Goal: Communication & Community: Participate in discussion

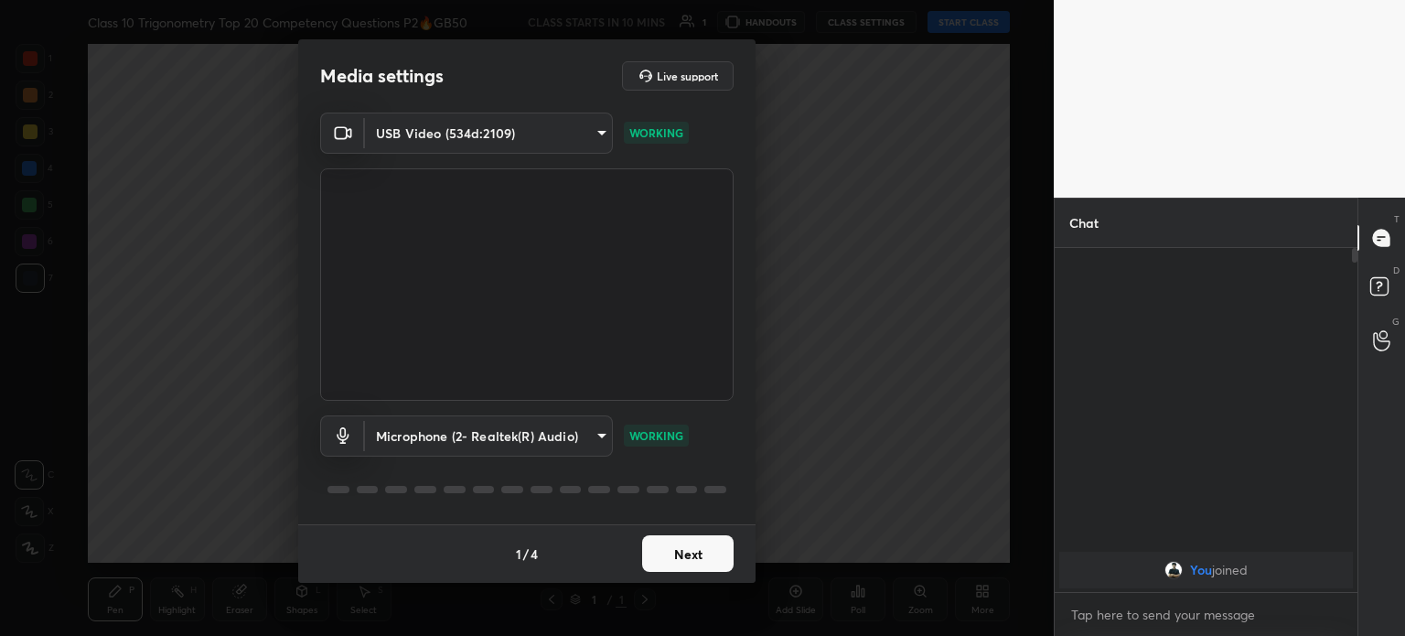
click at [694, 552] on button "Next" at bounding box center [687, 553] width 91 height 37
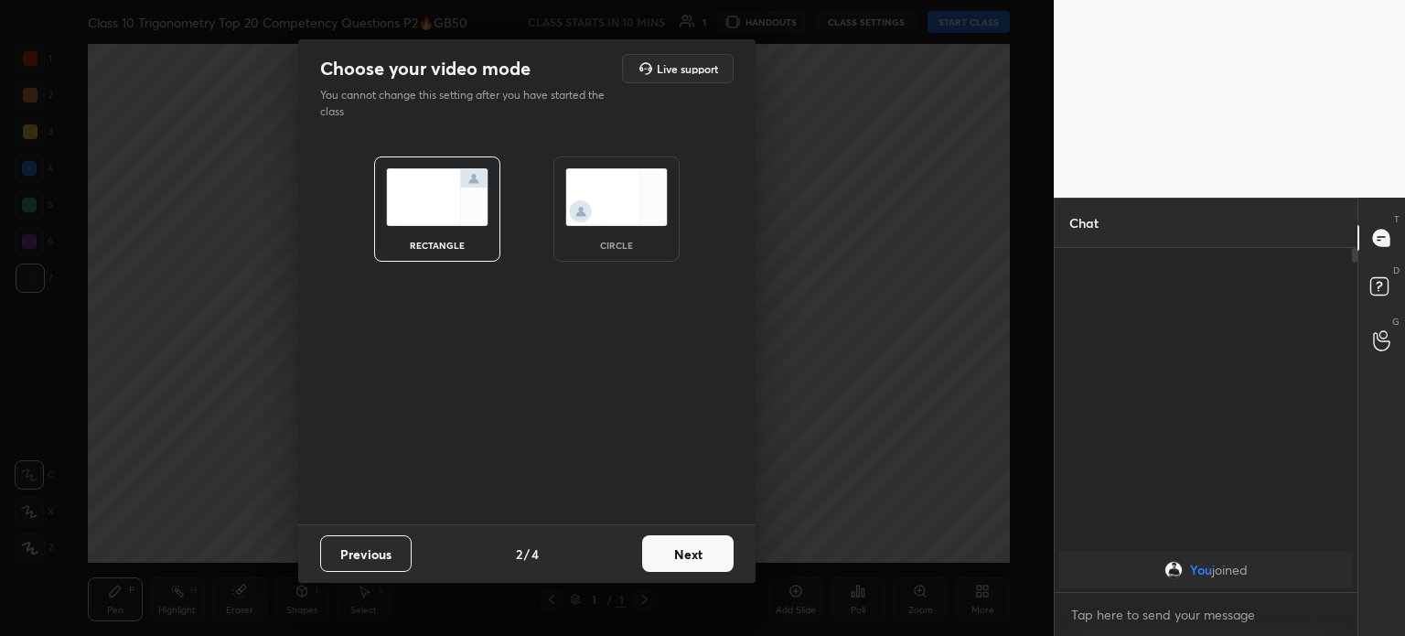
click at [694, 552] on button "Next" at bounding box center [687, 553] width 91 height 37
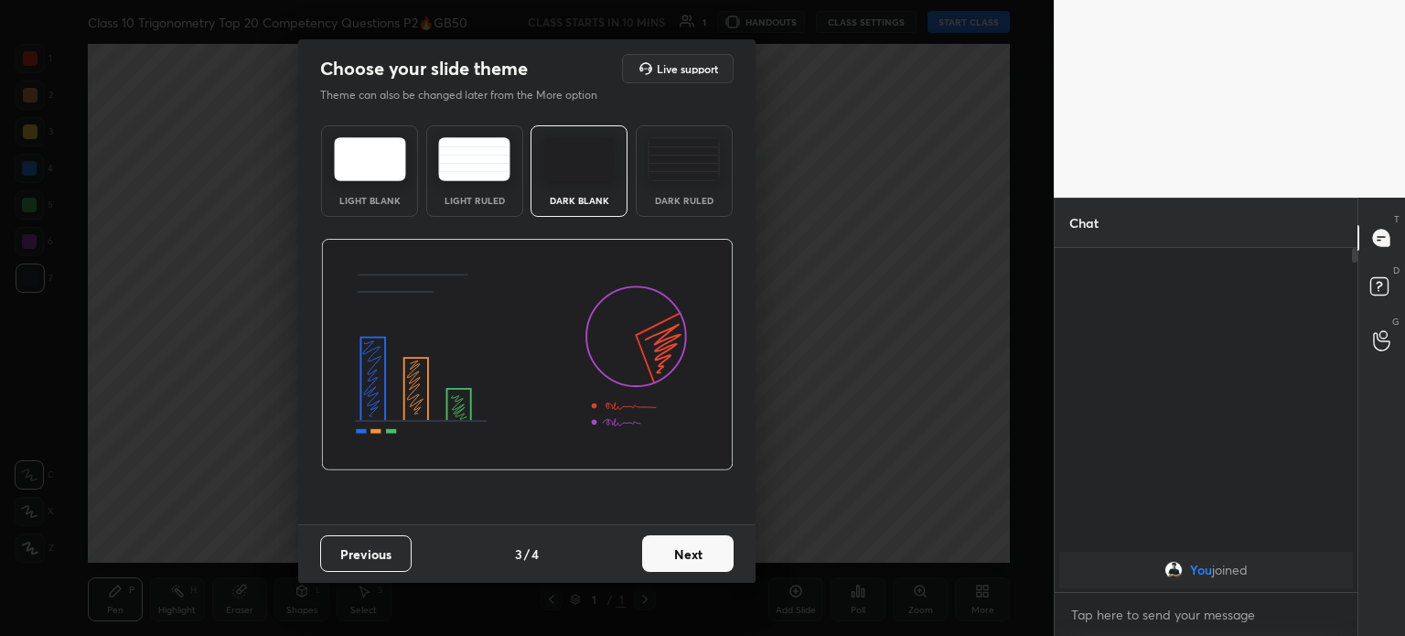
click at [694, 552] on button "Next" at bounding box center [687, 553] width 91 height 37
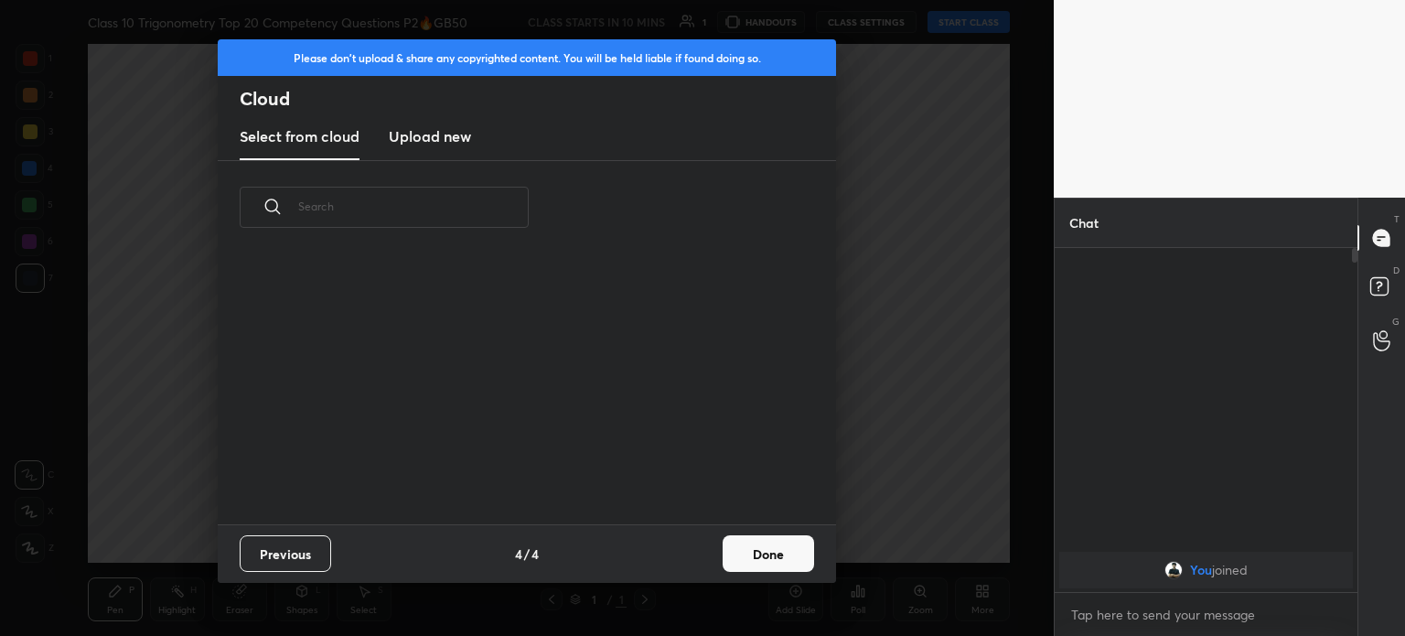
scroll to position [271, 587]
click at [422, 133] on h3 "Upload new" at bounding box center [430, 136] width 82 height 22
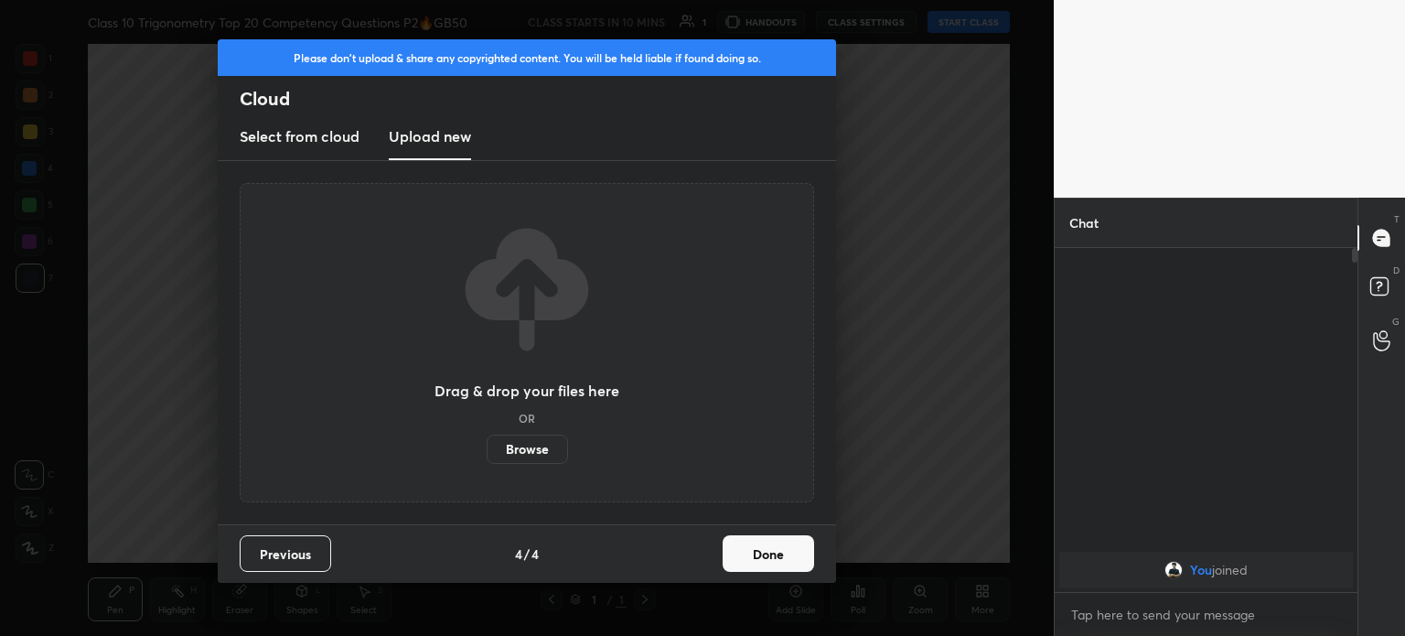
click at [516, 438] on label "Browse" at bounding box center [527, 449] width 81 height 29
click at [487, 438] on input "Browse" at bounding box center [487, 449] width 0 height 29
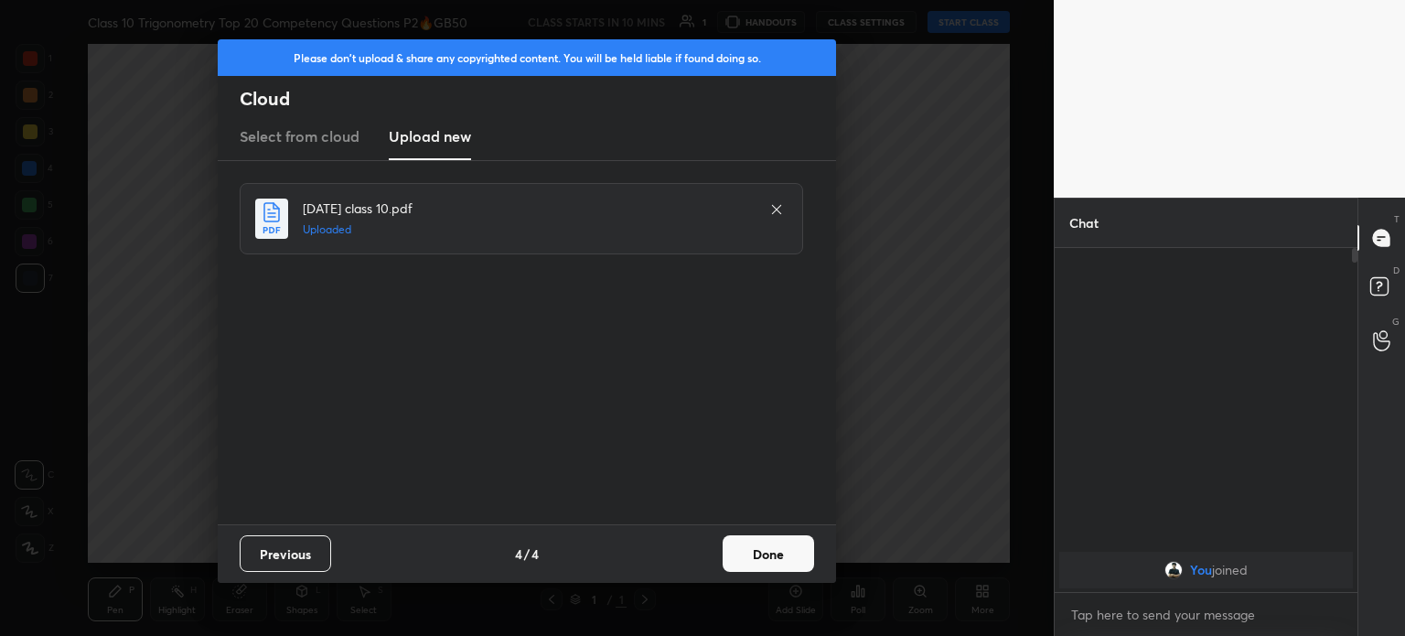
click at [760, 552] on button "Done" at bounding box center [768, 553] width 91 height 37
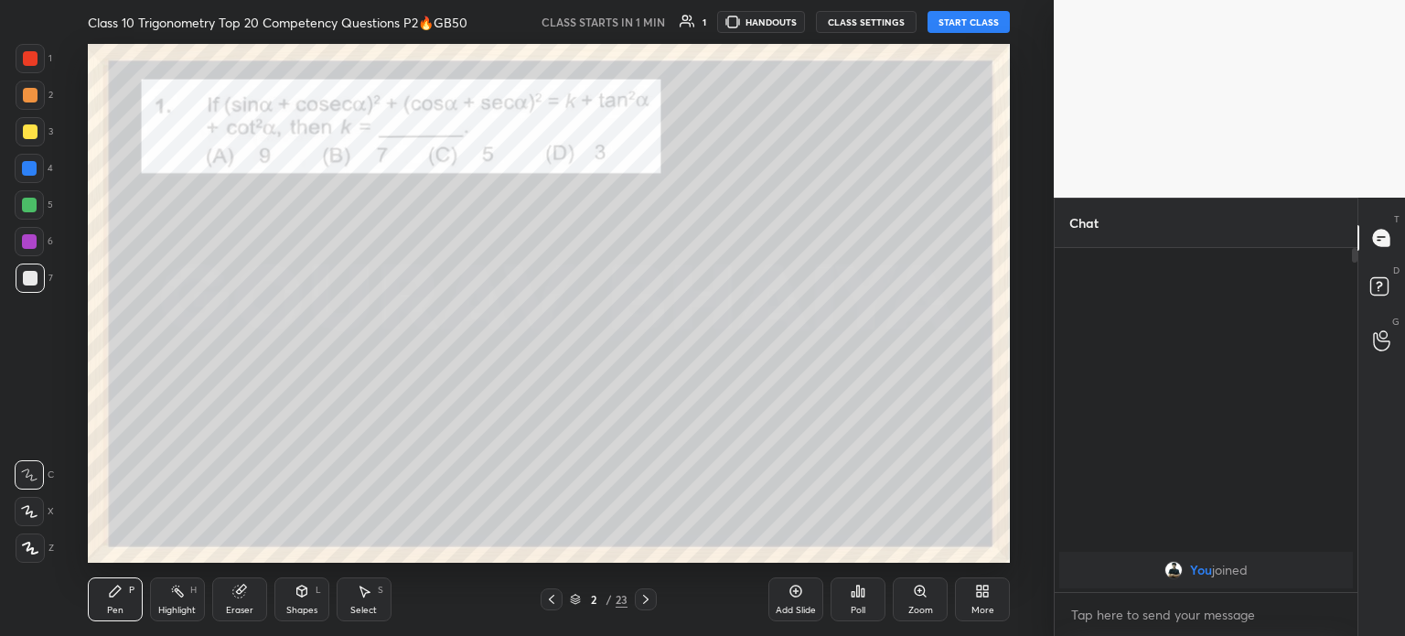
click at [971, 30] on button "START CLASS" at bounding box center [969, 22] width 82 height 22
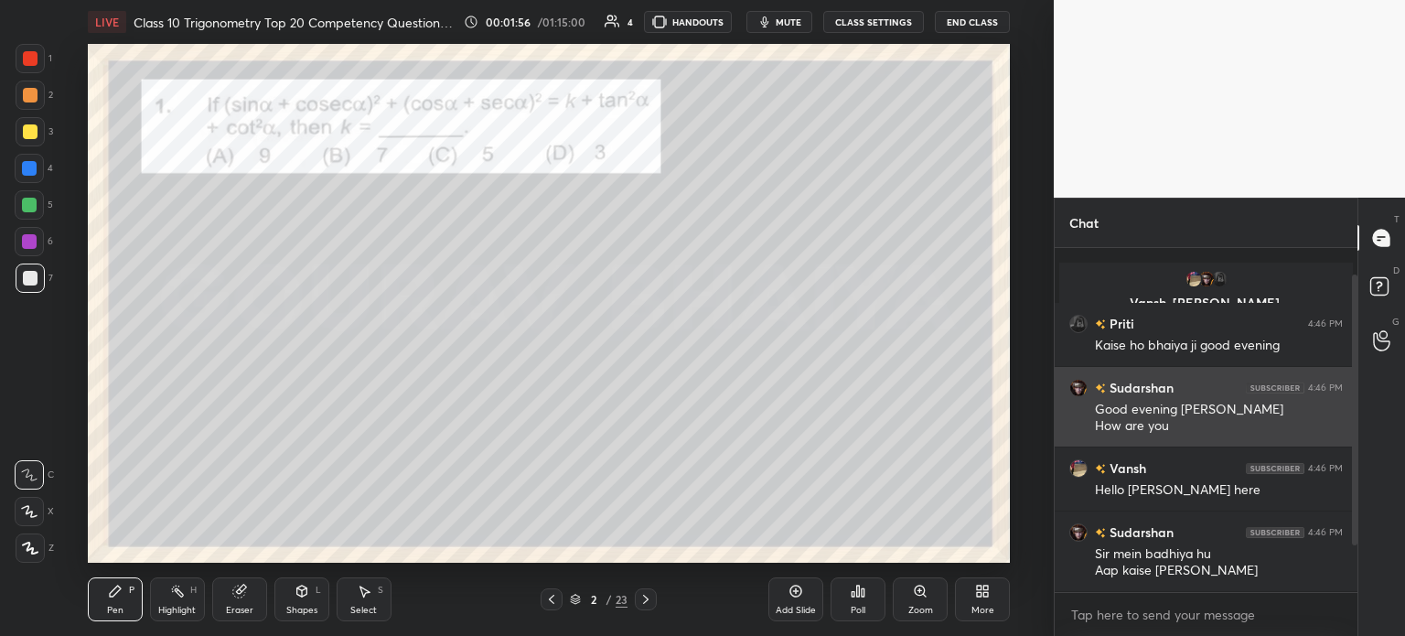
scroll to position [92, 0]
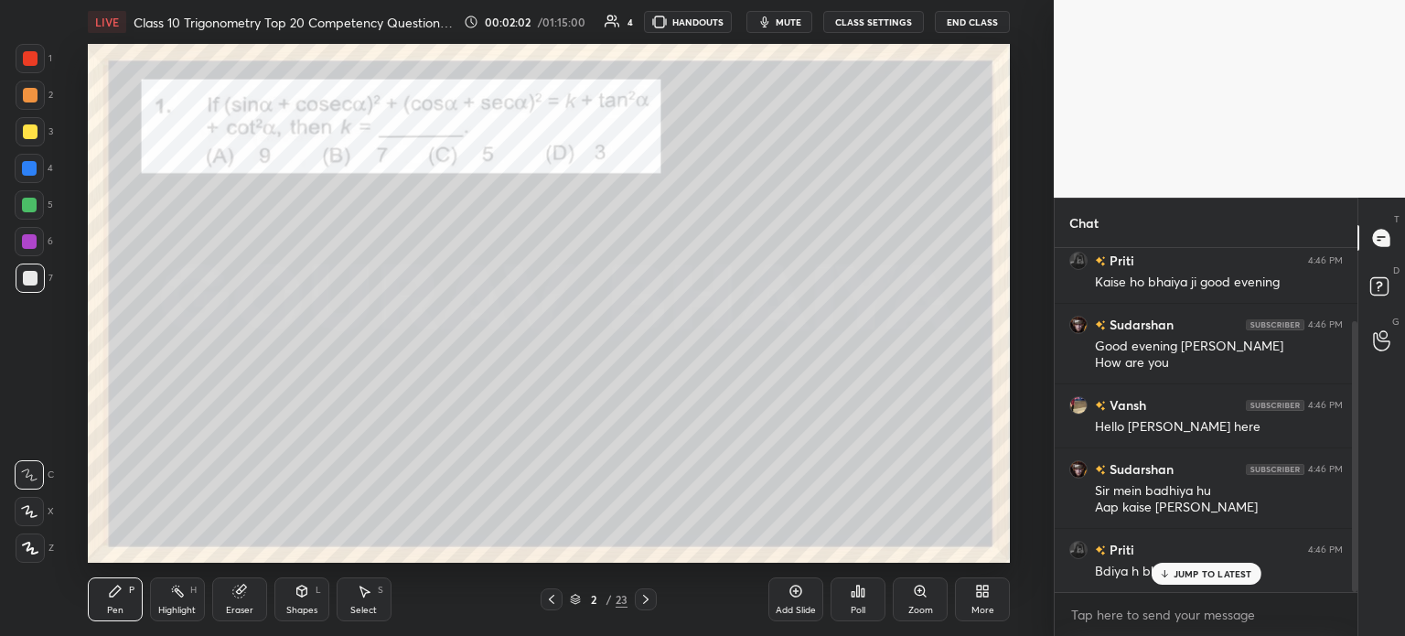
click at [31, 132] on div at bounding box center [30, 131] width 15 height 15
click at [41, 546] on div at bounding box center [30, 547] width 29 height 29
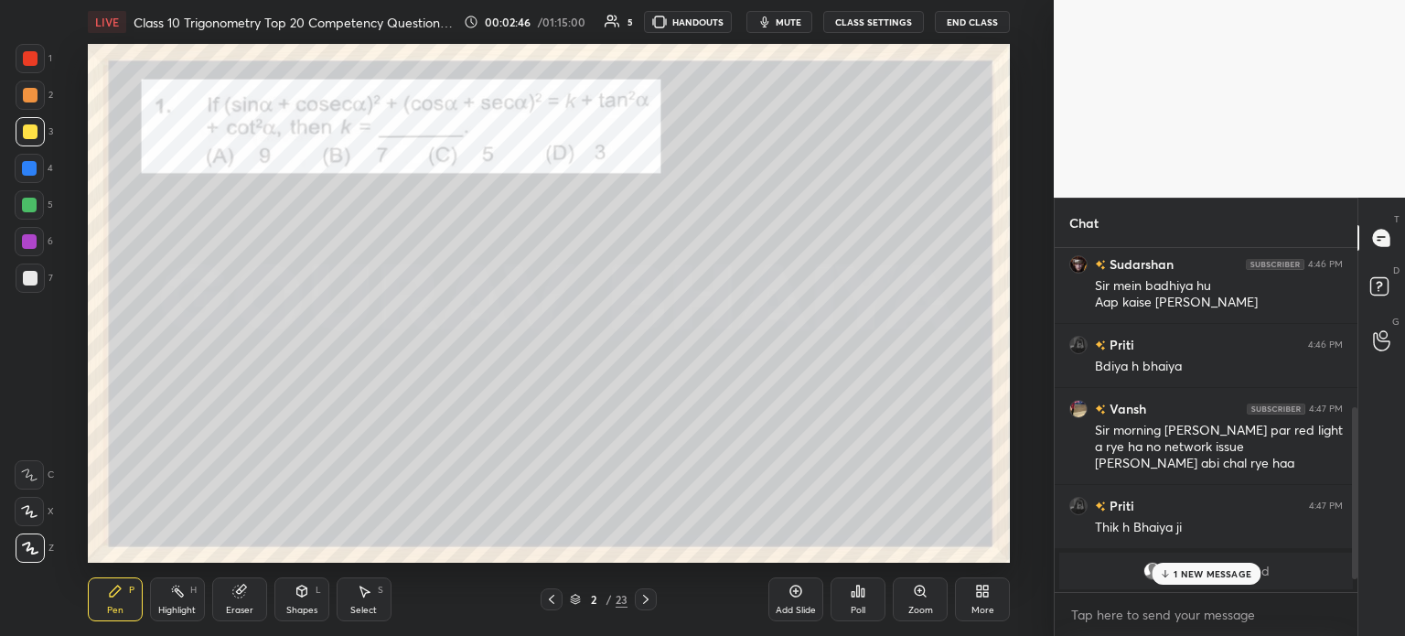
scroll to position [362, 0]
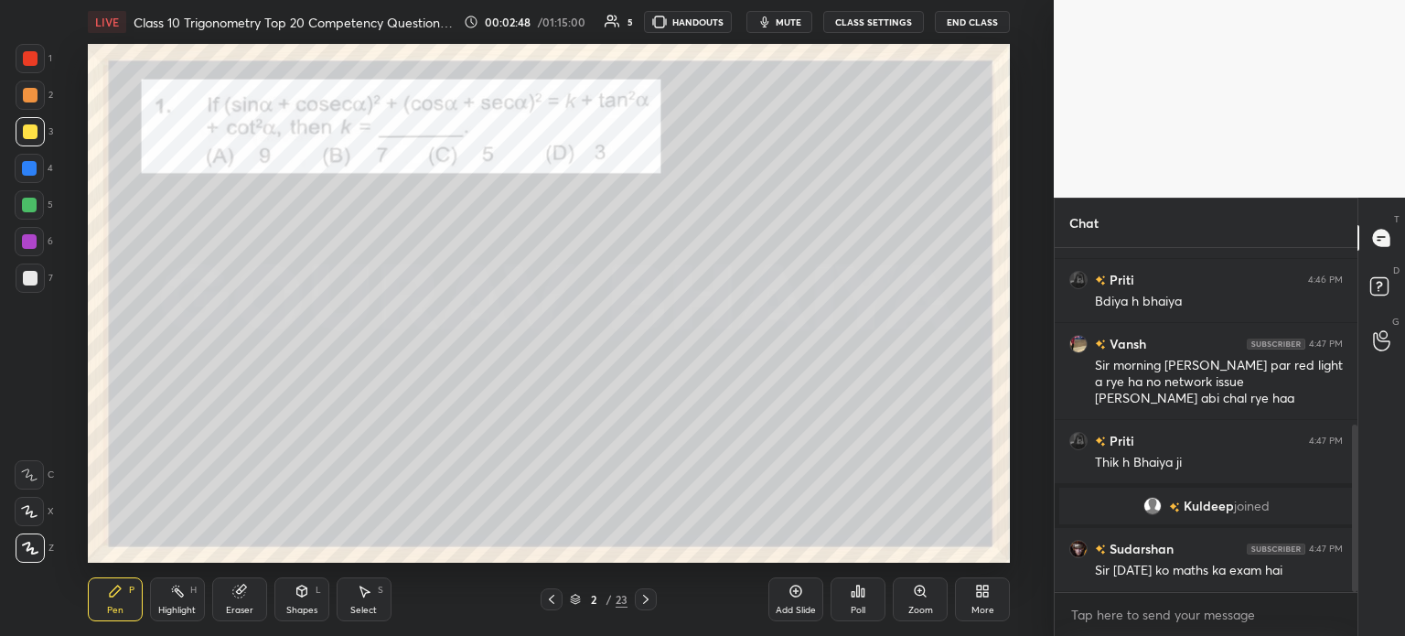
click at [1156, 630] on div "x" at bounding box center [1206, 614] width 303 height 43
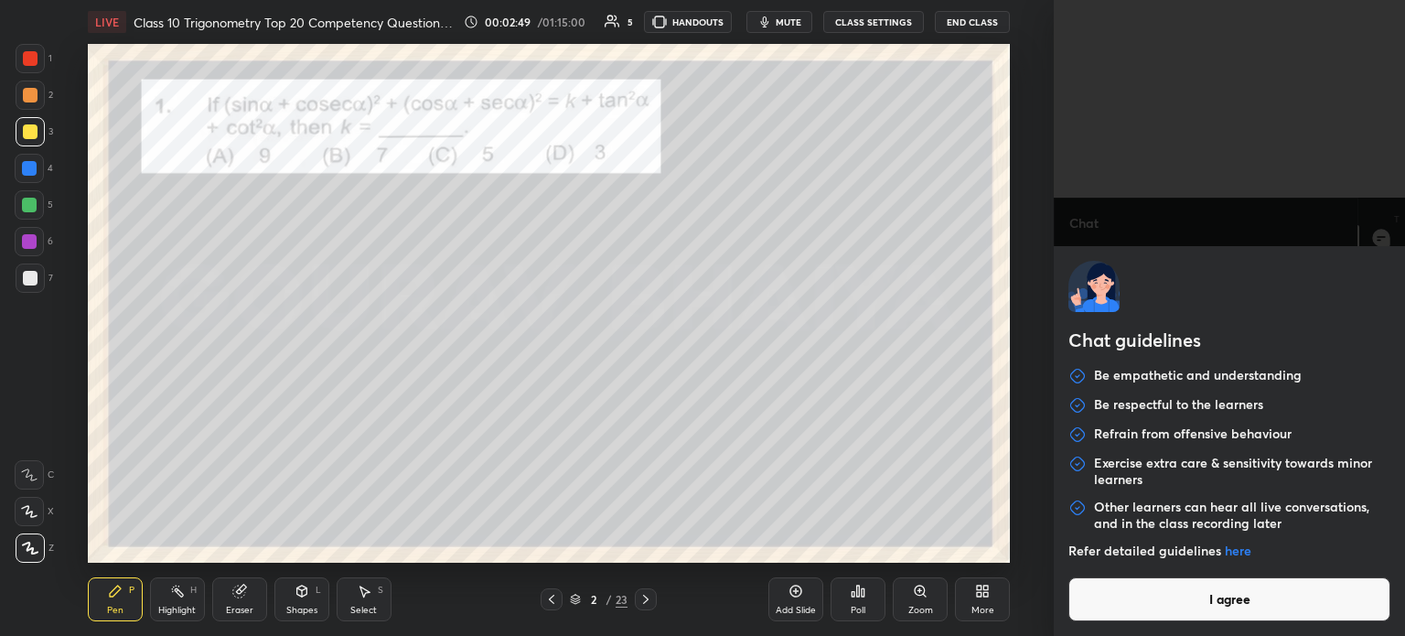
click at [1154, 607] on button "I agree" at bounding box center [1230, 599] width 322 height 44
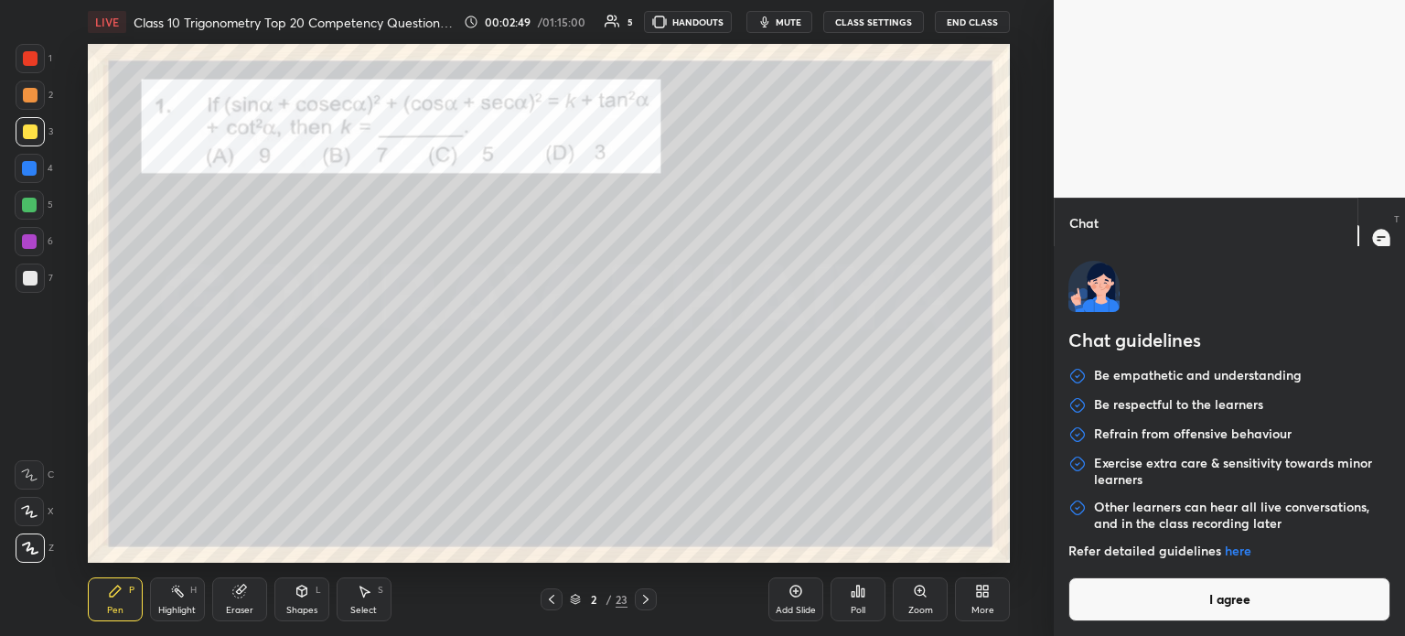
type textarea "x"
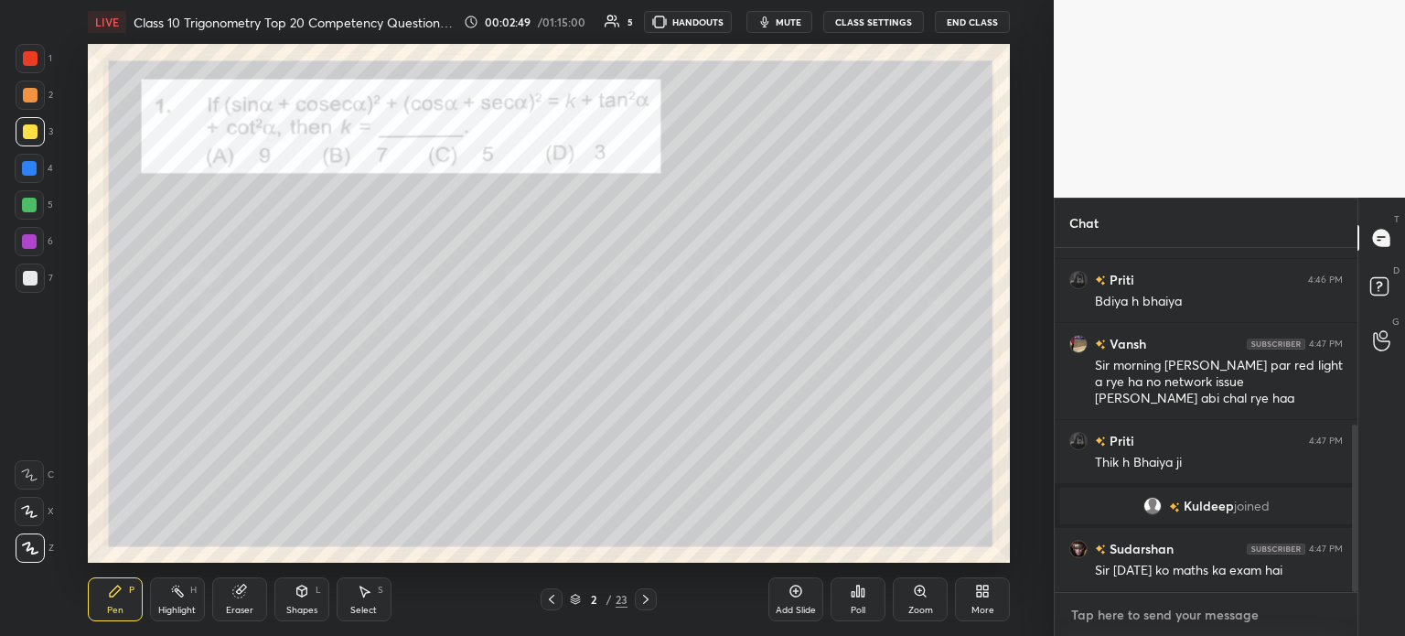
paste textarea "[URL][DOMAIN_NAME]"
type textarea "[URL][DOMAIN_NAME]"
type textarea "x"
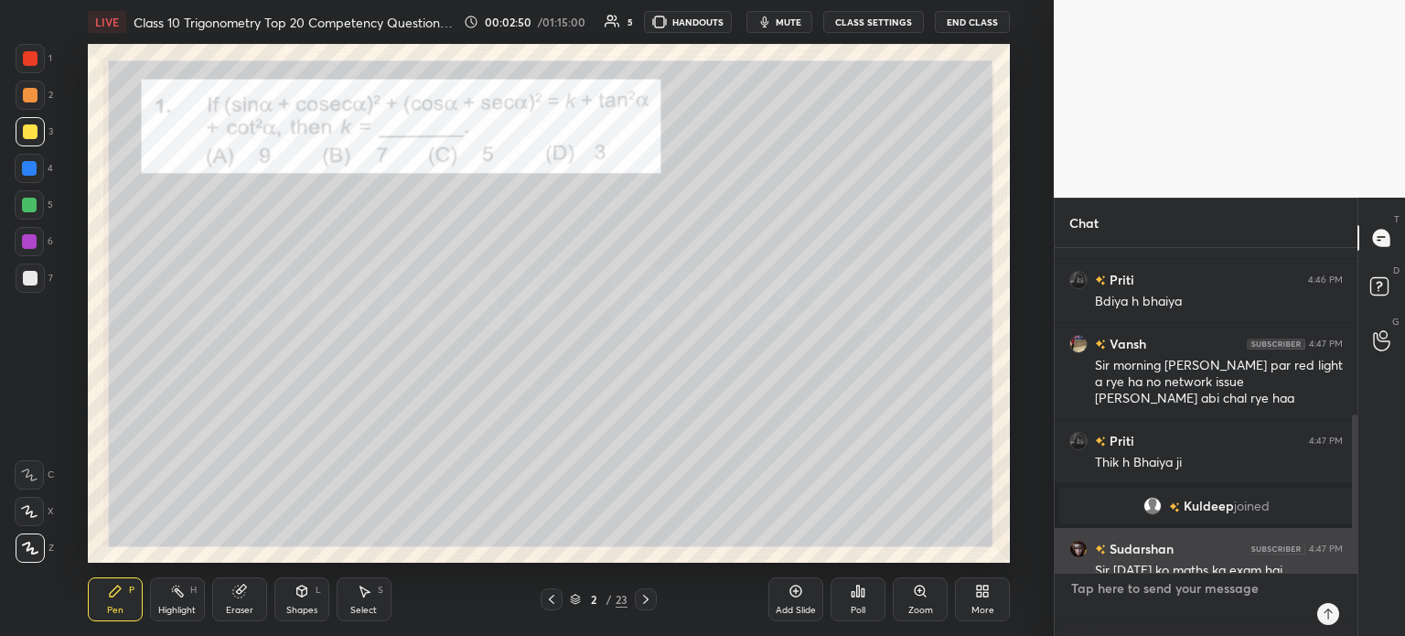
scroll to position [5, 5]
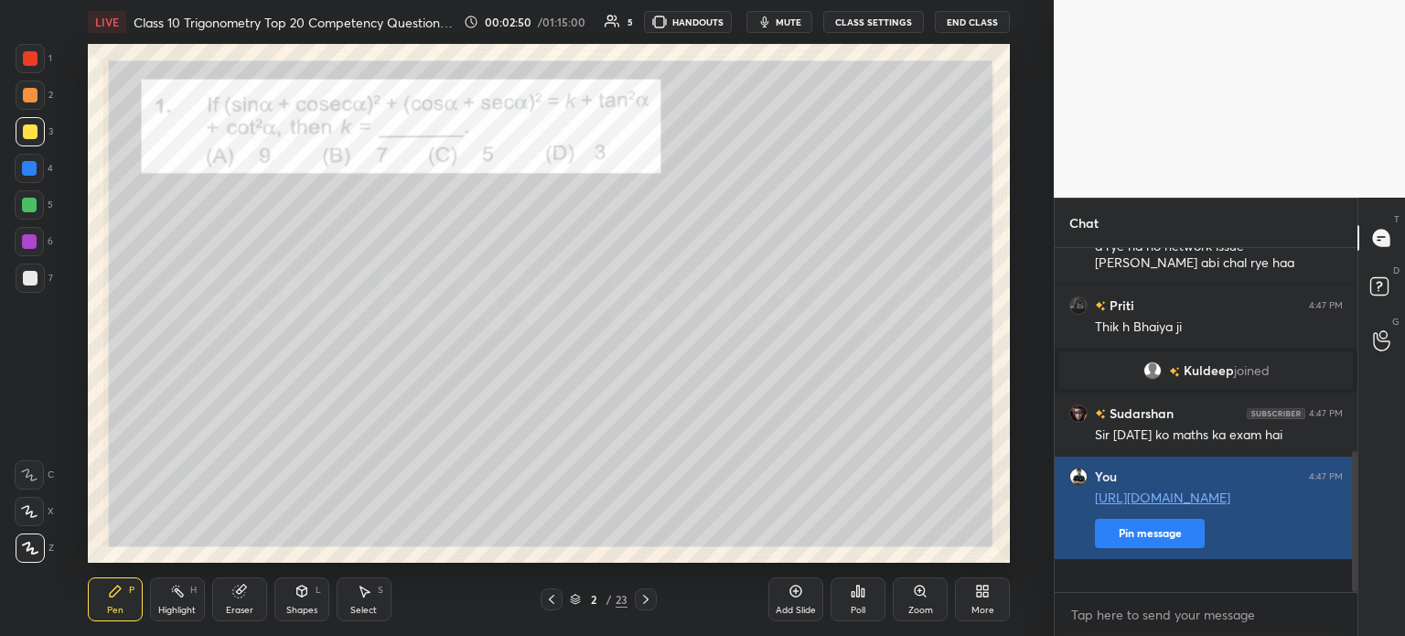
click at [1151, 548] on button "Pin message" at bounding box center [1150, 533] width 110 height 29
type textarea "x"
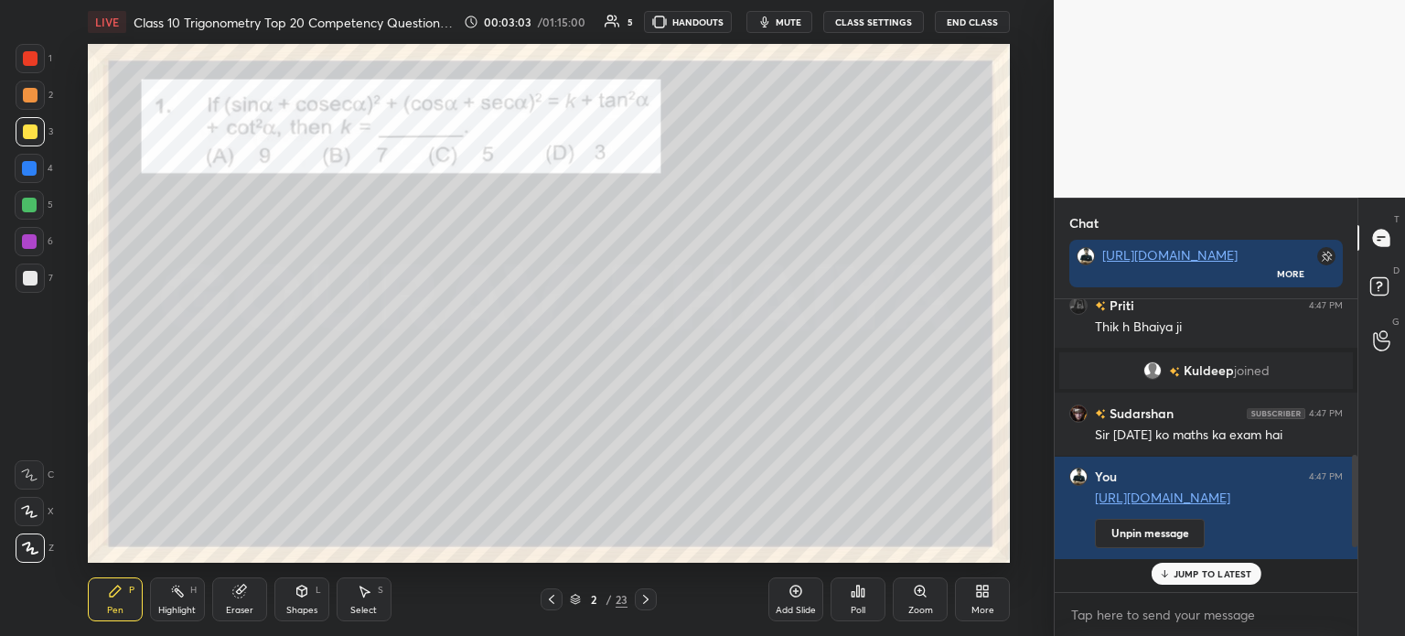
scroll to position [631, 0]
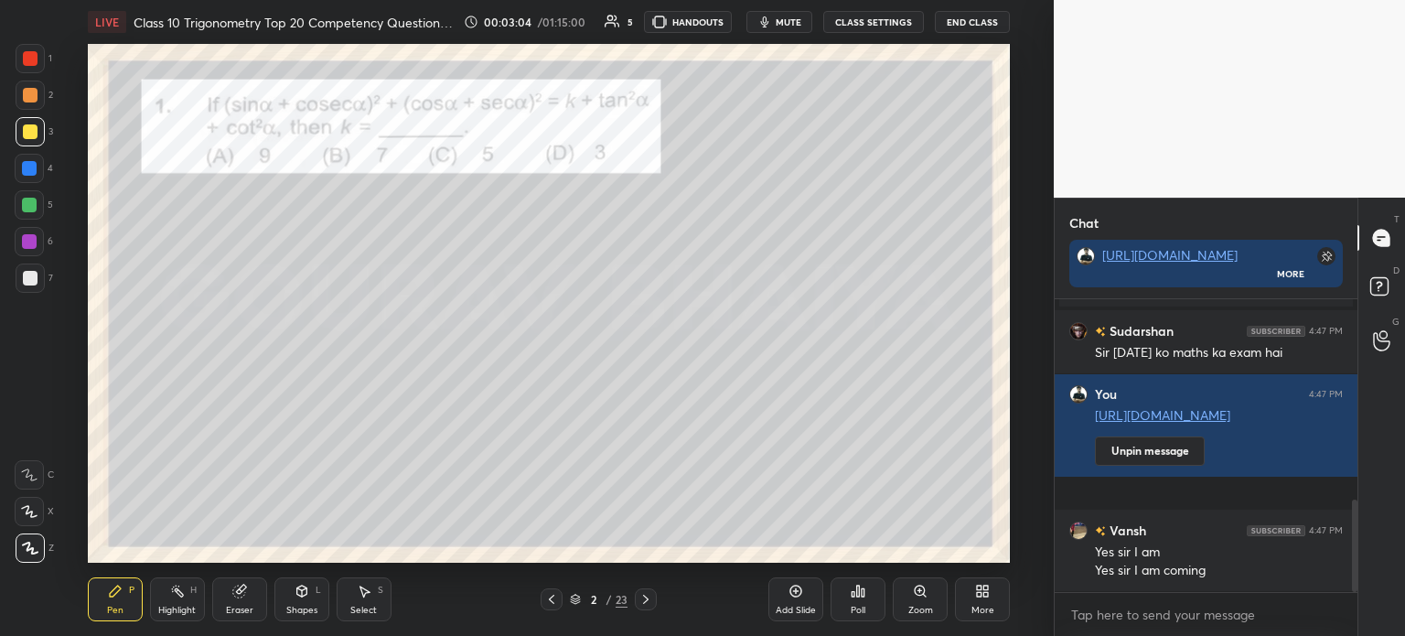
click at [26, 285] on div at bounding box center [30, 278] width 15 height 15
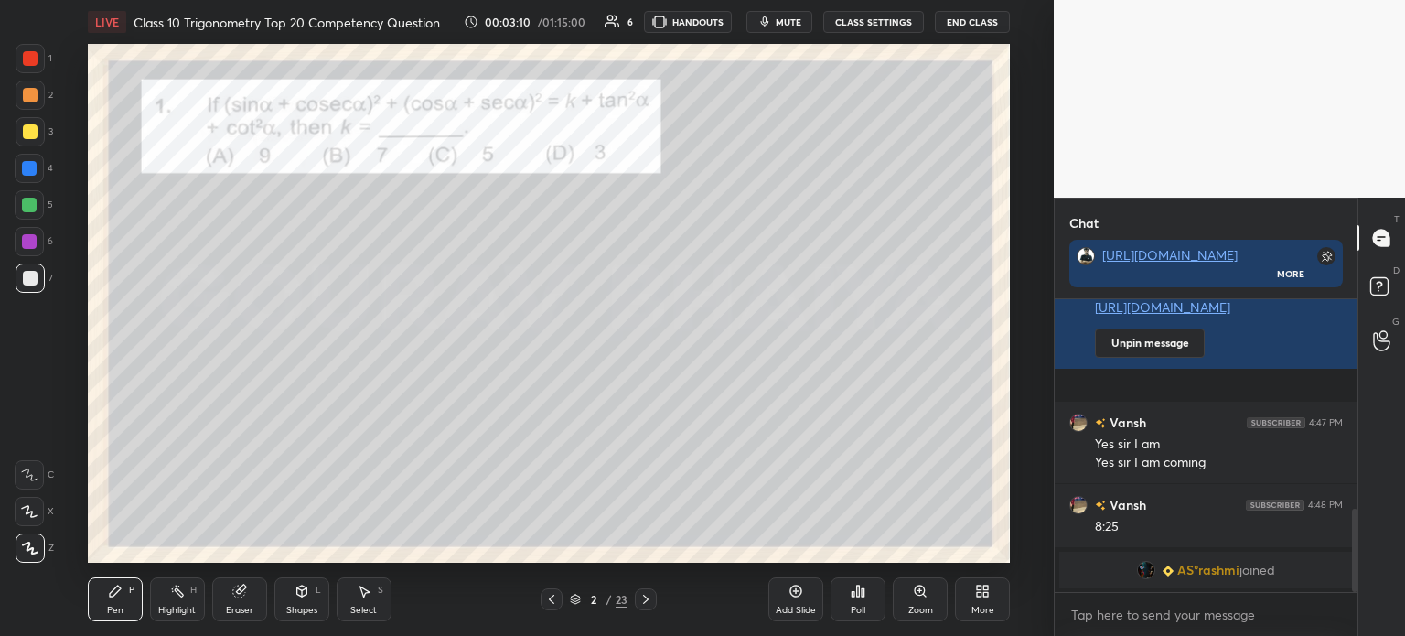
scroll to position [824, 0]
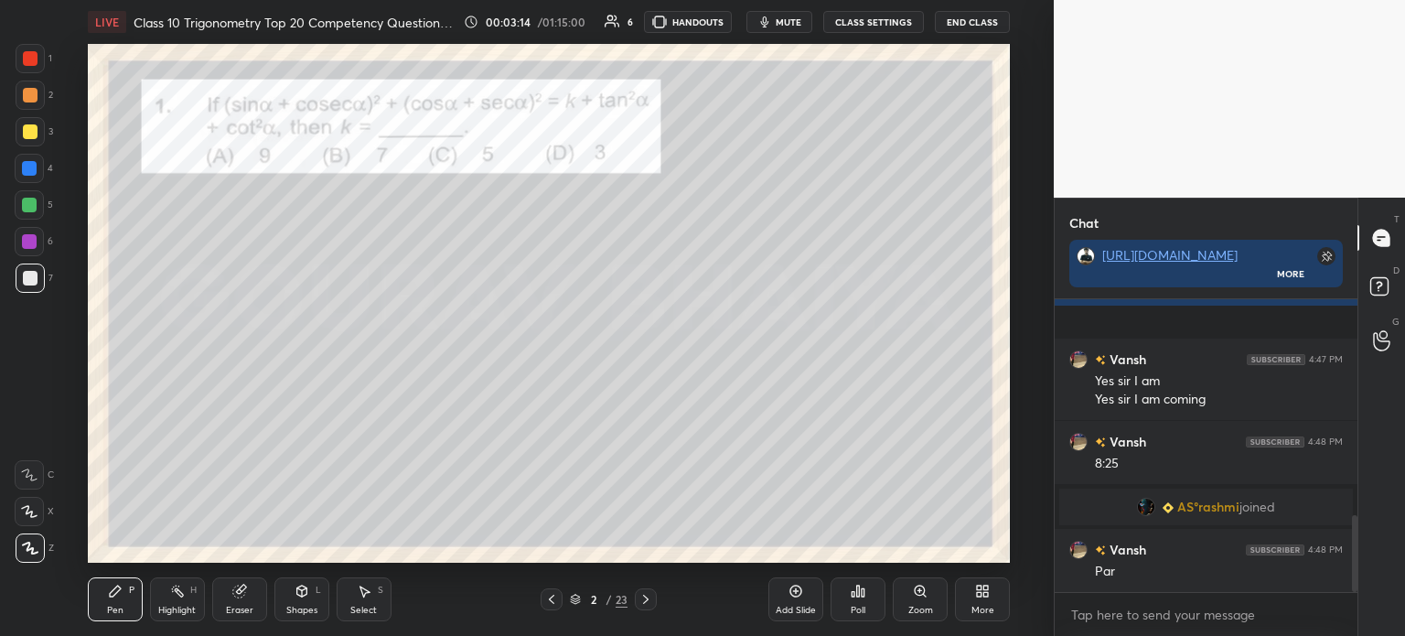
click at [245, 594] on icon at bounding box center [239, 591] width 15 height 15
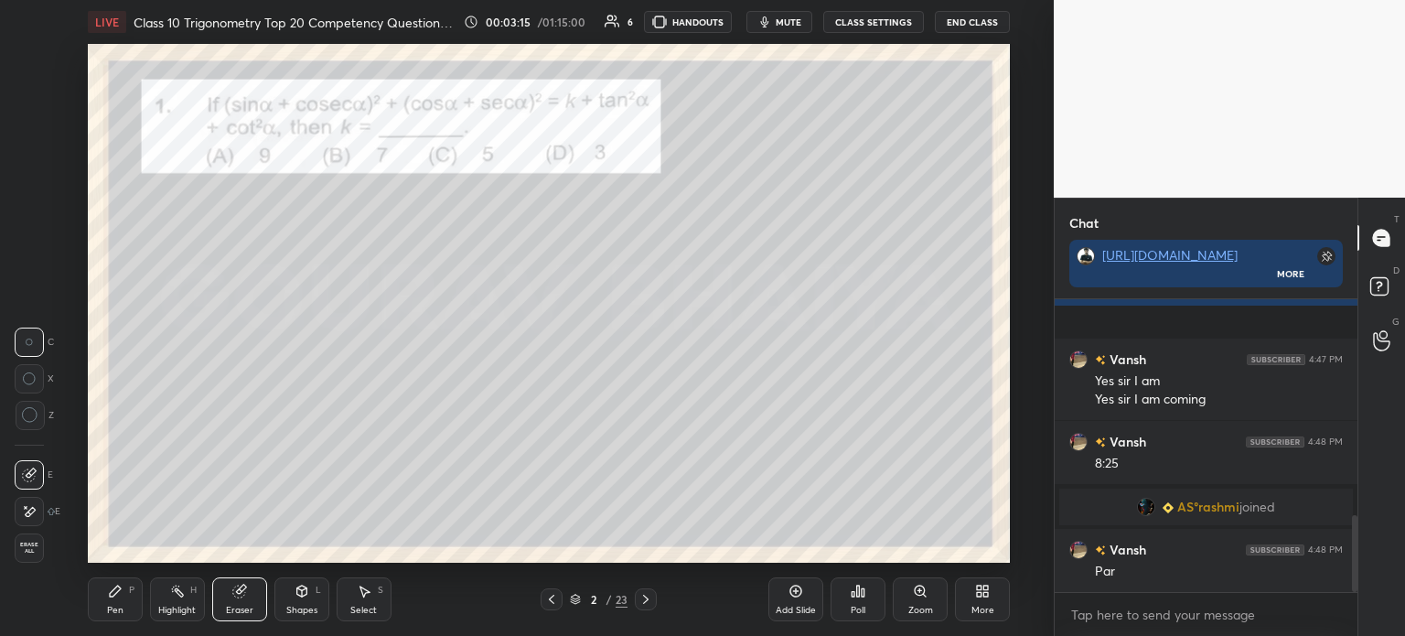
click at [40, 508] on div at bounding box center [29, 511] width 29 height 29
click at [122, 603] on div "Pen P" at bounding box center [115, 599] width 55 height 44
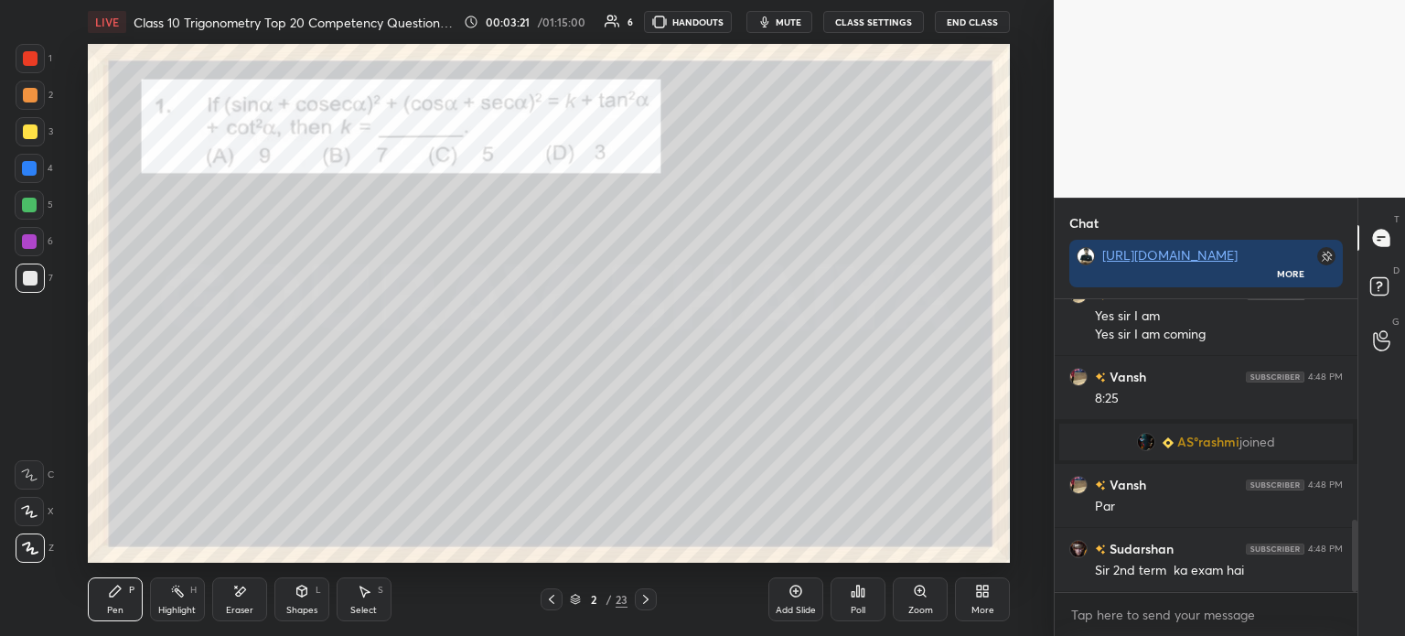
scroll to position [952, 0]
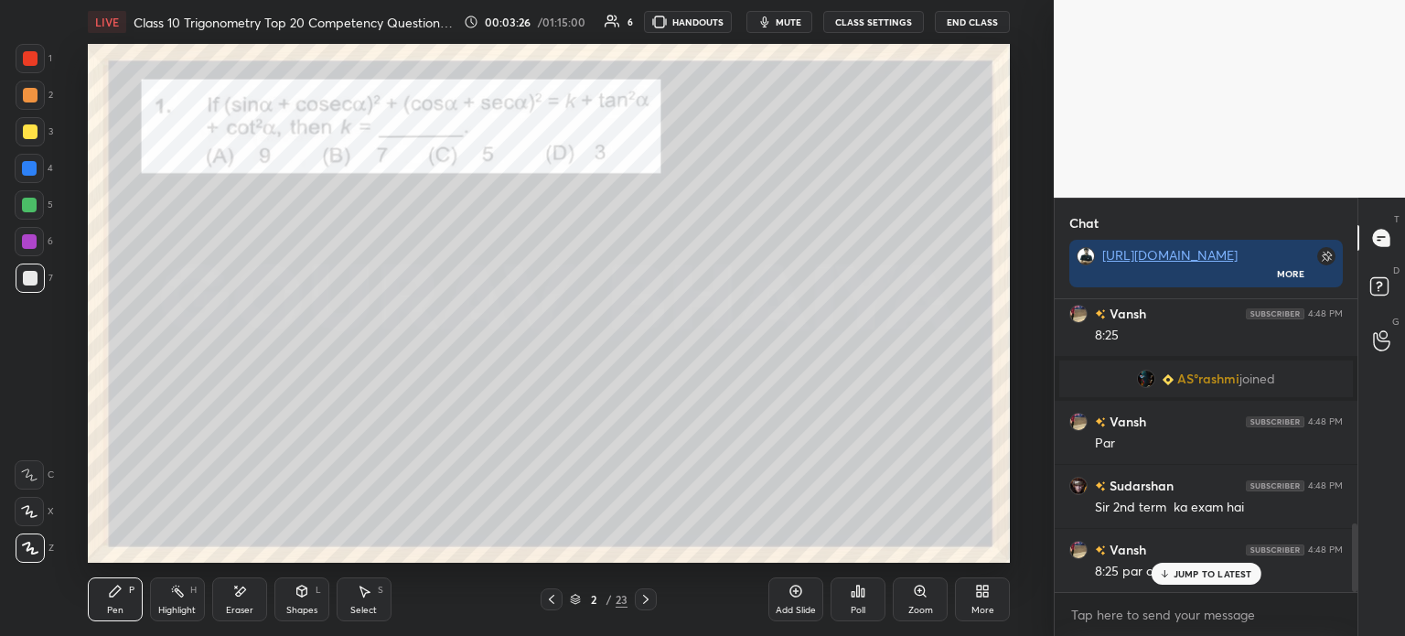
click at [645, 599] on icon at bounding box center [646, 599] width 15 height 15
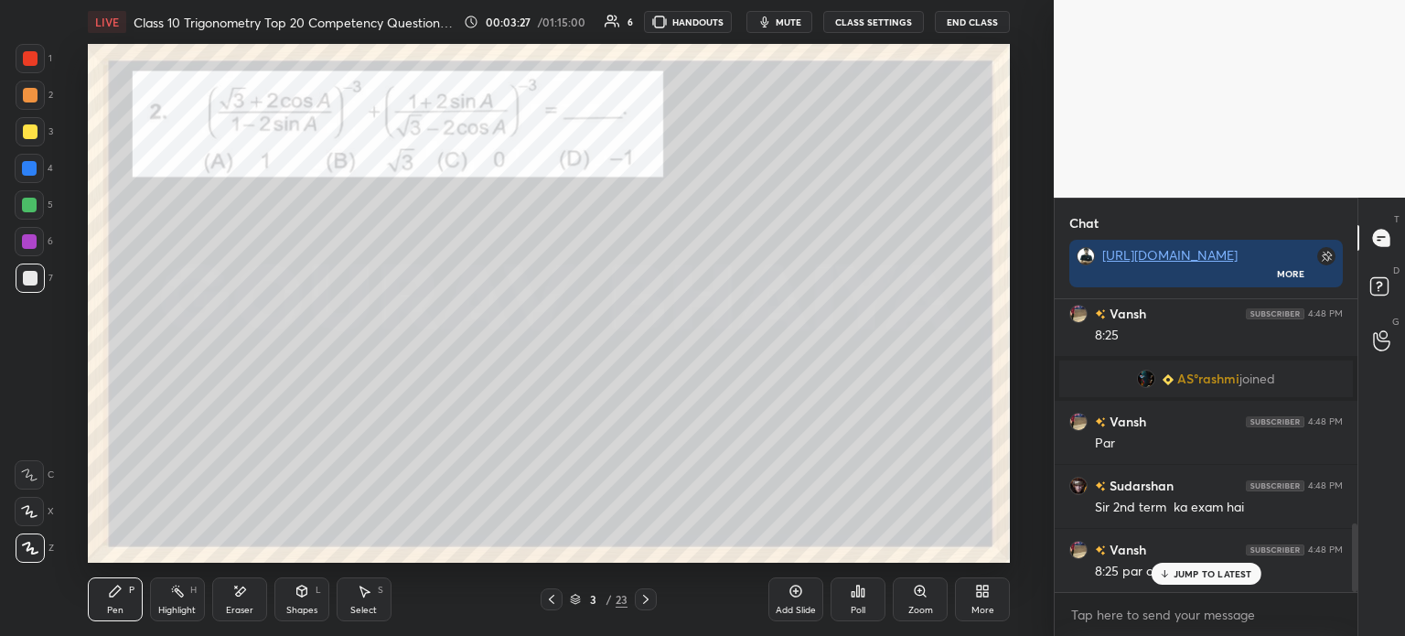
click at [643, 598] on icon at bounding box center [646, 599] width 15 height 15
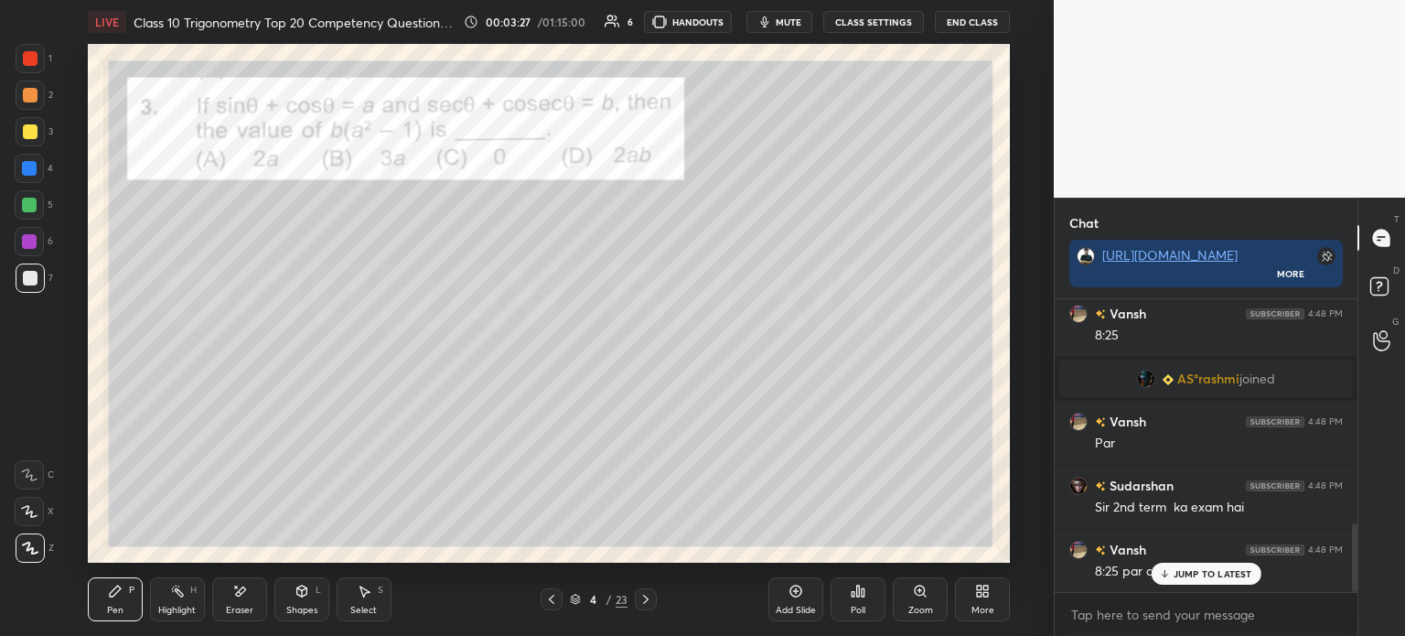
click at [643, 596] on icon at bounding box center [645, 599] width 5 height 9
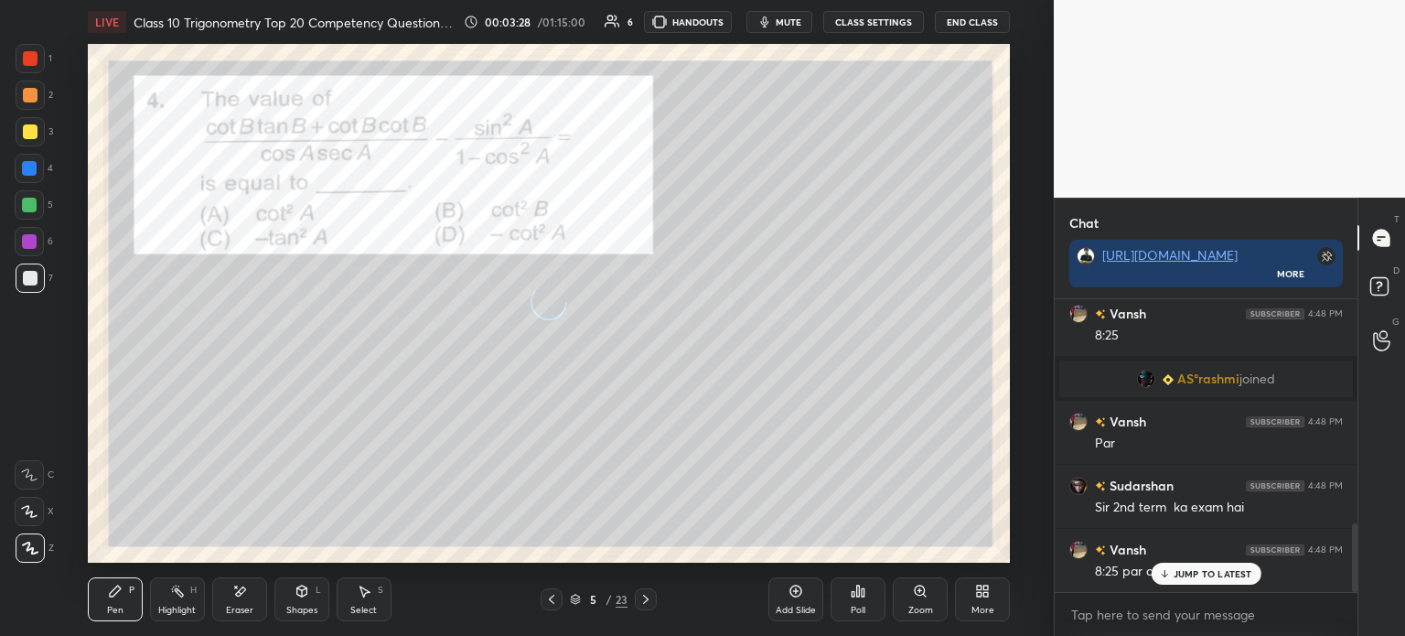
click at [643, 596] on icon at bounding box center [645, 599] width 5 height 9
click at [645, 596] on icon at bounding box center [646, 599] width 15 height 15
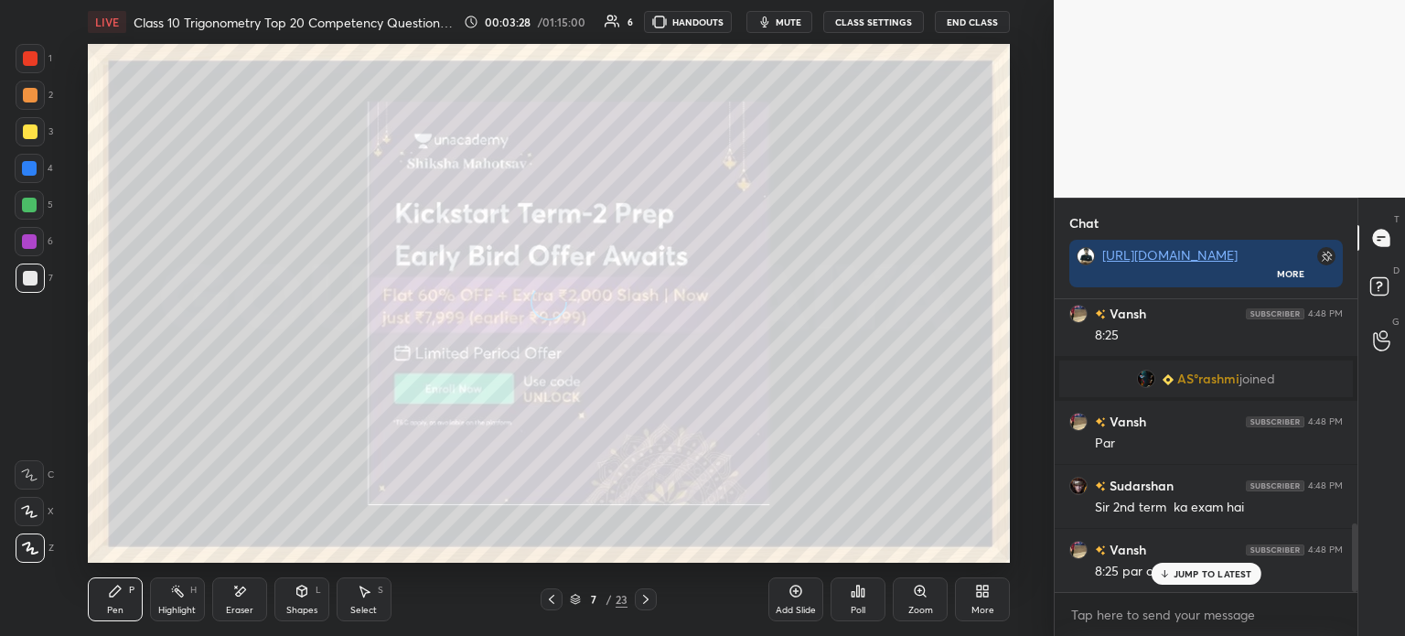
click at [646, 597] on icon at bounding box center [646, 599] width 15 height 15
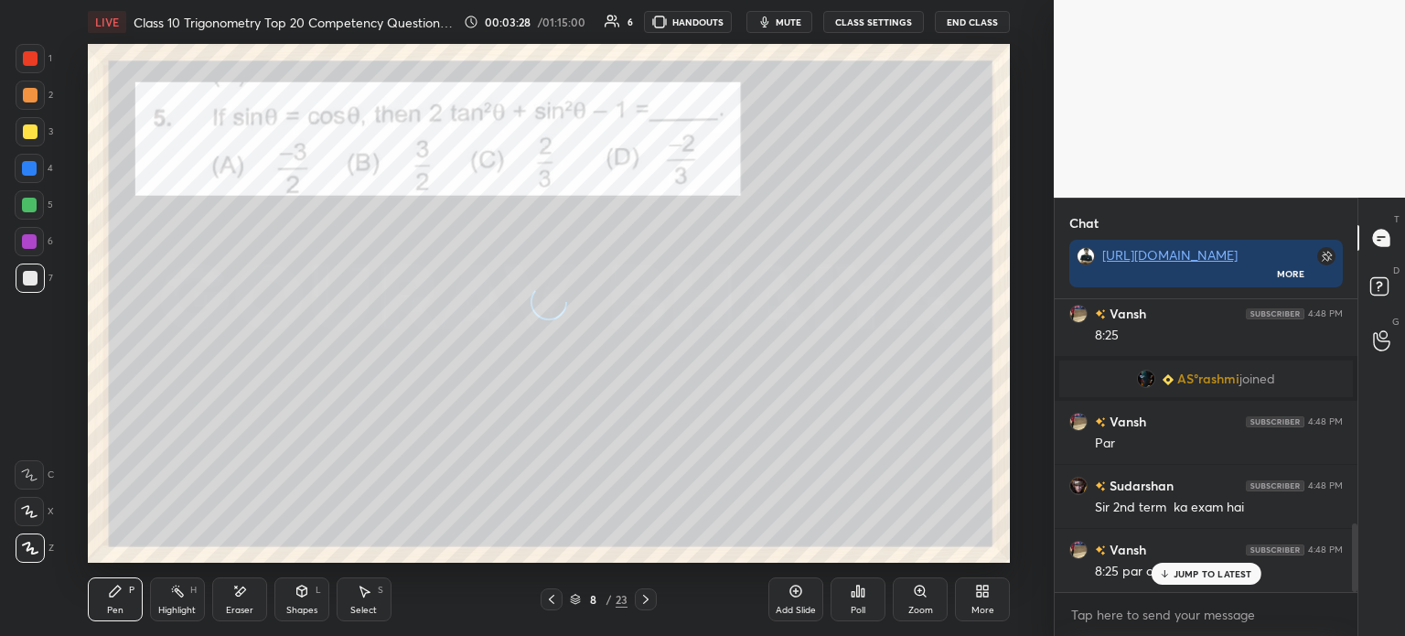
click at [648, 595] on icon at bounding box center [646, 599] width 15 height 15
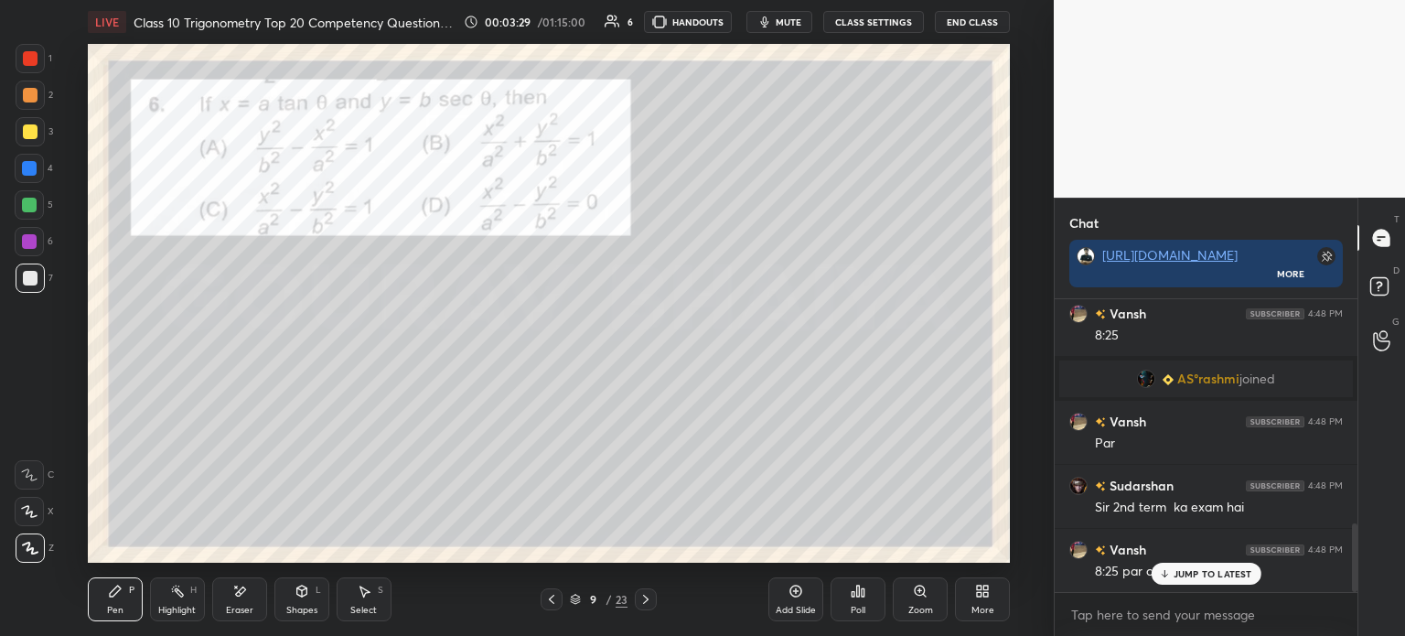
click at [640, 596] on icon at bounding box center [646, 599] width 15 height 15
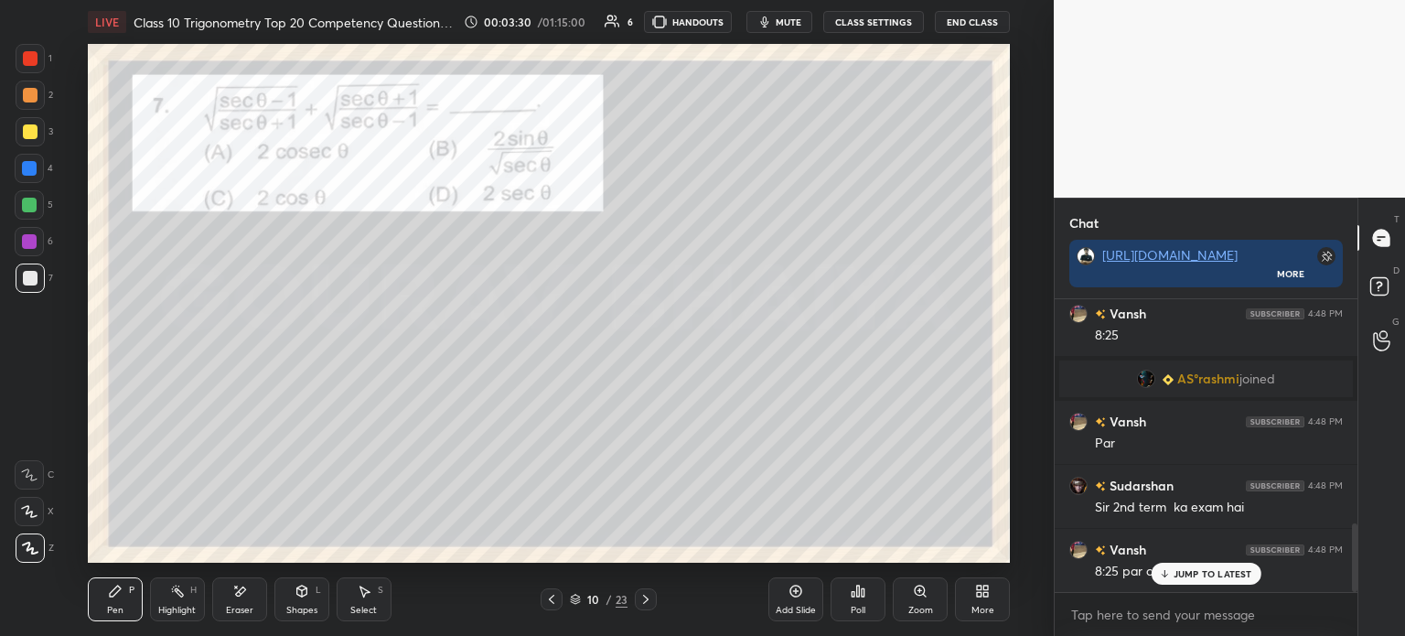
click at [639, 602] on icon at bounding box center [646, 599] width 15 height 15
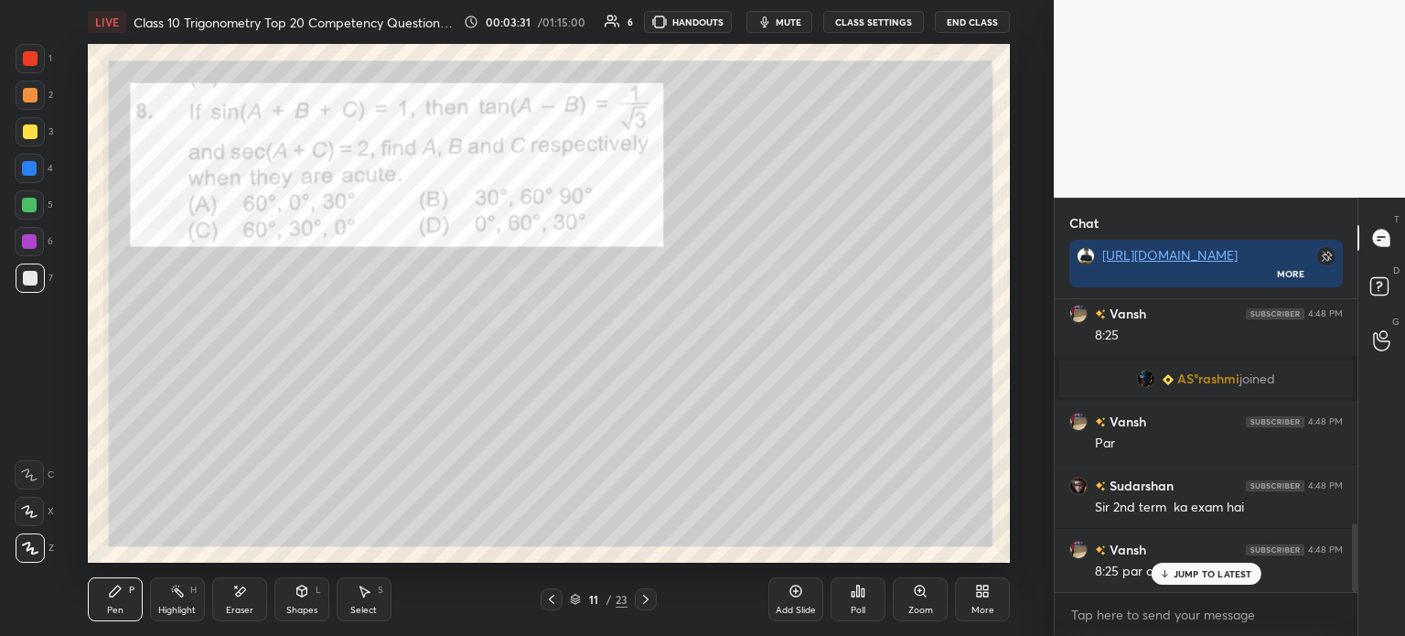
click at [638, 607] on div at bounding box center [646, 599] width 22 height 22
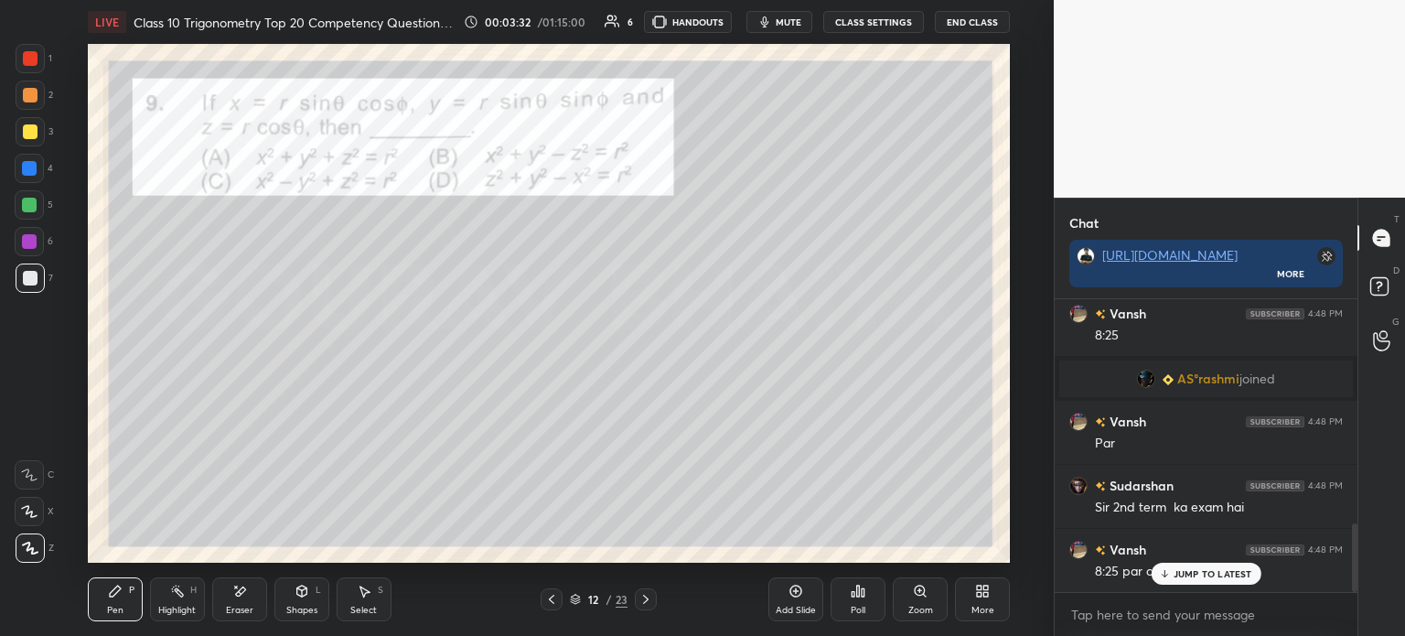
click at [637, 607] on div at bounding box center [646, 599] width 22 height 22
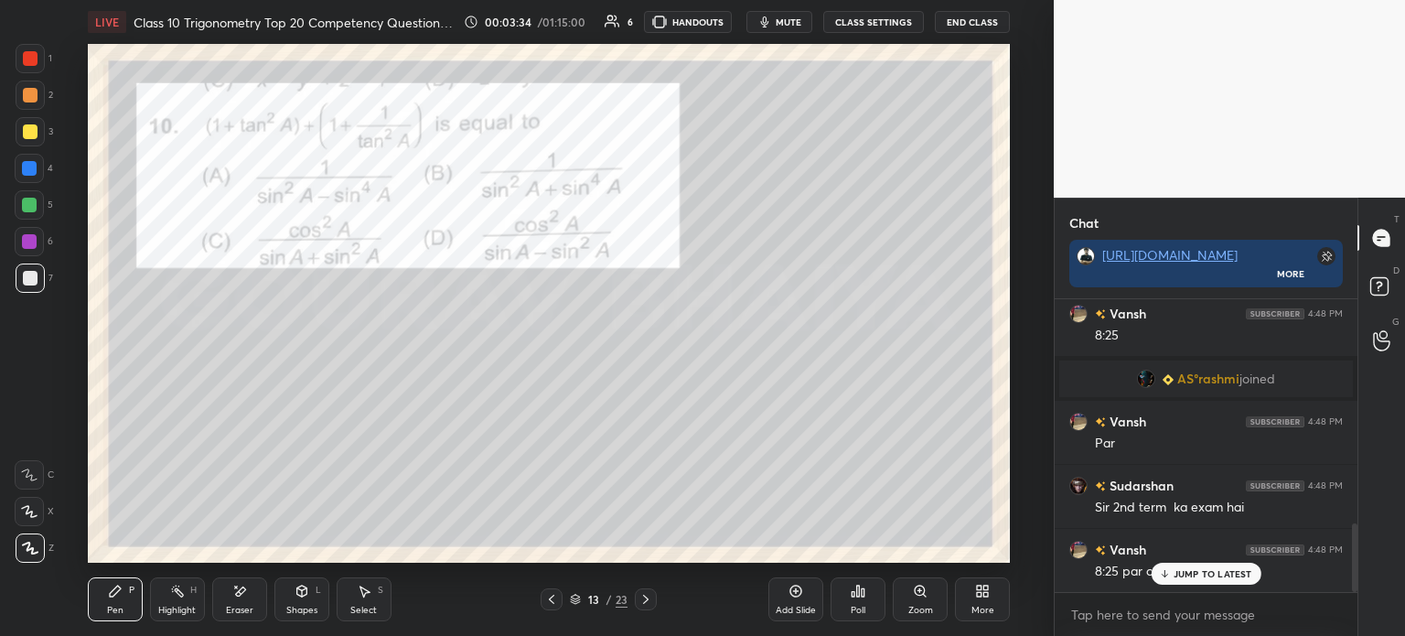
click at [650, 608] on div at bounding box center [646, 599] width 22 height 22
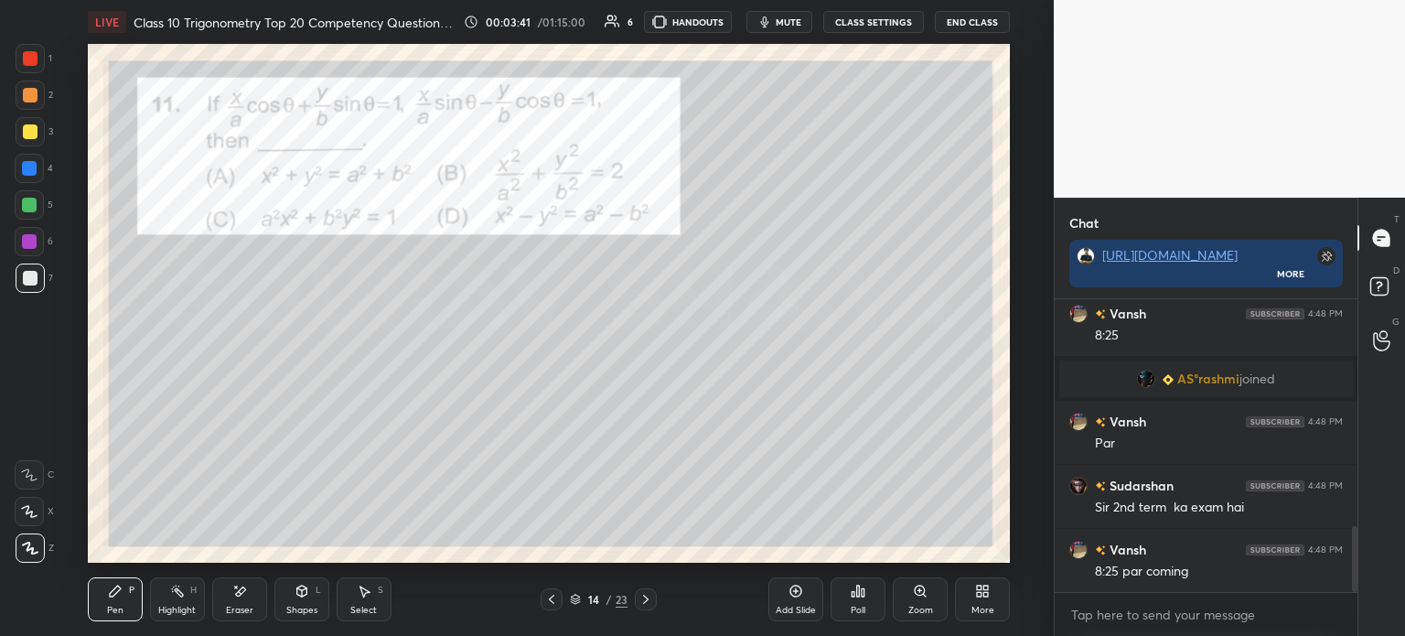
scroll to position [1017, 0]
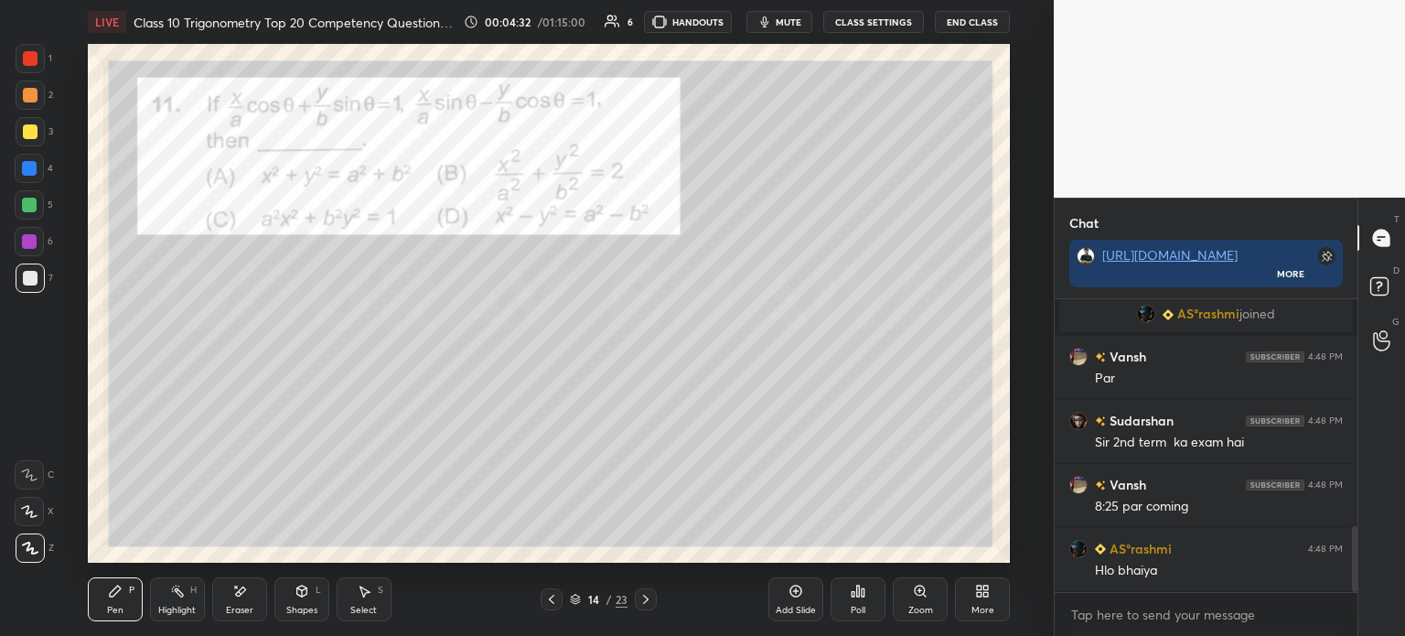
click at [40, 138] on div at bounding box center [30, 131] width 29 height 29
click at [33, 105] on div at bounding box center [30, 95] width 29 height 29
click at [36, 66] on div at bounding box center [30, 58] width 29 height 29
click at [29, 112] on div "2" at bounding box center [35, 99] width 38 height 37
click at [27, 143] on div at bounding box center [30, 131] width 29 height 29
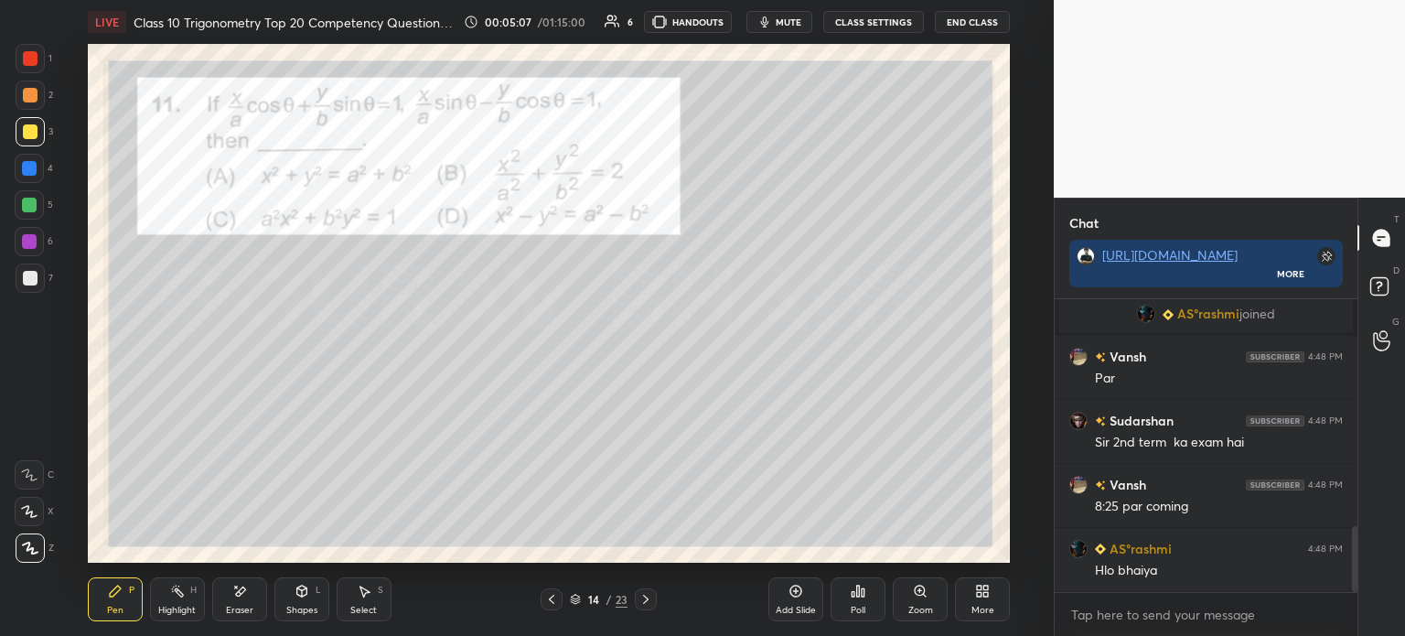
click at [859, 600] on div "Poll" at bounding box center [858, 599] width 55 height 44
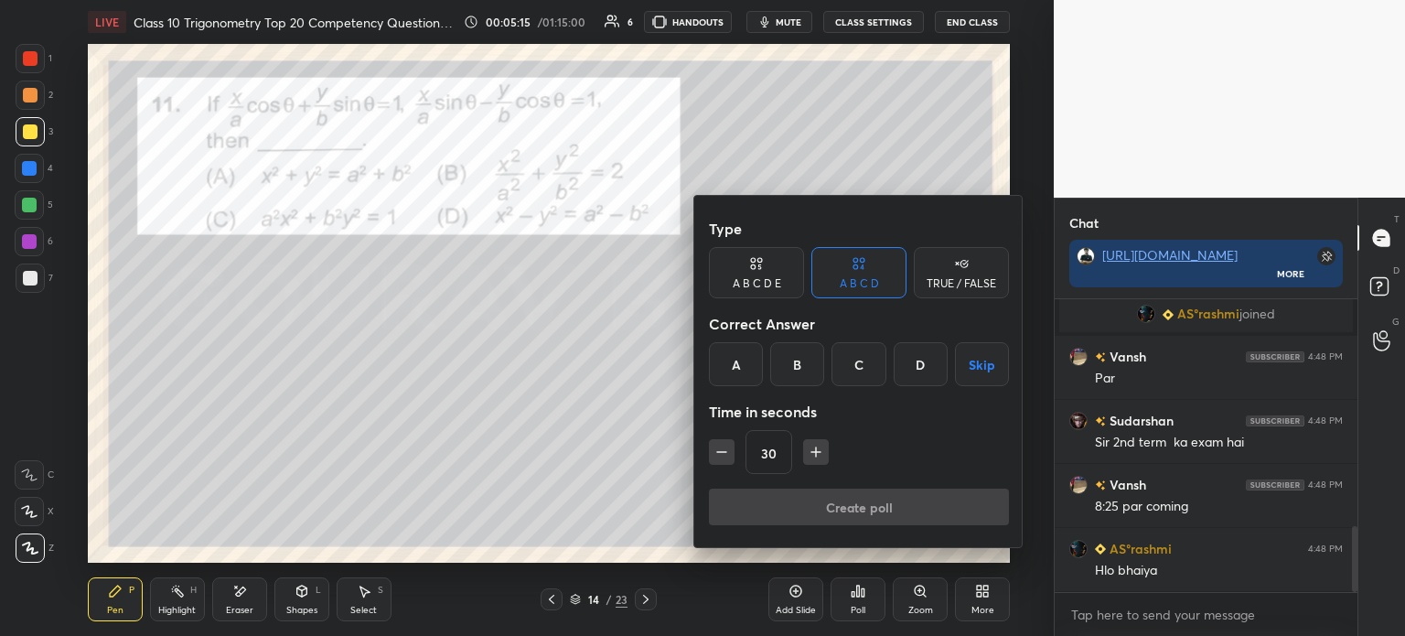
click at [802, 373] on div "B" at bounding box center [797, 364] width 54 height 44
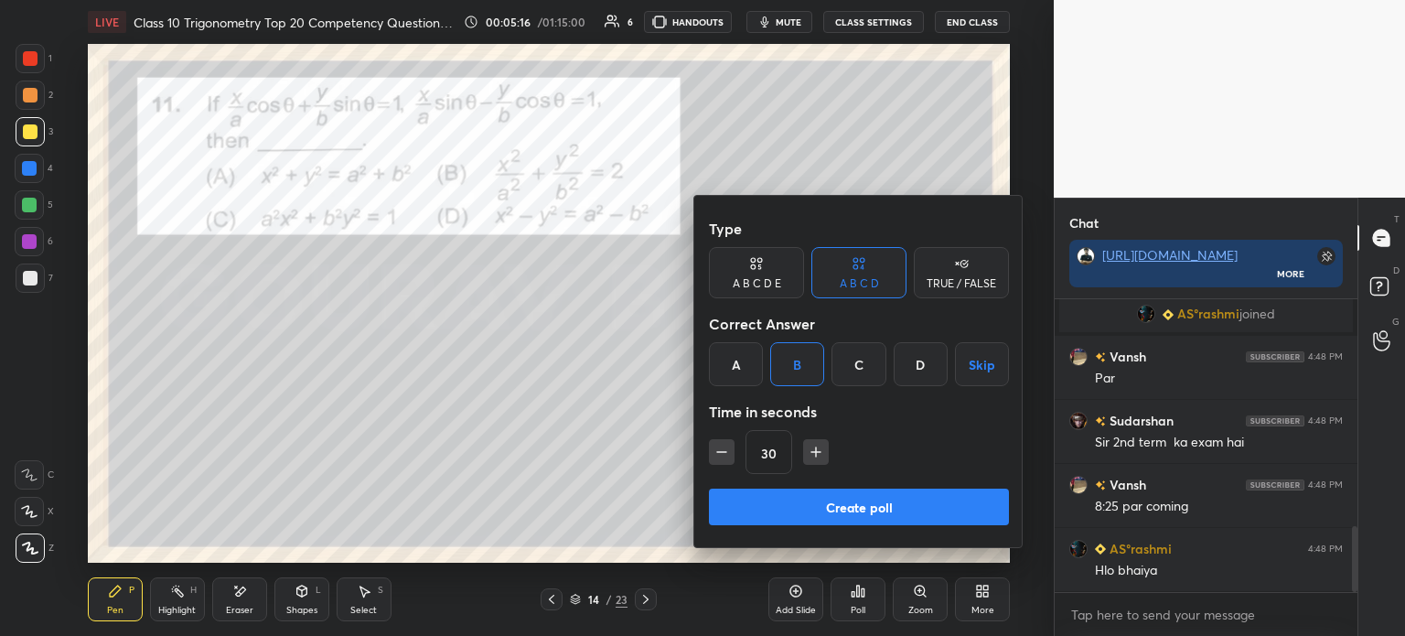
click at [808, 459] on icon "button" at bounding box center [816, 452] width 18 height 18
click at [809, 457] on icon "button" at bounding box center [816, 452] width 18 height 18
type input "60"
click at [783, 510] on button "Create poll" at bounding box center [859, 507] width 300 height 37
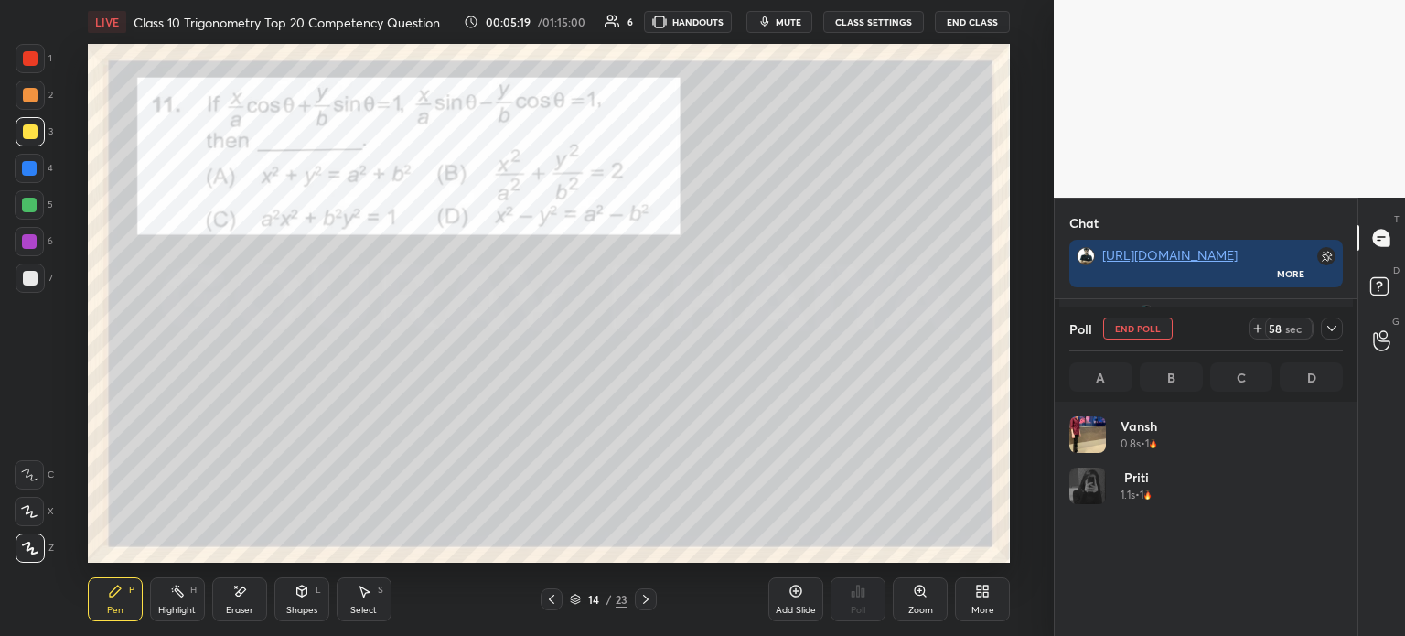
scroll to position [214, 268]
click at [1326, 332] on icon at bounding box center [1332, 328] width 15 height 15
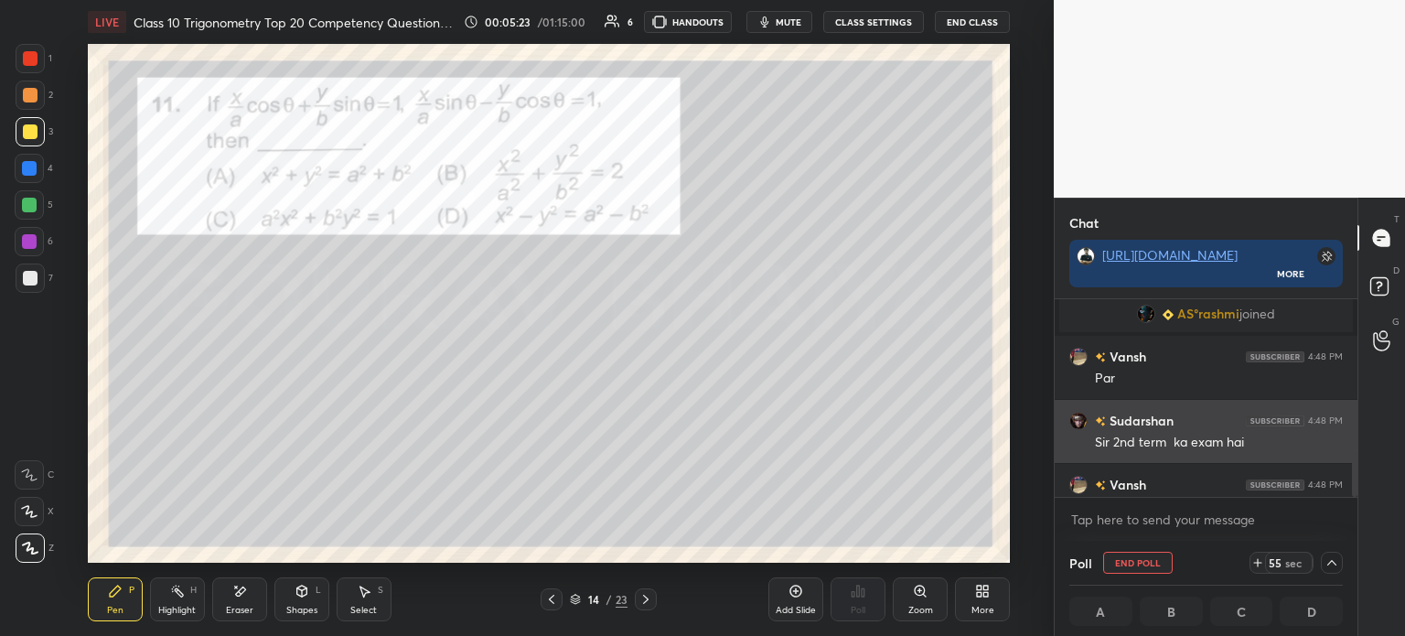
scroll to position [0, 5]
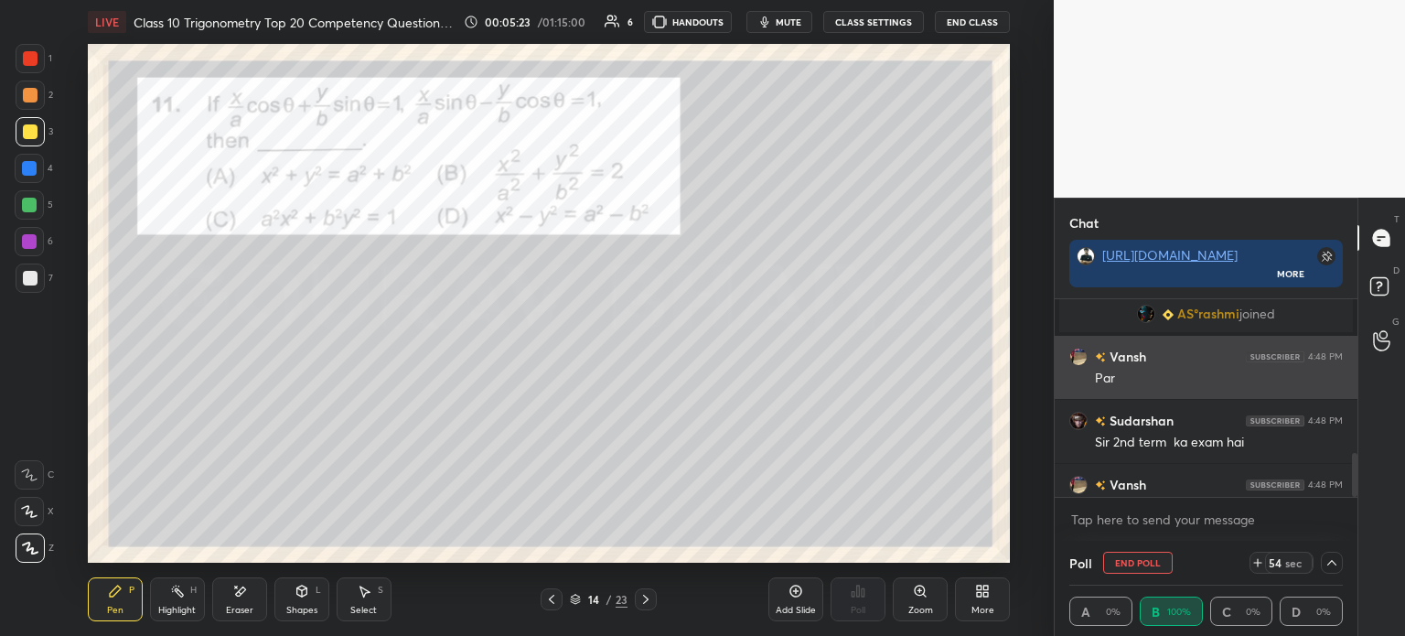
click at [1219, 384] on div "Par" at bounding box center [1219, 379] width 248 height 18
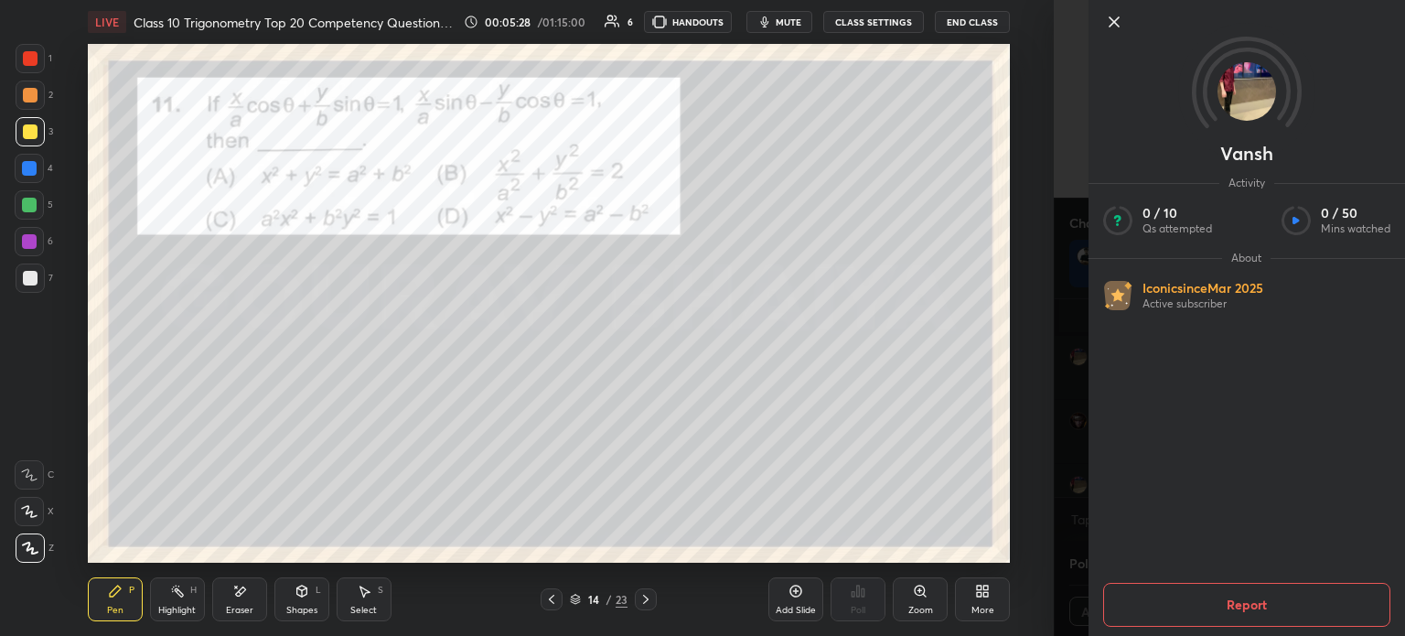
click at [1112, 17] on icon at bounding box center [1114, 22] width 22 height 22
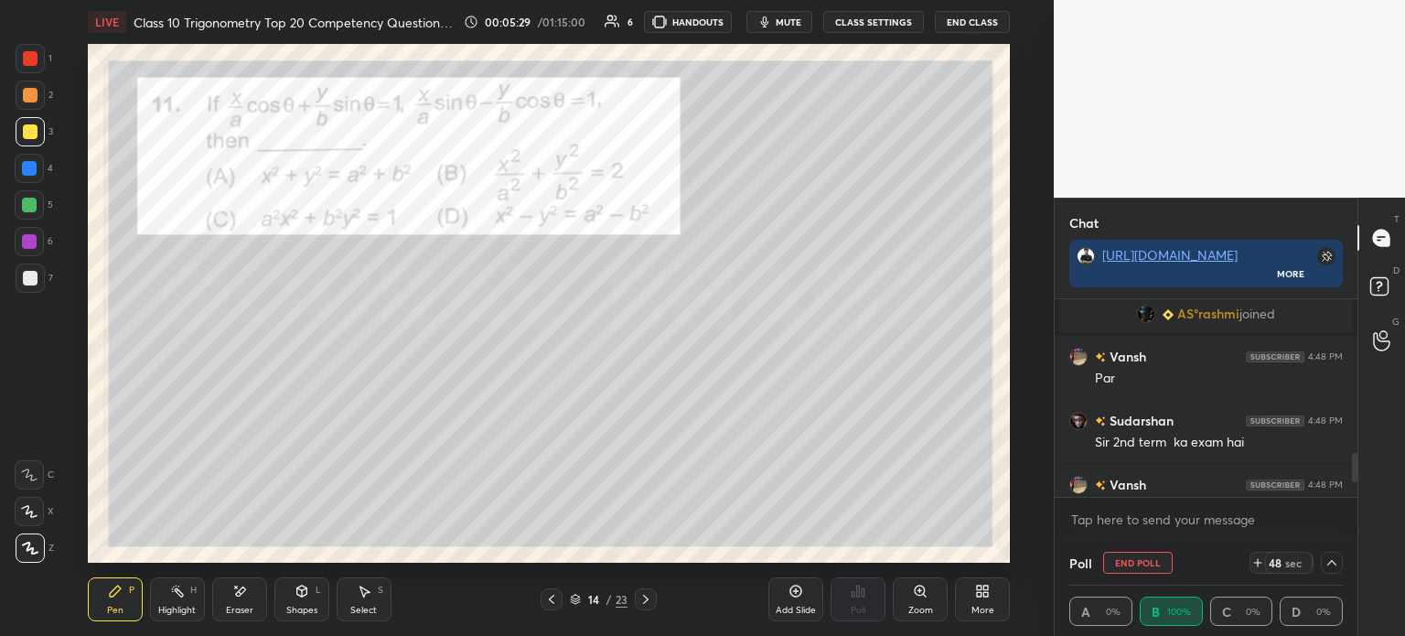
scroll to position [1112, 0]
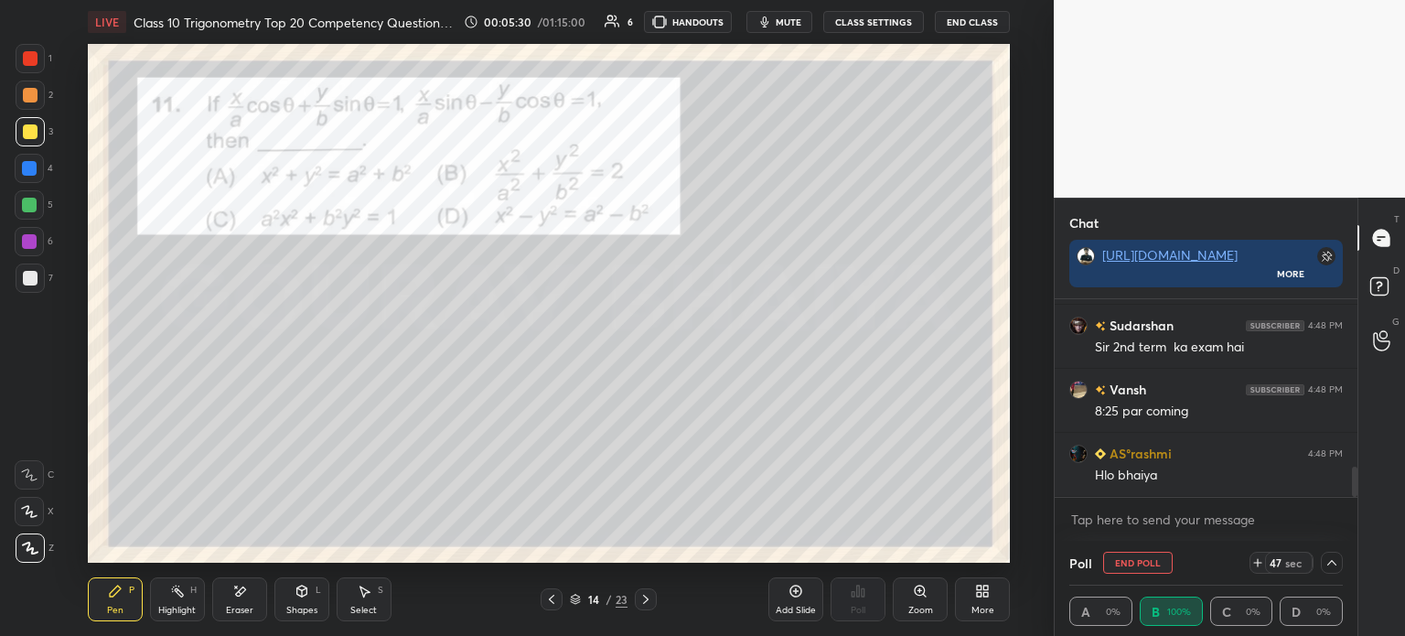
click at [1334, 566] on icon at bounding box center [1332, 562] width 15 height 15
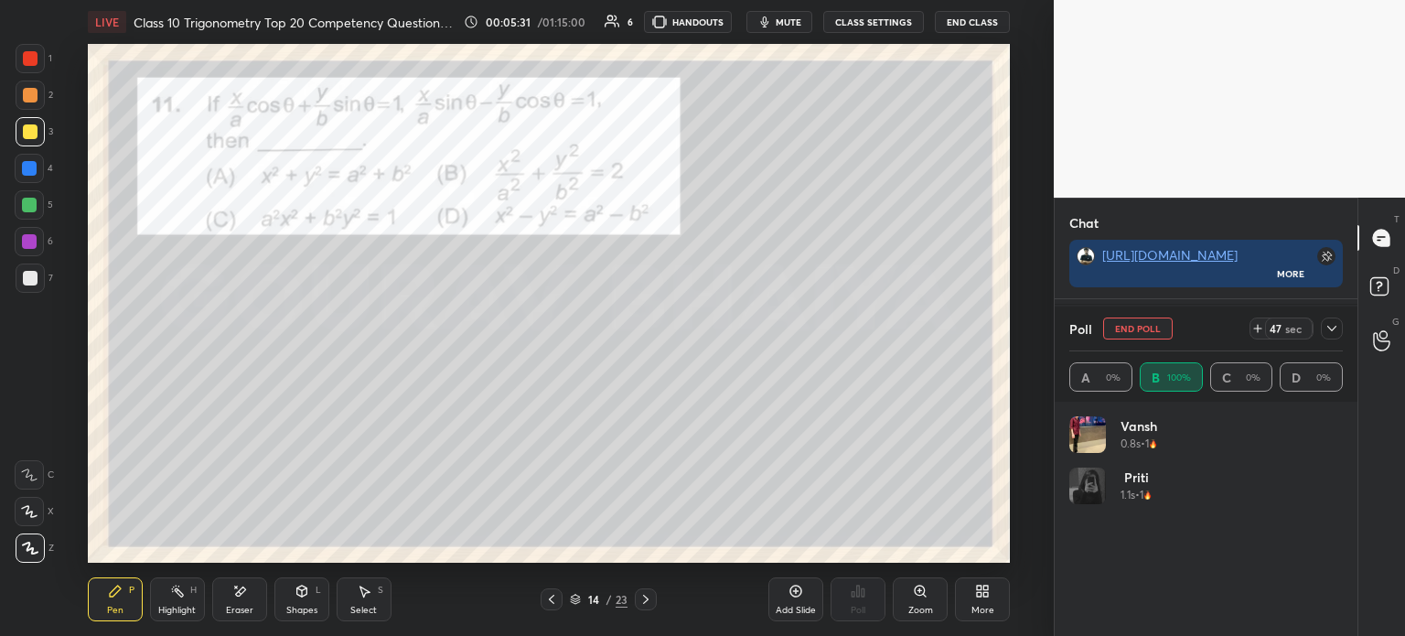
scroll to position [5, 5]
click at [1332, 333] on icon at bounding box center [1332, 328] width 15 height 15
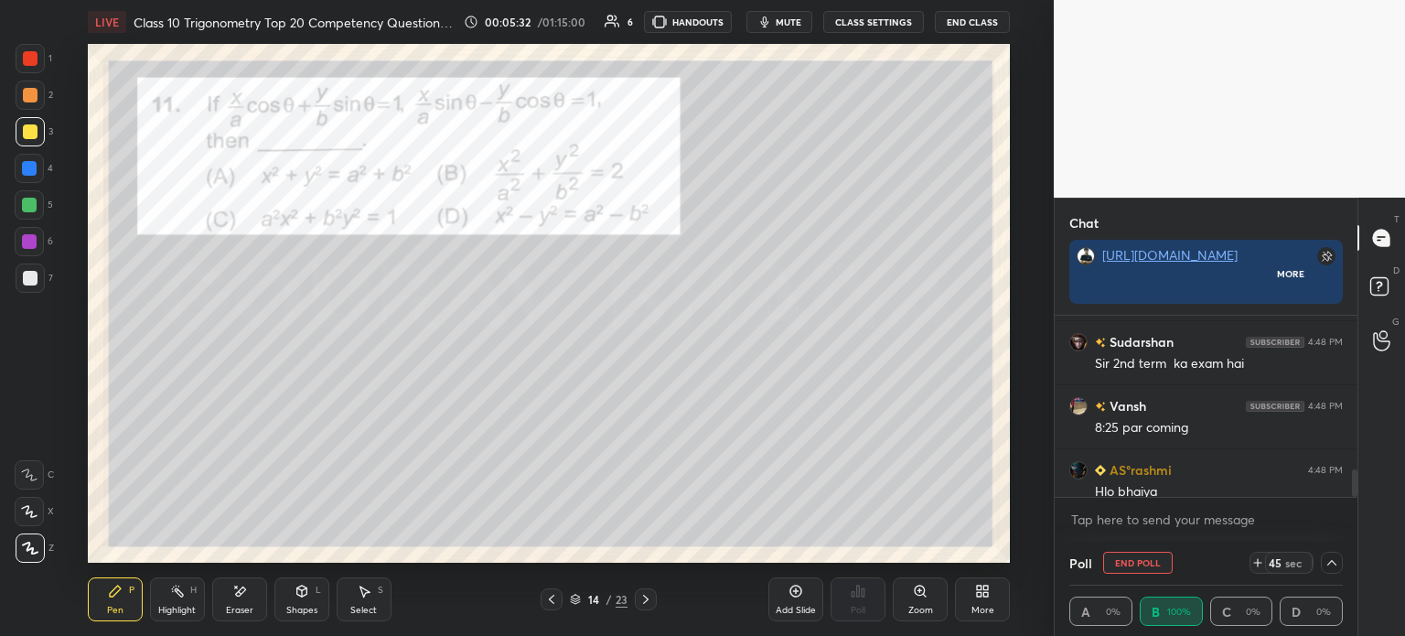
scroll to position [5, 5]
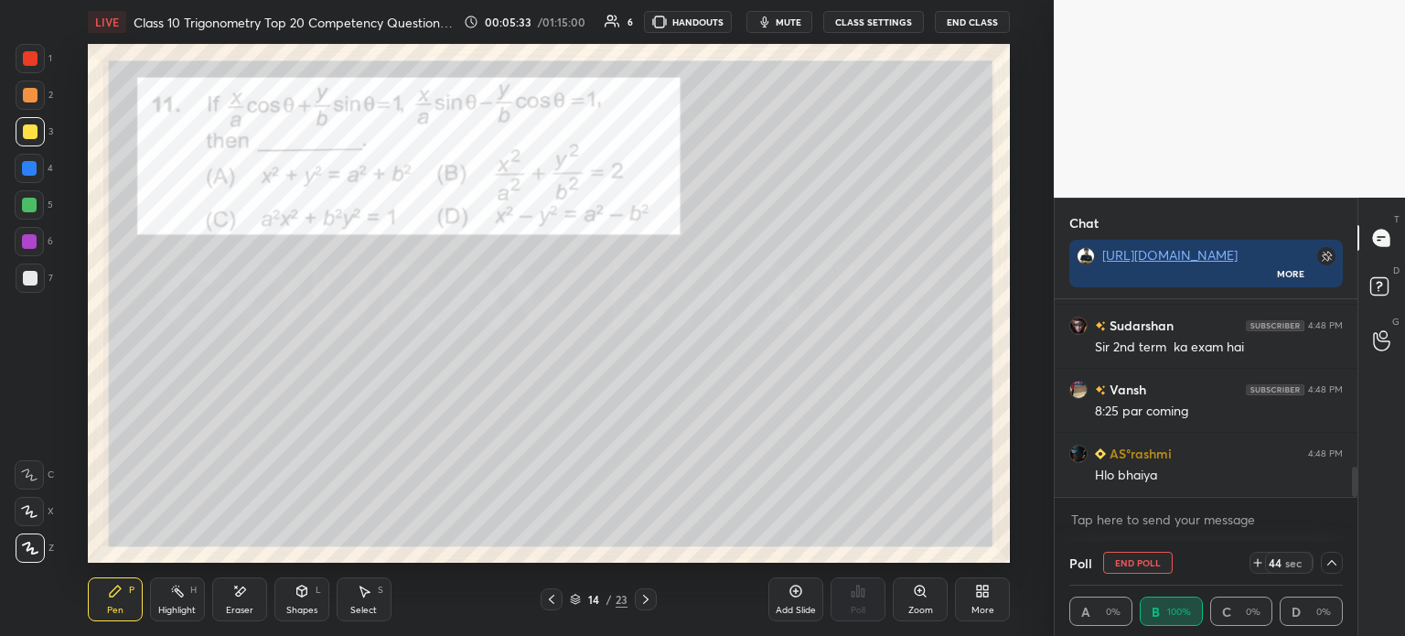
click at [33, 274] on div at bounding box center [30, 278] width 15 height 15
click at [37, 277] on div at bounding box center [30, 277] width 29 height 29
click at [38, 127] on div at bounding box center [30, 131] width 29 height 29
click at [21, 78] on div "1" at bounding box center [34, 62] width 37 height 37
click at [35, 50] on div at bounding box center [30, 58] width 29 height 29
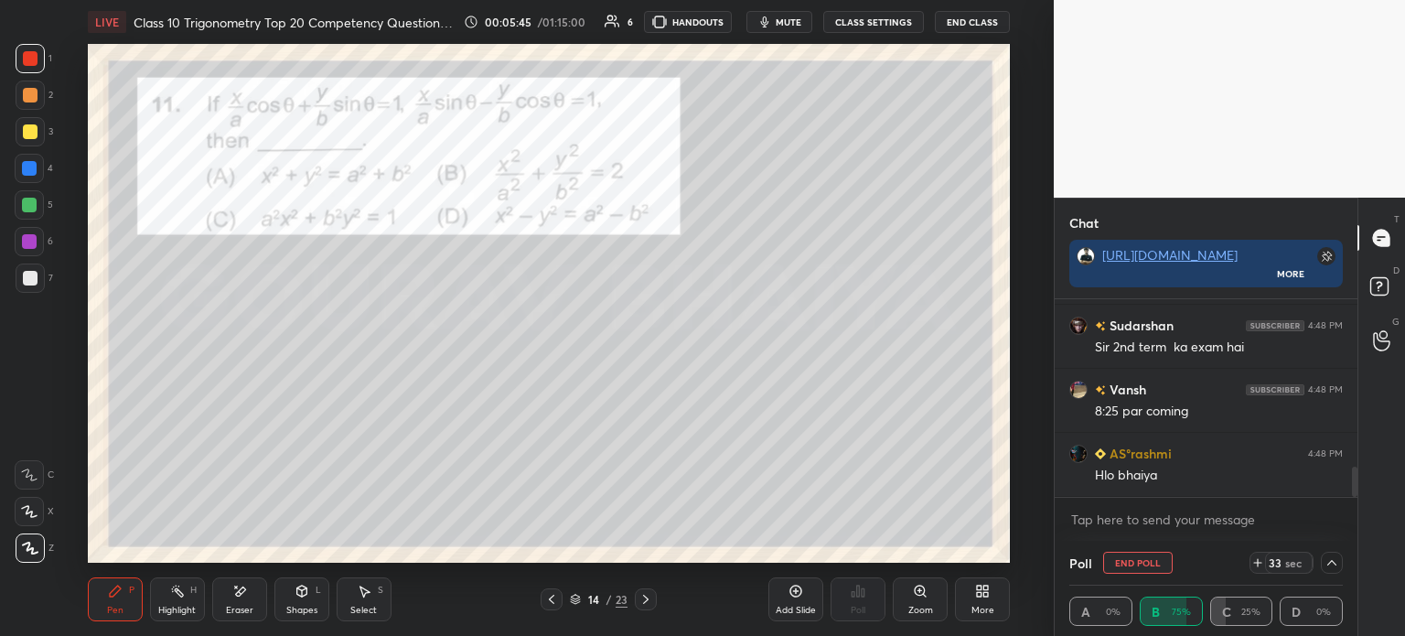
click at [33, 100] on div at bounding box center [30, 95] width 15 height 15
click at [30, 131] on div at bounding box center [30, 131] width 15 height 15
click at [31, 172] on div at bounding box center [29, 168] width 15 height 15
click at [29, 203] on div at bounding box center [29, 205] width 15 height 15
click at [35, 237] on div at bounding box center [29, 241] width 15 height 15
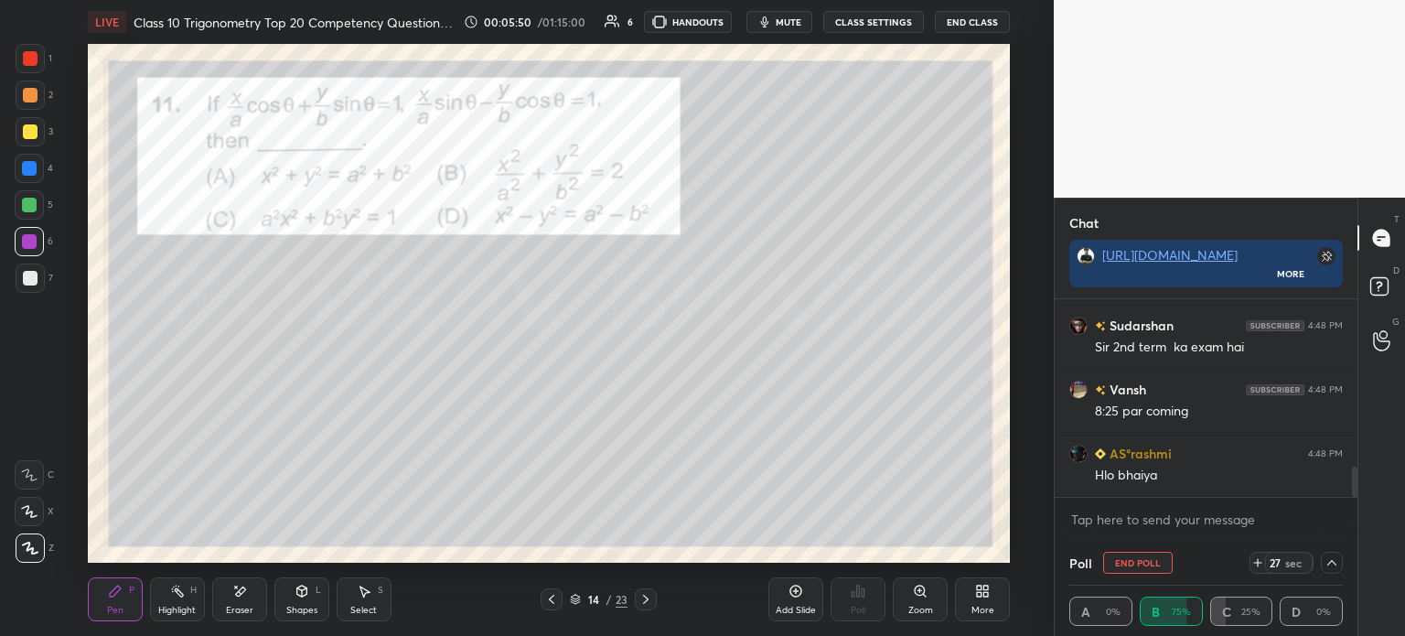
click at [33, 274] on div at bounding box center [30, 278] width 15 height 15
click at [1332, 562] on icon at bounding box center [1331, 562] width 9 height 5
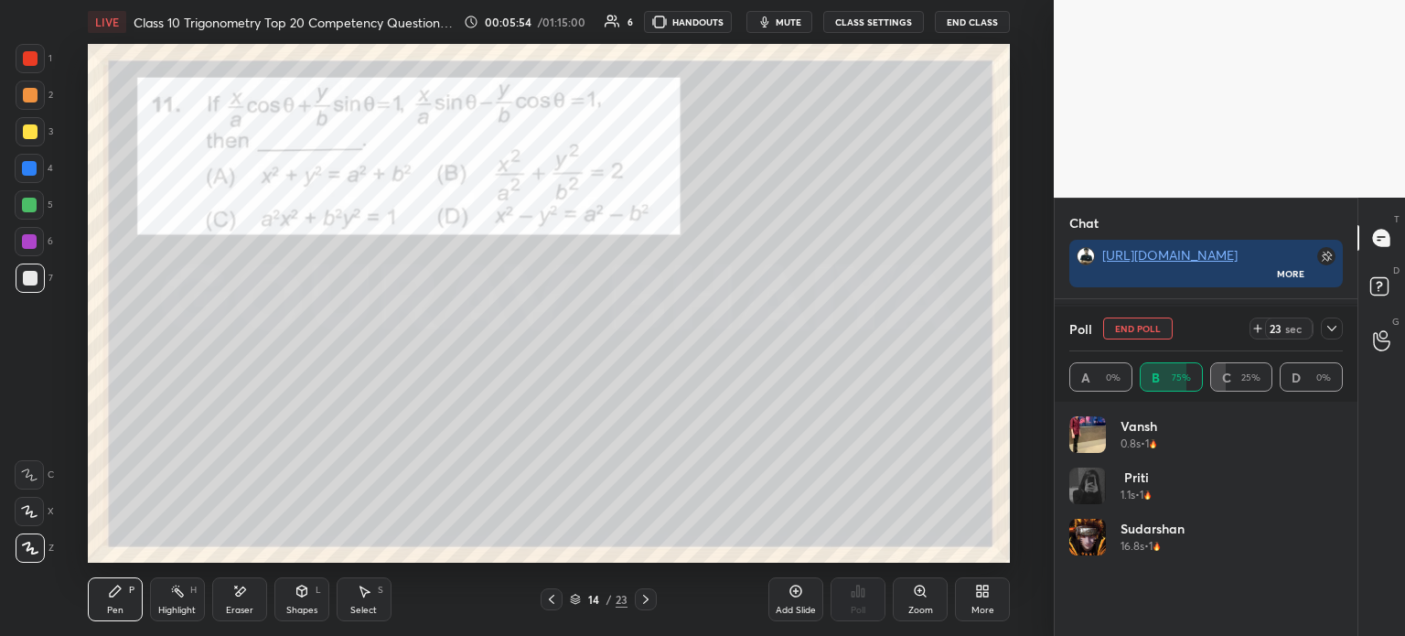
click at [1325, 335] on icon at bounding box center [1332, 328] width 15 height 15
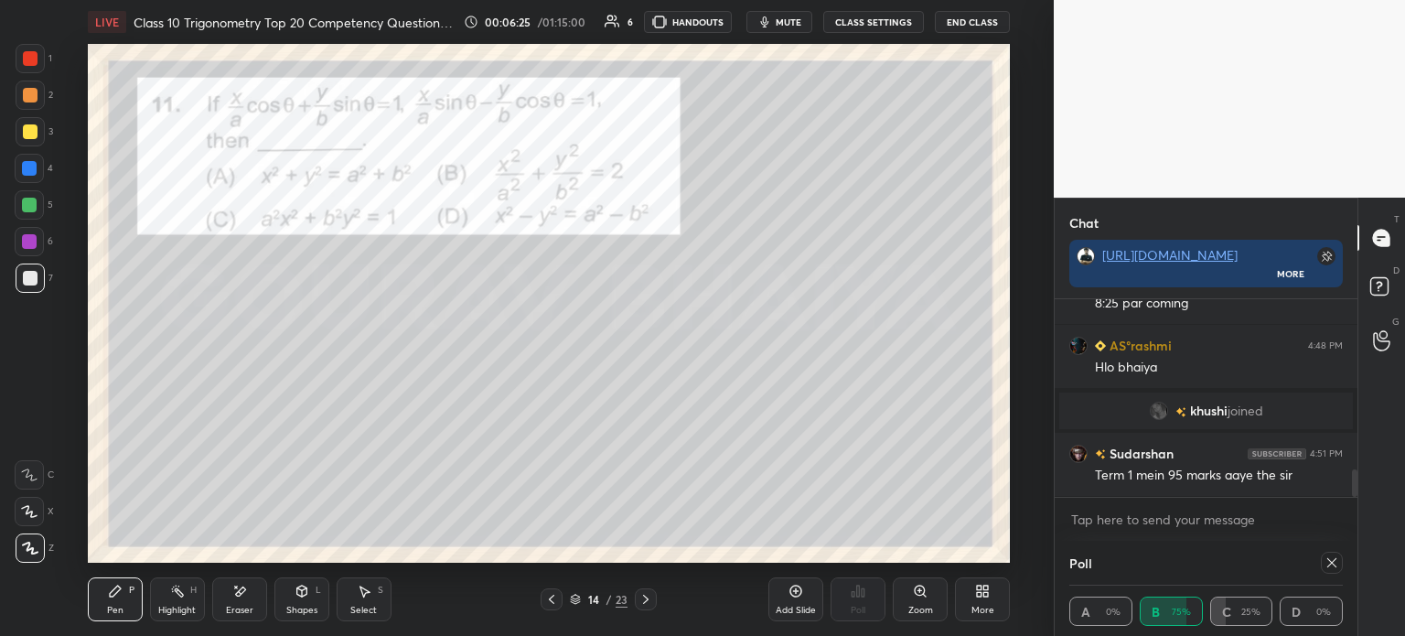
click at [1333, 564] on icon at bounding box center [1331, 562] width 9 height 9
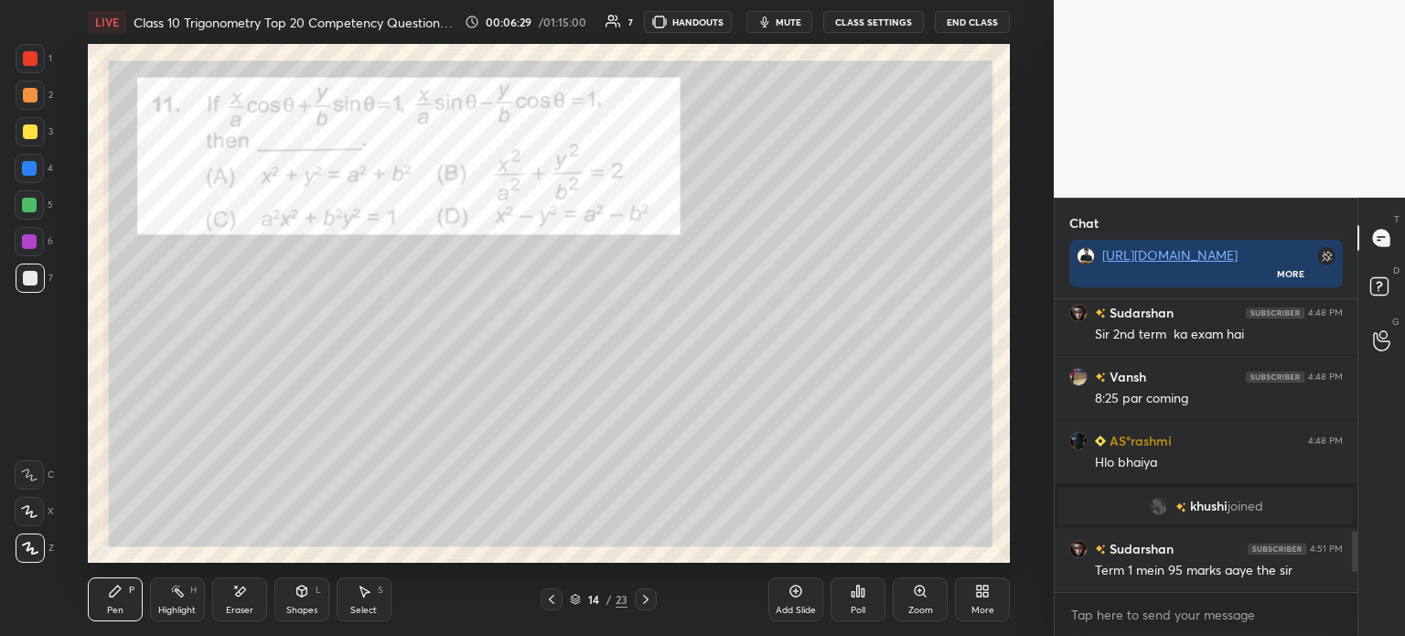
click at [40, 131] on div at bounding box center [30, 131] width 29 height 29
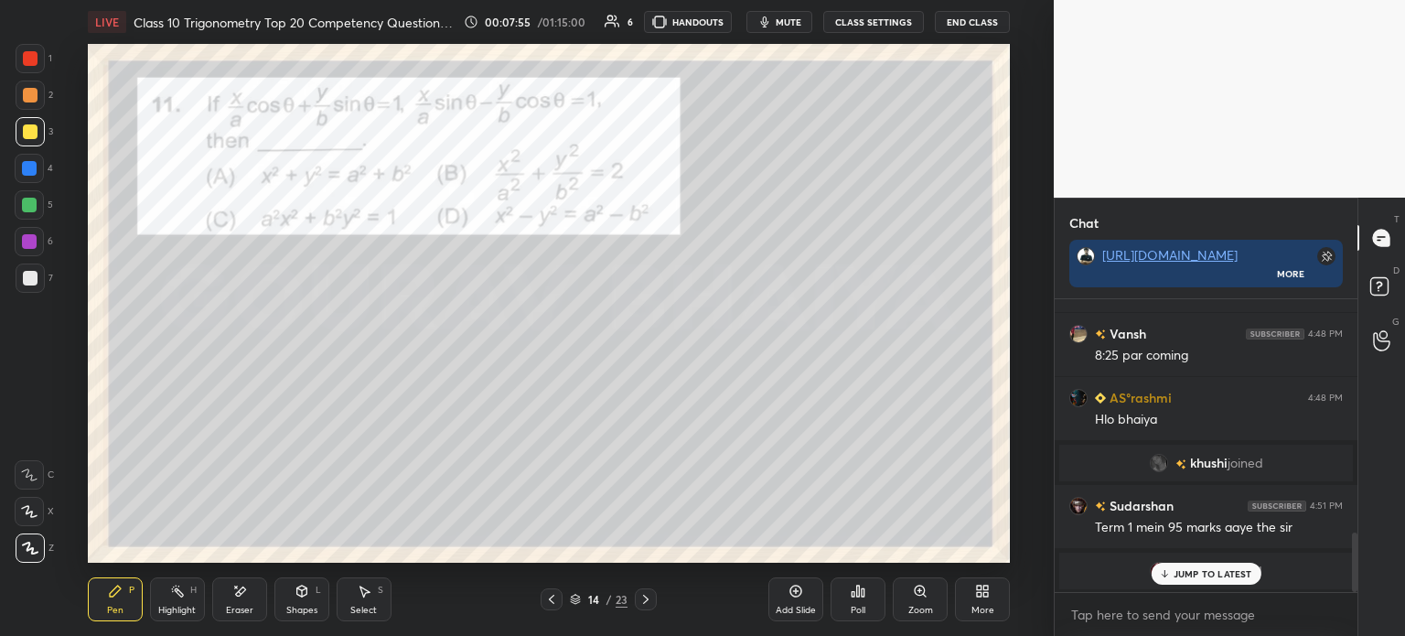
click at [792, 595] on icon at bounding box center [796, 591] width 15 height 15
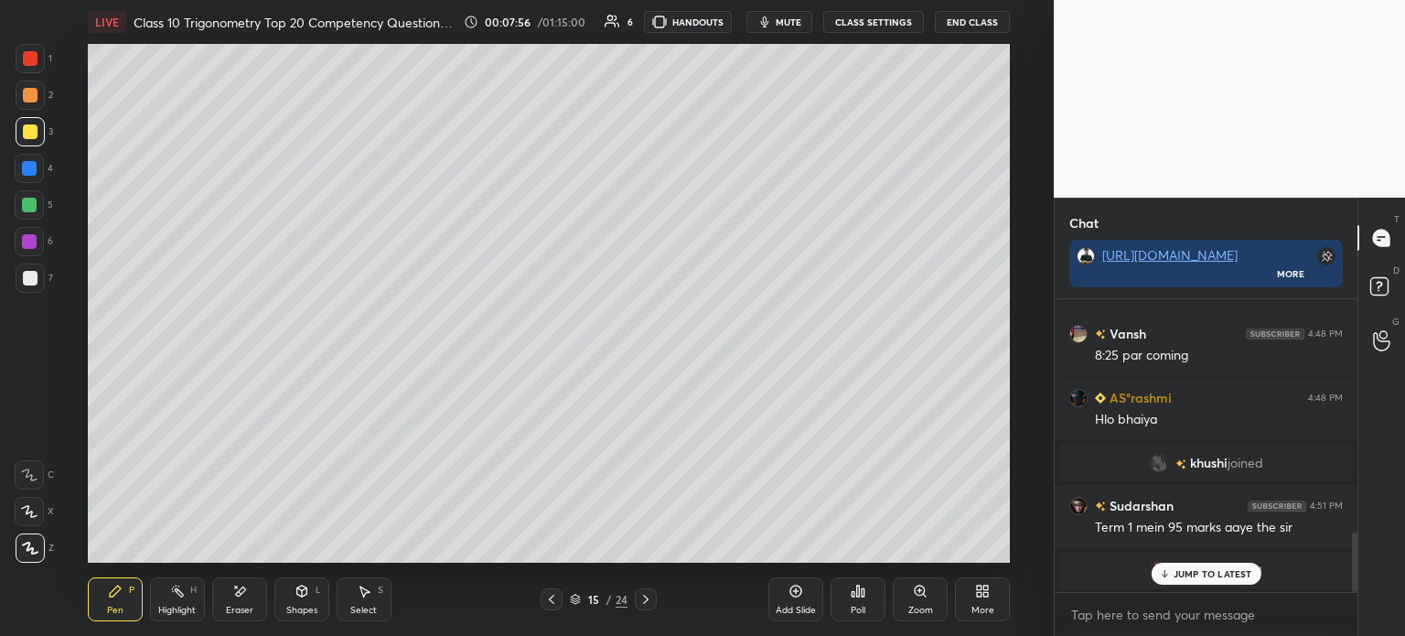
click at [541, 603] on div at bounding box center [552, 599] width 22 height 22
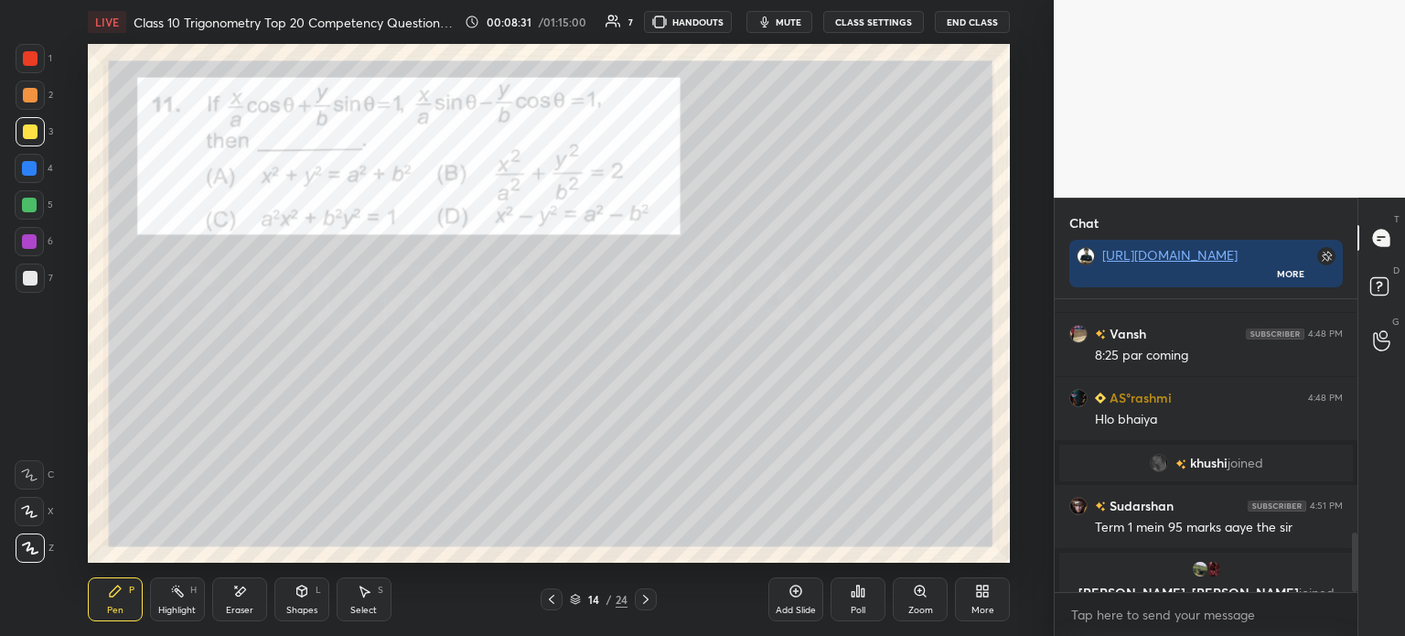
scroll to position [1145, 0]
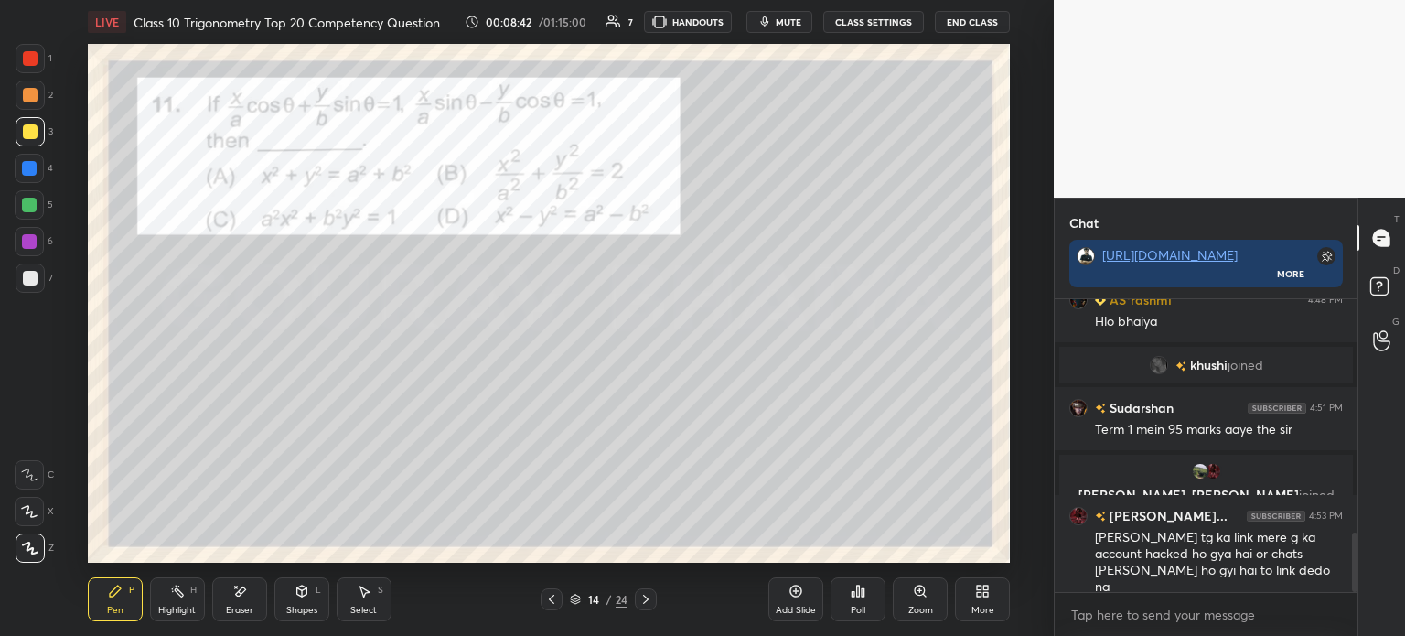
click at [790, 606] on div "Add Slide" at bounding box center [796, 610] width 40 height 9
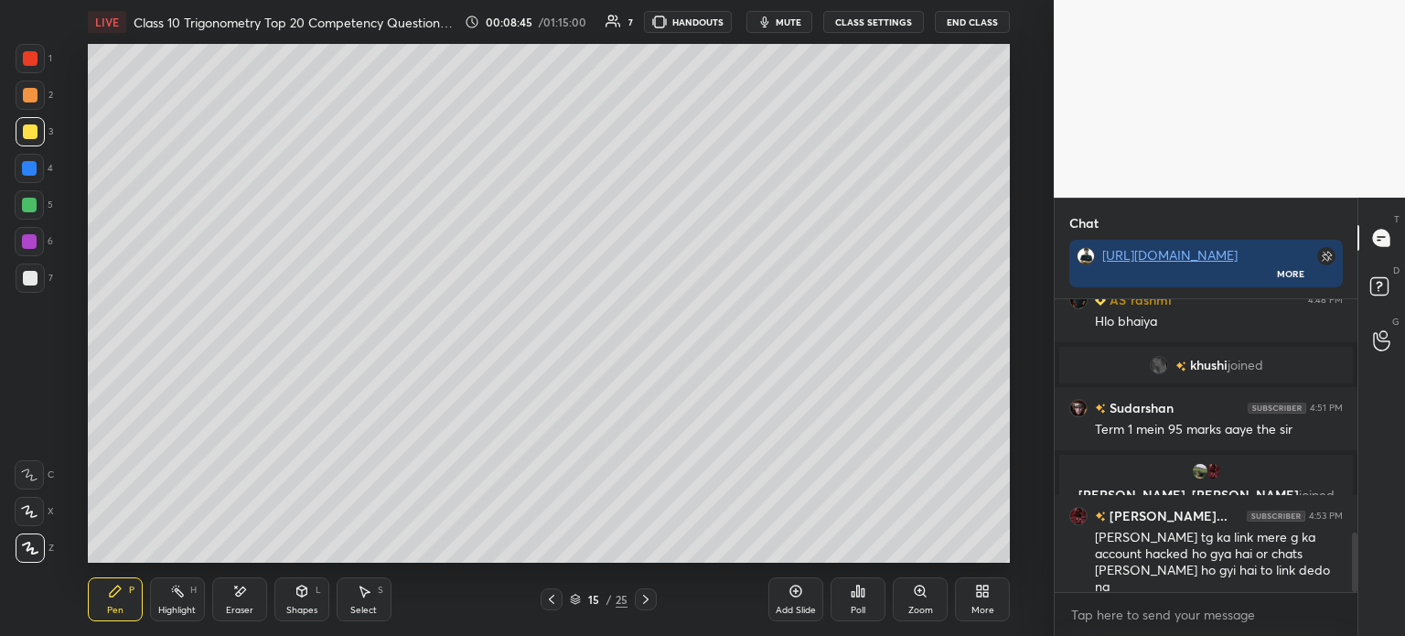
scroll to position [1209, 0]
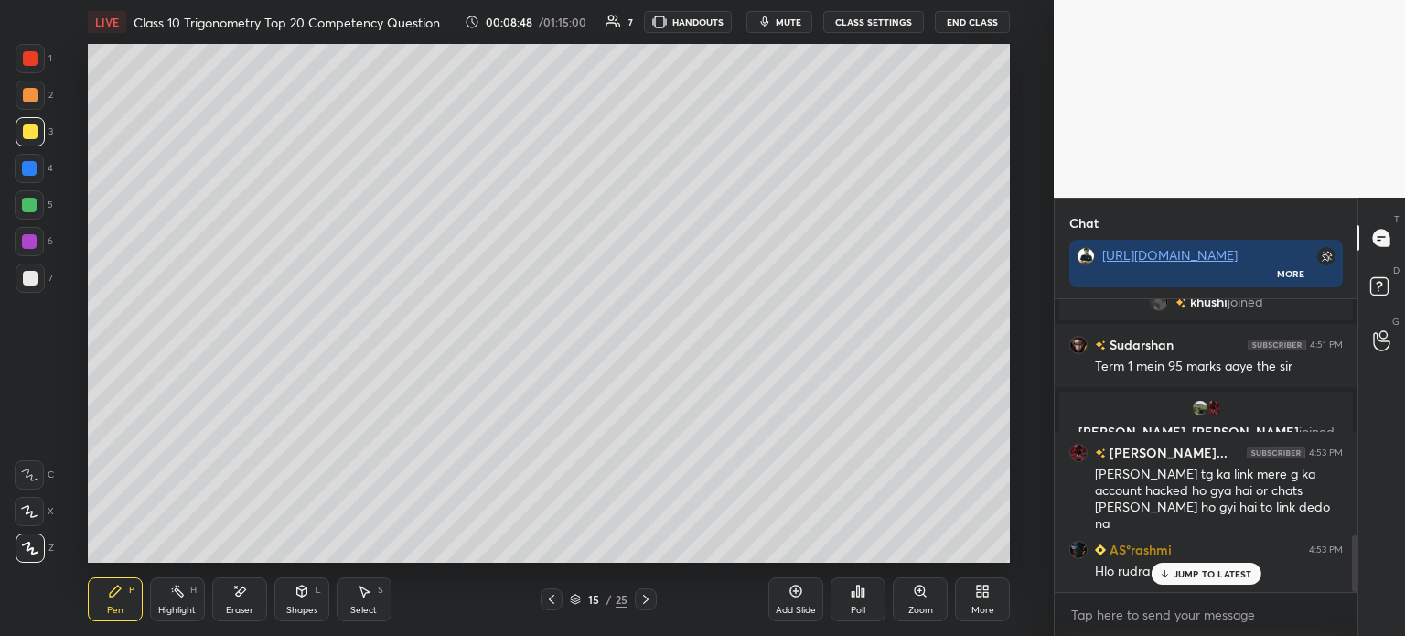
click at [546, 611] on div "Pen P Highlight H Eraser Shapes L Select S 15 / 25 Add Slide Poll Zoom More" at bounding box center [549, 599] width 922 height 73
click at [551, 602] on icon at bounding box center [551, 599] width 5 height 9
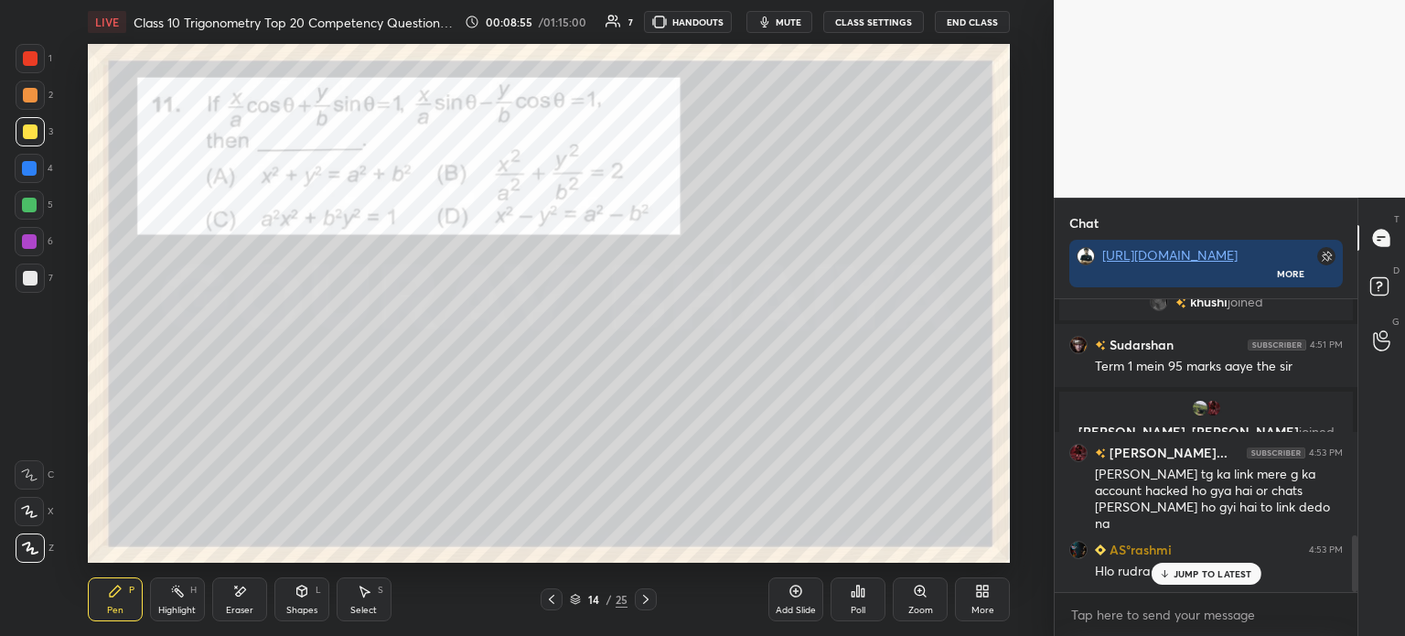
click at [645, 601] on icon at bounding box center [645, 599] width 5 height 9
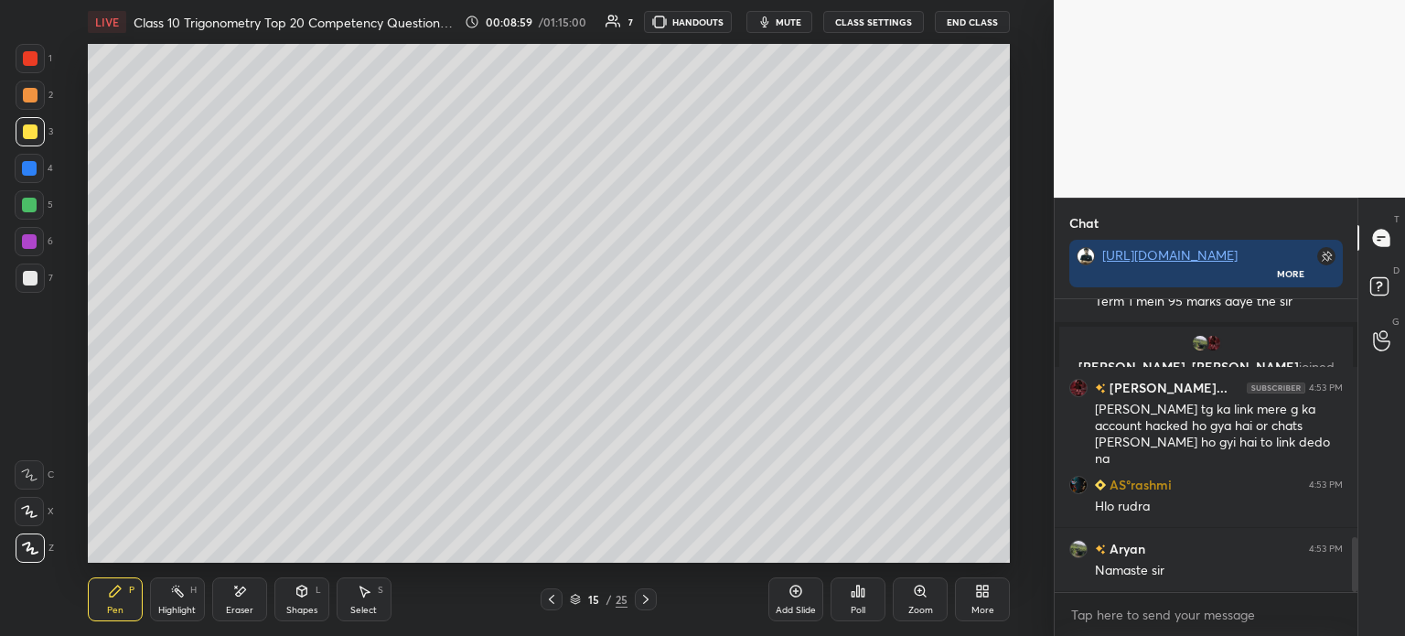
scroll to position [1339, 0]
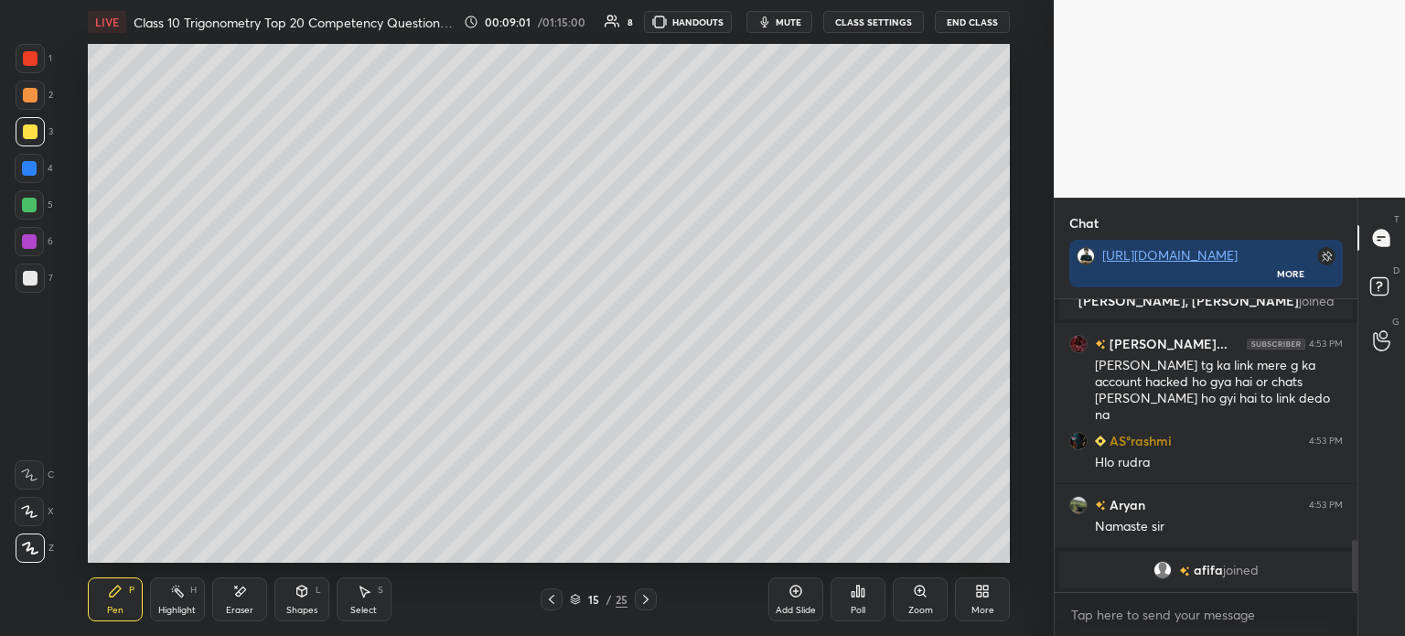
click at [550, 603] on icon at bounding box center [551, 599] width 15 height 15
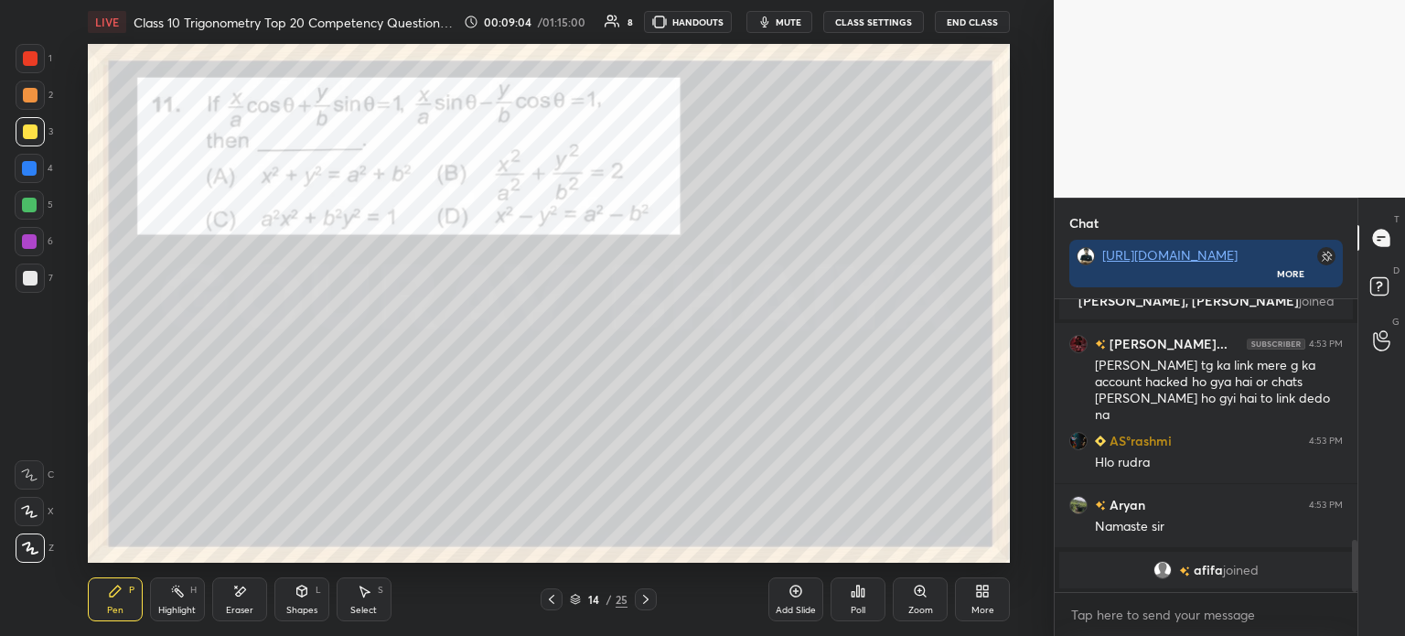
click at [643, 596] on icon at bounding box center [645, 599] width 5 height 9
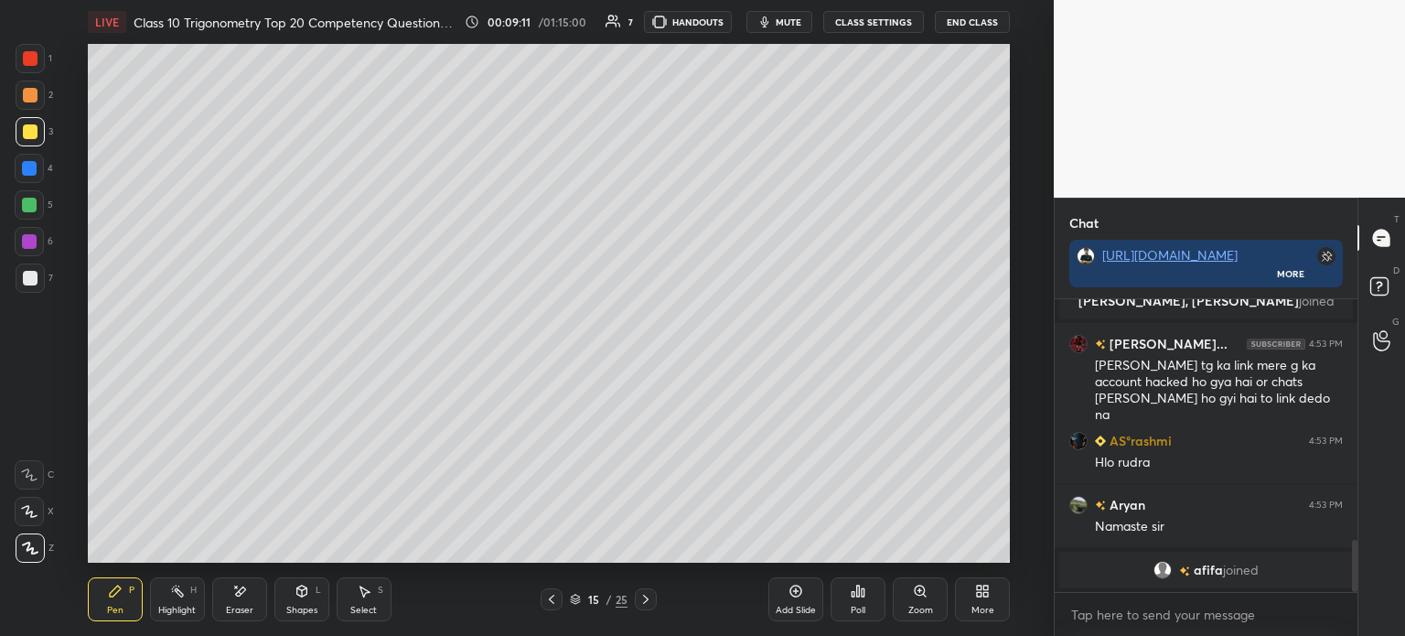
scroll to position [1333, 0]
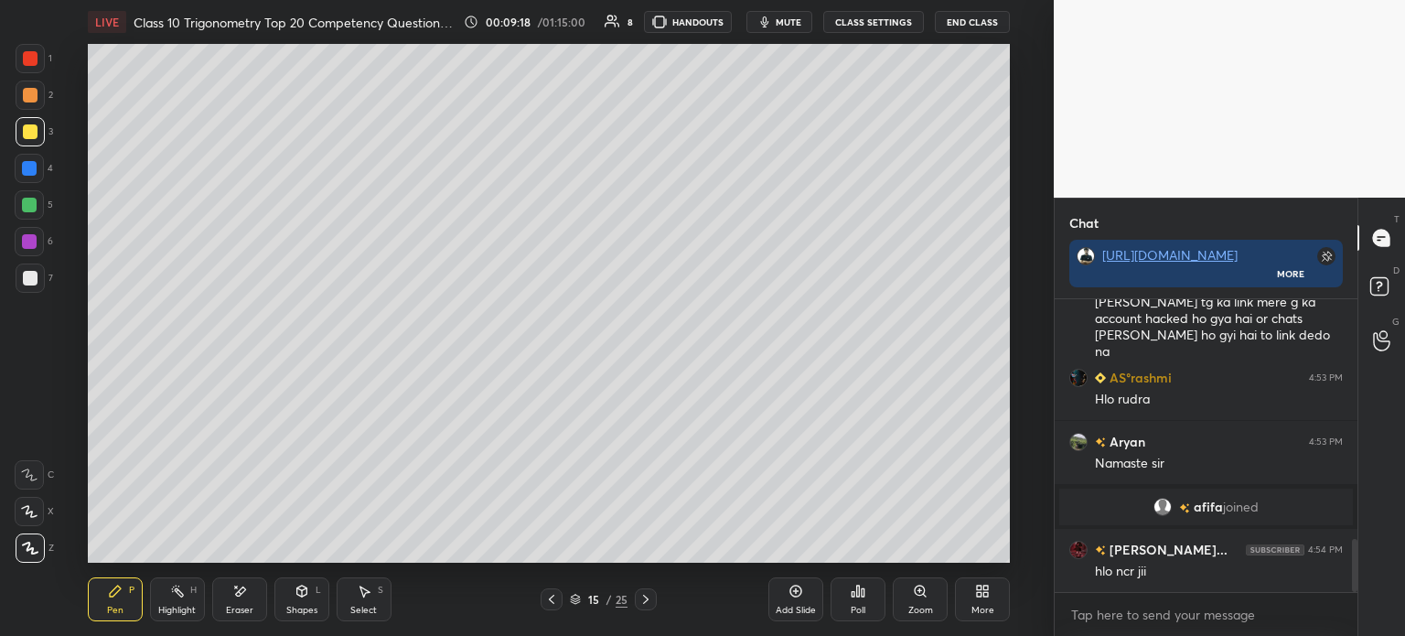
click at [552, 603] on icon at bounding box center [551, 599] width 15 height 15
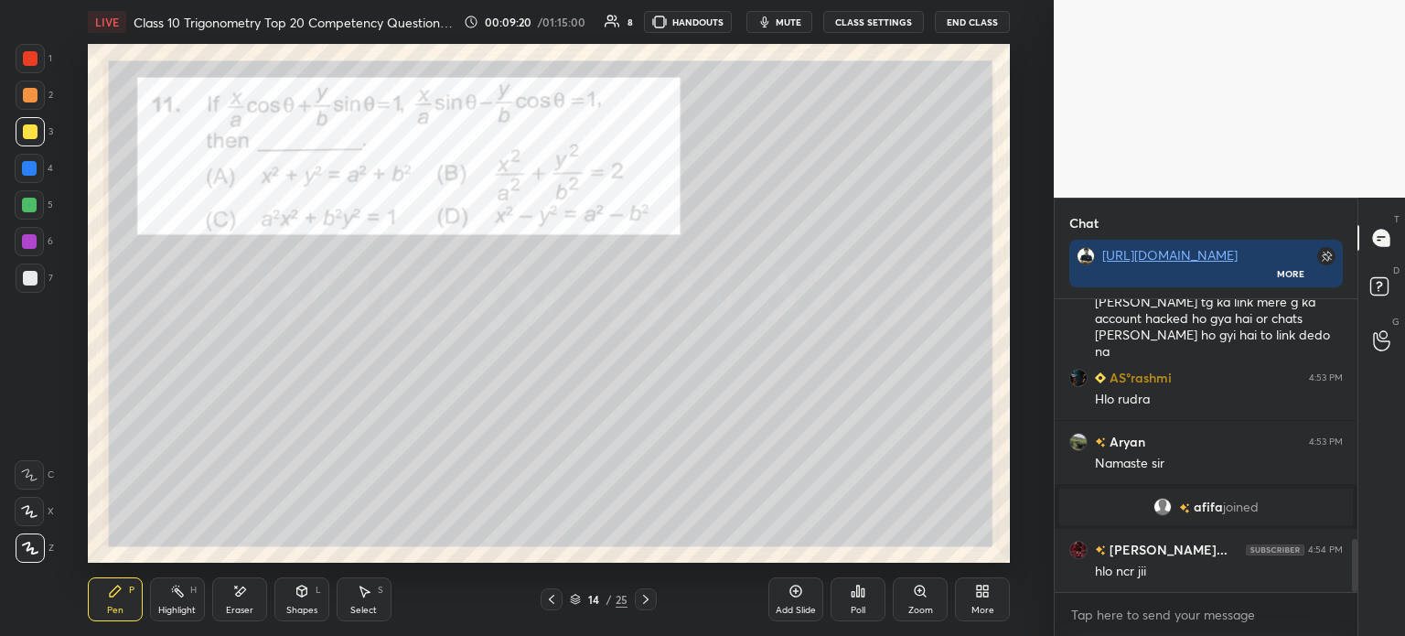
click at [33, 58] on div at bounding box center [30, 58] width 15 height 15
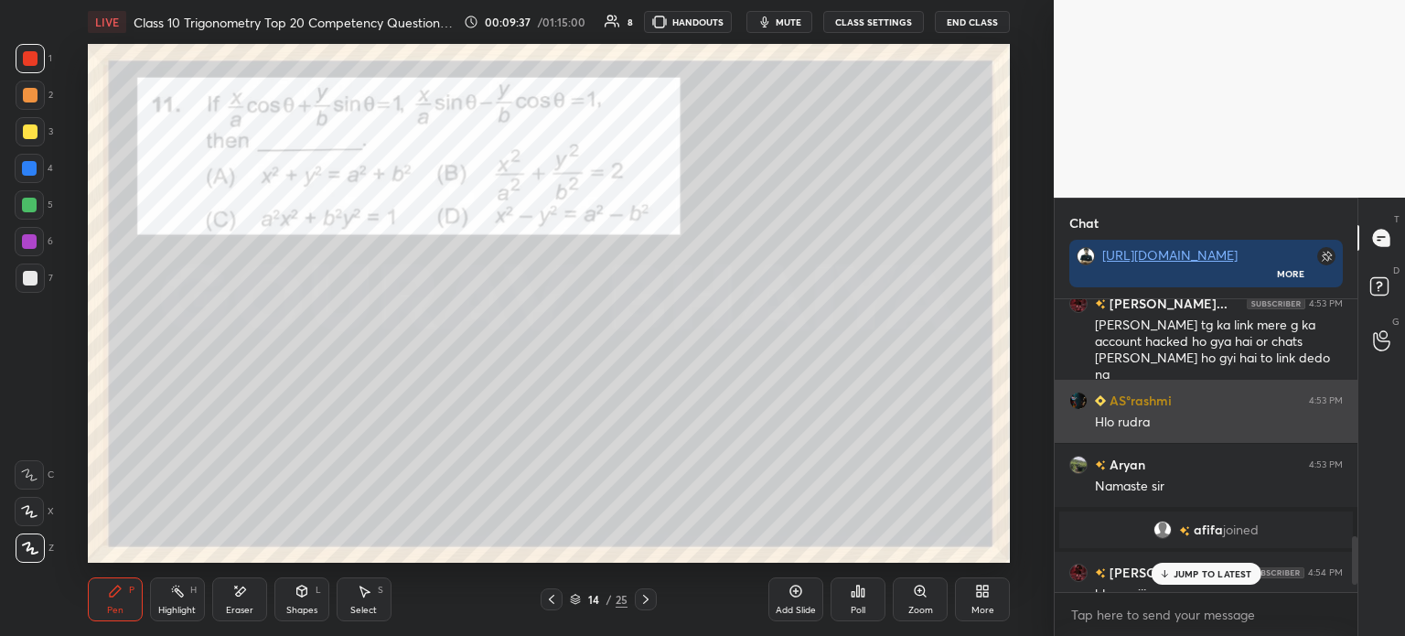
scroll to position [1467, 0]
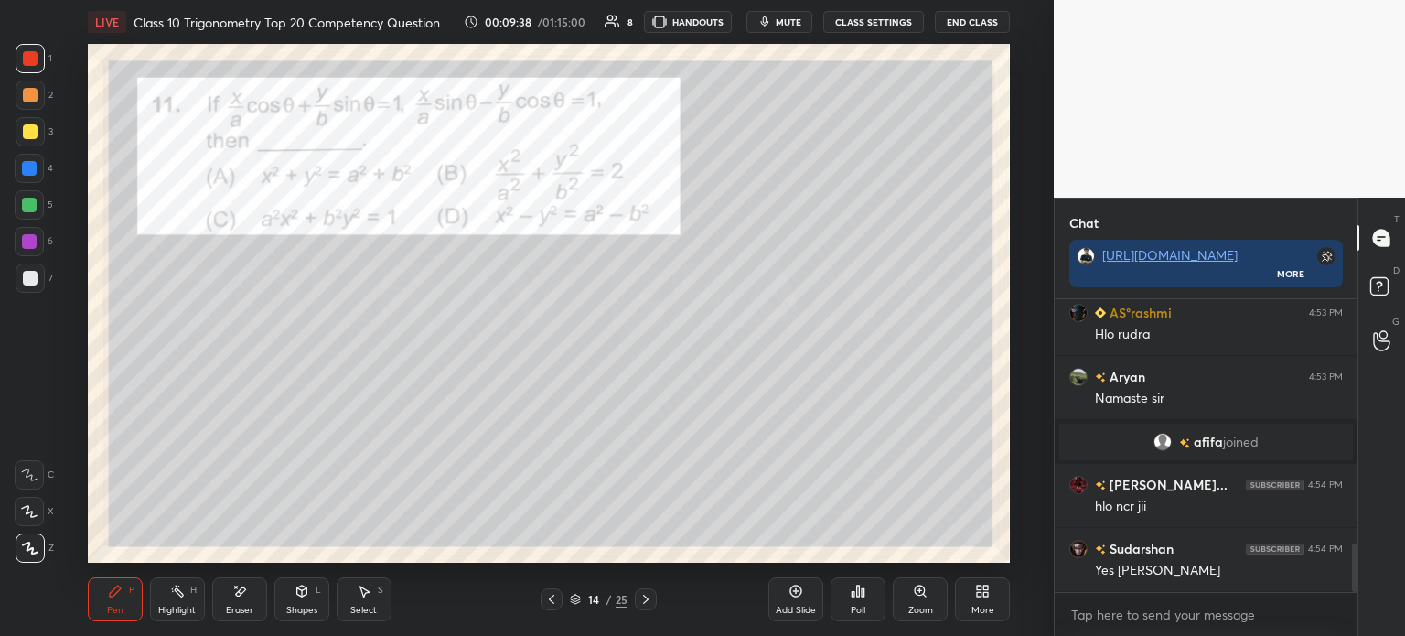
click at [643, 603] on icon at bounding box center [646, 599] width 15 height 15
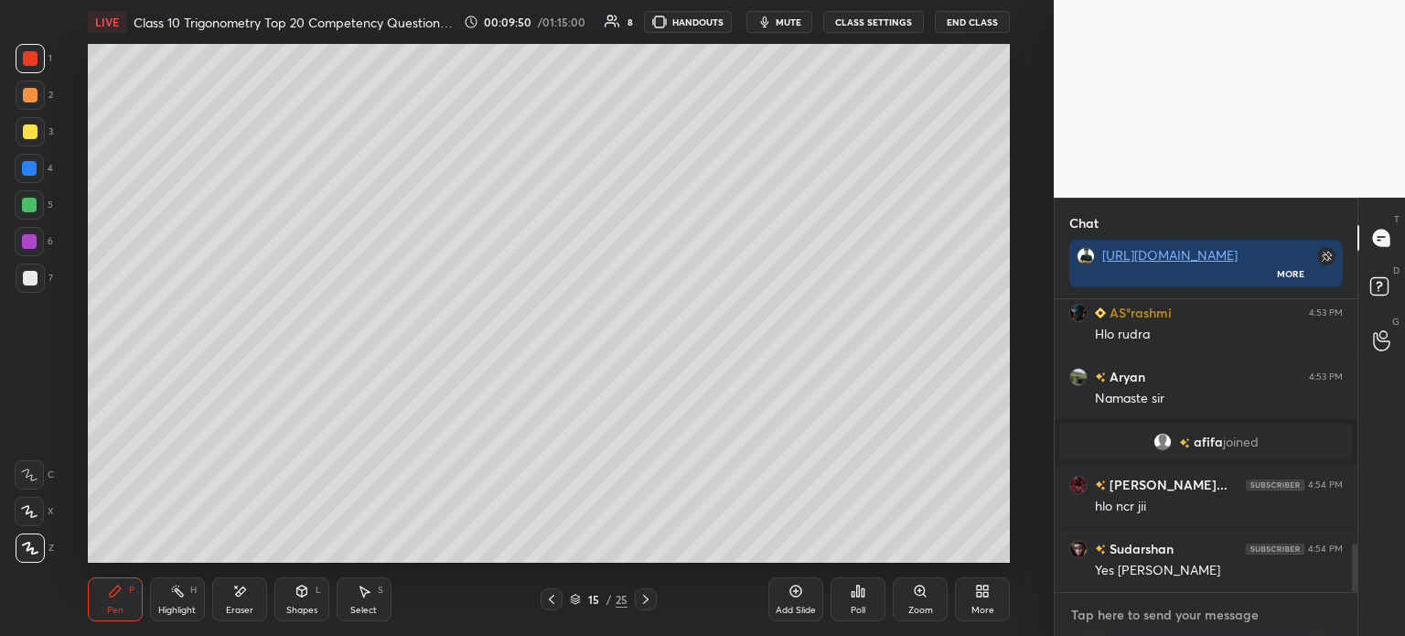
click at [1134, 622] on textarea at bounding box center [1206, 614] width 274 height 29
type textarea "x"
paste textarea "[URL][DOMAIN_NAME]"
type textarea "[URL][DOMAIN_NAME]"
type textarea "x"
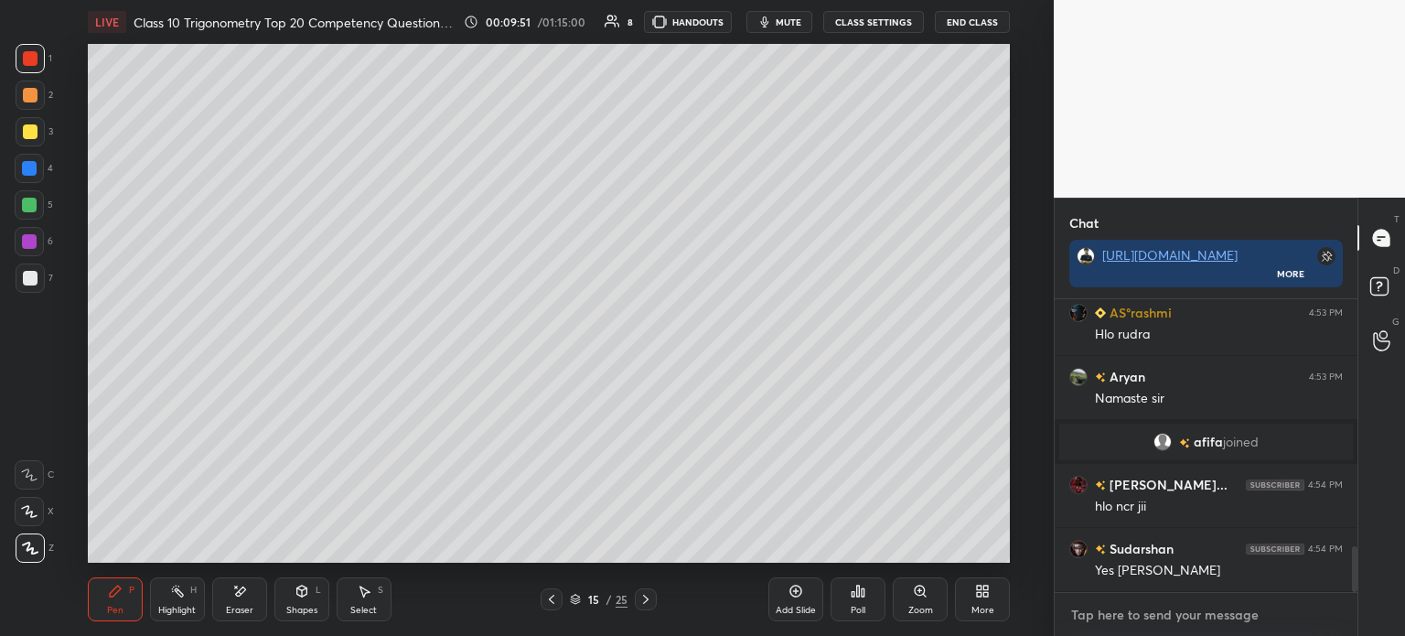
scroll to position [1570, 0]
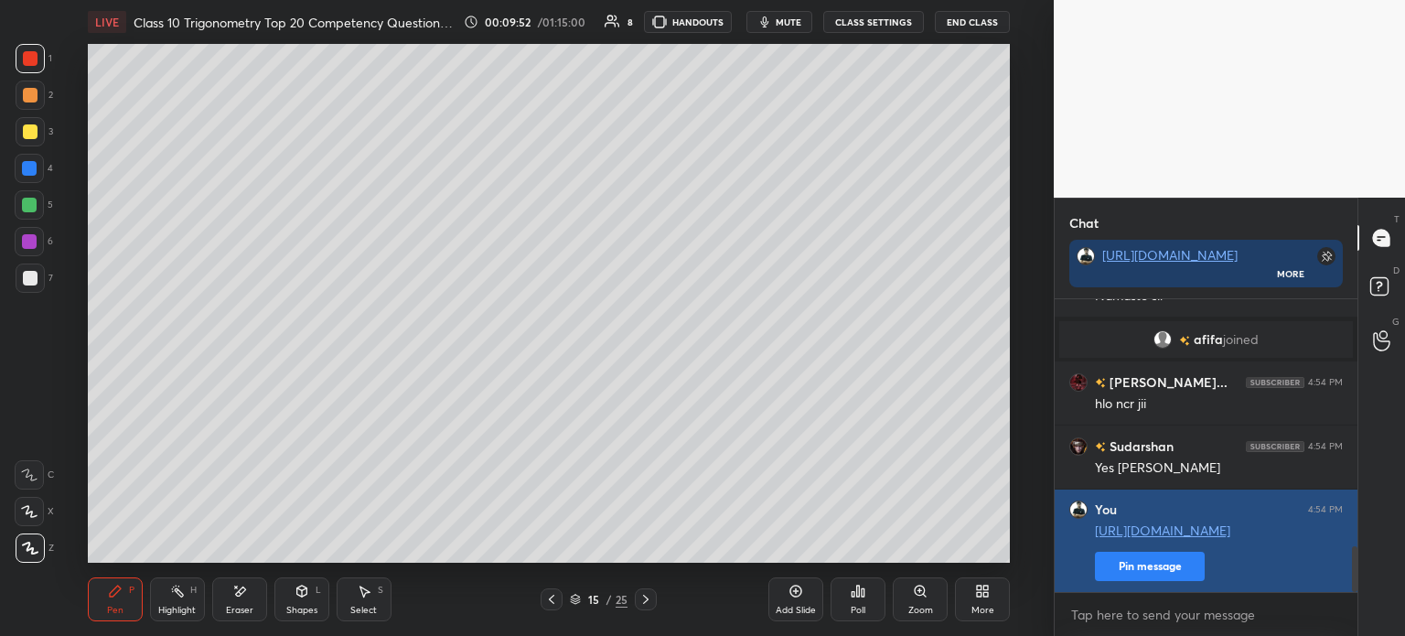
click at [1123, 569] on button "Pin message" at bounding box center [1150, 566] width 110 height 29
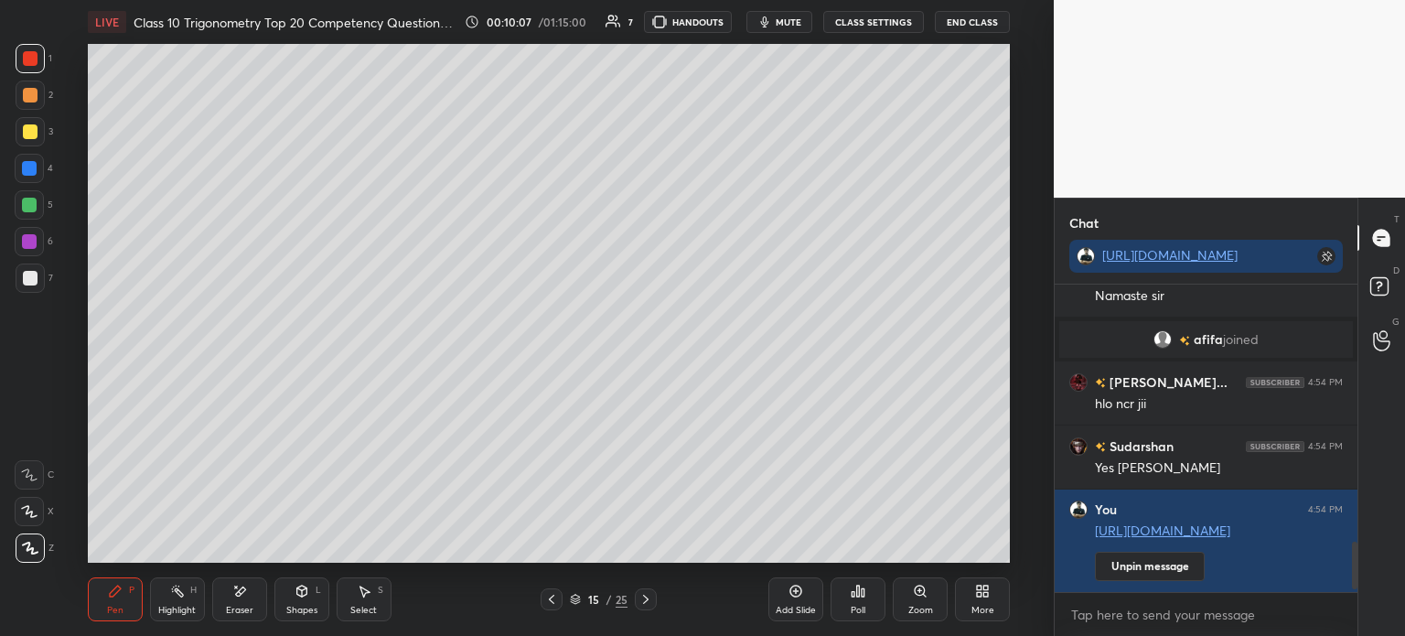
click at [650, 610] on div "Pen P Highlight H Eraser Shapes L Select S 15 / 25 Add Slide Poll Zoom More" at bounding box center [549, 599] width 922 height 73
click at [645, 605] on icon at bounding box center [646, 599] width 15 height 15
click at [637, 604] on div at bounding box center [646, 599] width 22 height 22
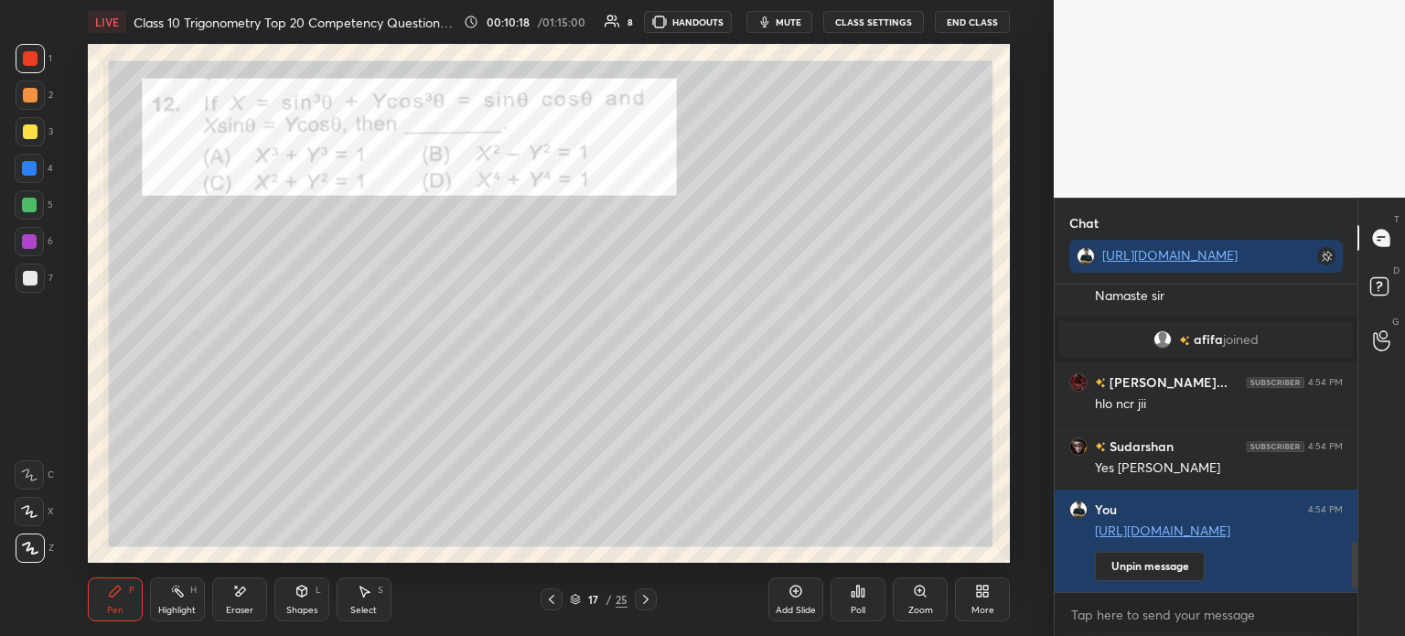
click at [37, 69] on div at bounding box center [30, 58] width 29 height 29
click at [260, 600] on div "Eraser" at bounding box center [239, 599] width 55 height 44
click at [132, 600] on div "Pen P" at bounding box center [115, 599] width 55 height 44
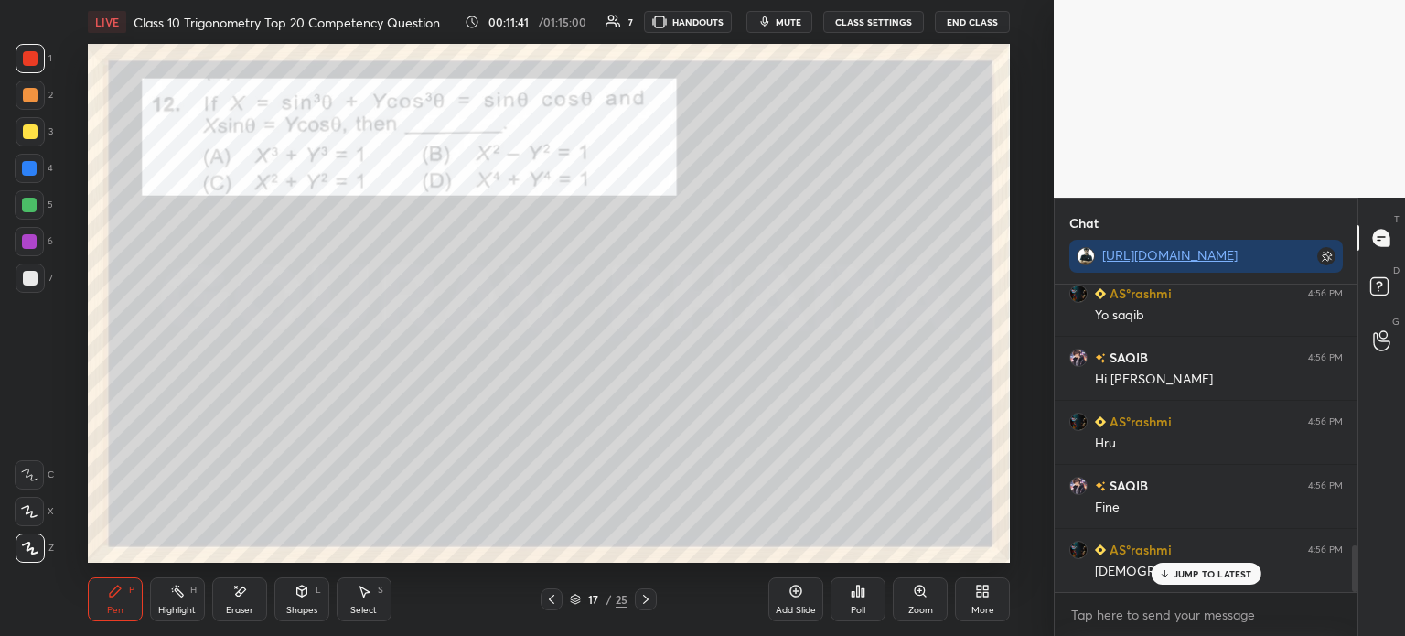
scroll to position [1782, 0]
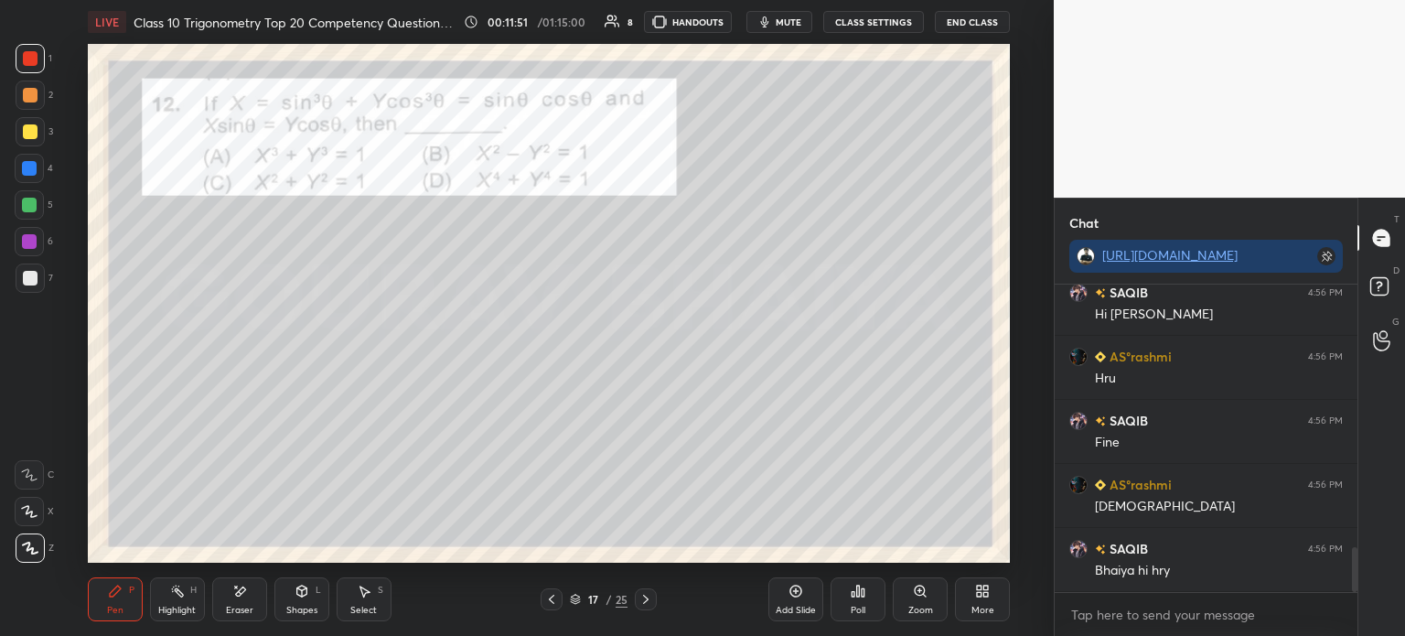
click at [866, 601] on div "Poll" at bounding box center [858, 599] width 55 height 44
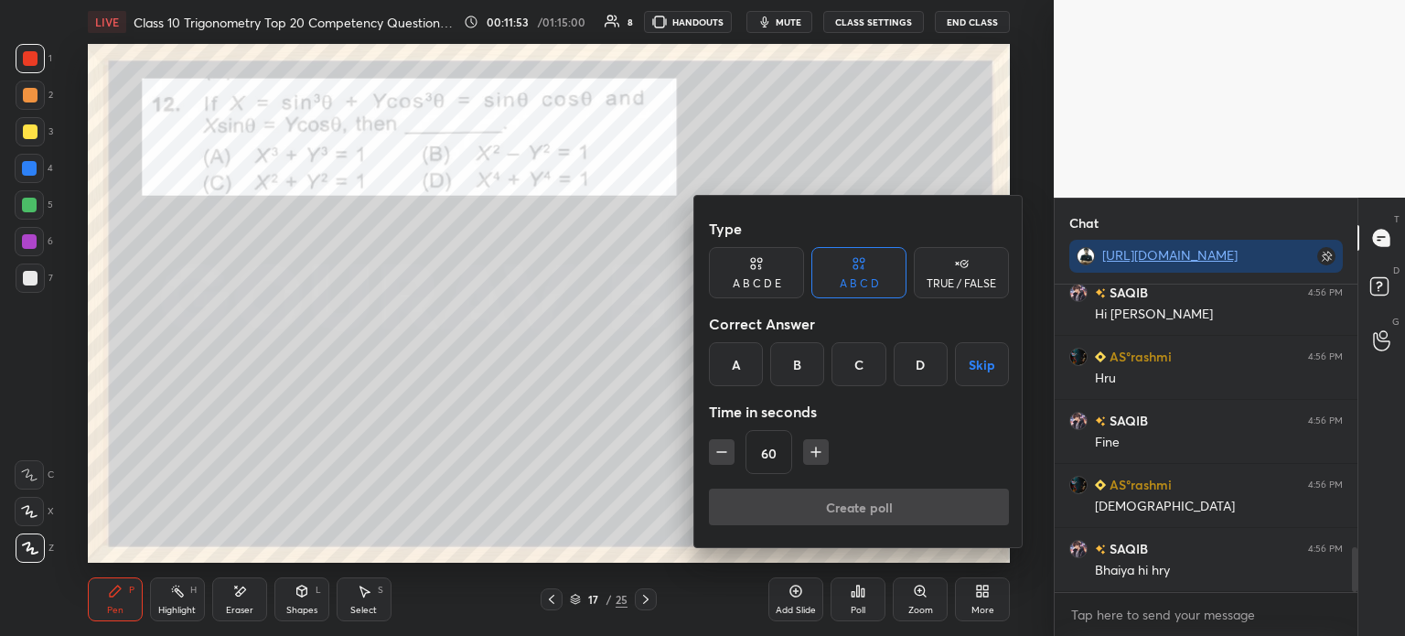
click at [804, 374] on div "B" at bounding box center [797, 364] width 54 height 44
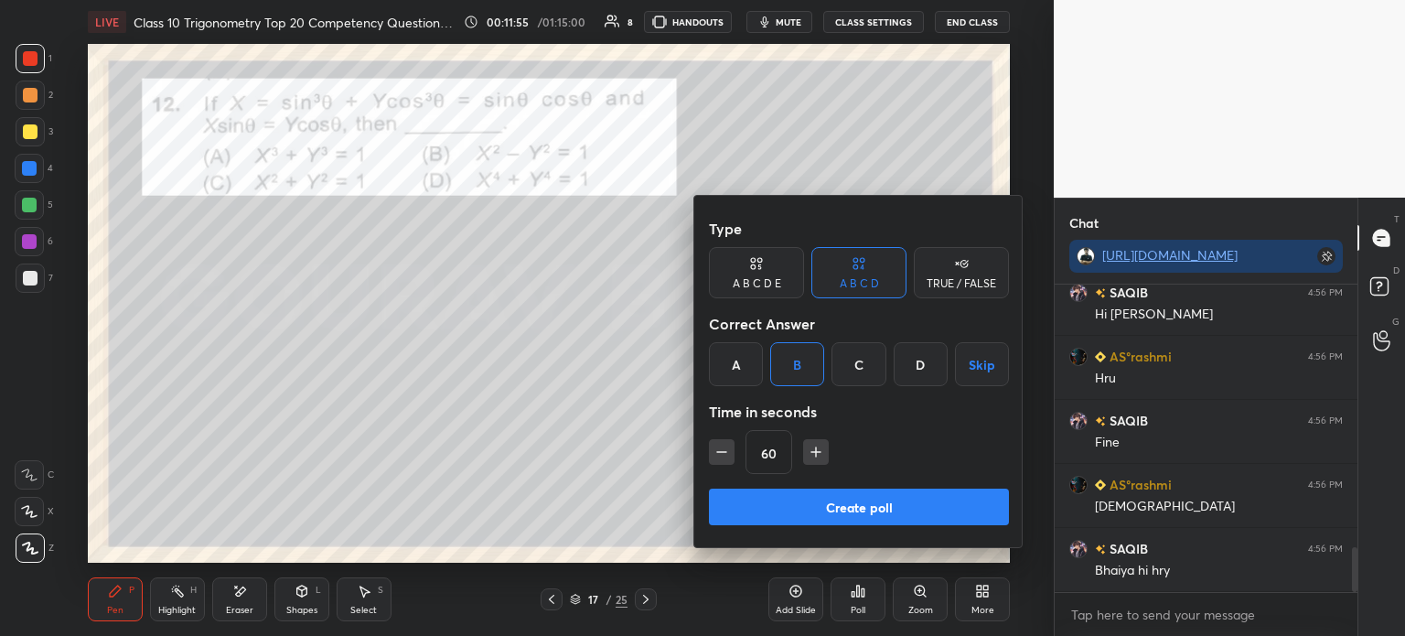
click at [871, 365] on div "C" at bounding box center [859, 364] width 54 height 44
click at [809, 517] on button "Create poll" at bounding box center [859, 507] width 300 height 37
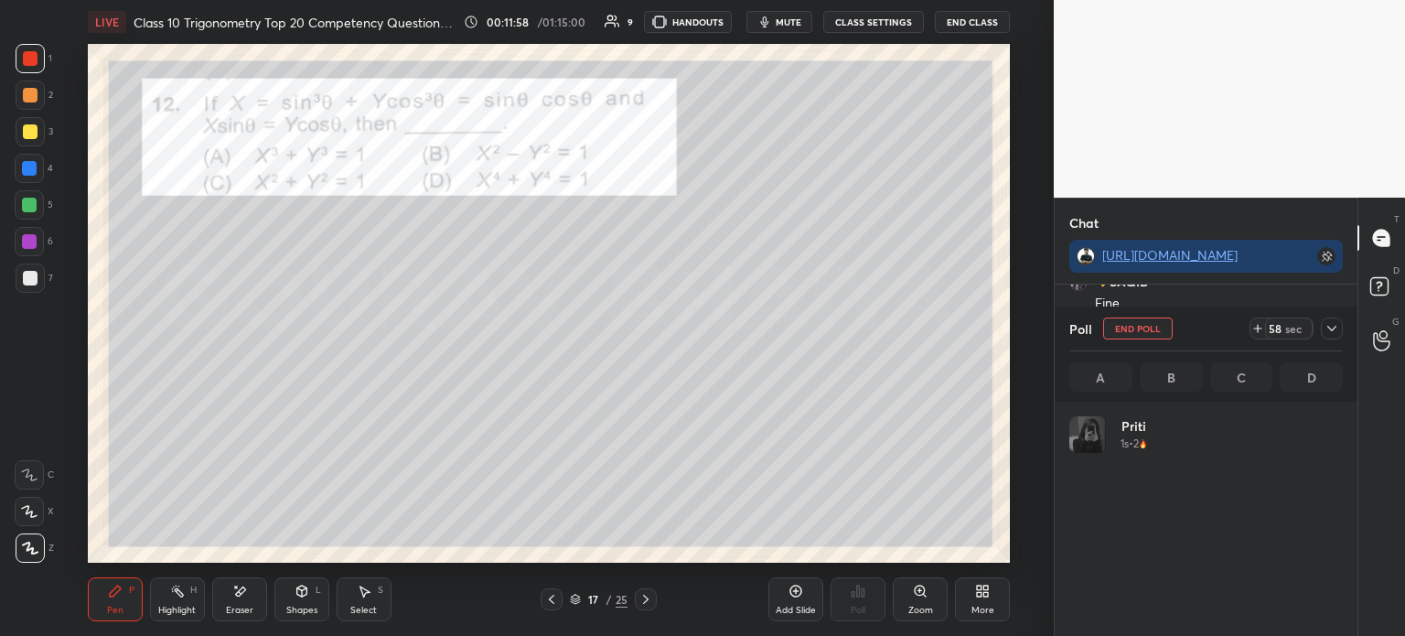
scroll to position [214, 268]
click at [1328, 327] on icon at bounding box center [1332, 328] width 15 height 15
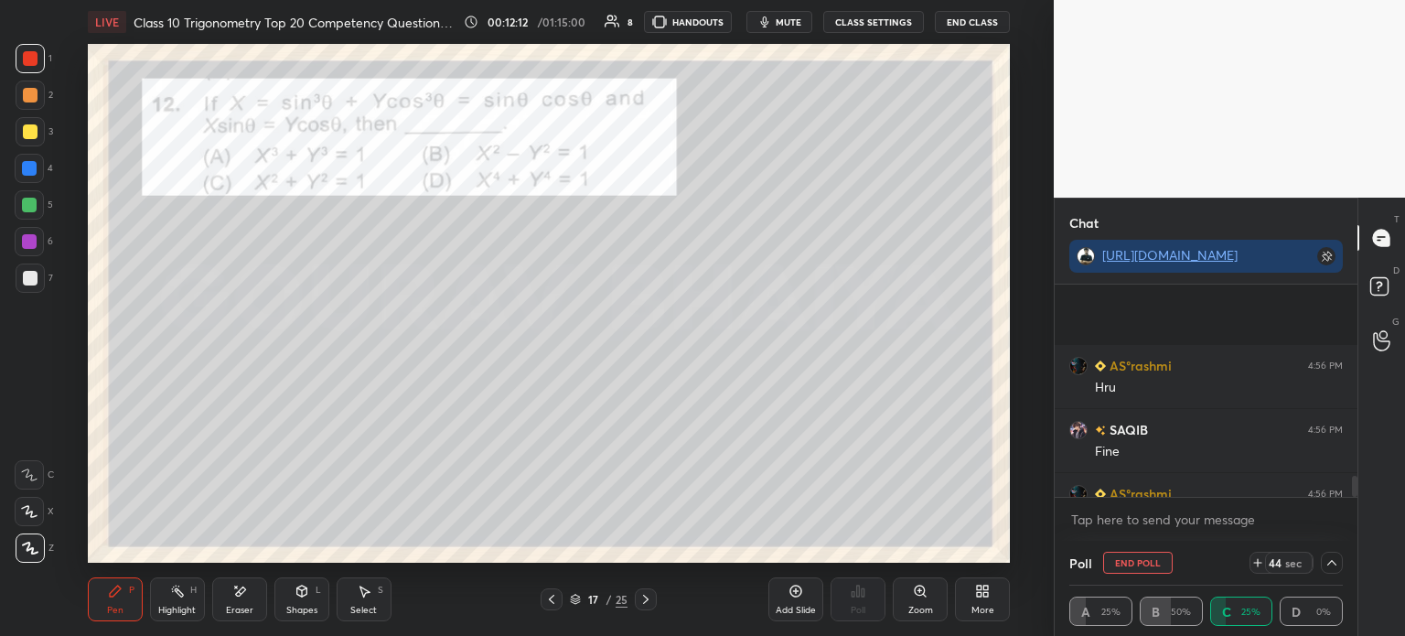
scroll to position [1921, 0]
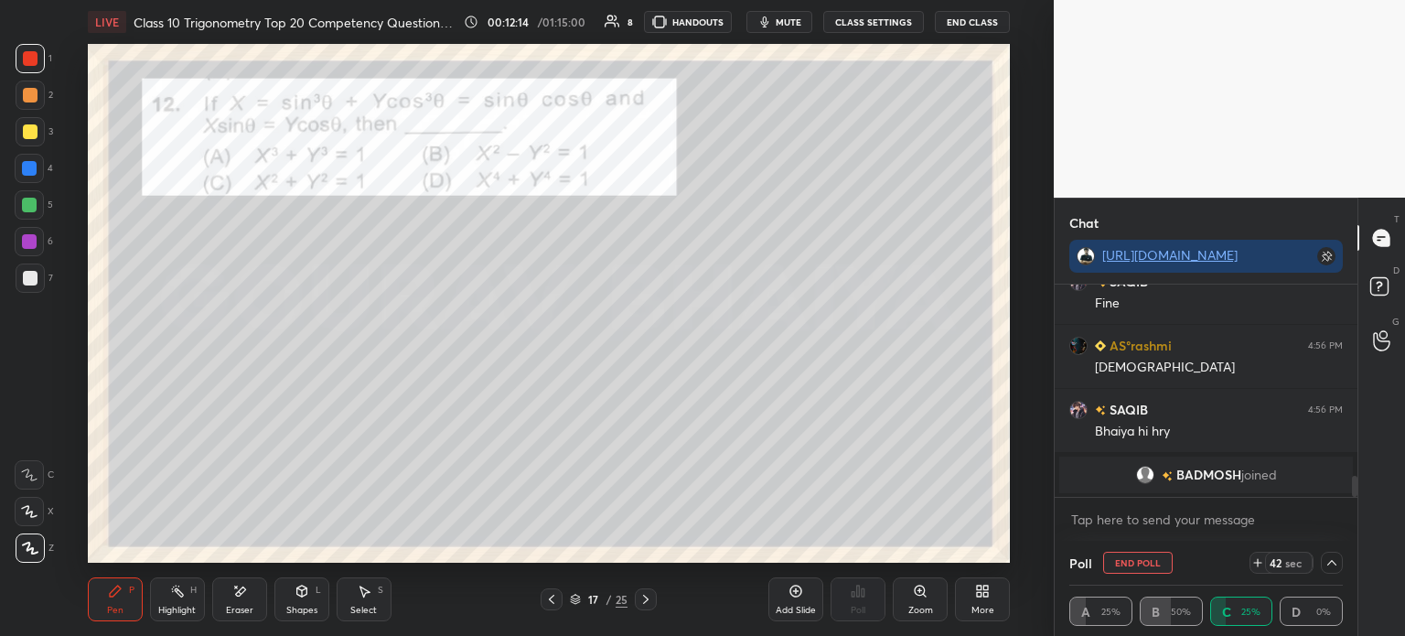
click at [43, 133] on div at bounding box center [30, 131] width 29 height 29
click at [36, 102] on div at bounding box center [30, 95] width 29 height 29
click at [22, 142] on div at bounding box center [30, 131] width 29 height 29
click at [26, 103] on div at bounding box center [30, 95] width 29 height 29
click at [31, 63] on div at bounding box center [30, 58] width 15 height 15
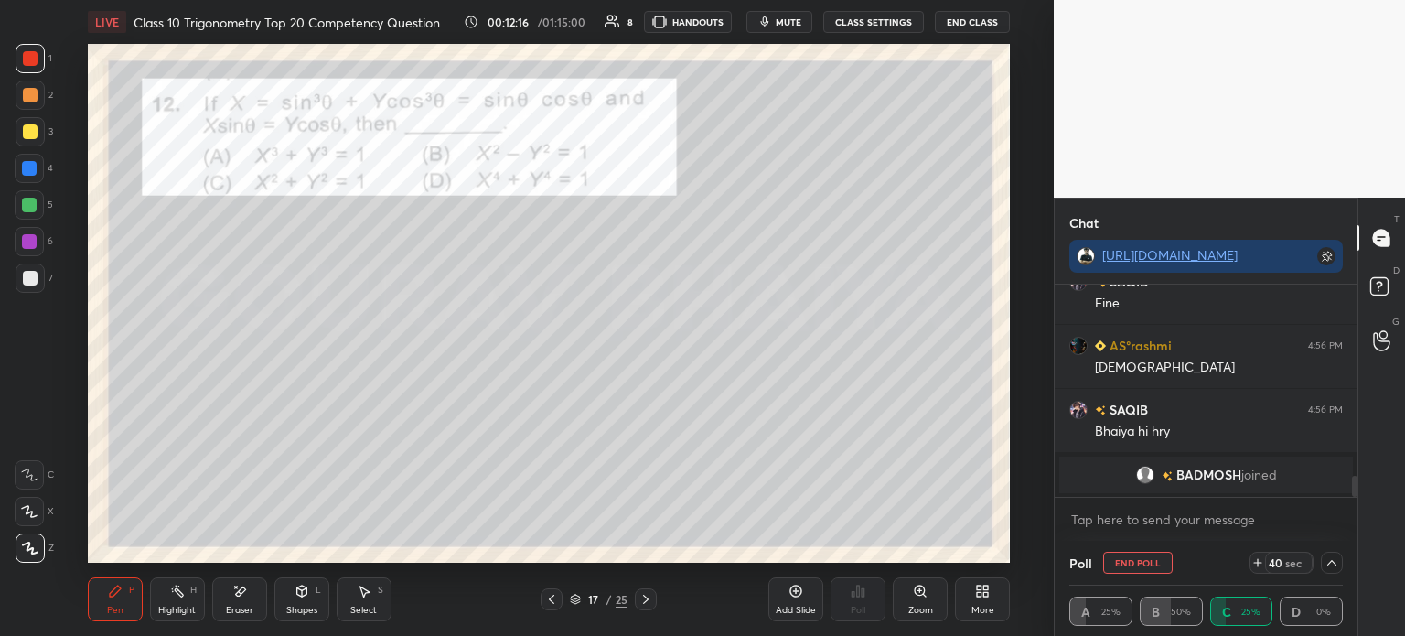
click at [30, 103] on div at bounding box center [30, 95] width 29 height 29
click at [27, 142] on div at bounding box center [30, 131] width 29 height 29
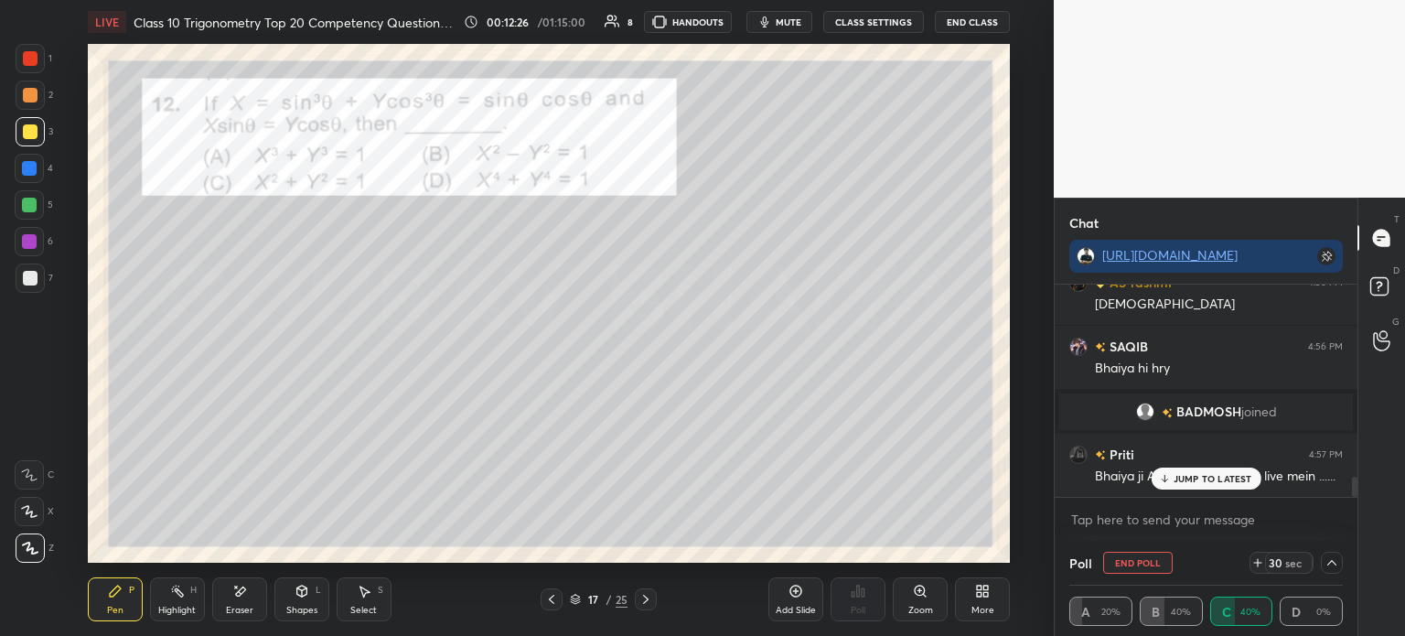
click at [31, 96] on div at bounding box center [30, 95] width 15 height 15
click at [29, 50] on div at bounding box center [30, 58] width 29 height 29
click at [35, 102] on div at bounding box center [30, 95] width 29 height 29
click at [29, 134] on div at bounding box center [30, 131] width 15 height 15
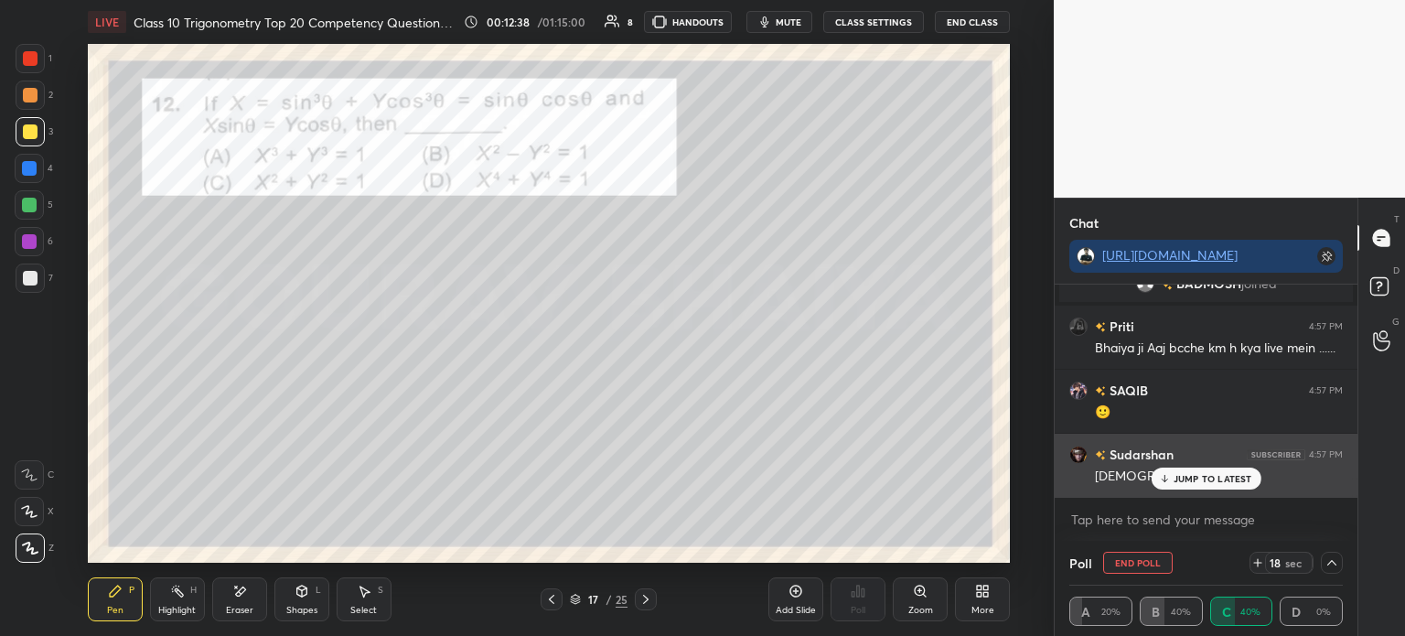
scroll to position [2177, 0]
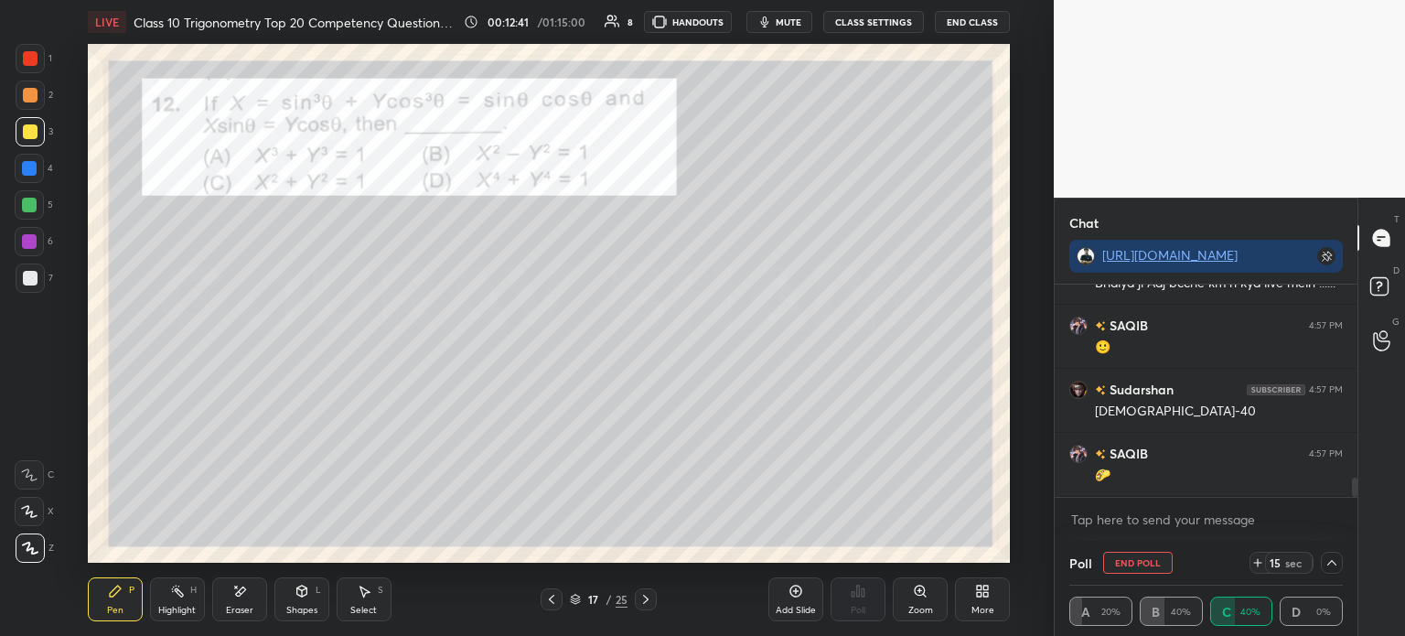
click at [28, 102] on div at bounding box center [30, 95] width 15 height 15
click at [28, 62] on div at bounding box center [30, 58] width 15 height 15
click at [29, 94] on div at bounding box center [30, 95] width 15 height 15
click at [26, 134] on div at bounding box center [30, 131] width 15 height 15
click at [1334, 564] on icon at bounding box center [1331, 562] width 9 height 5
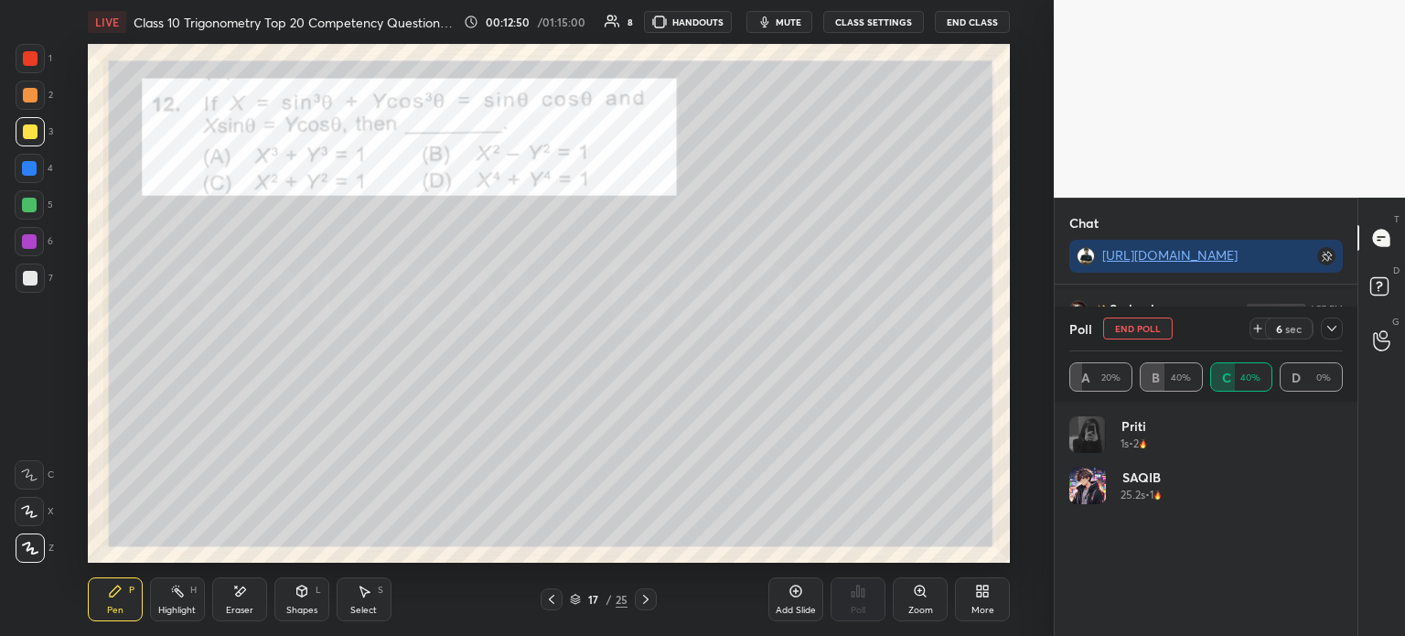
scroll to position [5, 5]
click at [1337, 328] on icon at bounding box center [1332, 328] width 15 height 15
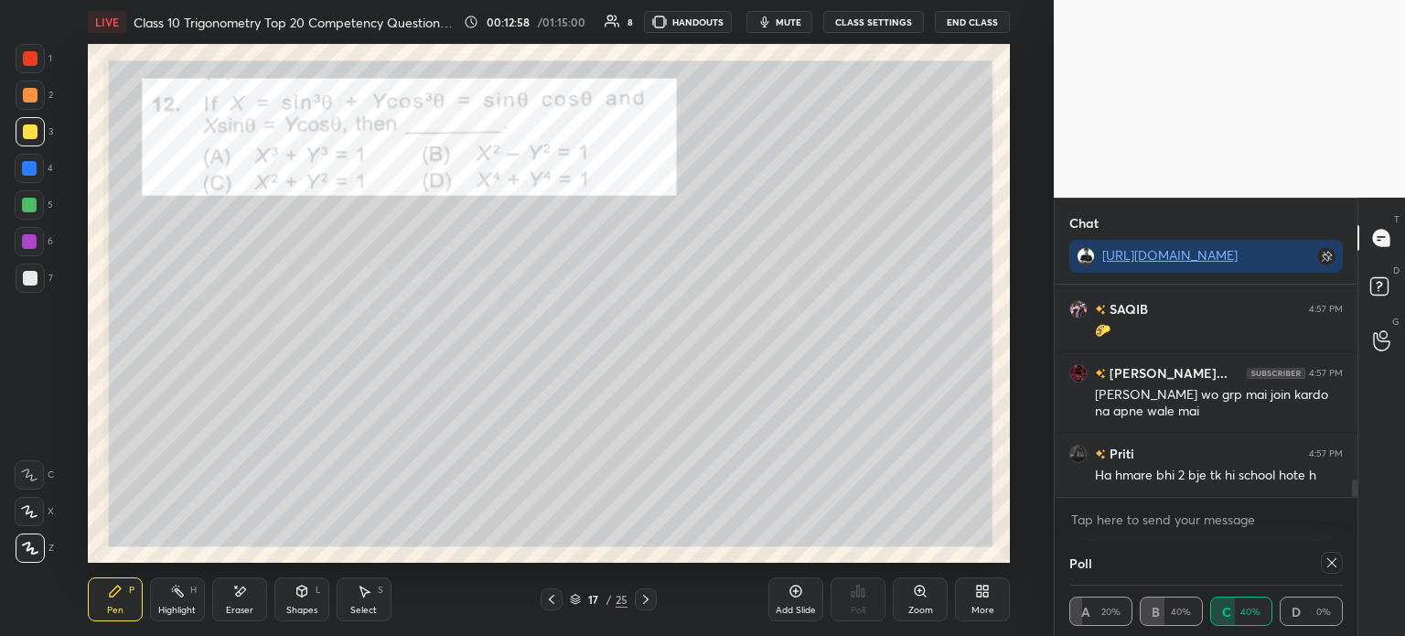
scroll to position [2386, 0]
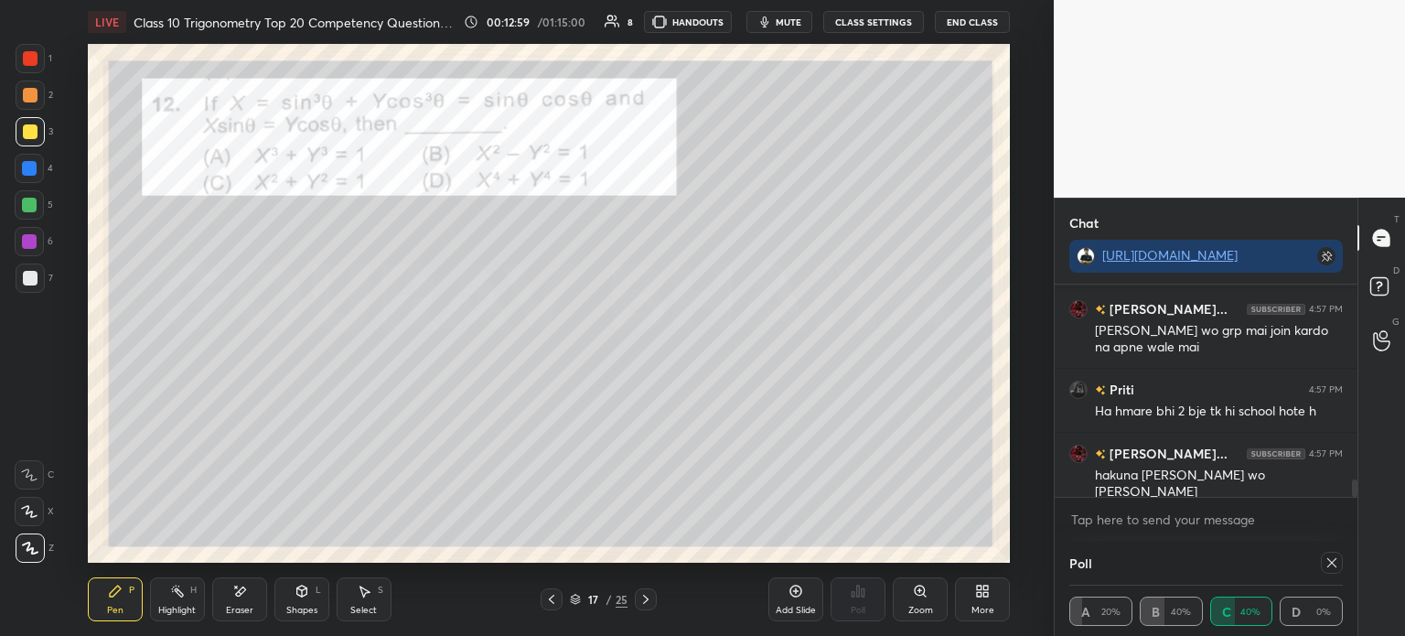
click at [51, 279] on div "7" at bounding box center [35, 277] width 38 height 29
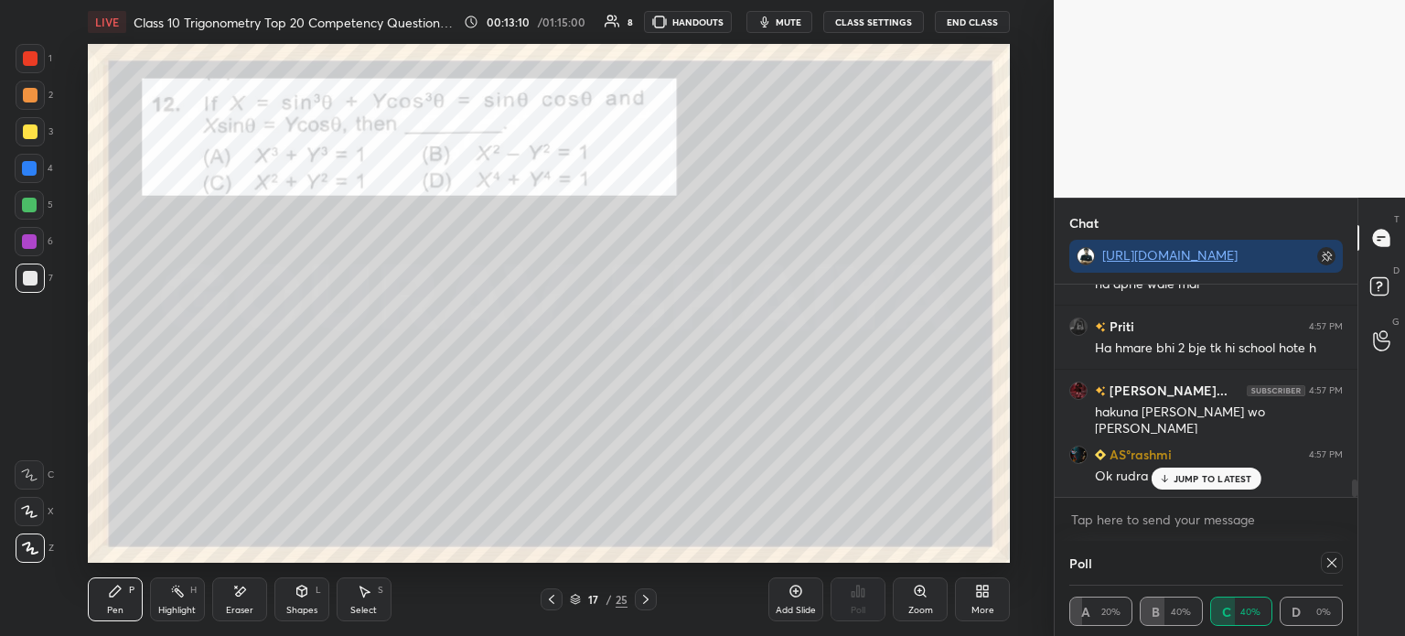
click at [1336, 565] on icon at bounding box center [1332, 562] width 15 height 15
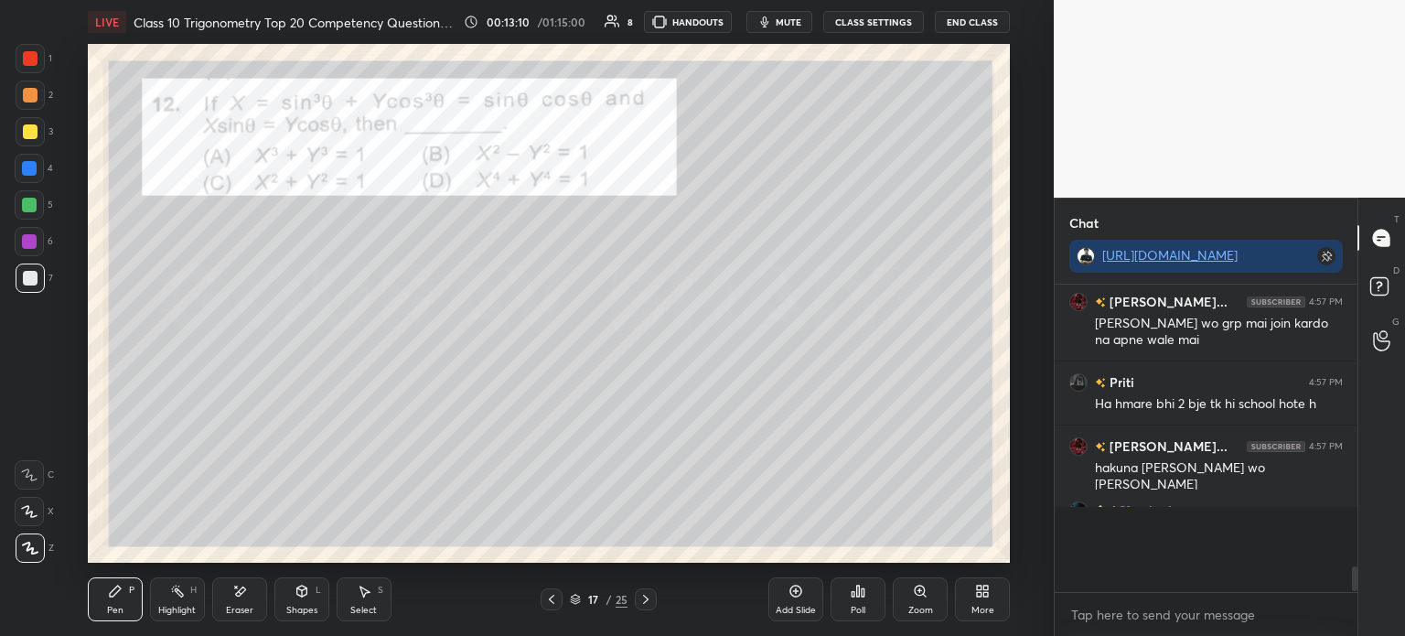
scroll to position [2355, 0]
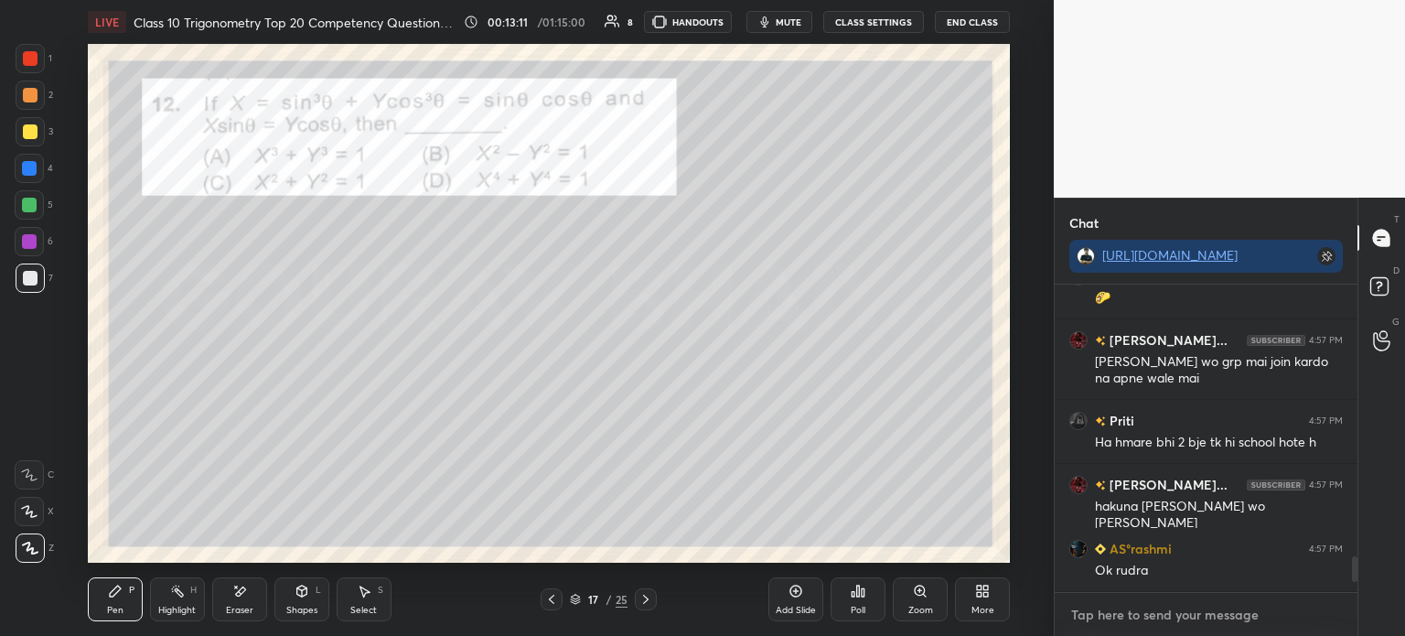
click at [1183, 608] on textarea at bounding box center [1206, 614] width 274 height 29
type textarea "x"
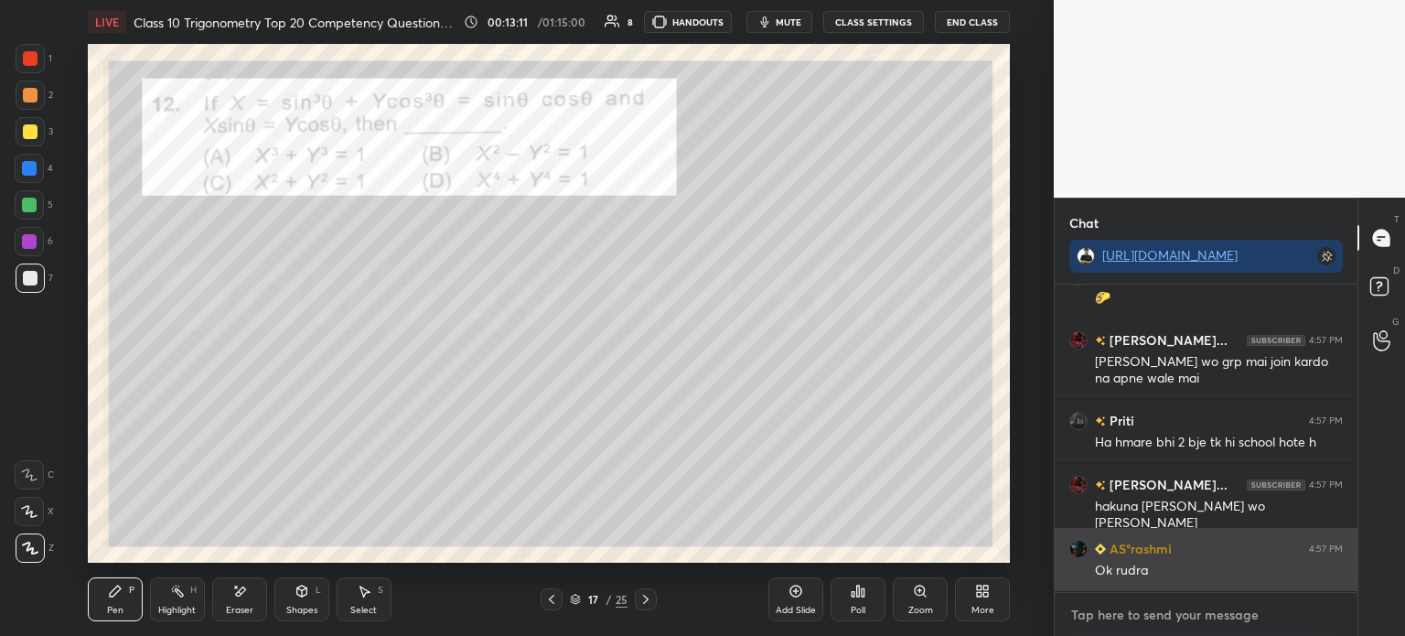
paste textarea "[URL][DOMAIN_NAME]"
type textarea "[URL][DOMAIN_NAME]"
type textarea "x"
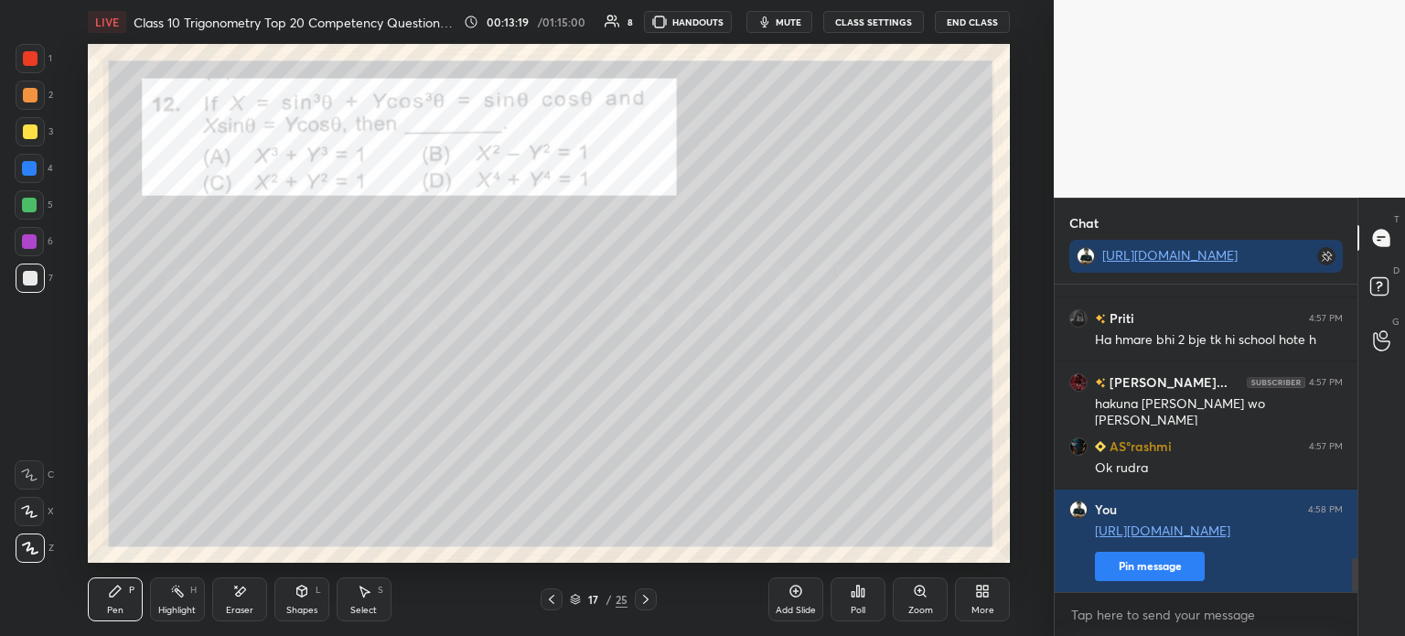
click at [33, 60] on div at bounding box center [30, 58] width 15 height 15
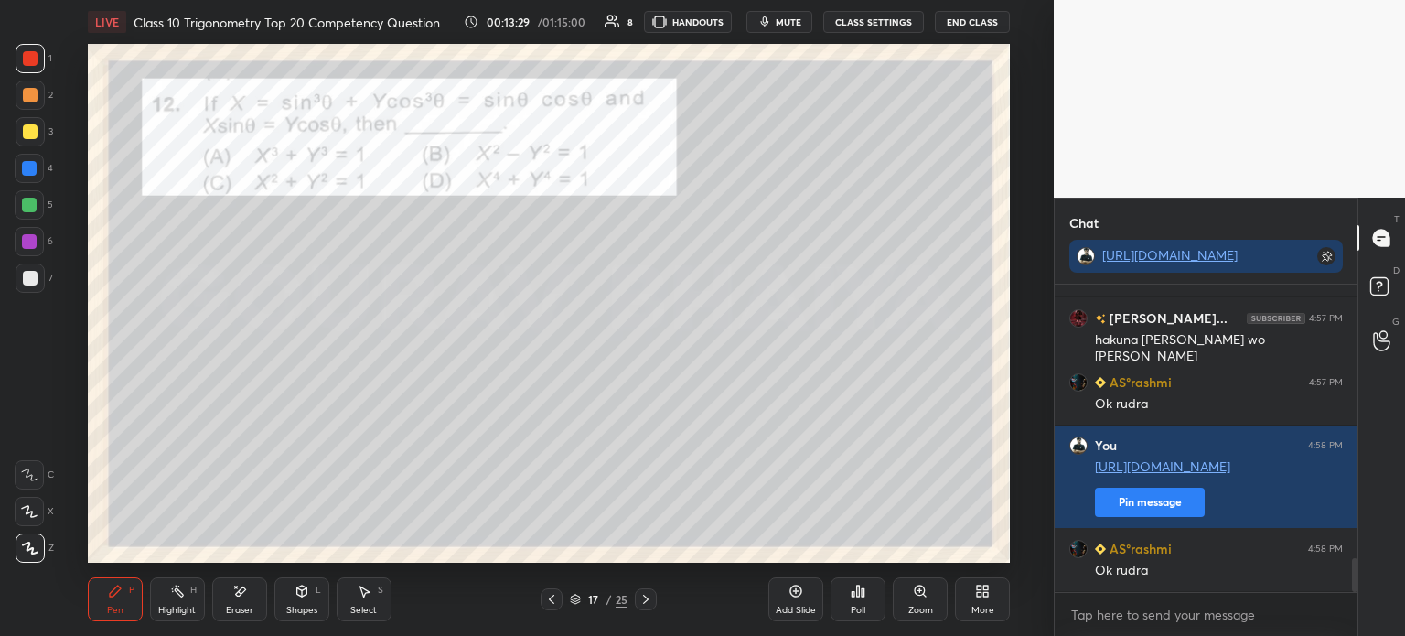
click at [35, 279] on div at bounding box center [30, 278] width 15 height 15
click at [34, 51] on div at bounding box center [30, 58] width 15 height 15
click at [648, 600] on icon at bounding box center [645, 599] width 5 height 9
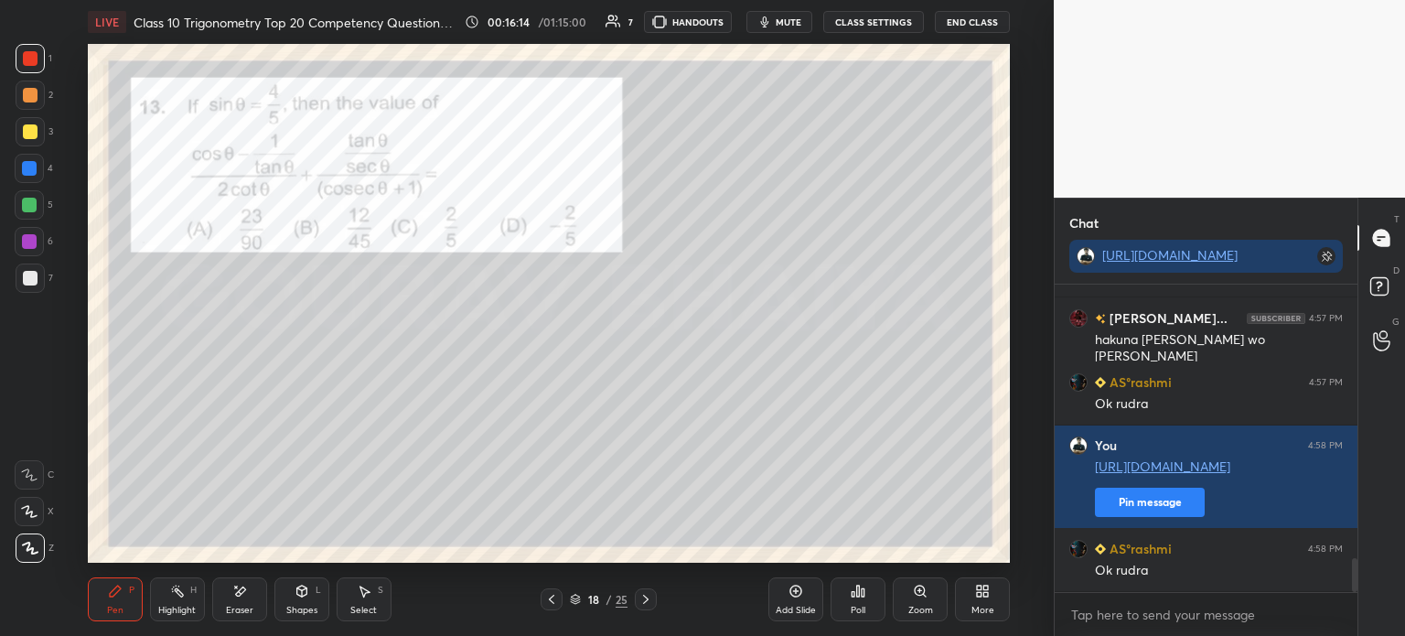
click at [37, 136] on div at bounding box center [30, 131] width 29 height 29
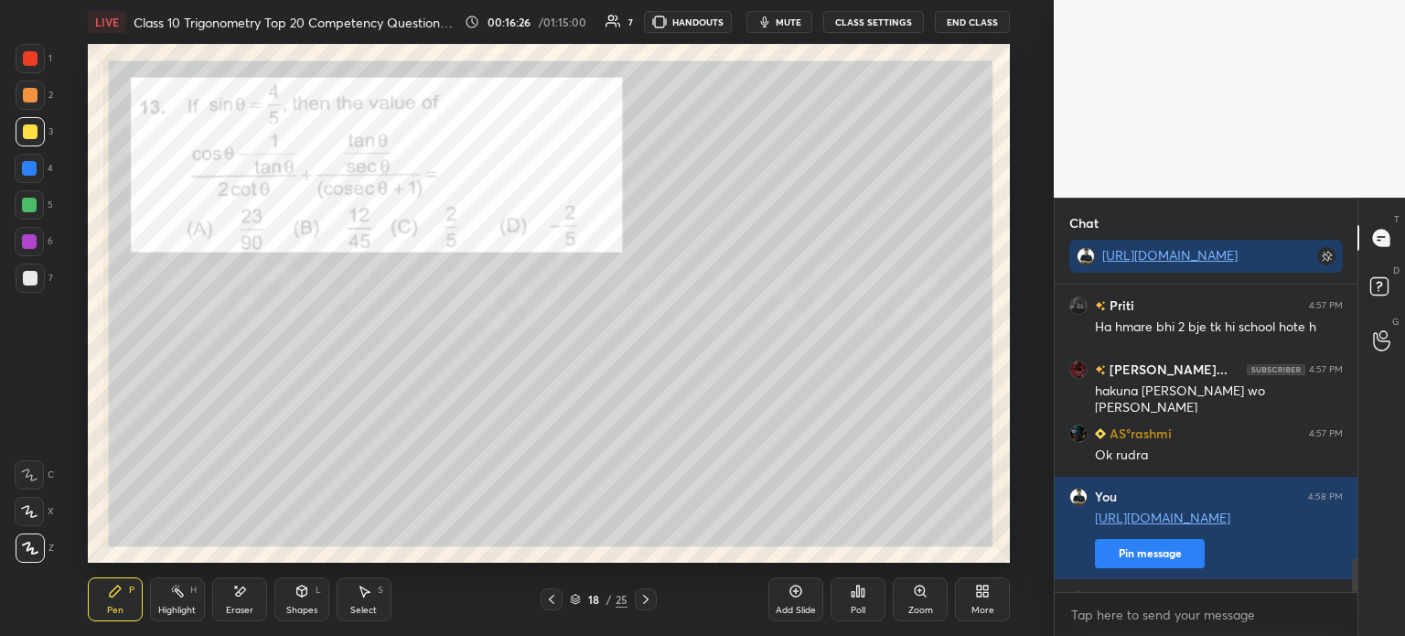
scroll to position [2521, 0]
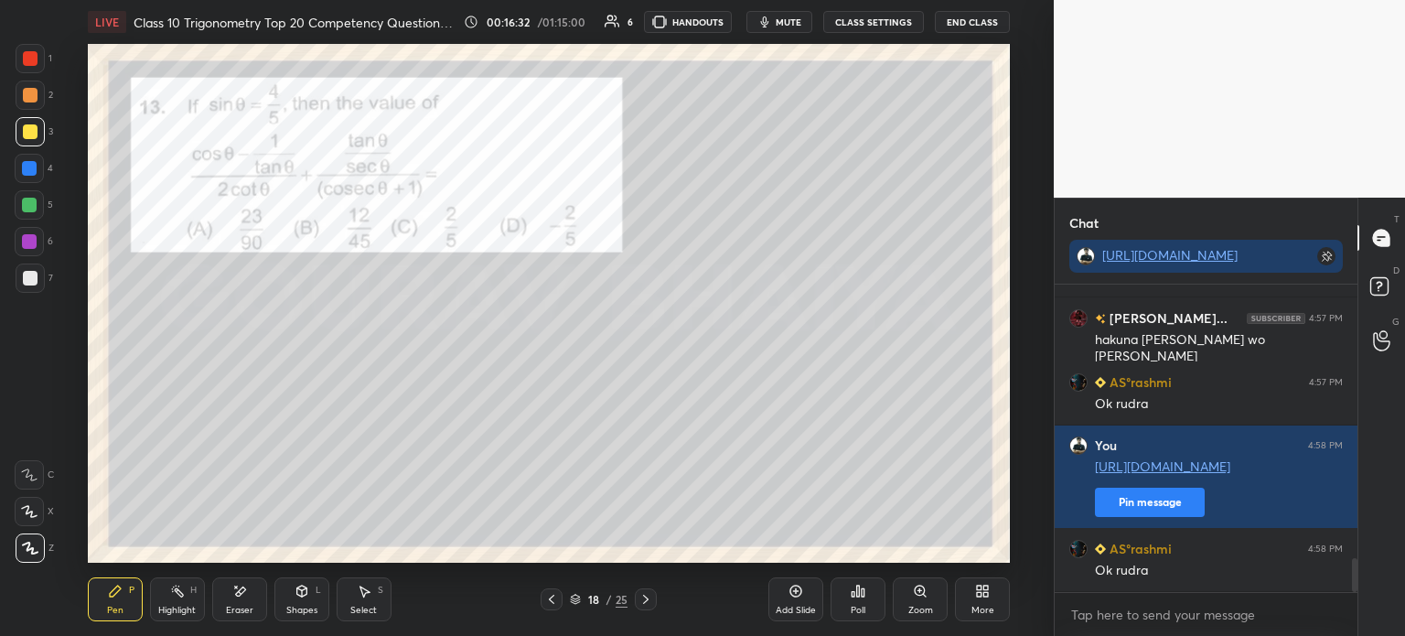
click at [30, 68] on div at bounding box center [30, 58] width 29 height 29
click at [245, 591] on icon at bounding box center [239, 592] width 15 height 16
click at [306, 608] on div "Shapes" at bounding box center [301, 610] width 31 height 9
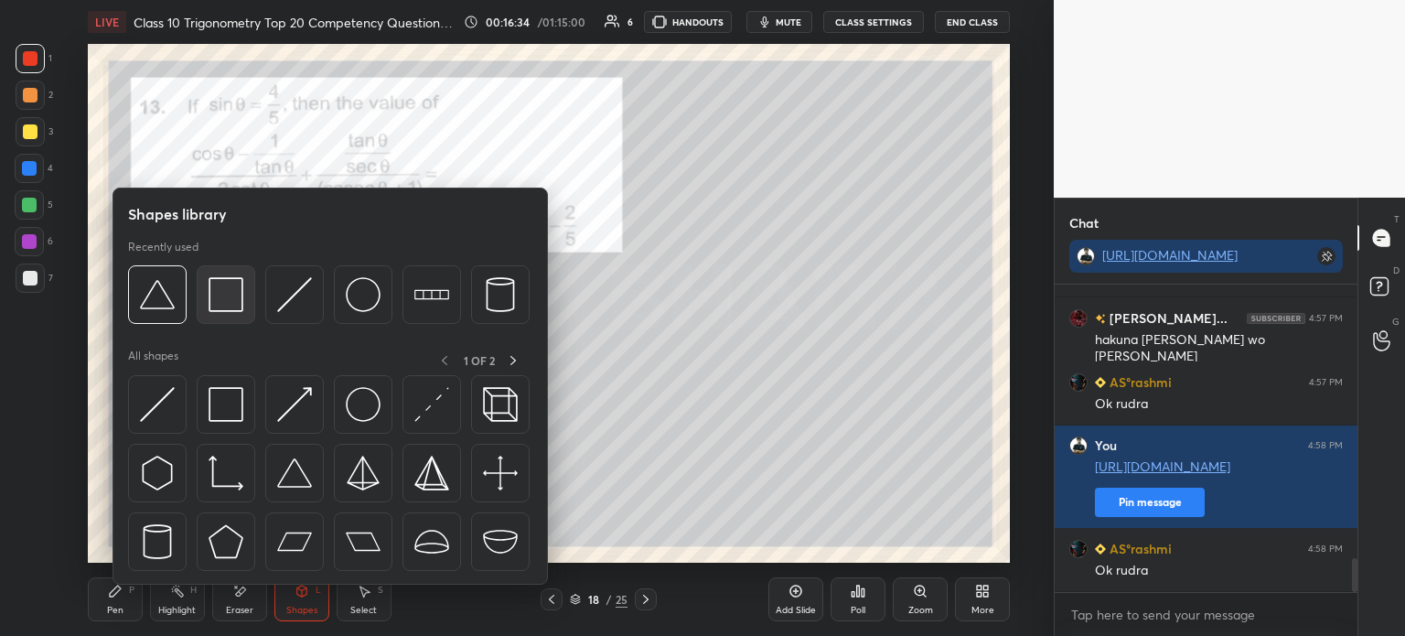
click at [226, 309] on img at bounding box center [226, 294] width 35 height 35
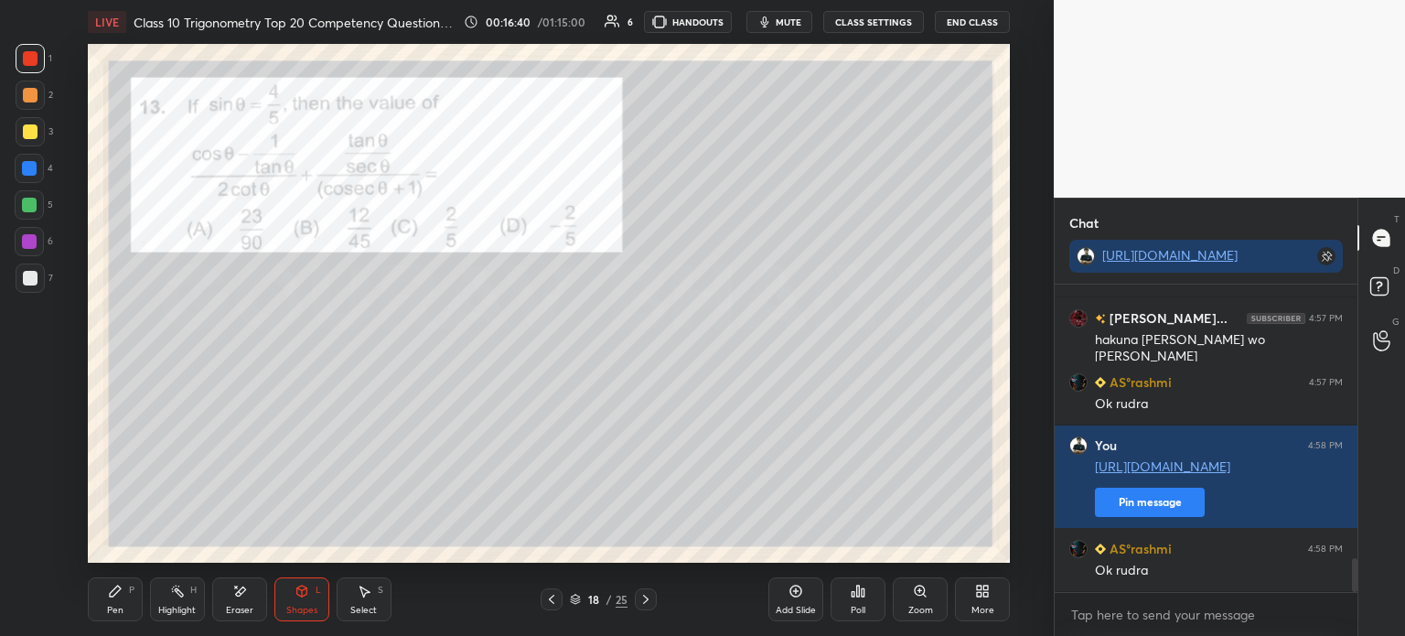
click at [130, 603] on div "Pen P" at bounding box center [115, 599] width 55 height 44
click at [36, 277] on div at bounding box center [30, 278] width 15 height 15
click at [40, 142] on div at bounding box center [30, 131] width 29 height 29
click at [16, 273] on div at bounding box center [30, 277] width 29 height 29
click at [28, 275] on div at bounding box center [30, 278] width 15 height 15
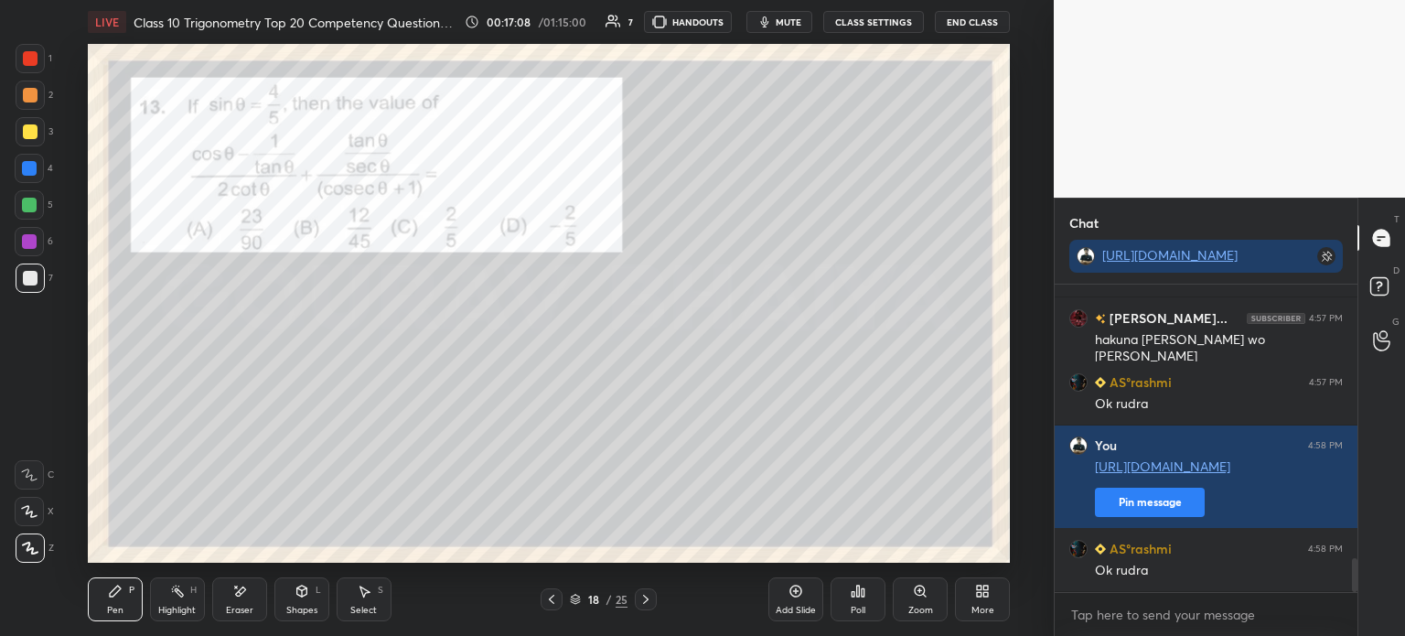
click at [33, 277] on div at bounding box center [30, 278] width 15 height 15
click at [36, 273] on div at bounding box center [30, 278] width 15 height 15
click at [36, 142] on div at bounding box center [30, 131] width 29 height 29
click at [32, 101] on div at bounding box center [30, 95] width 15 height 15
click at [27, 65] on div at bounding box center [30, 58] width 15 height 15
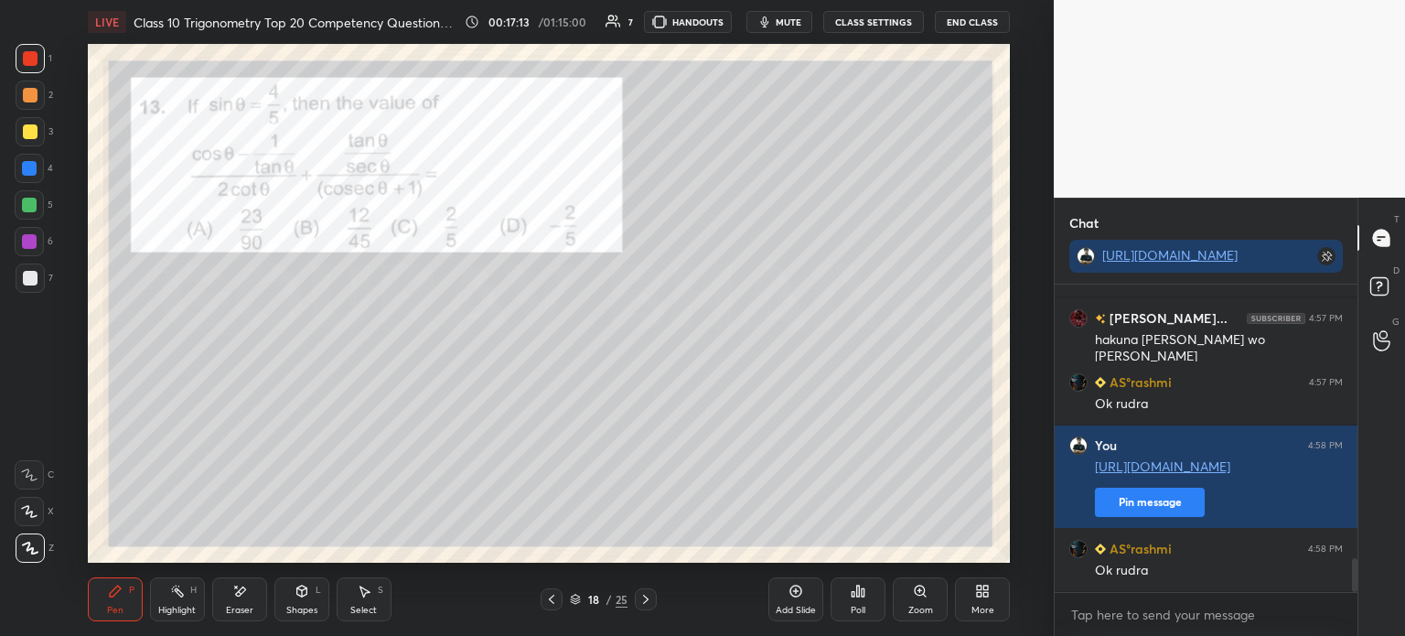
click at [34, 94] on div at bounding box center [30, 95] width 15 height 15
click at [30, 125] on div at bounding box center [30, 131] width 15 height 15
click at [871, 608] on div "Poll" at bounding box center [858, 599] width 55 height 44
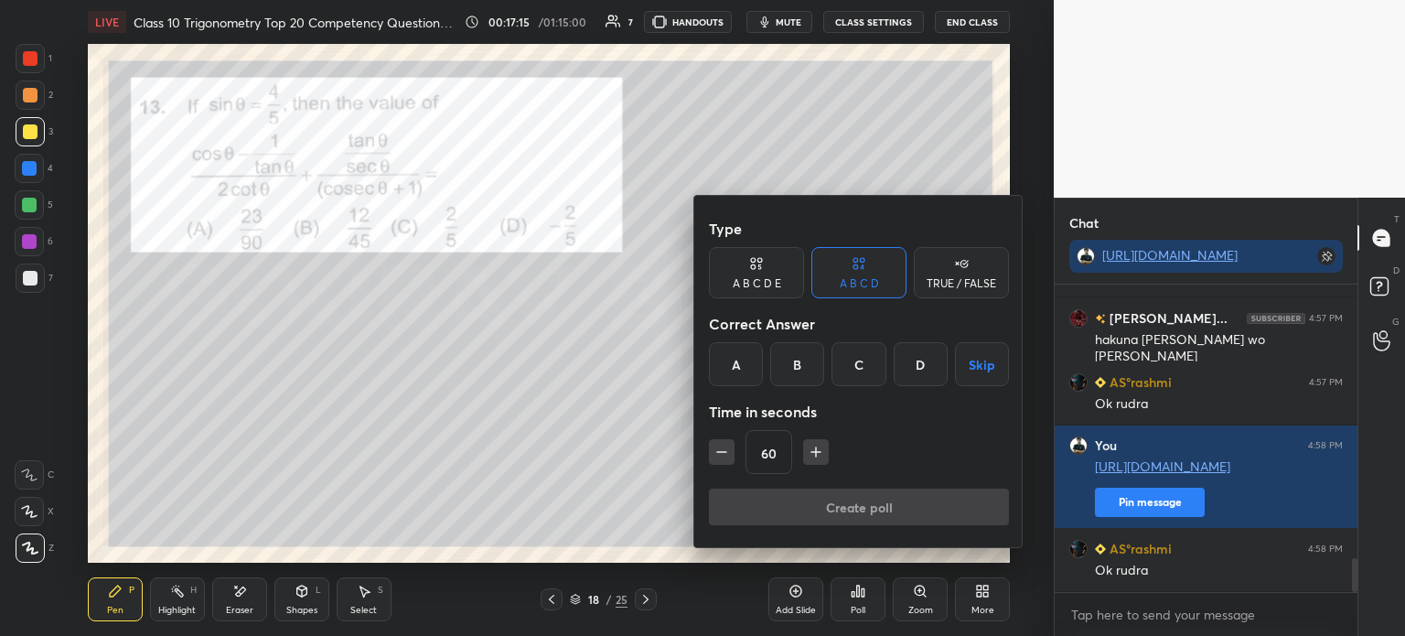
click at [860, 601] on div at bounding box center [702, 318] width 1405 height 636
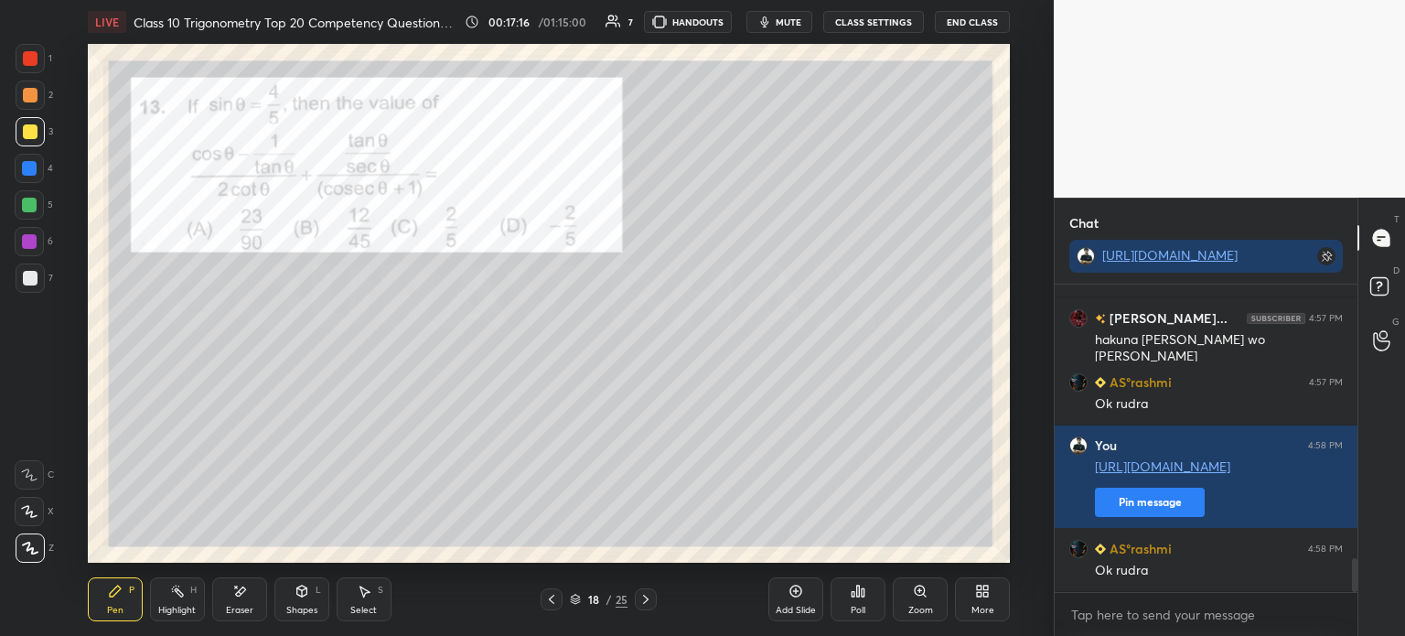
click at [860, 601] on div "Poll" at bounding box center [858, 599] width 55 height 44
click at [854, 596] on icon at bounding box center [854, 594] width 3 height 5
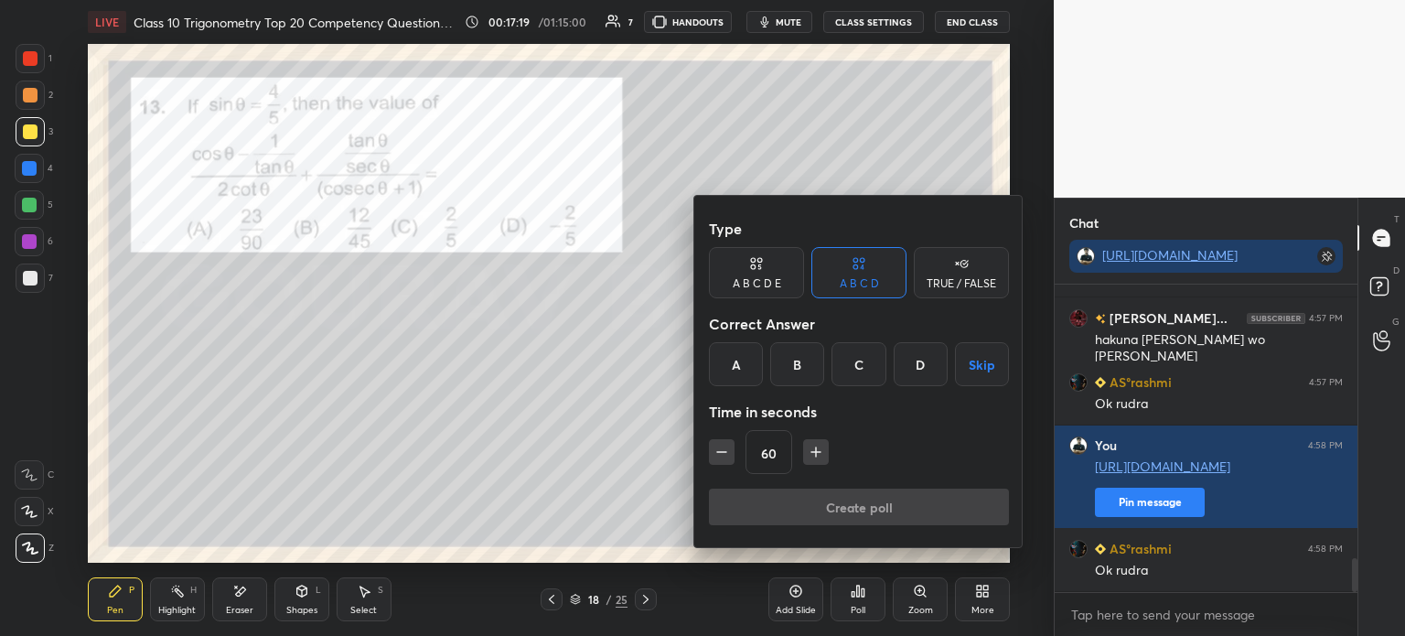
click at [854, 597] on div at bounding box center [702, 318] width 1405 height 636
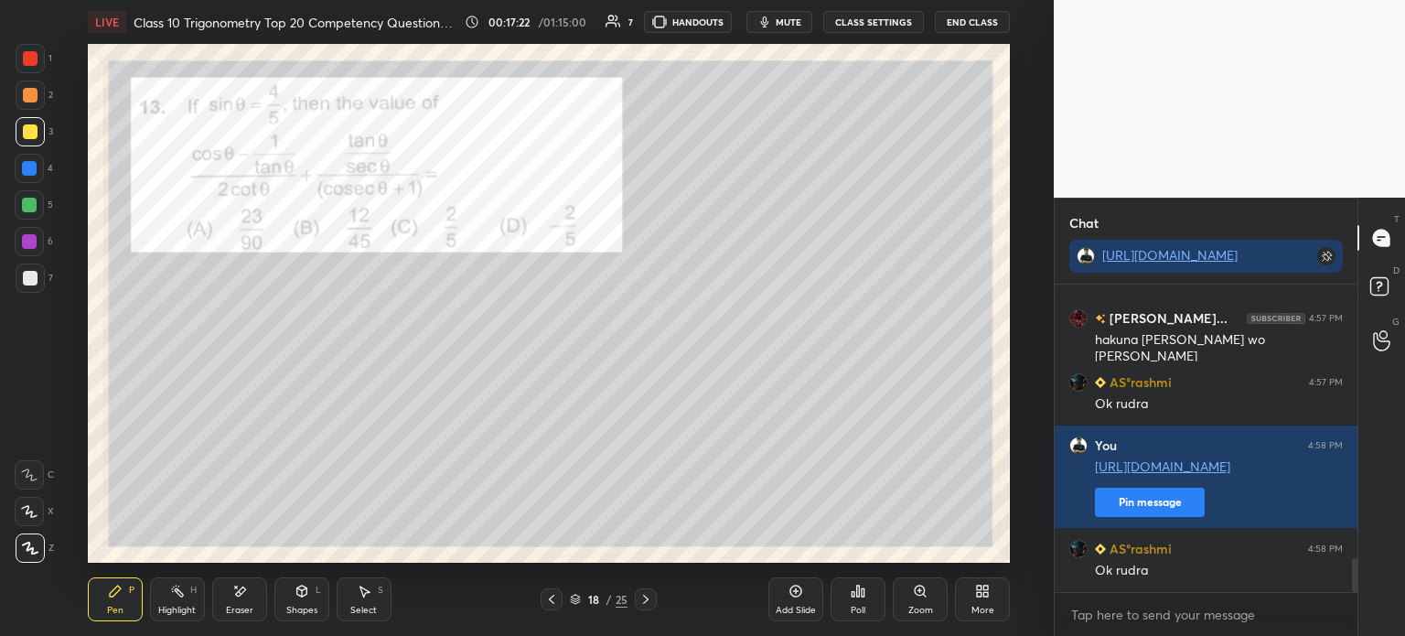
click at [851, 602] on div "Poll" at bounding box center [858, 599] width 55 height 44
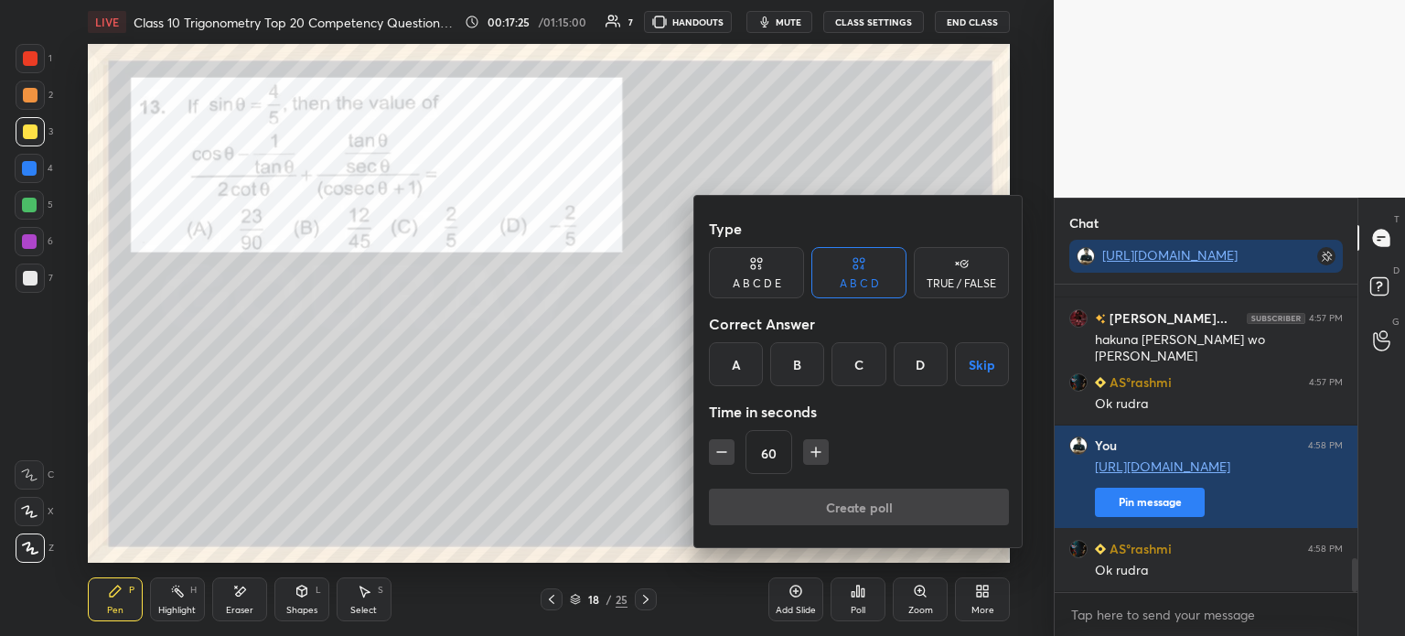
click at [737, 361] on div "A" at bounding box center [736, 364] width 54 height 44
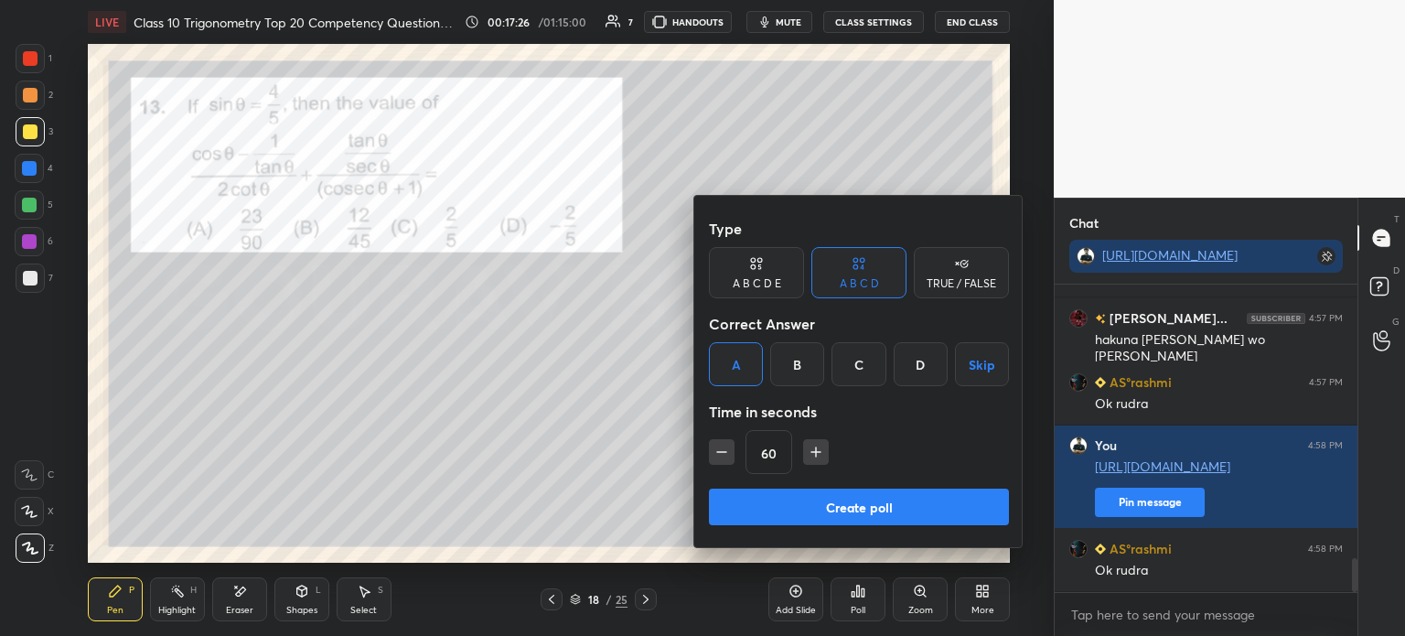
click at [770, 501] on button "Create poll" at bounding box center [859, 507] width 300 height 37
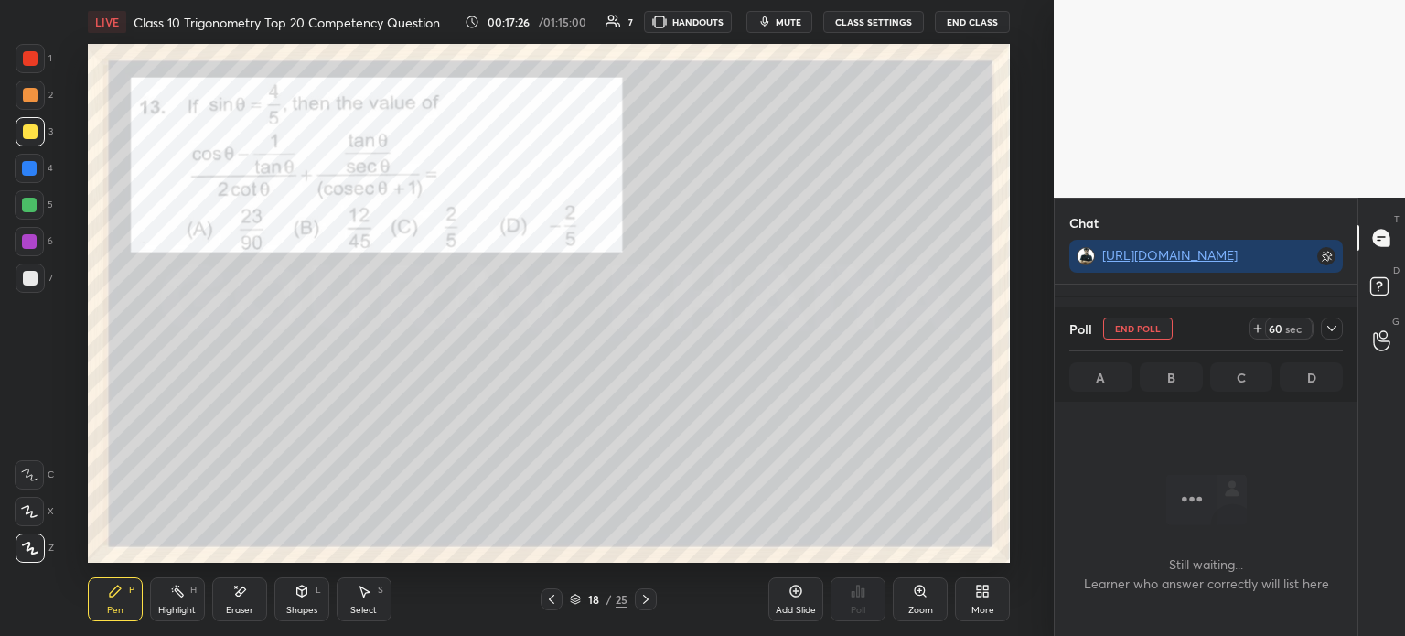
scroll to position [5, 5]
click at [41, 276] on div at bounding box center [30, 277] width 29 height 29
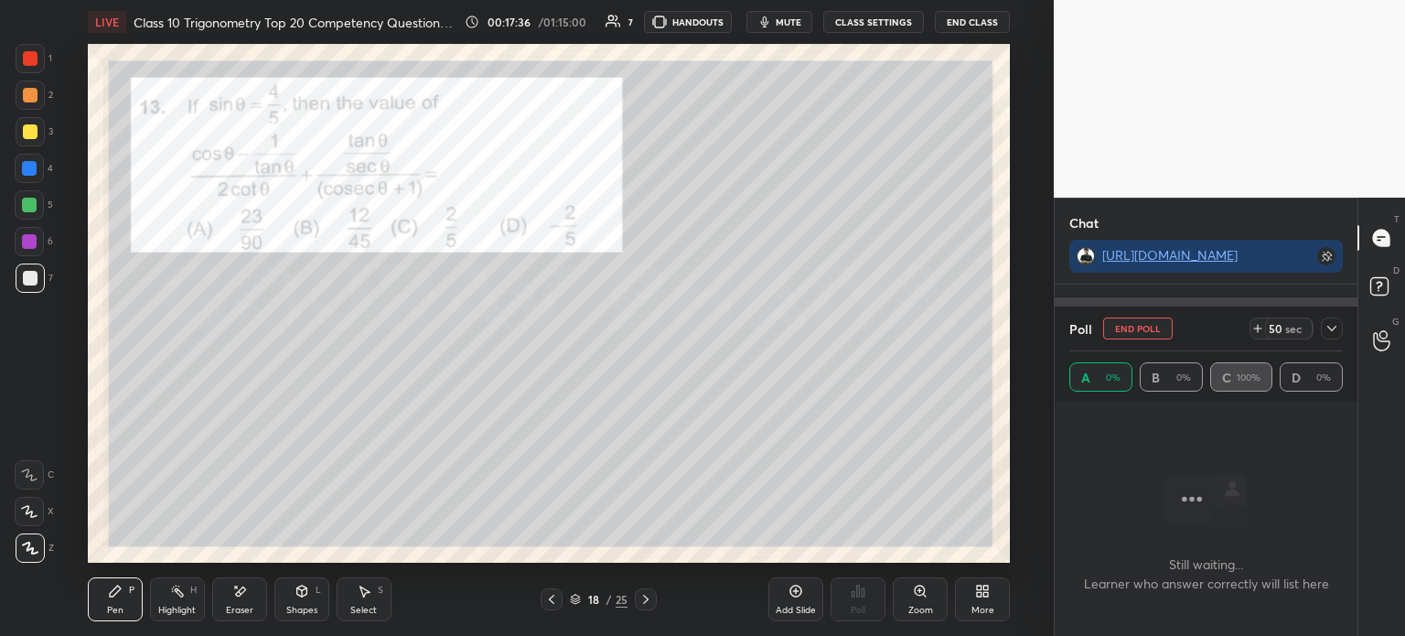
click at [1334, 338] on div at bounding box center [1332, 328] width 22 height 22
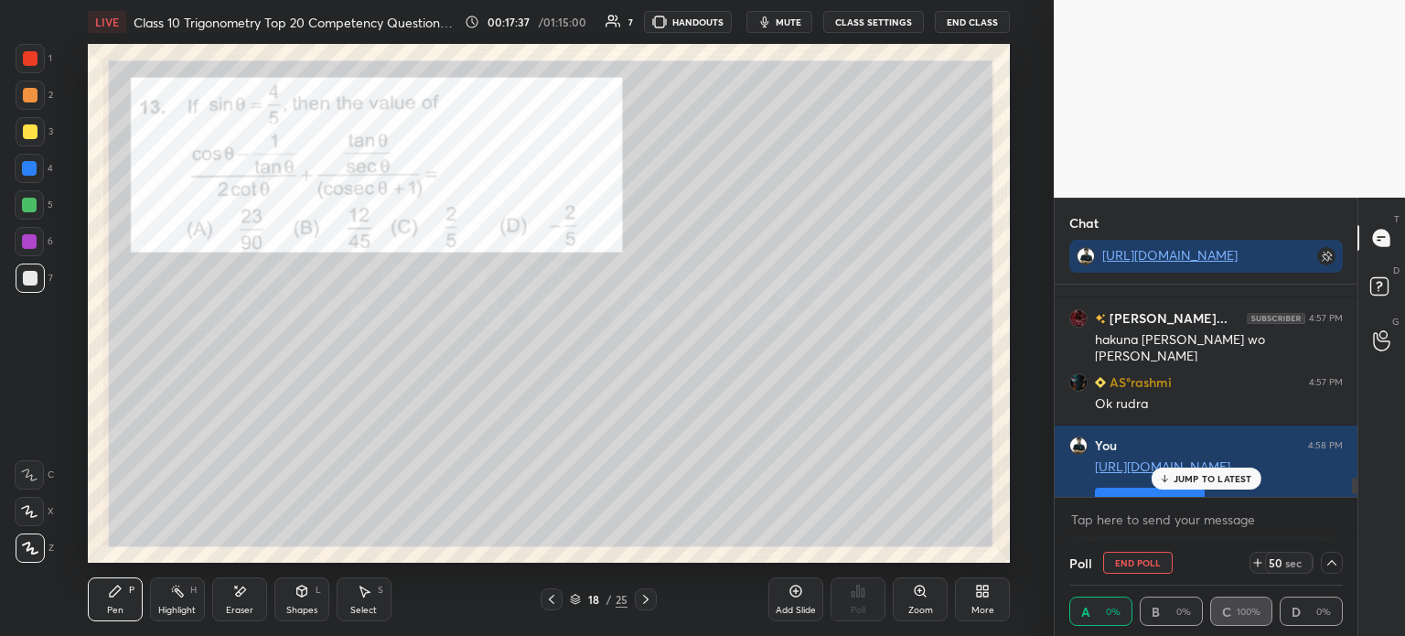
scroll to position [2616, 0]
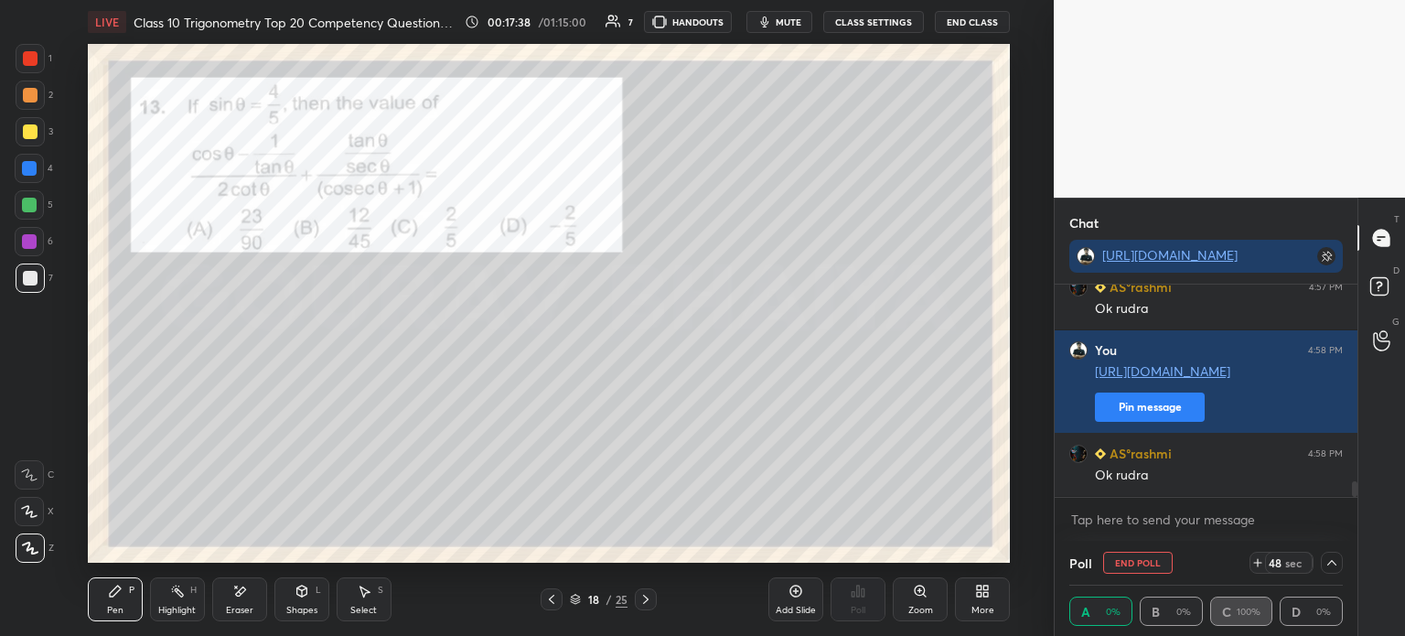
click at [1332, 564] on icon at bounding box center [1332, 562] width 15 height 15
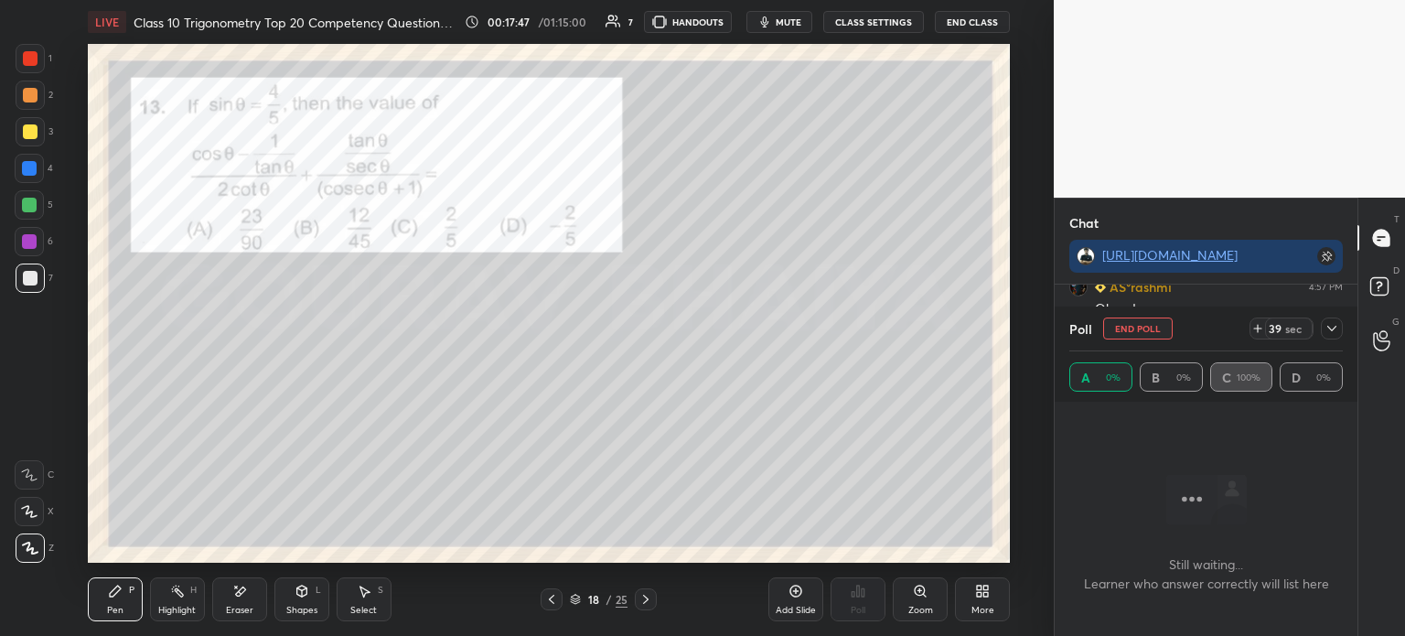
click at [1336, 336] on div at bounding box center [1332, 328] width 22 height 22
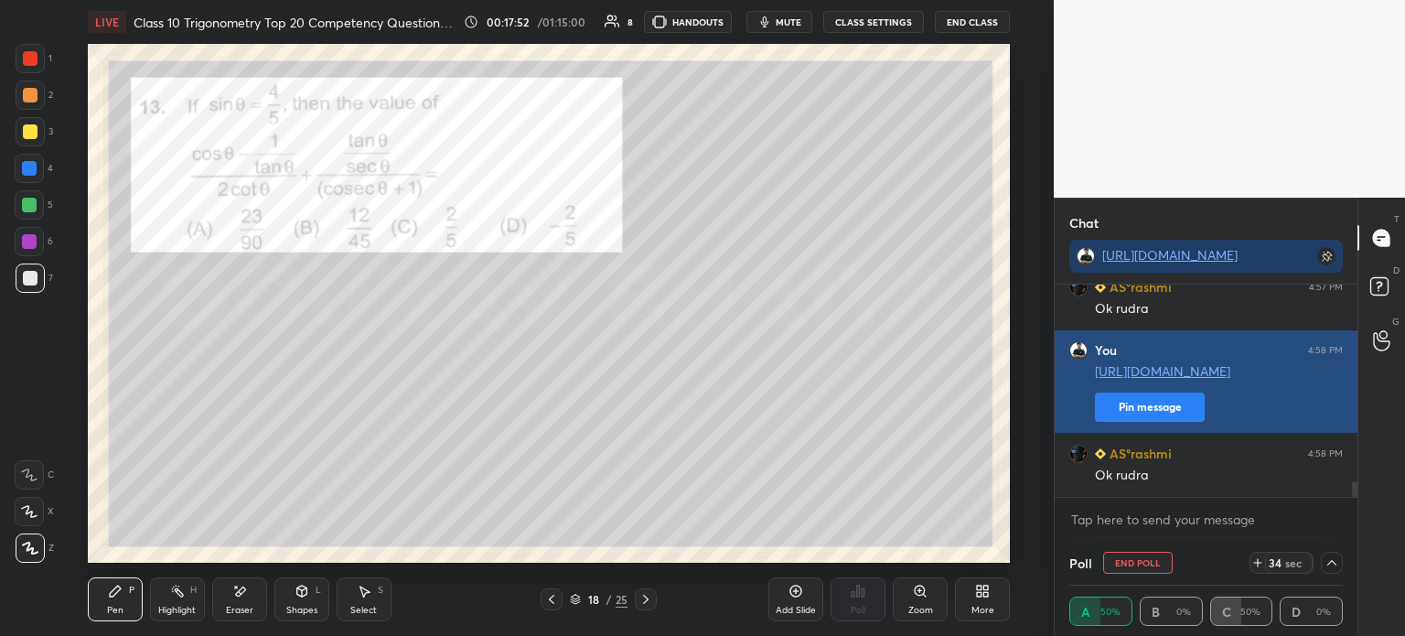
scroll to position [0, 5]
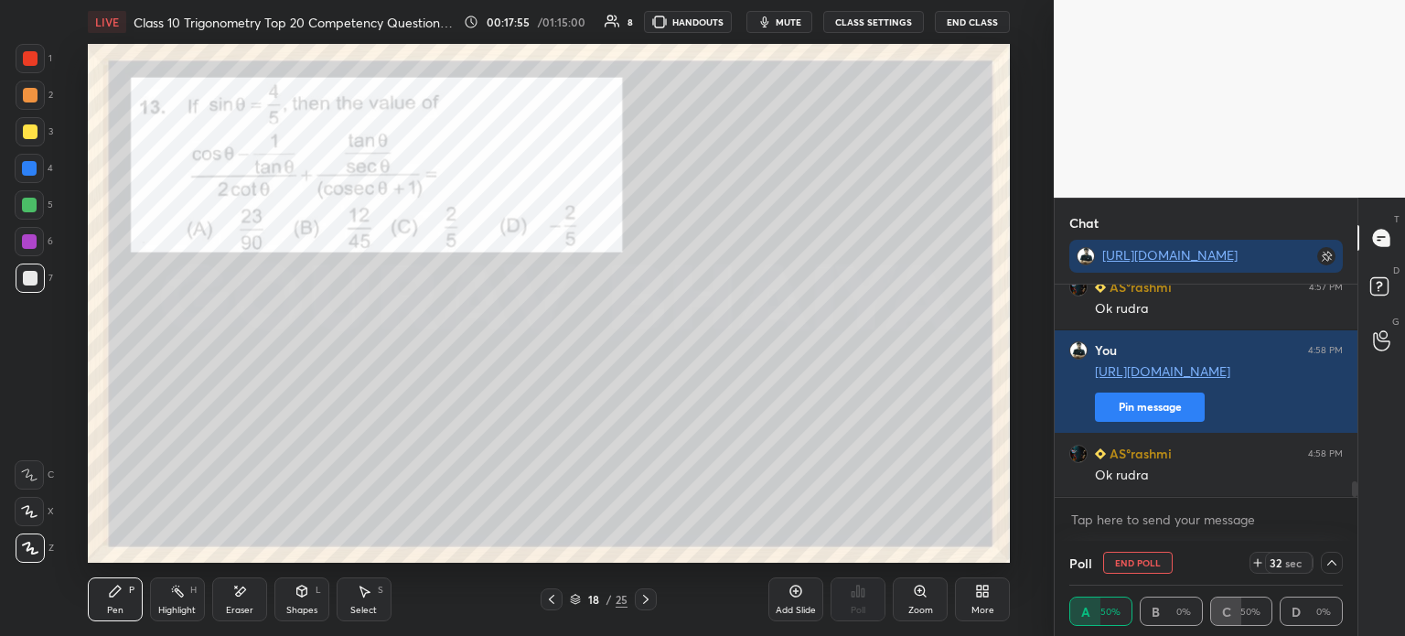
click at [1332, 565] on icon at bounding box center [1332, 562] width 15 height 15
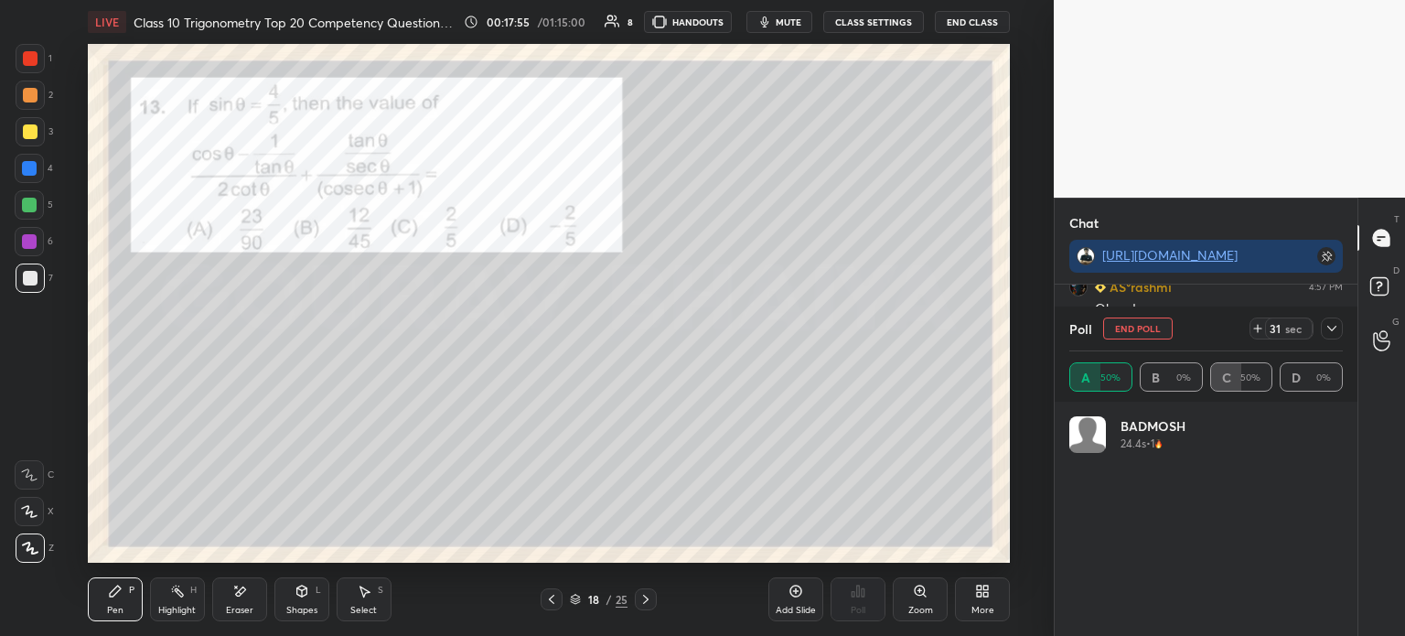
scroll to position [214, 268]
click at [1336, 332] on icon at bounding box center [1332, 328] width 15 height 15
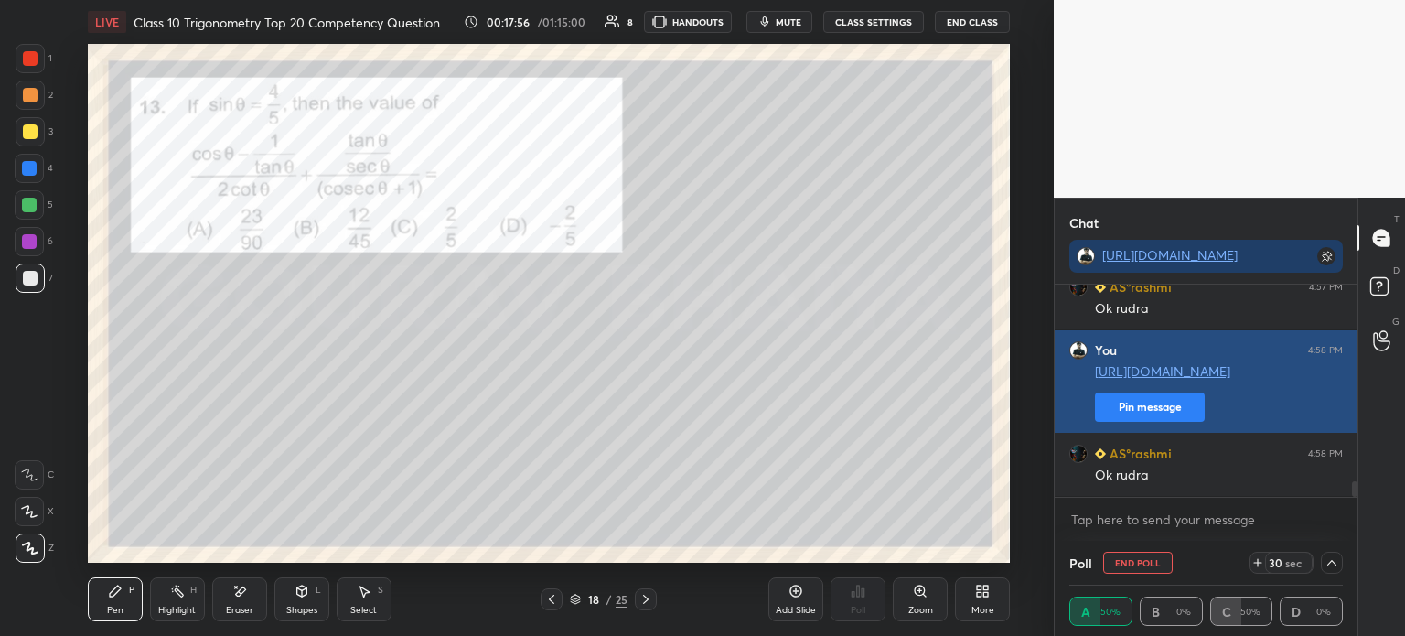
scroll to position [0, 5]
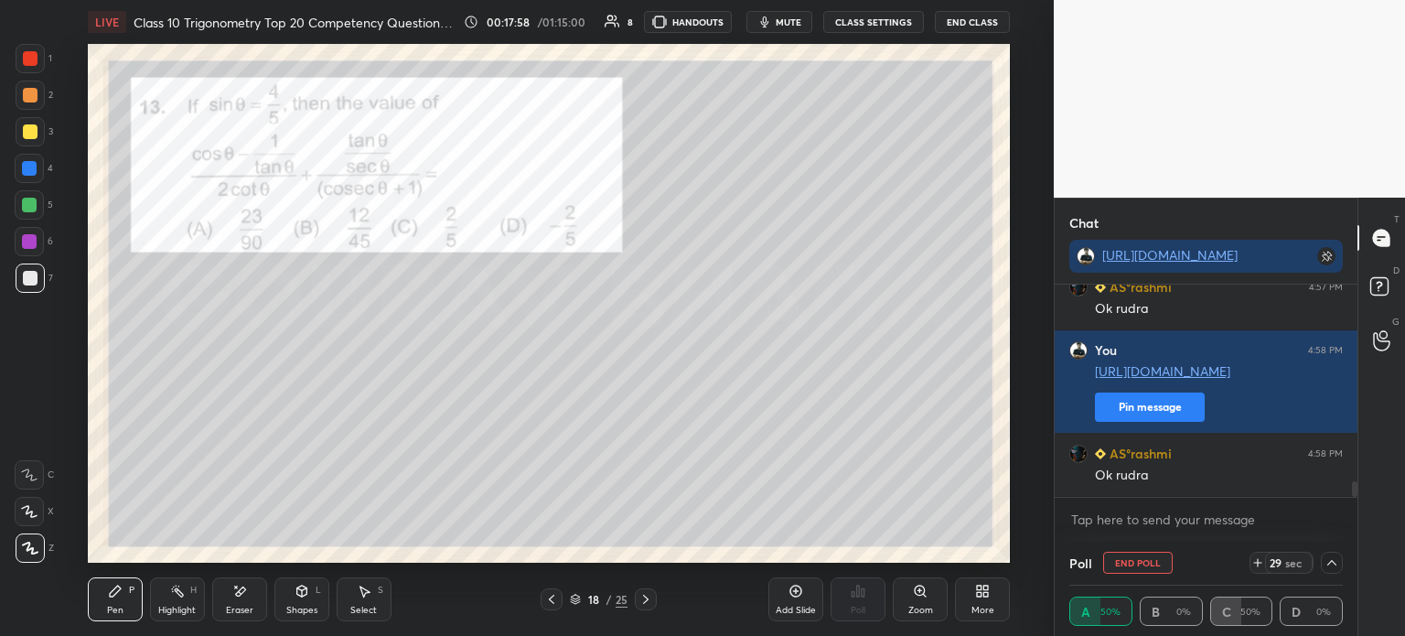
click at [1339, 555] on div at bounding box center [1332, 563] width 22 height 22
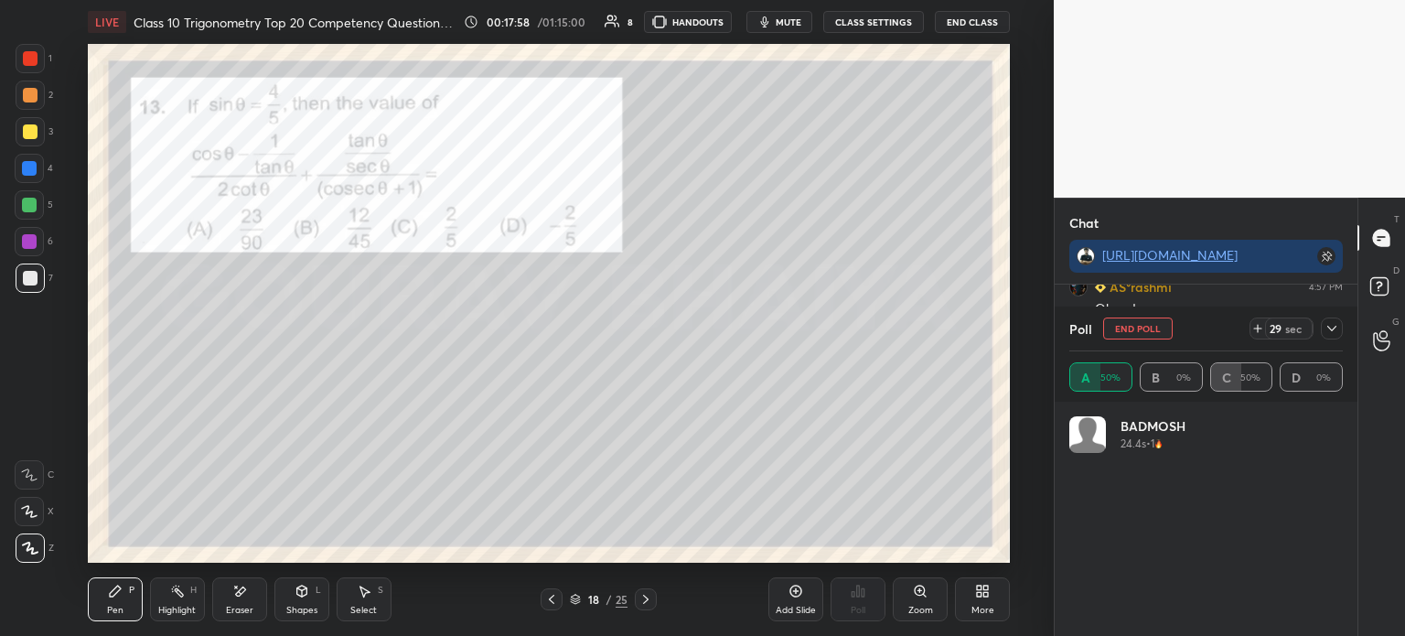
scroll to position [5, 5]
click at [1336, 332] on icon at bounding box center [1332, 328] width 15 height 15
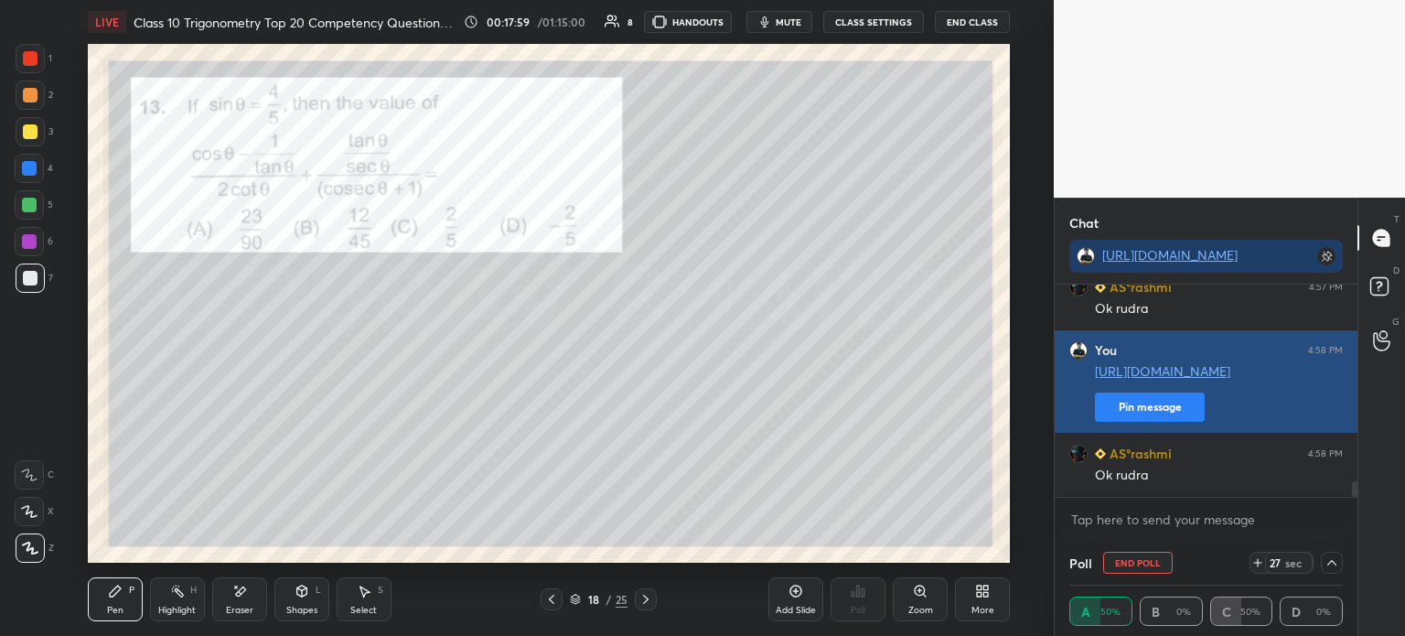
scroll to position [0, 5]
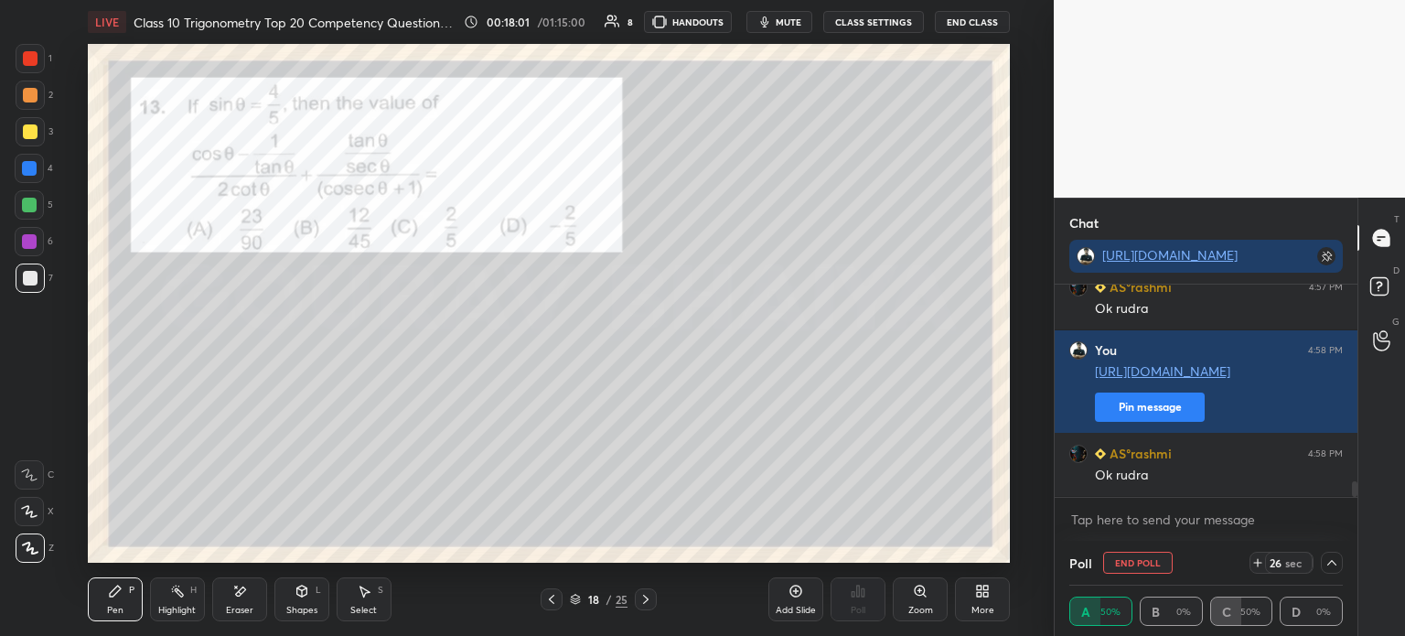
click at [1332, 561] on icon at bounding box center [1331, 562] width 9 height 5
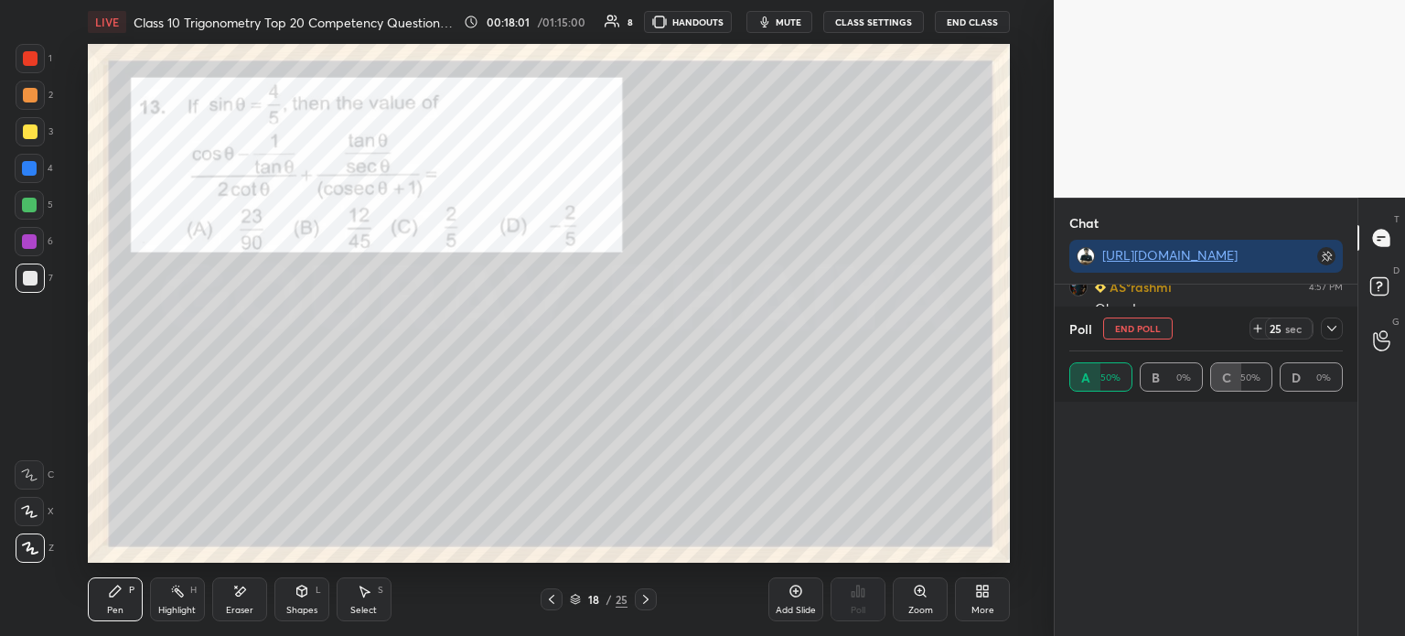
scroll to position [6, 5]
click at [1343, 327] on div "Poll End Poll 25 sec A 50% B 0% C 50% D 0%" at bounding box center [1206, 353] width 303 height 95
click at [1335, 326] on icon at bounding box center [1332, 328] width 15 height 15
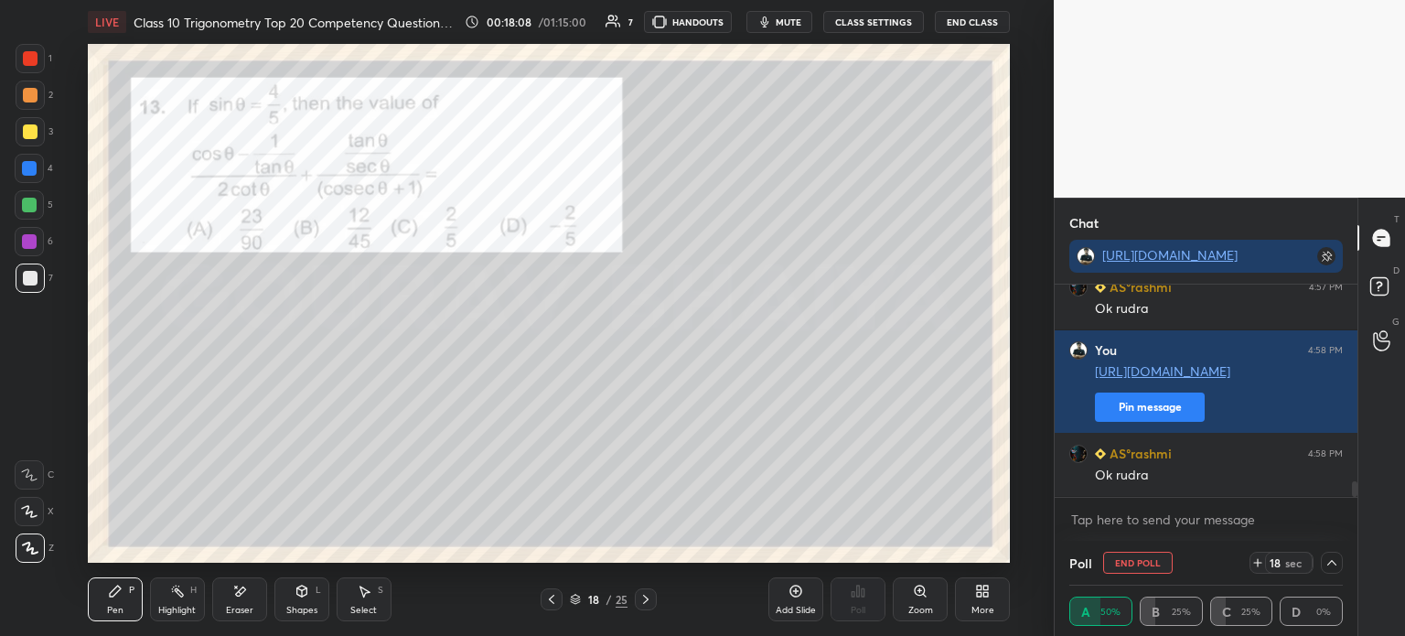
click at [30, 134] on div at bounding box center [30, 131] width 15 height 15
click at [27, 97] on div at bounding box center [30, 95] width 15 height 15
click at [37, 65] on div at bounding box center [30, 58] width 15 height 15
click at [34, 108] on div at bounding box center [30, 95] width 29 height 29
click at [29, 134] on div at bounding box center [30, 131] width 15 height 15
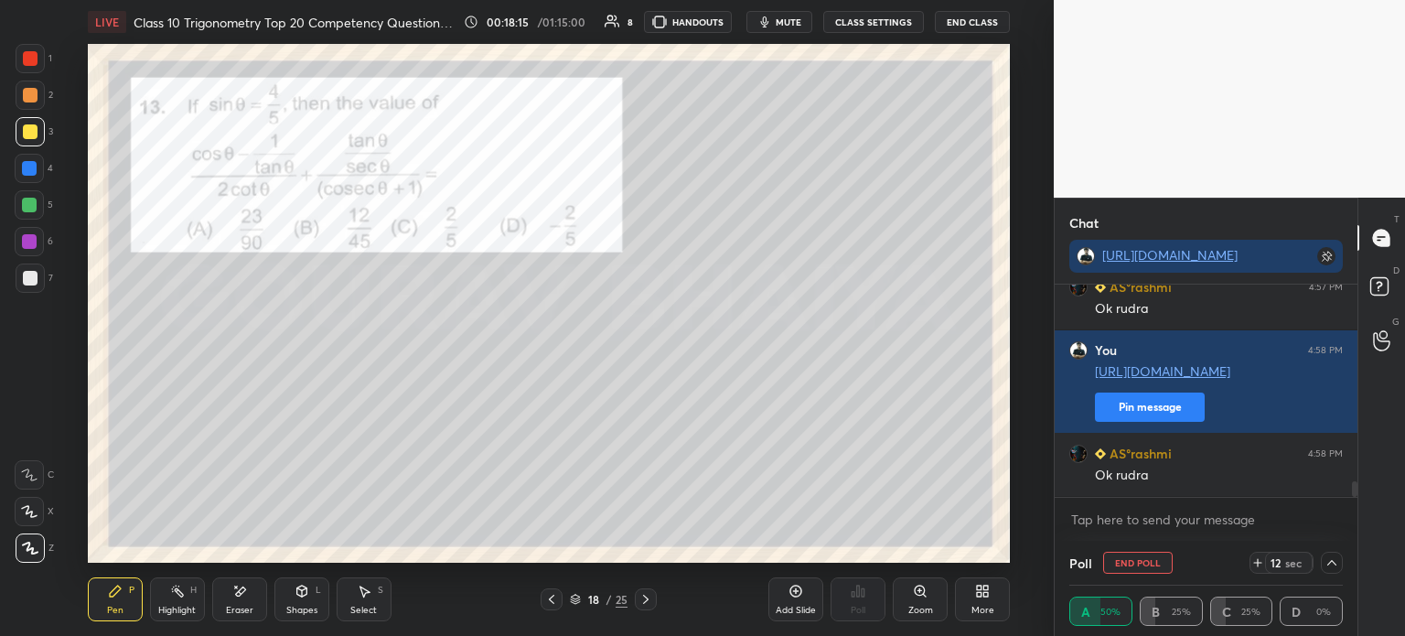
click at [1339, 558] on div at bounding box center [1332, 563] width 22 height 22
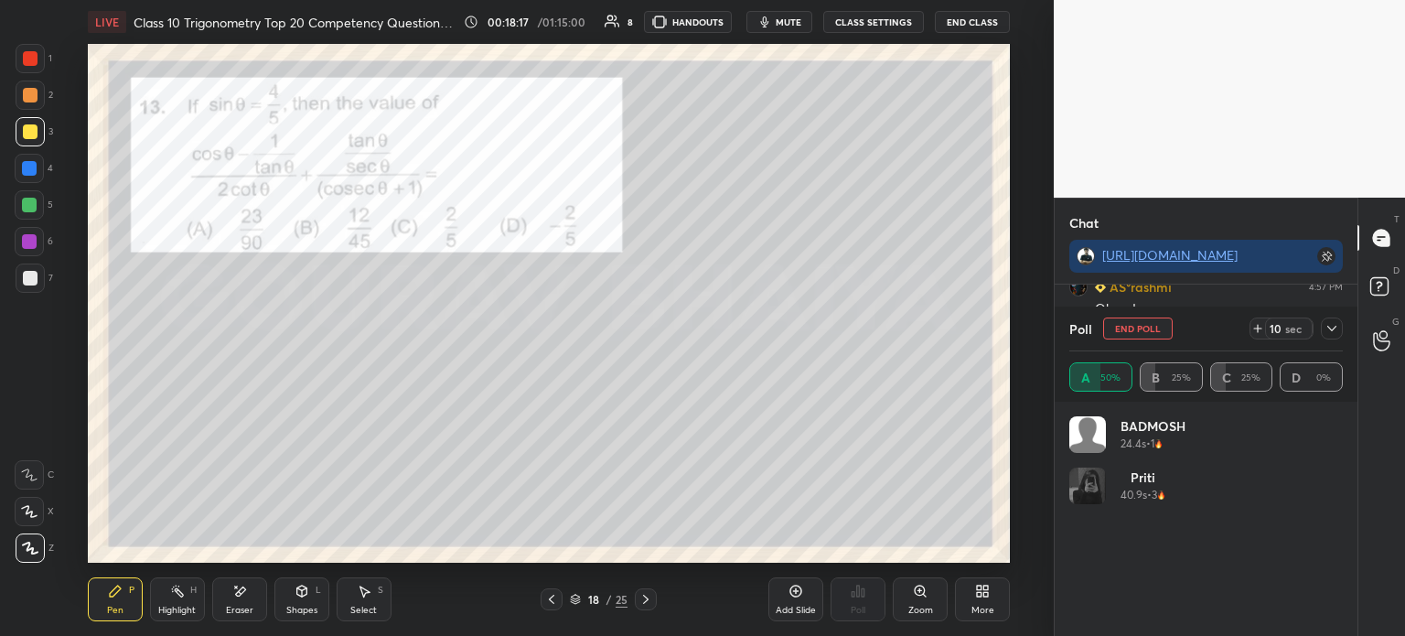
click at [1347, 331] on div "Poll End Poll 10 sec A 50% B 25% C 25% D 0%" at bounding box center [1206, 353] width 303 height 95
click at [1338, 330] on icon at bounding box center [1332, 328] width 15 height 15
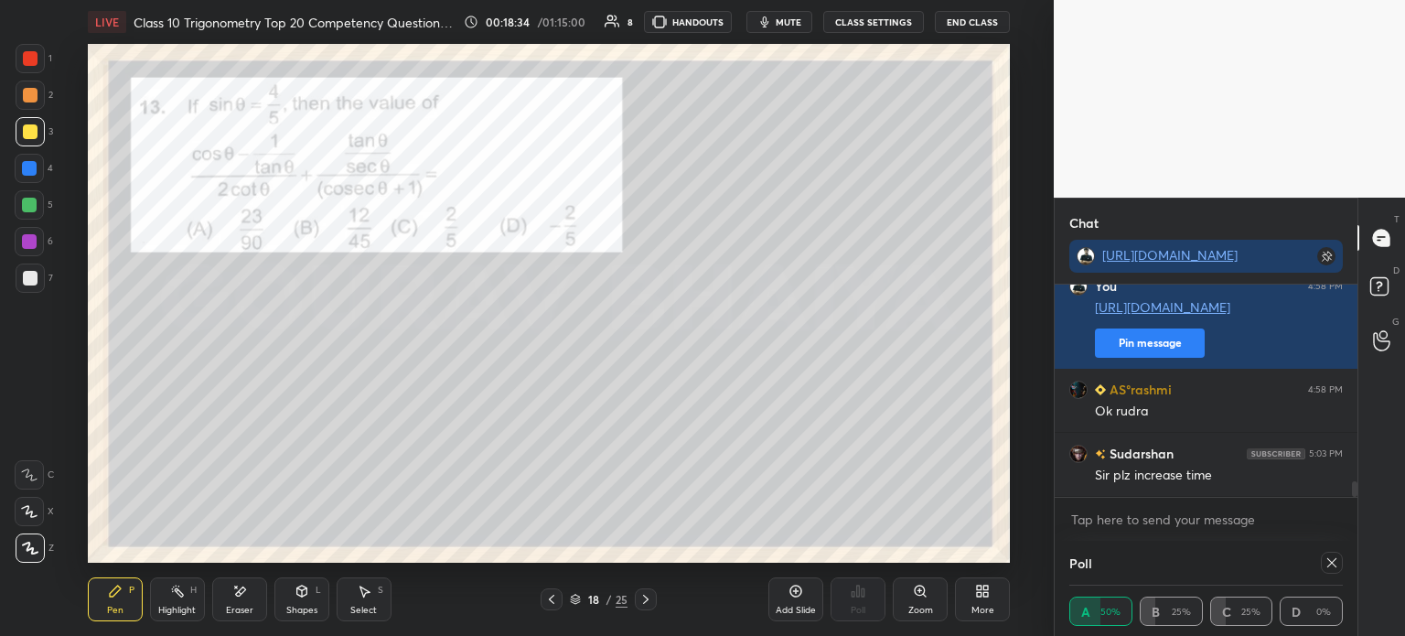
click at [1334, 563] on icon at bounding box center [1332, 562] width 15 height 15
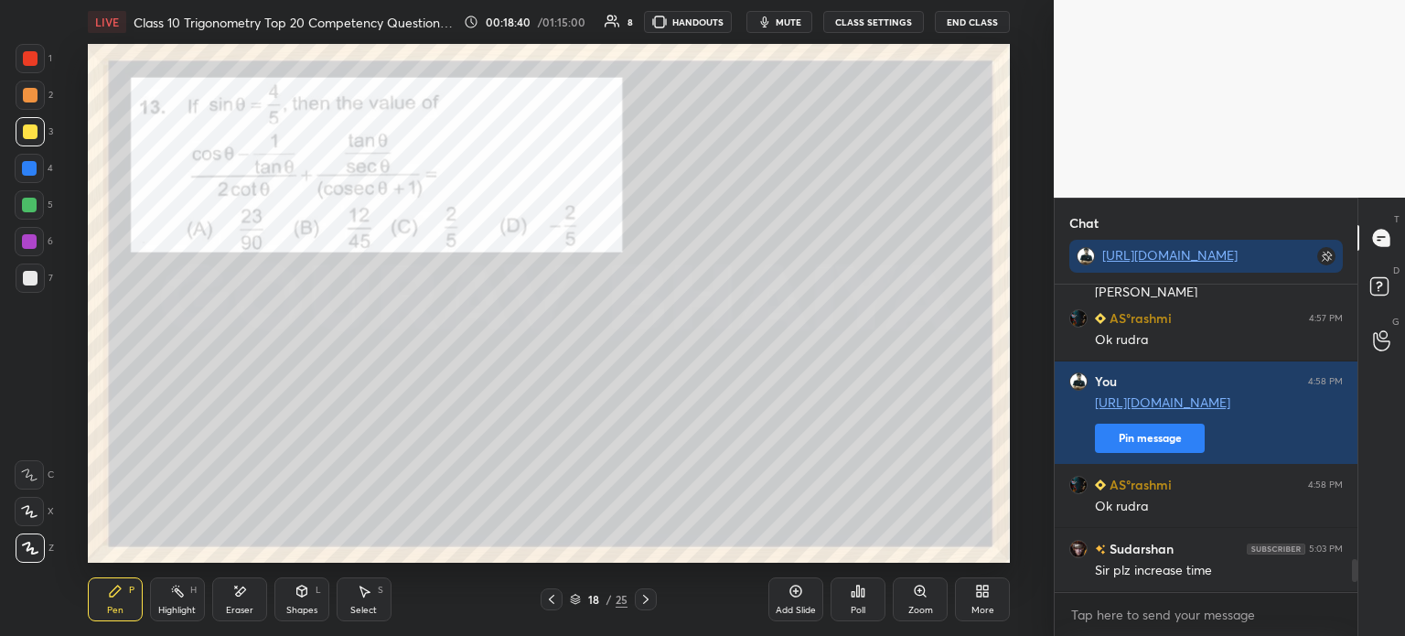
click at [27, 277] on div at bounding box center [30, 278] width 15 height 15
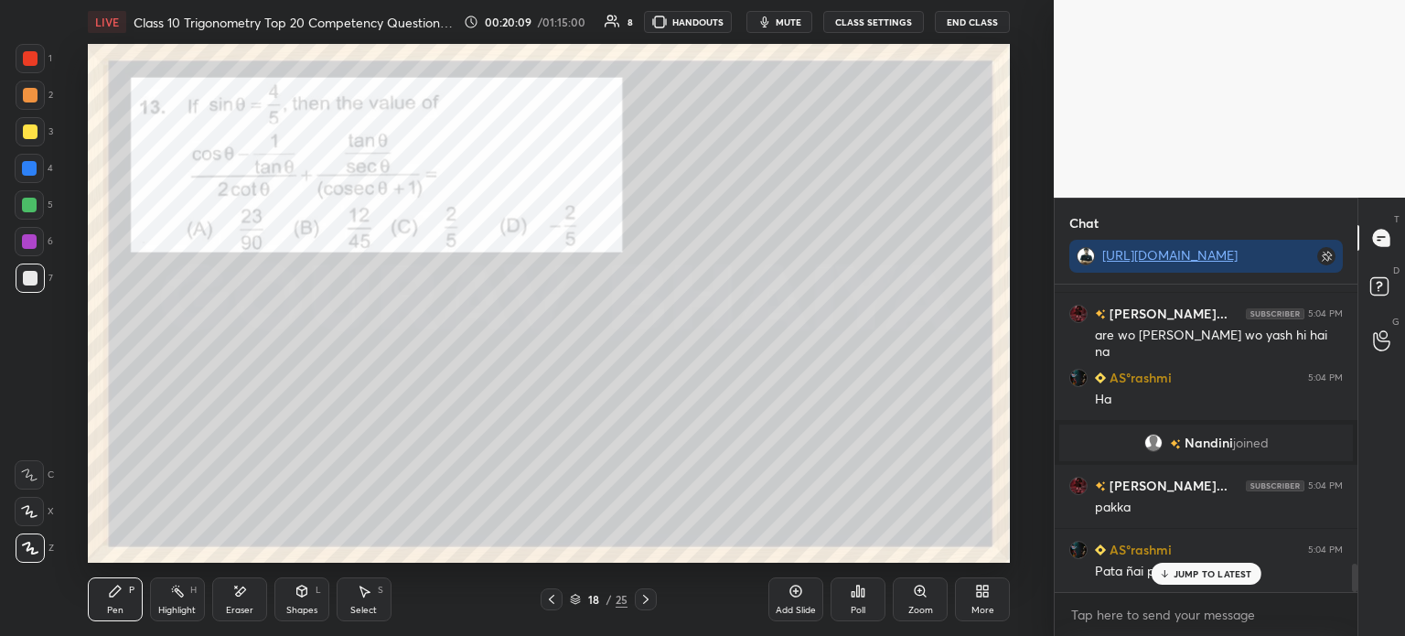
scroll to position [3078, 0]
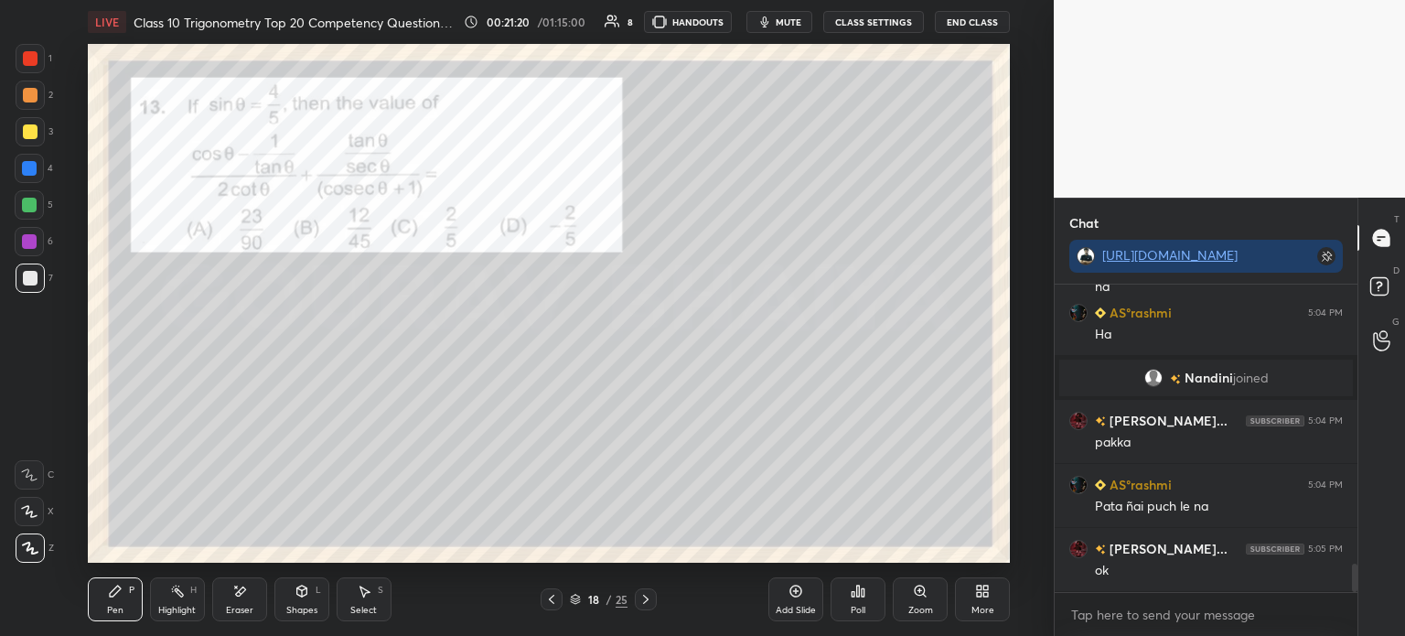
click at [787, 595] on div "Add Slide" at bounding box center [795, 599] width 55 height 44
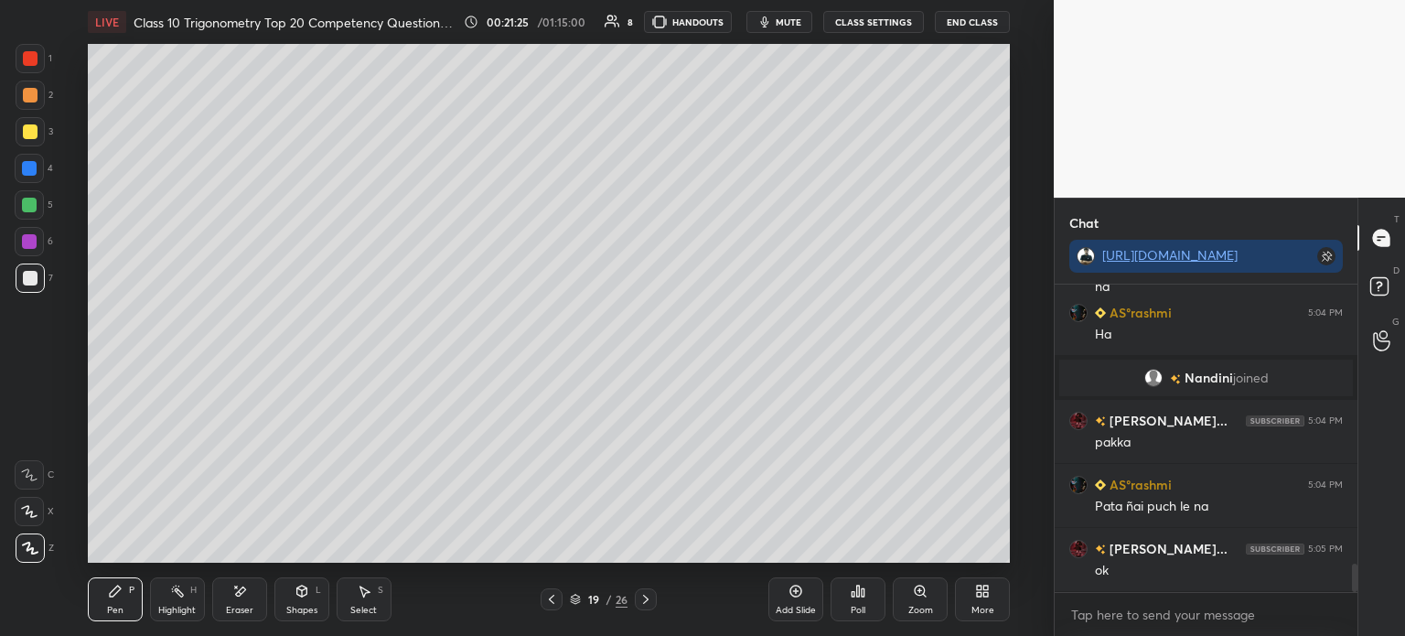
click at [558, 607] on div at bounding box center [552, 599] width 22 height 22
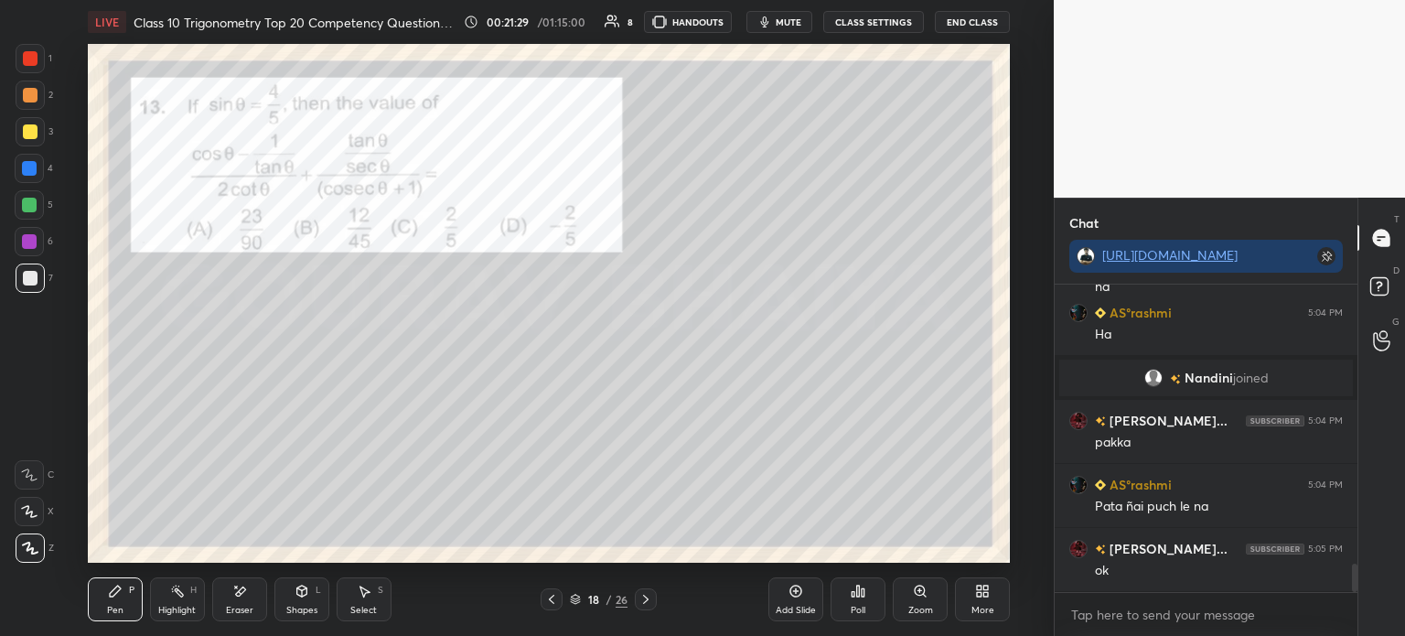
click at [654, 602] on div at bounding box center [646, 599] width 22 height 22
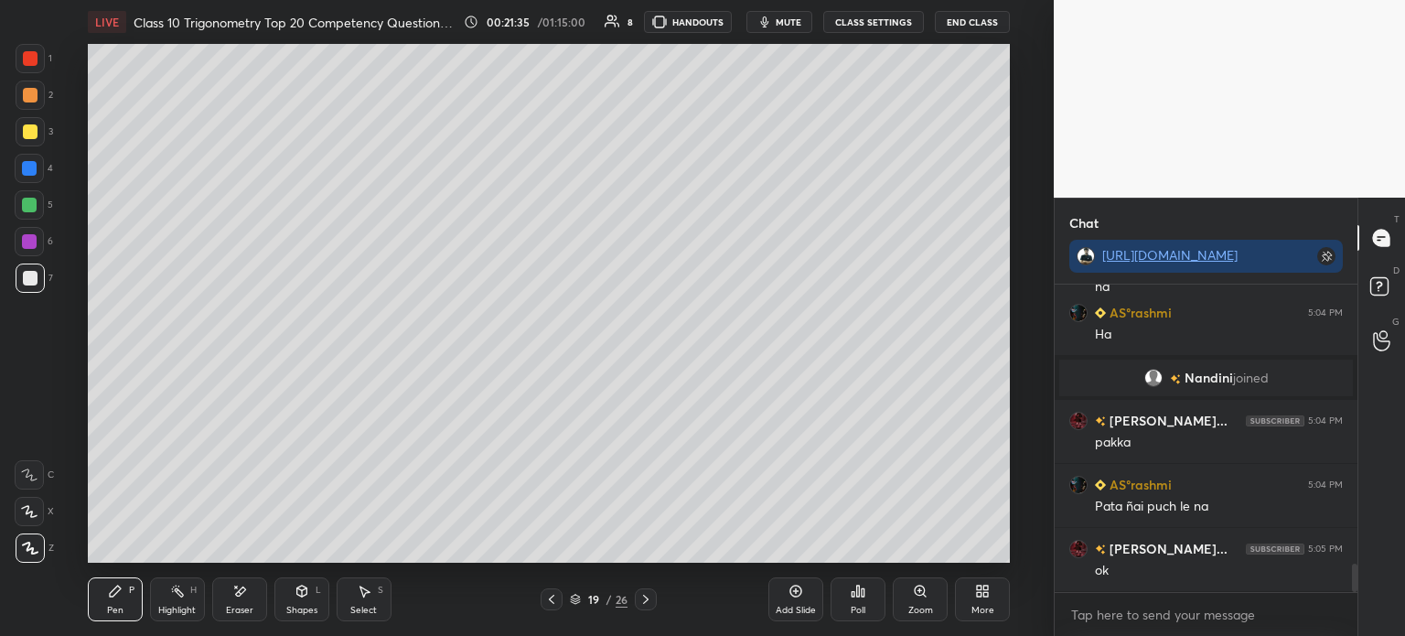
scroll to position [3121, 0]
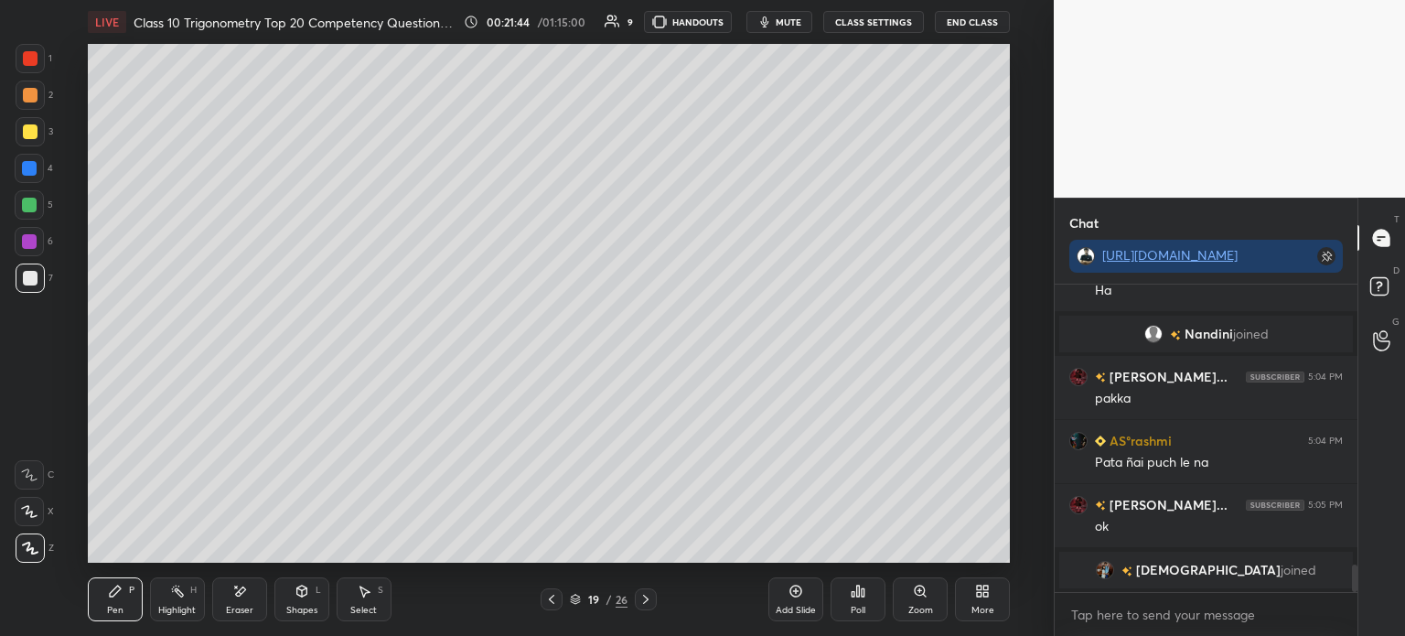
click at [552, 596] on icon at bounding box center [551, 599] width 15 height 15
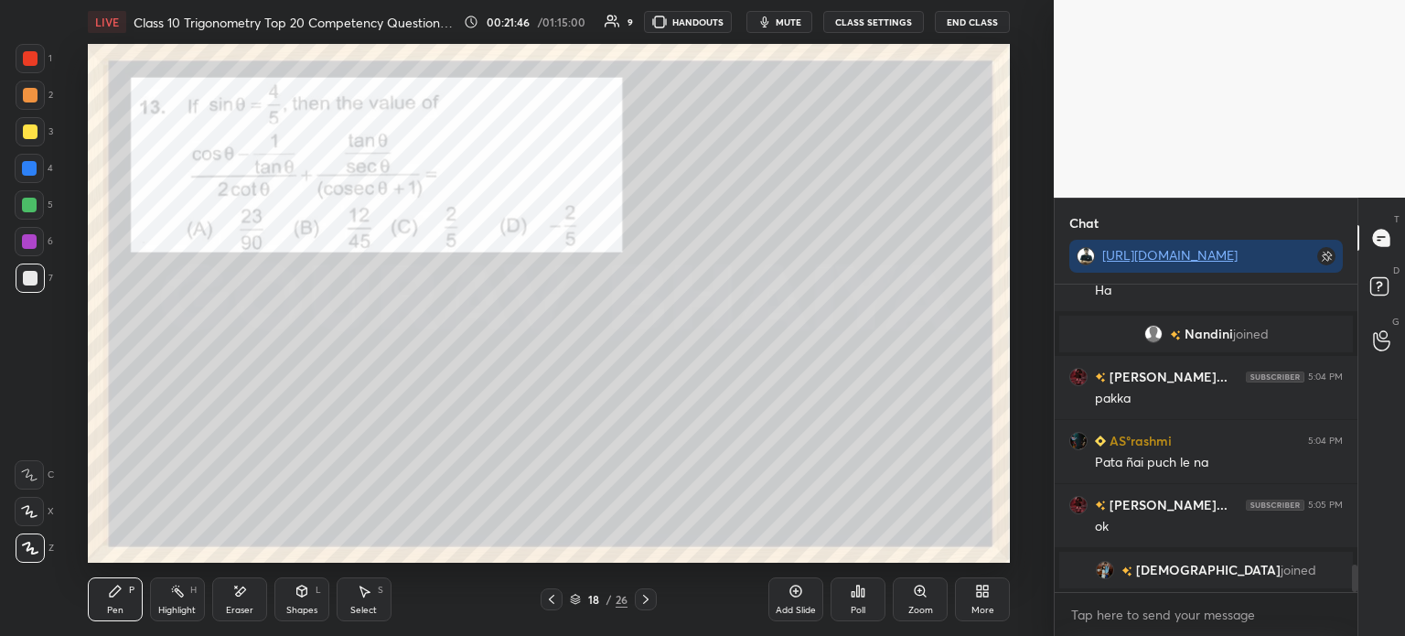
click at [42, 60] on div at bounding box center [30, 58] width 29 height 29
click at [648, 616] on div "Pen P Highlight H Eraser Shapes L Select S 18 / 26 Add Slide Poll Zoom More" at bounding box center [549, 599] width 922 height 73
click at [653, 594] on div at bounding box center [646, 599] width 22 height 22
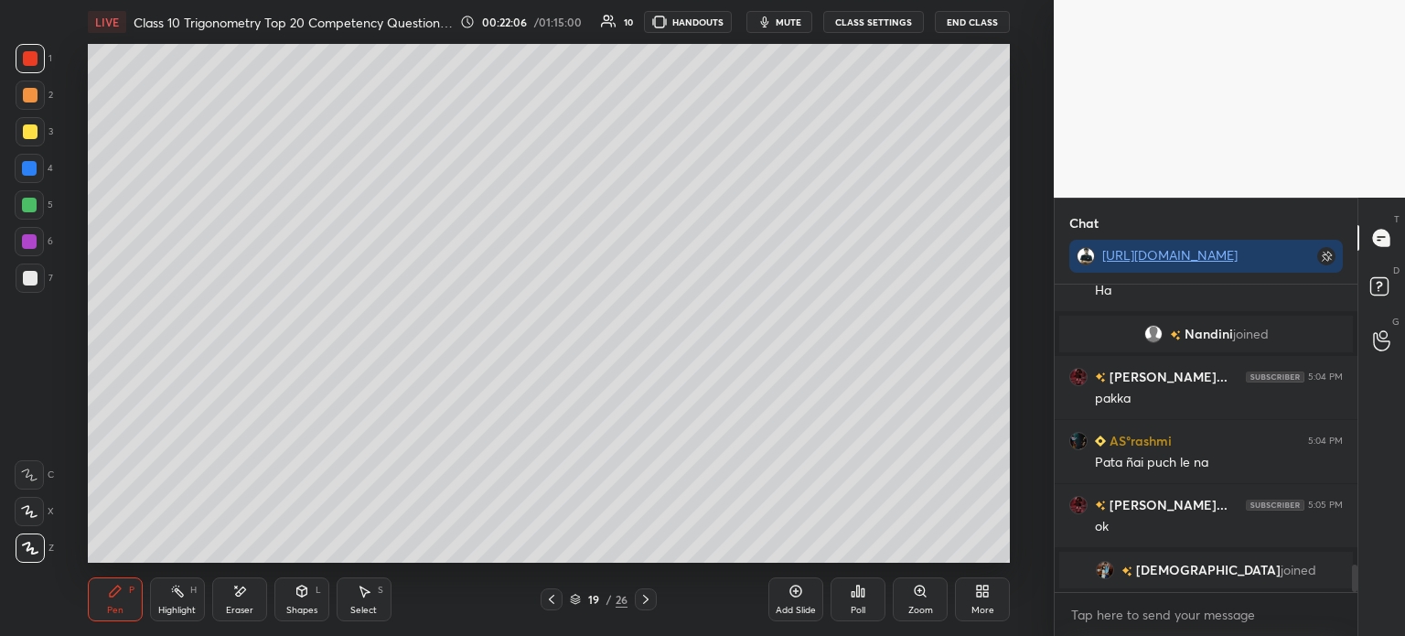
click at [651, 601] on icon at bounding box center [646, 599] width 15 height 15
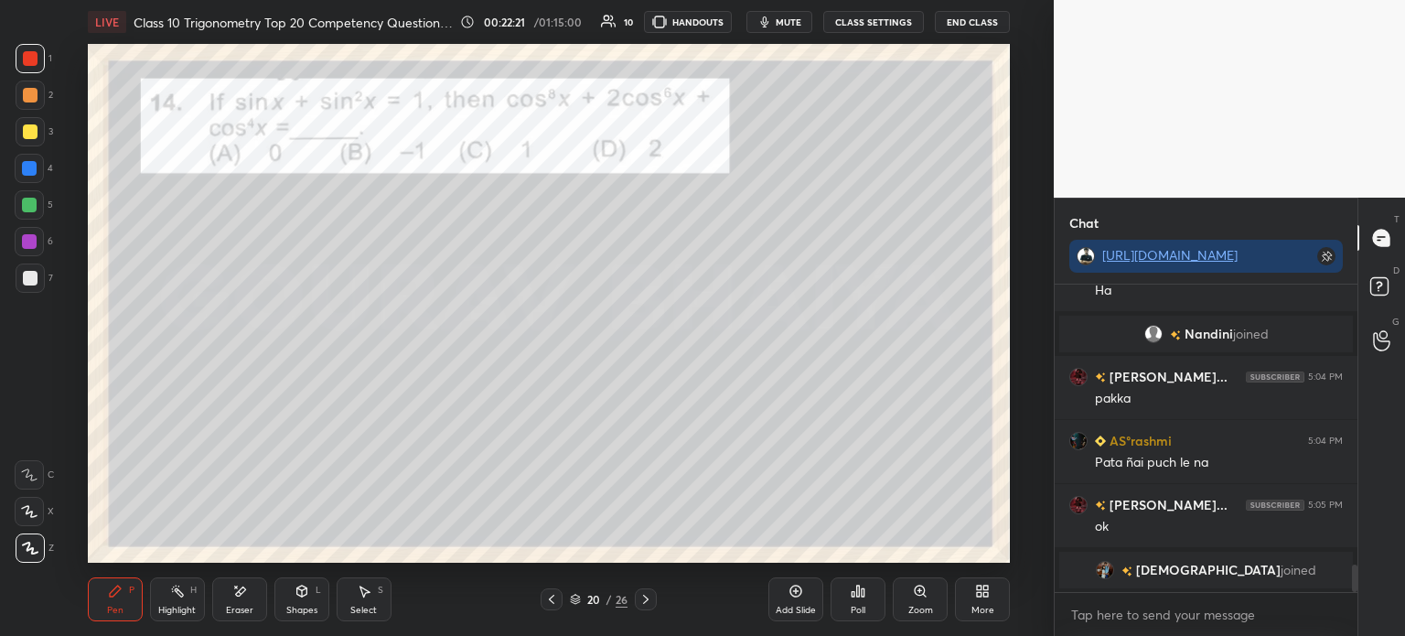
click at [33, 142] on div at bounding box center [30, 131] width 29 height 29
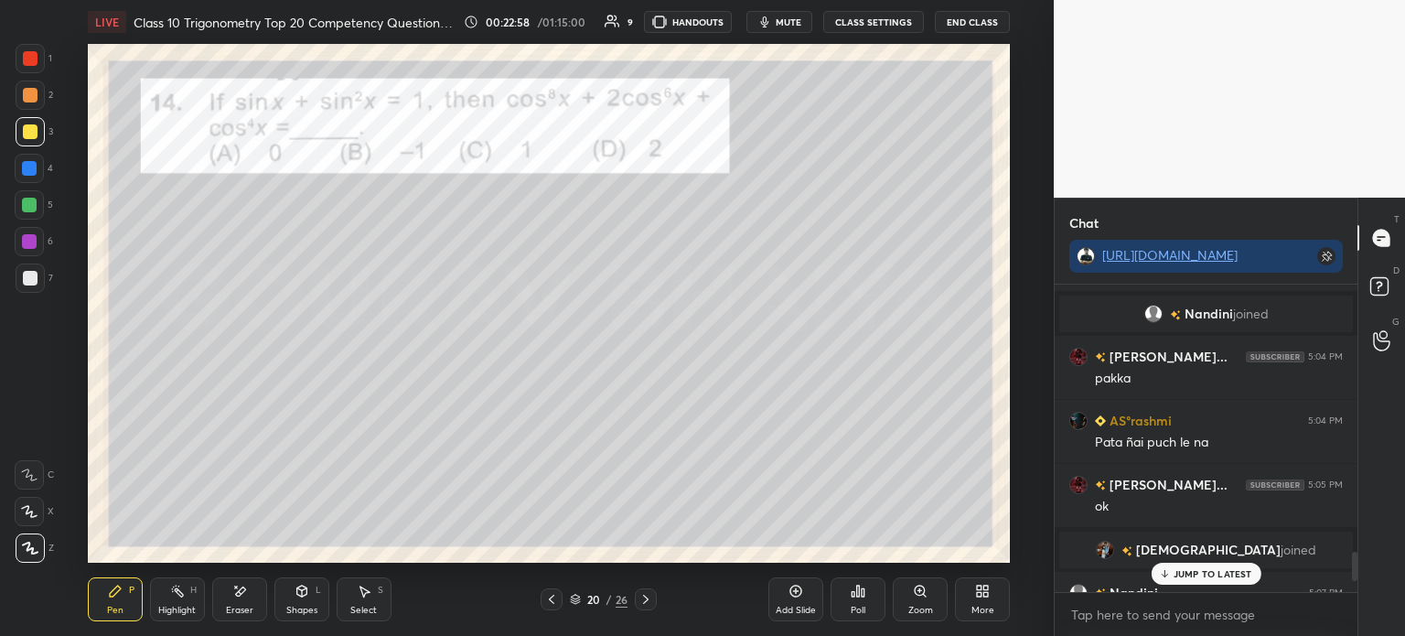
scroll to position [2836, 0]
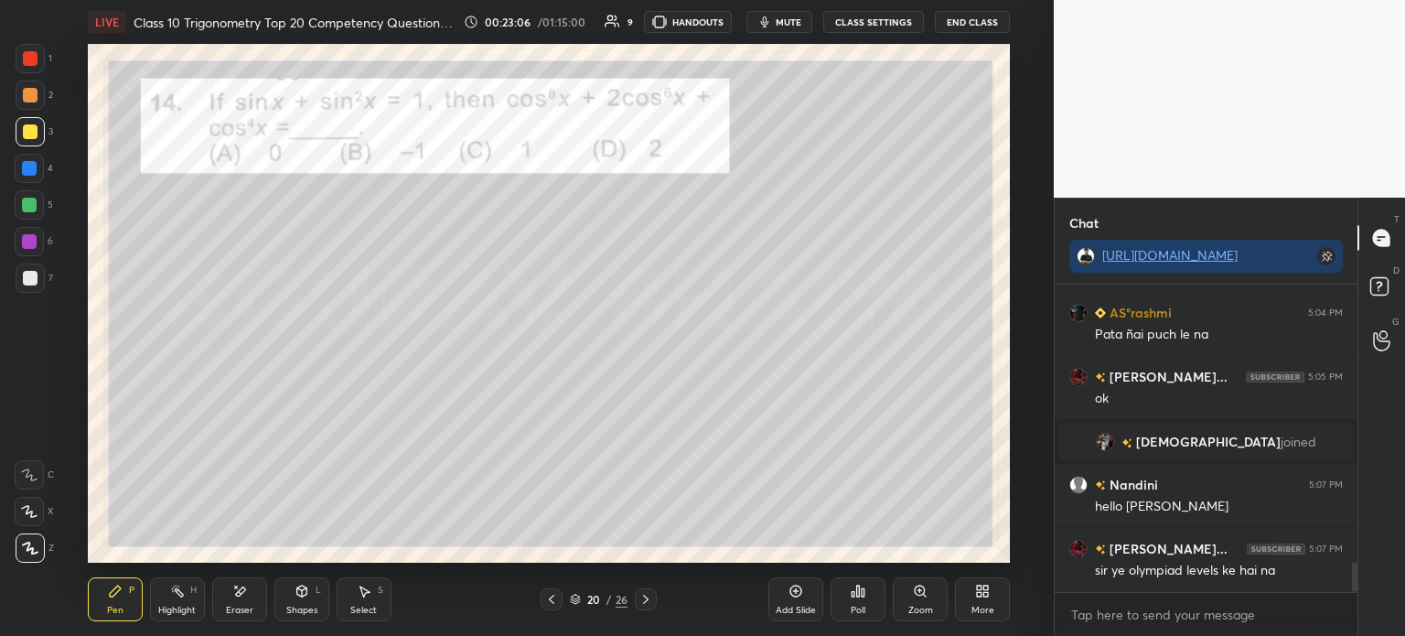
click at [862, 595] on icon at bounding box center [863, 592] width 3 height 8
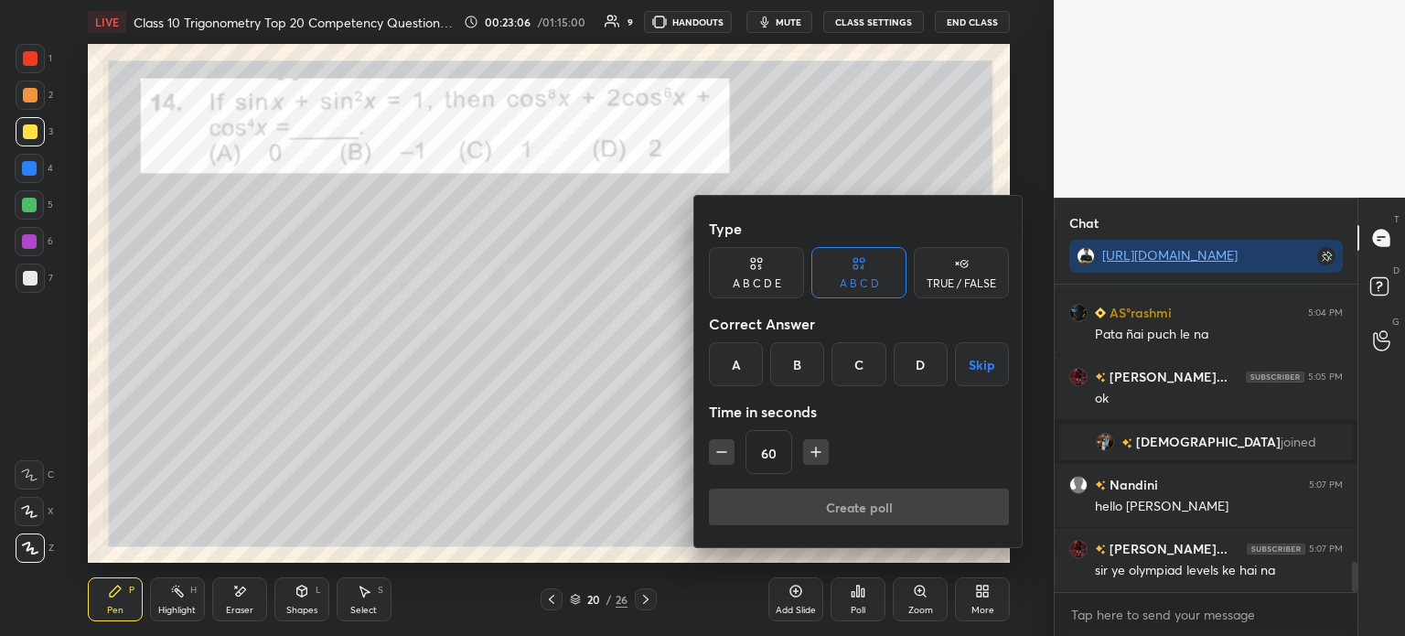
click at [867, 594] on div at bounding box center [702, 318] width 1405 height 636
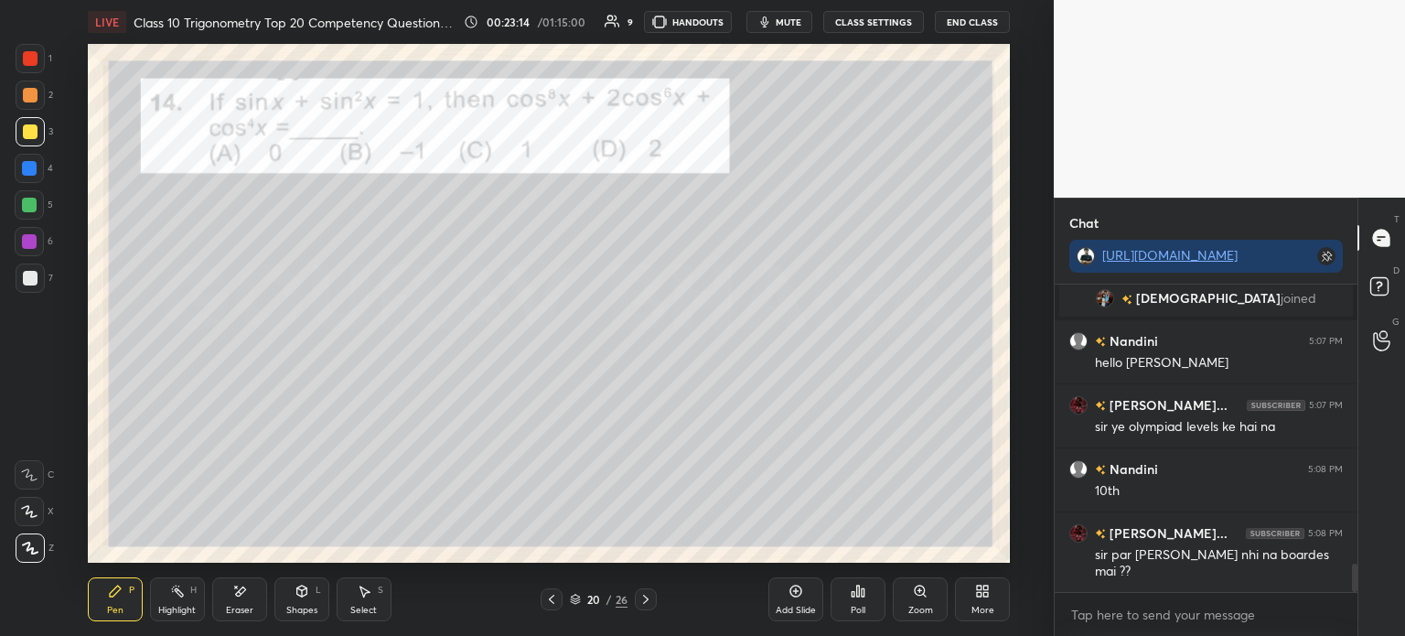
scroll to position [3045, 0]
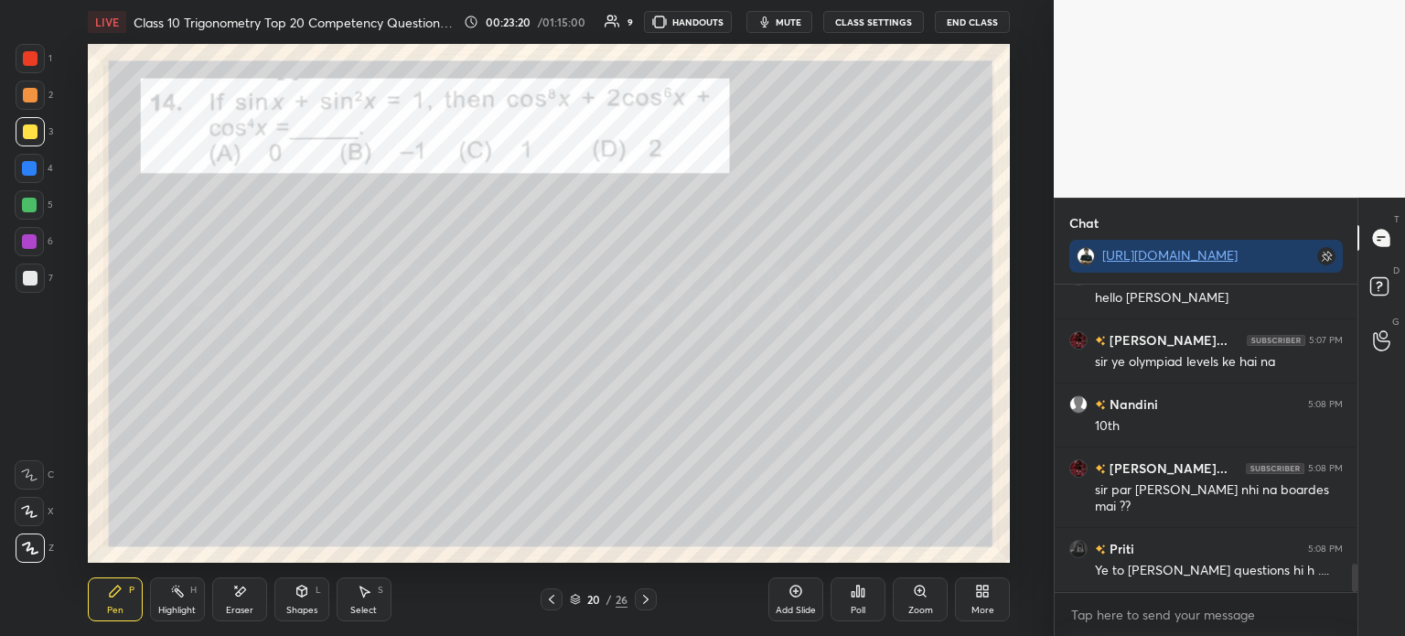
click at [853, 609] on div "Poll" at bounding box center [858, 610] width 15 height 9
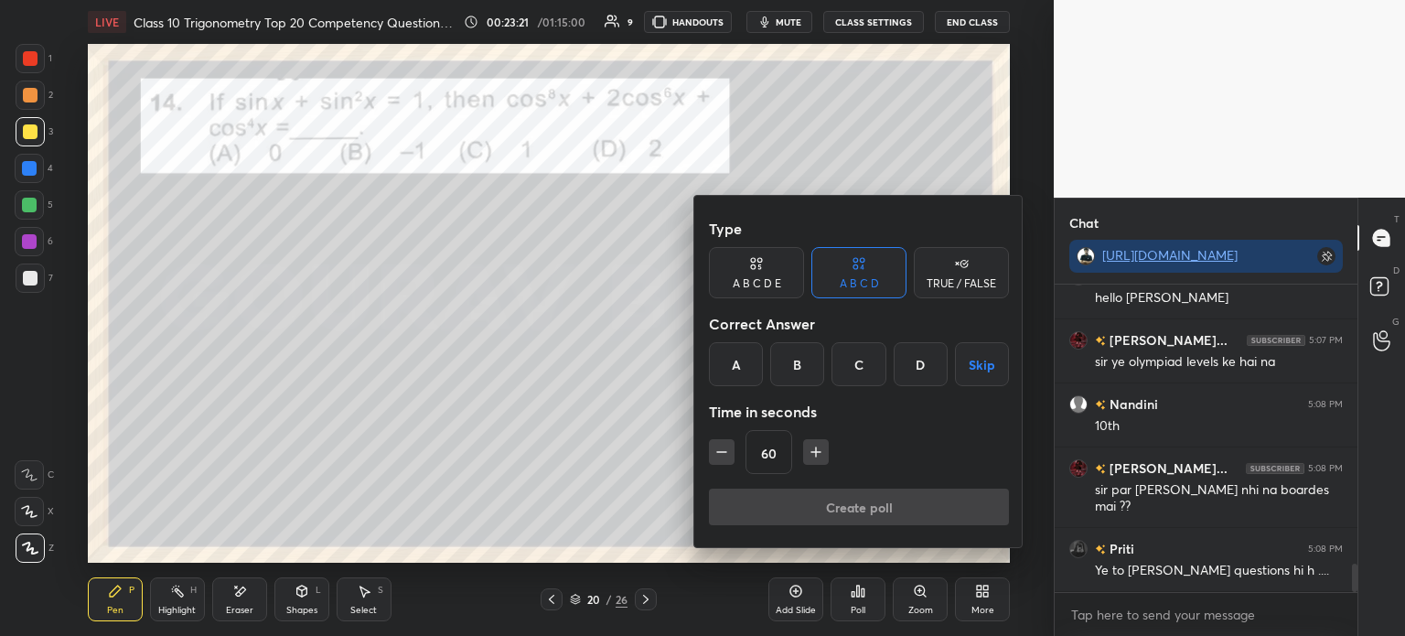
click at [853, 367] on div "C" at bounding box center [859, 364] width 54 height 44
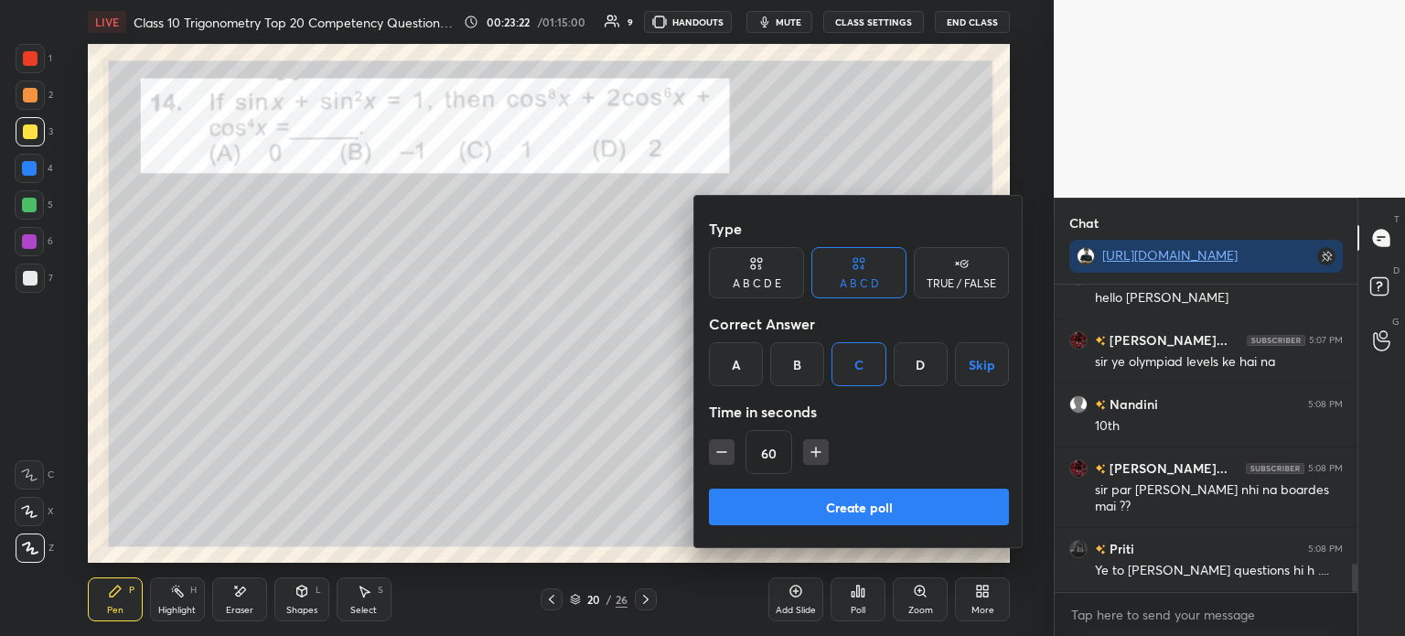
click at [843, 513] on button "Create poll" at bounding box center [859, 507] width 300 height 37
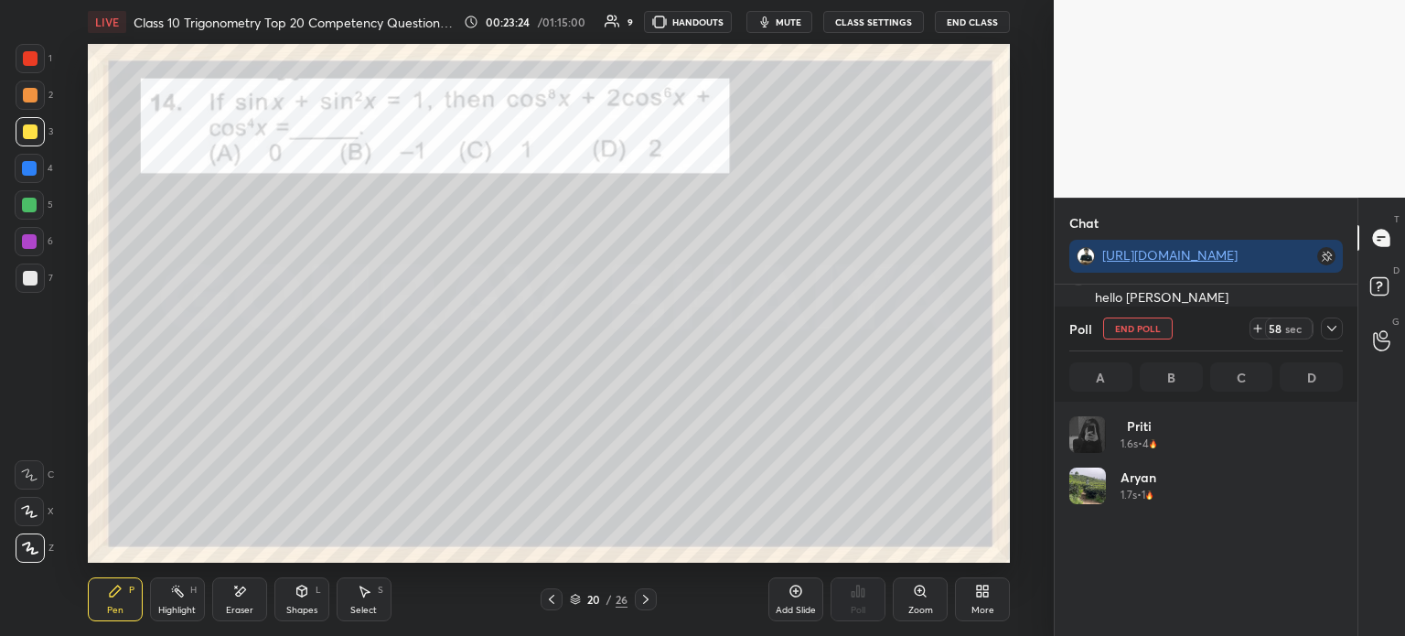
scroll to position [214, 268]
click at [1336, 334] on icon at bounding box center [1332, 328] width 15 height 15
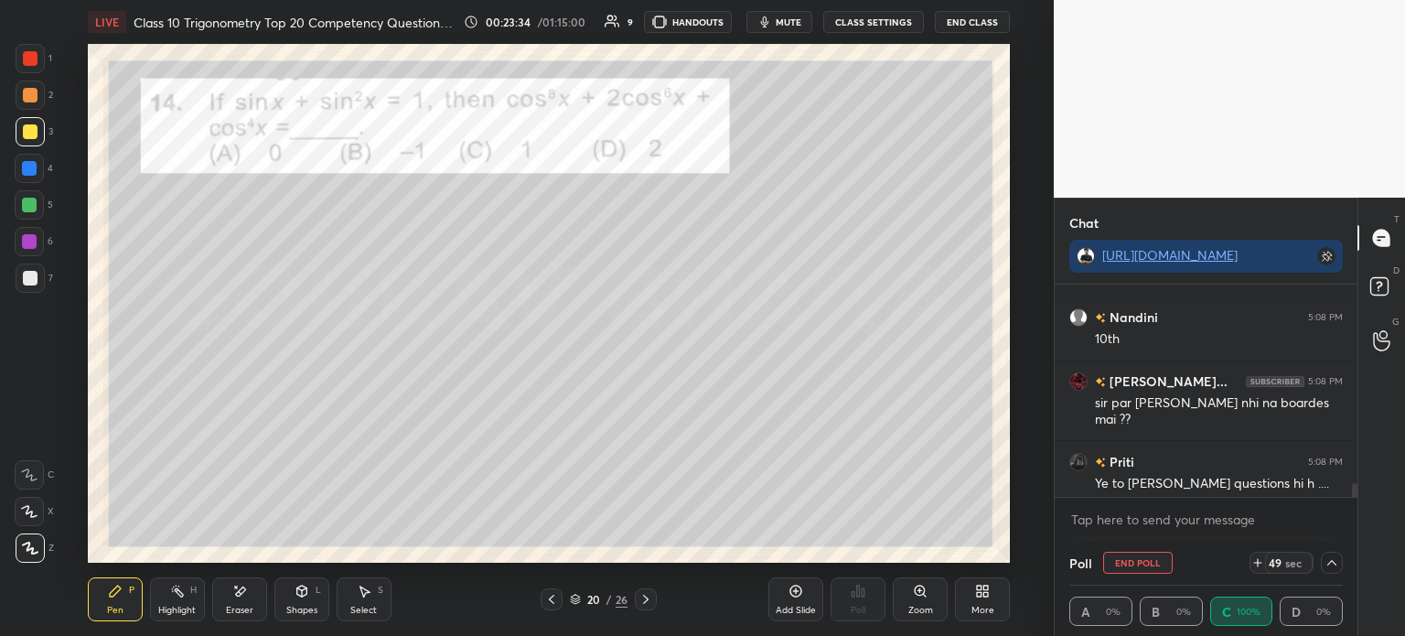
scroll to position [3140, 0]
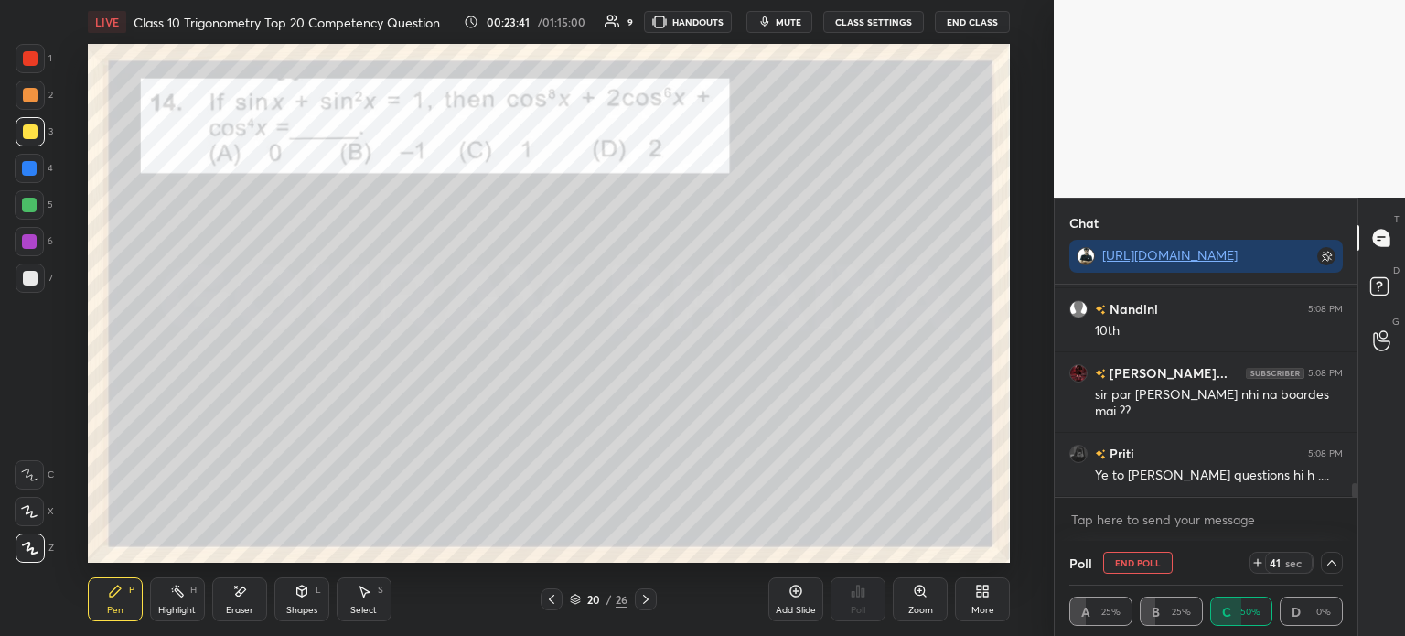
click at [36, 61] on div at bounding box center [30, 58] width 15 height 15
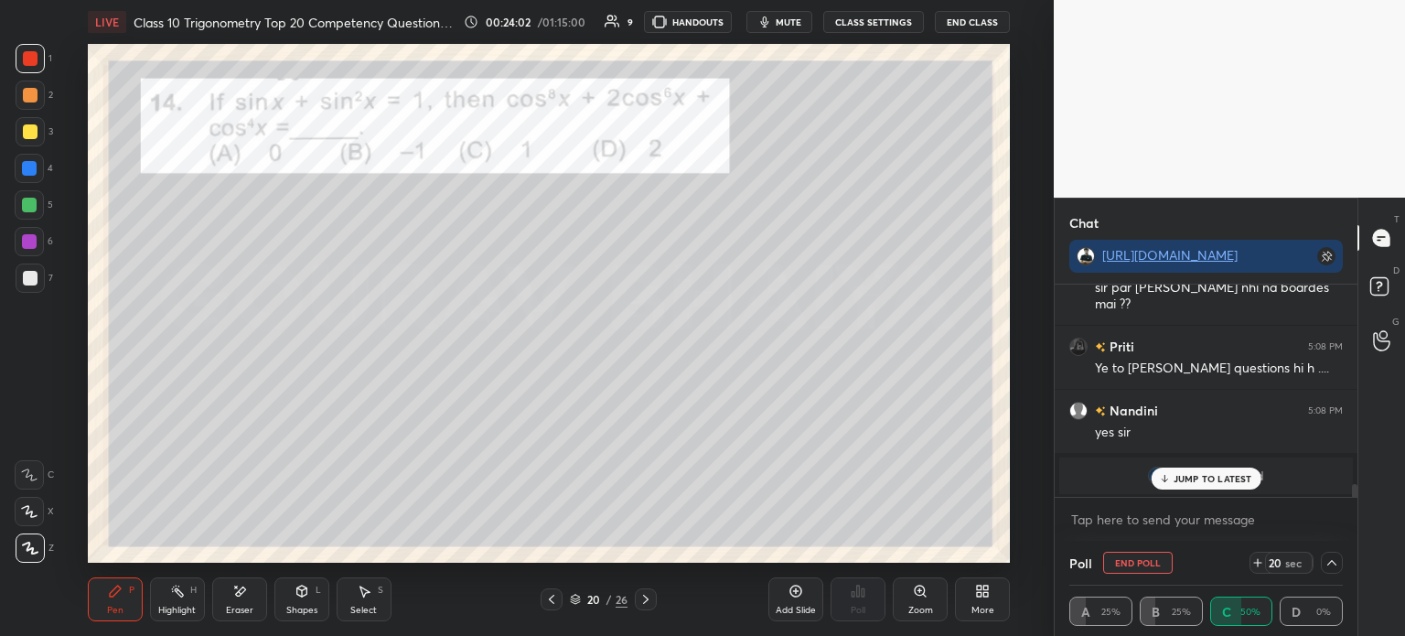
scroll to position [3248, 0]
click at [35, 128] on div at bounding box center [30, 131] width 15 height 15
click at [40, 278] on div at bounding box center [30, 277] width 29 height 29
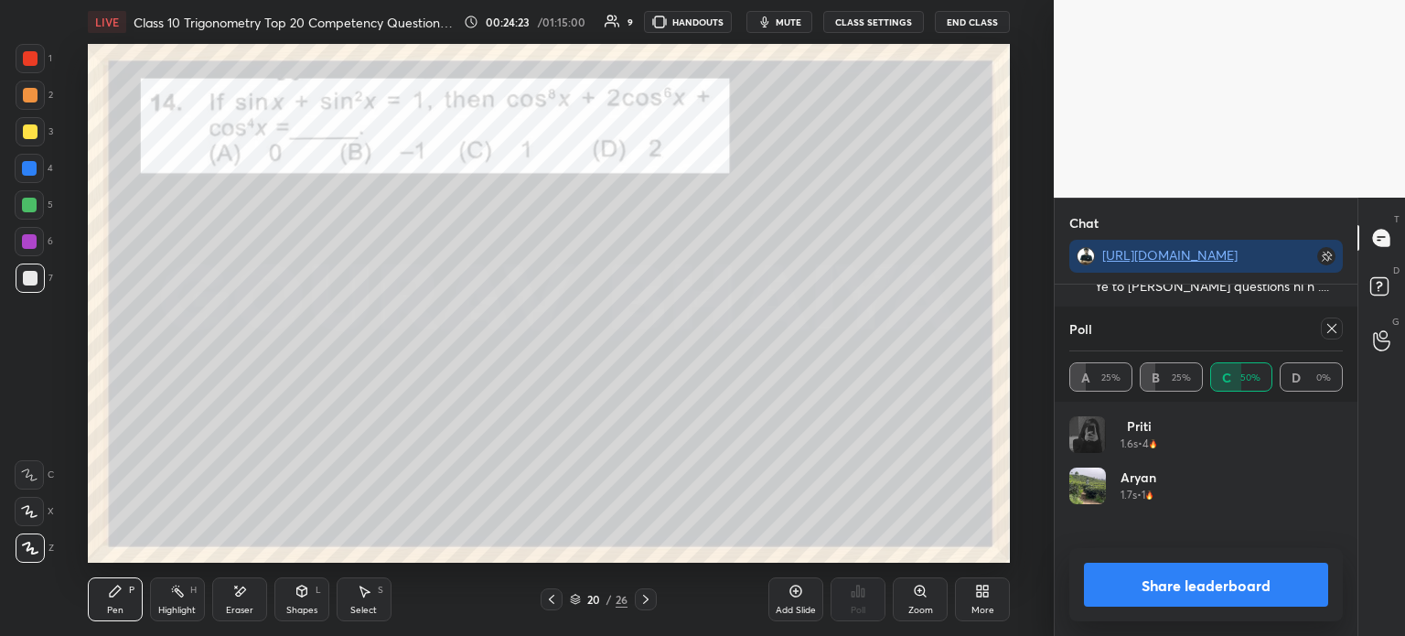
scroll to position [214, 268]
click at [1226, 584] on button "Share leaderboard" at bounding box center [1206, 585] width 244 height 44
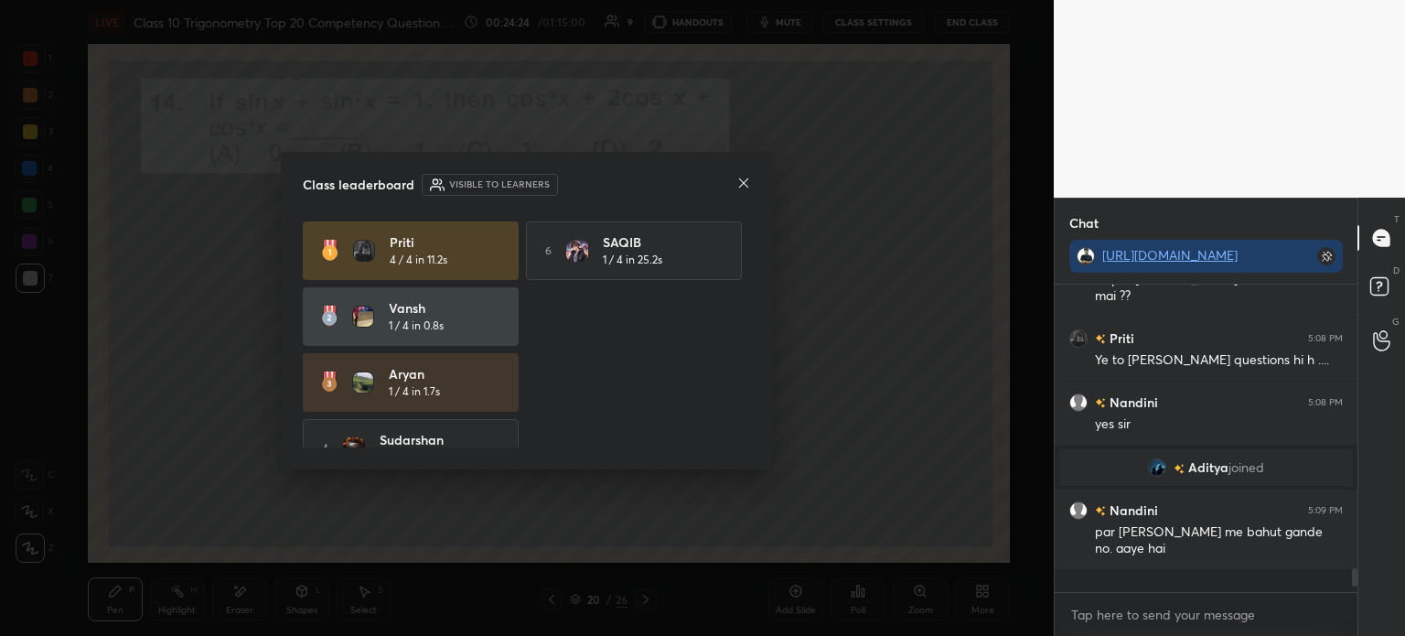
scroll to position [3238, 0]
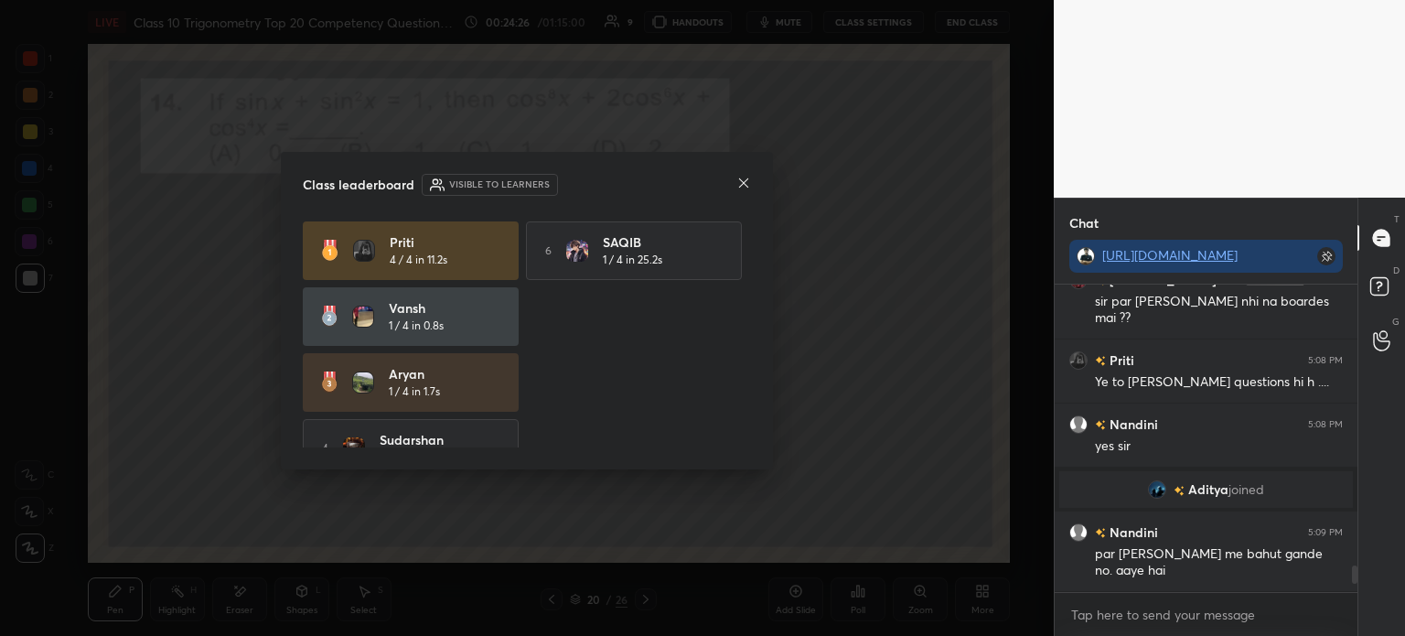
click at [743, 192] on div at bounding box center [743, 184] width 15 height 19
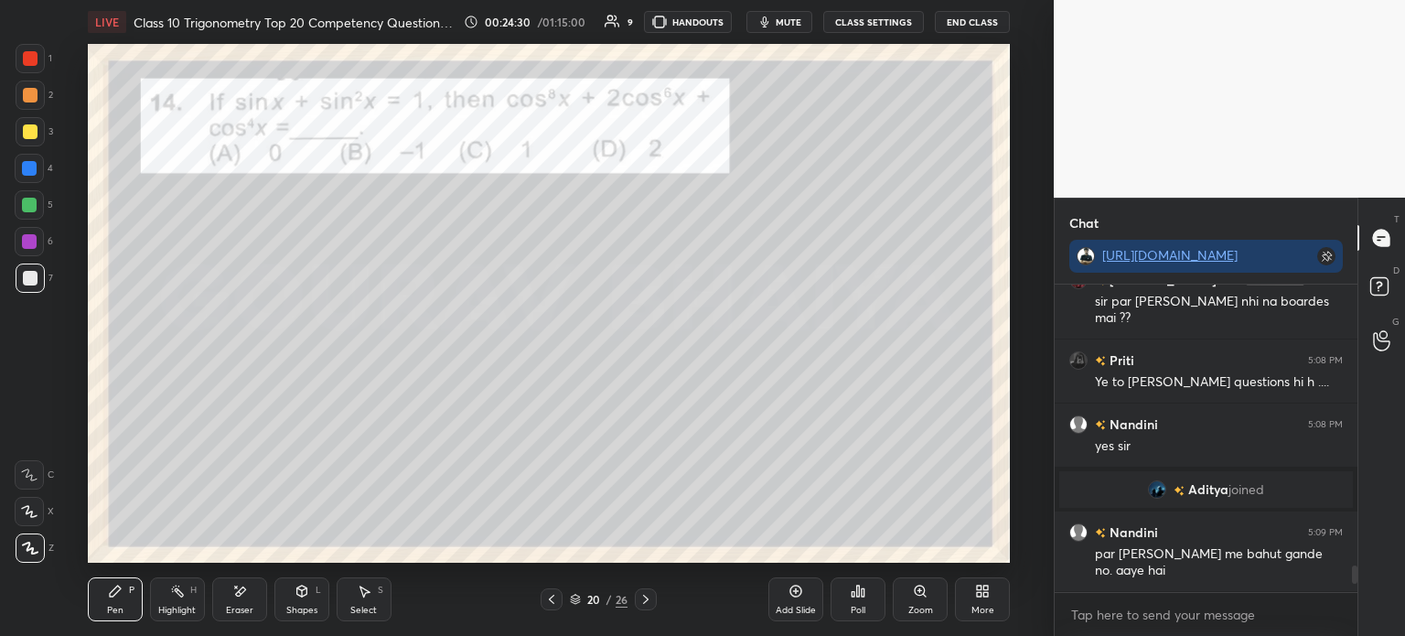
click at [244, 599] on icon at bounding box center [239, 592] width 15 height 16
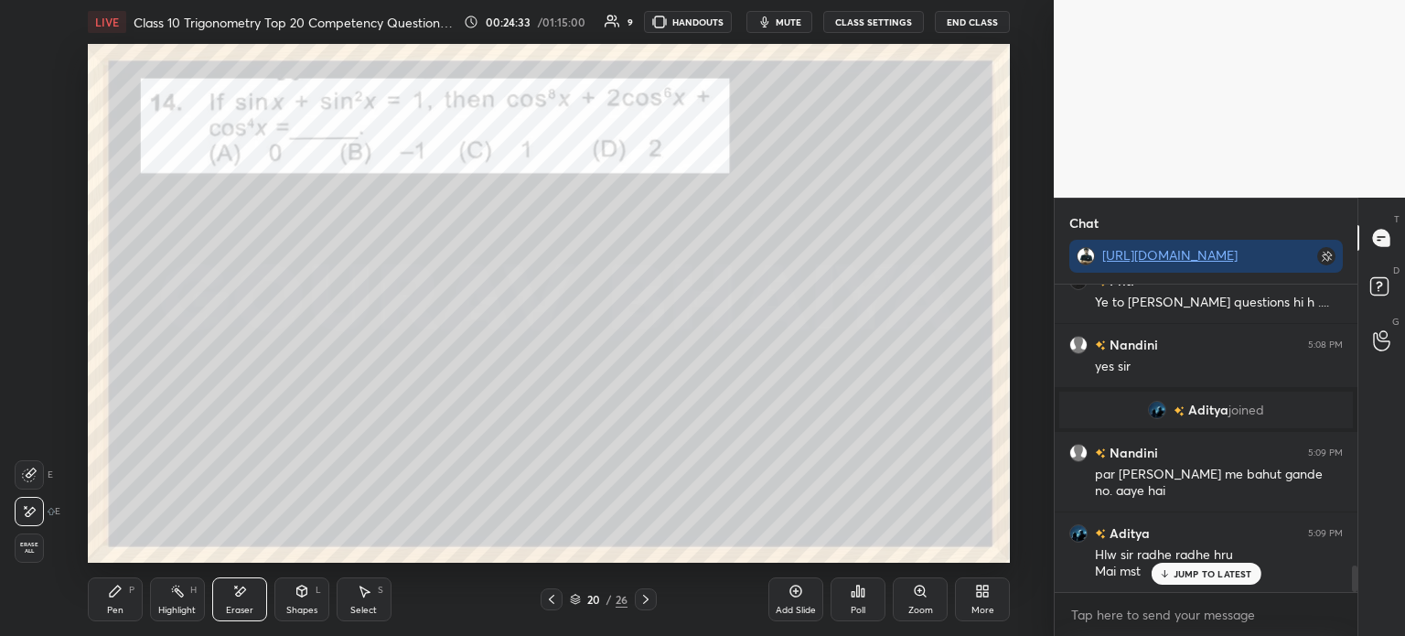
click at [108, 606] on div "Pen" at bounding box center [115, 610] width 16 height 9
click at [34, 190] on div at bounding box center [29, 204] width 29 height 29
click at [29, 133] on div at bounding box center [30, 131] width 15 height 15
click at [26, 184] on div "4" at bounding box center [34, 172] width 38 height 37
click at [28, 230] on div at bounding box center [29, 241] width 29 height 29
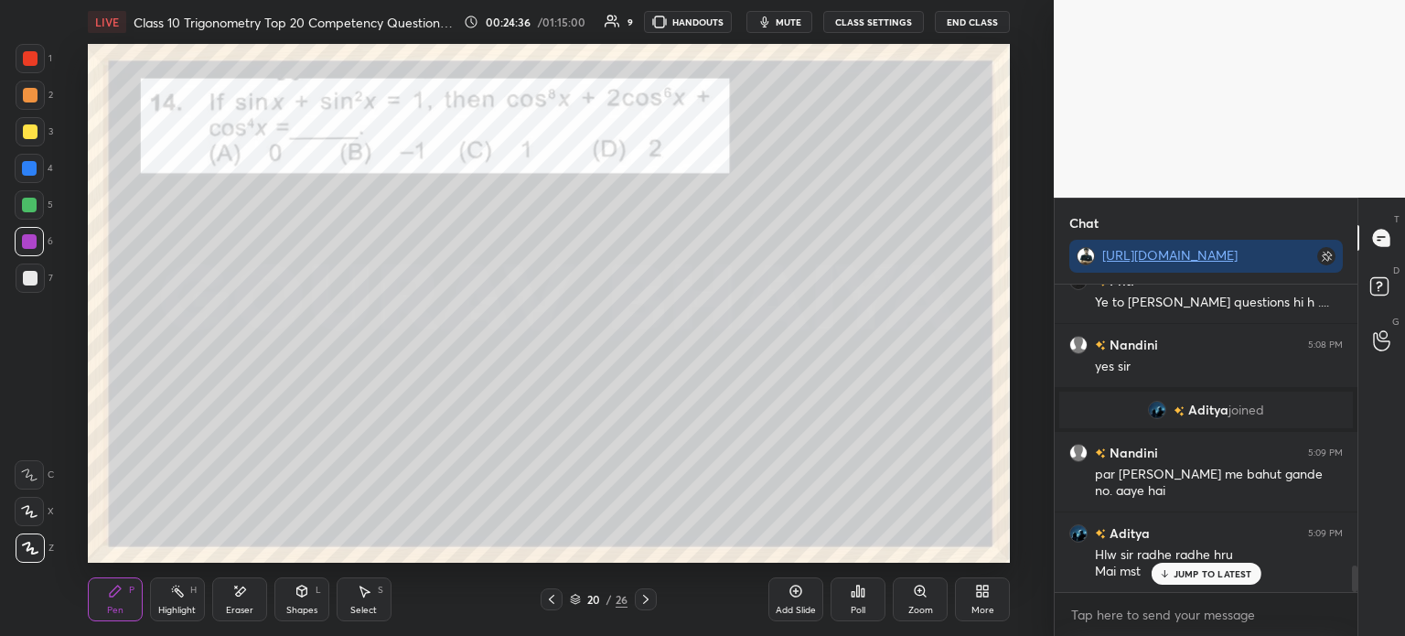
click at [22, 272] on div at bounding box center [30, 277] width 29 height 29
click at [30, 129] on div at bounding box center [30, 131] width 15 height 15
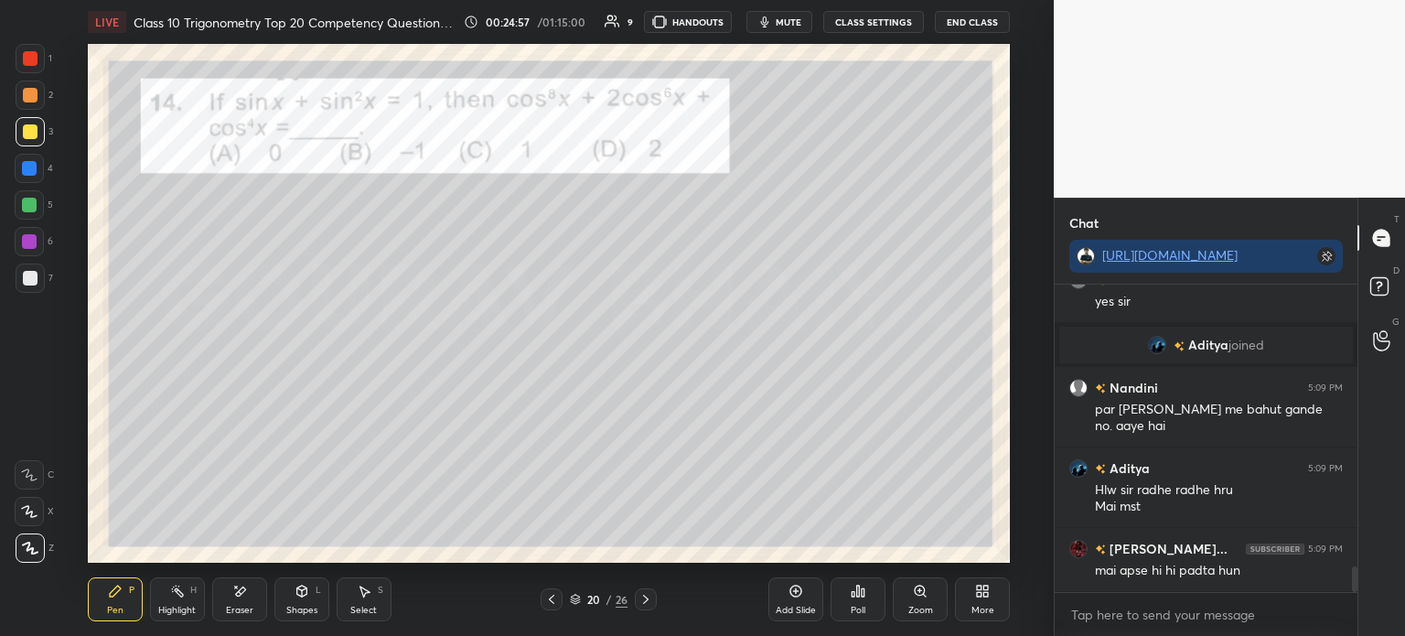
click at [39, 101] on div at bounding box center [30, 95] width 29 height 29
click at [29, 58] on div at bounding box center [30, 58] width 15 height 15
click at [31, 104] on div at bounding box center [30, 95] width 29 height 29
click at [48, 115] on div "2" at bounding box center [35, 99] width 38 height 37
click at [36, 131] on div at bounding box center [30, 131] width 15 height 15
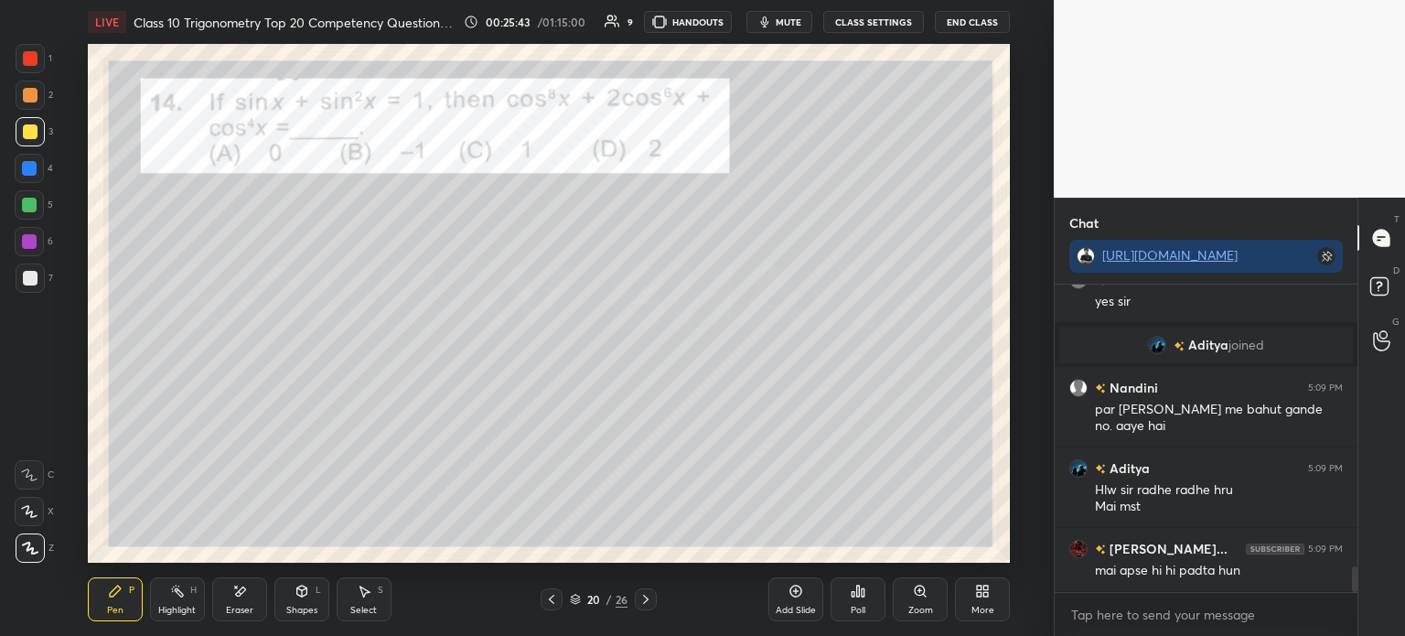
scroll to position [3422, 0]
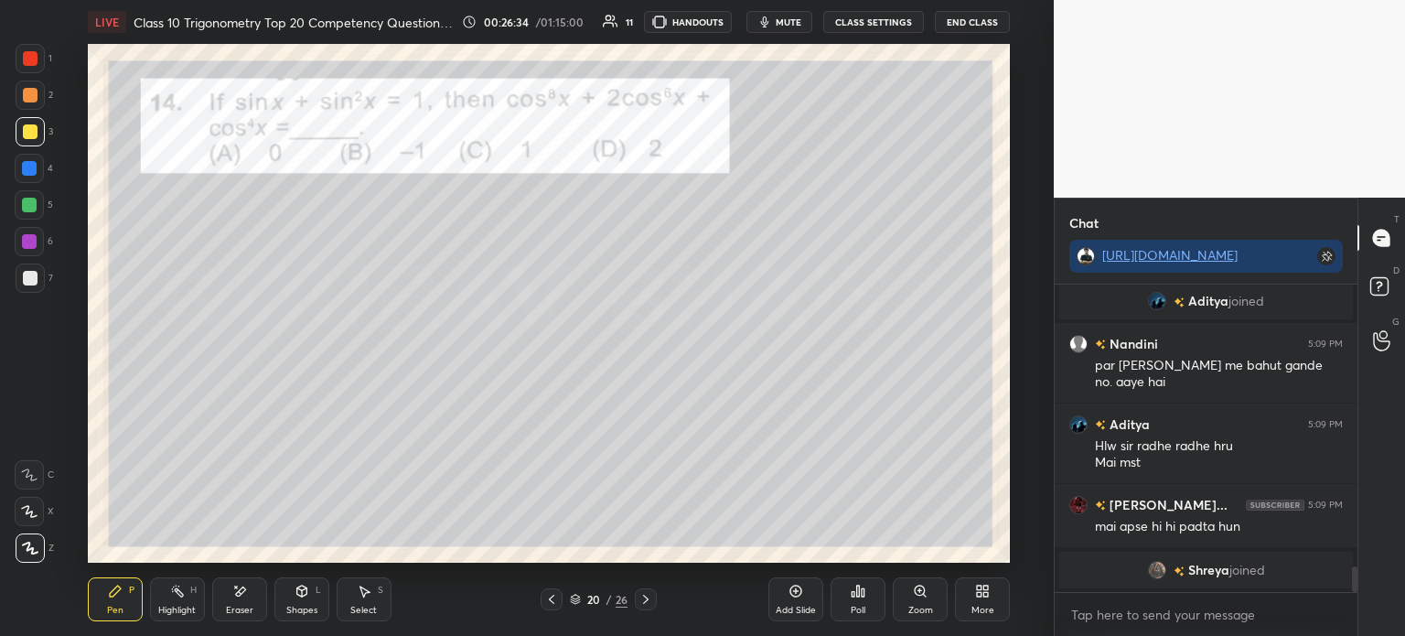
click at [35, 63] on div at bounding box center [30, 58] width 15 height 15
click at [547, 603] on icon at bounding box center [551, 599] width 15 height 15
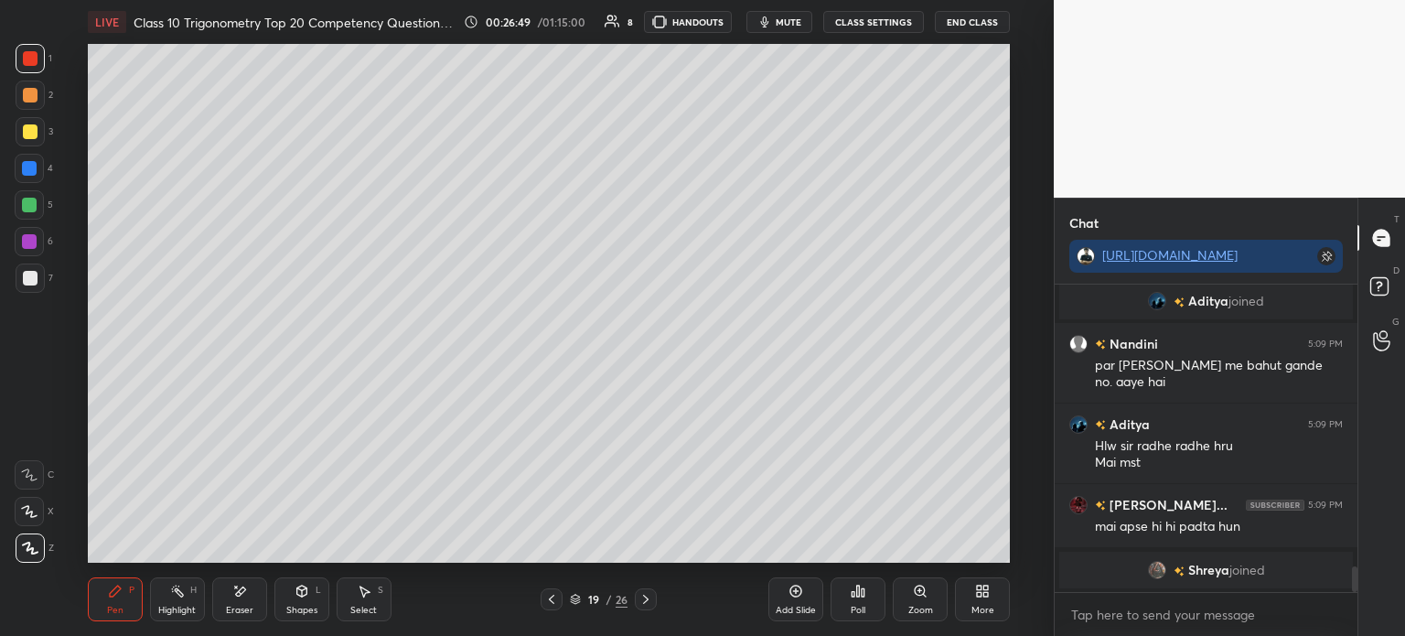
click at [551, 599] on icon at bounding box center [551, 599] width 15 height 15
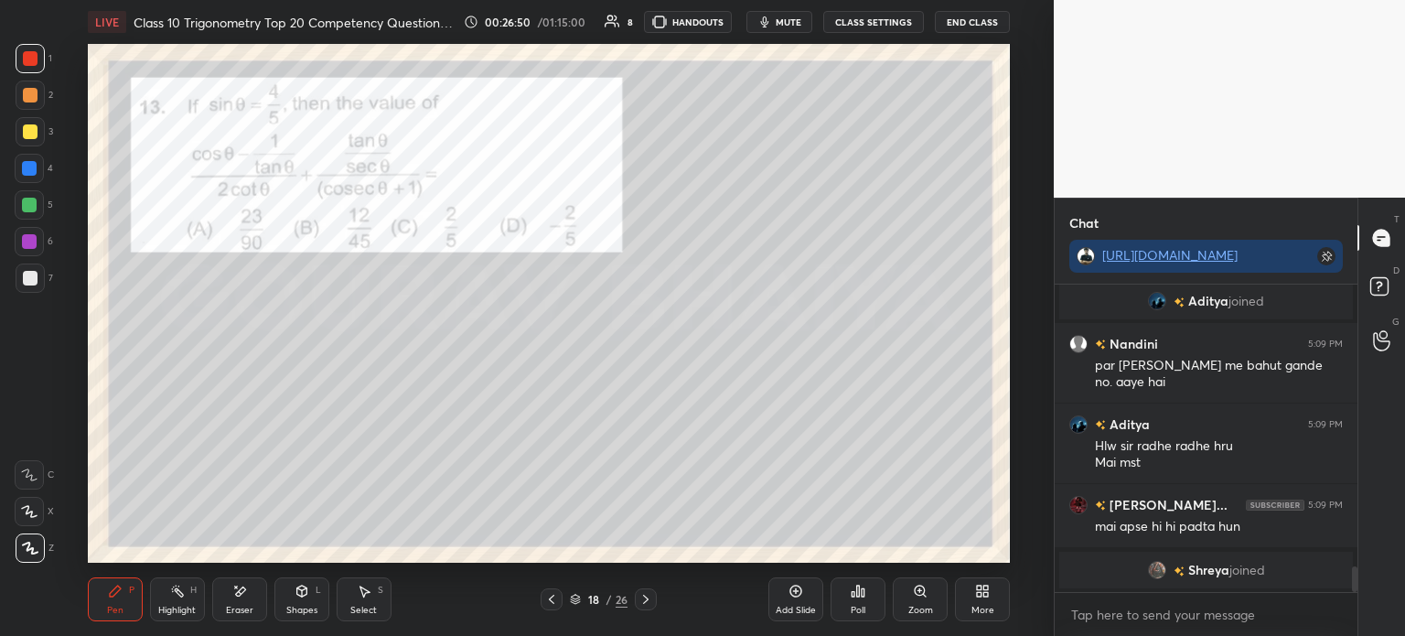
click at [549, 605] on icon at bounding box center [551, 599] width 15 height 15
click at [551, 606] on icon at bounding box center [551, 599] width 15 height 15
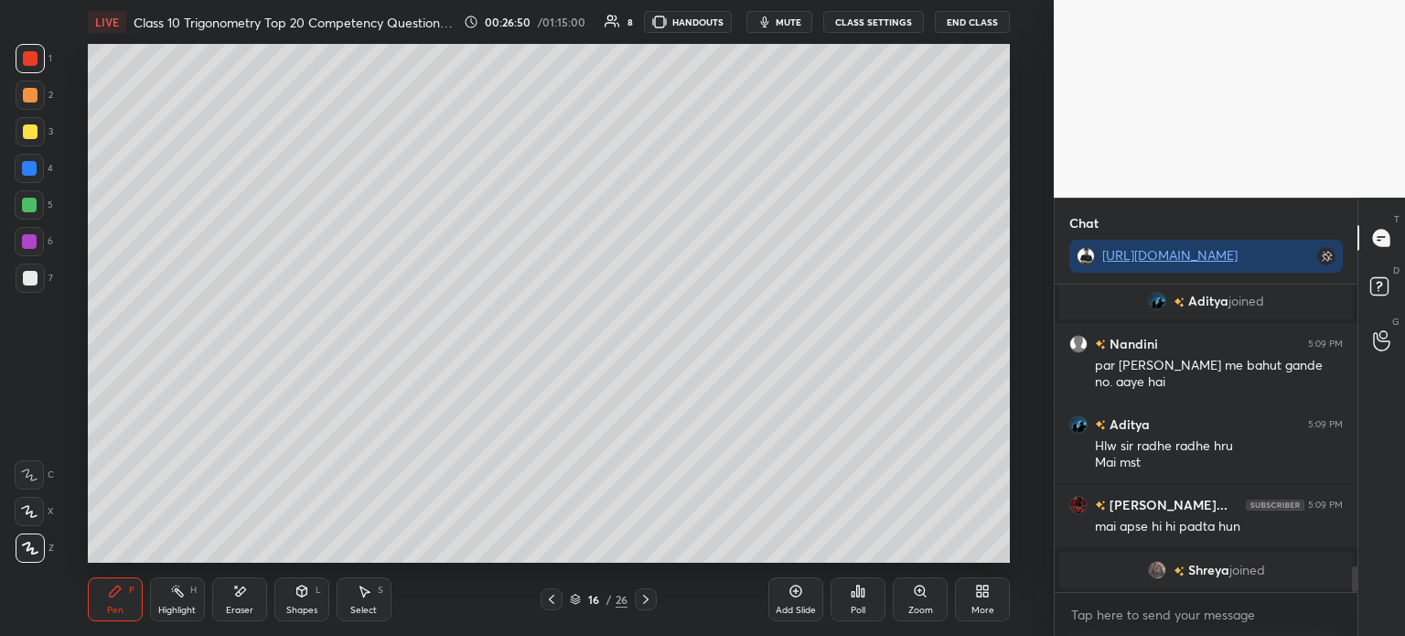
click at [545, 611] on div "Pen P Highlight H Eraser Shapes L Select S 16 / 26 Add Slide Poll Zoom More" at bounding box center [549, 599] width 922 height 73
click at [549, 611] on div "Pen P Highlight H Eraser Shapes L Select S 16 / 26 Add Slide Poll Zoom More" at bounding box center [549, 599] width 922 height 73
click at [544, 614] on div "Pen P Highlight H Eraser Shapes L Select S 16 / 26 Add Slide Poll Zoom More" at bounding box center [549, 599] width 922 height 73
click at [548, 607] on div at bounding box center [552, 599] width 22 height 22
click at [548, 601] on icon at bounding box center [551, 599] width 15 height 15
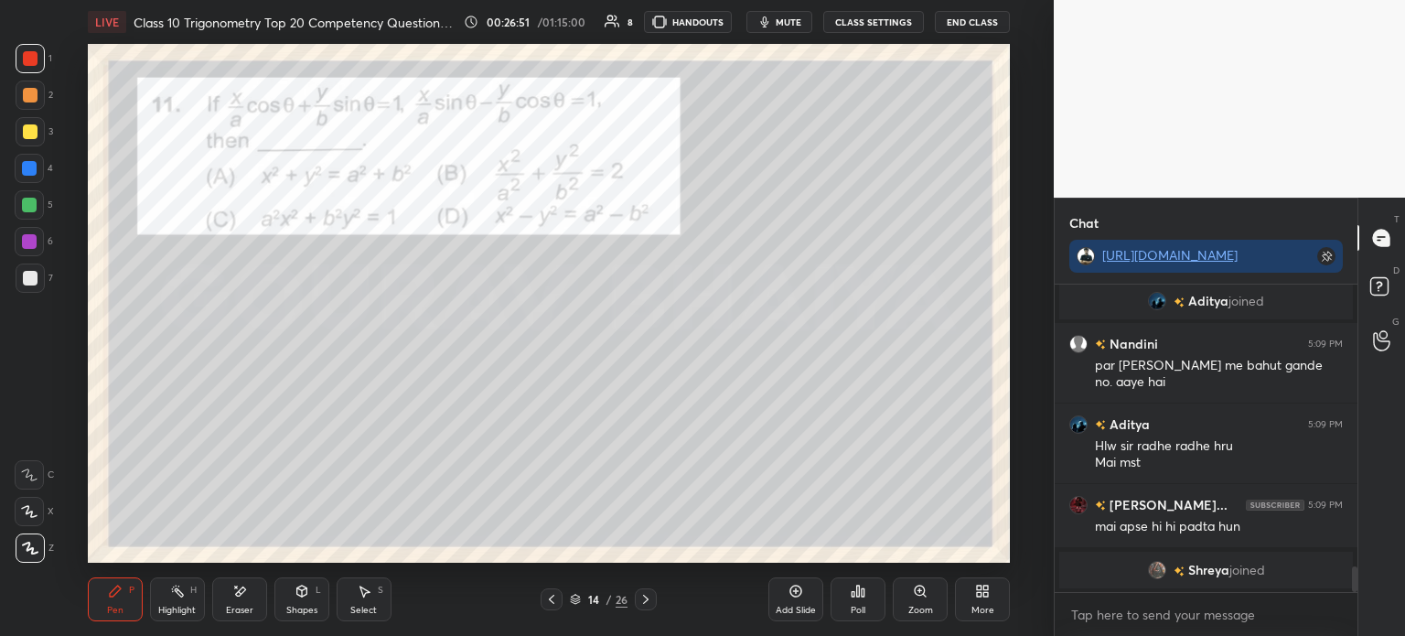
click at [549, 599] on icon at bounding box center [551, 599] width 5 height 9
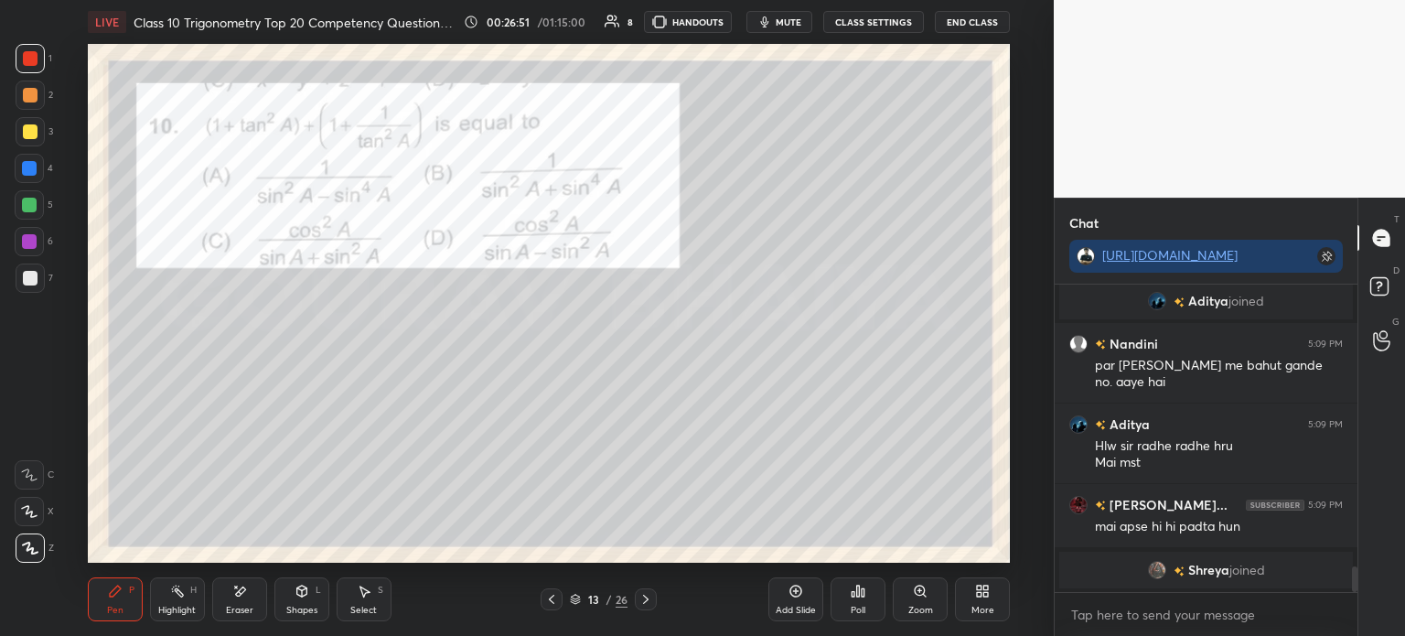
click at [549, 599] on icon at bounding box center [551, 599] width 5 height 9
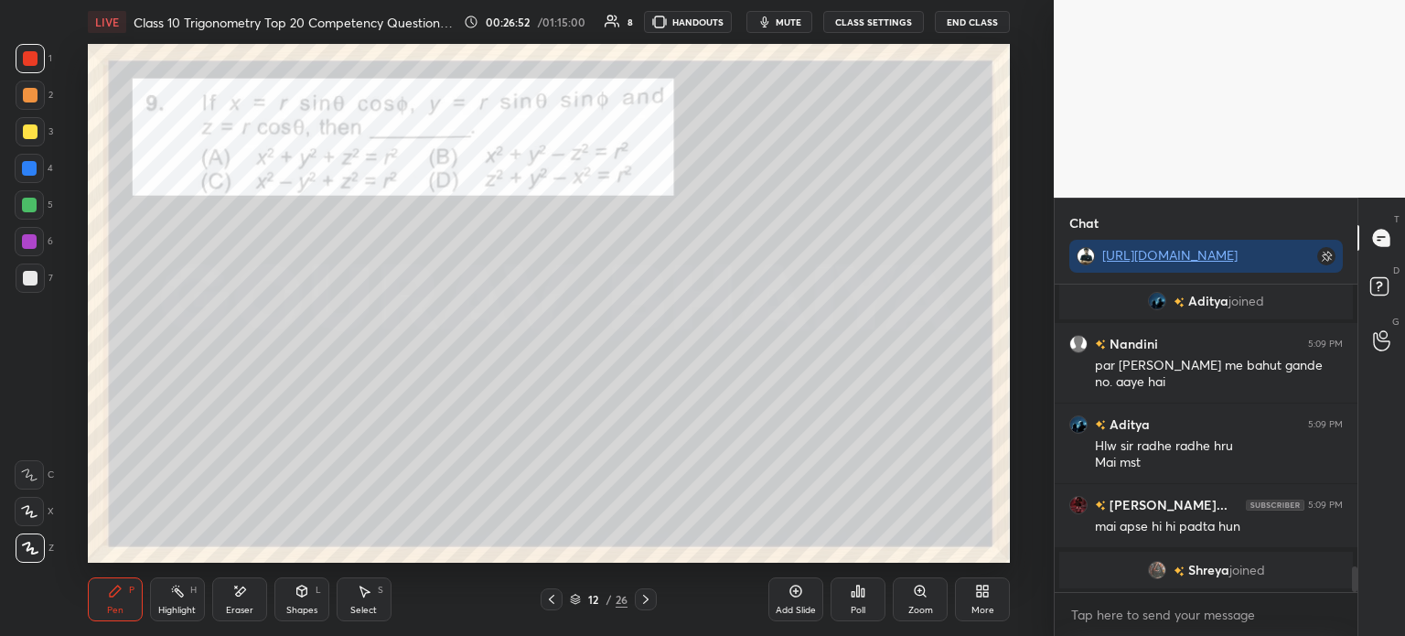
click at [549, 600] on icon at bounding box center [551, 599] width 15 height 15
click at [549, 603] on icon at bounding box center [551, 599] width 15 height 15
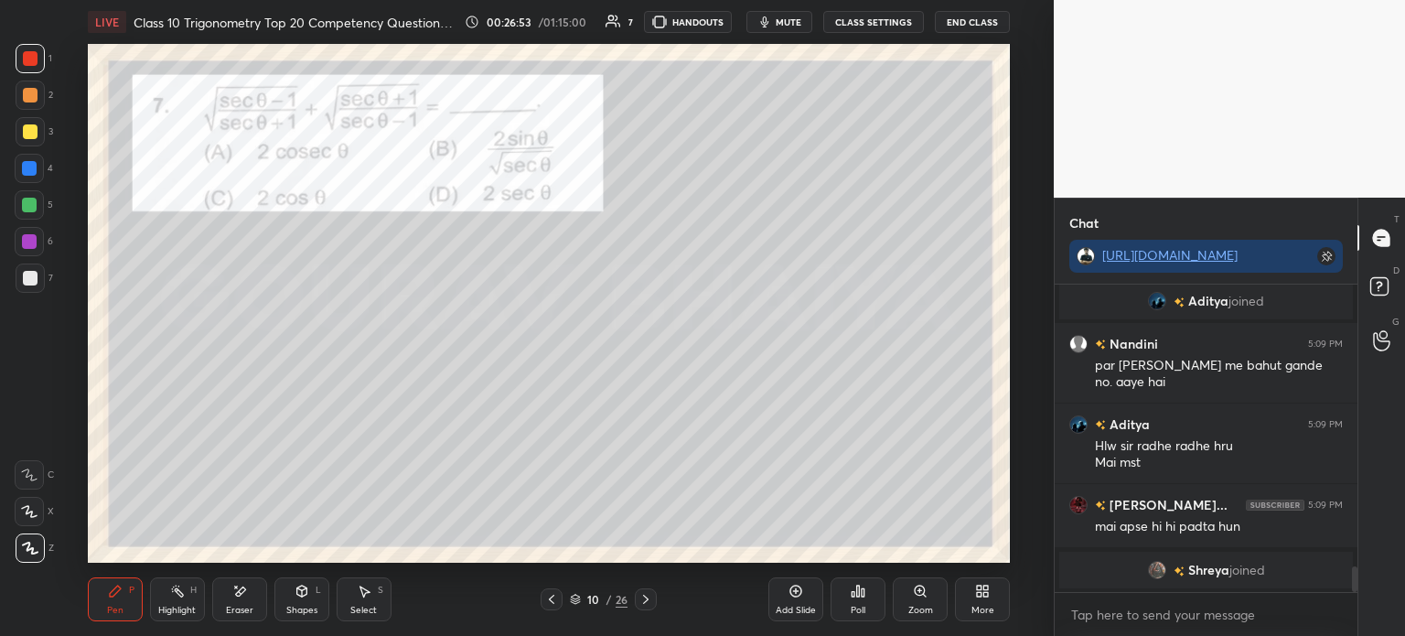
click at [549, 600] on icon at bounding box center [551, 599] width 15 height 15
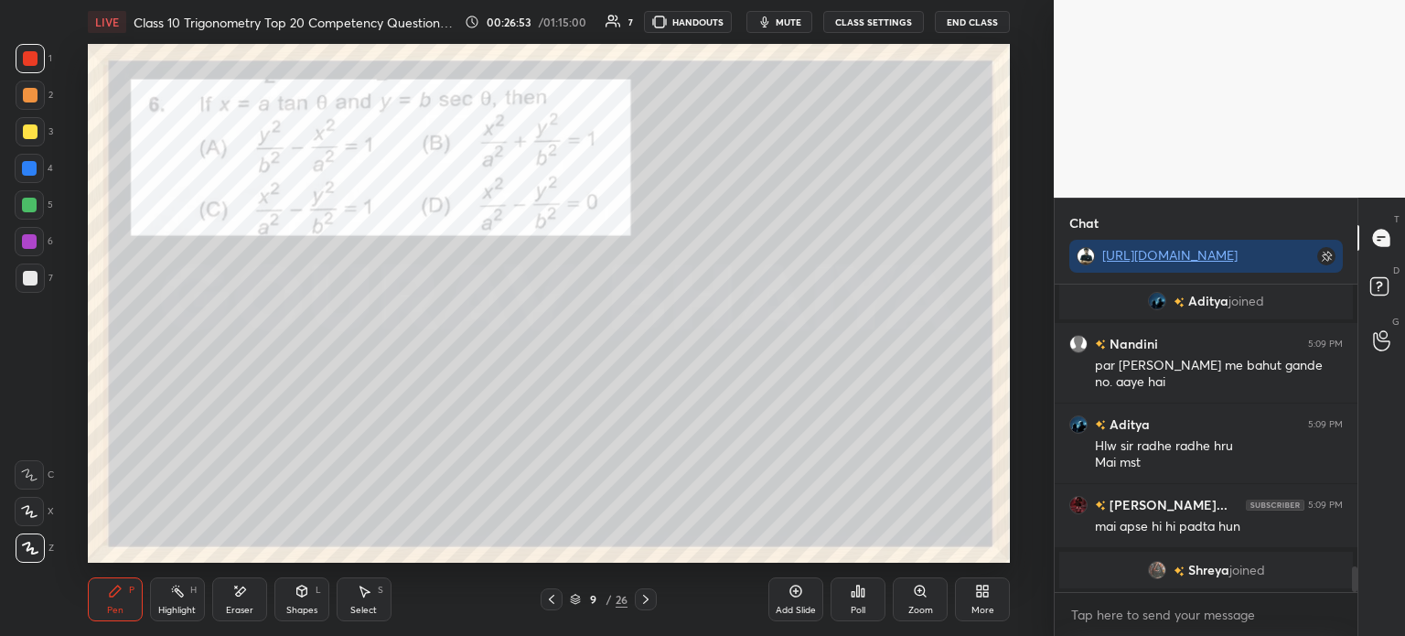
click at [549, 599] on icon at bounding box center [551, 599] width 5 height 9
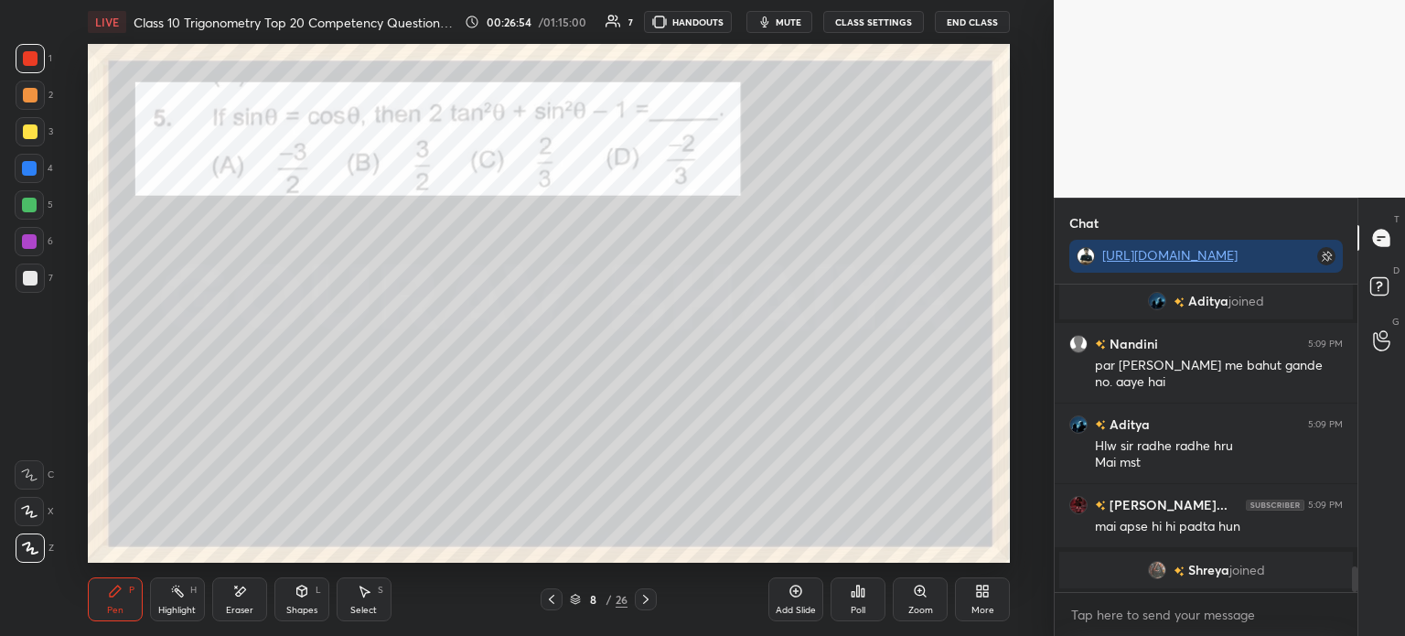
click at [549, 598] on icon at bounding box center [551, 599] width 15 height 15
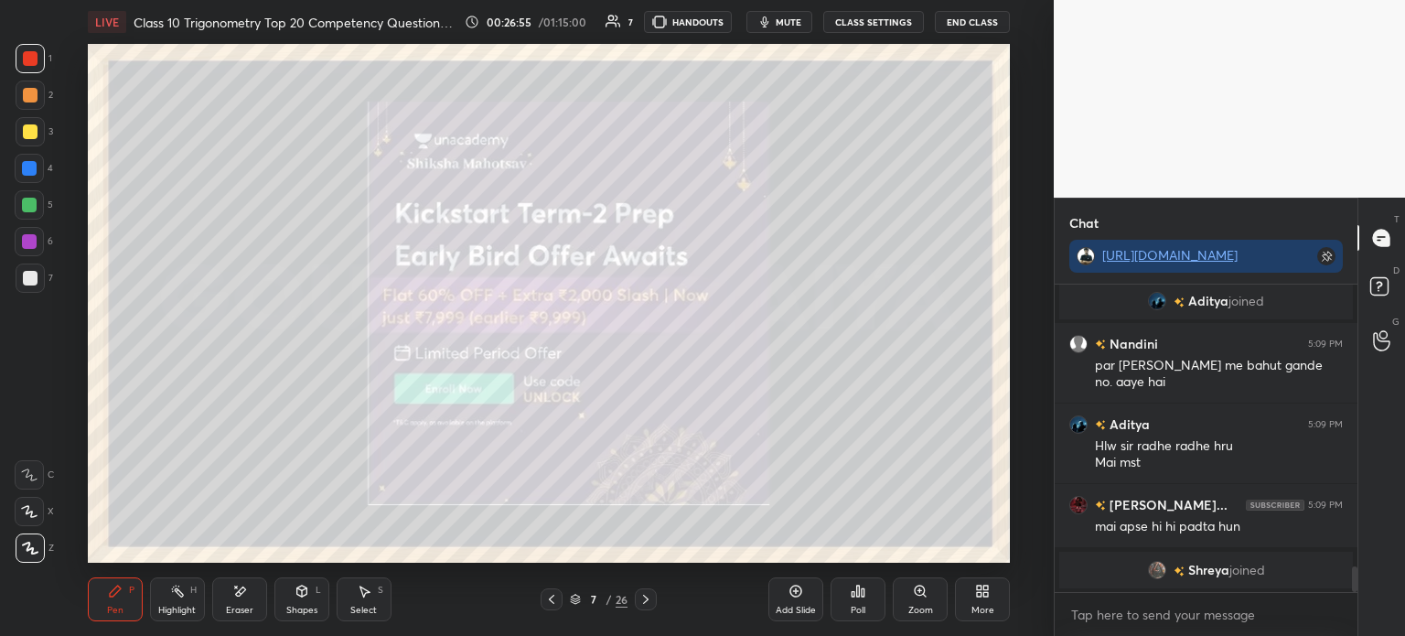
click at [549, 596] on icon at bounding box center [551, 599] width 15 height 15
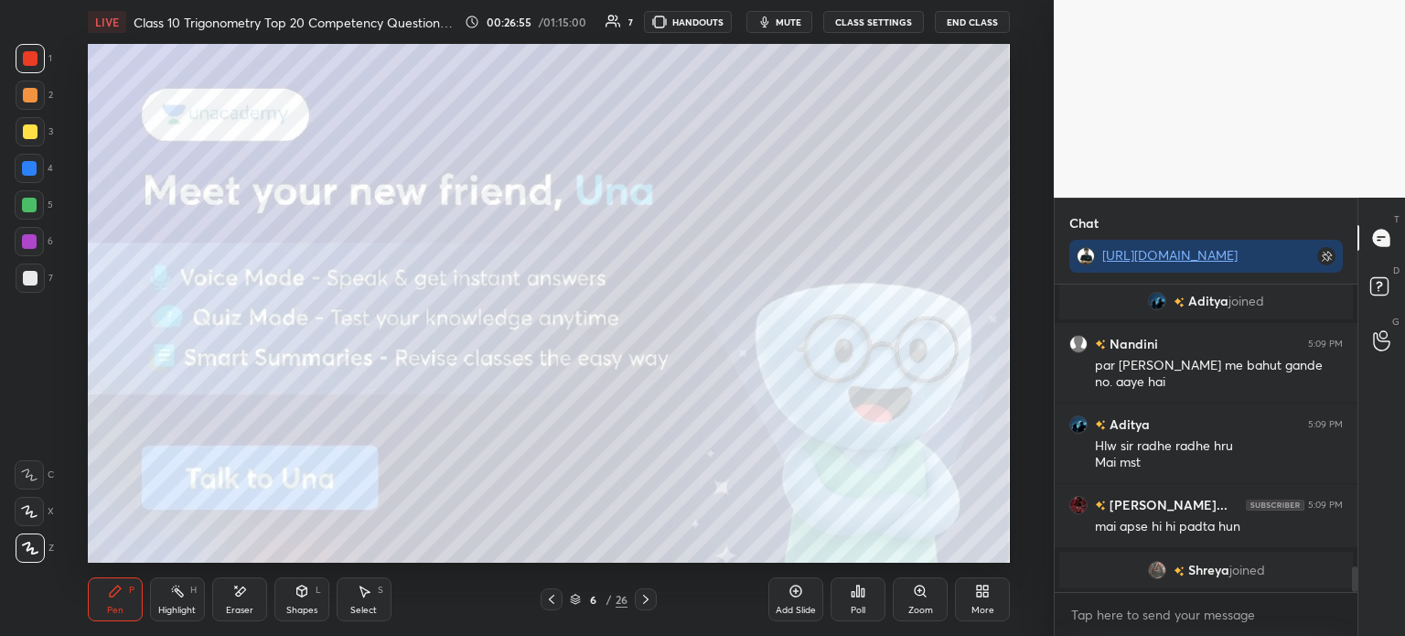
click at [552, 596] on icon at bounding box center [551, 599] width 15 height 15
click at [548, 598] on icon at bounding box center [551, 599] width 15 height 15
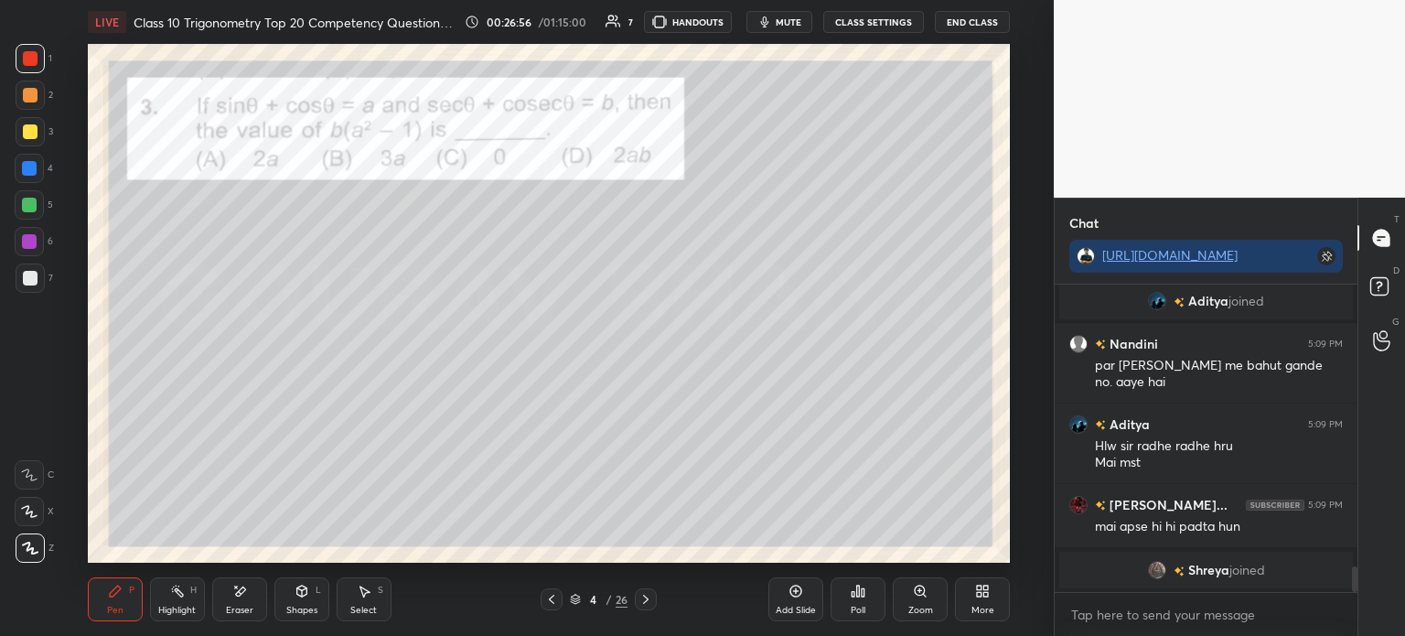
click at [552, 596] on icon at bounding box center [551, 599] width 5 height 9
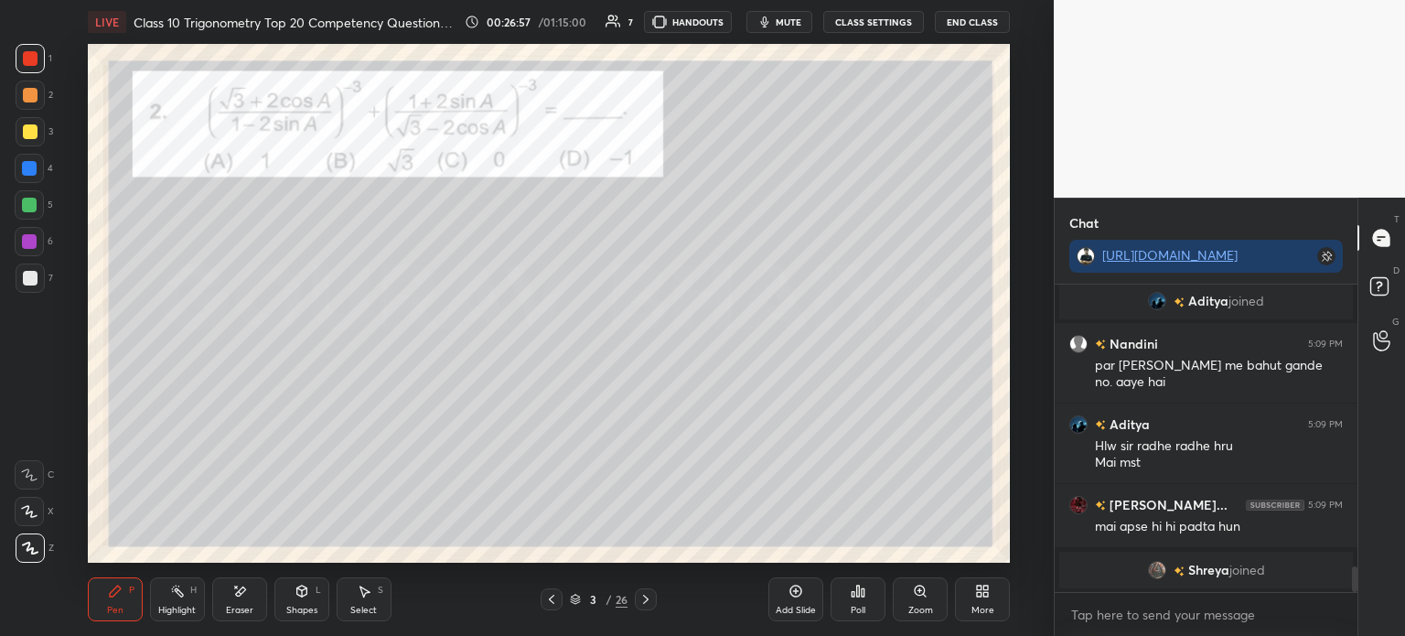
click at [547, 598] on icon at bounding box center [551, 599] width 15 height 15
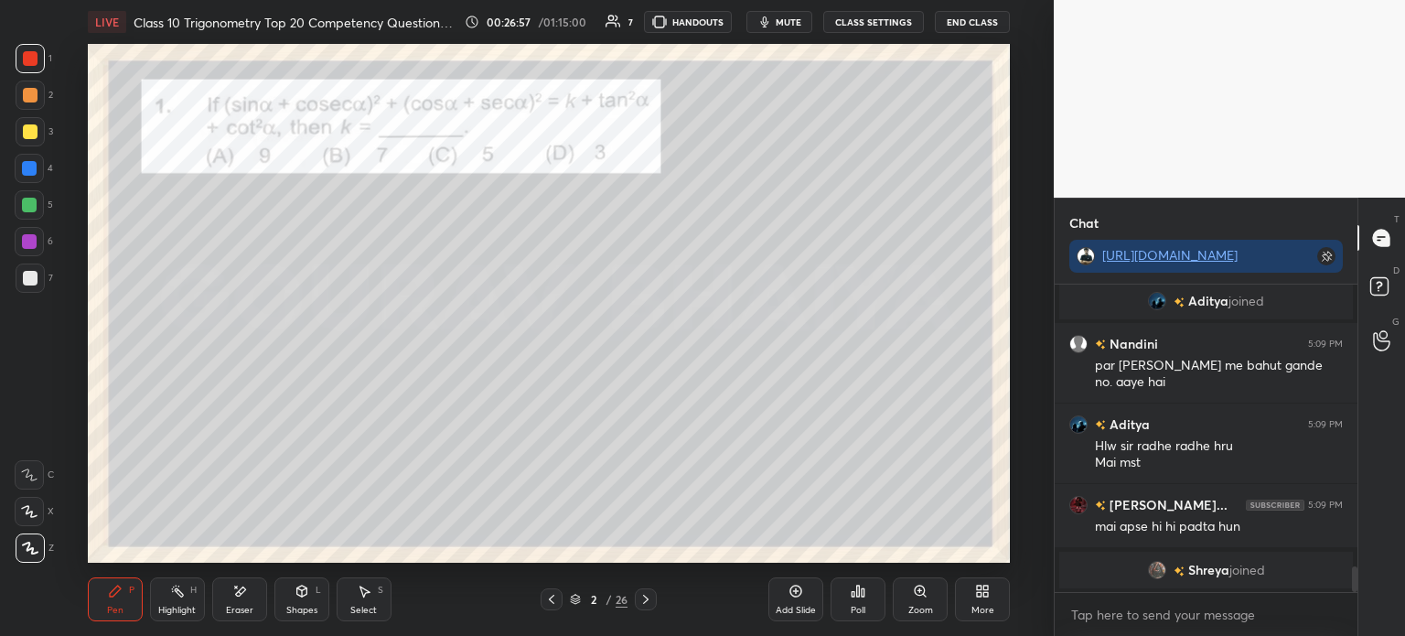
click at [644, 596] on icon at bounding box center [645, 599] width 5 height 9
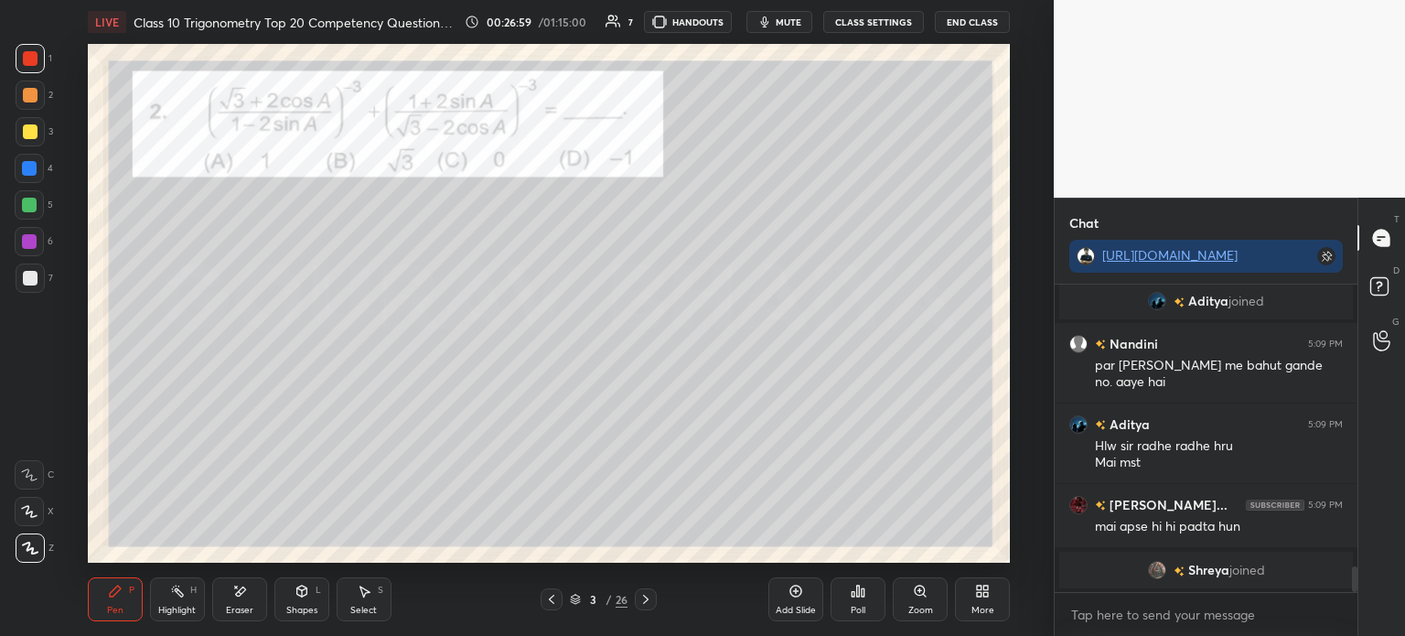
click at [546, 597] on icon at bounding box center [551, 599] width 15 height 15
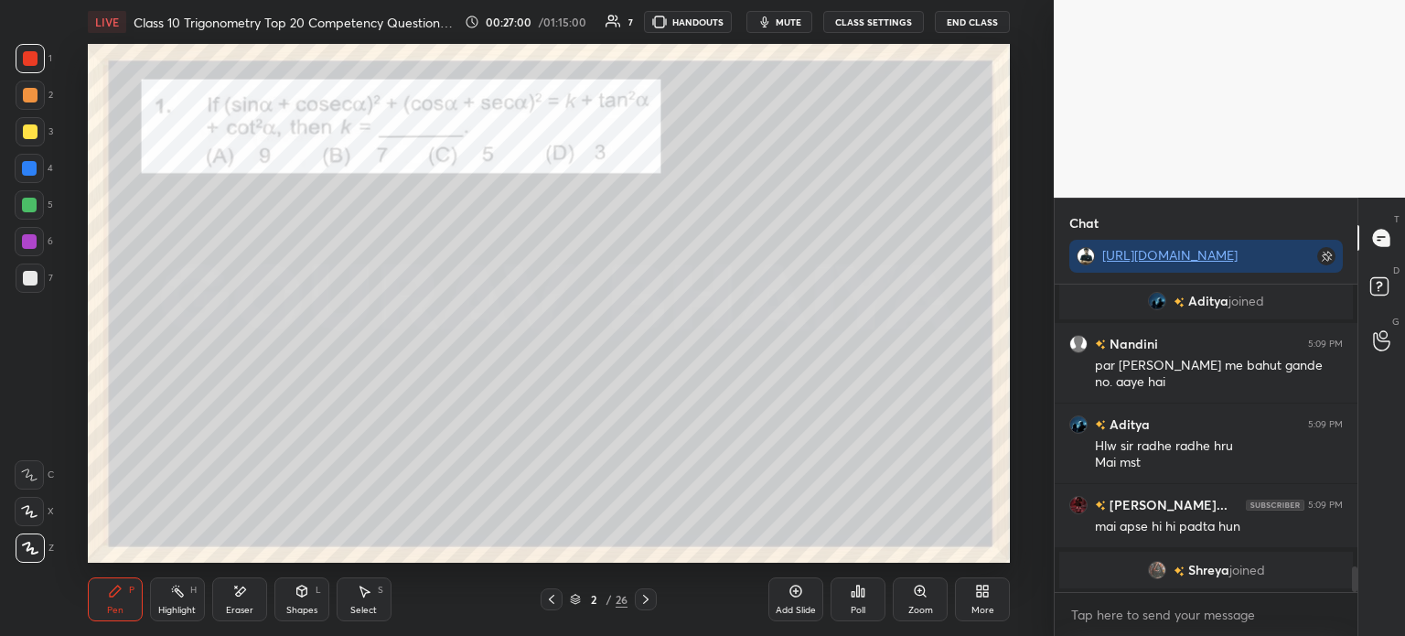
scroll to position [3192, 0]
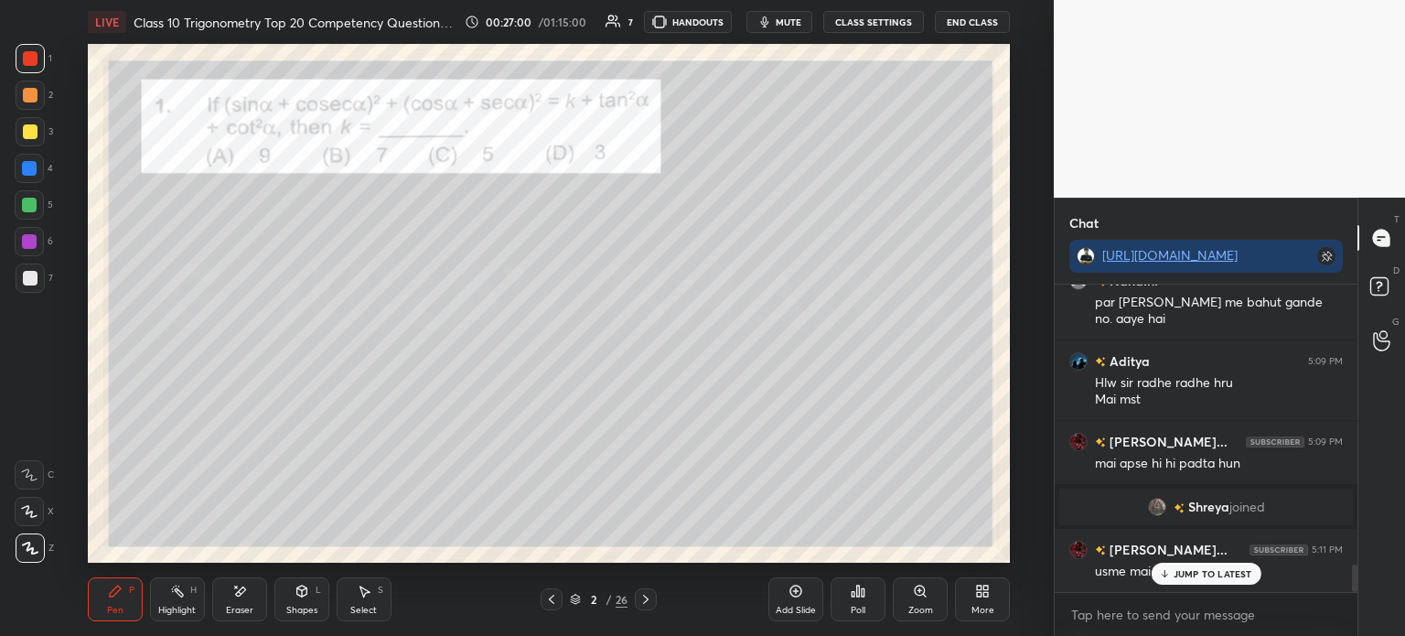
click at [656, 605] on div at bounding box center [646, 599] width 22 height 22
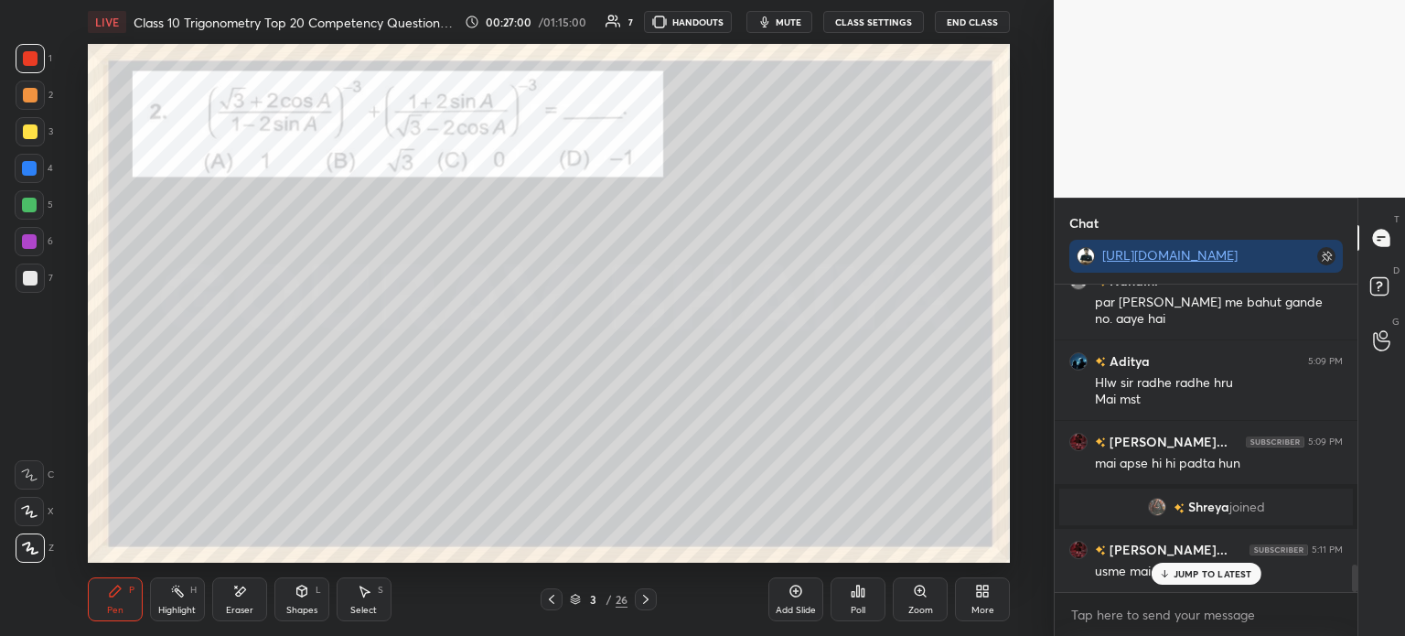
click at [655, 606] on div at bounding box center [646, 599] width 22 height 22
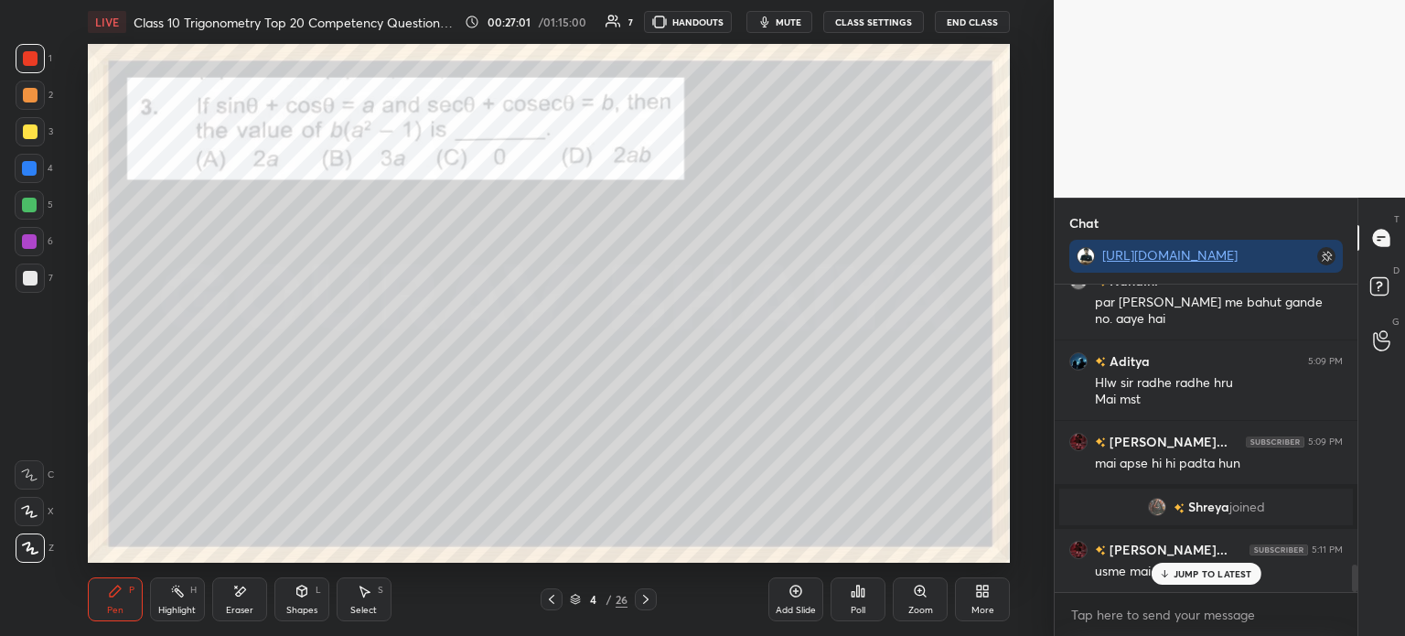
click at [651, 606] on icon at bounding box center [646, 599] width 15 height 15
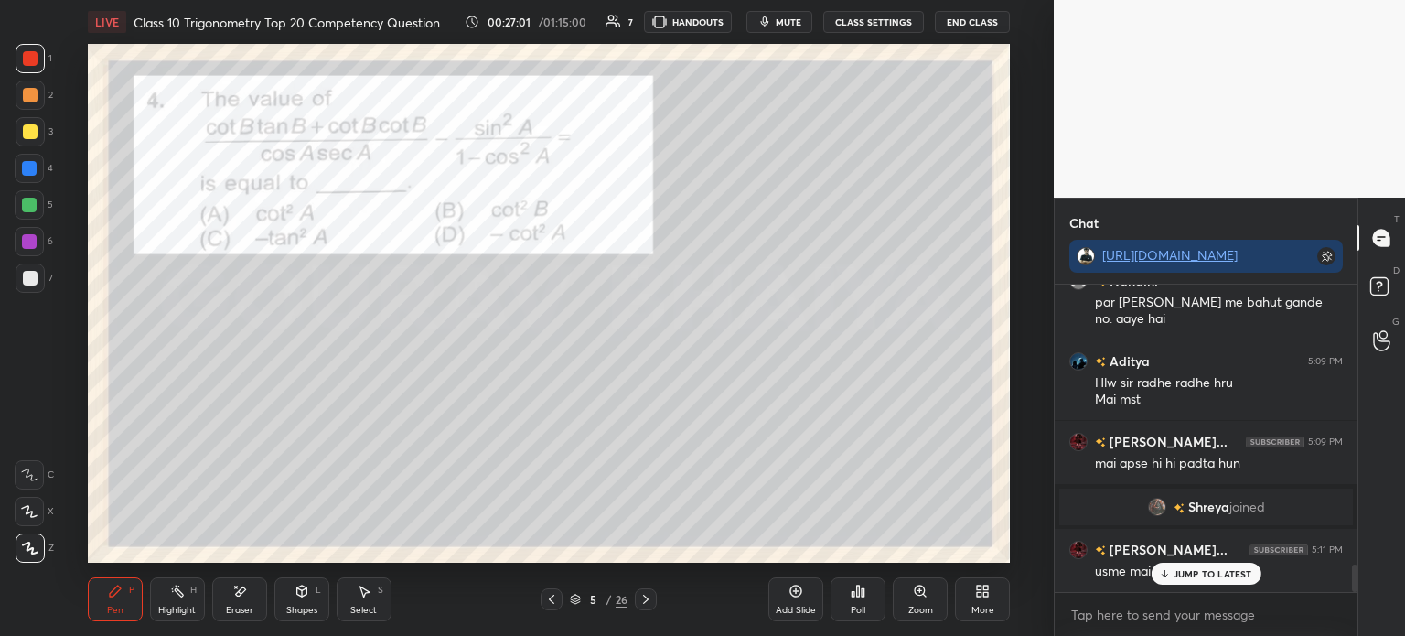
click at [650, 595] on icon at bounding box center [646, 599] width 15 height 15
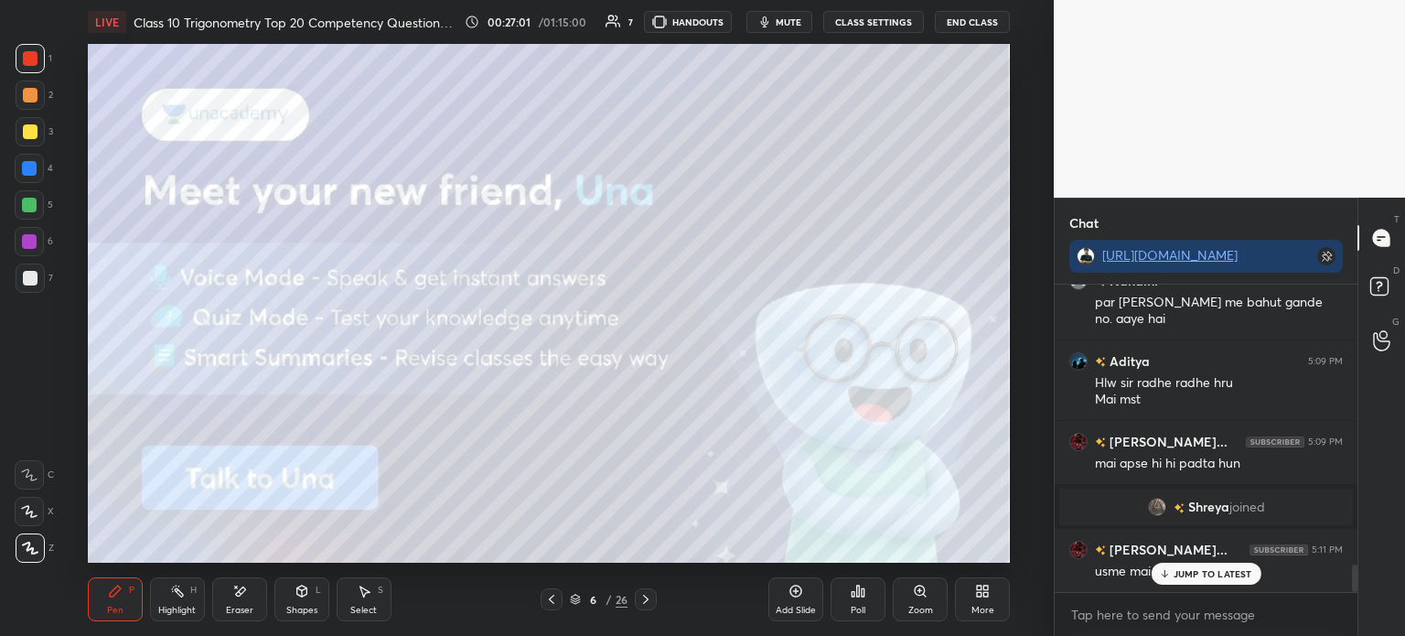
click at [648, 598] on icon at bounding box center [646, 599] width 15 height 15
click at [646, 597] on icon at bounding box center [645, 599] width 5 height 9
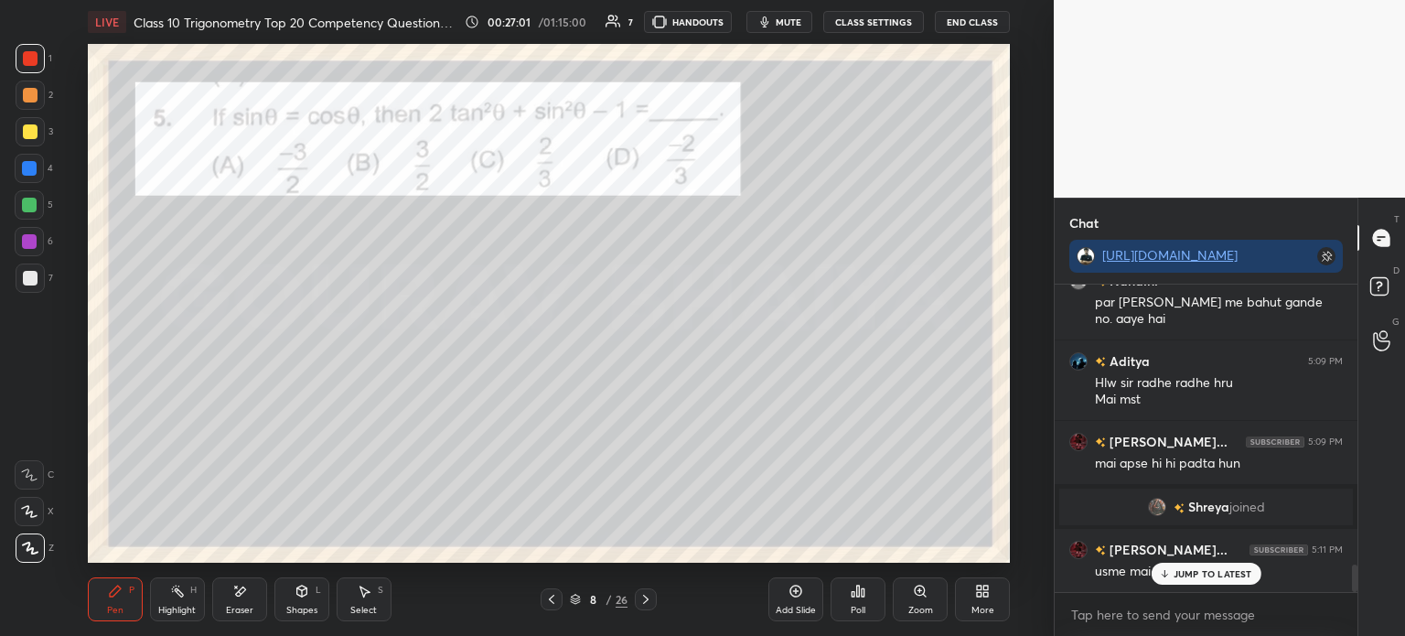
click at [644, 599] on icon at bounding box center [646, 599] width 15 height 15
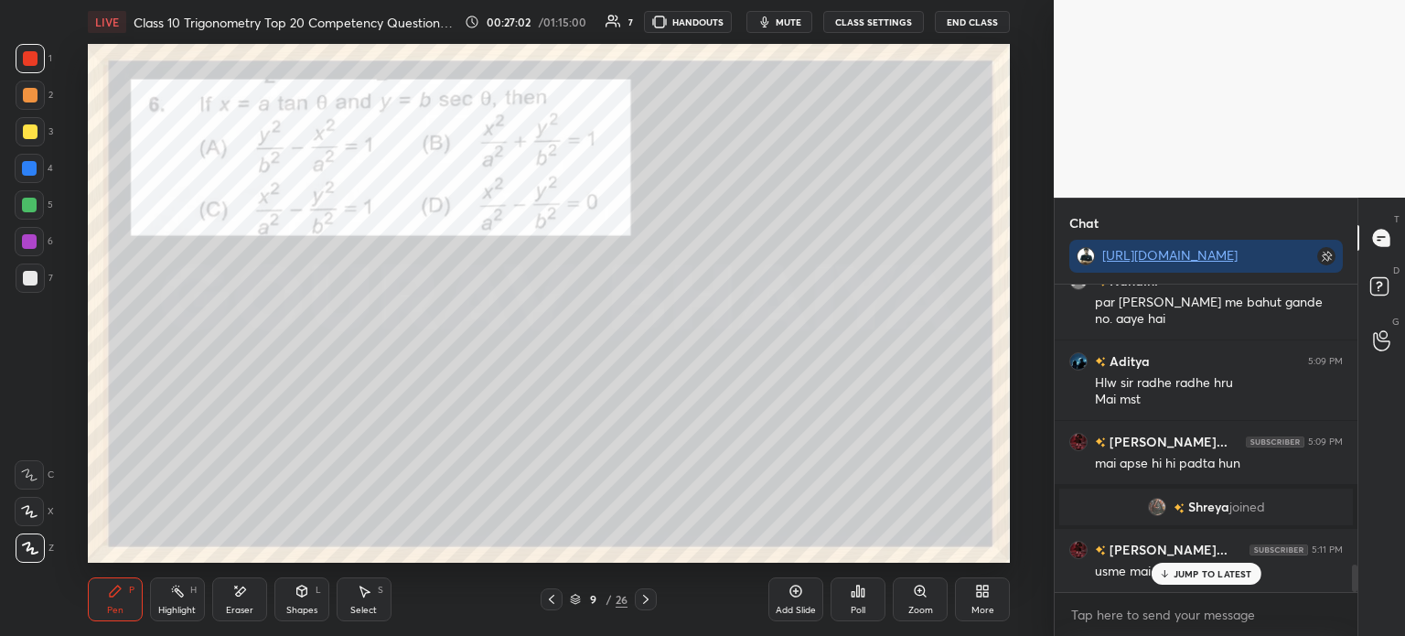
click at [646, 599] on icon at bounding box center [646, 599] width 15 height 15
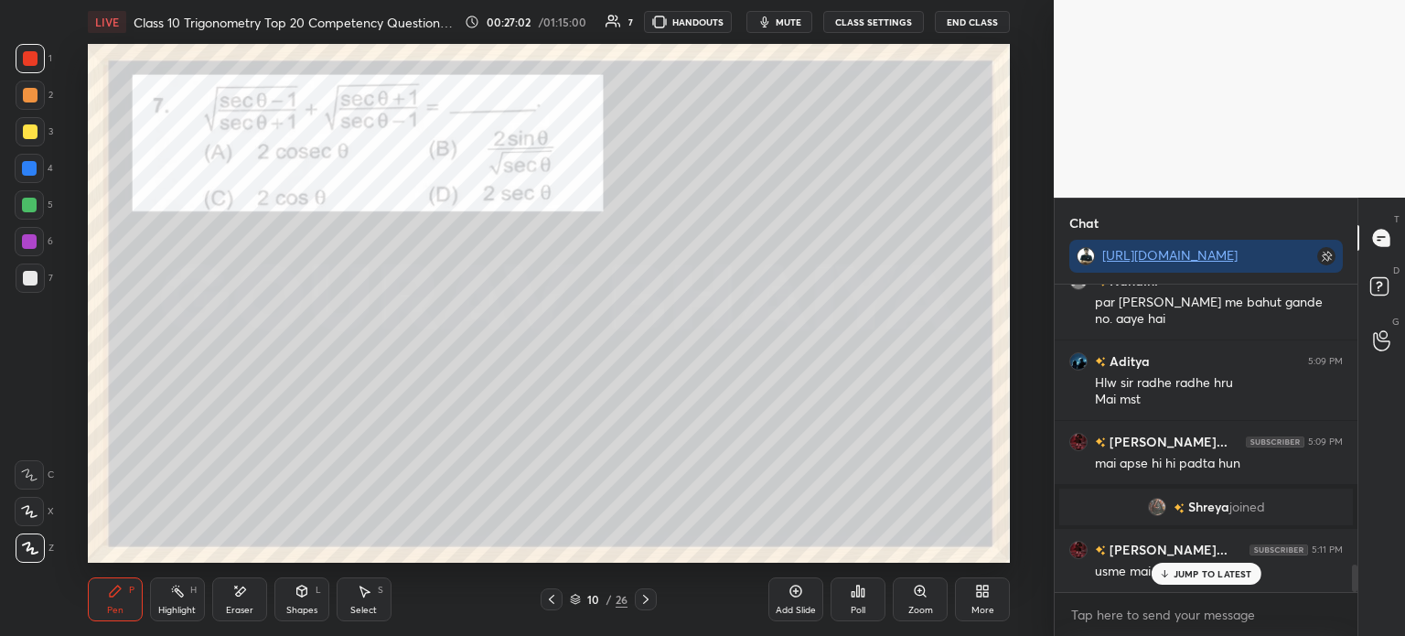
click at [645, 597] on icon at bounding box center [645, 599] width 5 height 9
click at [644, 596] on icon at bounding box center [646, 599] width 15 height 15
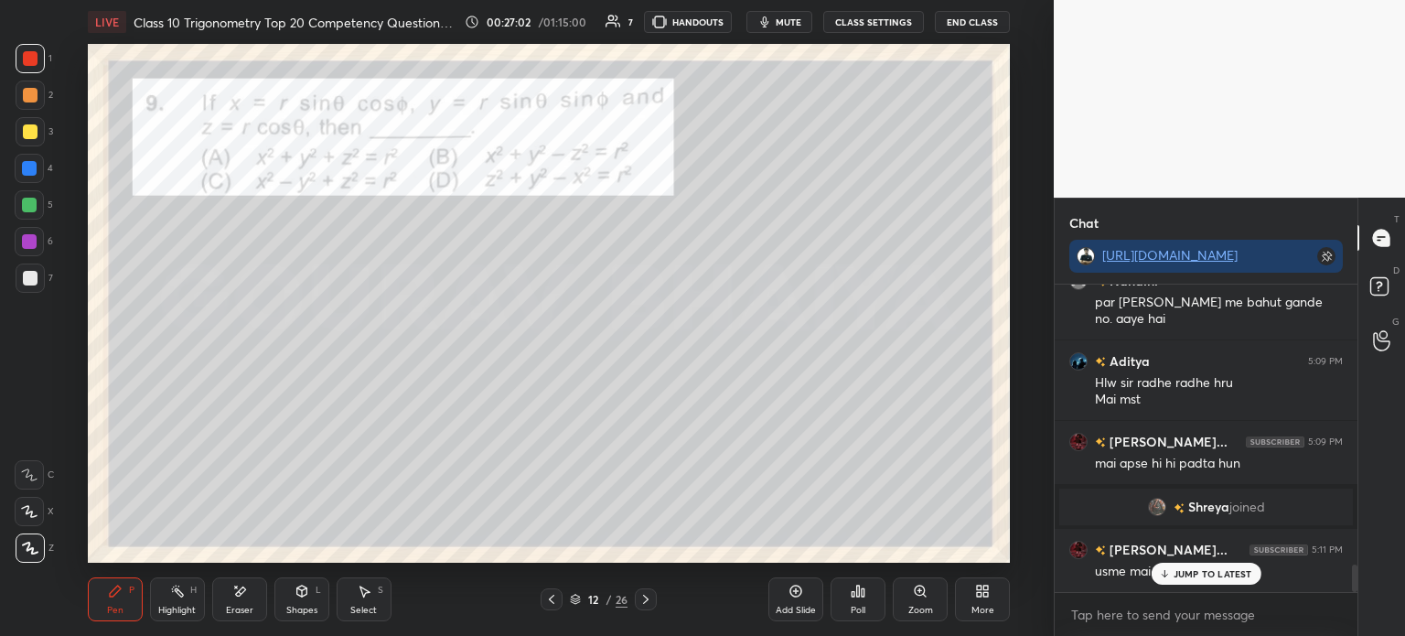
click at [643, 596] on icon at bounding box center [646, 599] width 15 height 15
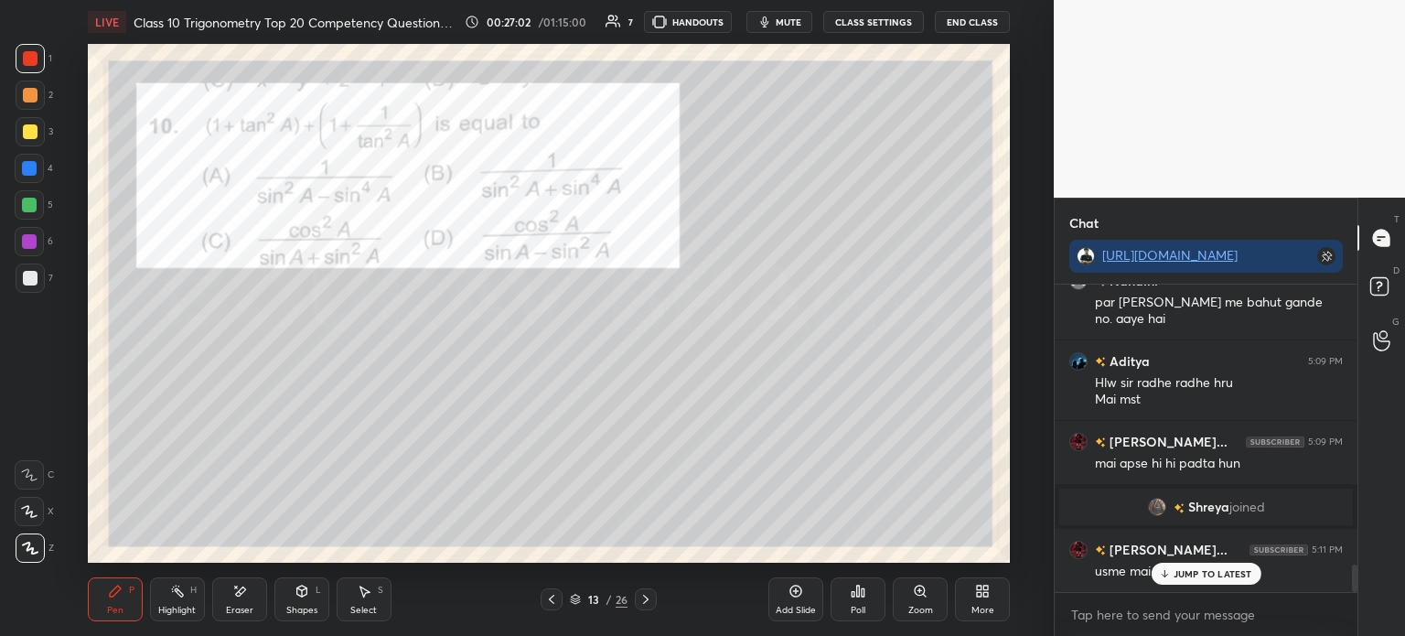
click at [639, 597] on icon at bounding box center [646, 599] width 15 height 15
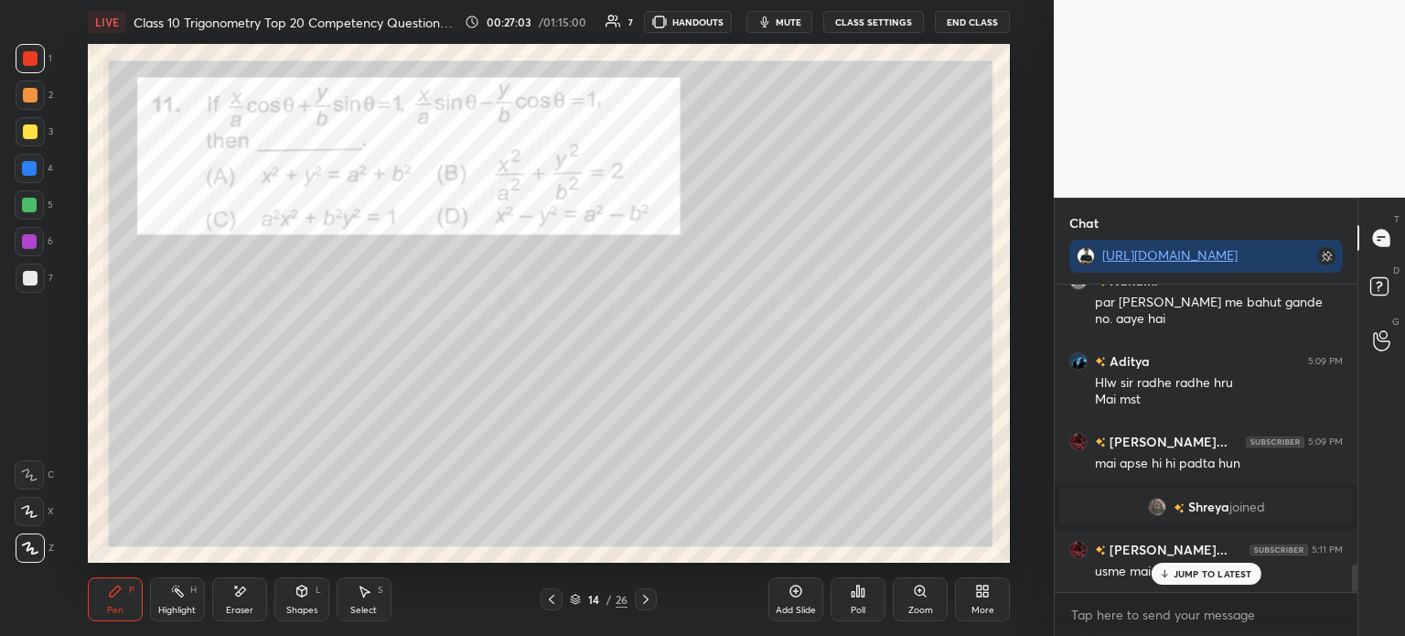
click at [640, 598] on icon at bounding box center [646, 599] width 15 height 15
click at [640, 599] on icon at bounding box center [646, 599] width 15 height 15
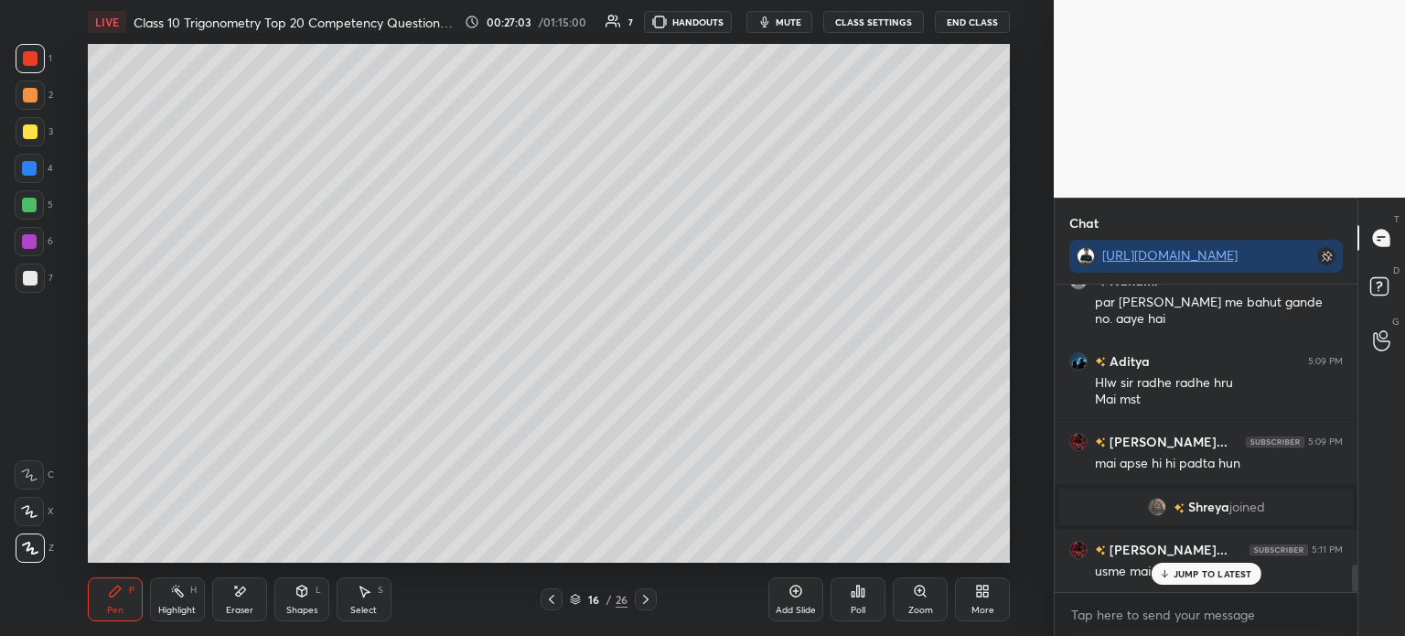
click at [637, 596] on div at bounding box center [646, 599] width 22 height 22
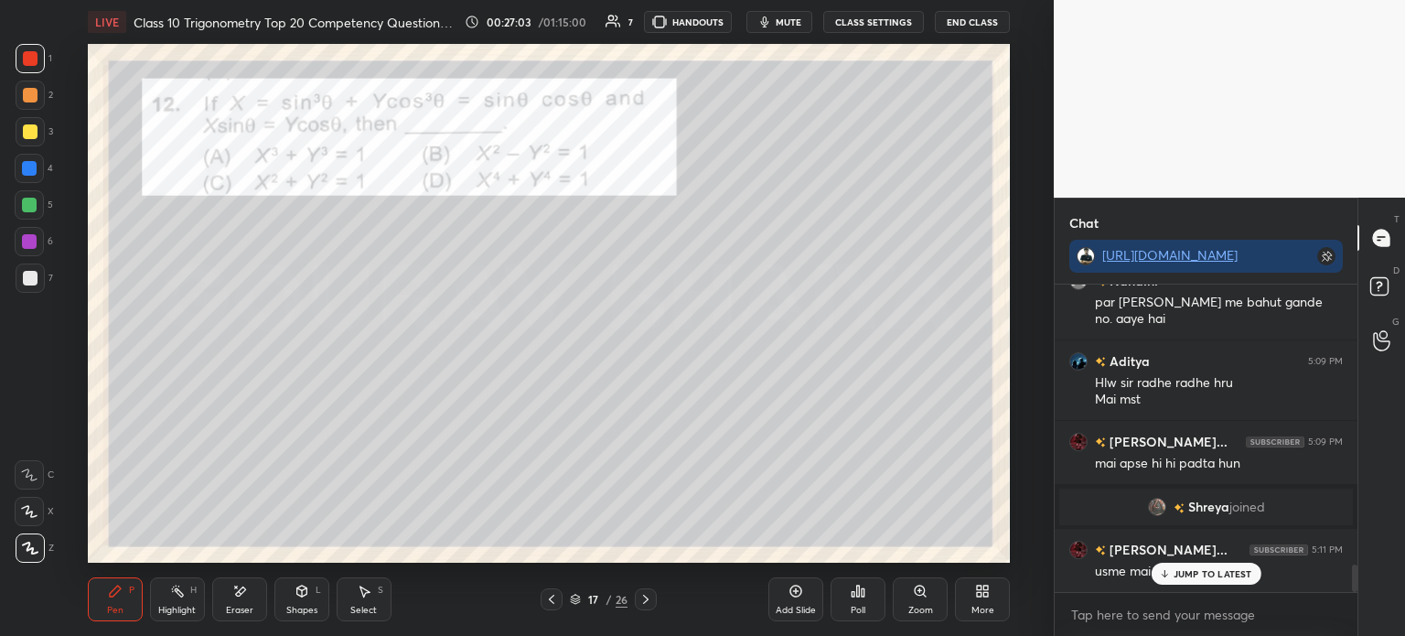
click at [640, 599] on icon at bounding box center [646, 599] width 15 height 15
click at [641, 596] on icon at bounding box center [646, 599] width 15 height 15
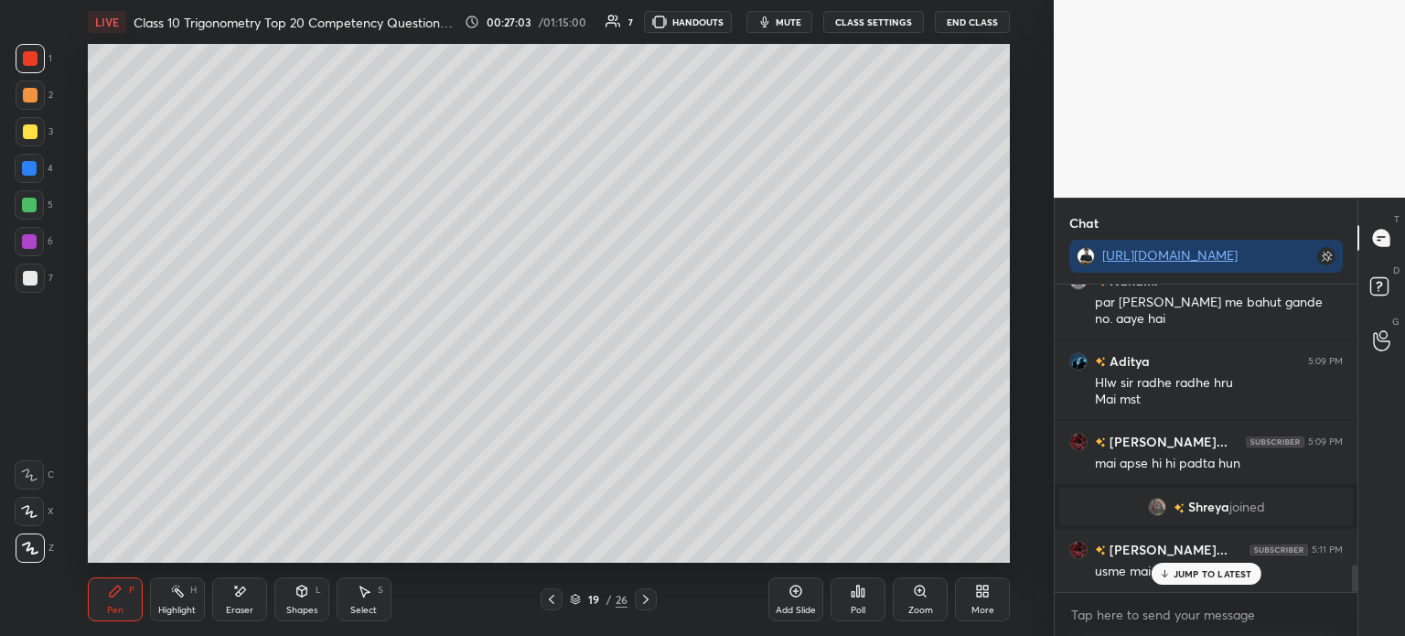
click at [640, 596] on icon at bounding box center [646, 599] width 15 height 15
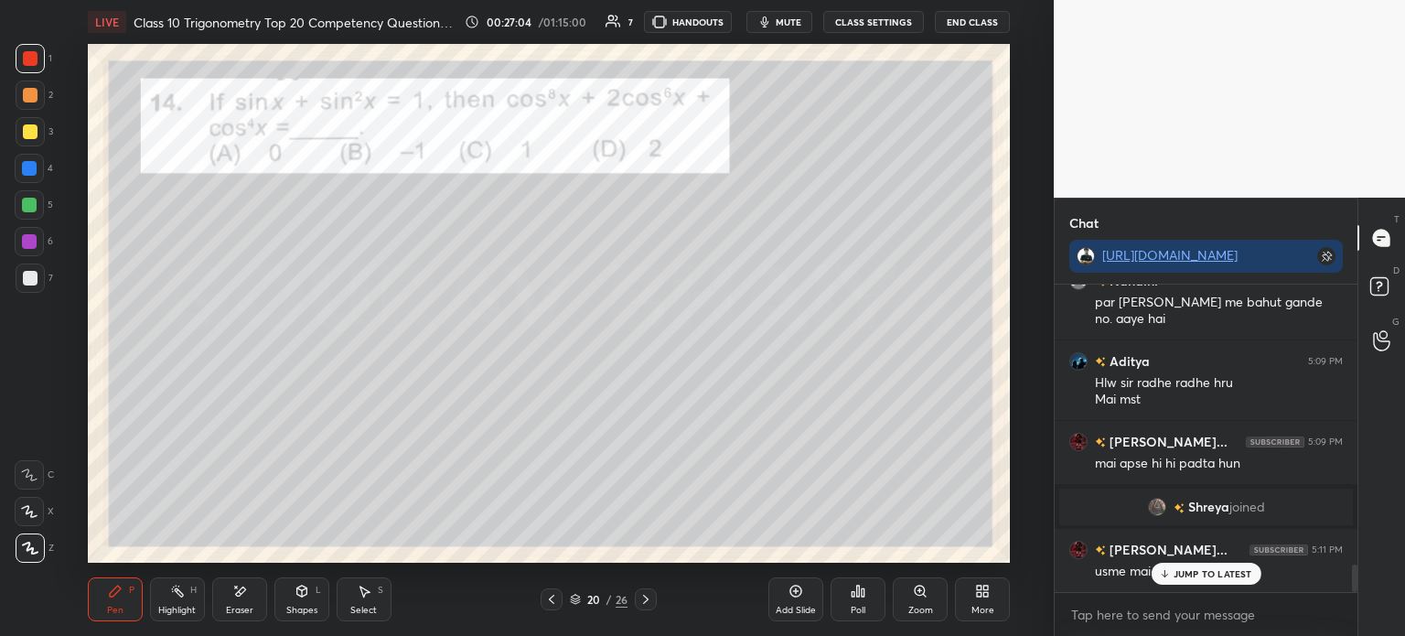
click at [640, 595] on icon at bounding box center [646, 599] width 15 height 15
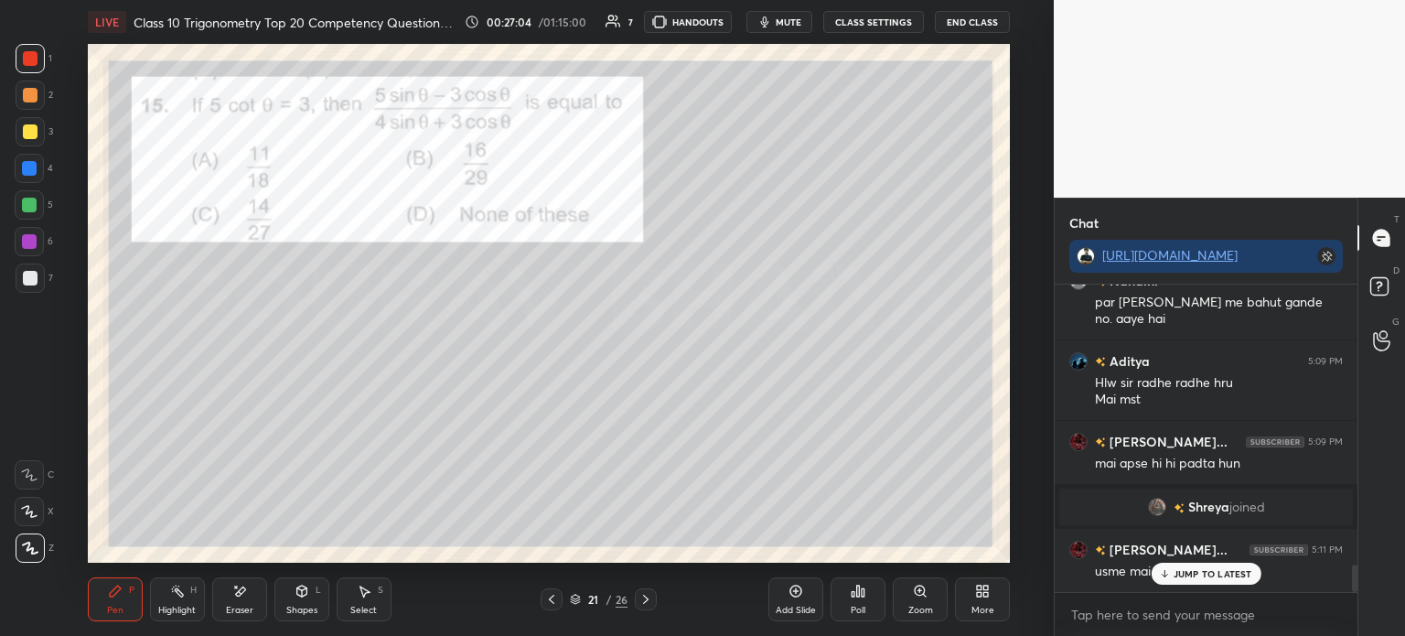
click at [639, 595] on icon at bounding box center [646, 599] width 15 height 15
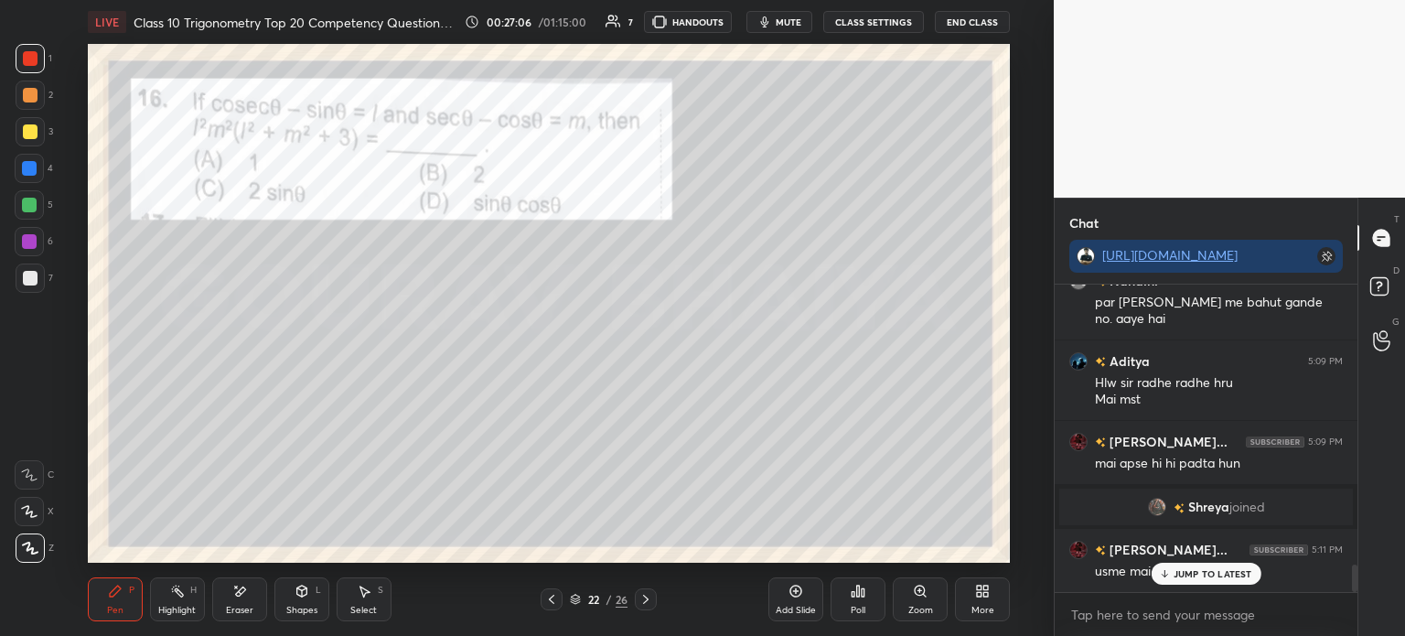
click at [548, 603] on icon at bounding box center [551, 599] width 15 height 15
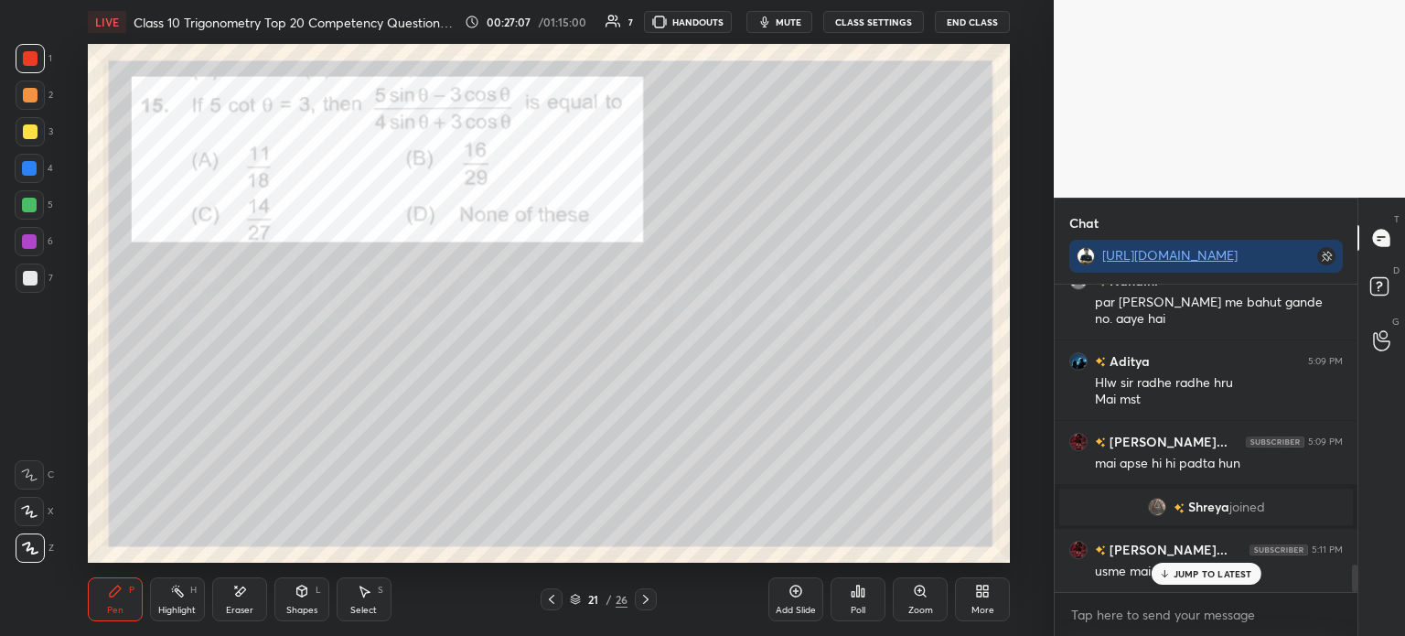
click at [547, 604] on icon at bounding box center [551, 599] width 15 height 15
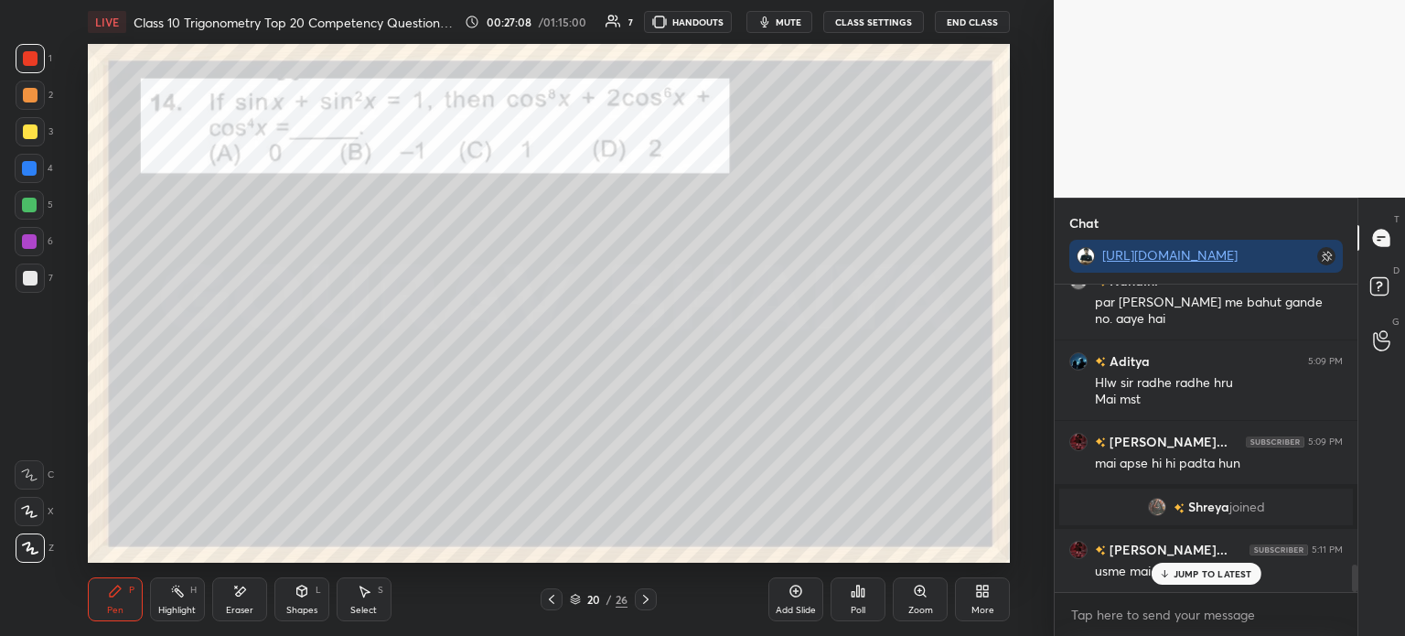
click at [648, 598] on icon at bounding box center [646, 599] width 15 height 15
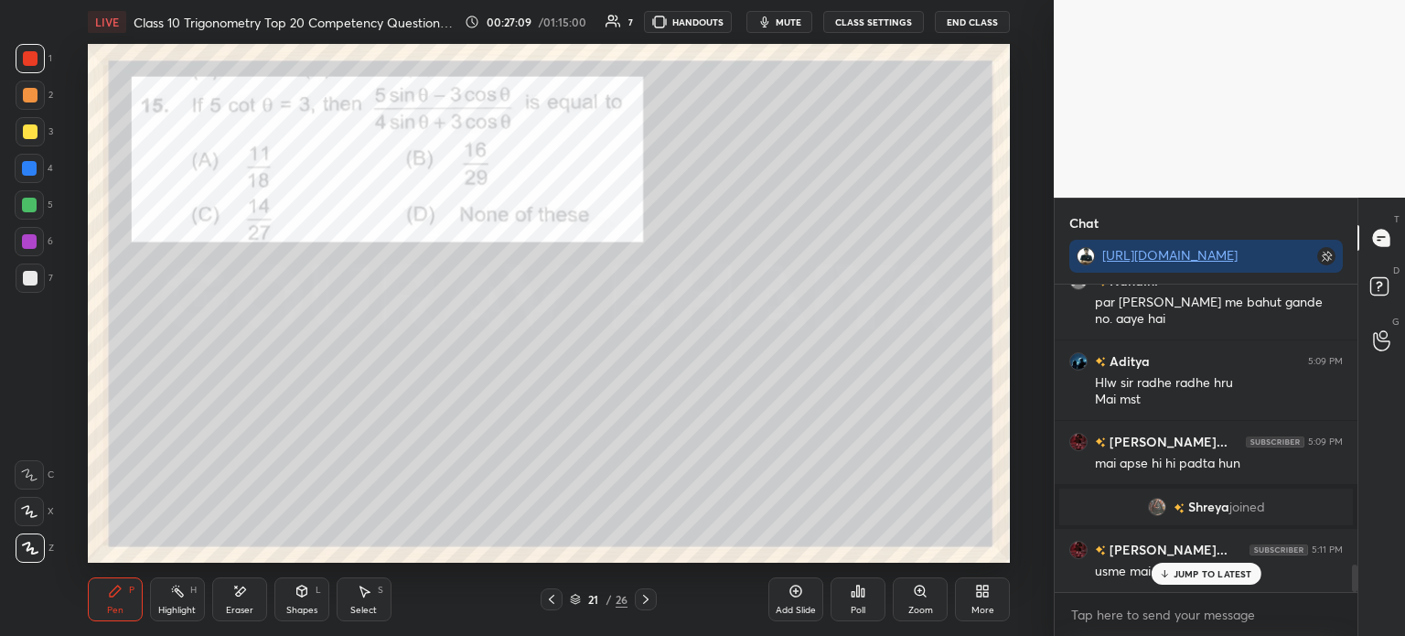
click at [649, 596] on icon at bounding box center [646, 599] width 15 height 15
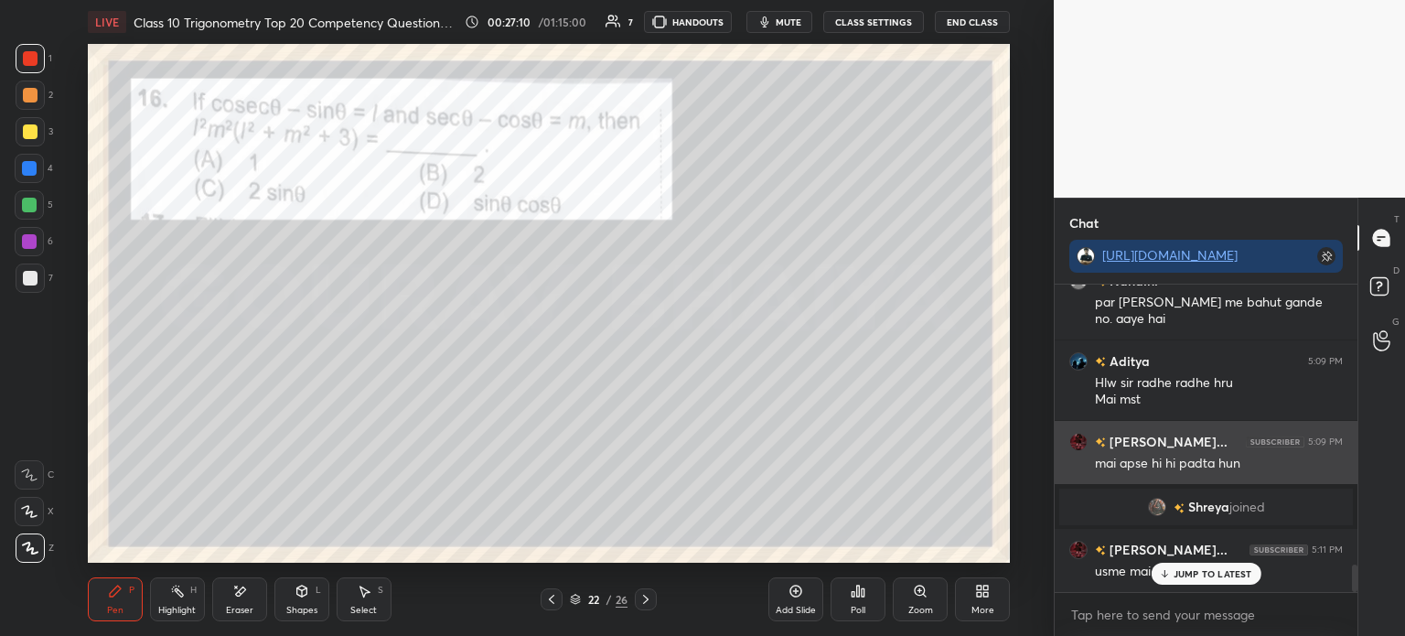
scroll to position [3193, 0]
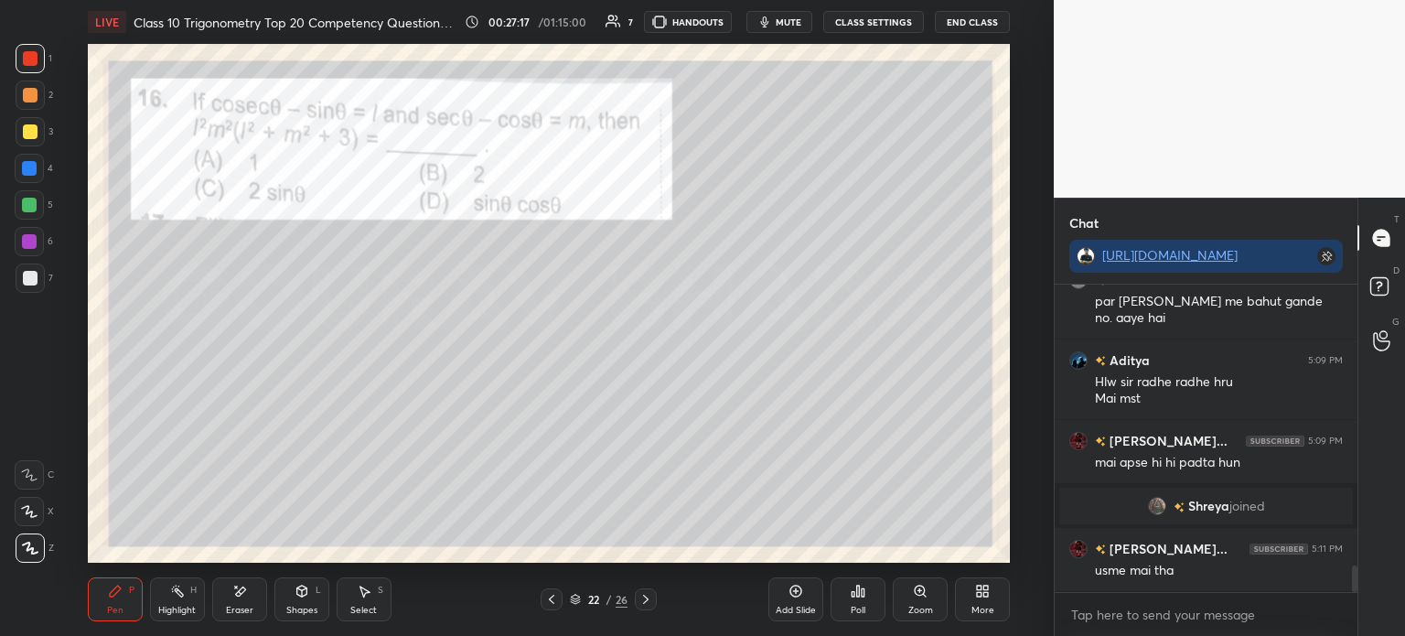
click at [37, 138] on div at bounding box center [30, 131] width 29 height 29
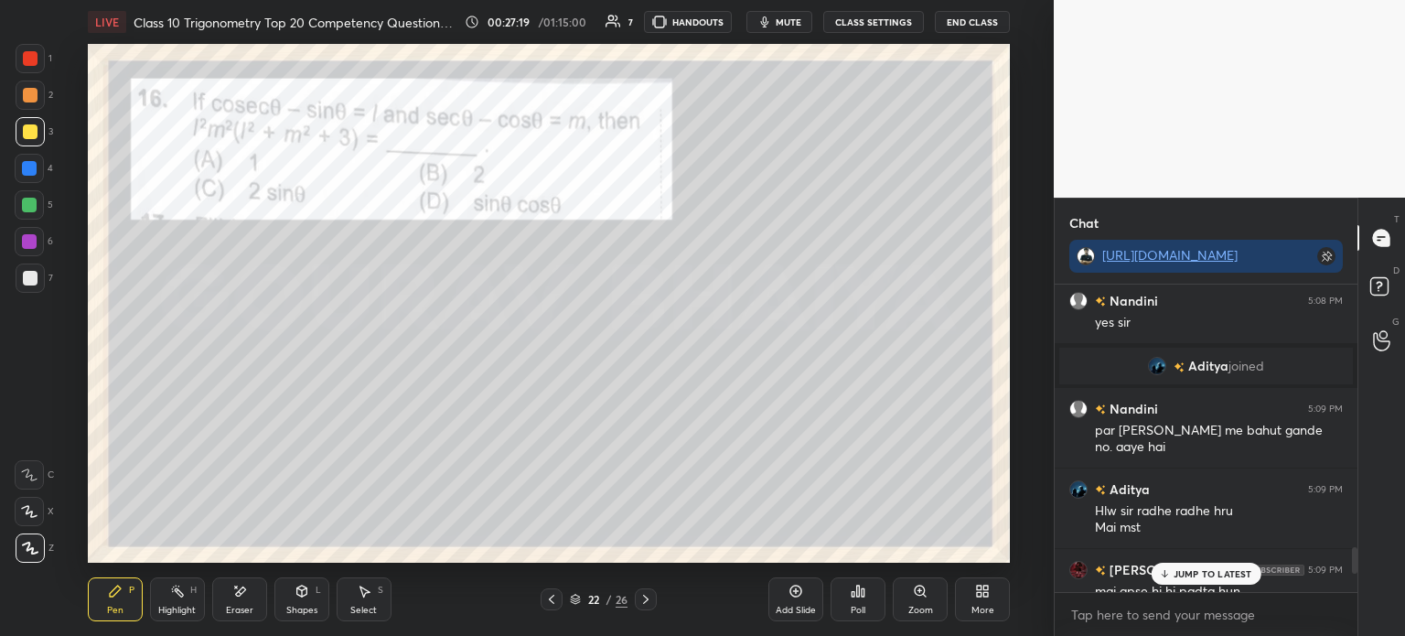
scroll to position [3211, 0]
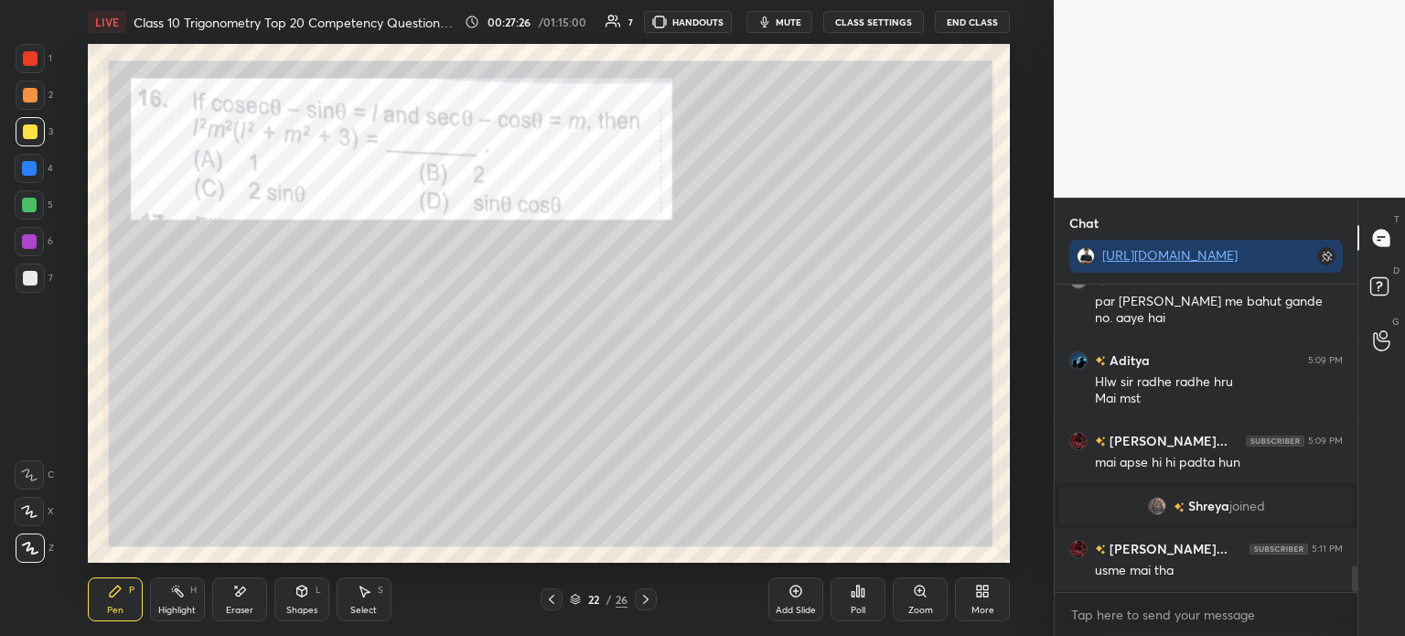
click at [22, 103] on div at bounding box center [30, 95] width 29 height 29
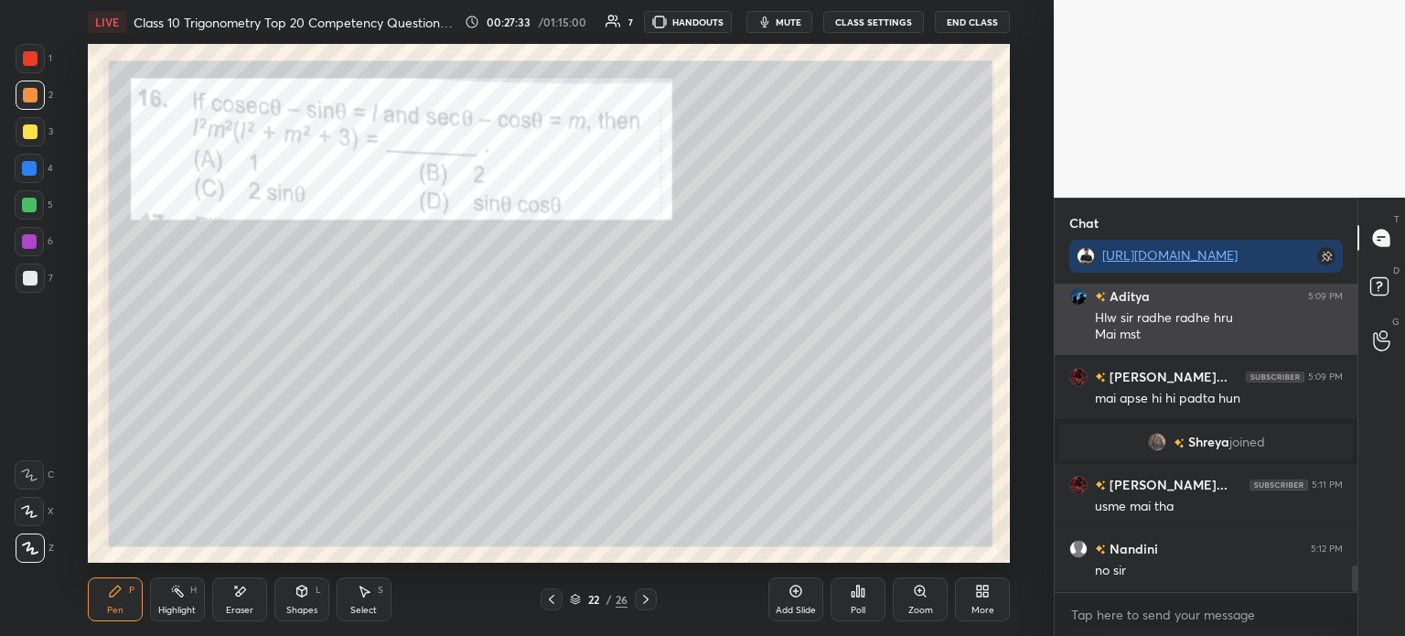
scroll to position [3293, 0]
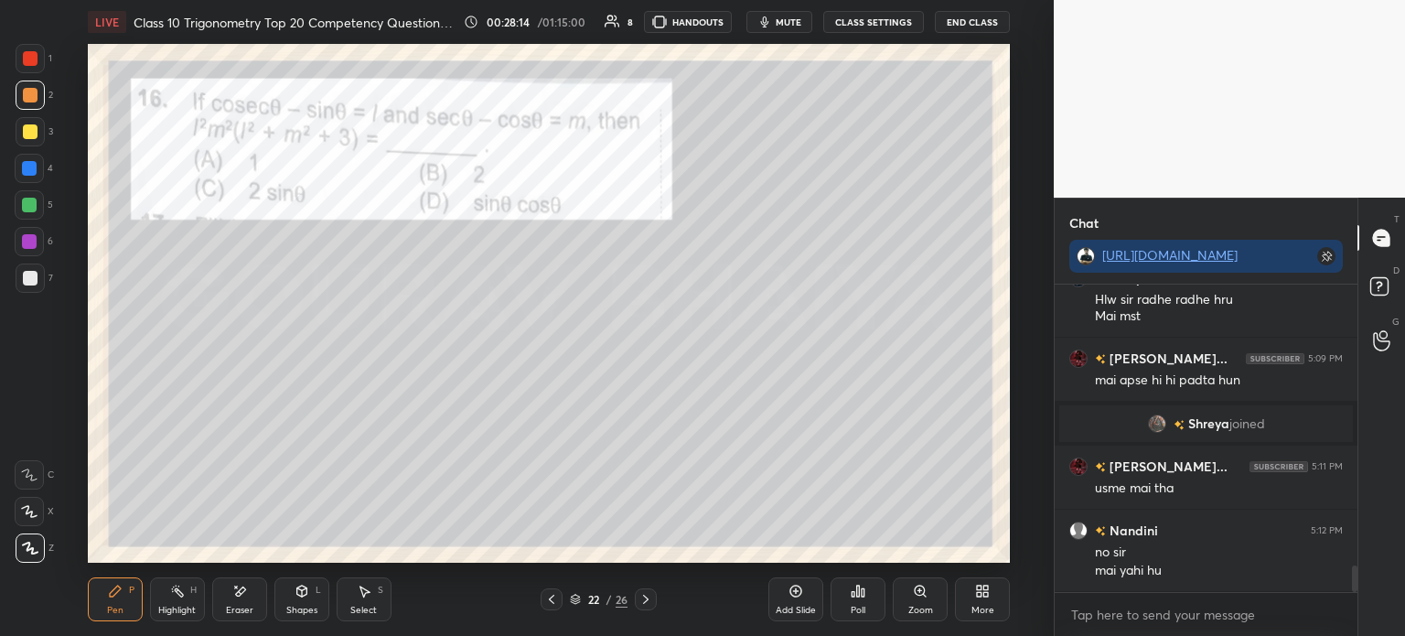
click at [865, 596] on icon at bounding box center [858, 591] width 15 height 15
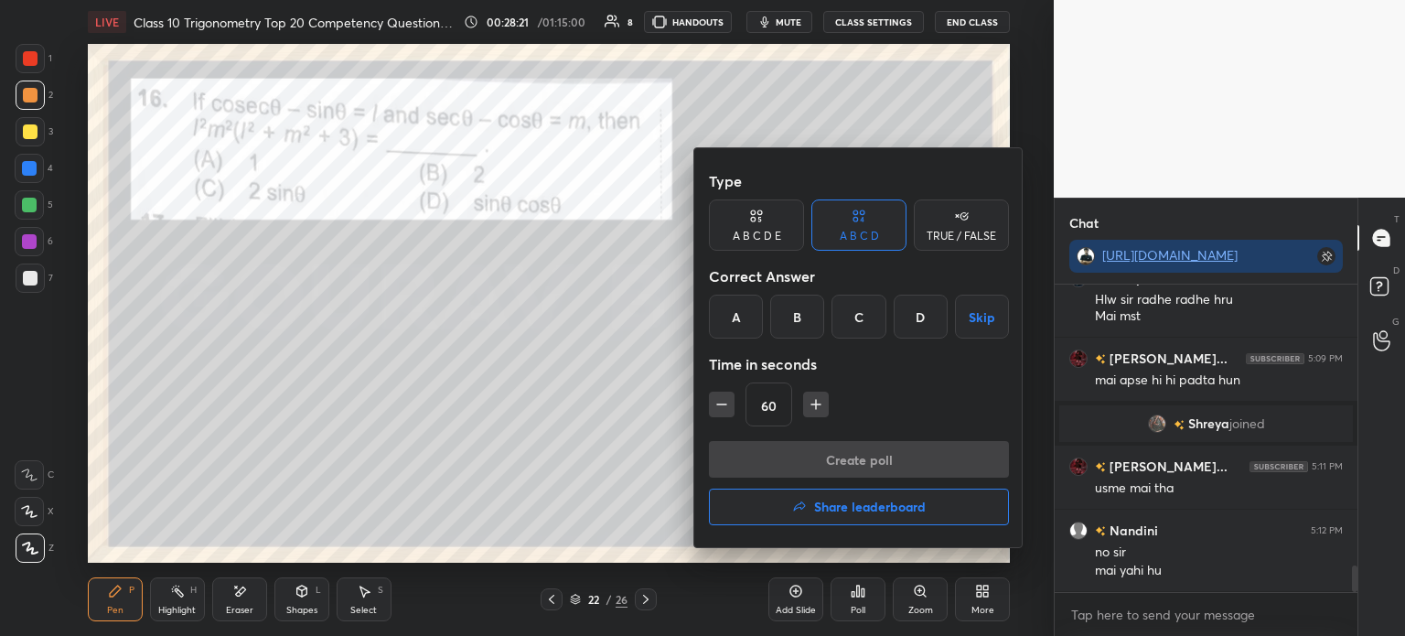
click at [728, 316] on div "A" at bounding box center [736, 317] width 54 height 44
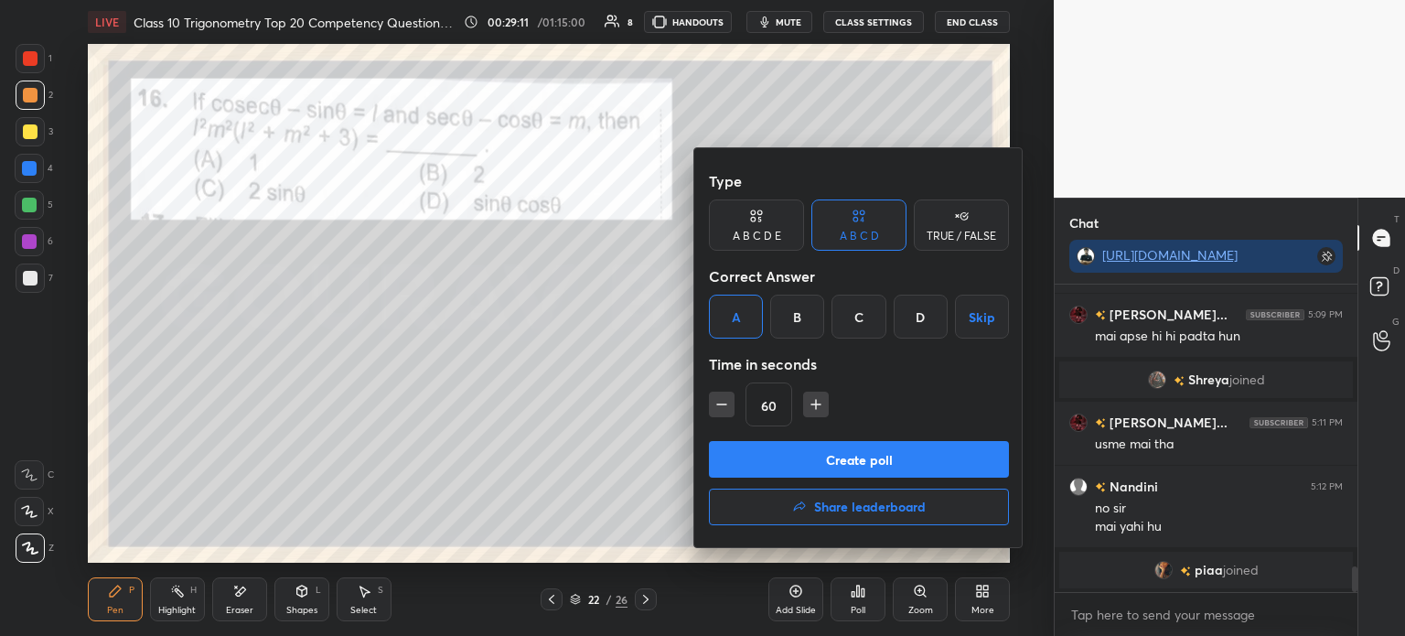
scroll to position [3359, 0]
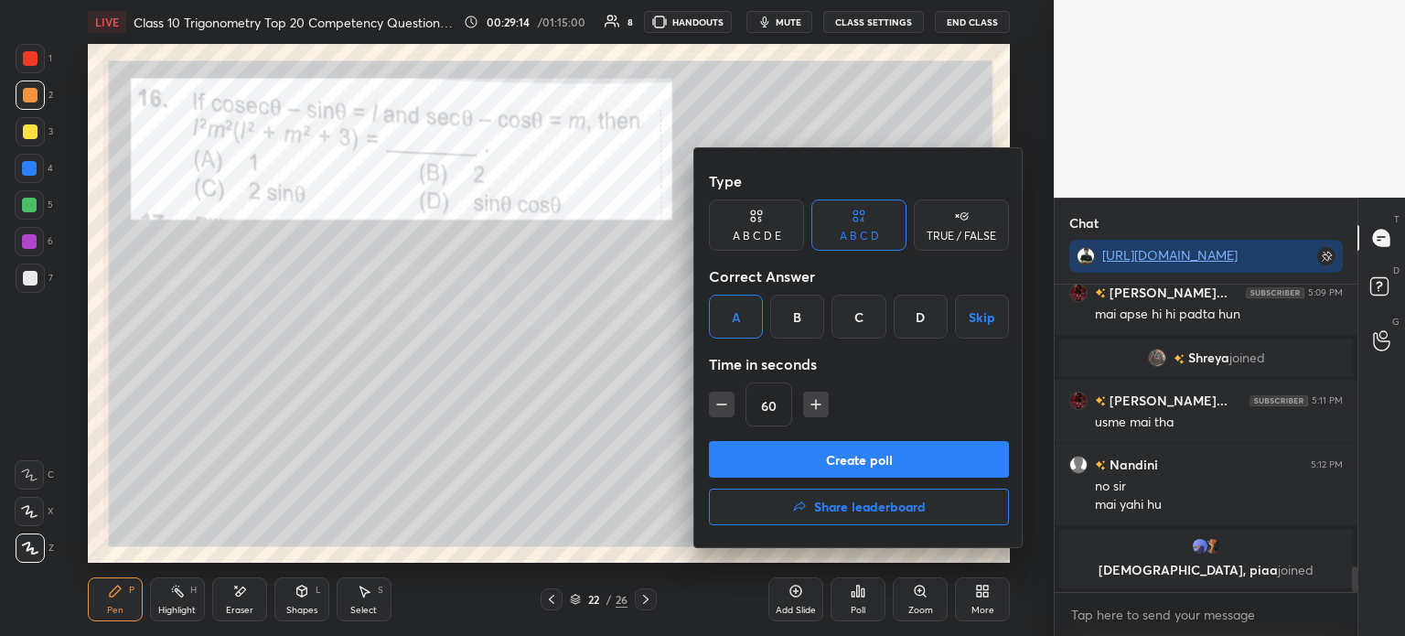
click at [814, 464] on button "Create poll" at bounding box center [859, 459] width 300 height 37
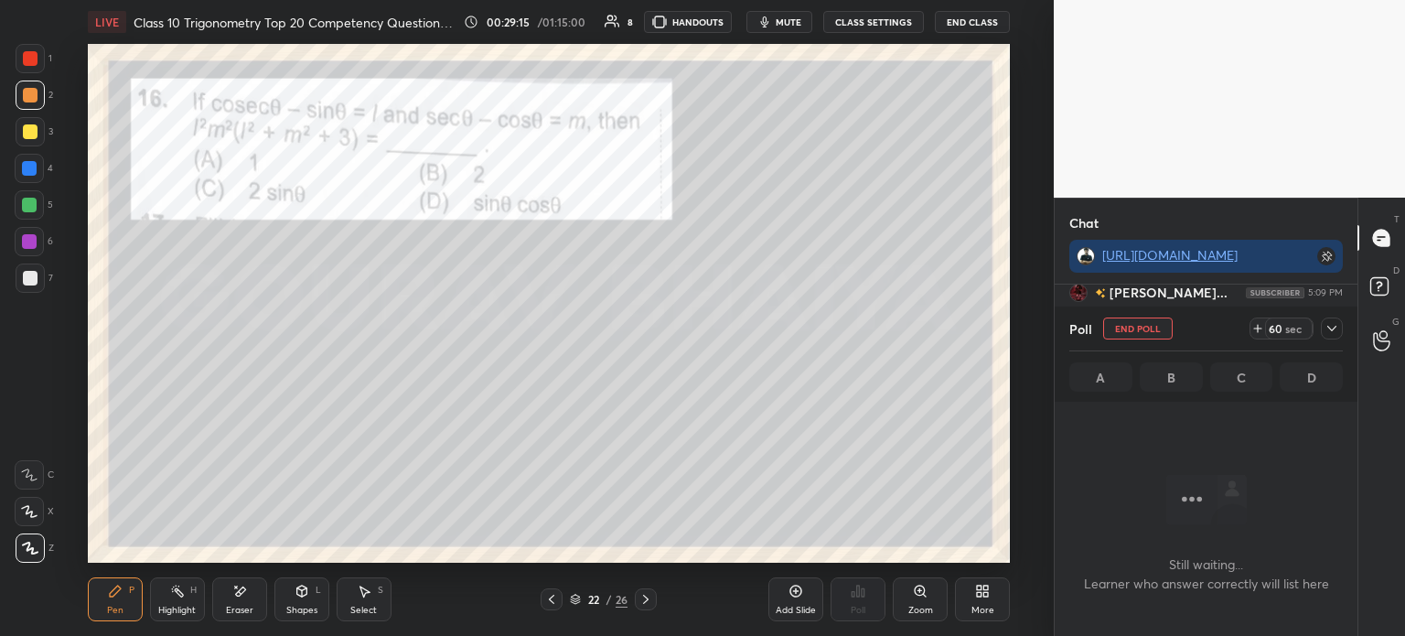
scroll to position [207, 297]
click at [1334, 334] on icon at bounding box center [1332, 328] width 15 height 15
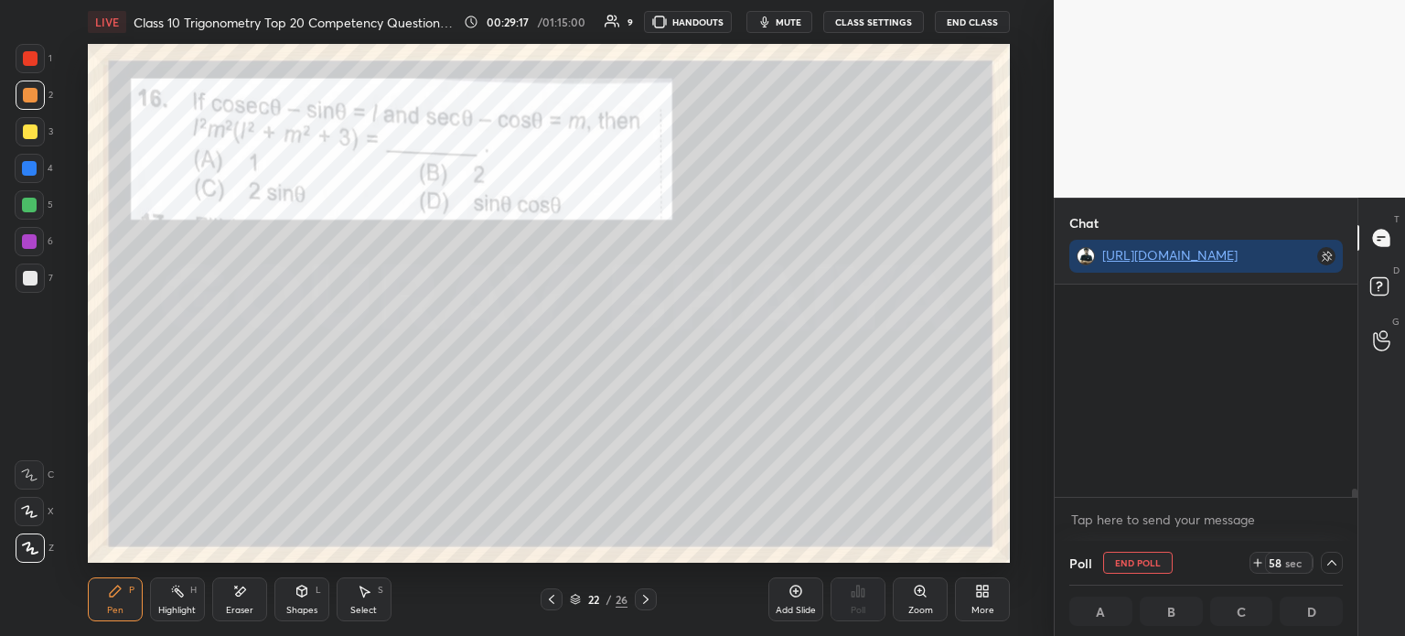
scroll to position [4986, 0]
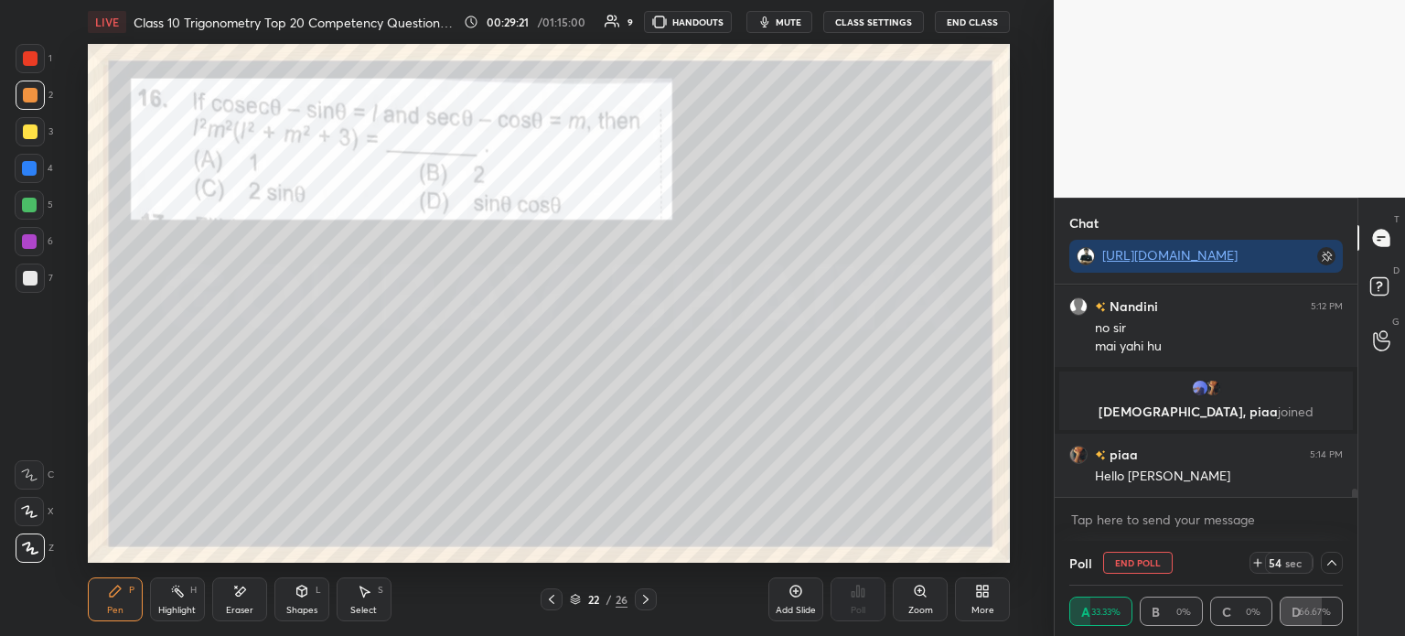
click at [1328, 566] on icon at bounding box center [1332, 562] width 15 height 15
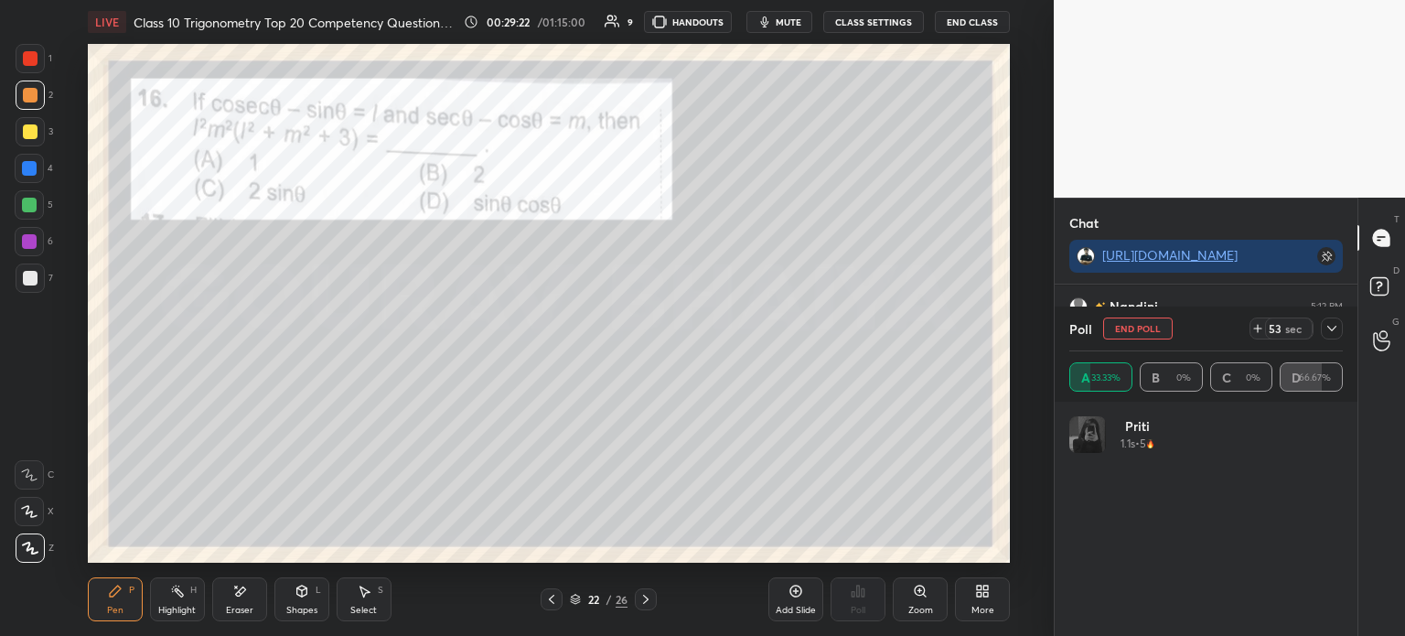
scroll to position [214, 268]
click at [1334, 329] on icon at bounding box center [1332, 328] width 15 height 15
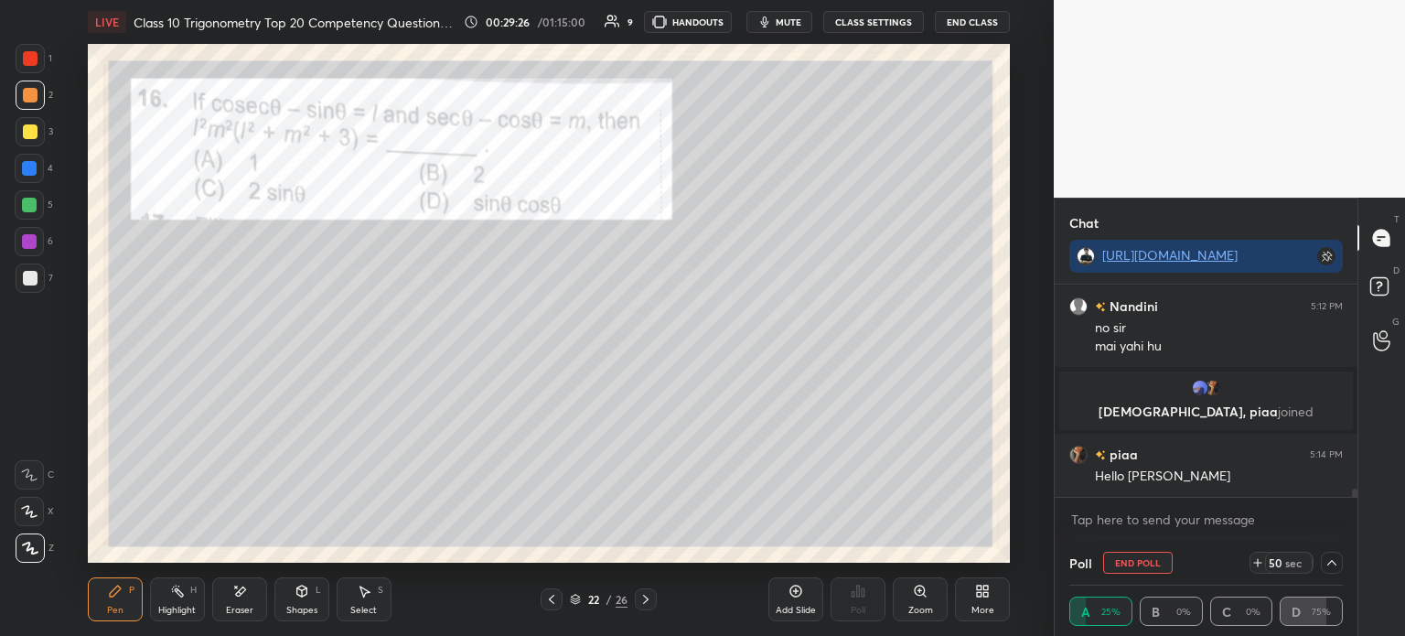
scroll to position [4987, 0]
click at [38, 278] on div at bounding box center [30, 277] width 29 height 29
click at [46, 131] on div "3" at bounding box center [35, 131] width 38 height 29
click at [33, 276] on div at bounding box center [30, 278] width 15 height 15
click at [1329, 568] on icon at bounding box center [1332, 562] width 15 height 15
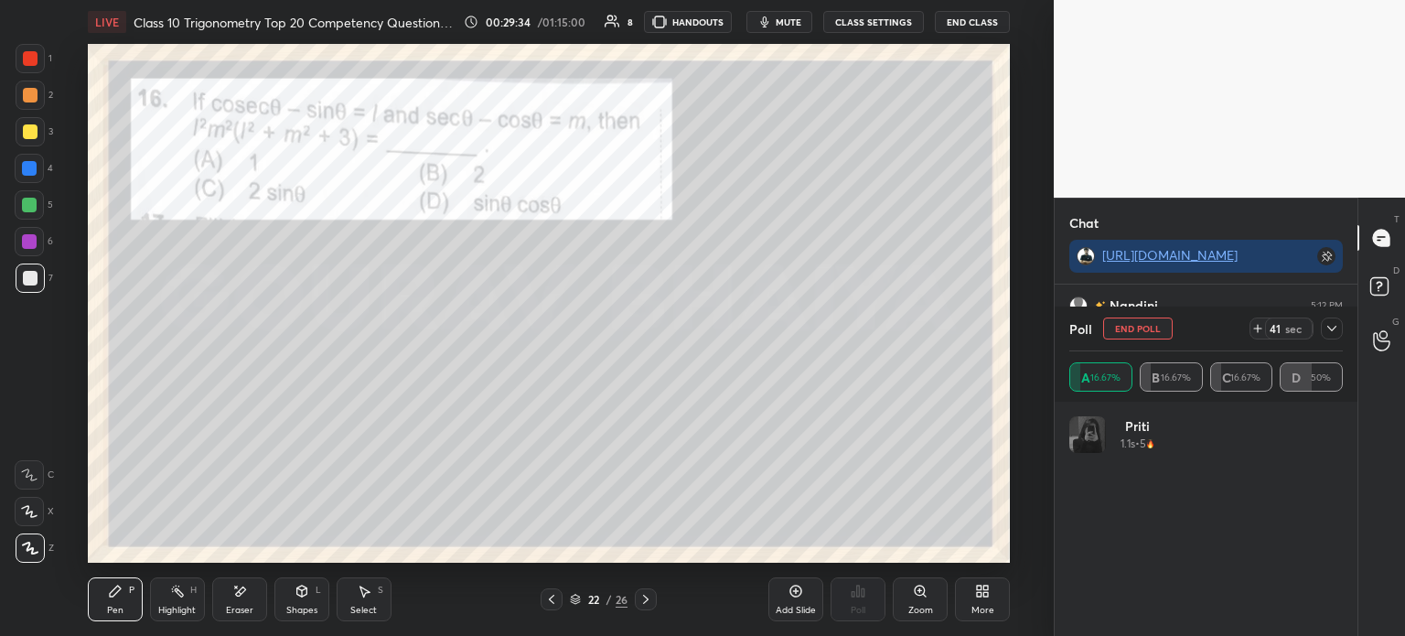
scroll to position [5050, 0]
click at [1332, 335] on icon at bounding box center [1332, 328] width 15 height 15
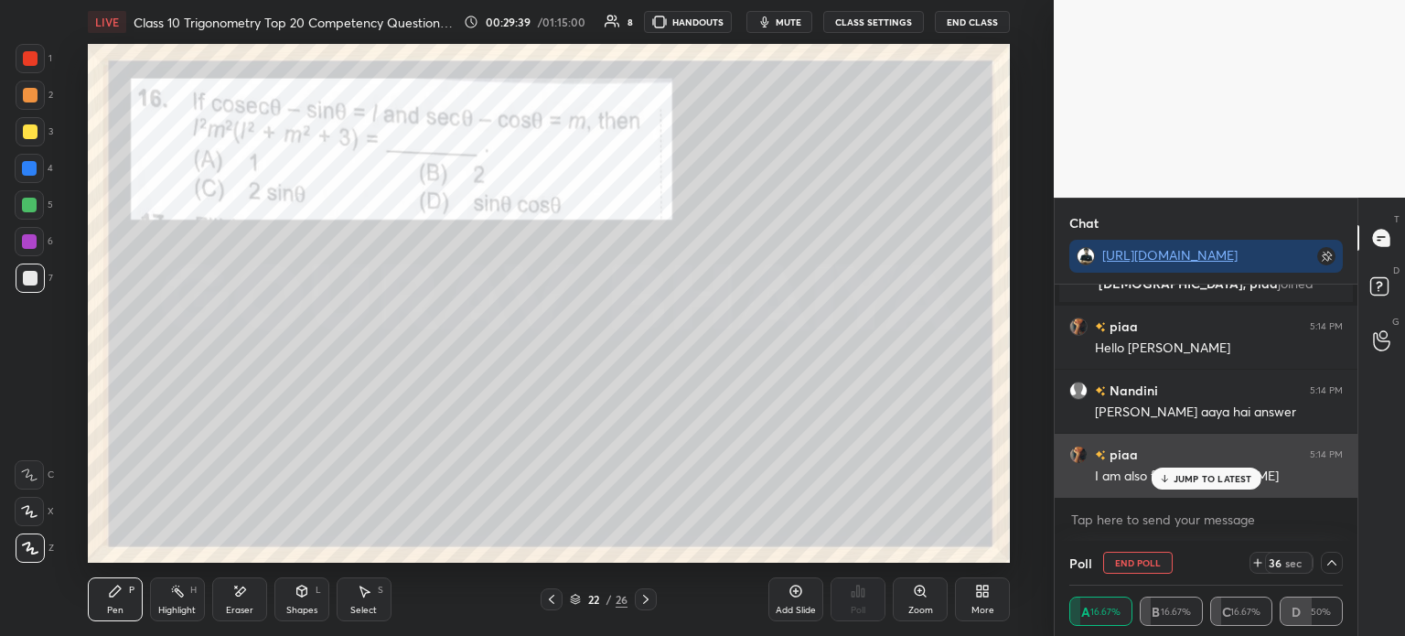
click at [1201, 472] on div "JUMP TO LATEST" at bounding box center [1206, 478] width 110 height 22
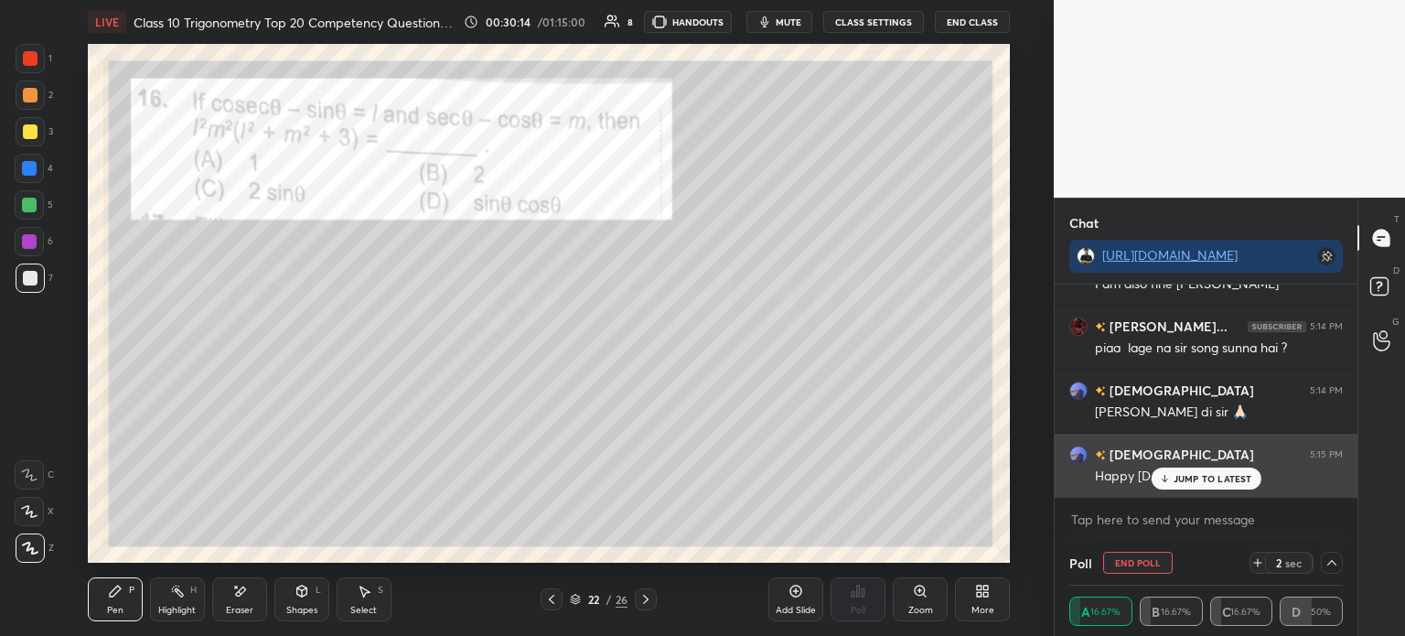
click at [1189, 481] on p "JUMP TO LATEST" at bounding box center [1213, 478] width 79 height 11
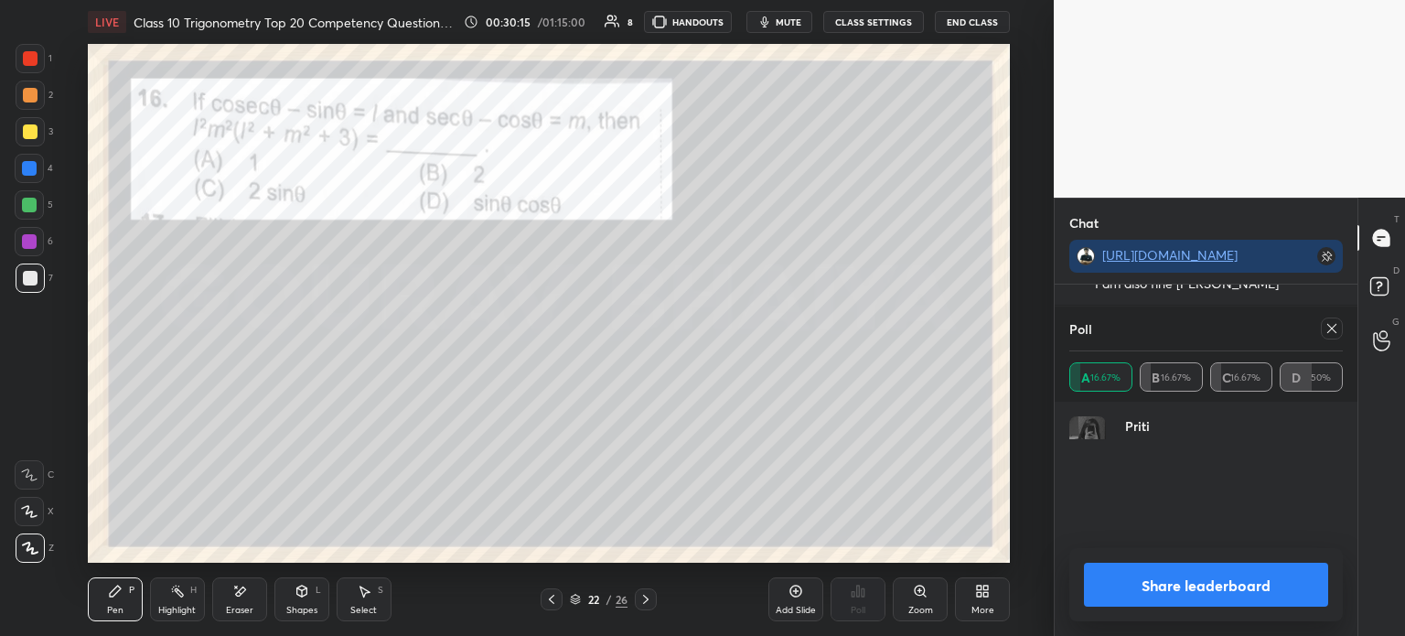
scroll to position [75, 268]
click at [1142, 594] on button "Share leaderboard" at bounding box center [1206, 585] width 244 height 44
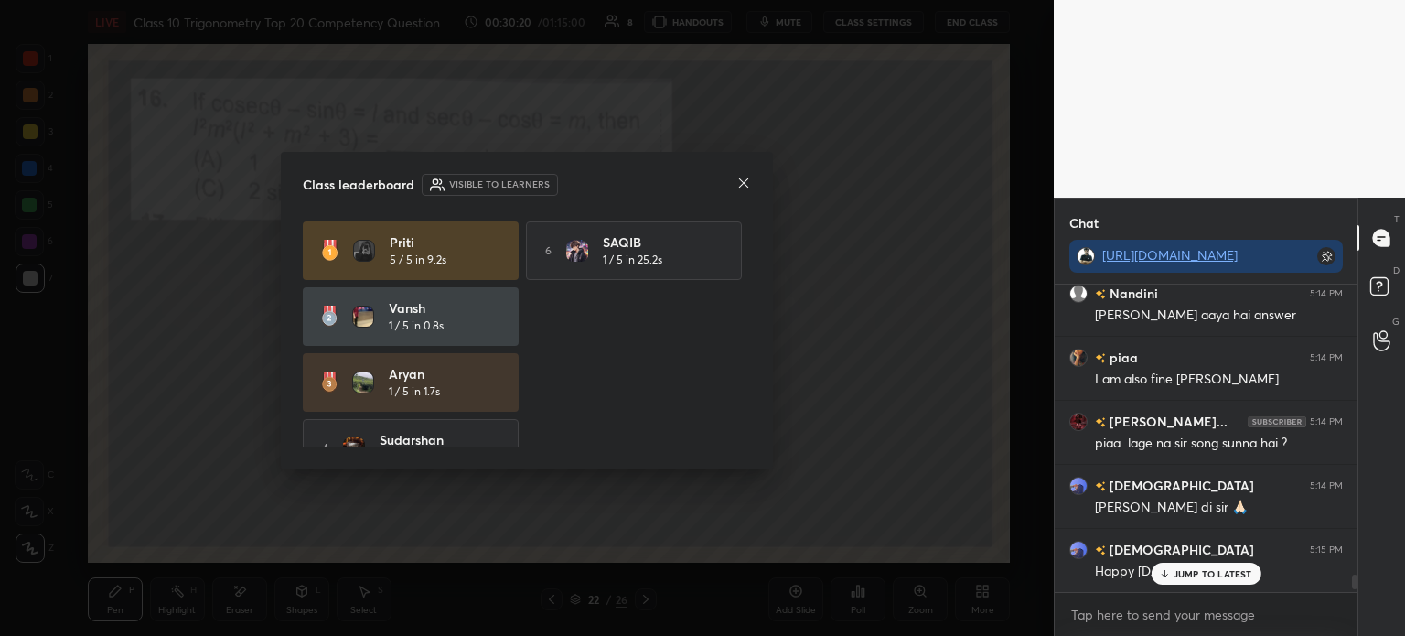
click at [744, 185] on icon at bounding box center [743, 183] width 15 height 15
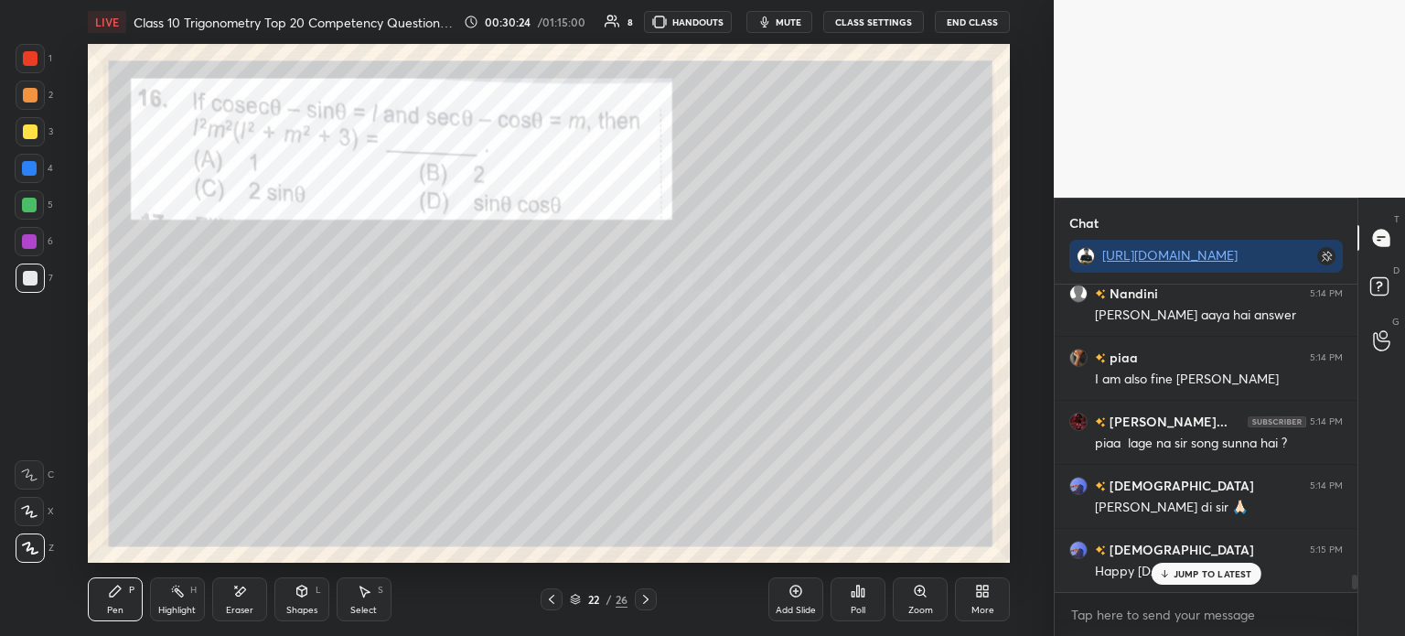
click at [39, 138] on div at bounding box center [30, 131] width 29 height 29
click at [27, 91] on div at bounding box center [30, 95] width 15 height 15
click at [29, 59] on div at bounding box center [30, 58] width 15 height 15
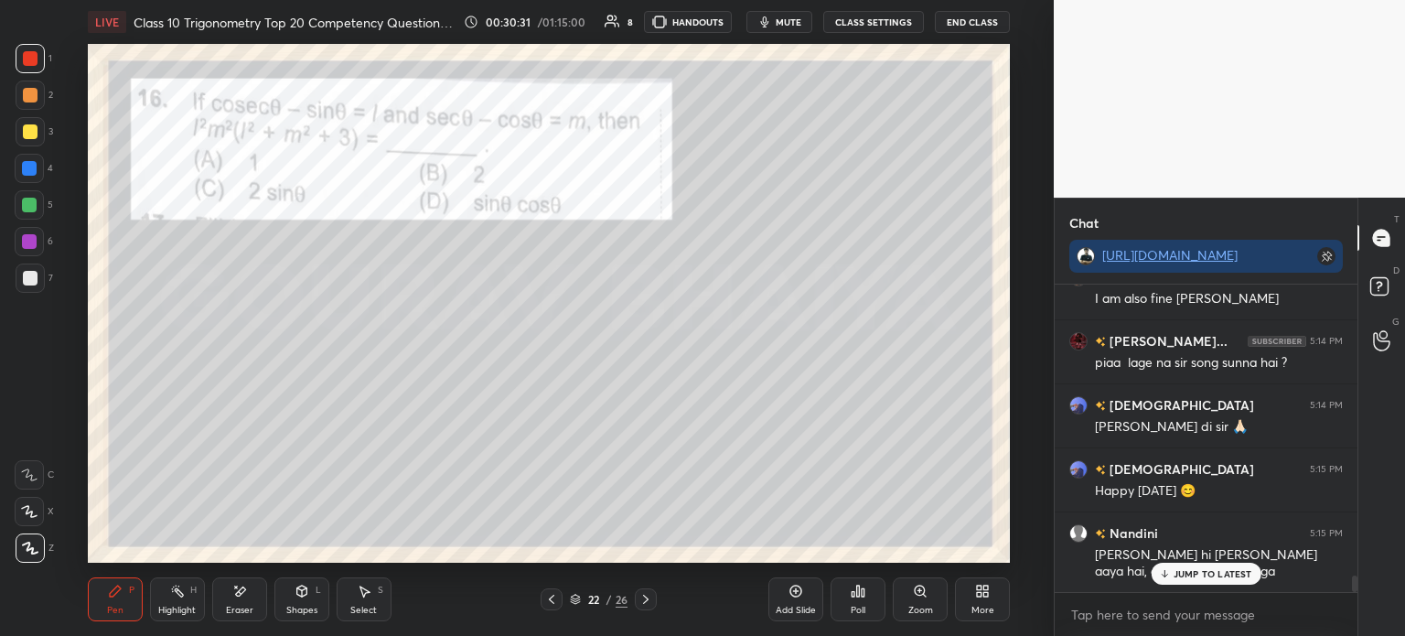
click at [34, 274] on div at bounding box center [30, 278] width 15 height 15
click at [41, 57] on div at bounding box center [30, 58] width 29 height 29
click at [32, 287] on div at bounding box center [30, 277] width 29 height 29
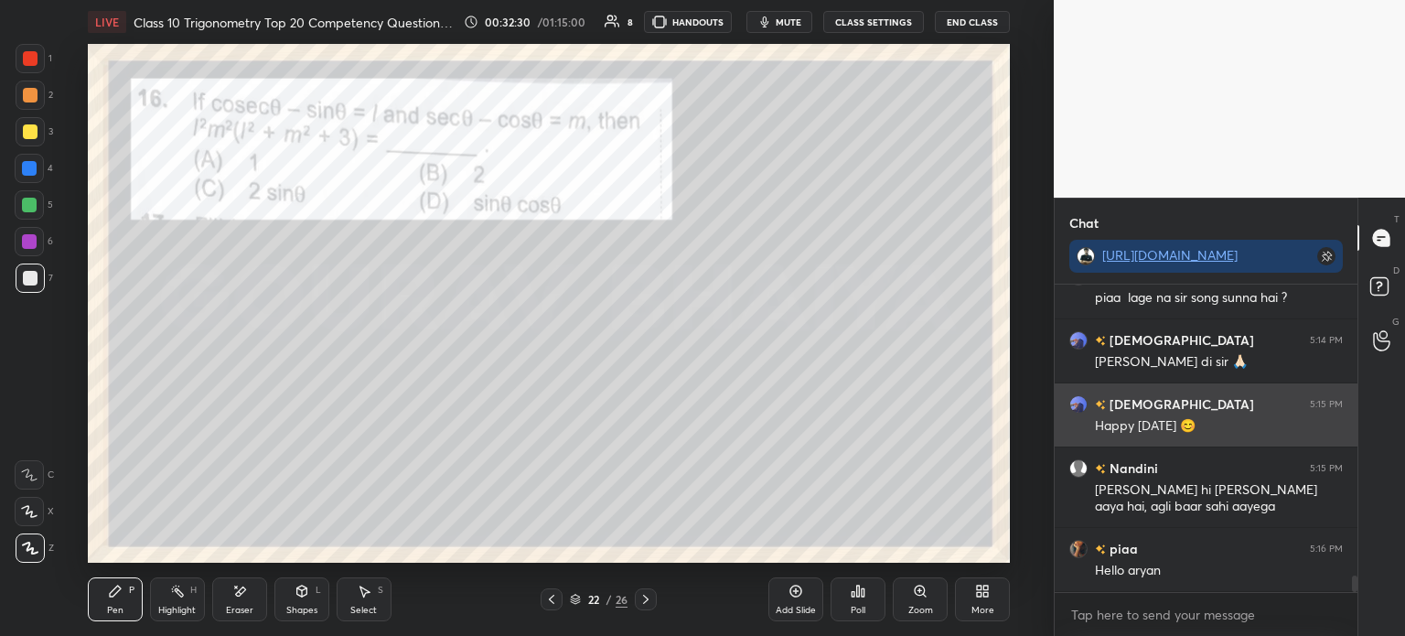
scroll to position [5399, 0]
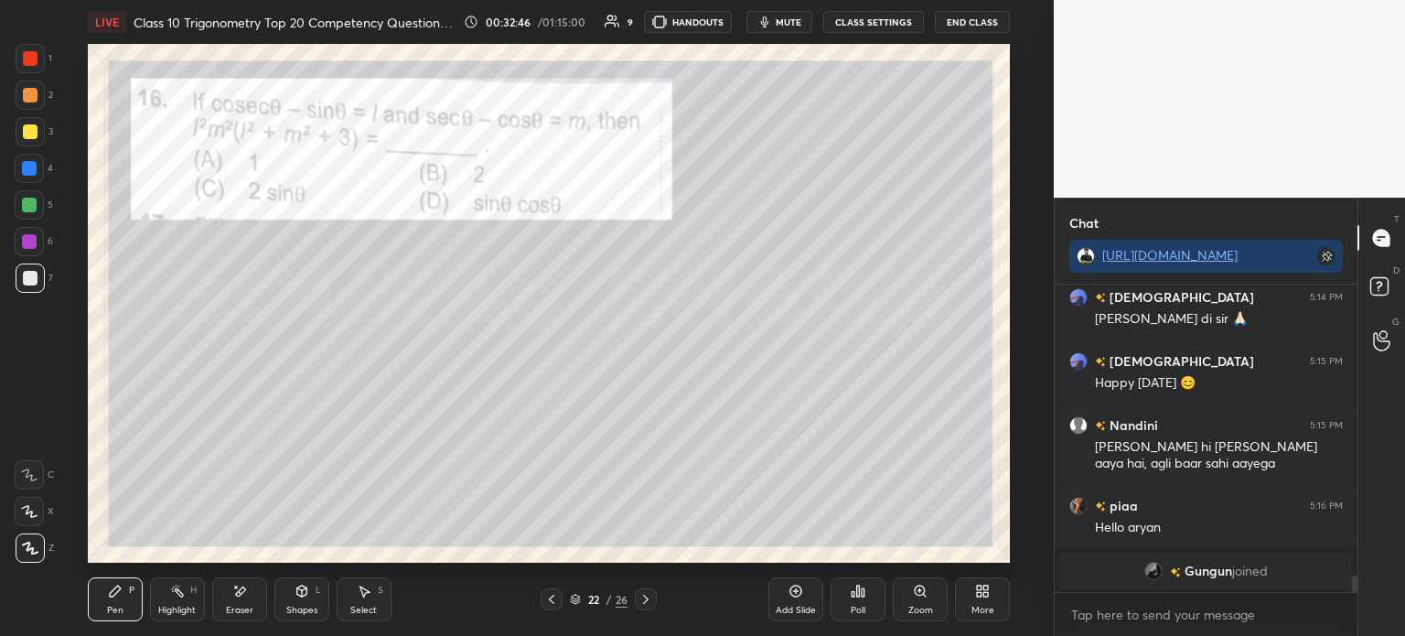
click at [803, 597] on div "Add Slide" at bounding box center [795, 599] width 55 height 44
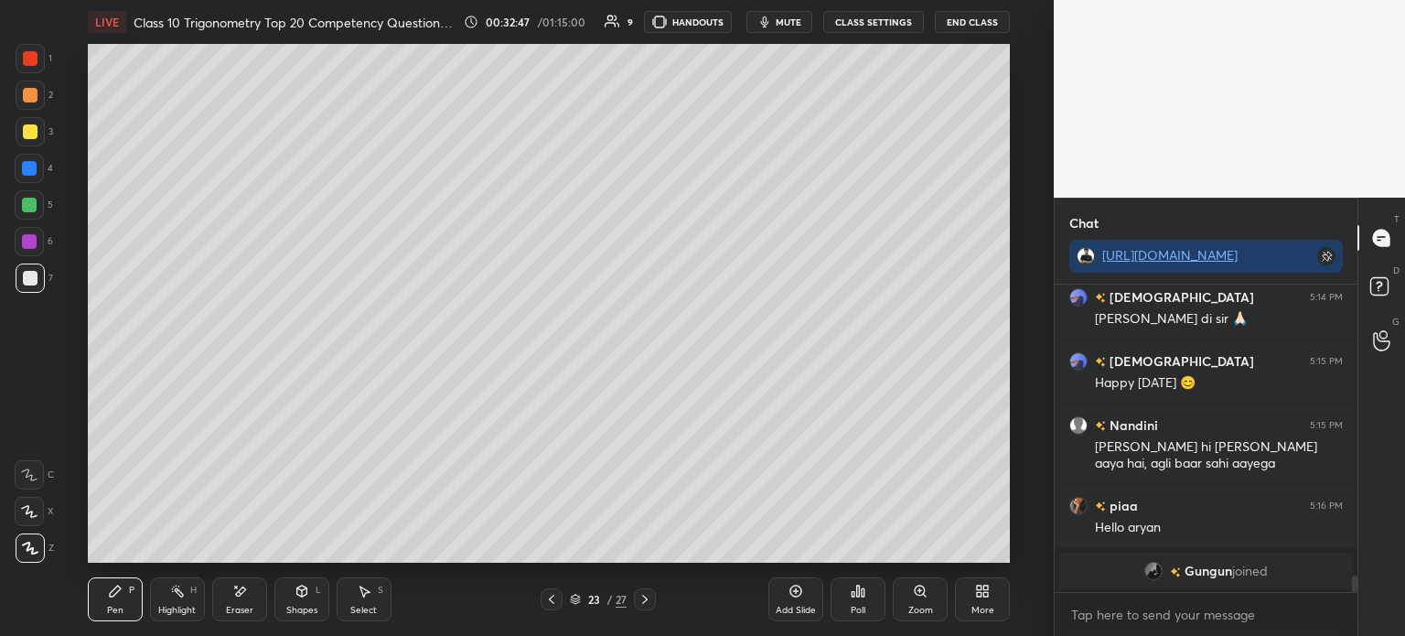
click at [553, 603] on icon at bounding box center [551, 599] width 15 height 15
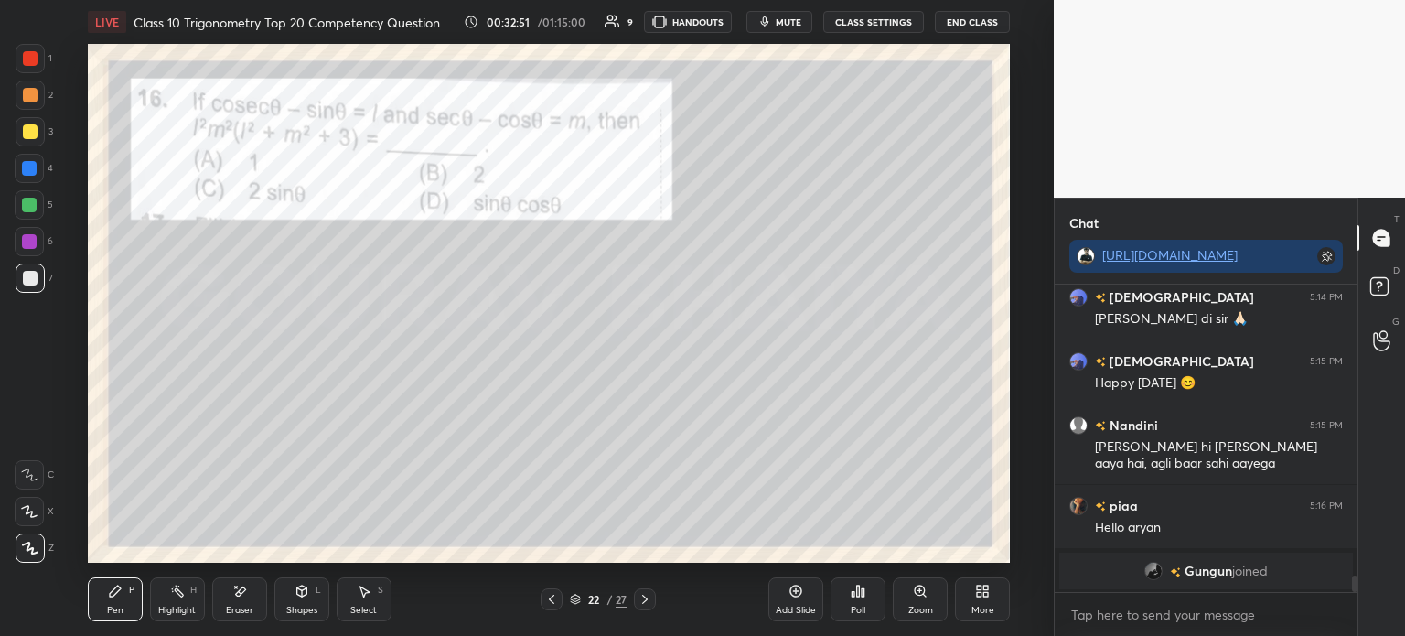
click at [242, 593] on icon at bounding box center [239, 592] width 15 height 16
click at [354, 607] on div "Select" at bounding box center [363, 610] width 27 height 9
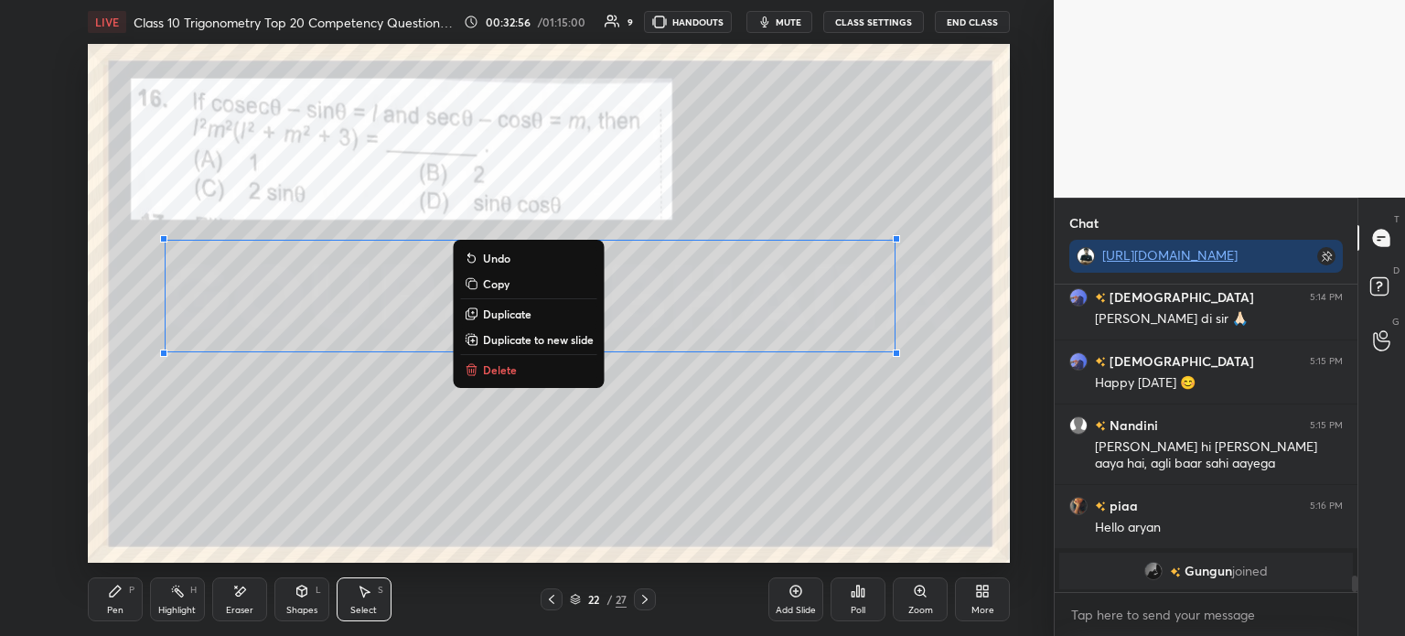
click at [485, 285] on p "Copy" at bounding box center [496, 283] width 27 height 15
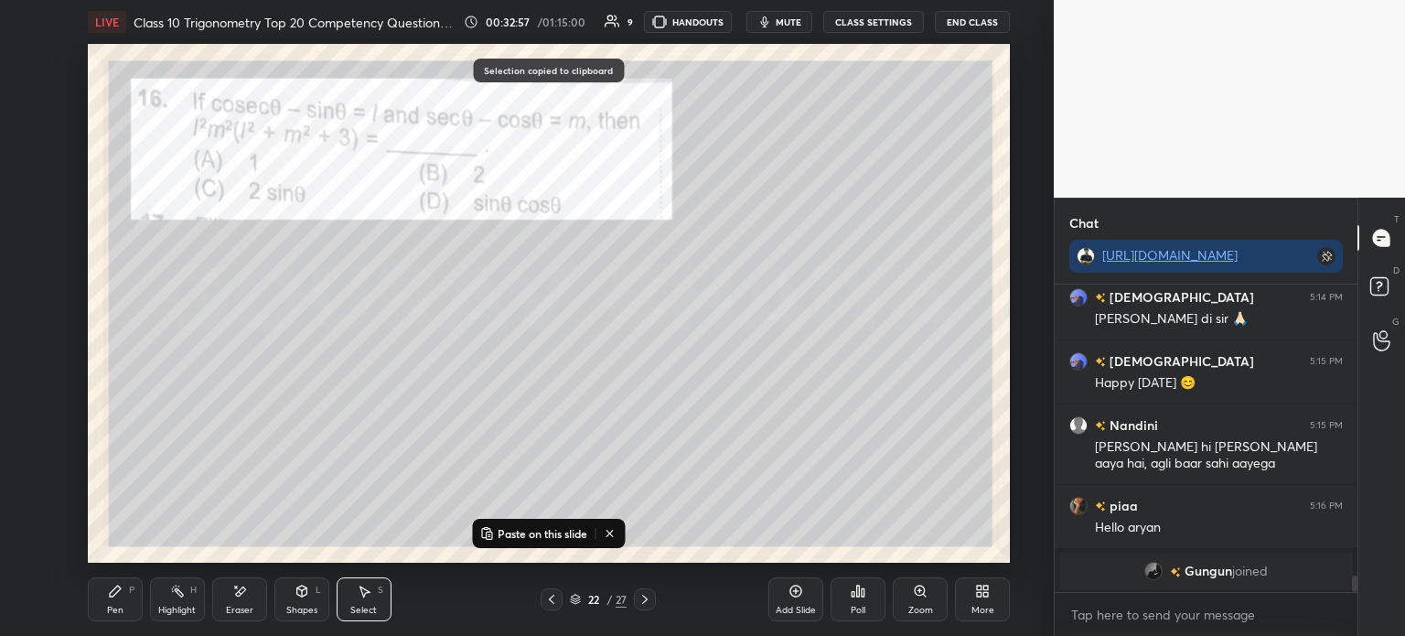
click at [647, 604] on icon at bounding box center [645, 599] width 15 height 15
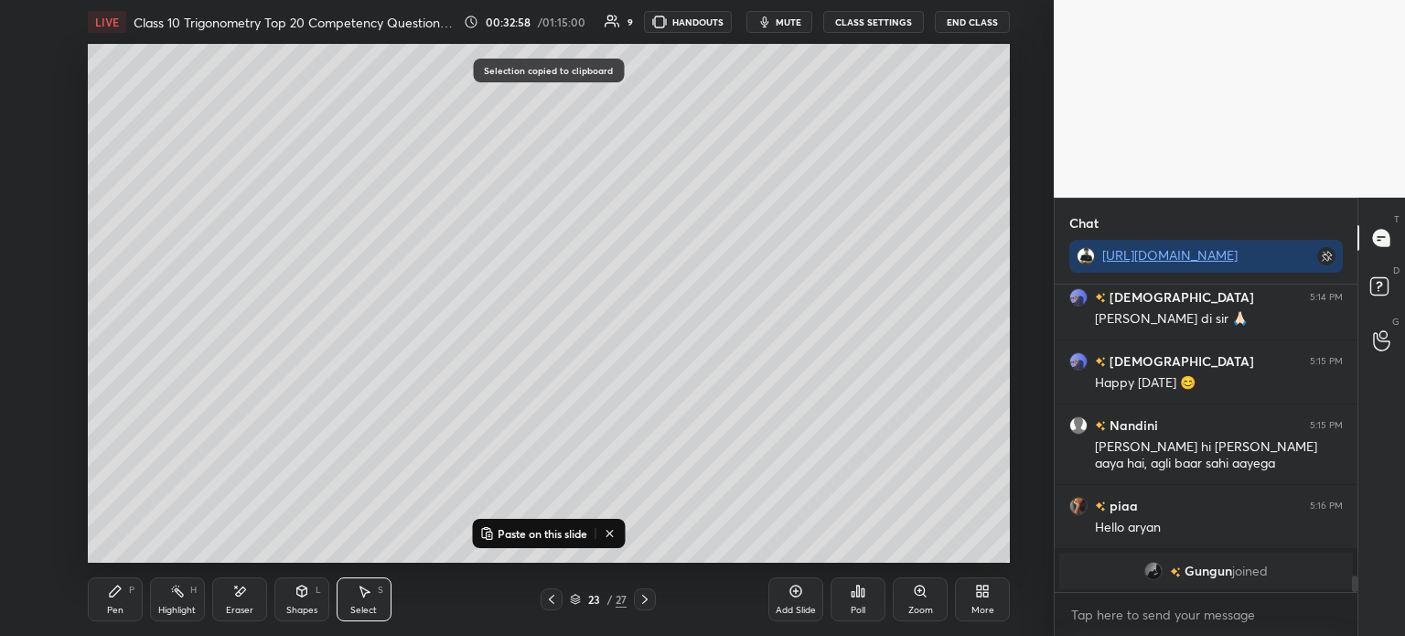
click at [511, 531] on p "Paste on this slide" at bounding box center [543, 533] width 90 height 15
click at [332, 288] on div "0 ° Undo Copy Paste here Duplicate Duplicate to new slide Delete" at bounding box center [549, 303] width 922 height 519
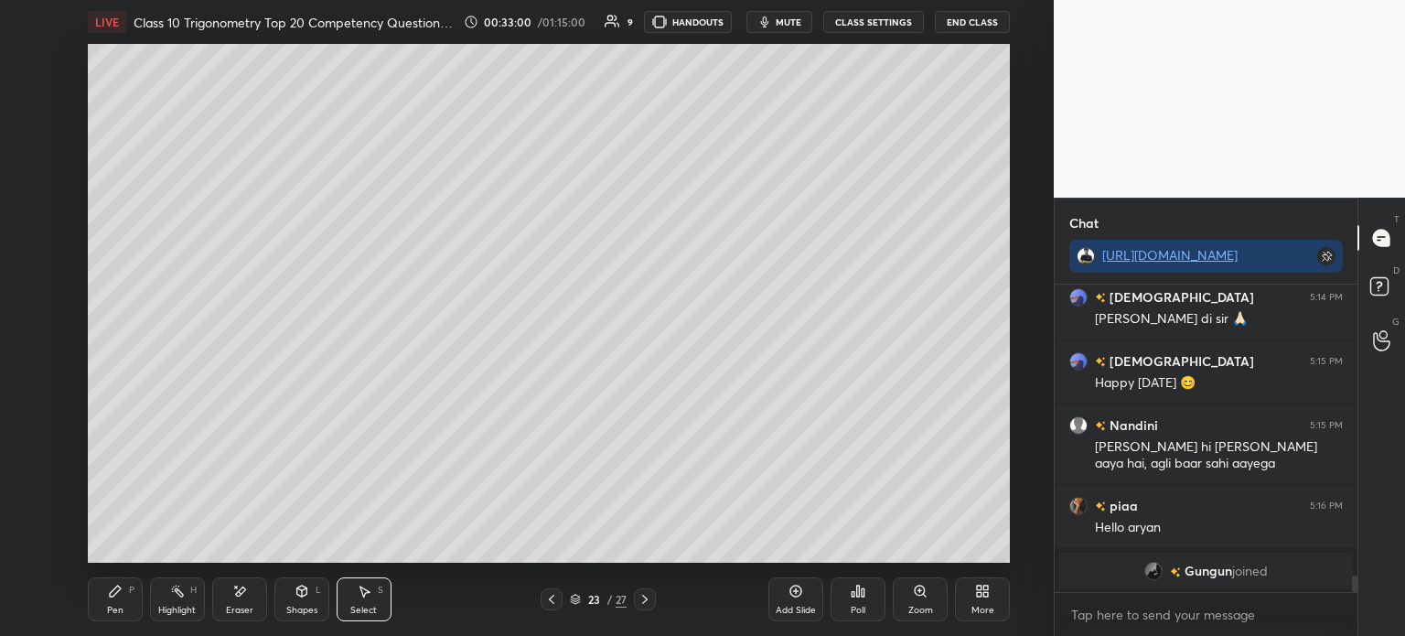
click at [249, 592] on div "Eraser" at bounding box center [239, 599] width 55 height 44
click at [109, 592] on icon at bounding box center [115, 591] width 15 height 15
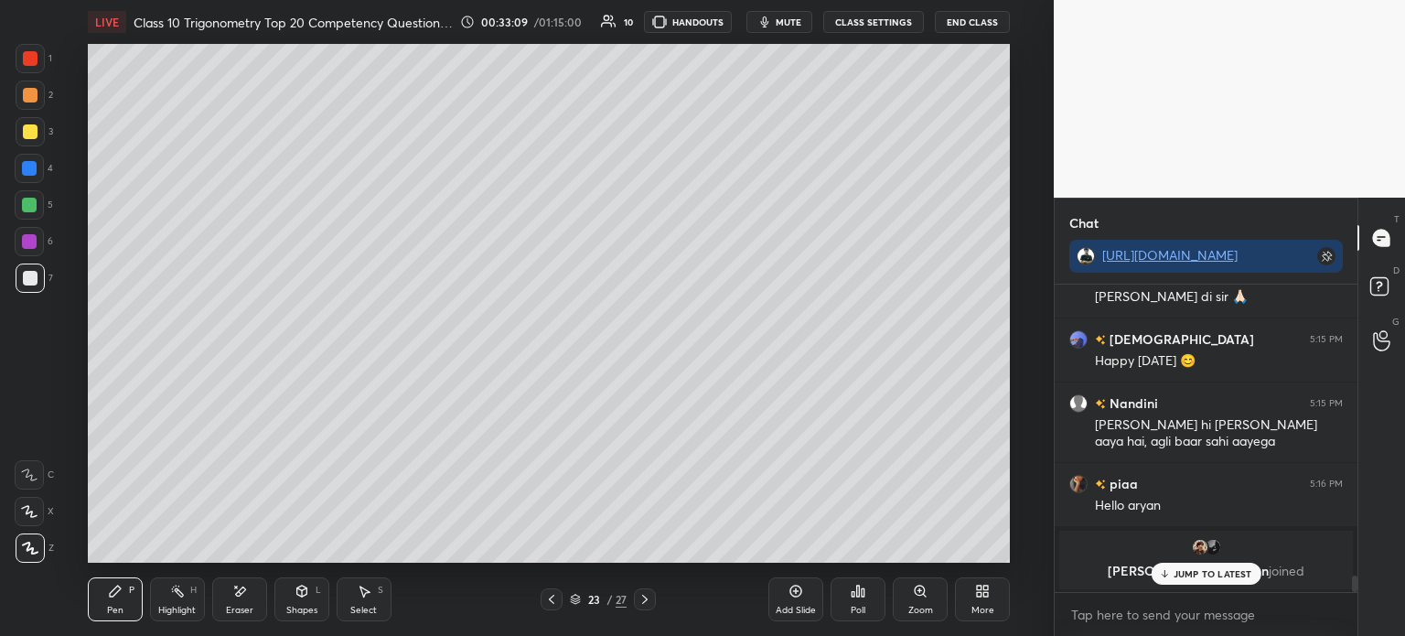
click at [544, 595] on icon at bounding box center [551, 599] width 15 height 15
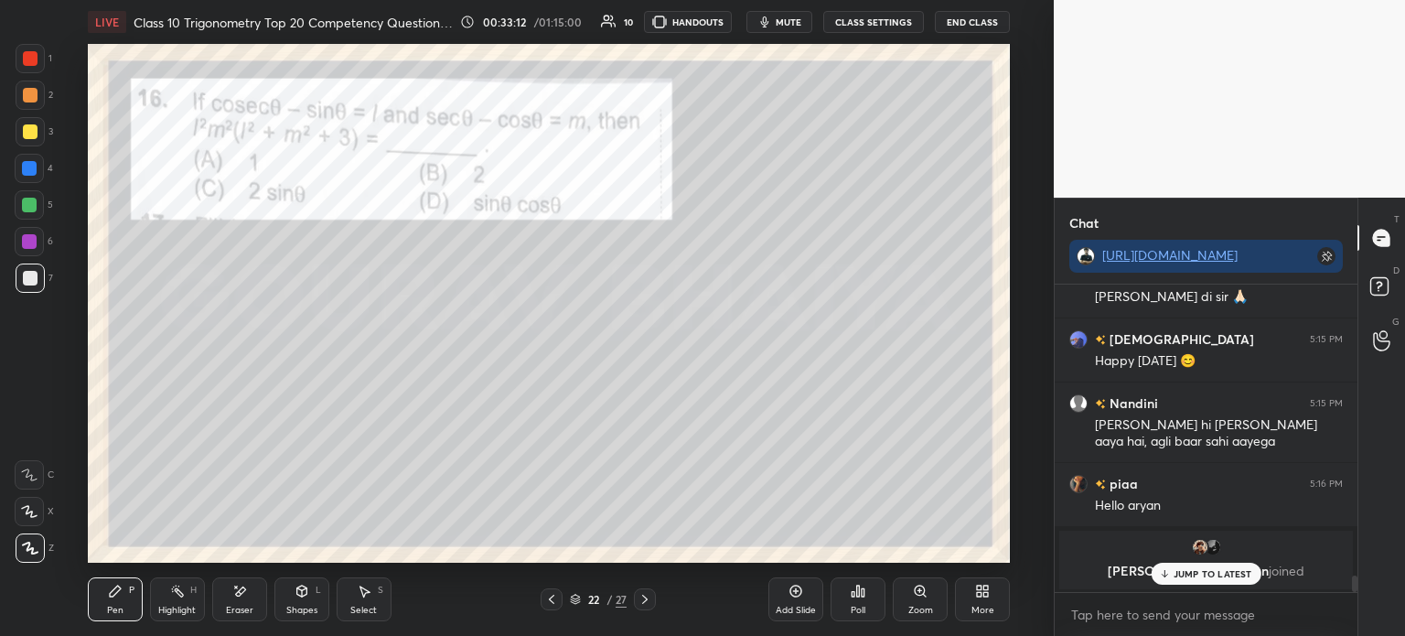
click at [648, 596] on icon at bounding box center [645, 599] width 15 height 15
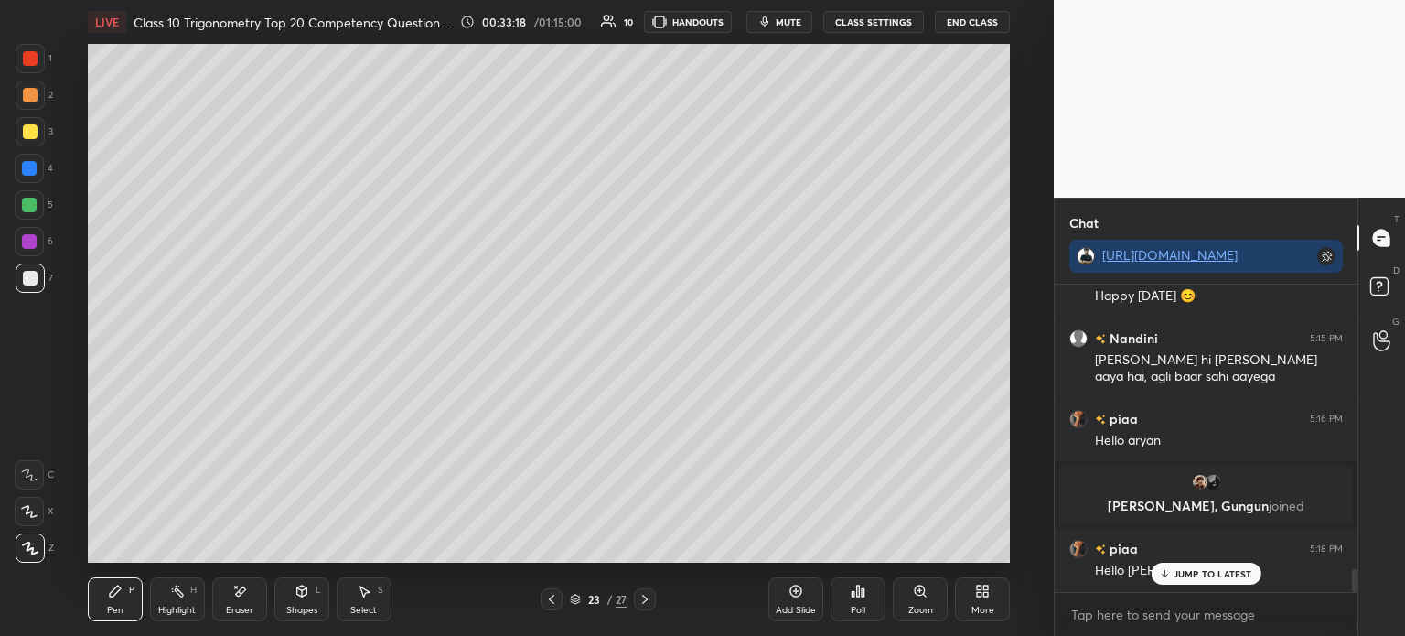
scroll to position [3770, 0]
click at [549, 602] on icon at bounding box center [551, 599] width 15 height 15
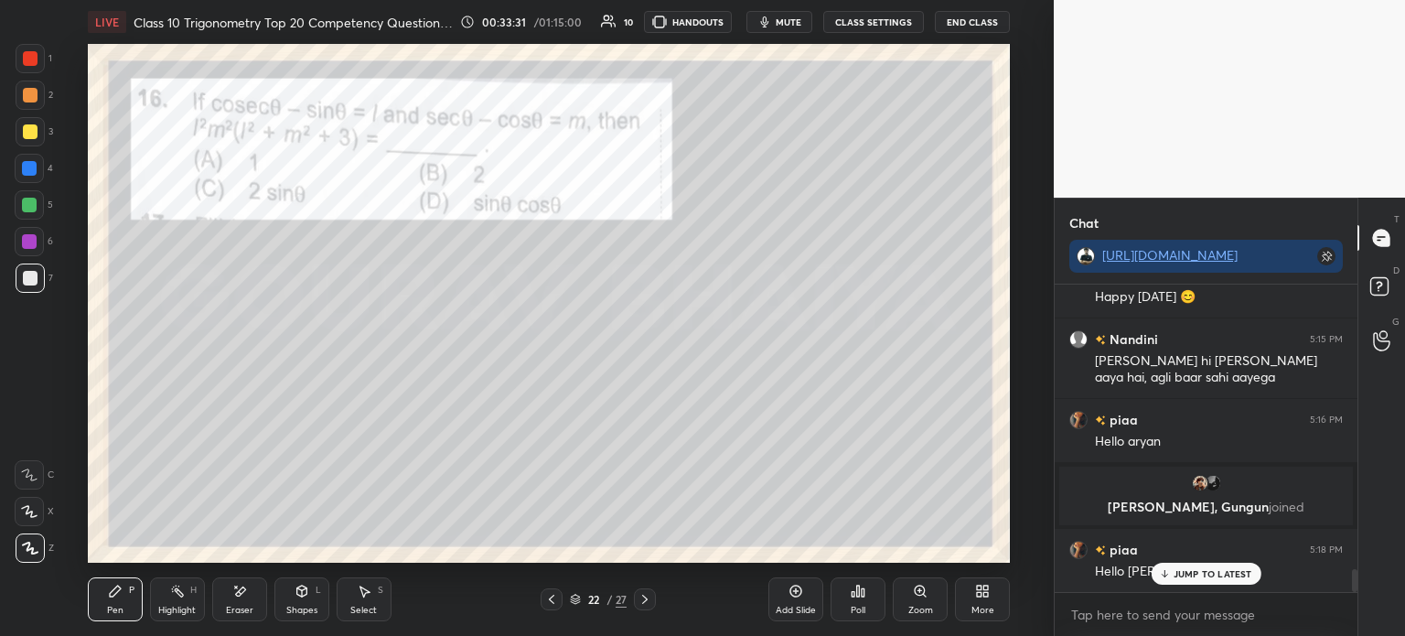
click at [648, 603] on icon at bounding box center [645, 599] width 15 height 15
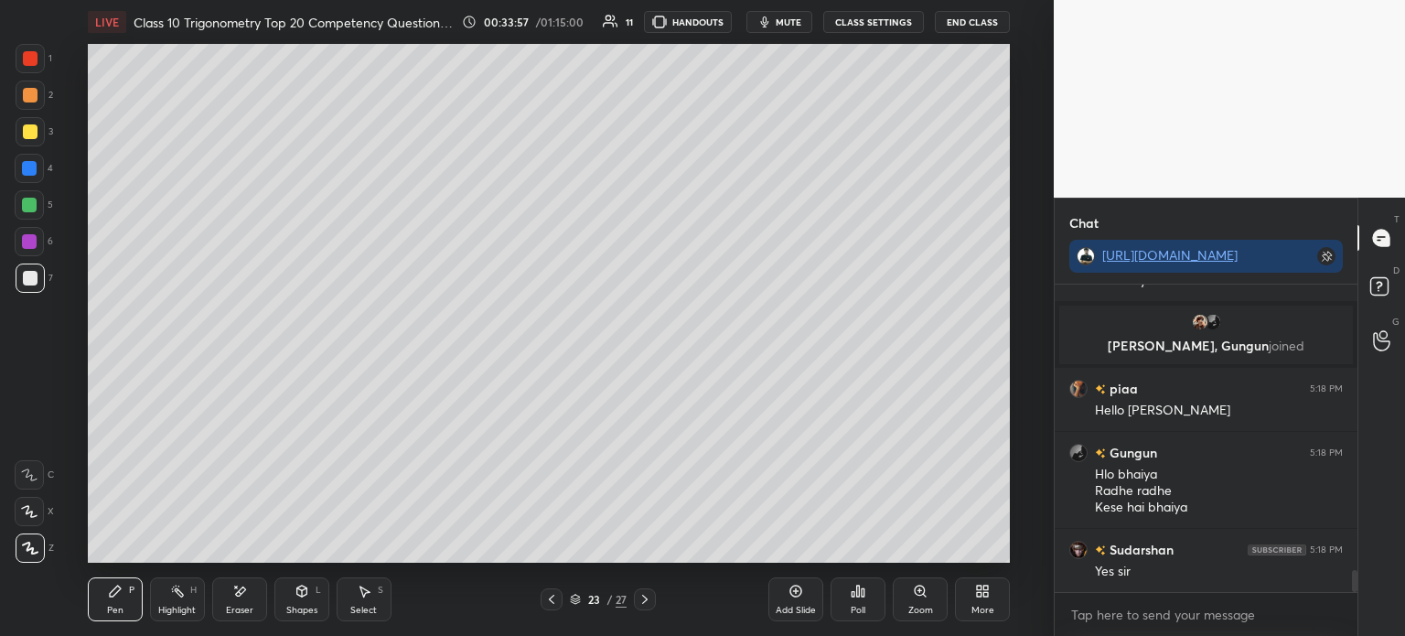
scroll to position [3932, 0]
click at [547, 606] on icon at bounding box center [551, 599] width 15 height 15
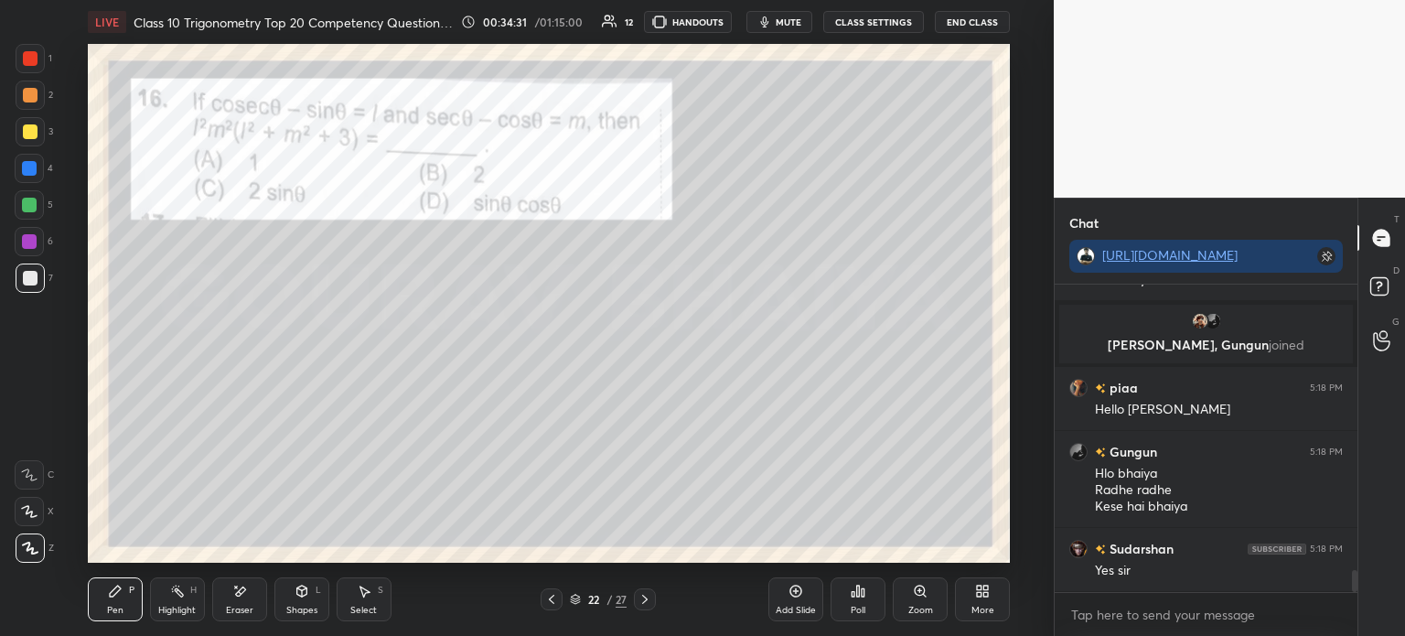
click at [648, 599] on icon at bounding box center [644, 599] width 5 height 9
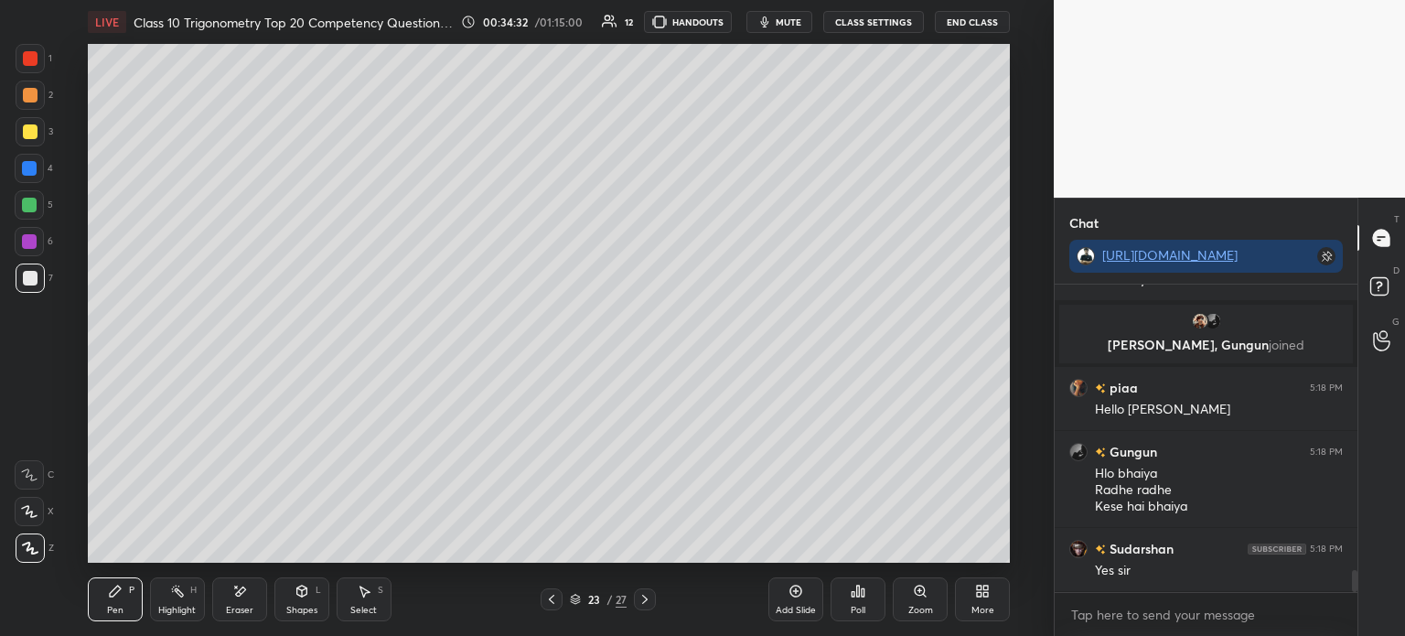
scroll to position [3996, 0]
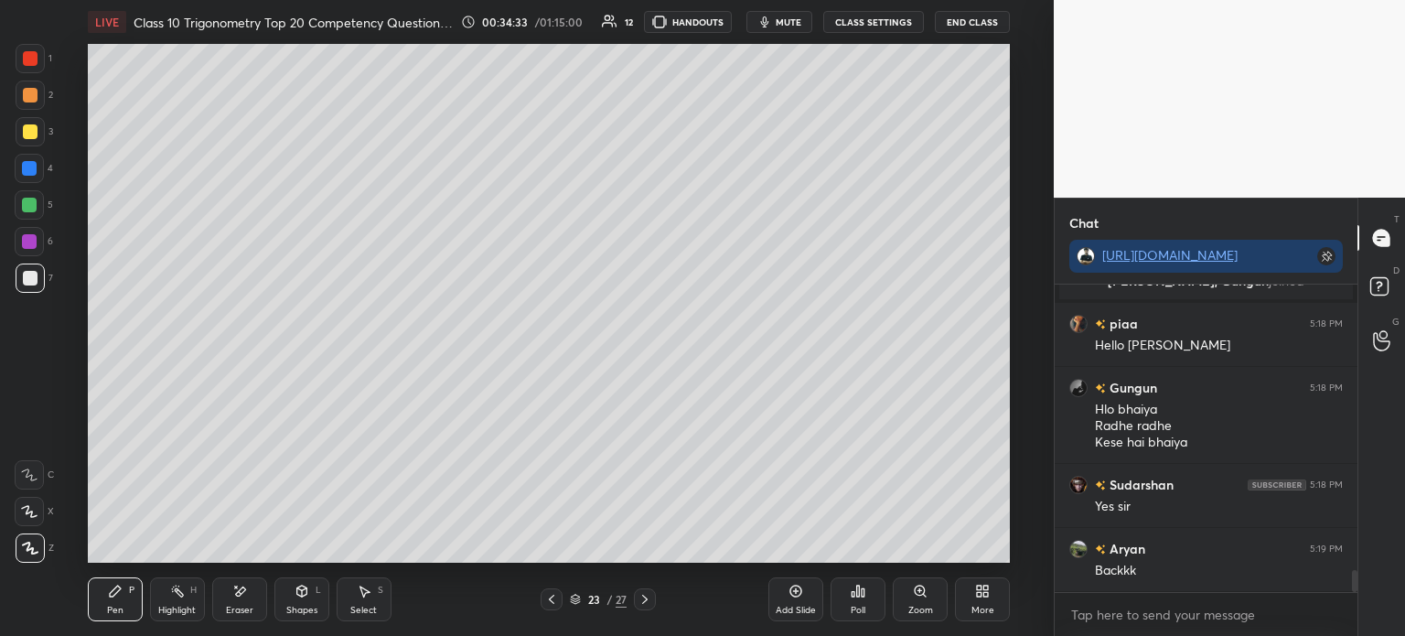
click at [564, 599] on div "23 / 27" at bounding box center [598, 599] width 115 height 22
click at [549, 603] on icon at bounding box center [551, 599] width 15 height 15
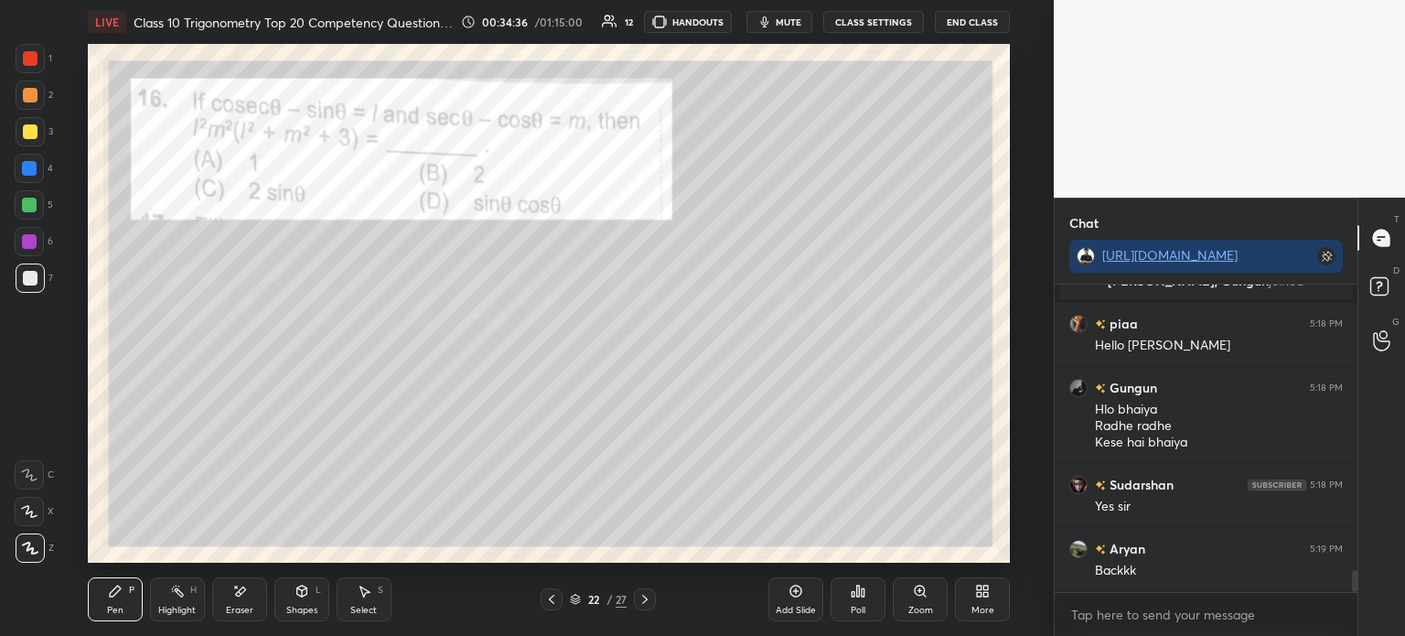
scroll to position [4059, 0]
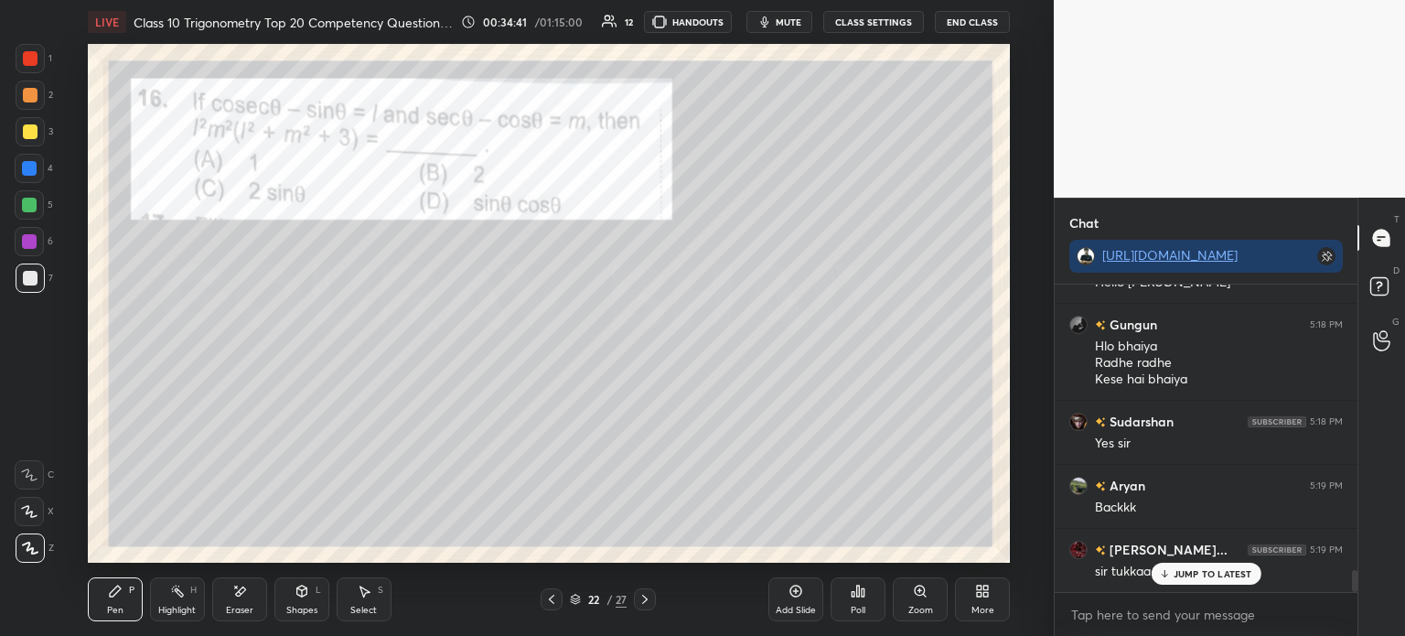
click at [554, 599] on icon at bounding box center [551, 599] width 15 height 15
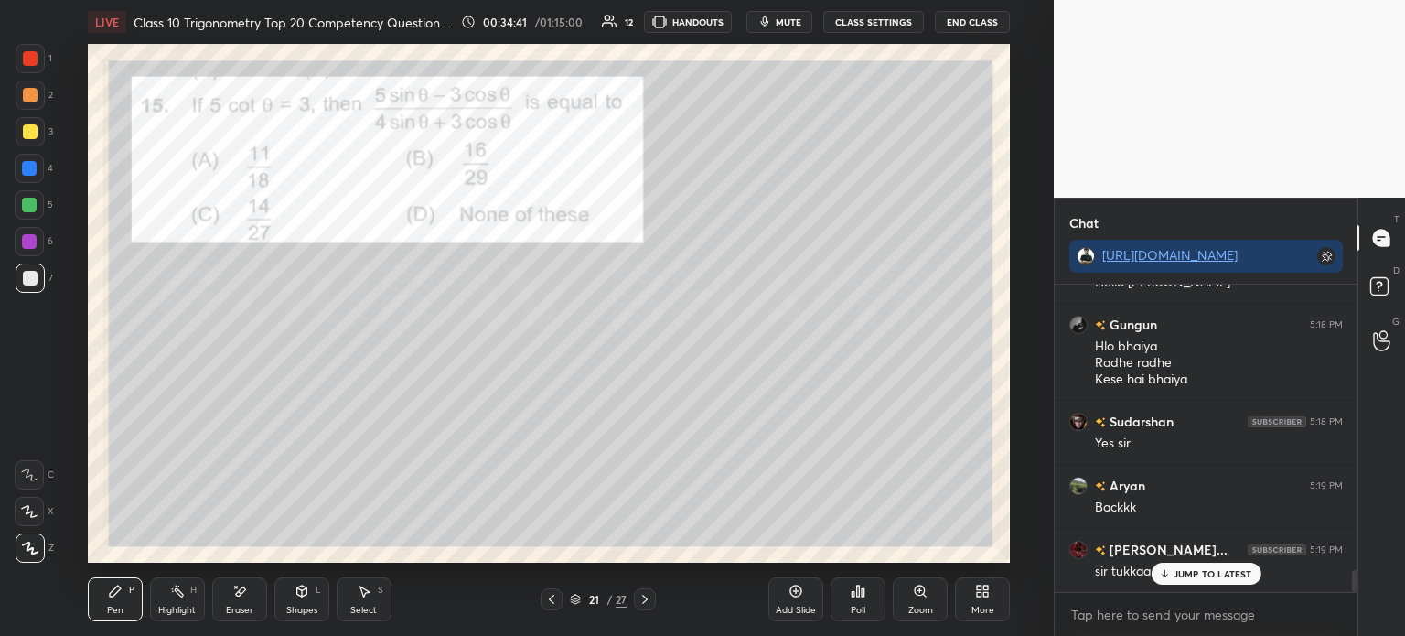
click at [607, 596] on div "/" at bounding box center [609, 599] width 5 height 11
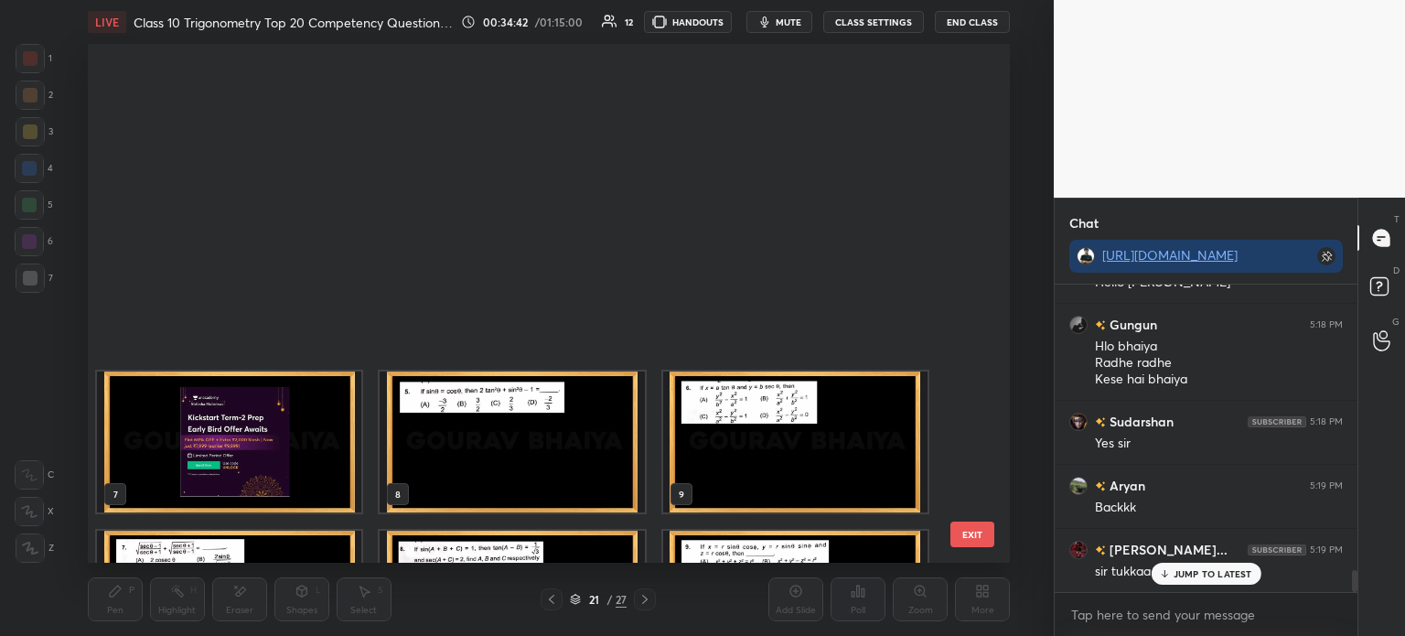
scroll to position [513, 914]
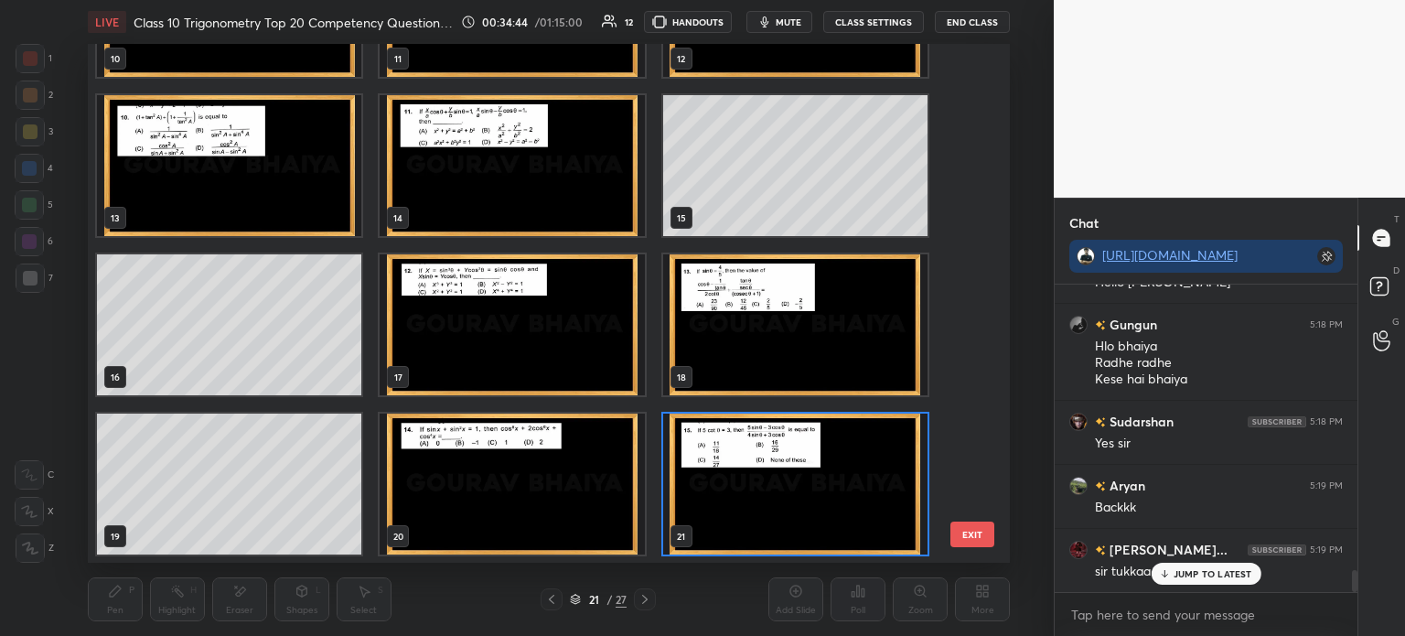
click at [530, 328] on img "grid" at bounding box center [512, 324] width 264 height 141
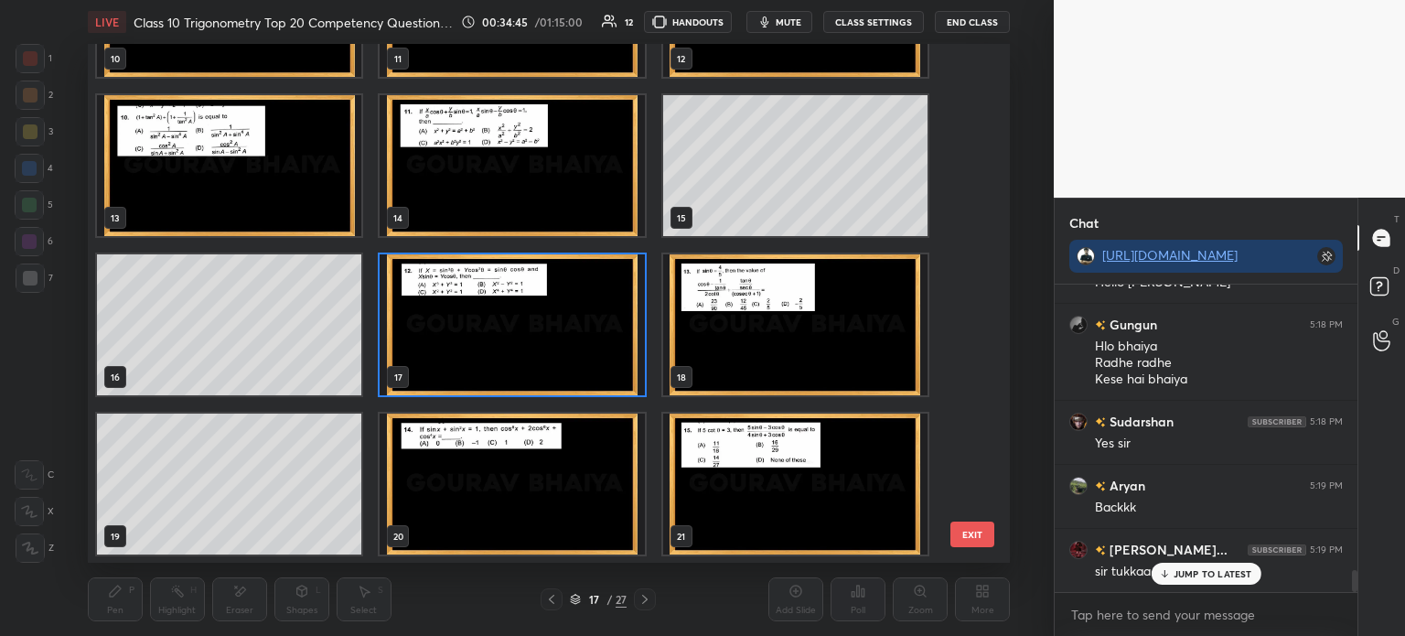
click at [532, 332] on img "grid" at bounding box center [512, 324] width 264 height 141
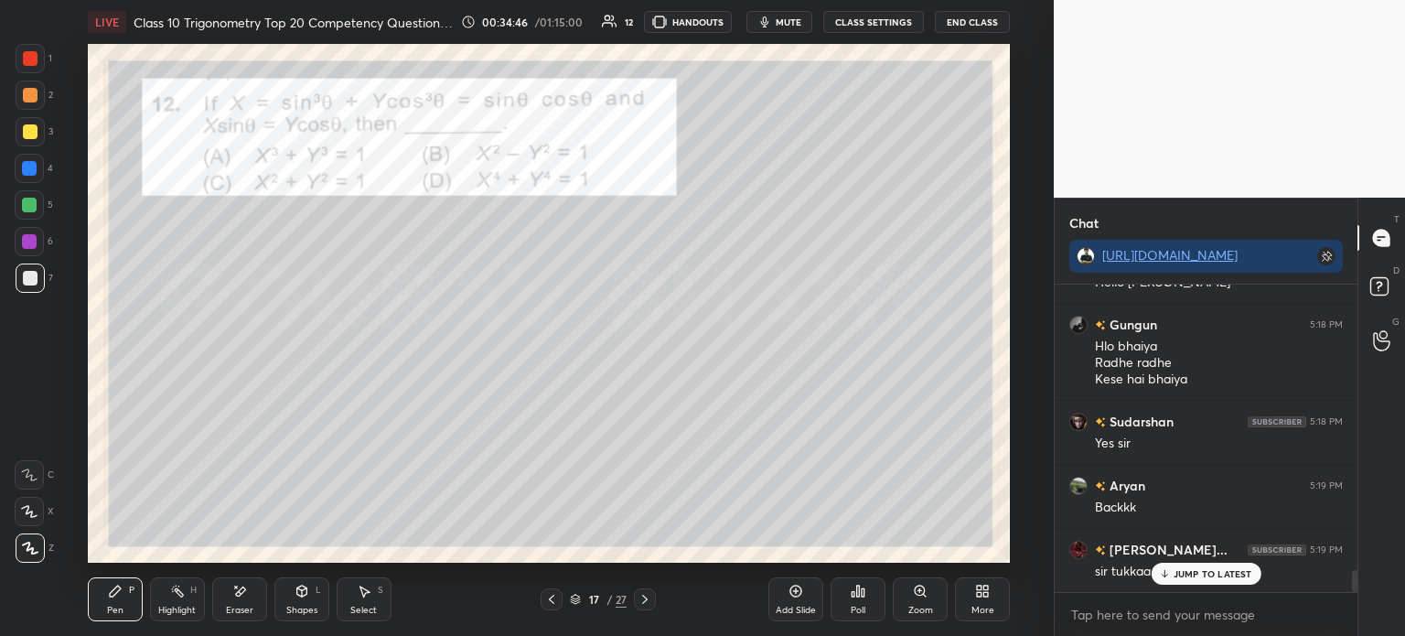
click at [645, 597] on icon at bounding box center [644, 599] width 5 height 9
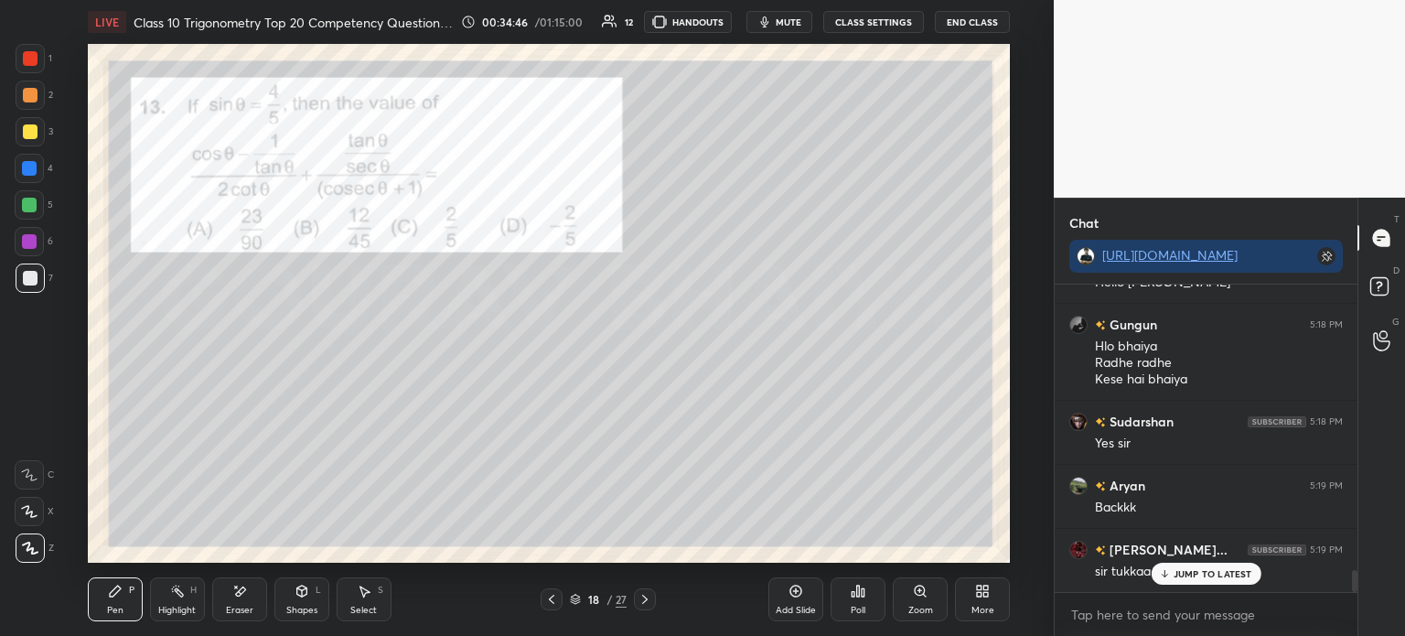
click at [641, 598] on icon at bounding box center [645, 599] width 15 height 15
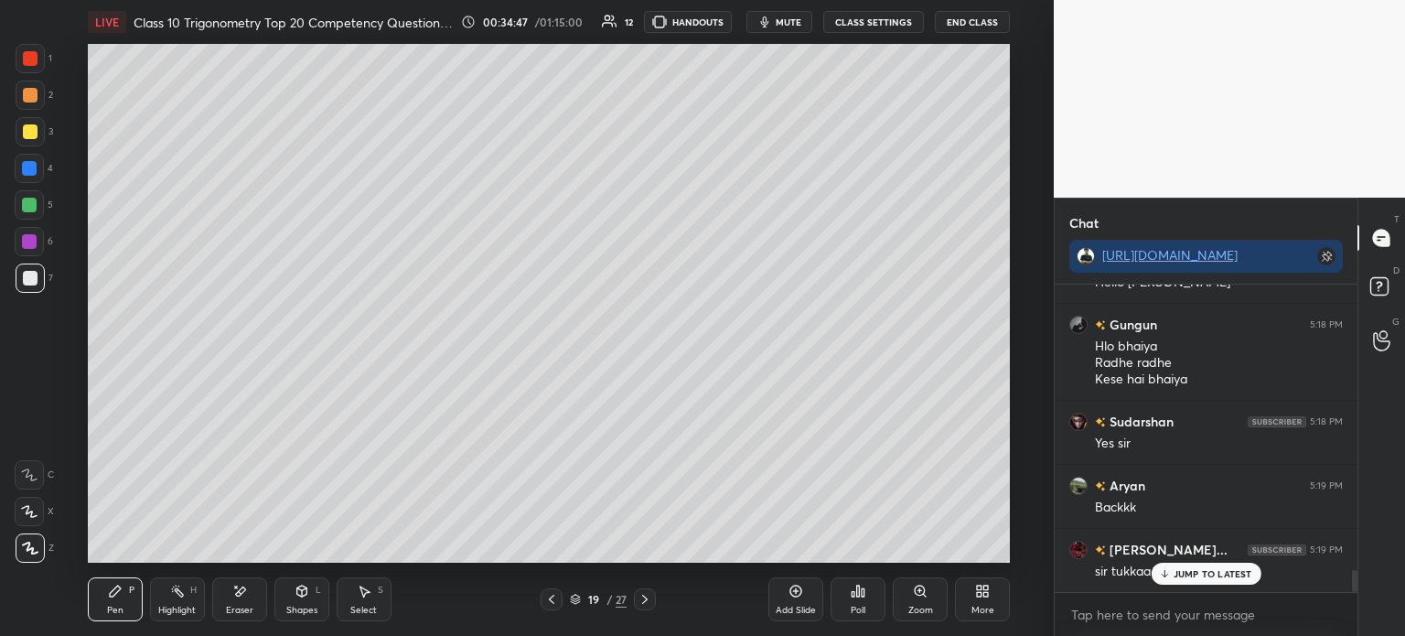
click at [642, 596] on icon at bounding box center [644, 599] width 5 height 9
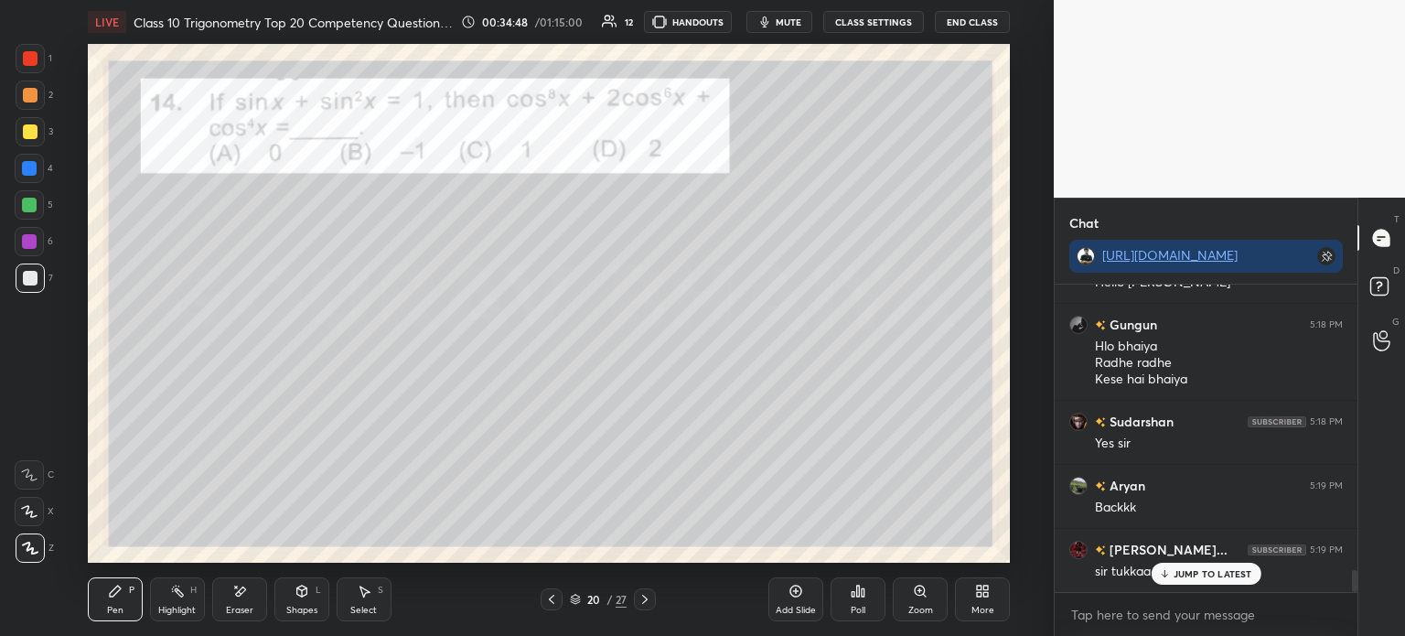
click at [645, 594] on icon at bounding box center [645, 599] width 15 height 15
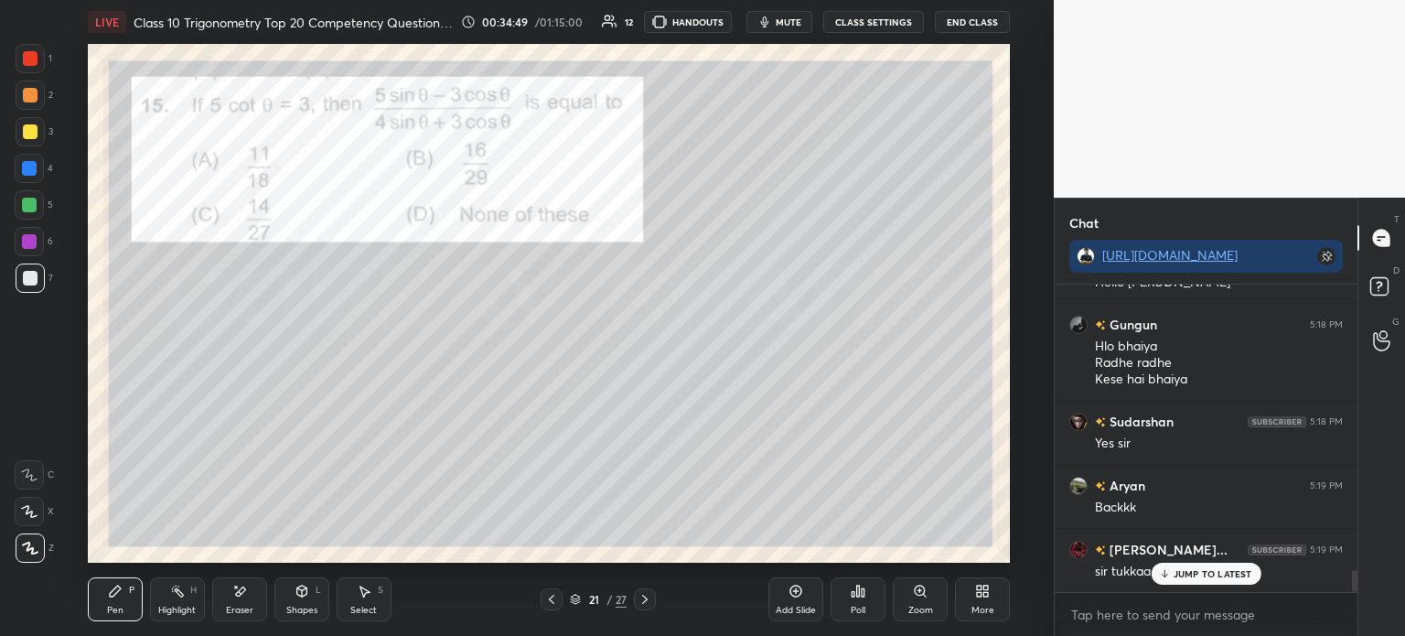
click at [644, 588] on div at bounding box center [645, 599] width 22 height 22
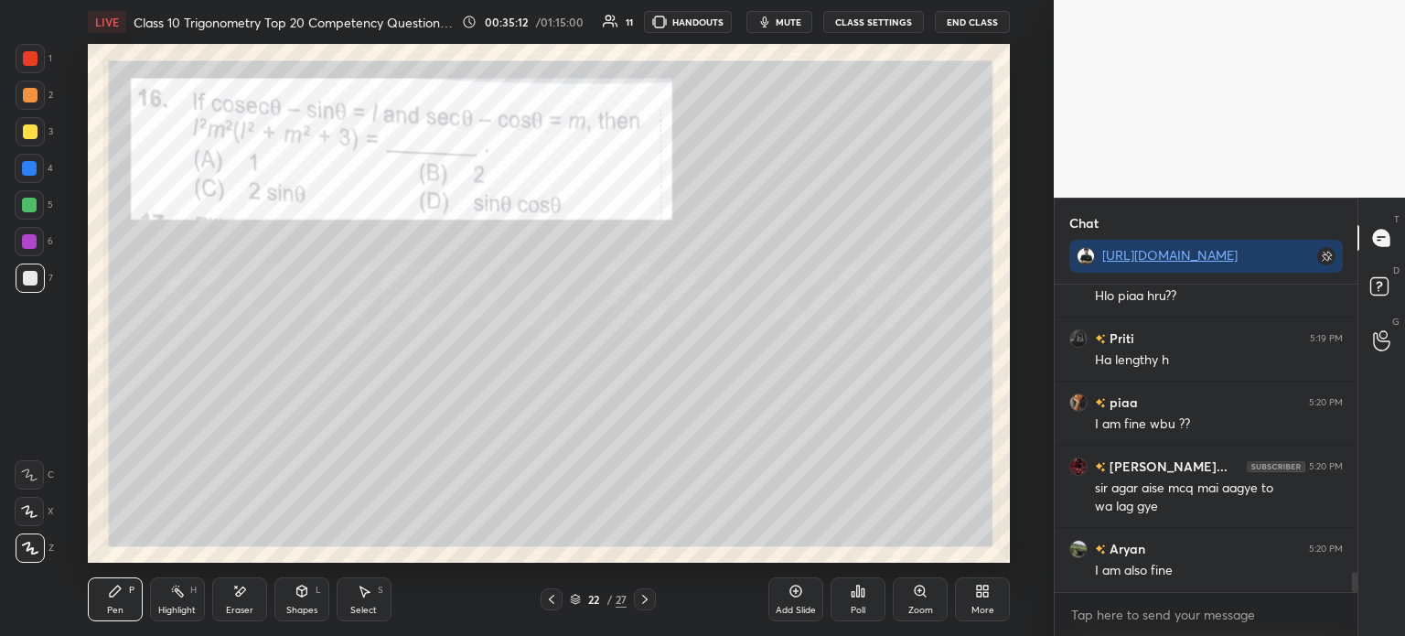
scroll to position [4463, 0]
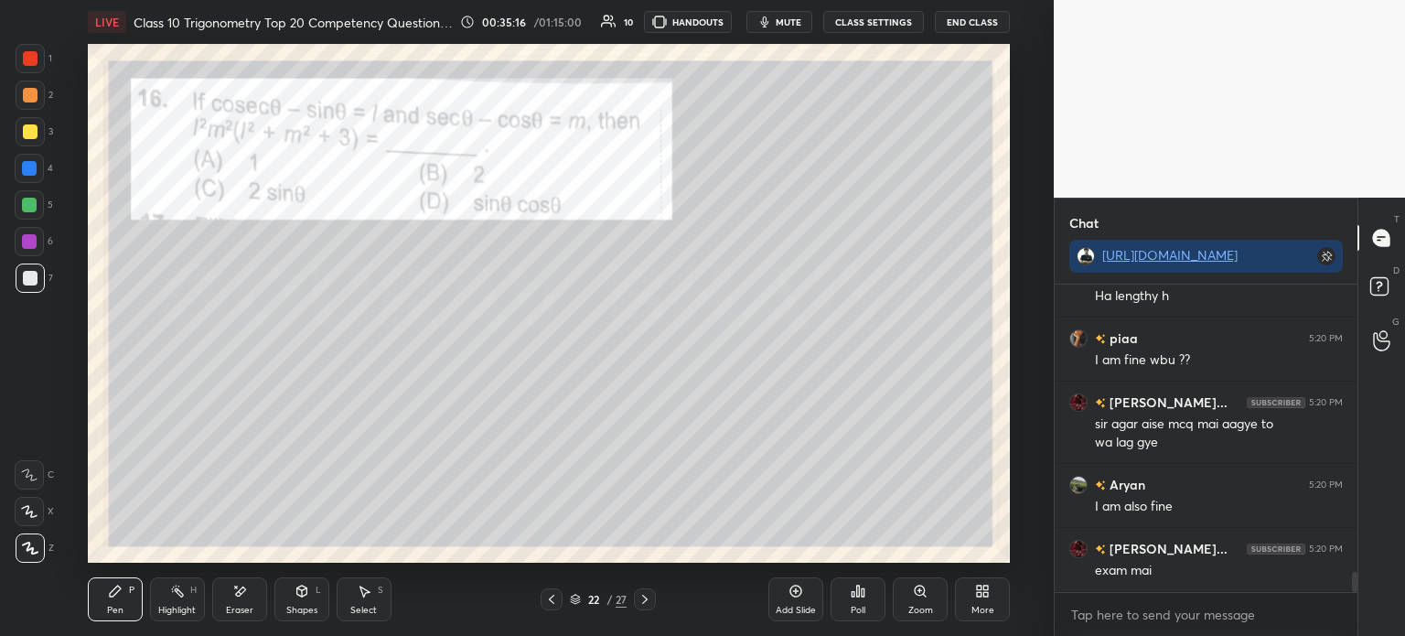
click at [30, 64] on div at bounding box center [30, 58] width 15 height 15
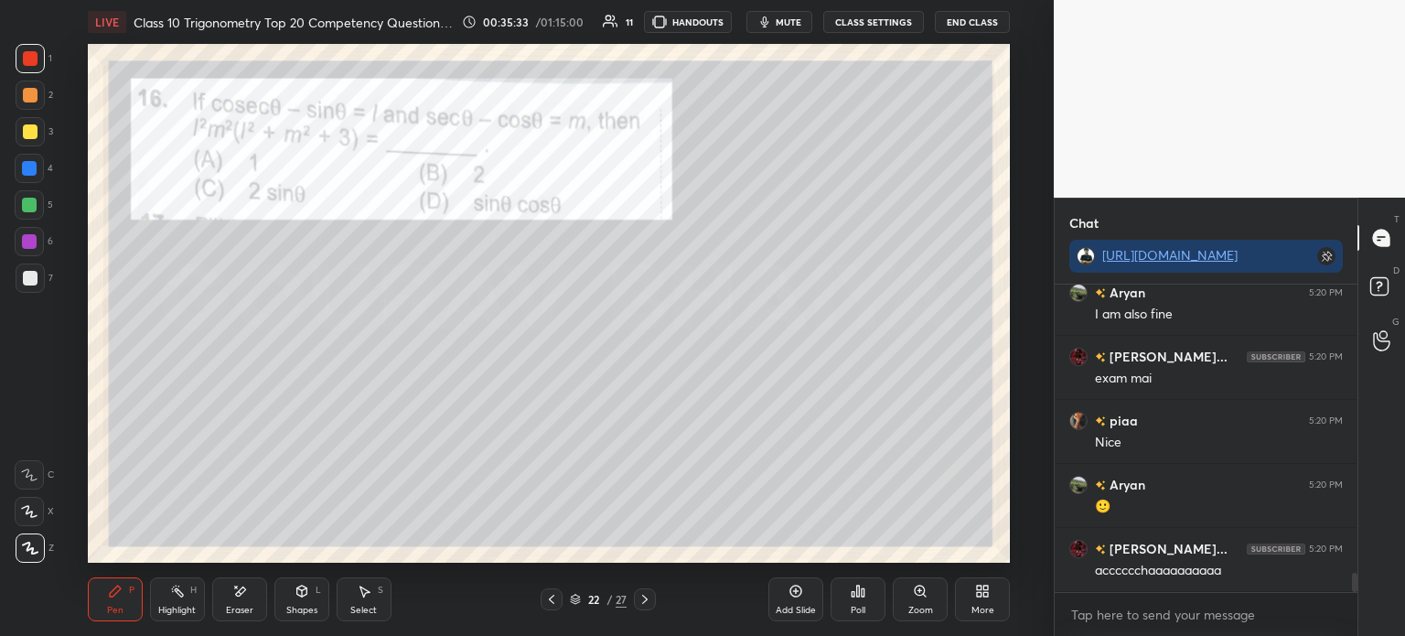
scroll to position [4699, 0]
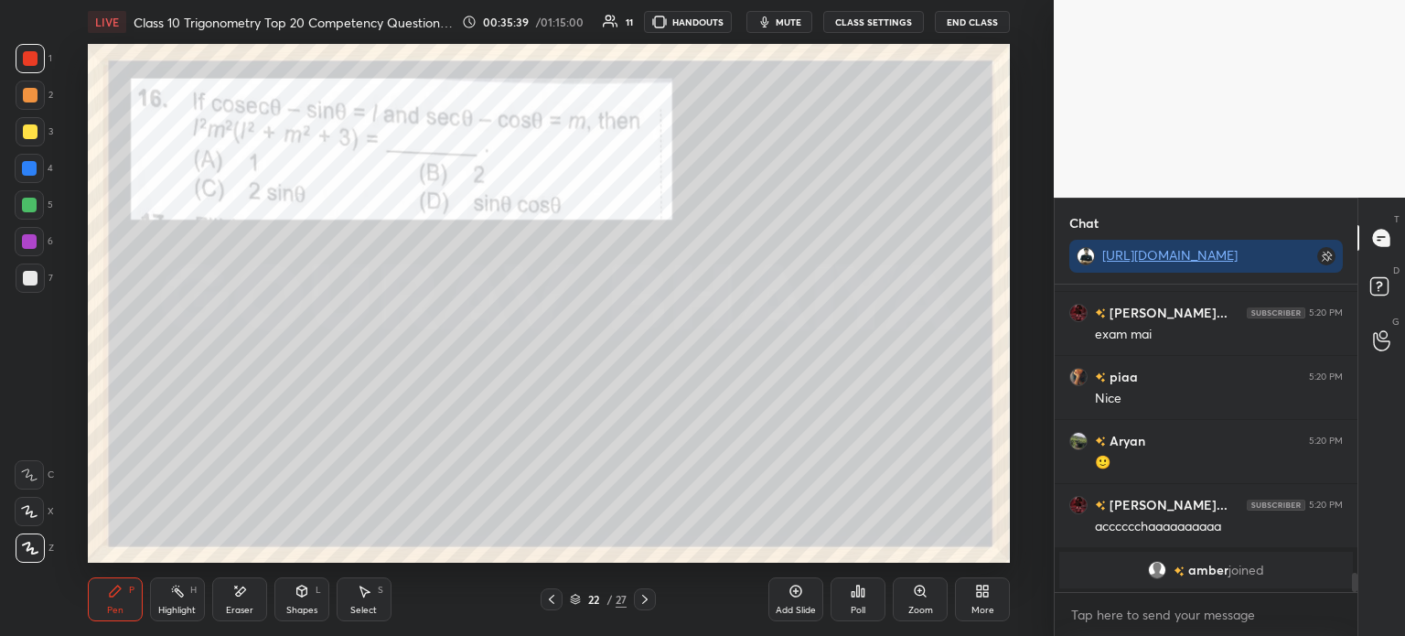
click at [26, 281] on div at bounding box center [30, 278] width 15 height 15
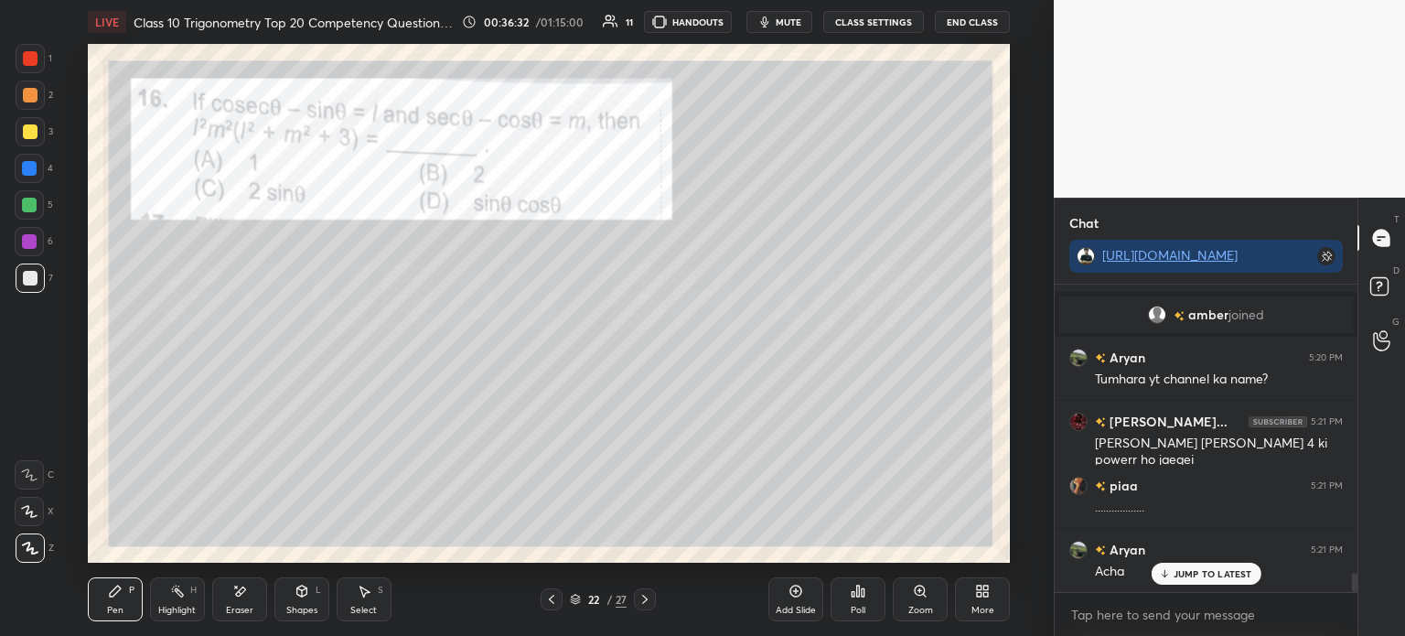
scroll to position [4719, 0]
click at [808, 594] on div "Add Slide" at bounding box center [795, 599] width 55 height 44
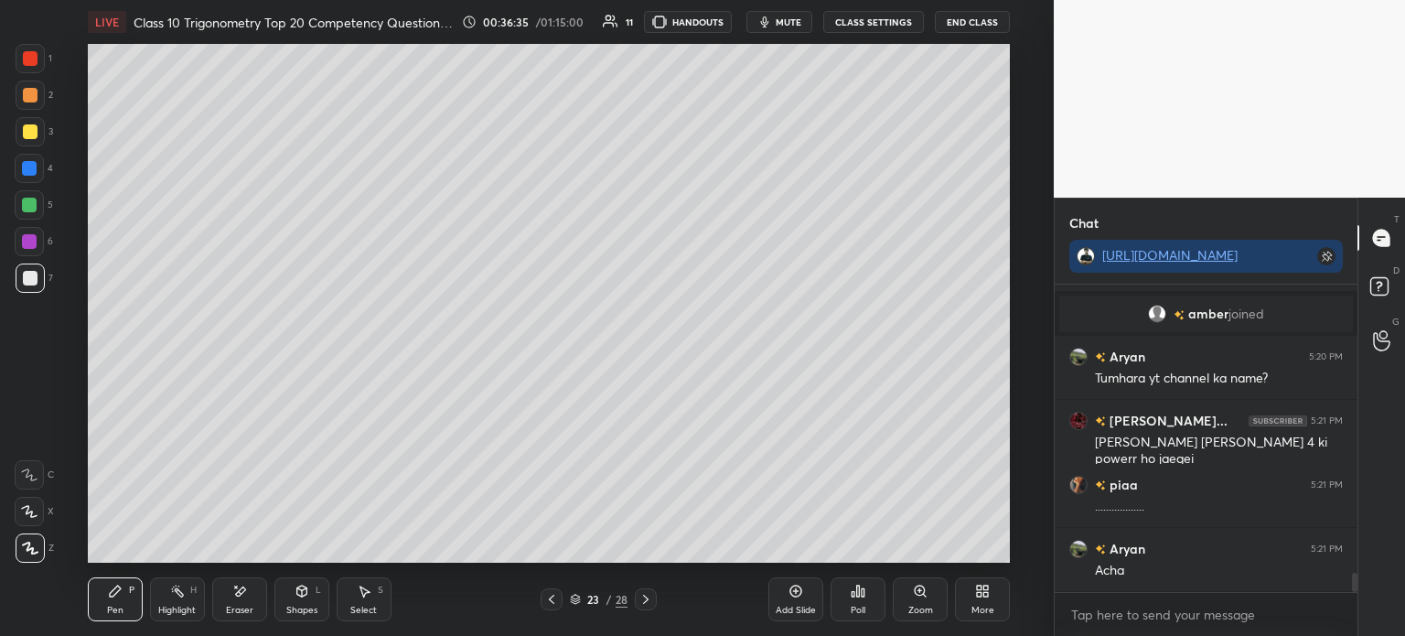
click at [559, 596] on div at bounding box center [552, 599] width 22 height 22
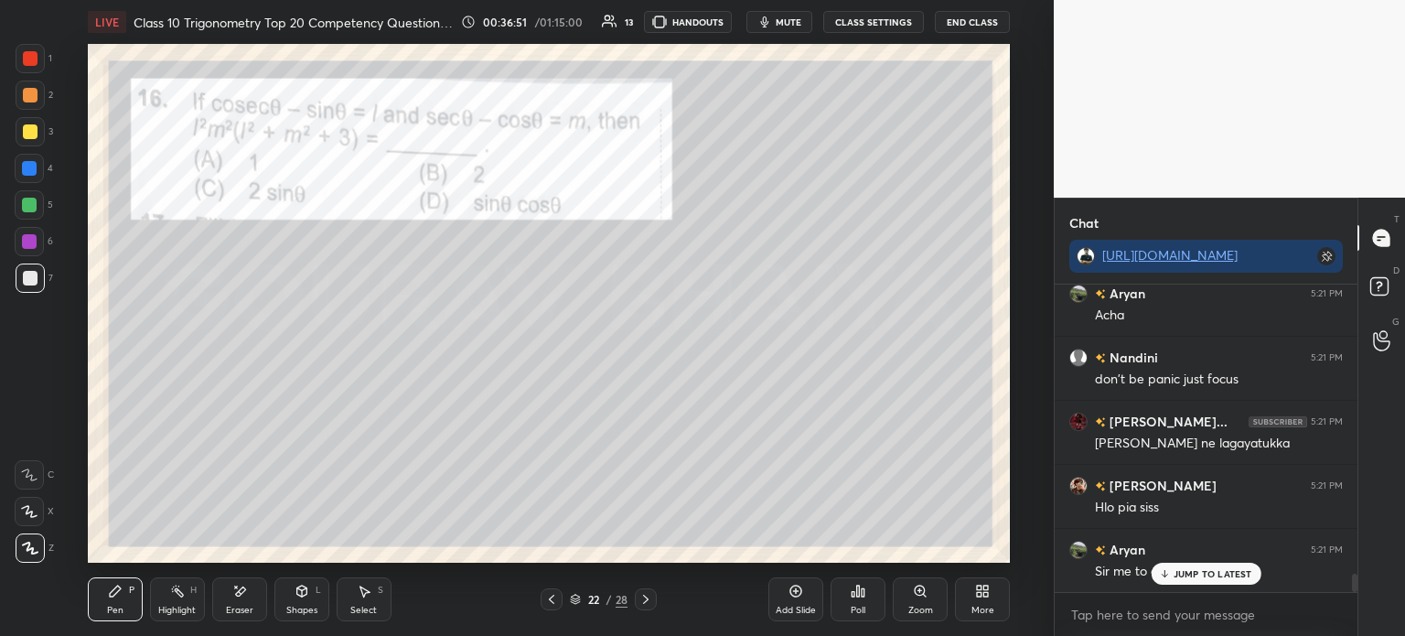
scroll to position [4975, 0]
click at [646, 599] on icon at bounding box center [646, 599] width 15 height 15
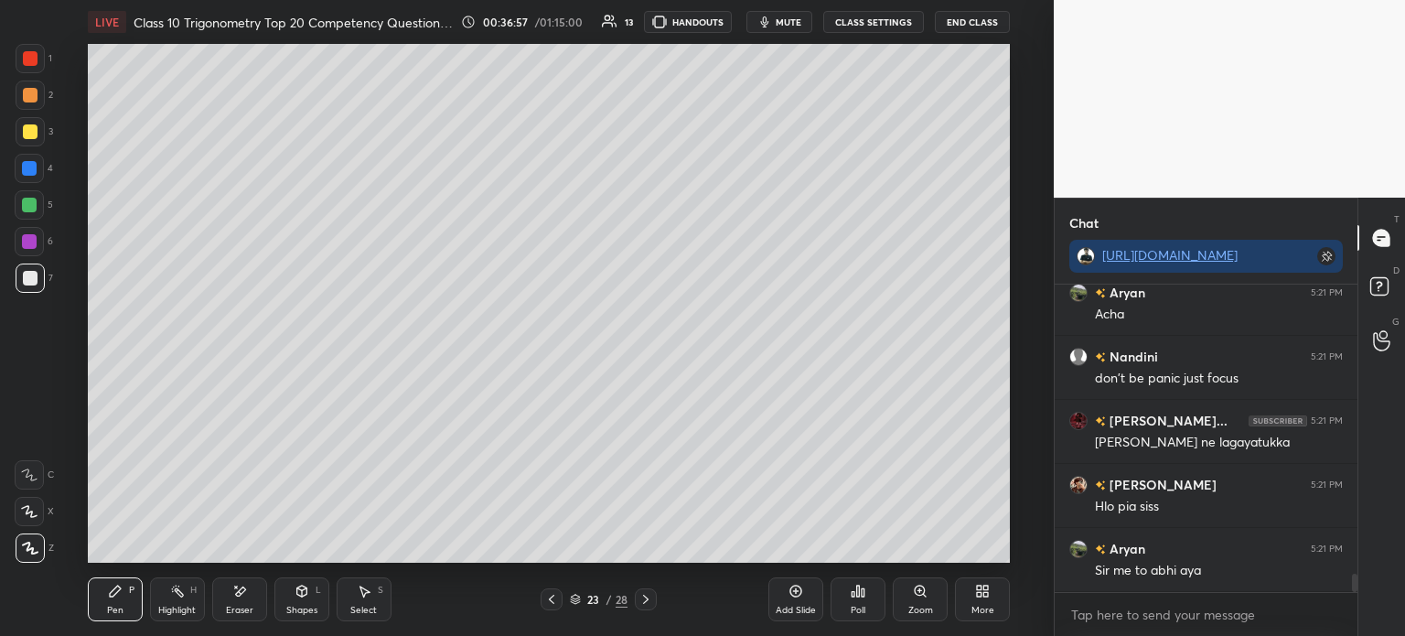
click at [548, 599] on icon at bounding box center [551, 599] width 15 height 15
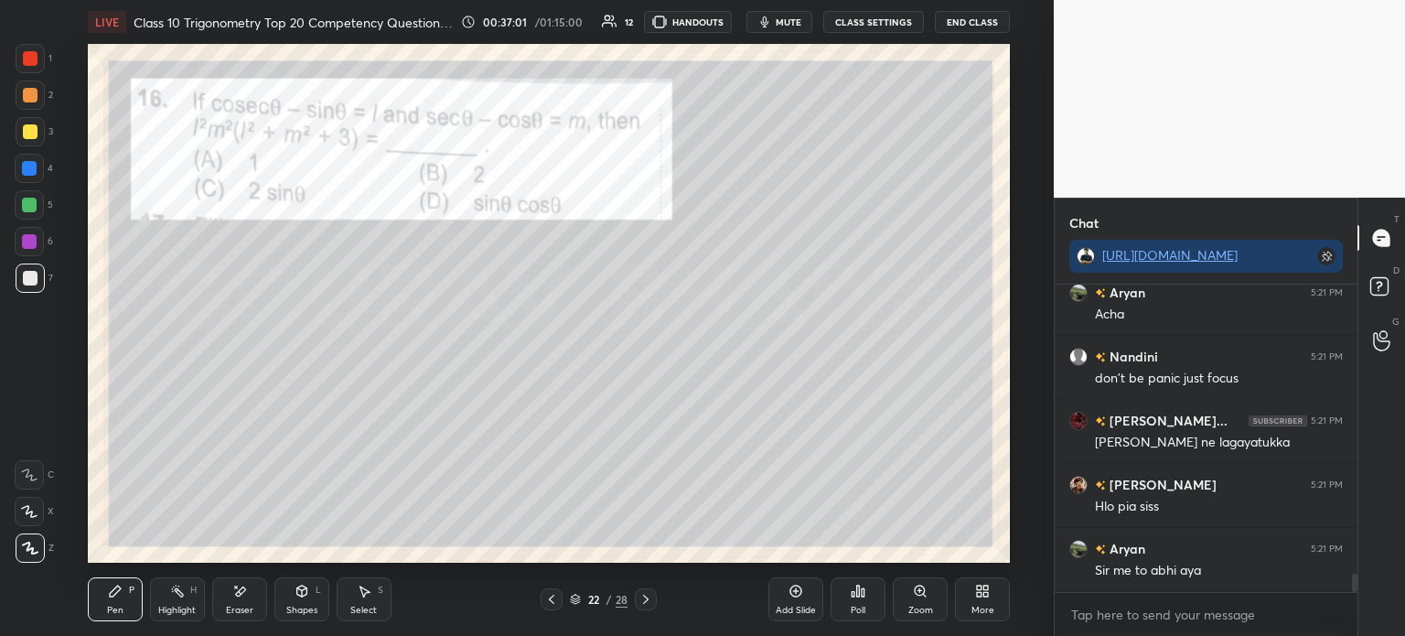
click at [640, 595] on icon at bounding box center [646, 599] width 15 height 15
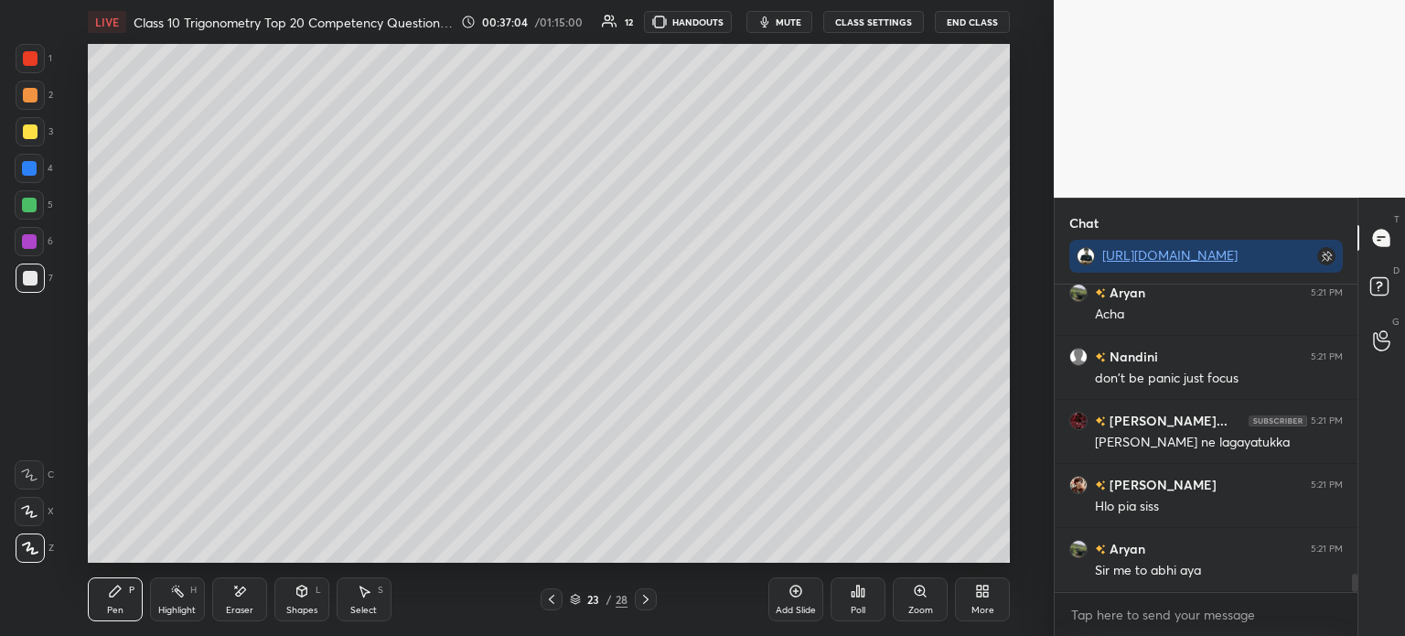
click at [550, 596] on icon at bounding box center [551, 599] width 15 height 15
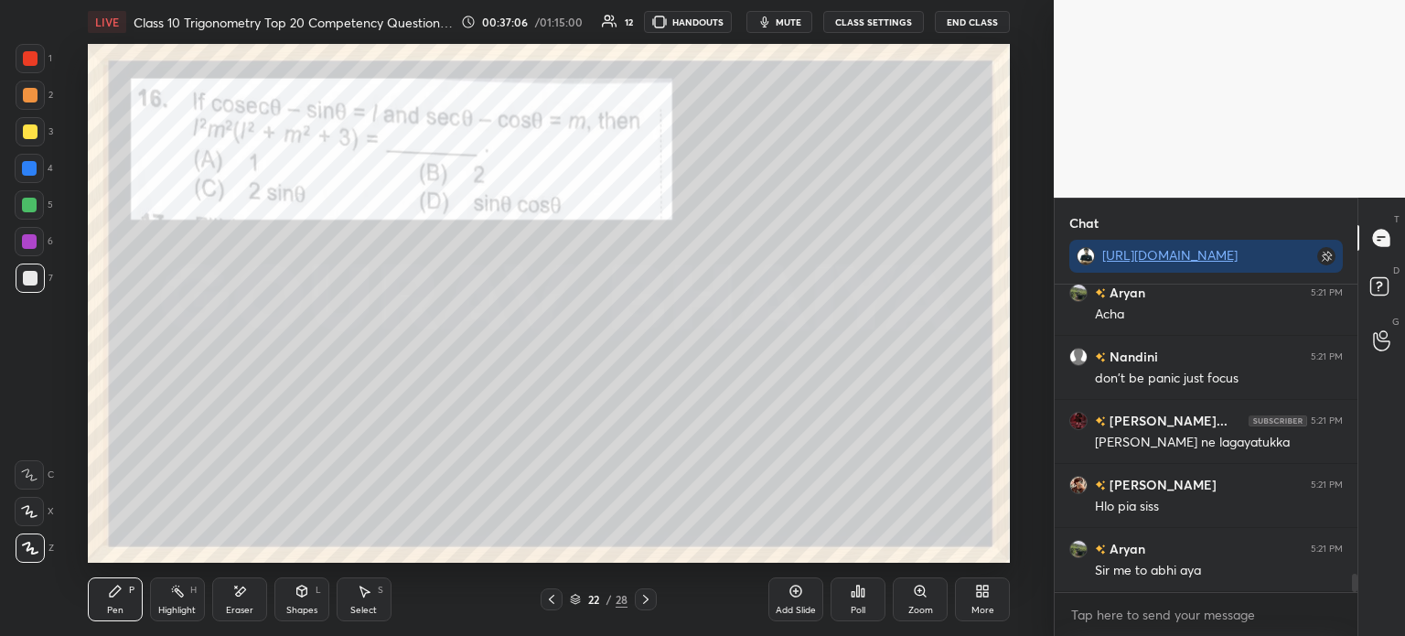
scroll to position [5039, 0]
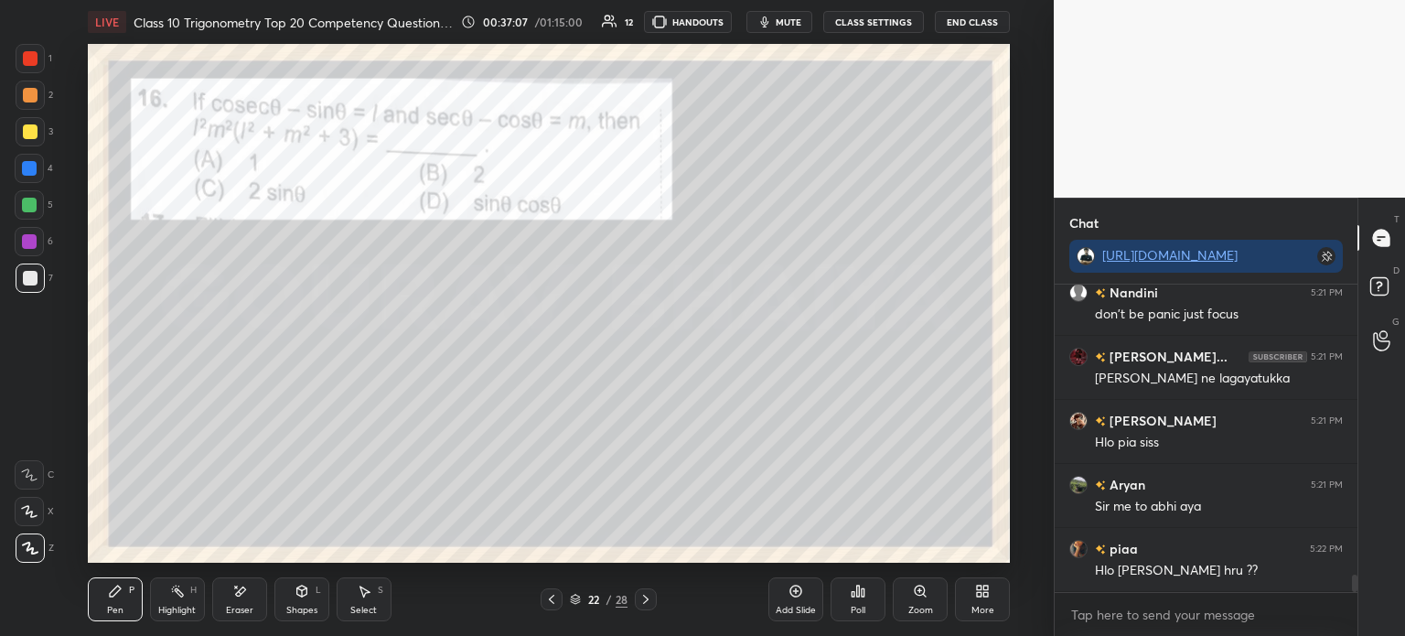
click at [640, 594] on icon at bounding box center [646, 599] width 15 height 15
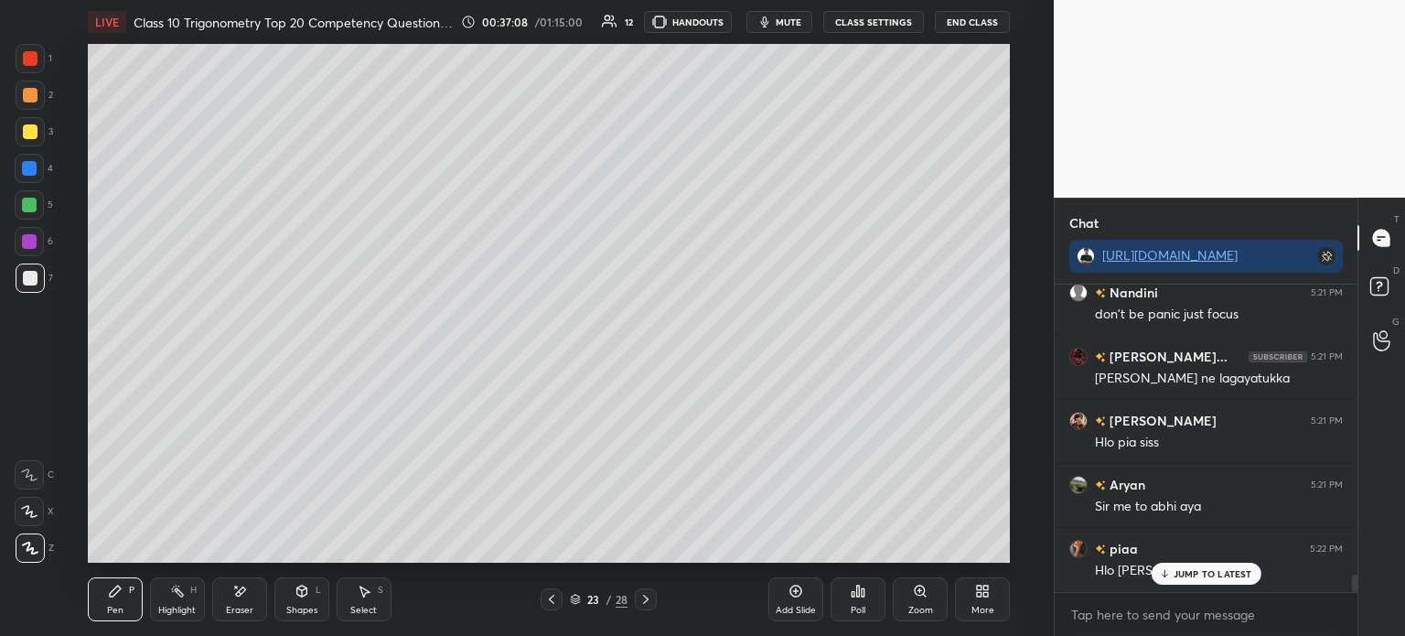
scroll to position [5102, 0]
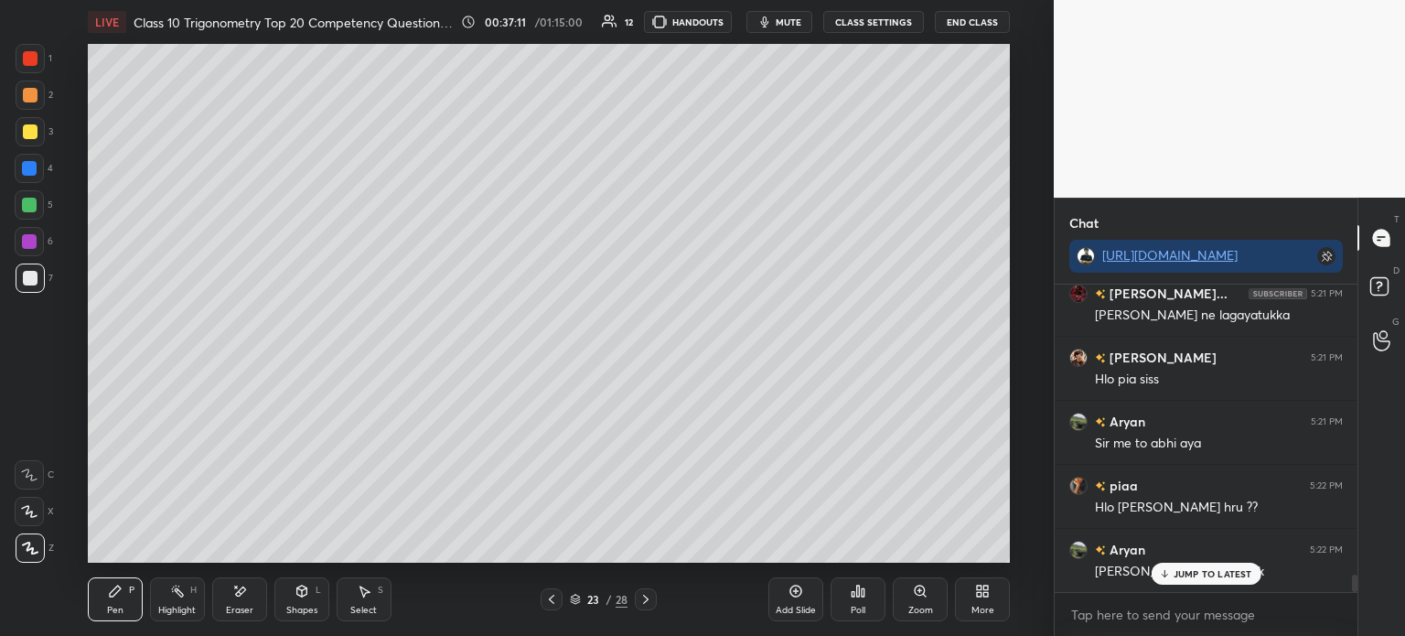
click at [545, 603] on icon at bounding box center [551, 599] width 15 height 15
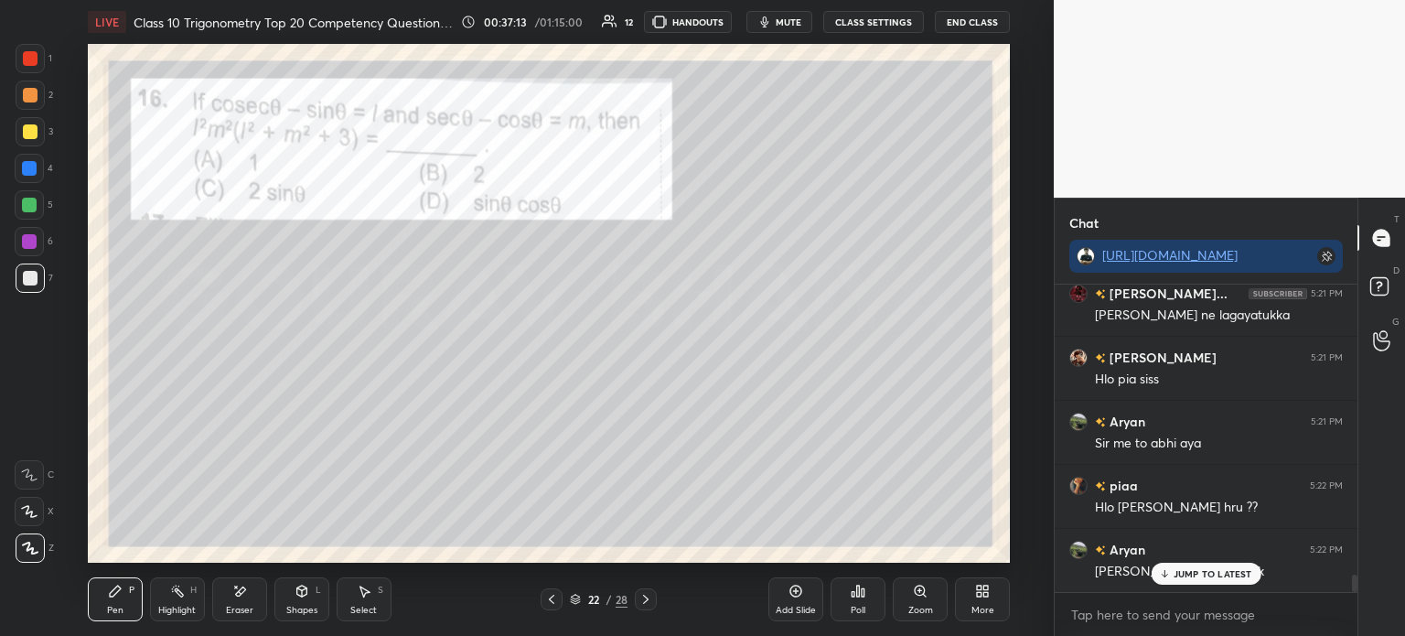
click at [642, 596] on icon at bounding box center [646, 599] width 15 height 15
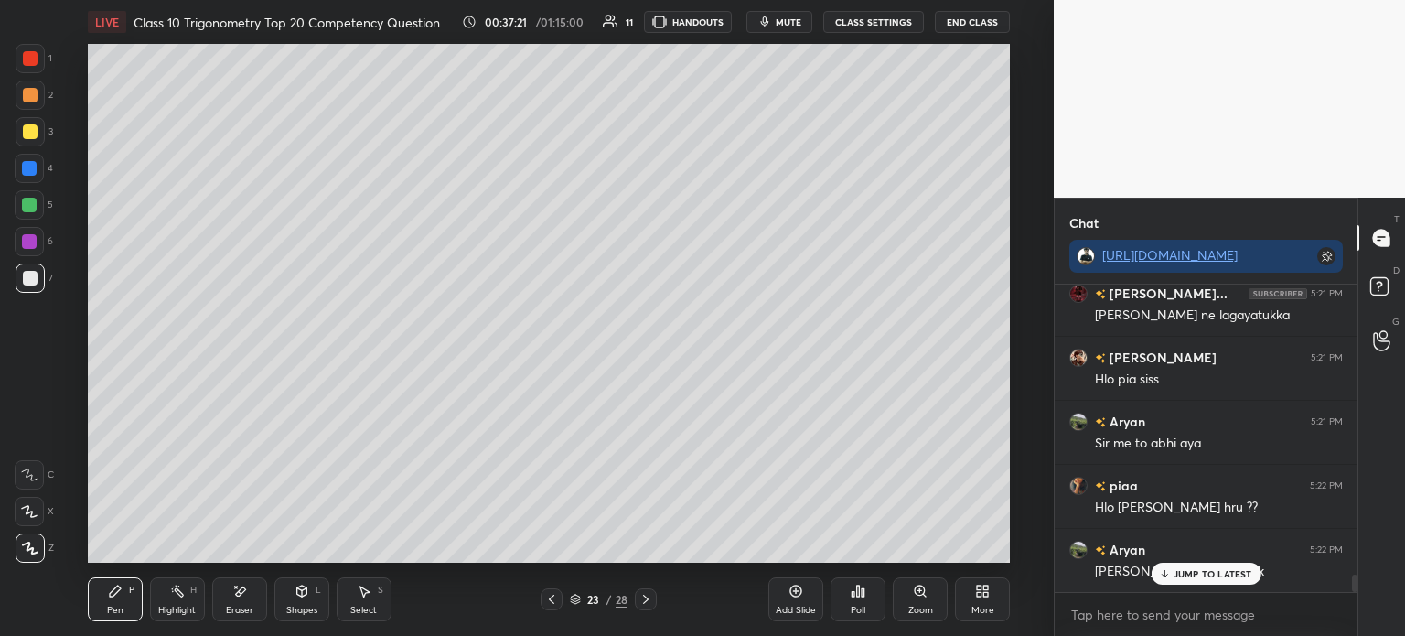
click at [553, 597] on icon at bounding box center [551, 599] width 15 height 15
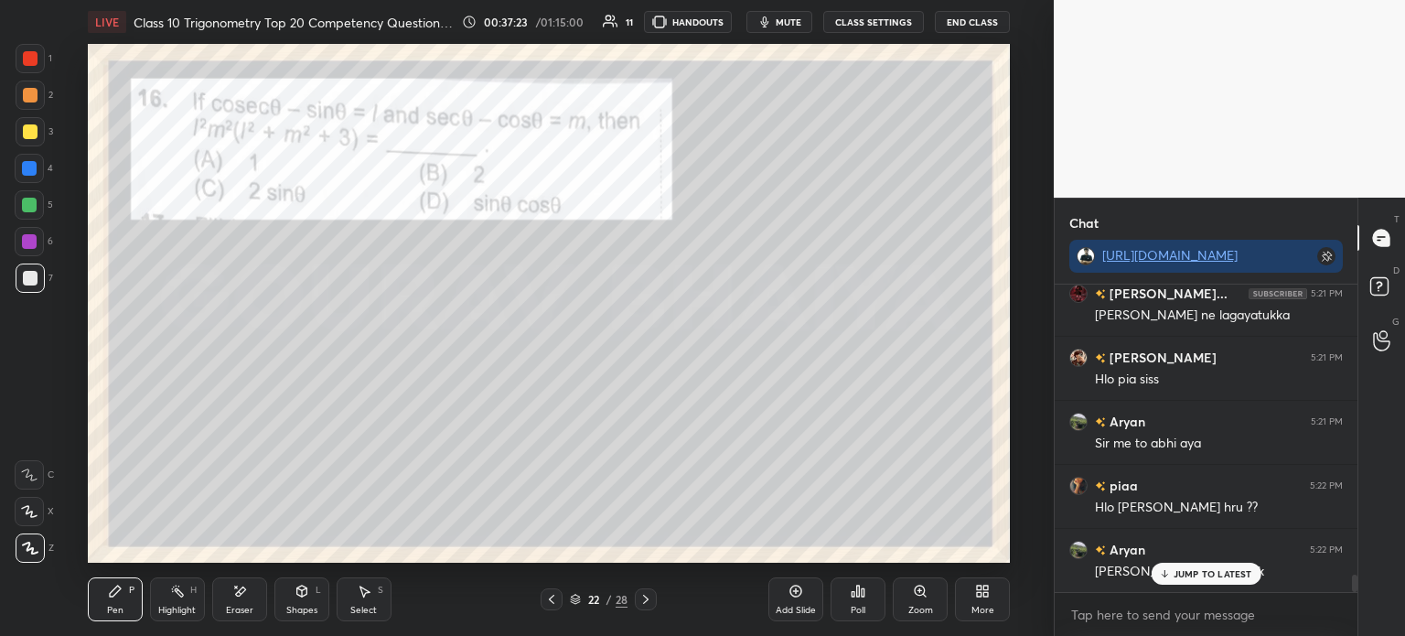
click at [647, 600] on icon at bounding box center [645, 599] width 5 height 9
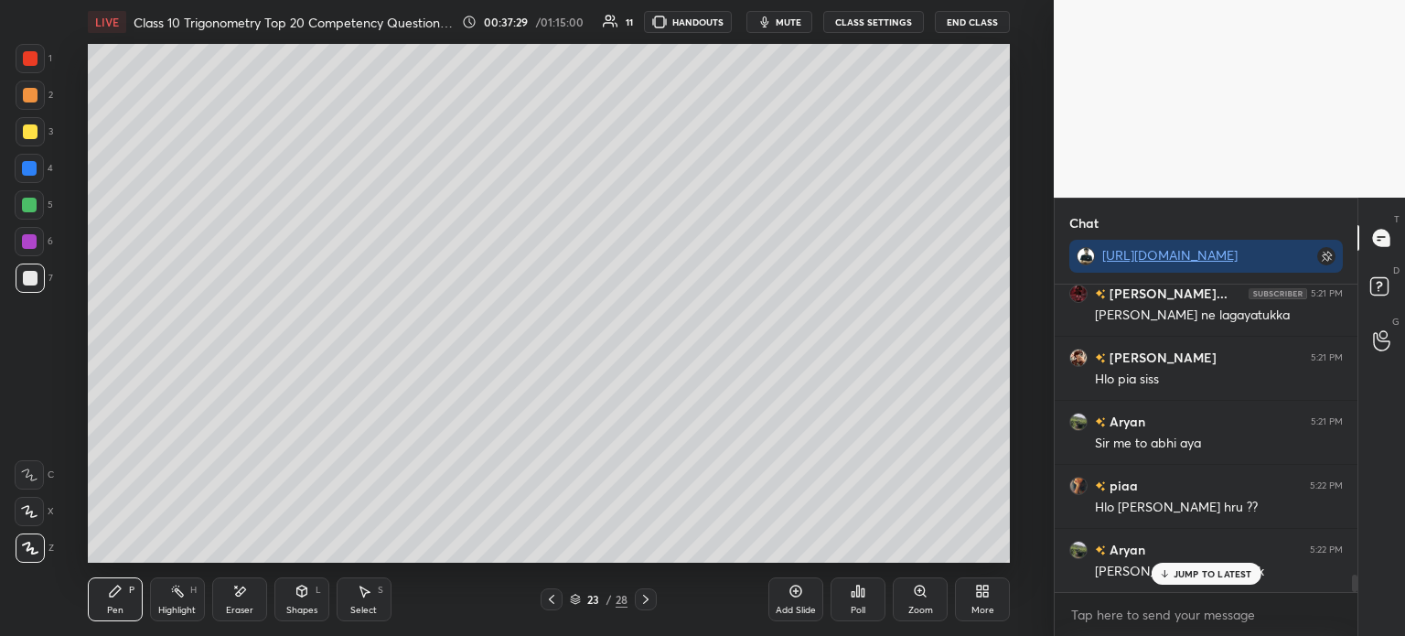
scroll to position [5103, 0]
click at [548, 602] on icon at bounding box center [551, 599] width 15 height 15
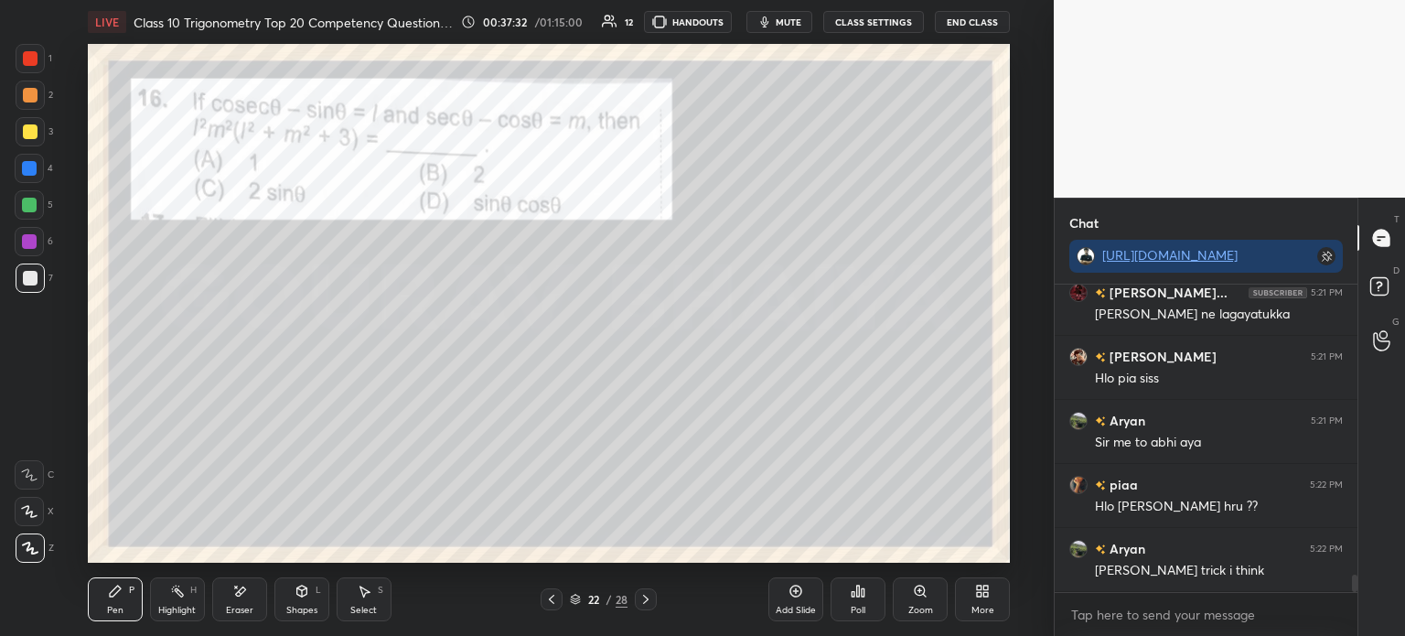
click at [644, 598] on icon at bounding box center [646, 599] width 15 height 15
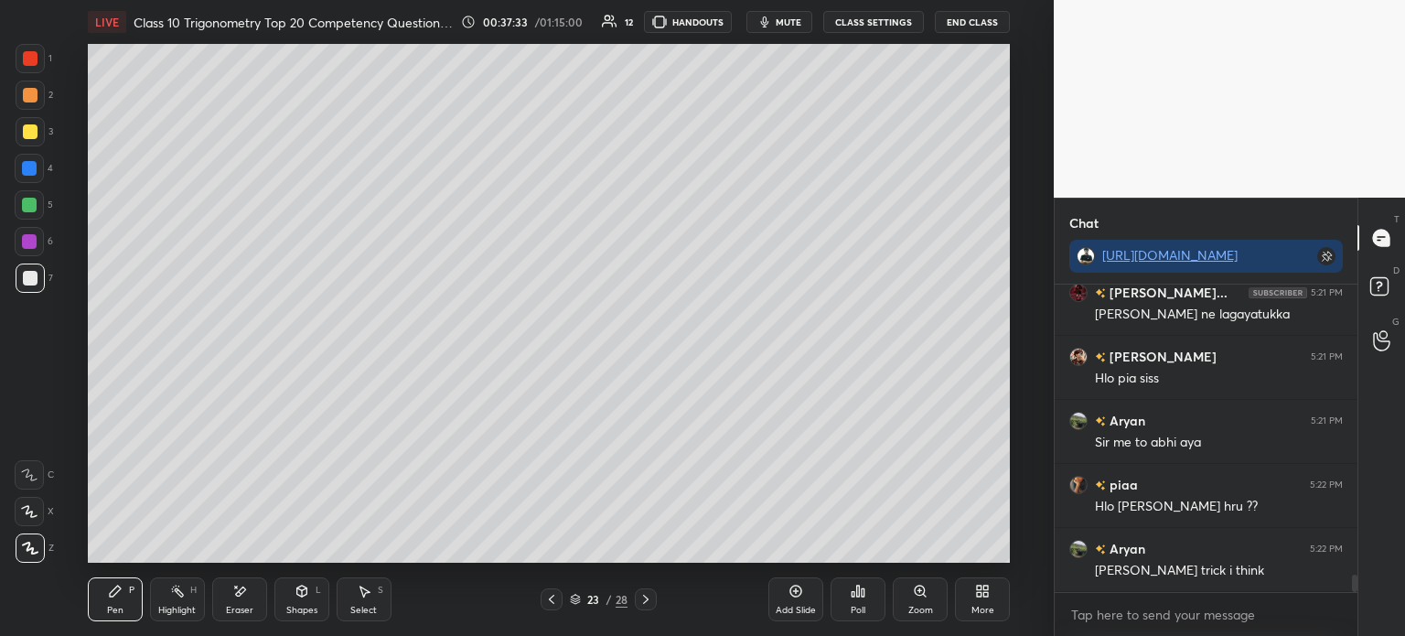
click at [553, 603] on icon at bounding box center [551, 599] width 15 height 15
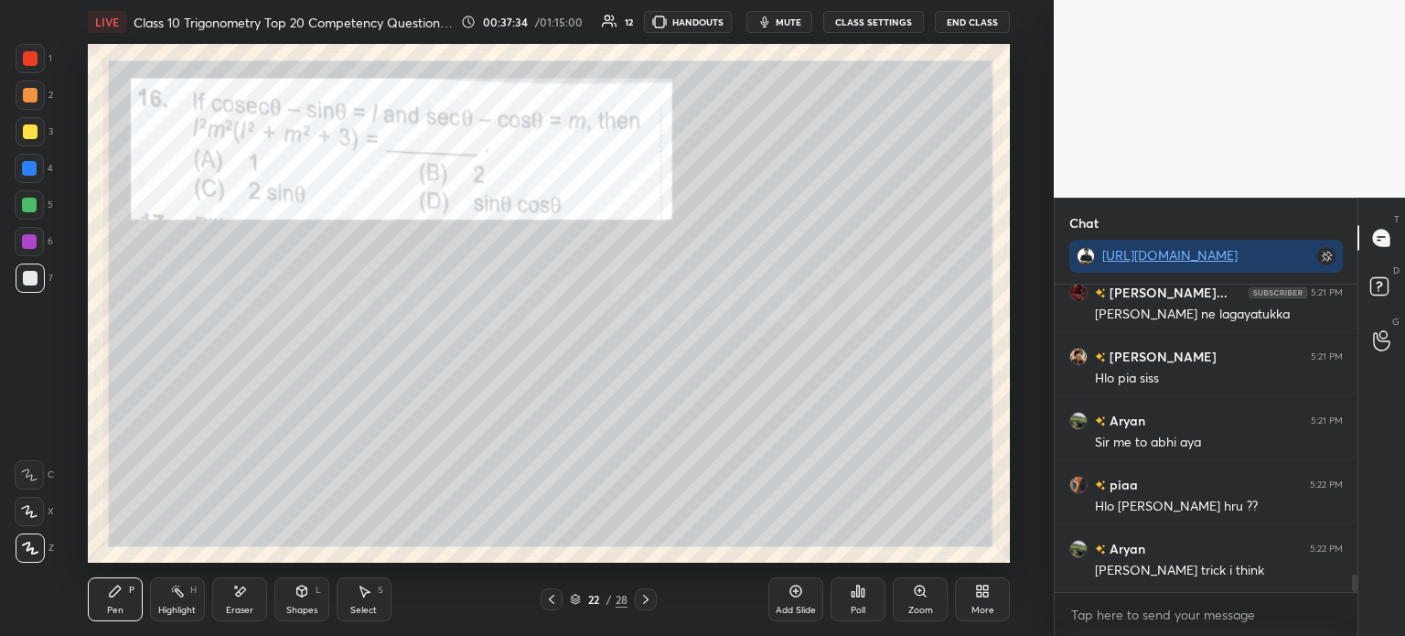
click at [644, 596] on icon at bounding box center [646, 599] width 15 height 15
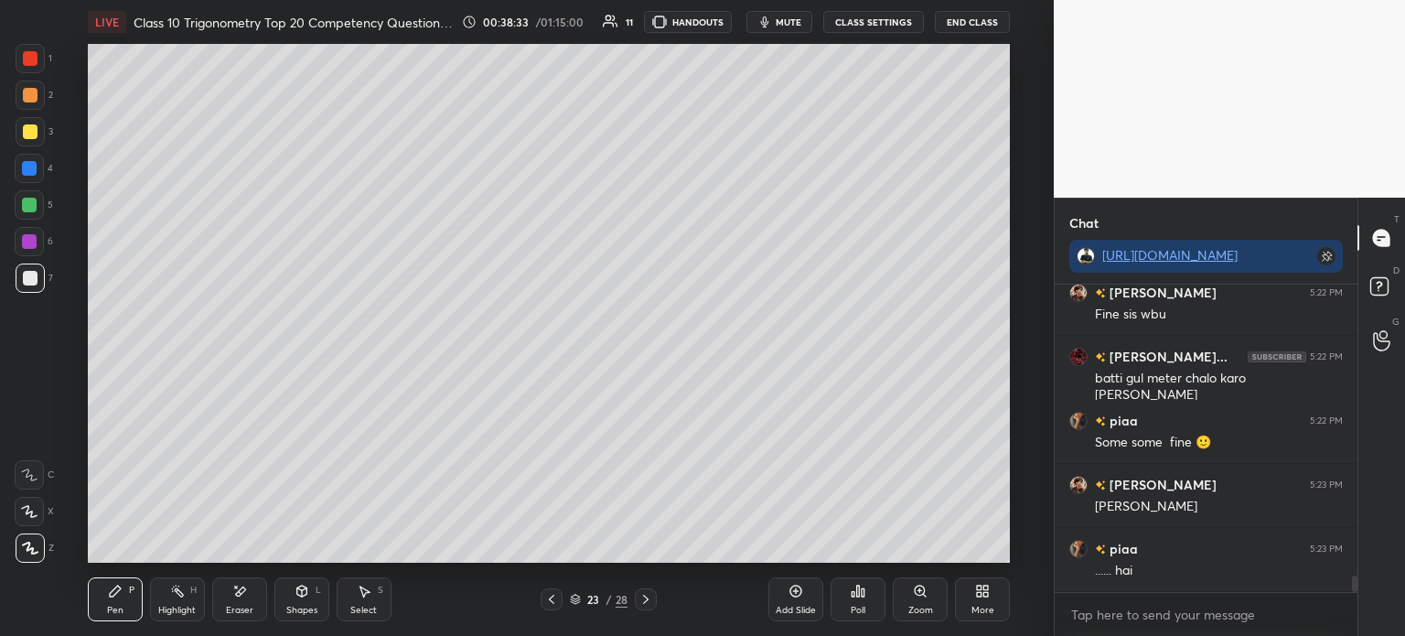
scroll to position [5486, 0]
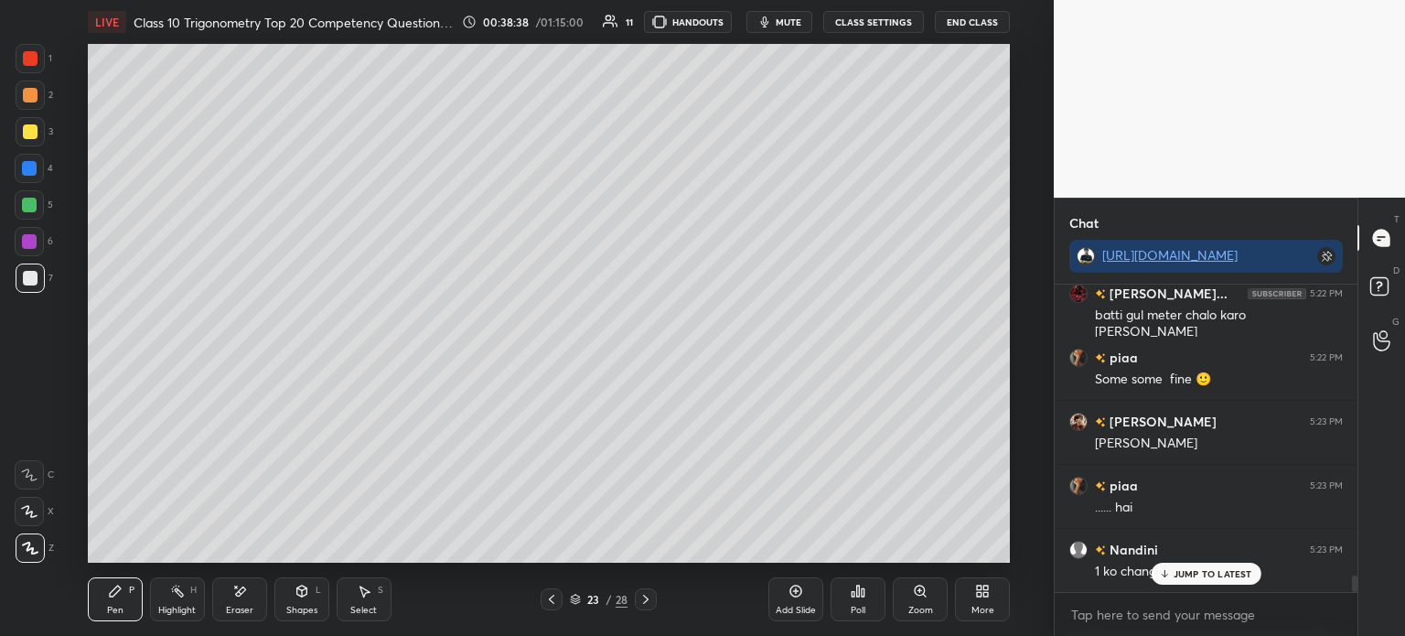
click at [787, 594] on div "Add Slide" at bounding box center [795, 599] width 55 height 44
click at [550, 595] on icon at bounding box center [551, 599] width 15 height 15
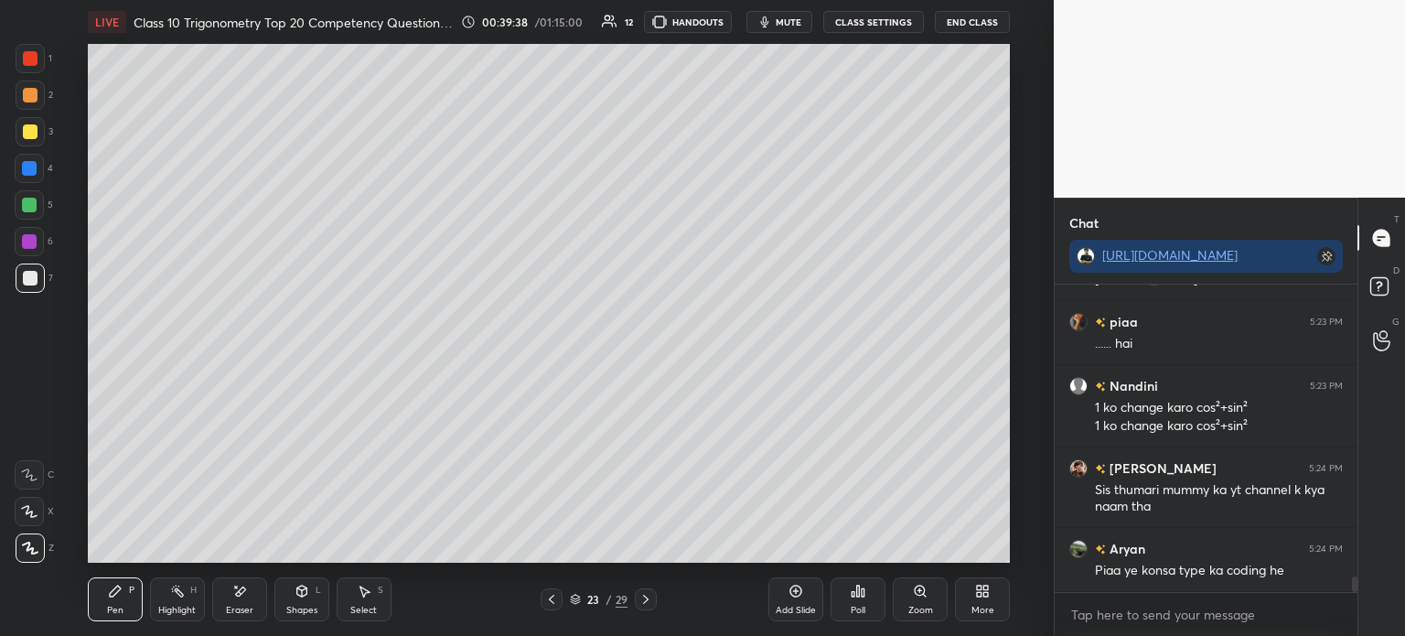
scroll to position [5668, 0]
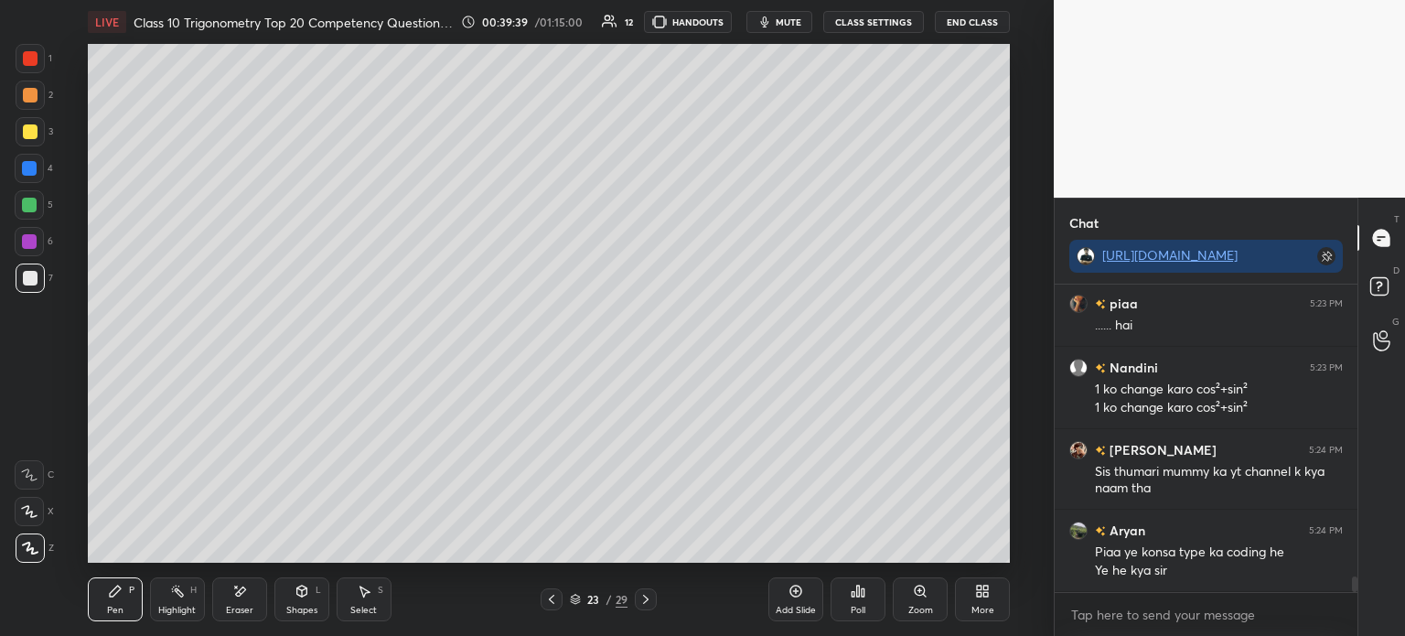
click at [644, 596] on icon at bounding box center [646, 599] width 15 height 15
click at [252, 585] on div "Eraser" at bounding box center [239, 599] width 55 height 44
click at [547, 596] on icon at bounding box center [551, 599] width 15 height 15
click at [114, 585] on icon at bounding box center [115, 591] width 15 height 15
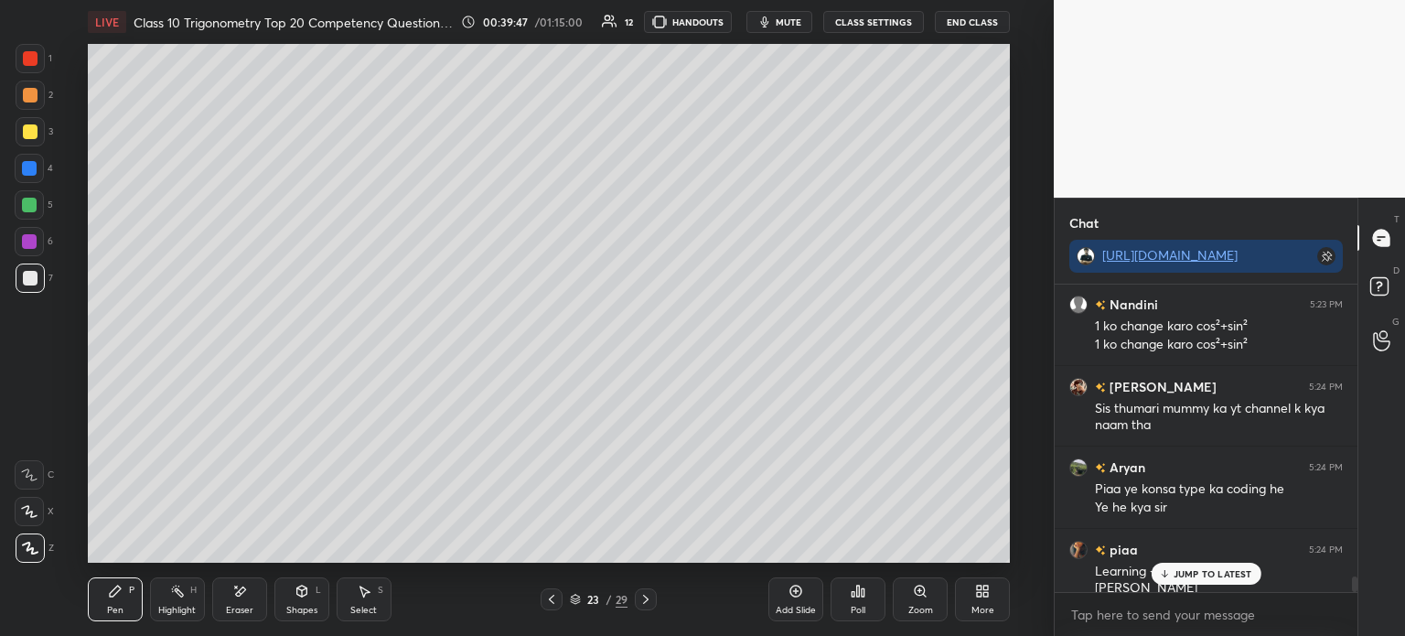
click at [639, 596] on icon at bounding box center [646, 599] width 15 height 15
click at [550, 596] on icon at bounding box center [551, 599] width 15 height 15
click at [645, 605] on icon at bounding box center [646, 599] width 15 height 15
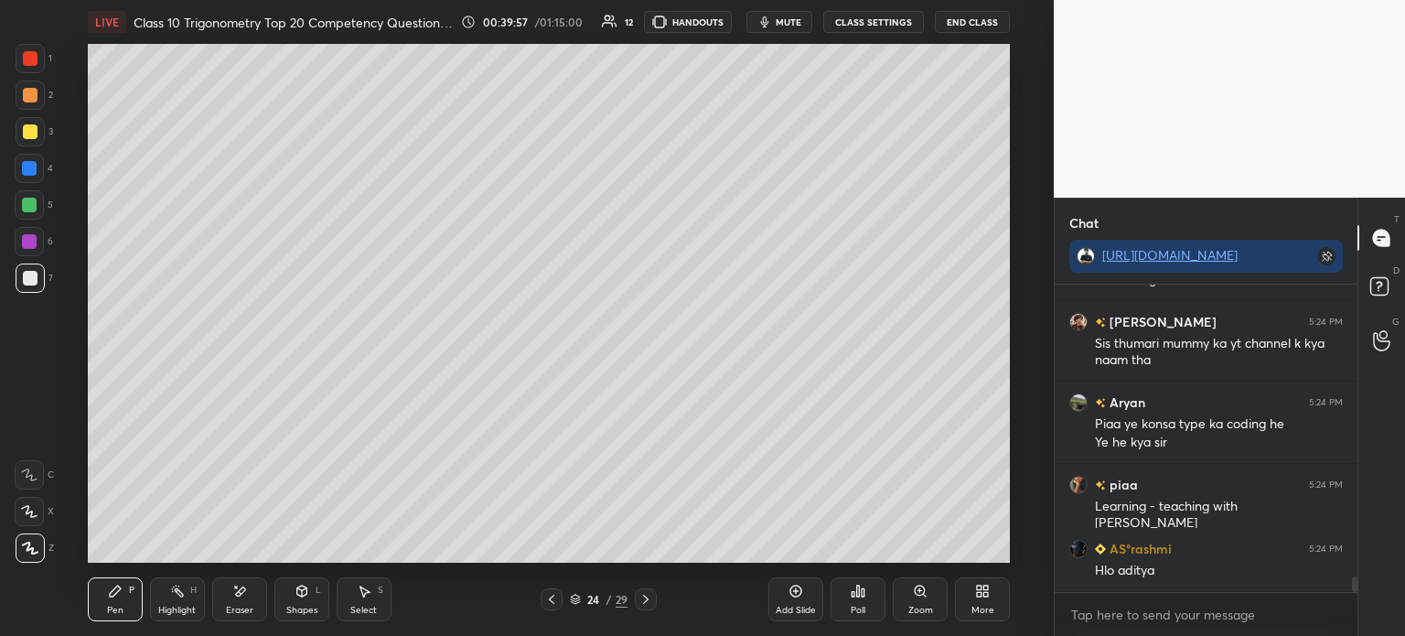
click at [553, 599] on icon at bounding box center [551, 599] width 15 height 15
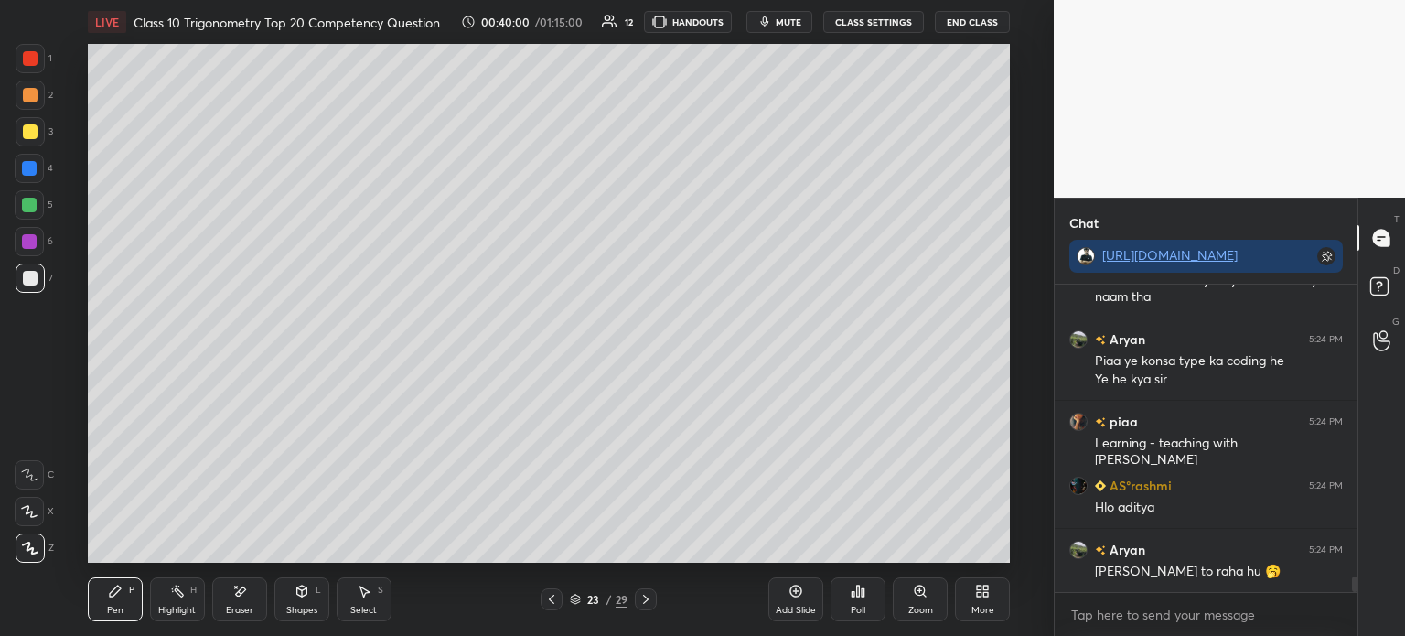
scroll to position [5925, 0]
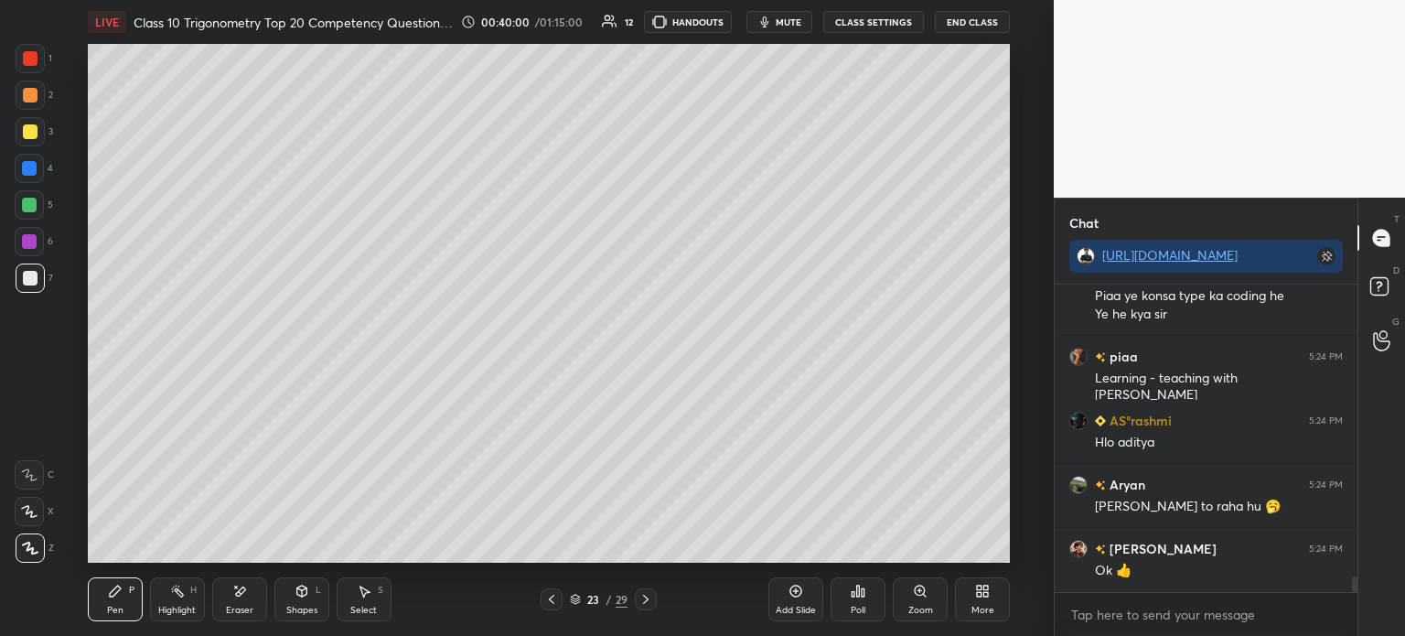
click at [645, 597] on icon at bounding box center [645, 599] width 5 height 9
click at [545, 599] on icon at bounding box center [551, 599] width 15 height 15
click at [645, 599] on icon at bounding box center [646, 599] width 15 height 15
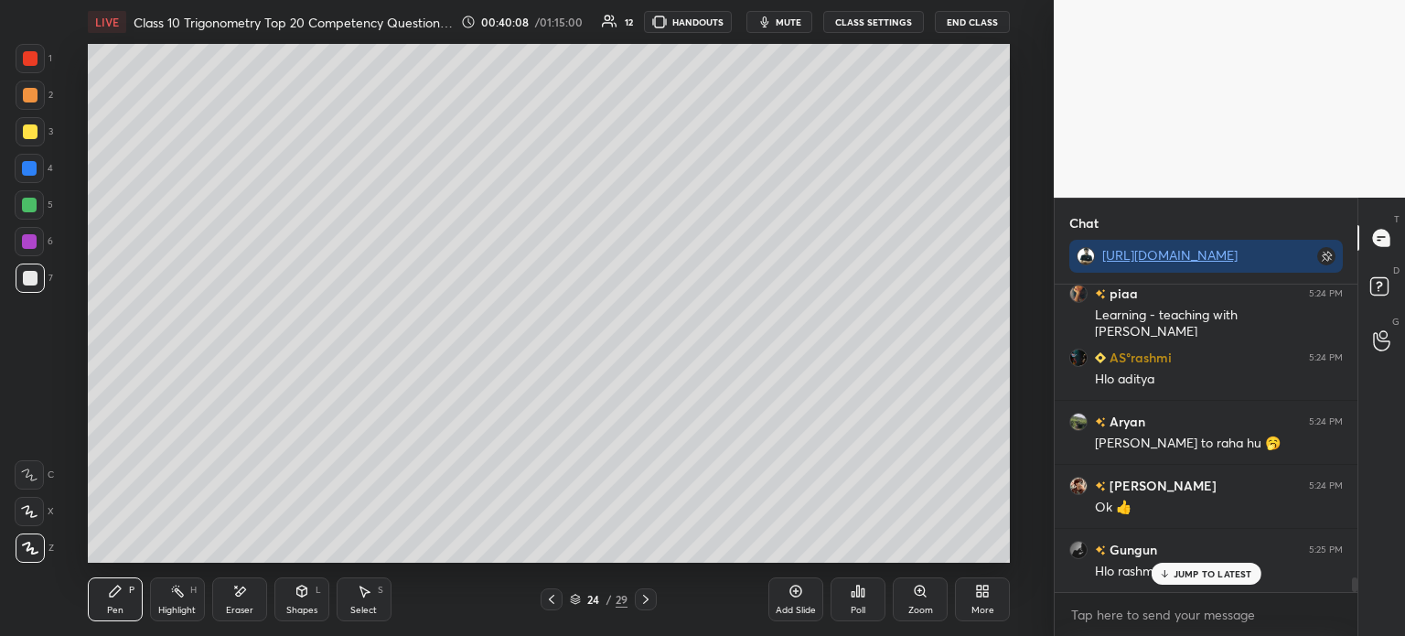
click at [557, 597] on icon at bounding box center [551, 599] width 15 height 15
click at [639, 596] on icon at bounding box center [646, 599] width 15 height 15
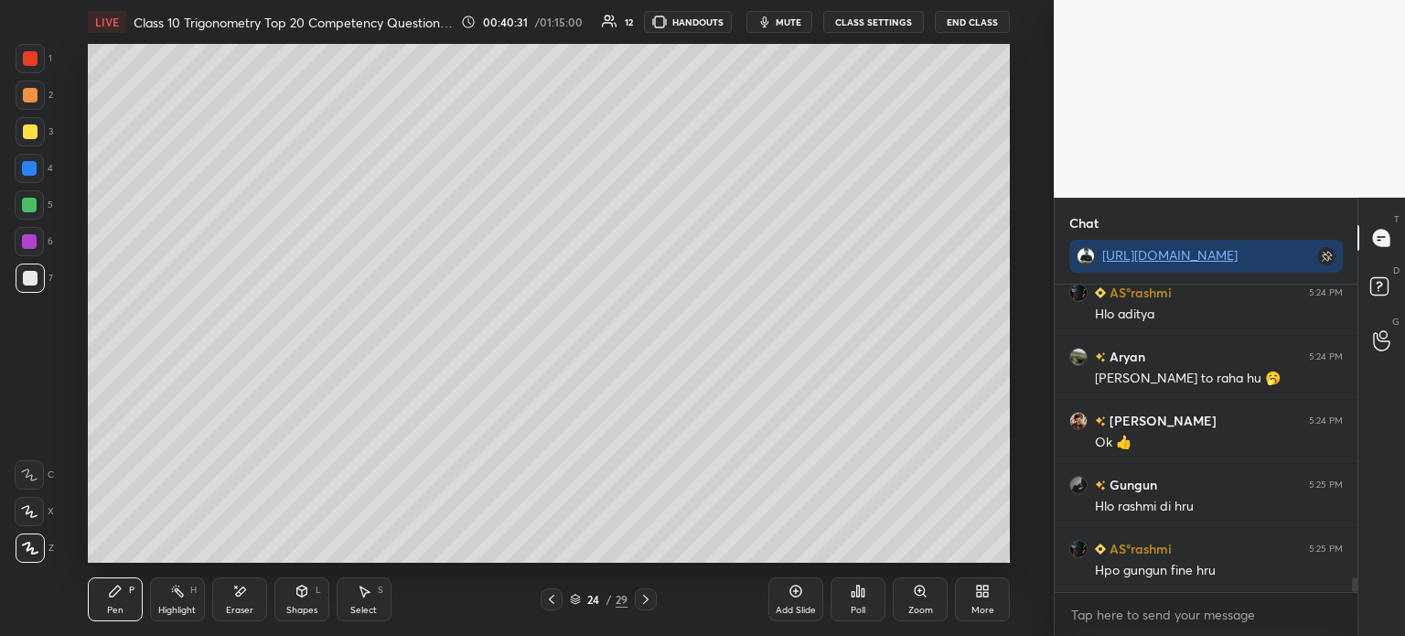
scroll to position [6116, 0]
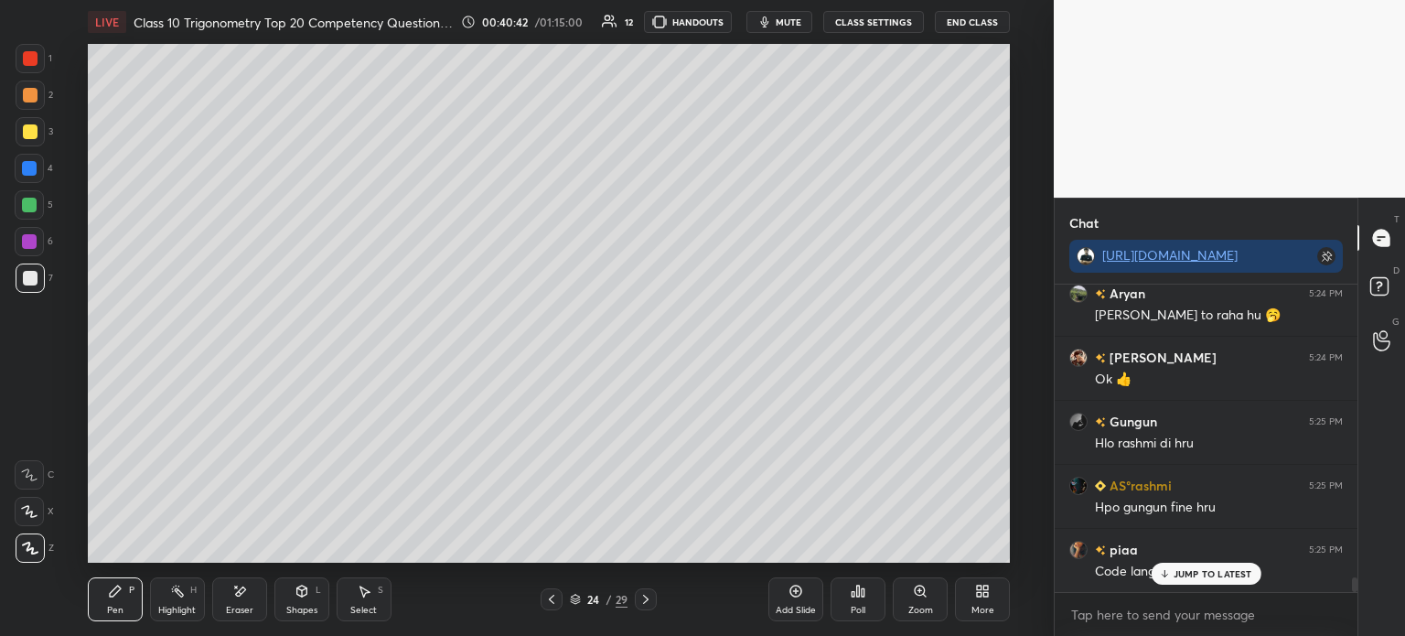
click at [538, 595] on div "24 / 29" at bounding box center [598, 599] width 340 height 22
click at [556, 588] on div at bounding box center [552, 599] width 22 height 22
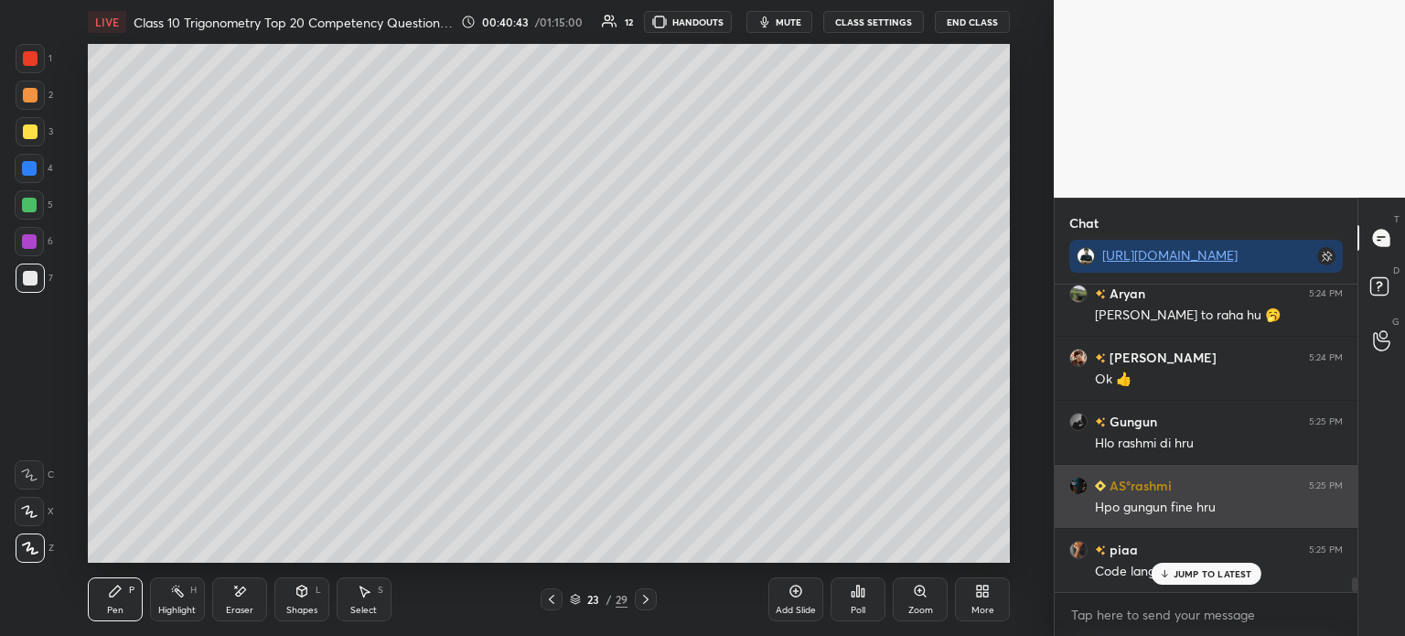
scroll to position [6117, 0]
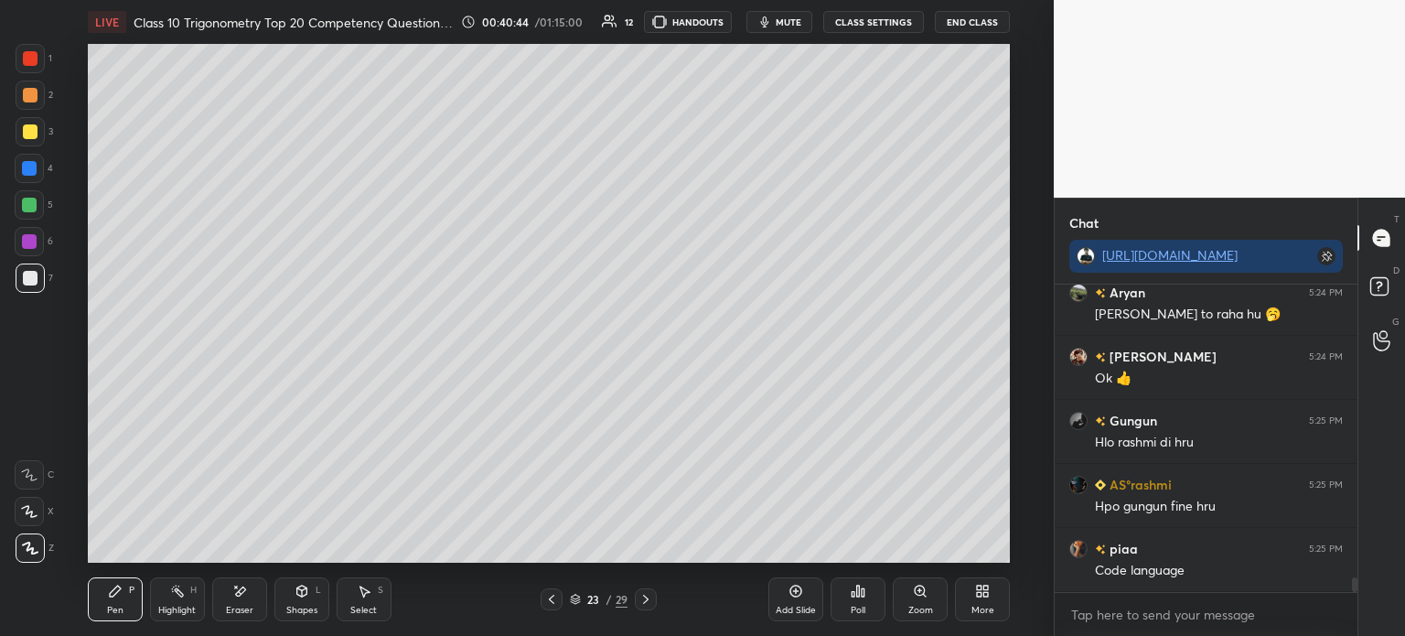
click at [544, 596] on icon at bounding box center [551, 599] width 15 height 15
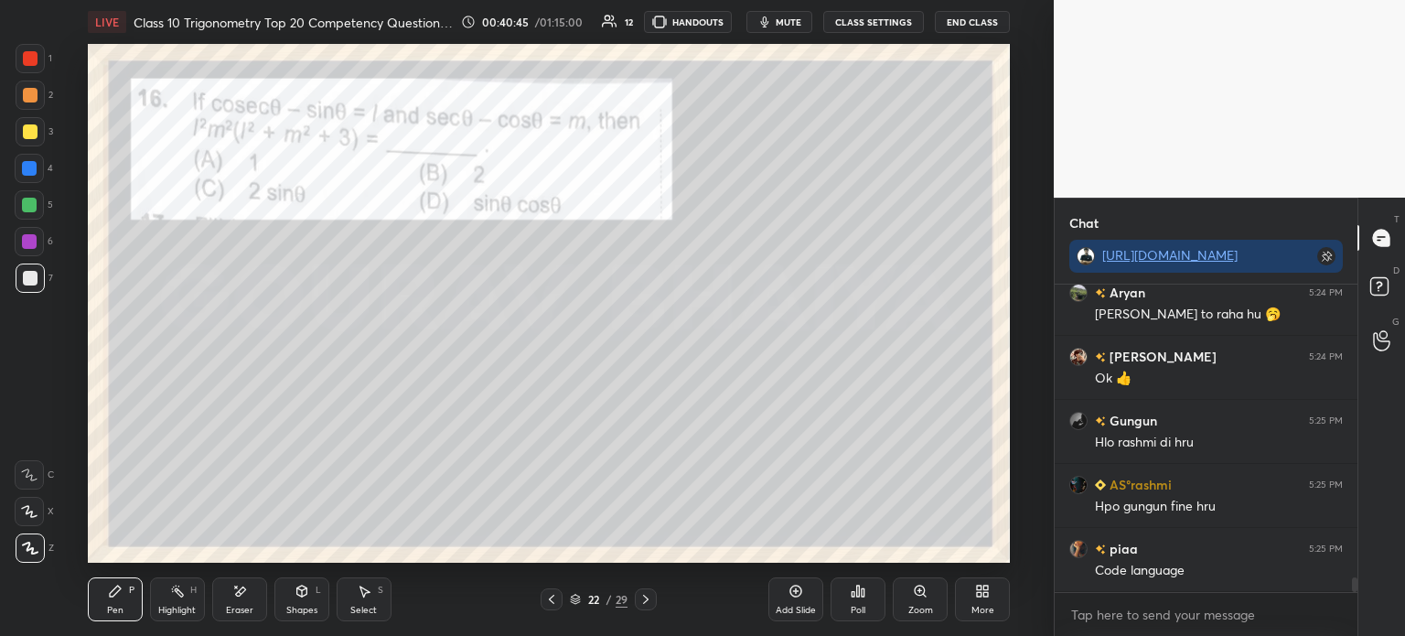
click at [35, 54] on div at bounding box center [30, 58] width 15 height 15
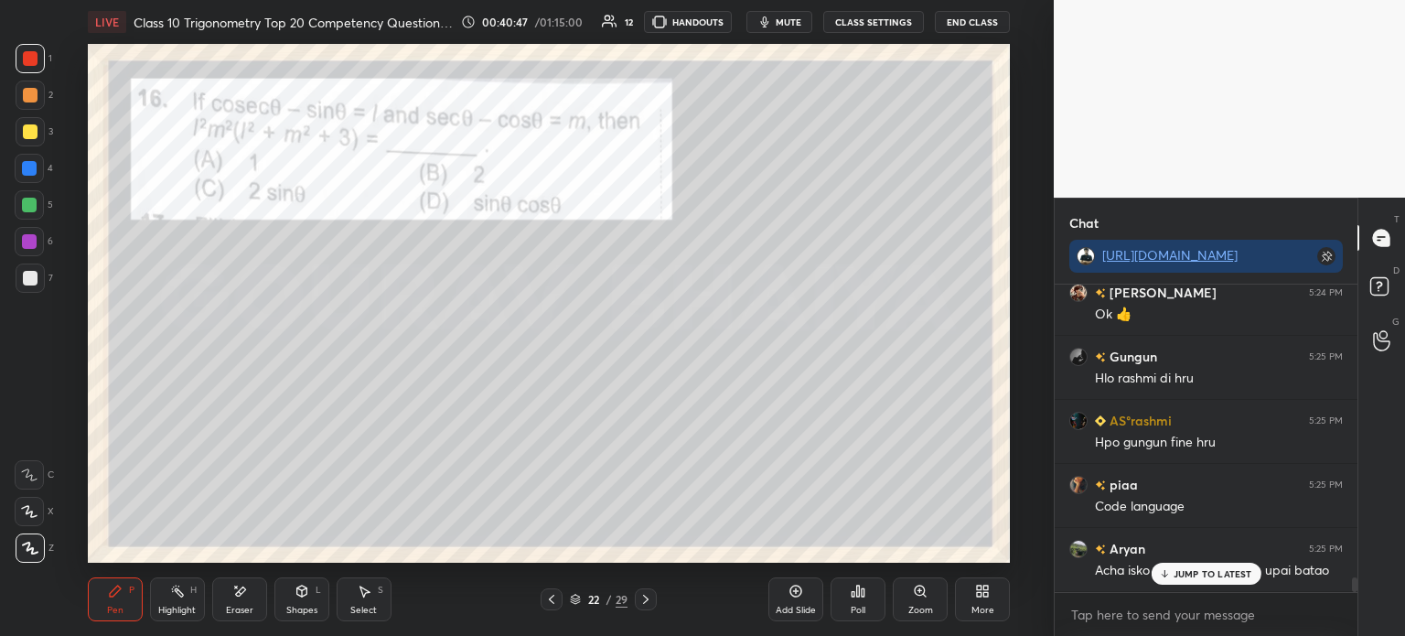
scroll to position [6244, 0]
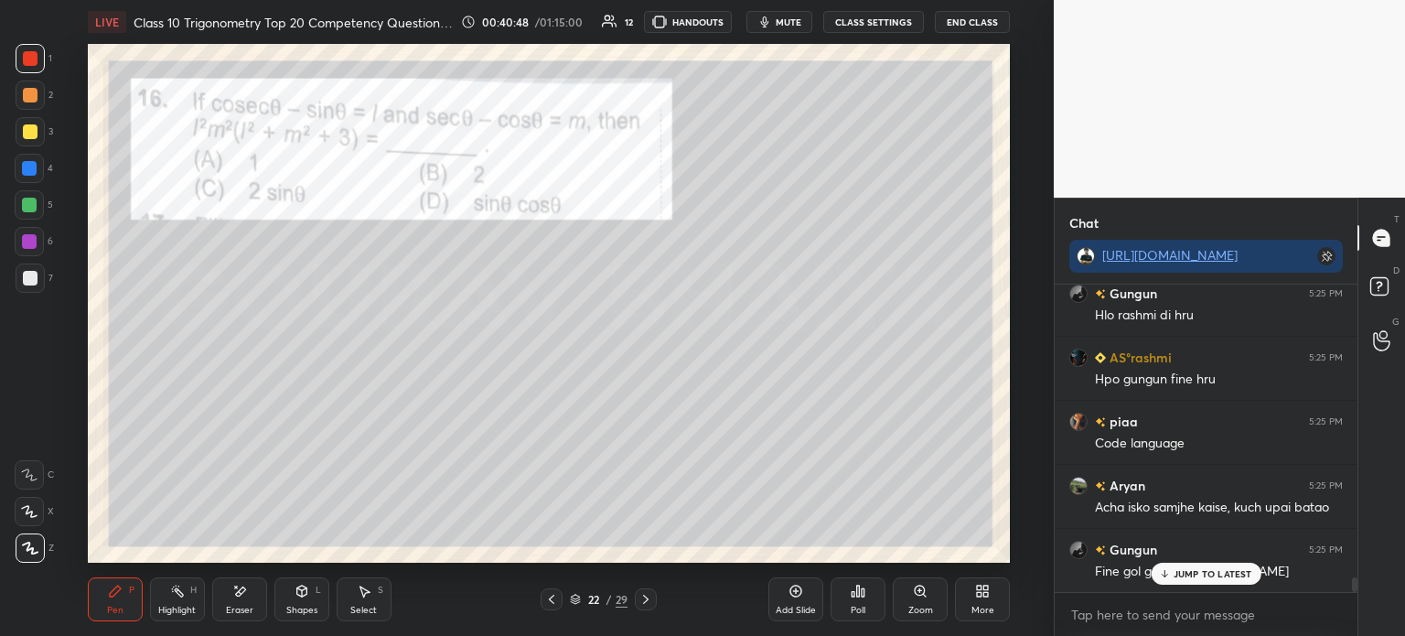
click at [234, 596] on icon at bounding box center [239, 592] width 15 height 16
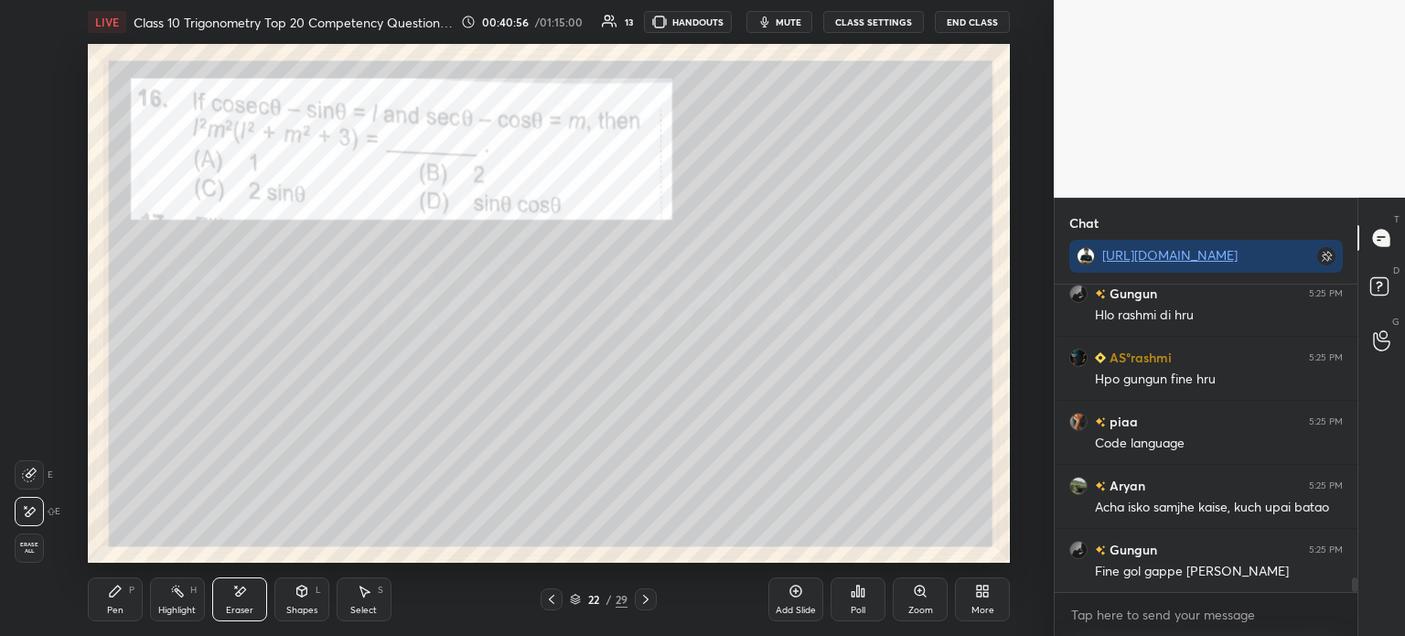
scroll to position [6309, 0]
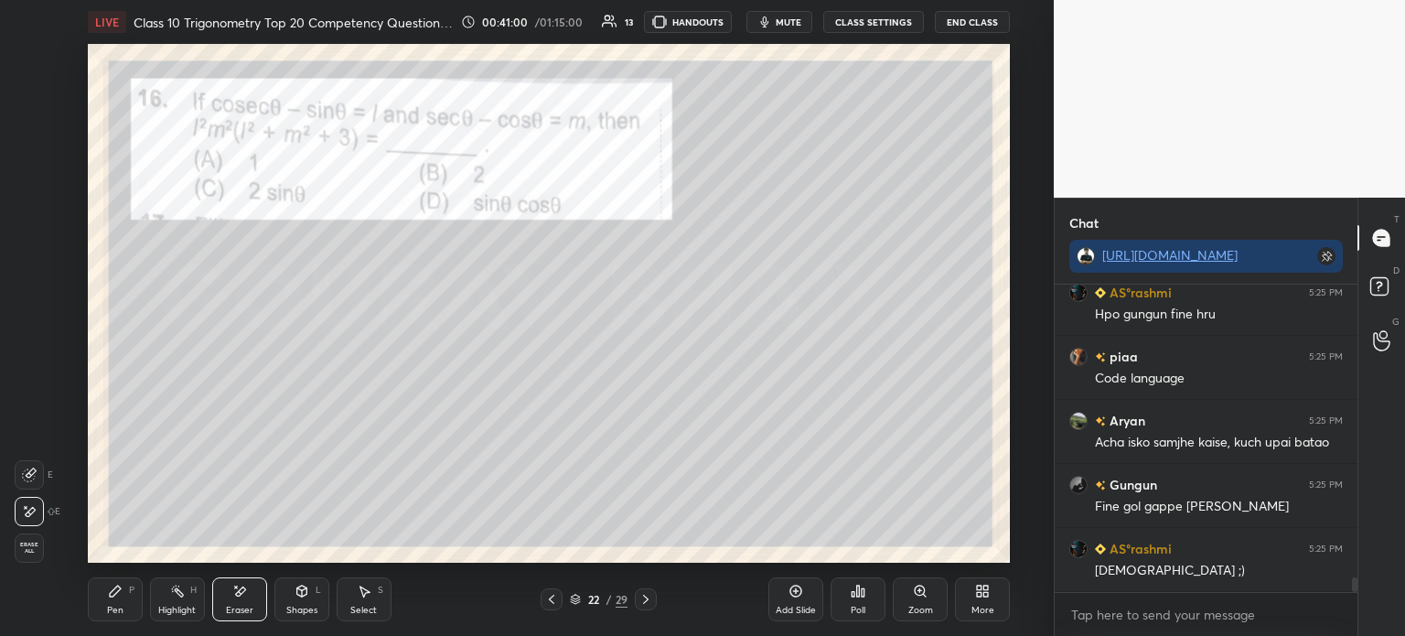
click at [98, 605] on div "Pen P" at bounding box center [115, 599] width 55 height 44
click at [648, 599] on icon at bounding box center [645, 599] width 5 height 9
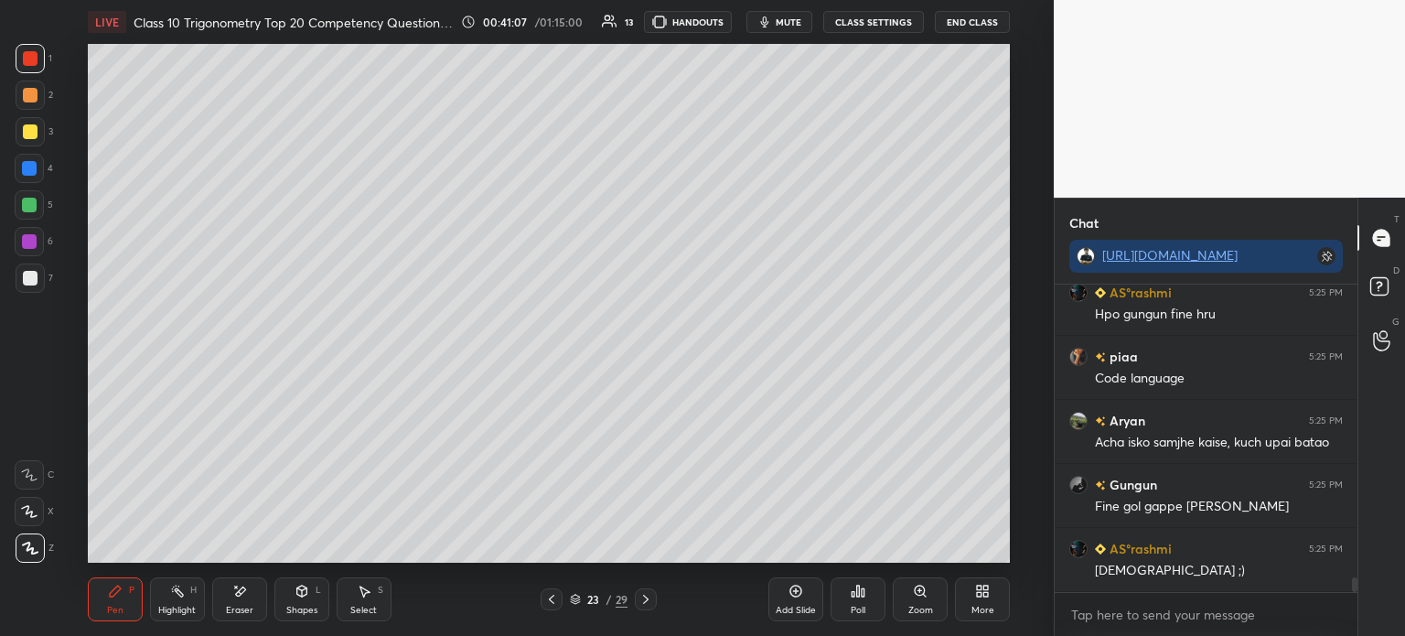
click at [643, 600] on icon at bounding box center [646, 599] width 15 height 15
click at [647, 599] on icon at bounding box center [645, 599] width 5 height 9
click at [646, 602] on icon at bounding box center [645, 599] width 5 height 9
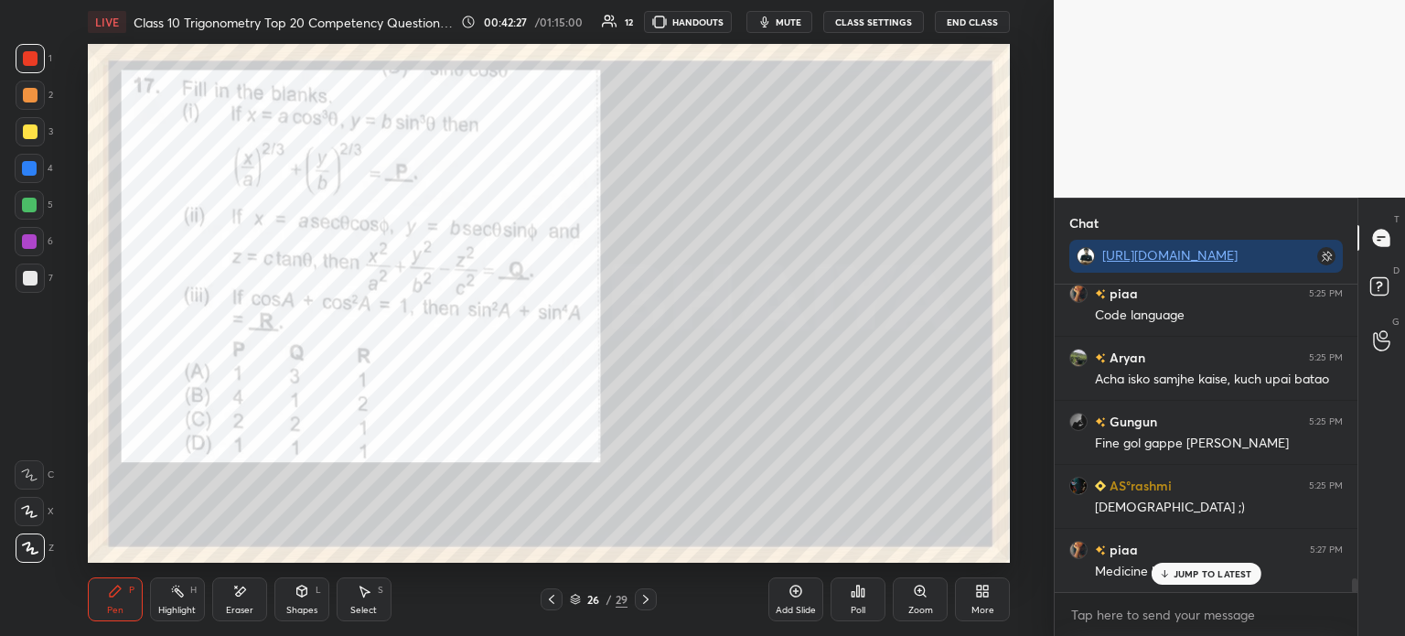
scroll to position [6373, 0]
click at [37, 130] on div at bounding box center [30, 131] width 29 height 29
click at [29, 94] on div at bounding box center [30, 95] width 15 height 15
click at [23, 56] on div at bounding box center [30, 58] width 15 height 15
click at [31, 99] on div at bounding box center [30, 95] width 15 height 15
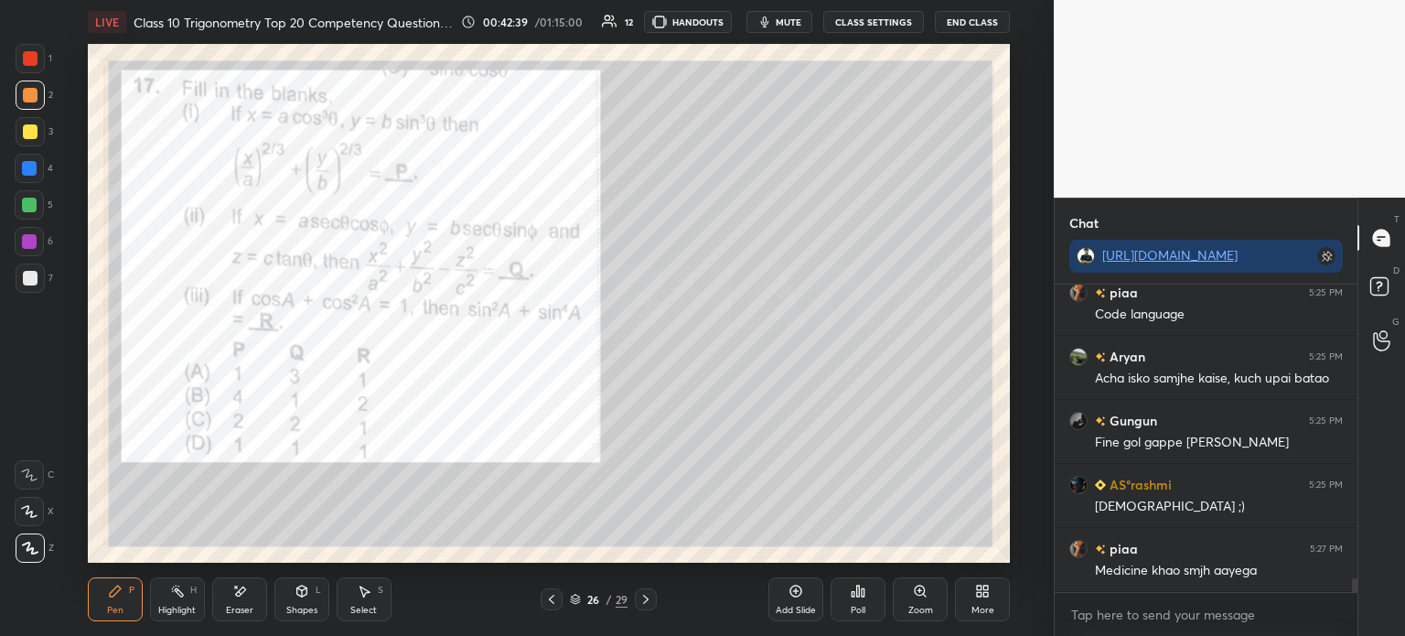
click at [31, 115] on div "2" at bounding box center [35, 99] width 38 height 37
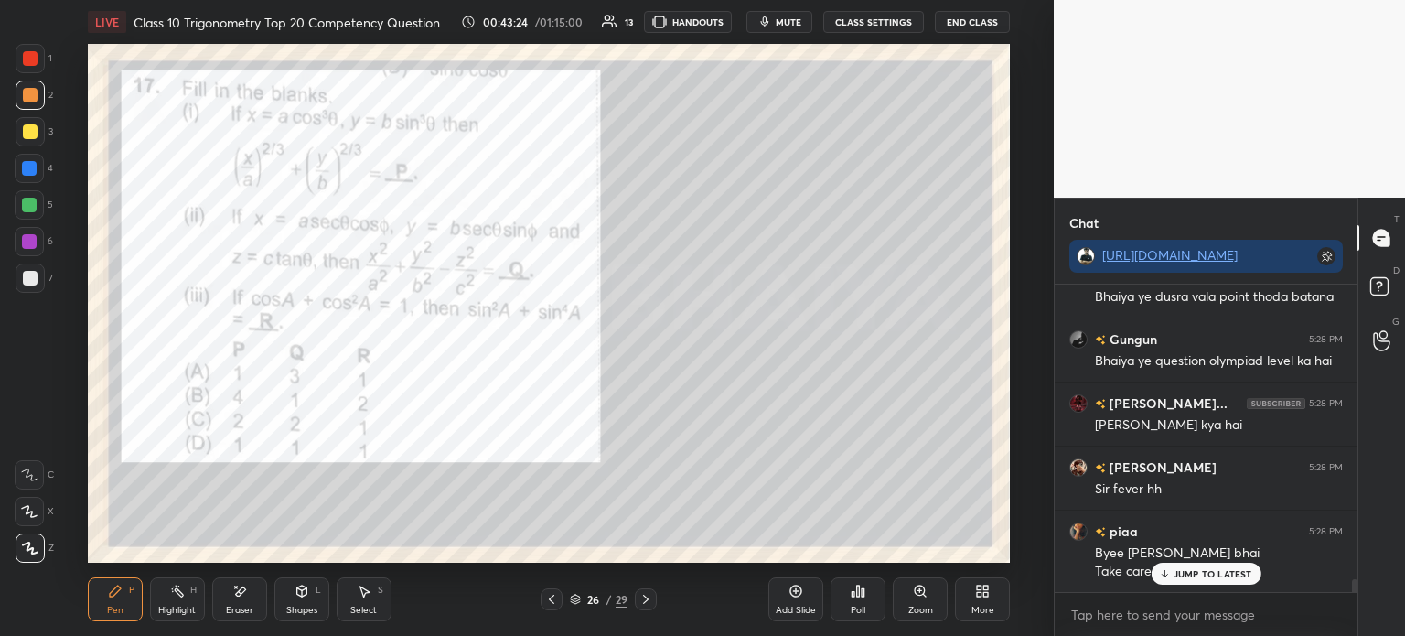
scroll to position [6968, 0]
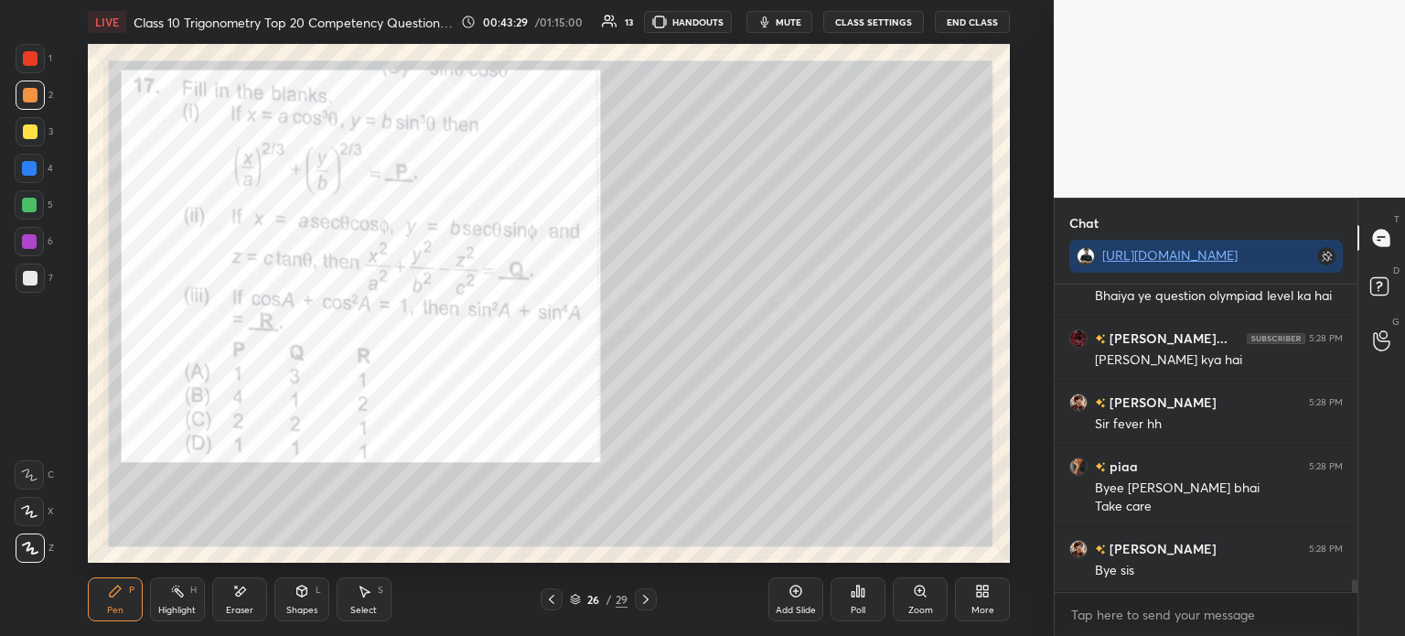
click at [33, 145] on div at bounding box center [30, 131] width 29 height 29
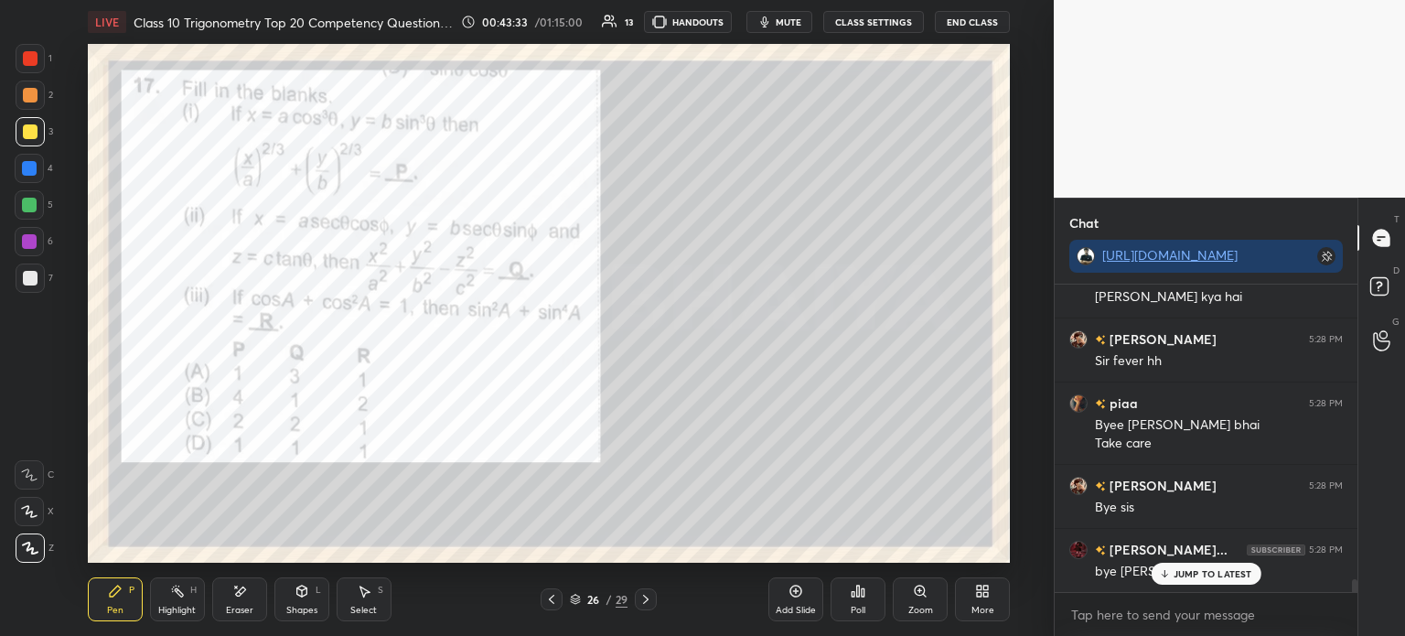
click at [864, 598] on icon at bounding box center [858, 591] width 15 height 15
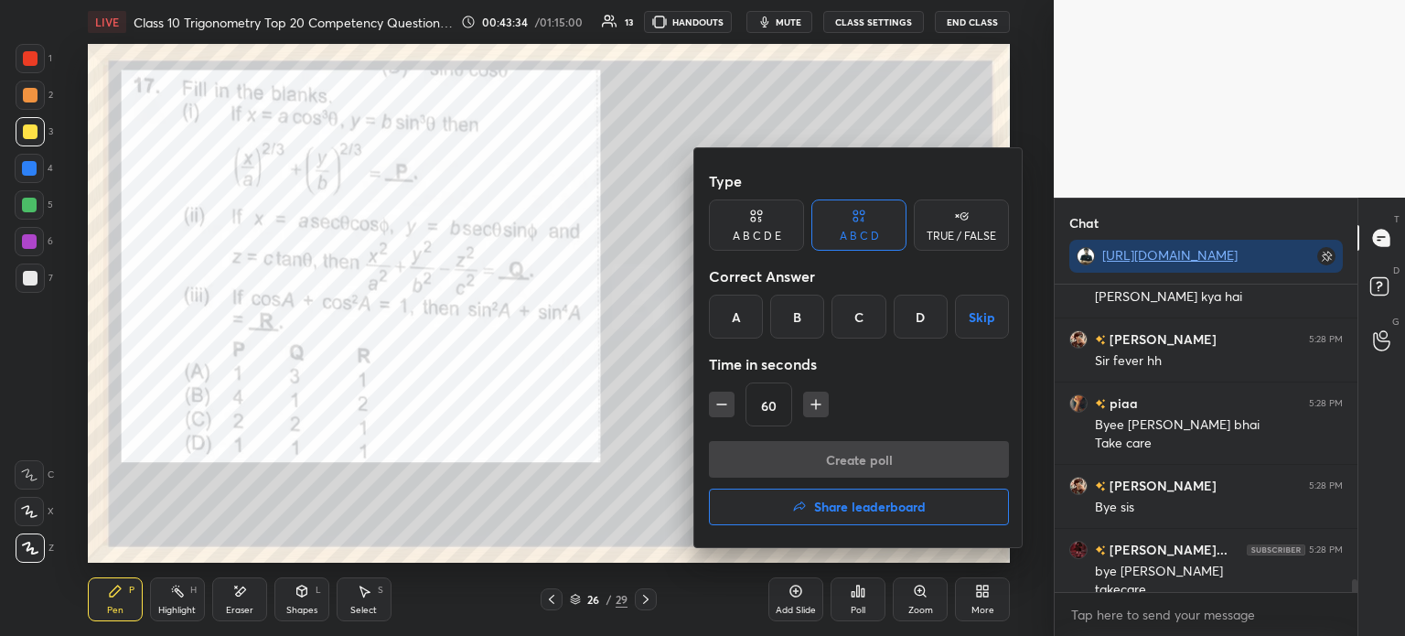
scroll to position [7049, 0]
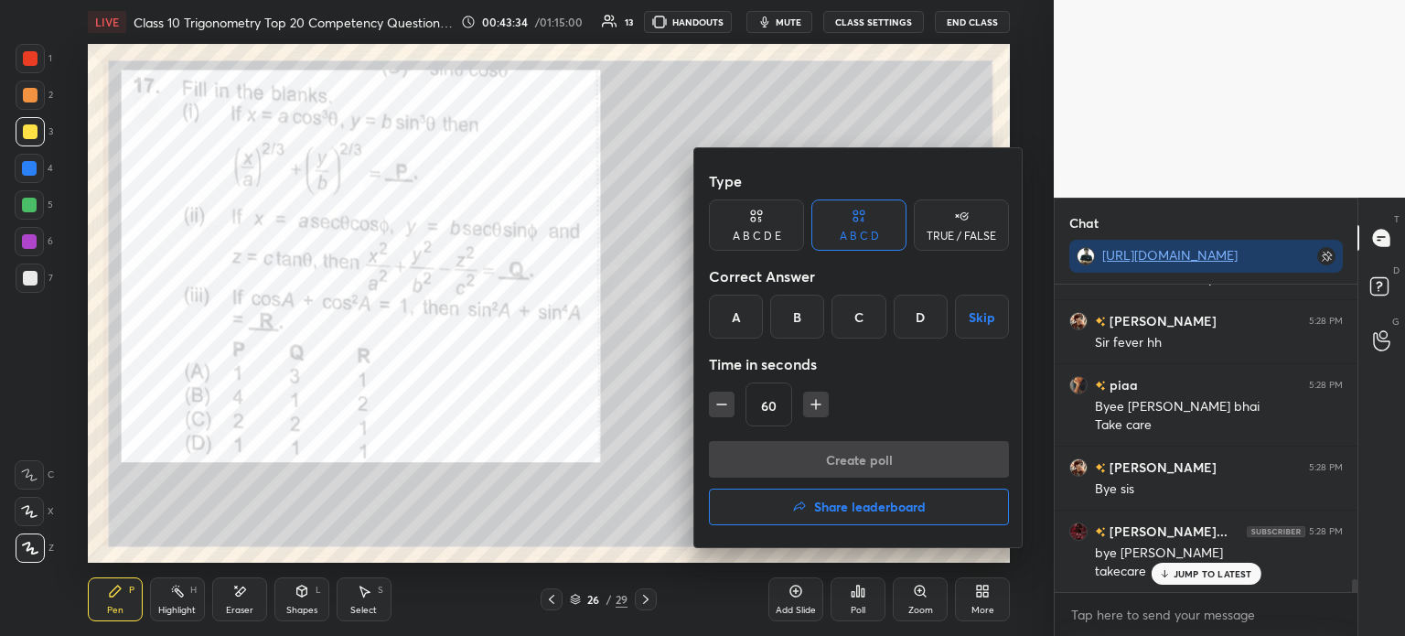
click at [913, 318] on div "D" at bounding box center [921, 317] width 54 height 44
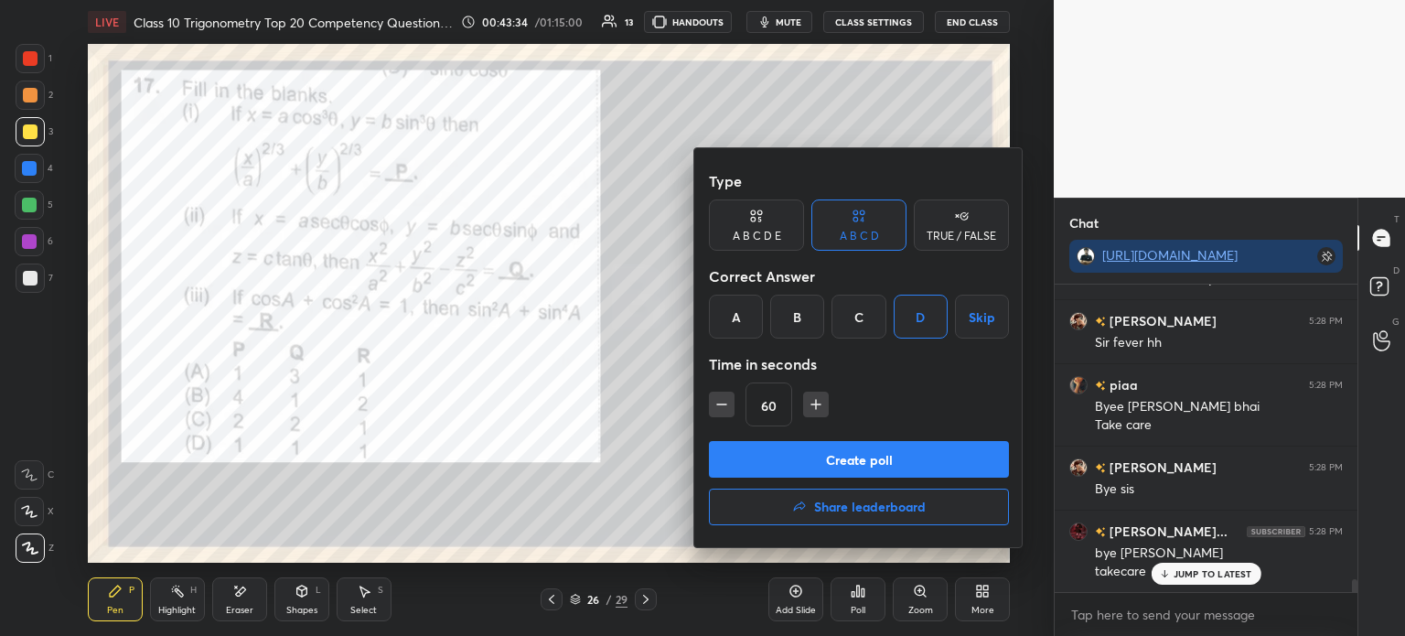
click at [864, 464] on button "Create poll" at bounding box center [859, 459] width 300 height 37
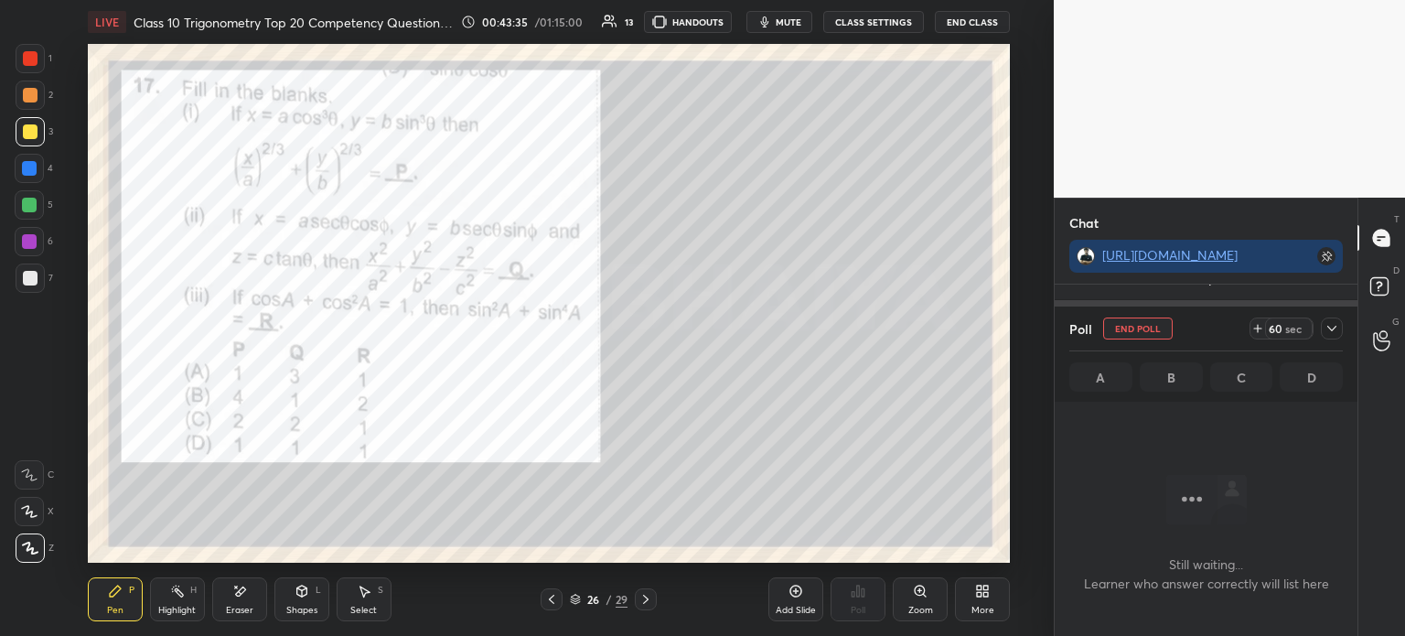
scroll to position [207, 297]
click at [1332, 329] on icon at bounding box center [1331, 328] width 9 height 5
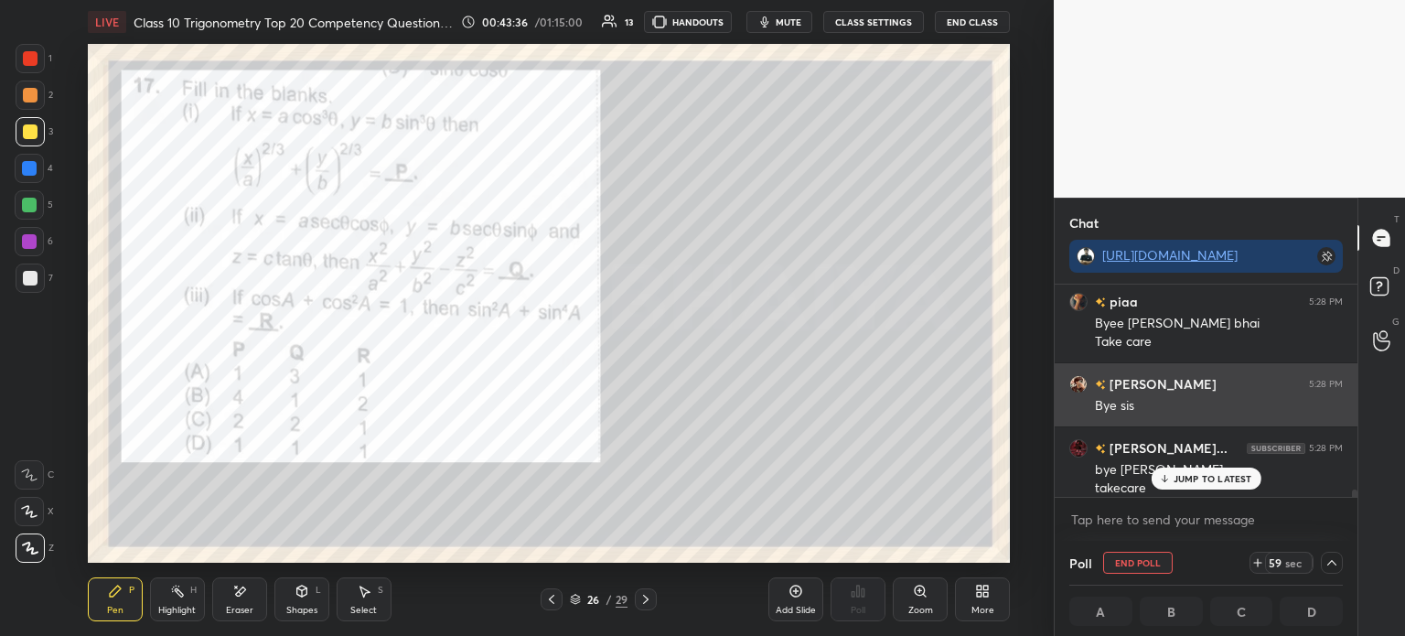
scroll to position [7145, 0]
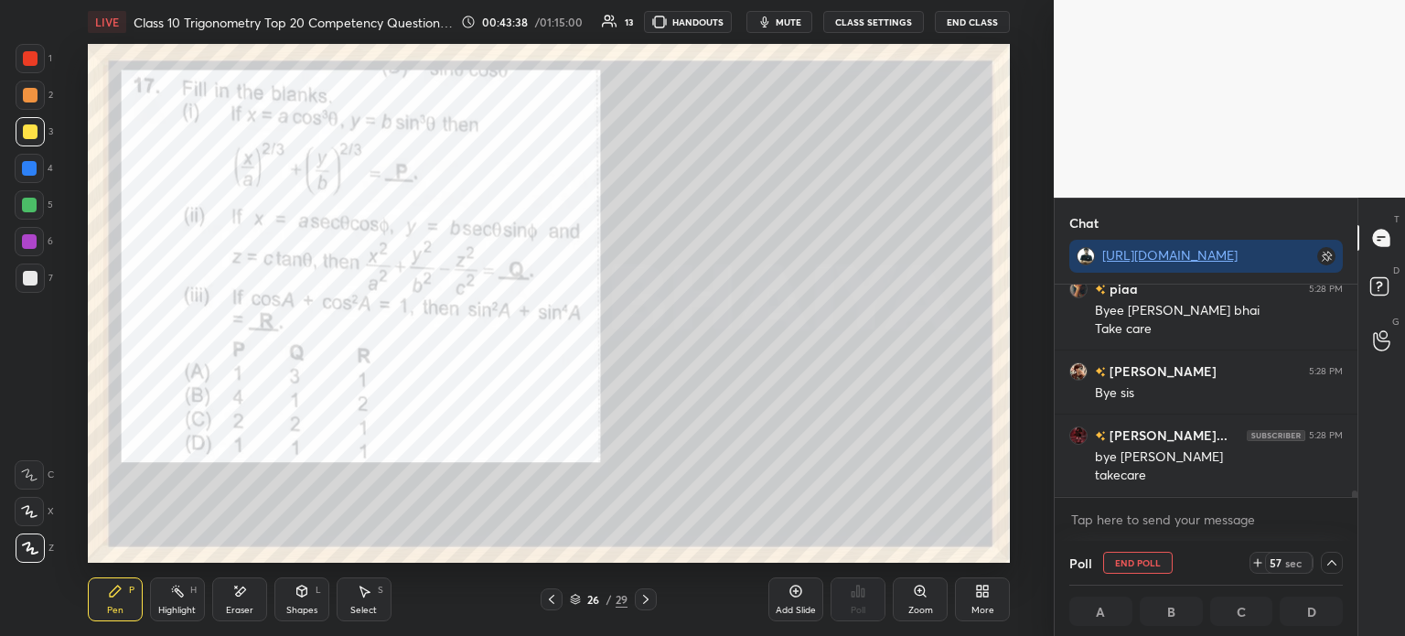
click at [34, 285] on div at bounding box center [30, 278] width 15 height 15
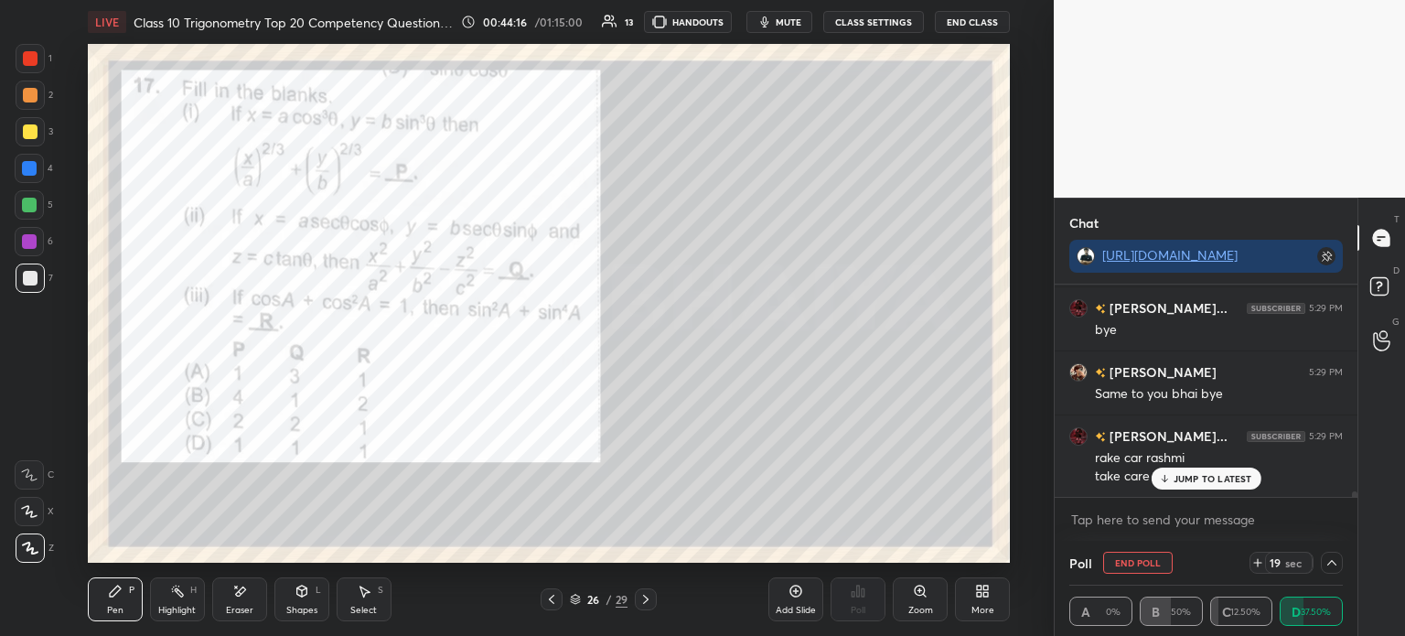
scroll to position [7645, 0]
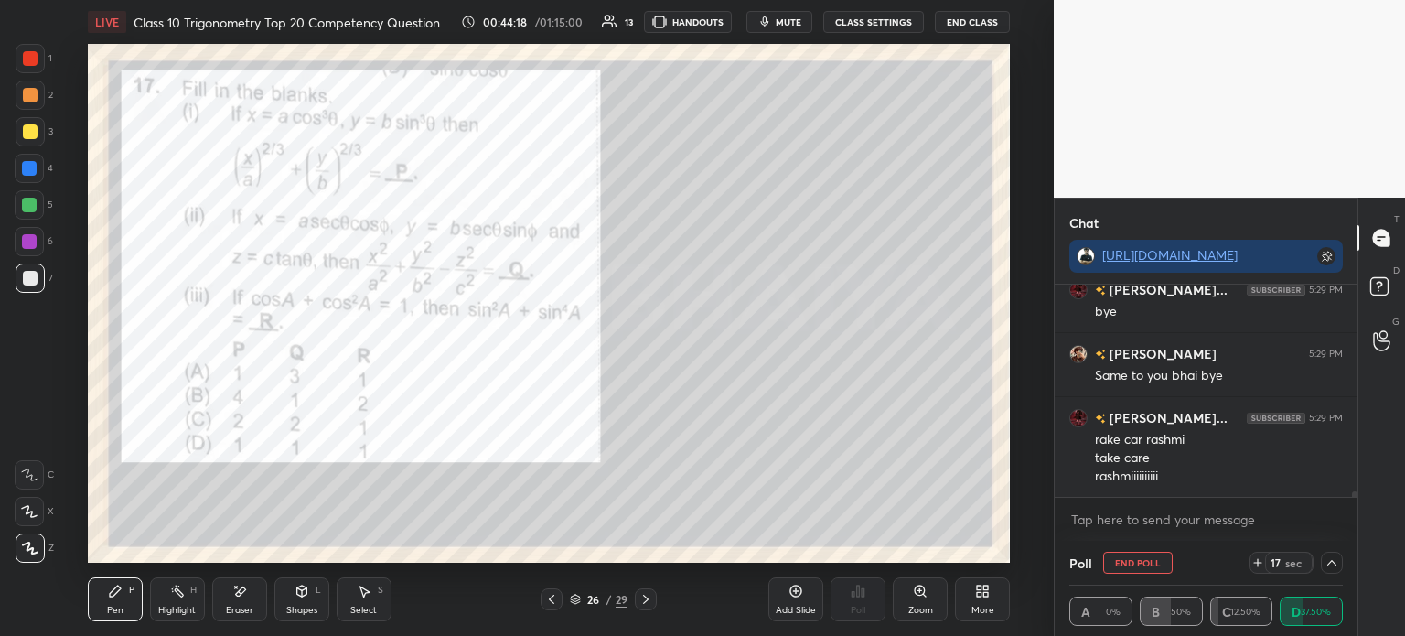
click at [38, 50] on div at bounding box center [30, 58] width 29 height 29
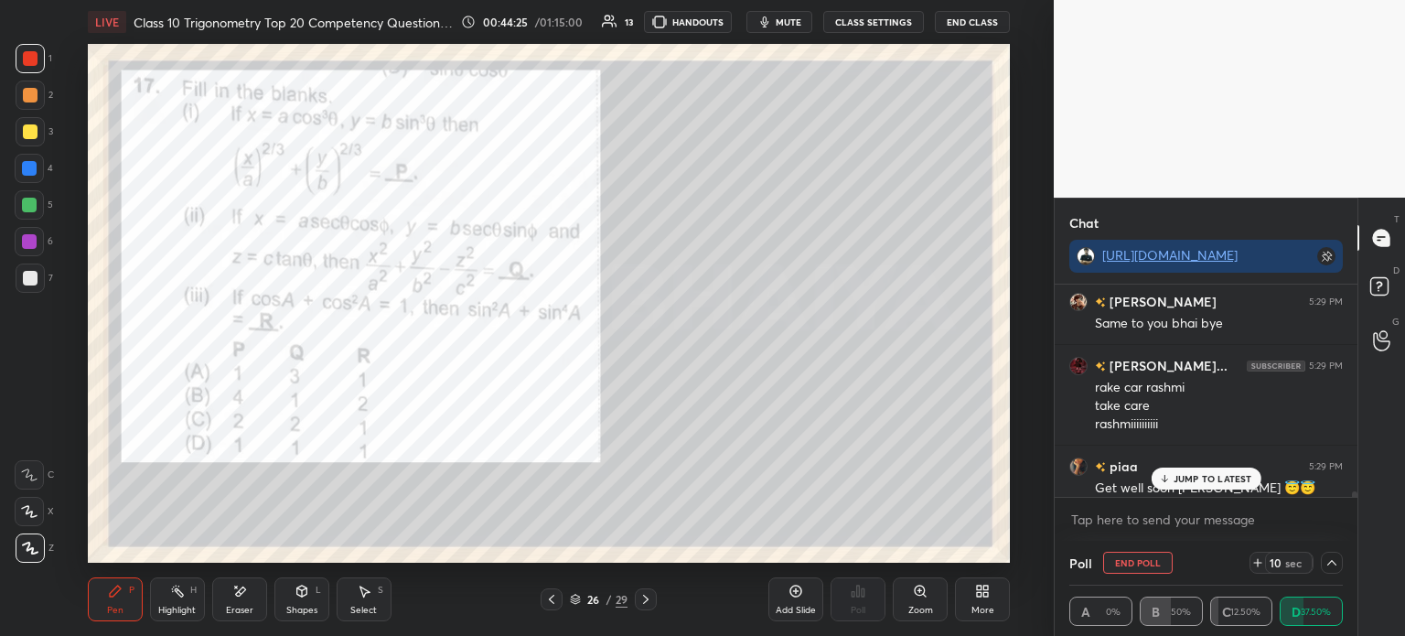
scroll to position [7774, 0]
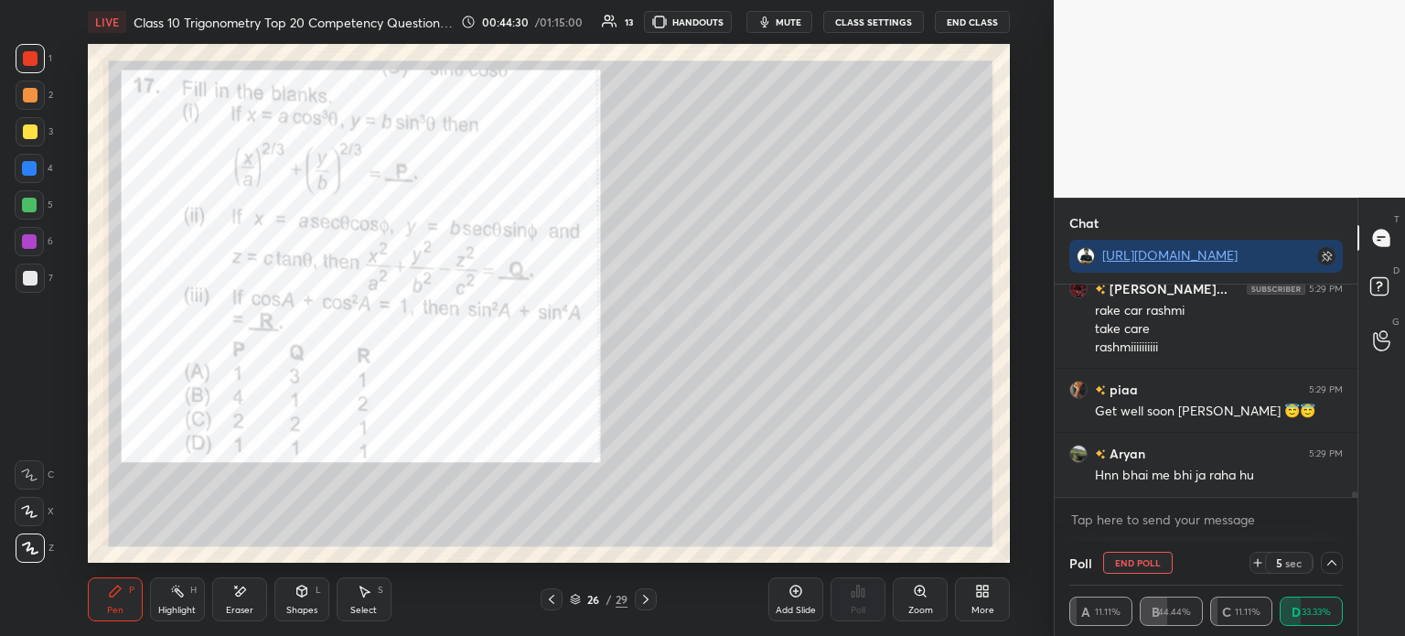
click at [28, 278] on div at bounding box center [30, 278] width 15 height 15
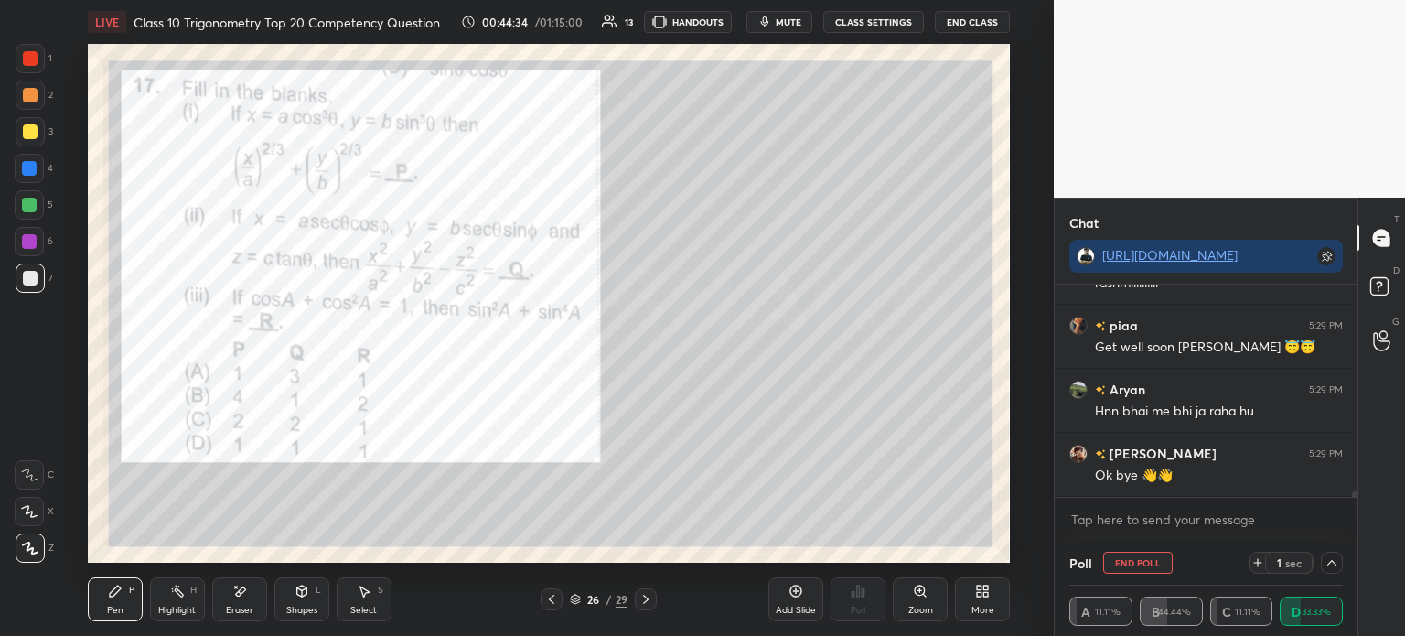
scroll to position [7882, 0]
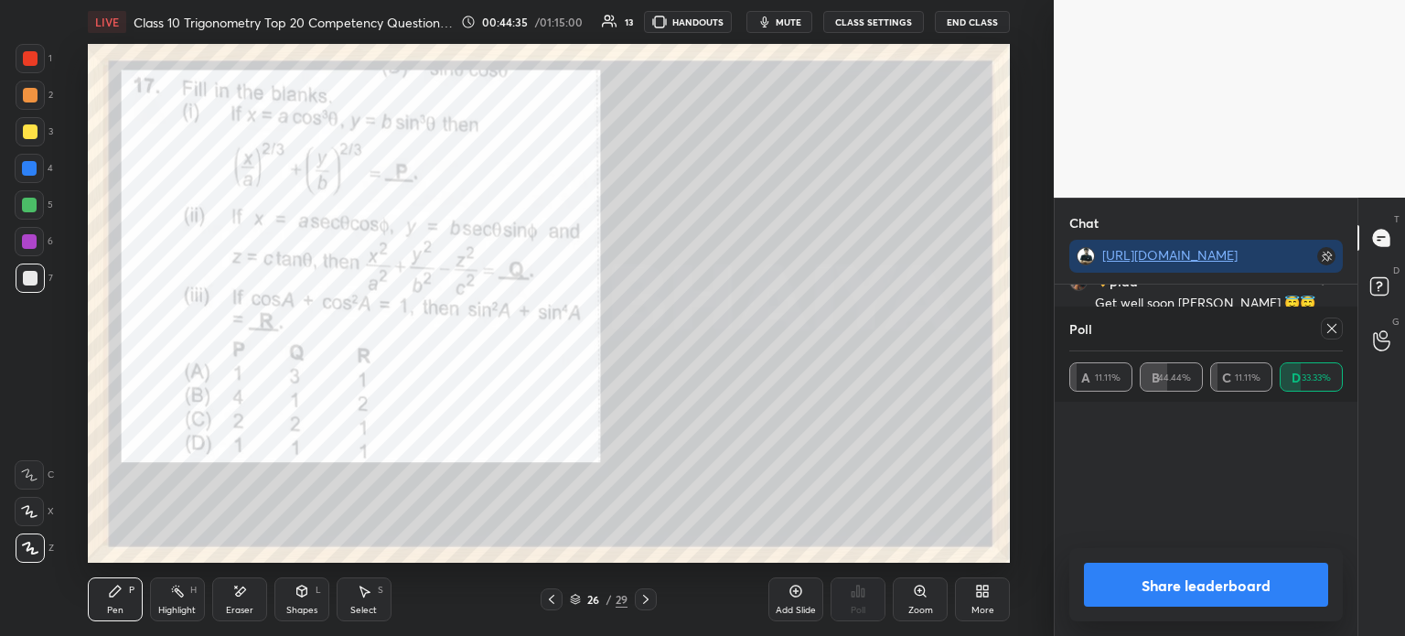
click at [797, 592] on icon at bounding box center [796, 591] width 15 height 15
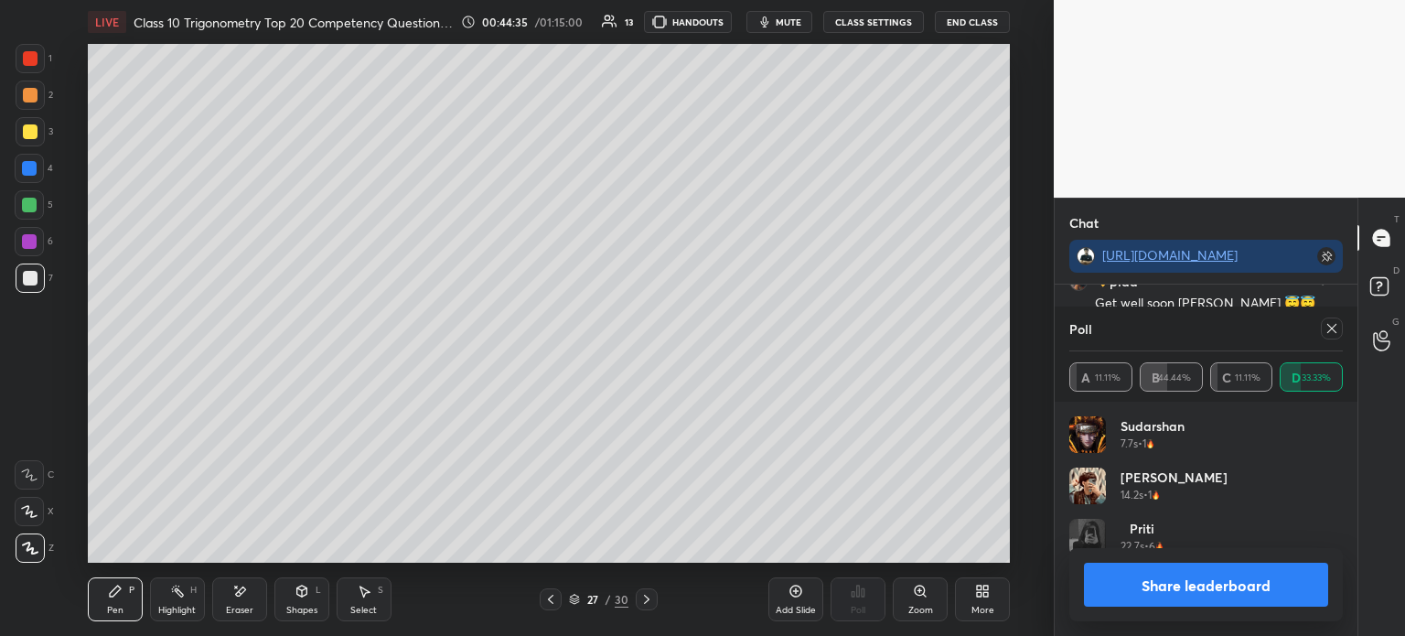
scroll to position [214, 268]
click at [1131, 577] on button "Share leaderboard" at bounding box center [1206, 585] width 244 height 44
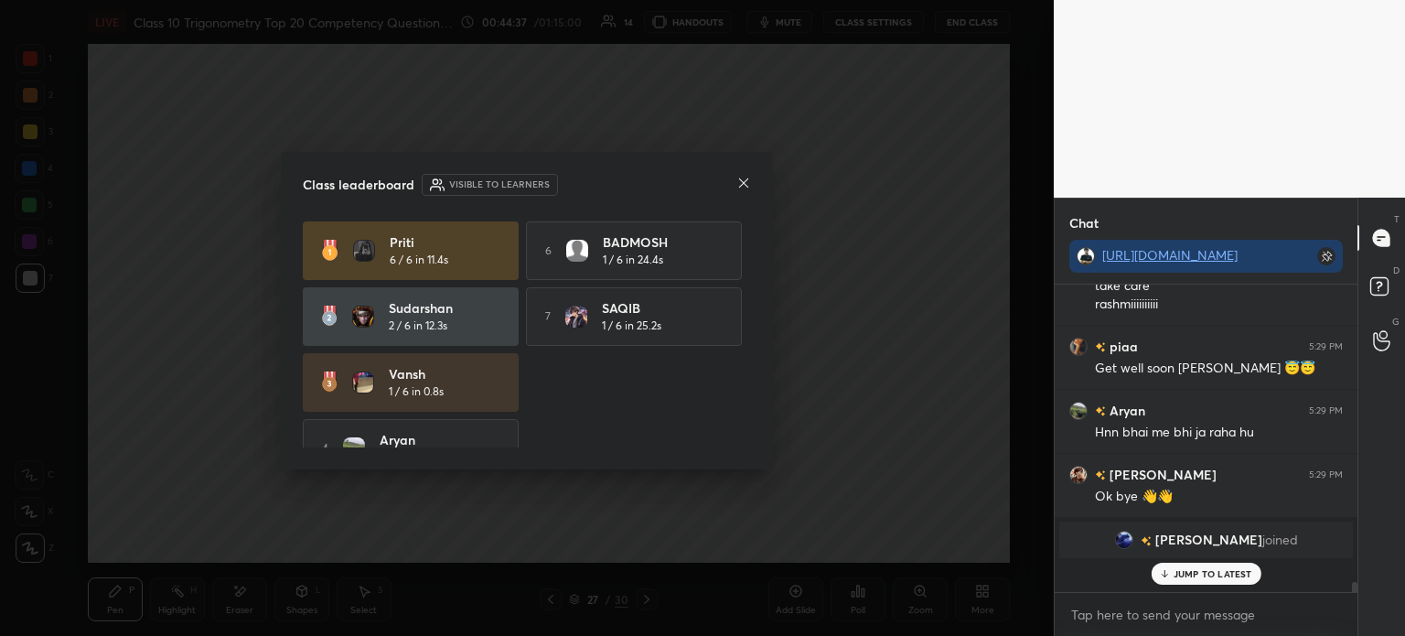
scroll to position [293, 297]
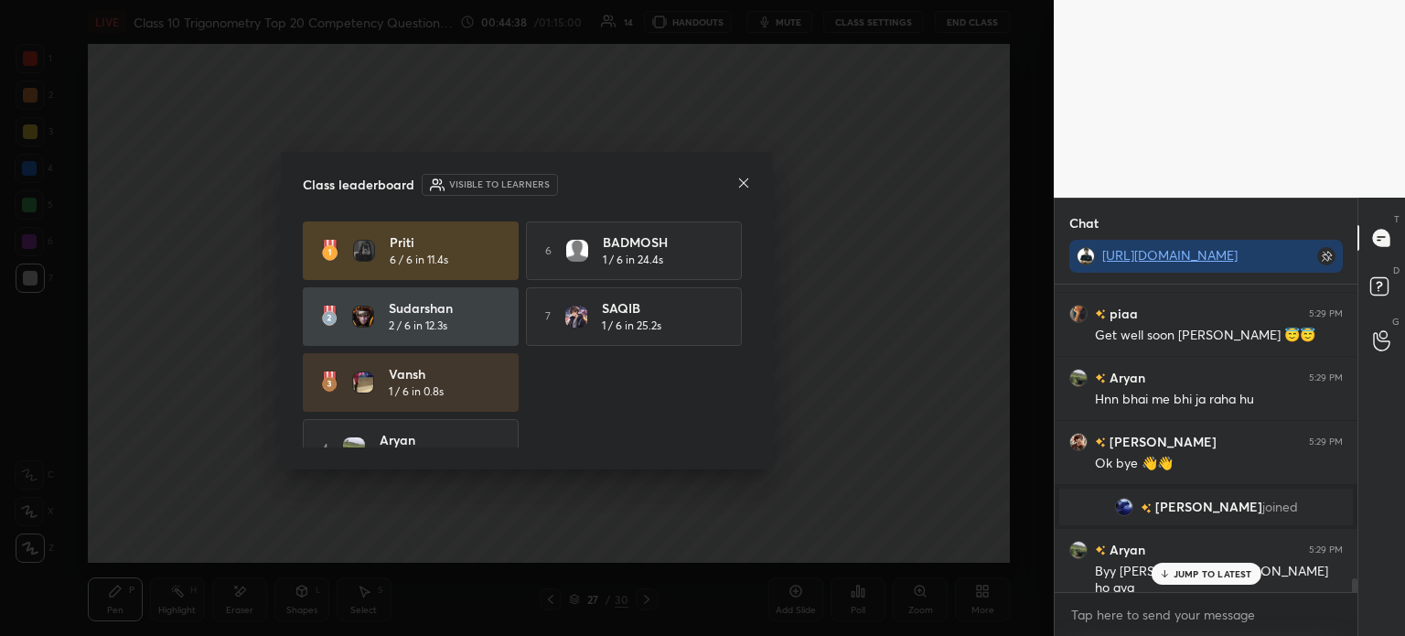
click at [744, 190] on div at bounding box center [743, 184] width 15 height 19
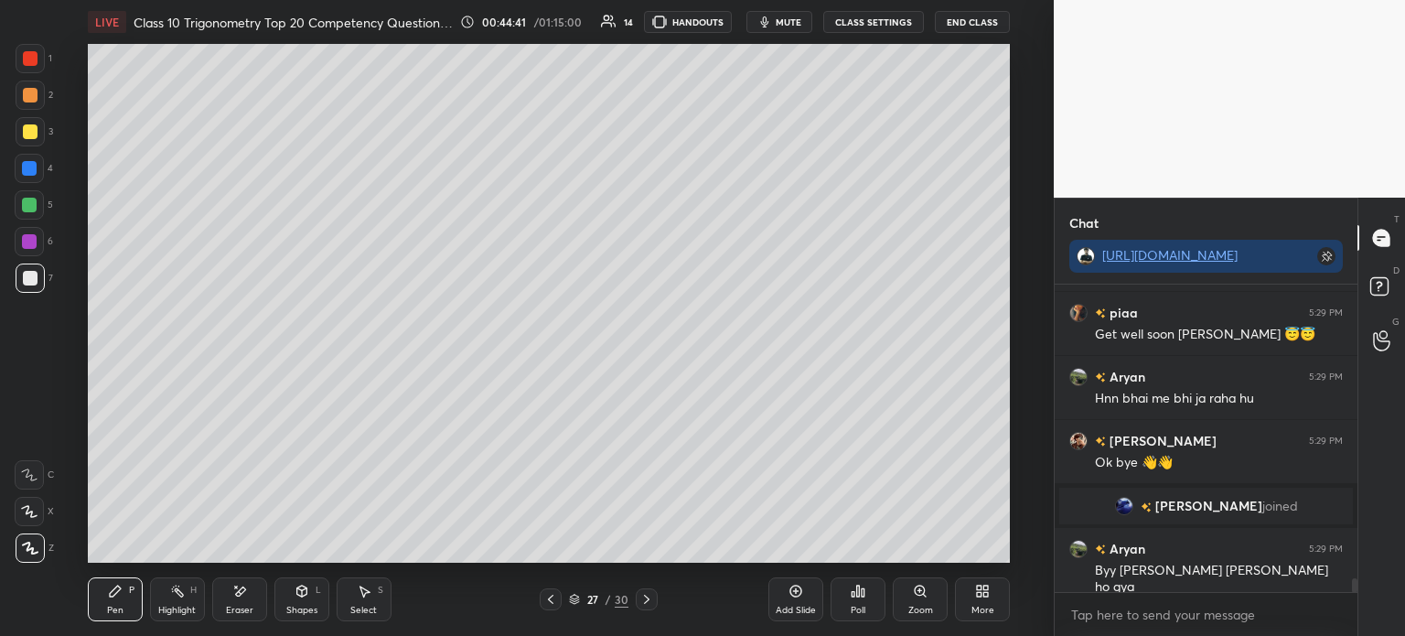
click at [549, 597] on icon at bounding box center [550, 599] width 15 height 15
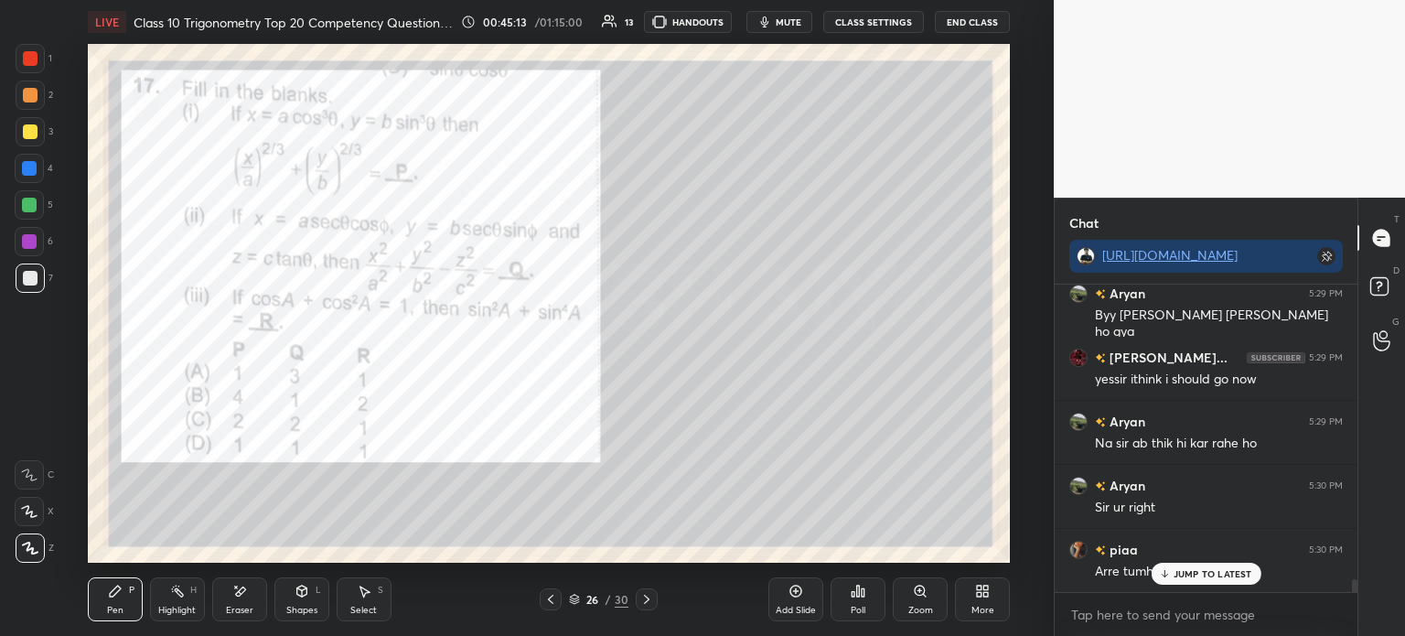
click at [33, 135] on div at bounding box center [30, 131] width 15 height 15
click at [36, 173] on div at bounding box center [29, 168] width 15 height 15
click at [26, 133] on div at bounding box center [30, 131] width 15 height 15
click at [34, 169] on div at bounding box center [29, 168] width 15 height 15
click at [40, 208] on div at bounding box center [29, 204] width 29 height 29
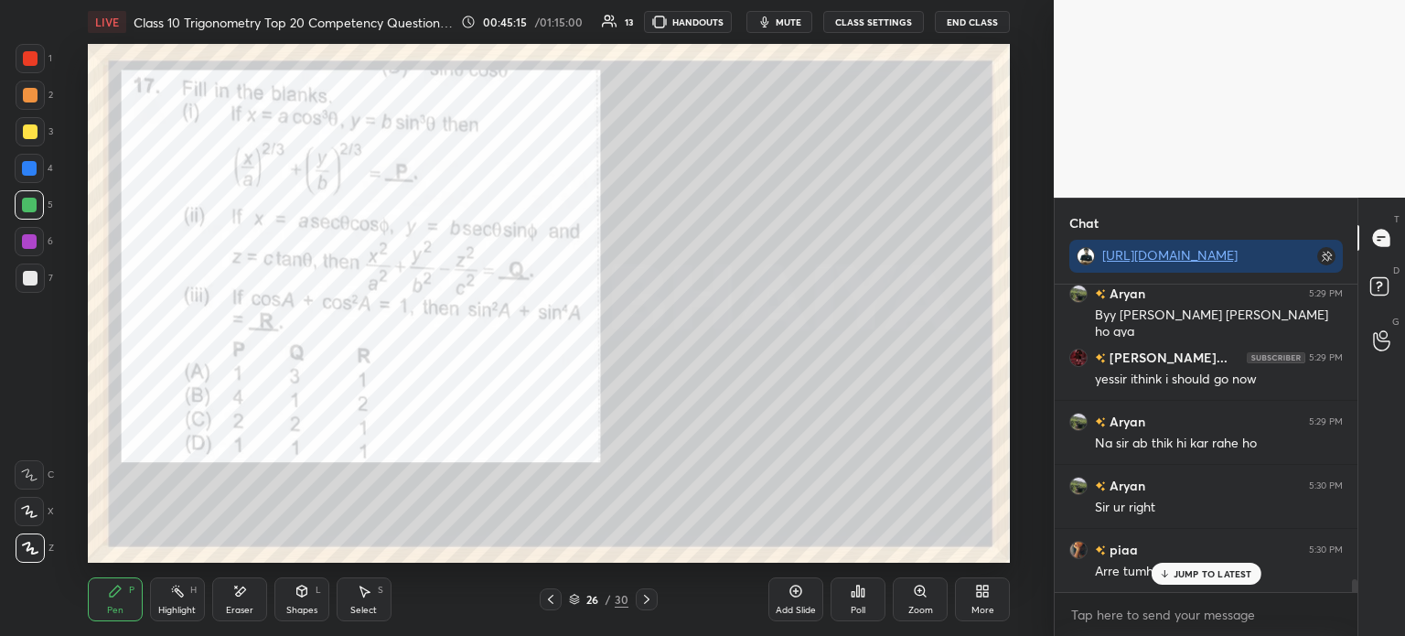
click at [27, 242] on div at bounding box center [29, 241] width 15 height 15
click at [28, 275] on div at bounding box center [30, 278] width 15 height 15
click at [16, 139] on div at bounding box center [30, 131] width 29 height 29
click at [242, 599] on div "Eraser" at bounding box center [239, 599] width 55 height 44
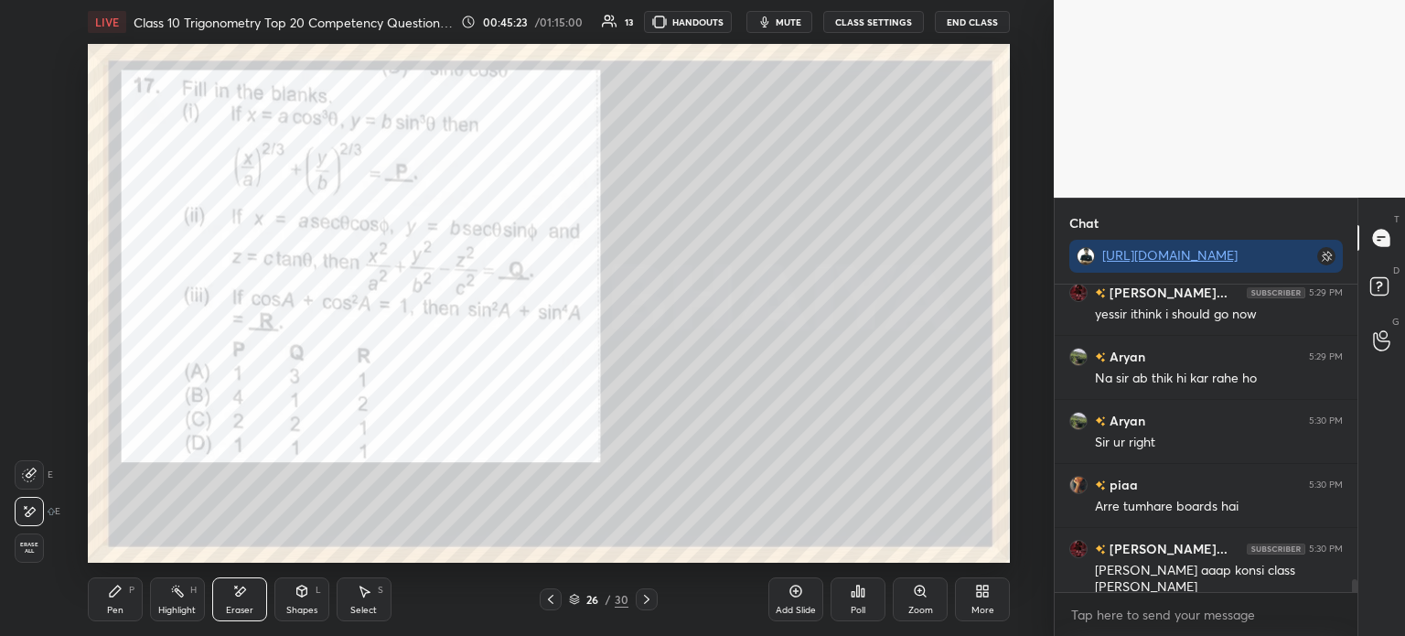
click at [122, 596] on icon at bounding box center [115, 591] width 15 height 15
click at [27, 162] on div at bounding box center [29, 168] width 15 height 15
click at [26, 124] on div at bounding box center [30, 131] width 15 height 15
click at [26, 92] on div at bounding box center [30, 95] width 15 height 15
click at [30, 130] on div at bounding box center [30, 131] width 15 height 15
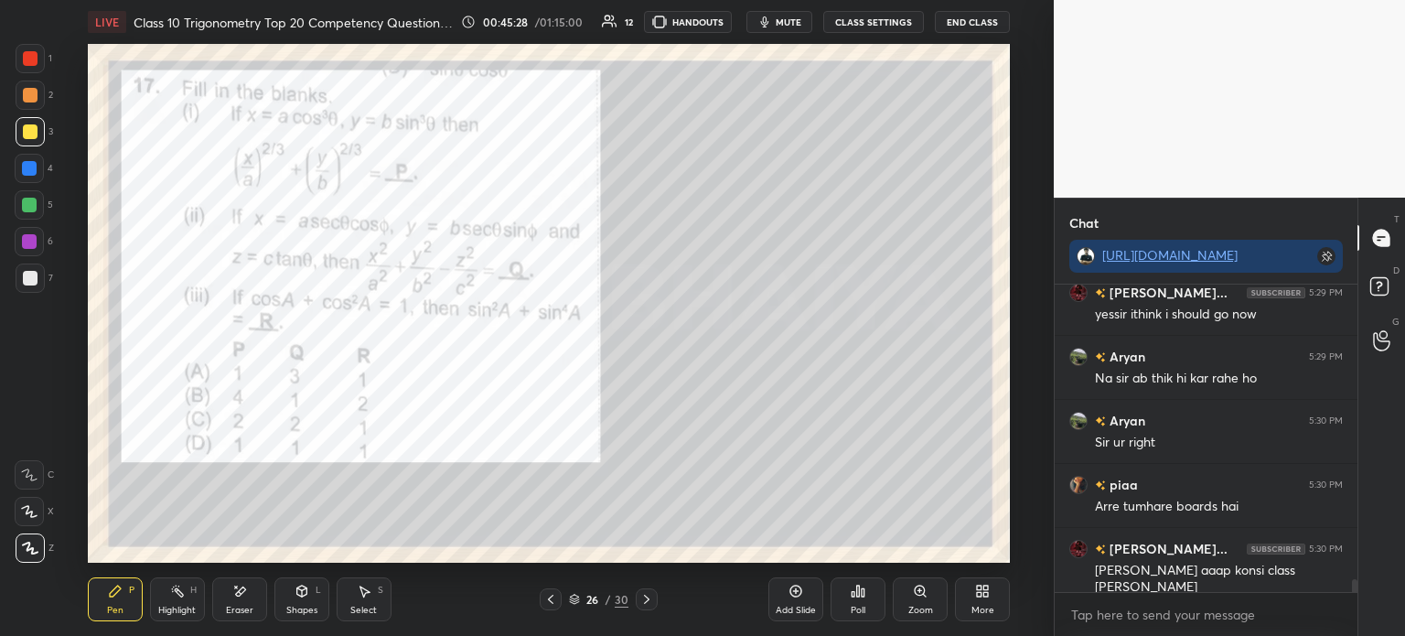
click at [33, 281] on div at bounding box center [30, 278] width 15 height 15
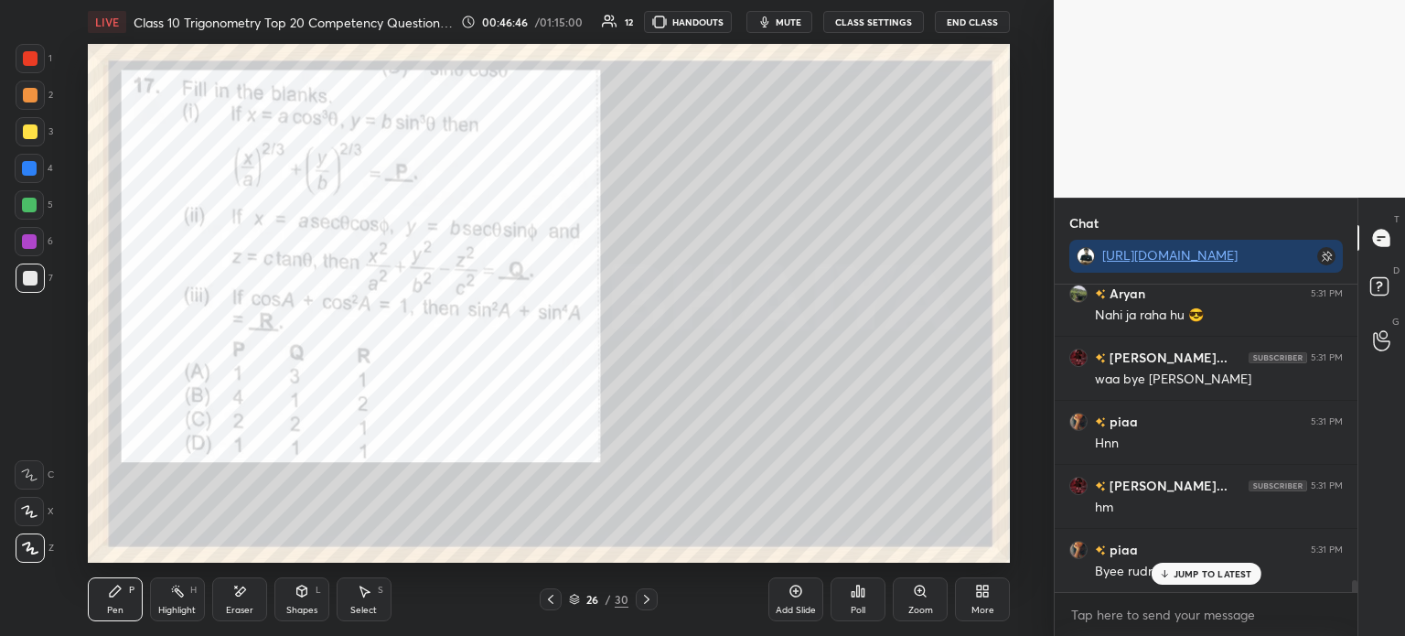
scroll to position [7886, 0]
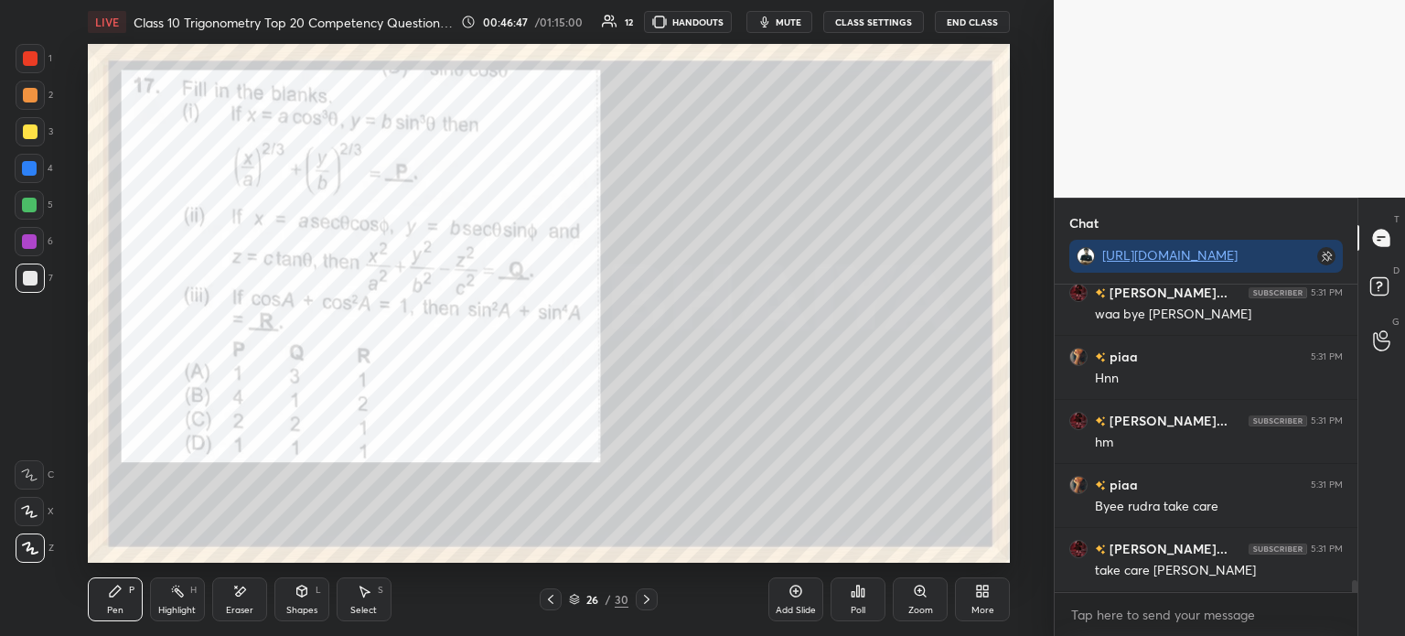
click at [33, 59] on div at bounding box center [30, 58] width 15 height 15
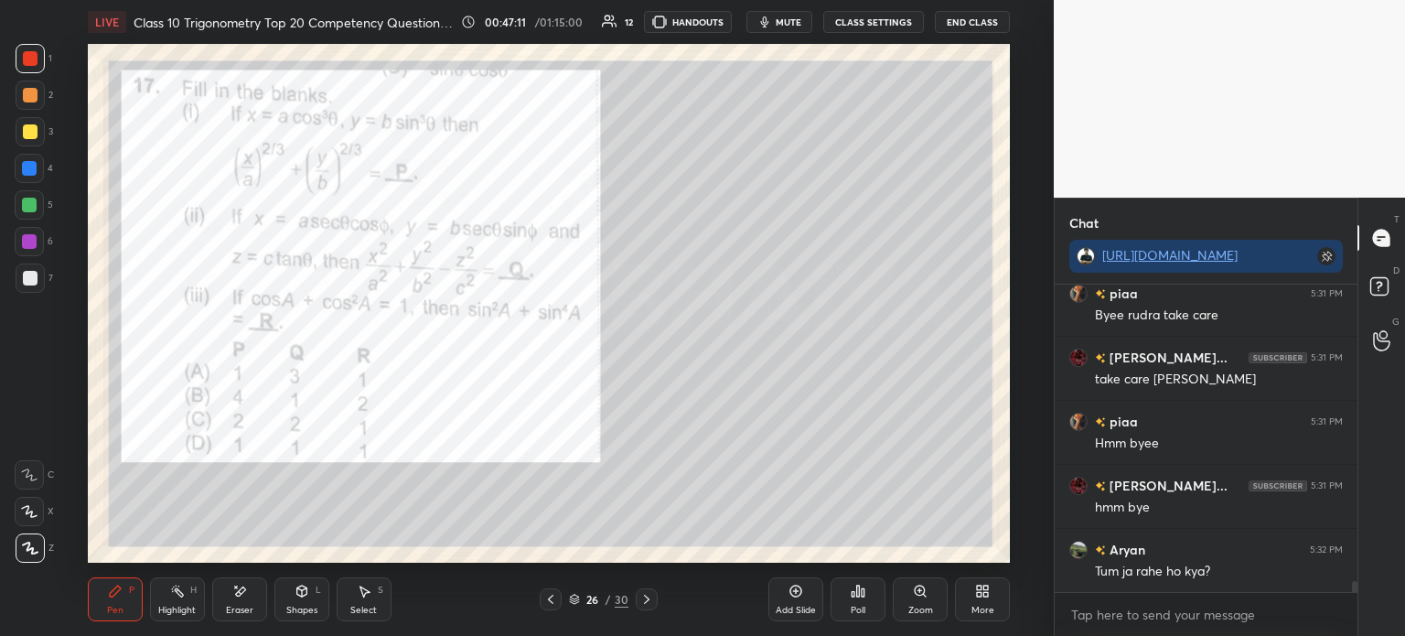
scroll to position [8142, 0]
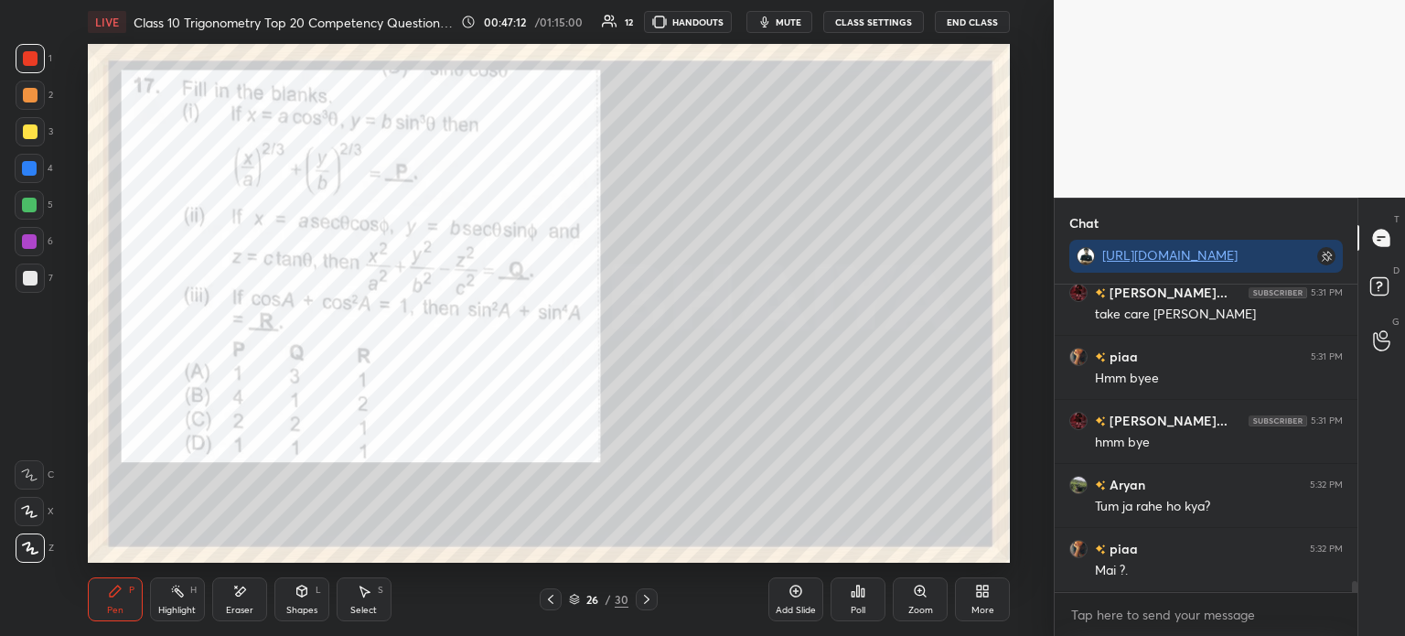
click at [646, 596] on icon at bounding box center [646, 599] width 15 height 15
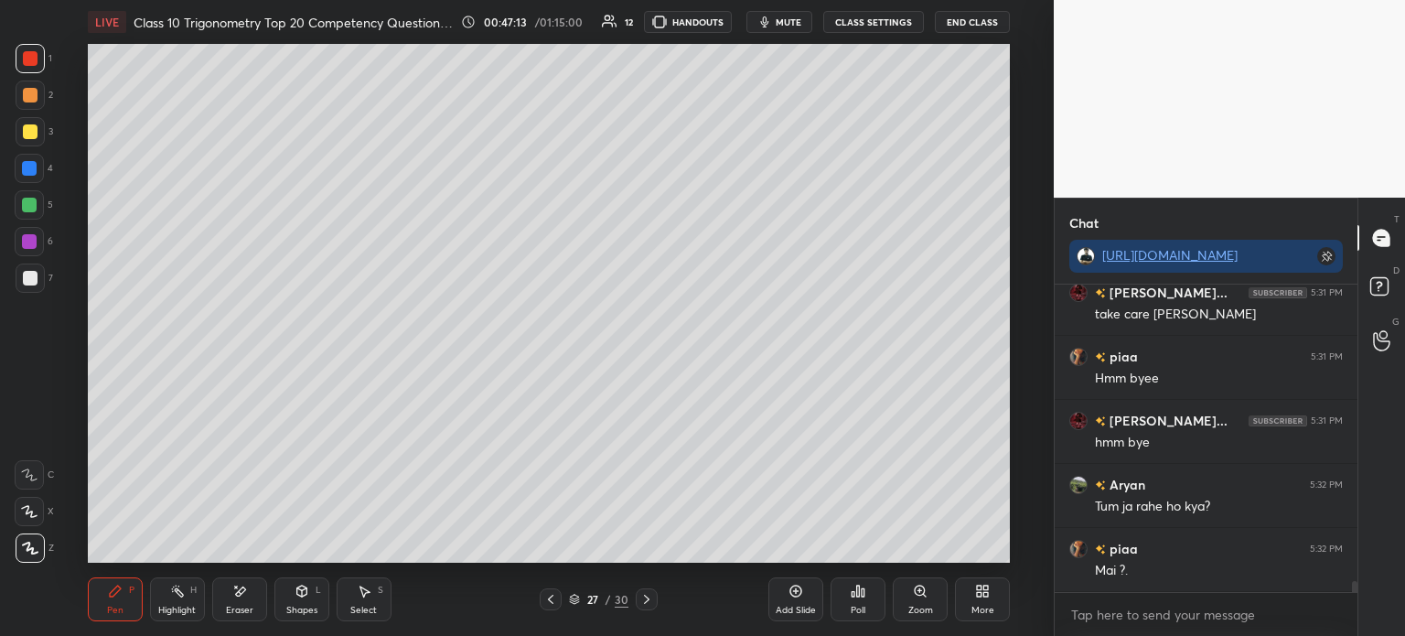
click at [647, 602] on icon at bounding box center [646, 599] width 15 height 15
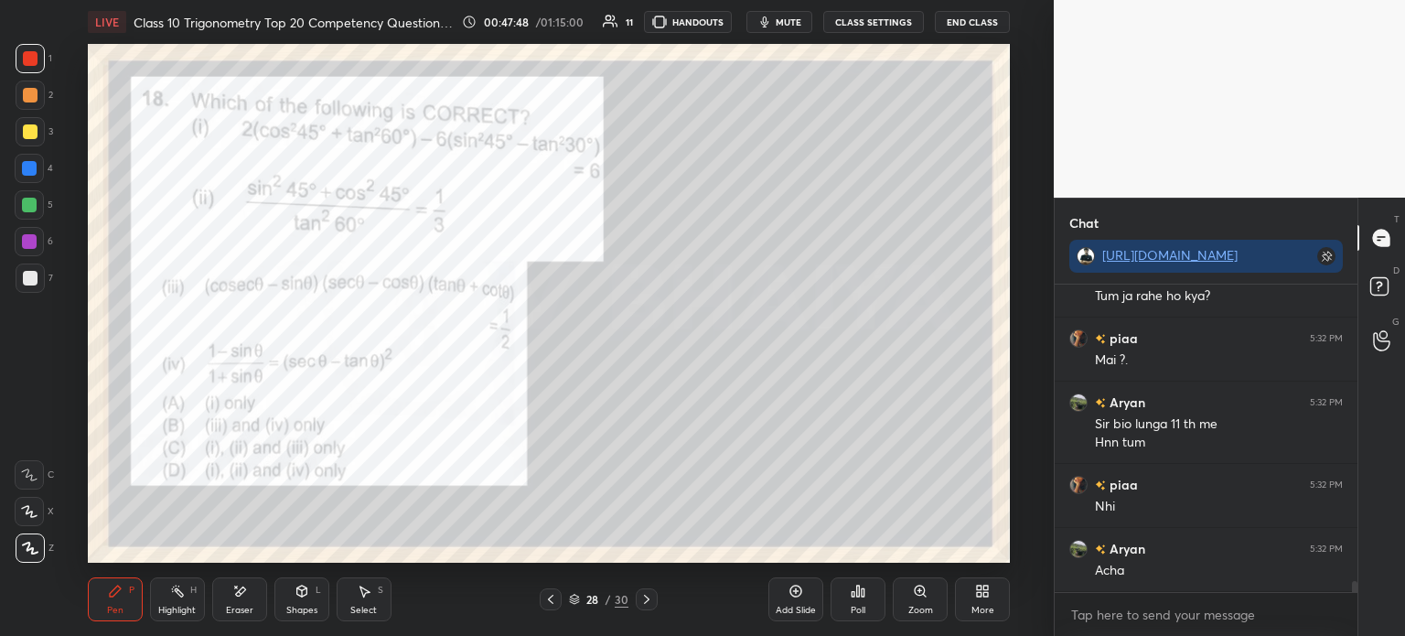
scroll to position [8417, 0]
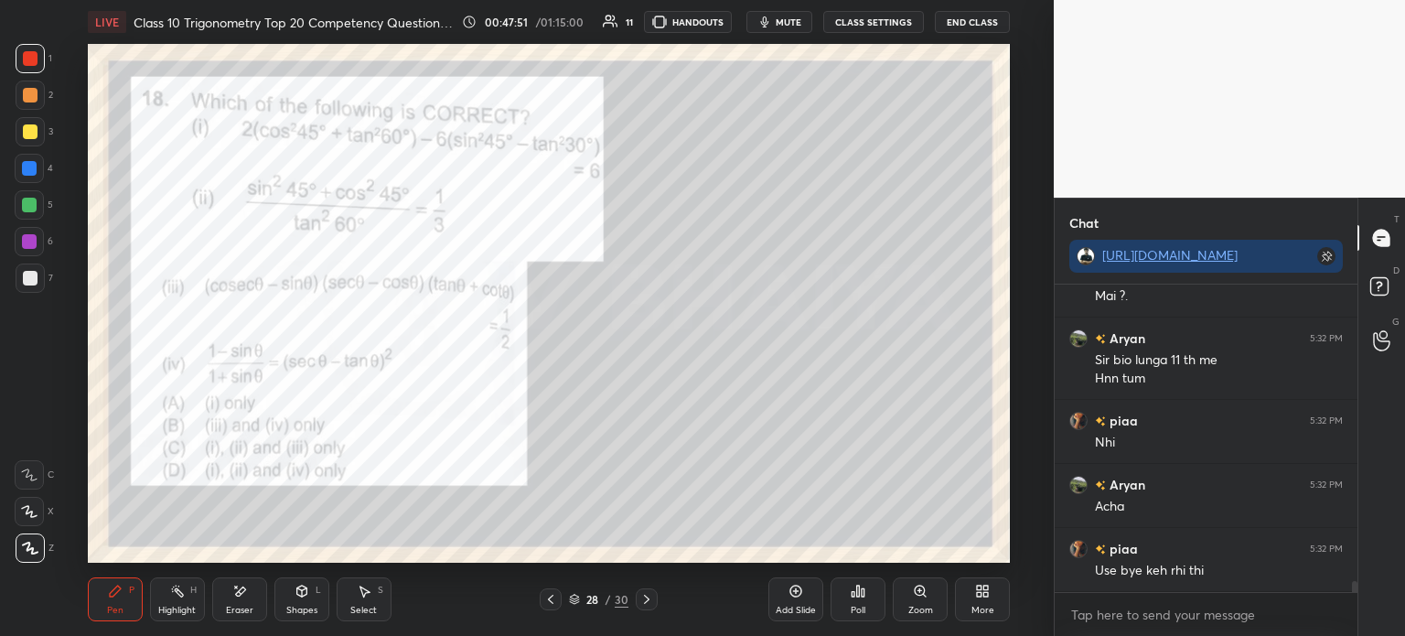
click at [33, 139] on div at bounding box center [30, 131] width 29 height 29
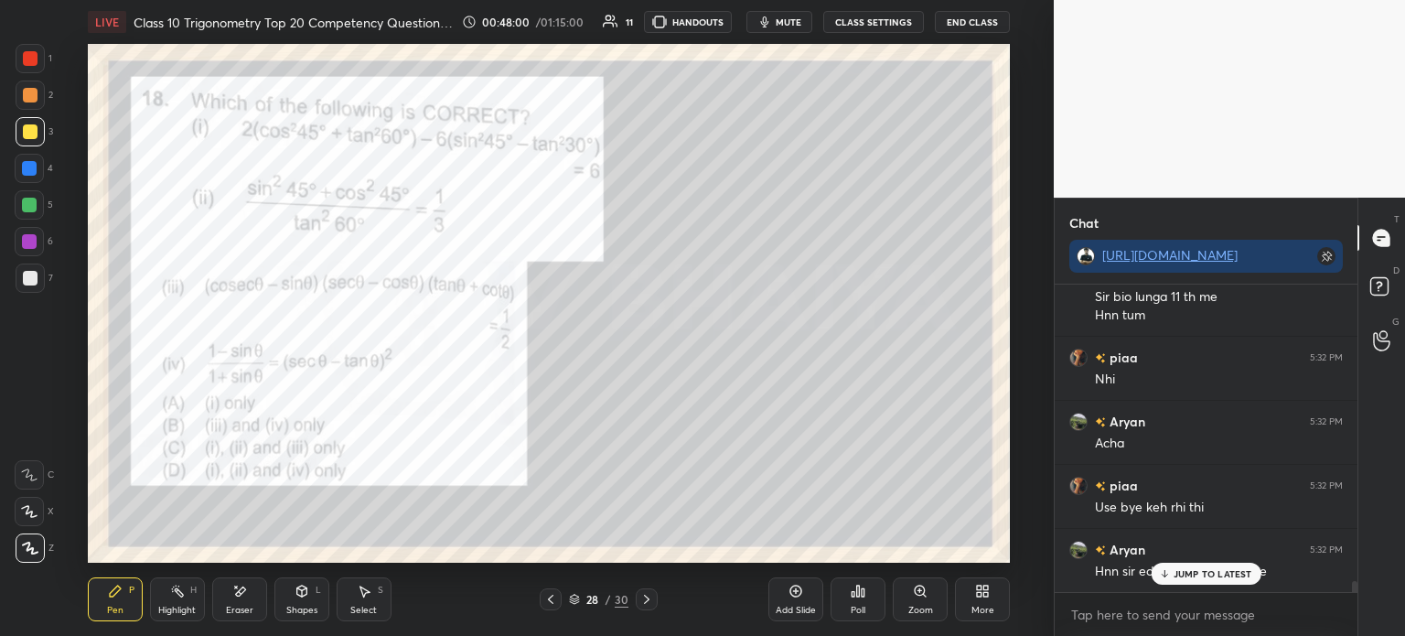
click at [26, 177] on div at bounding box center [29, 168] width 29 height 29
click at [37, 127] on div at bounding box center [30, 131] width 15 height 15
click at [18, 111] on div "2" at bounding box center [35, 99] width 38 height 37
click at [23, 134] on div at bounding box center [30, 131] width 15 height 15
click at [30, 103] on div at bounding box center [30, 95] width 29 height 29
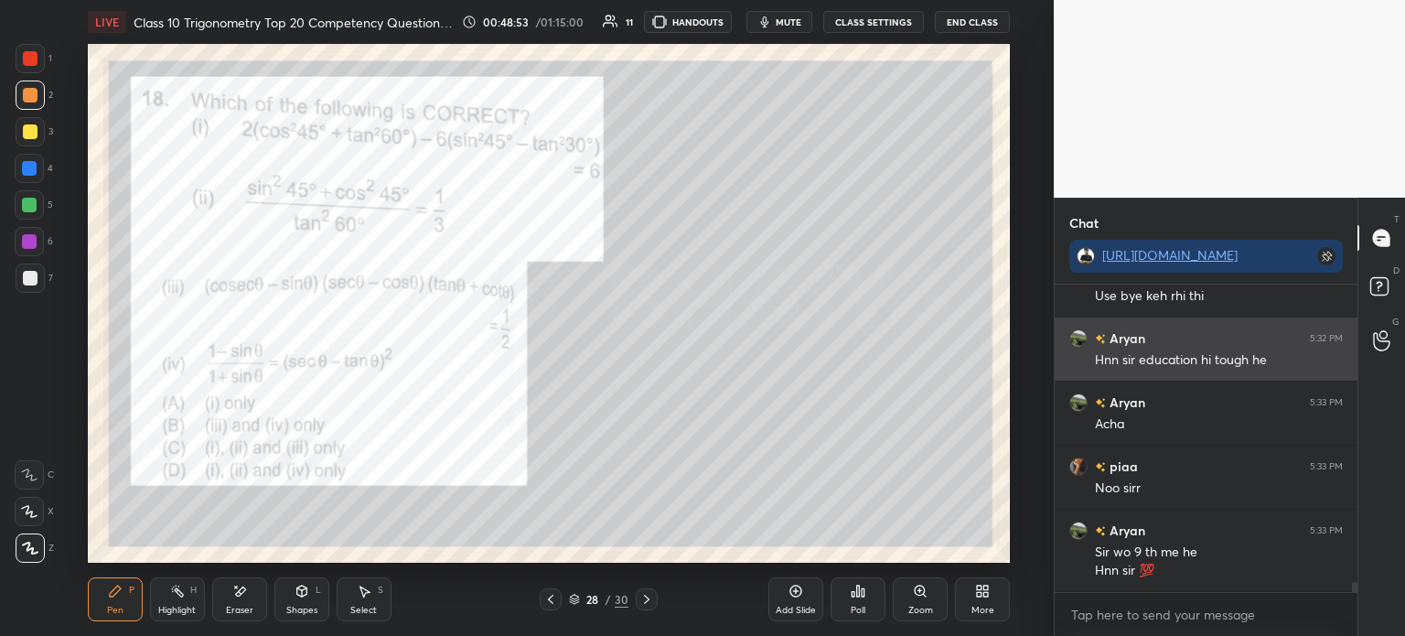
scroll to position [8754, 0]
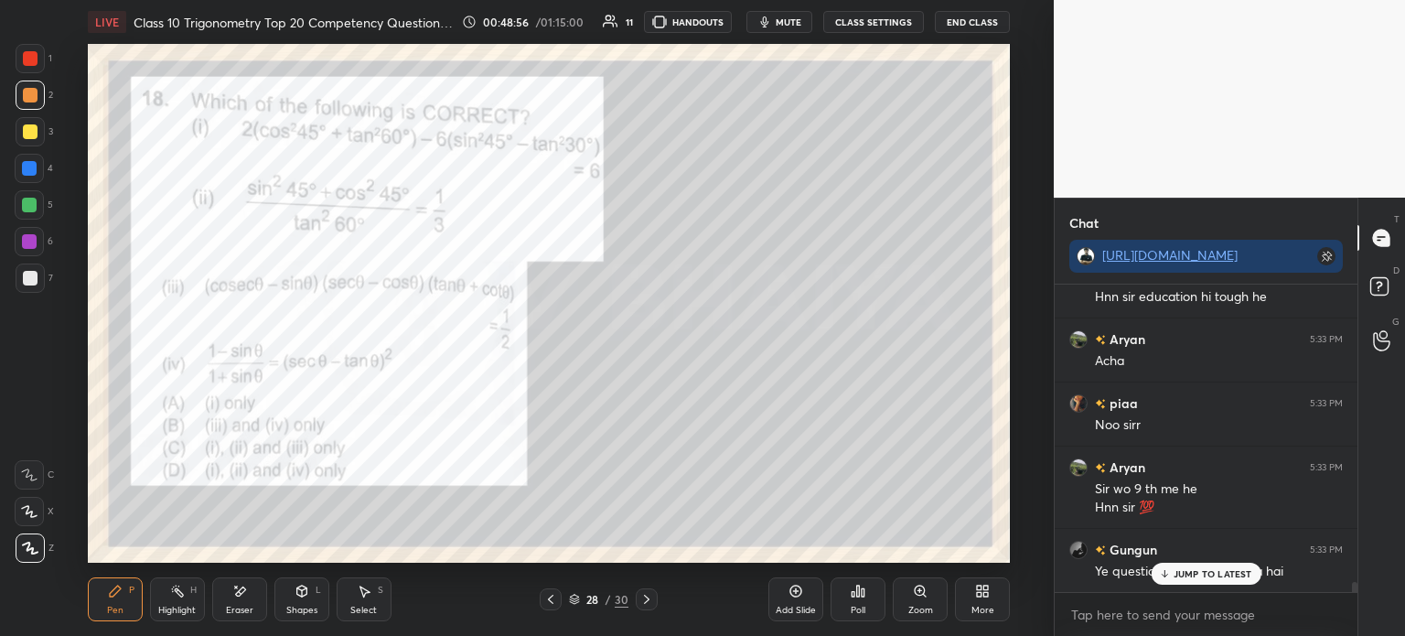
click at [867, 598] on div "Poll" at bounding box center [858, 599] width 55 height 44
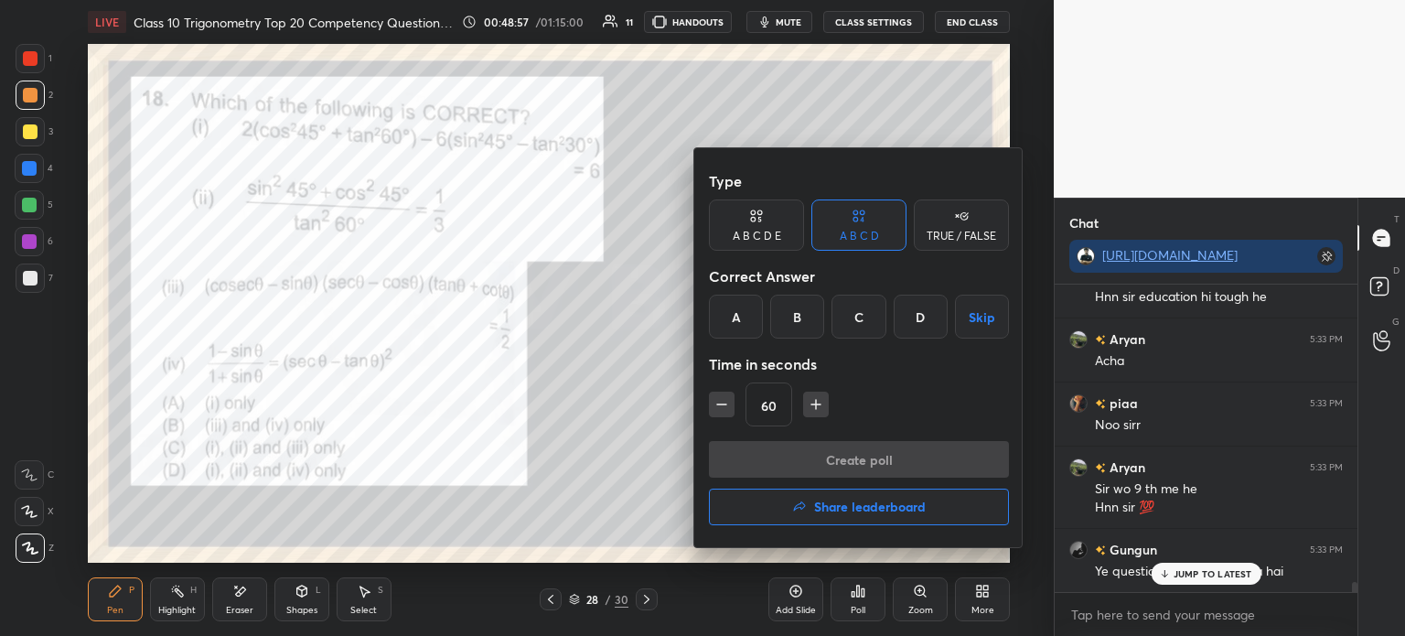
click at [919, 320] on div "D" at bounding box center [921, 317] width 54 height 44
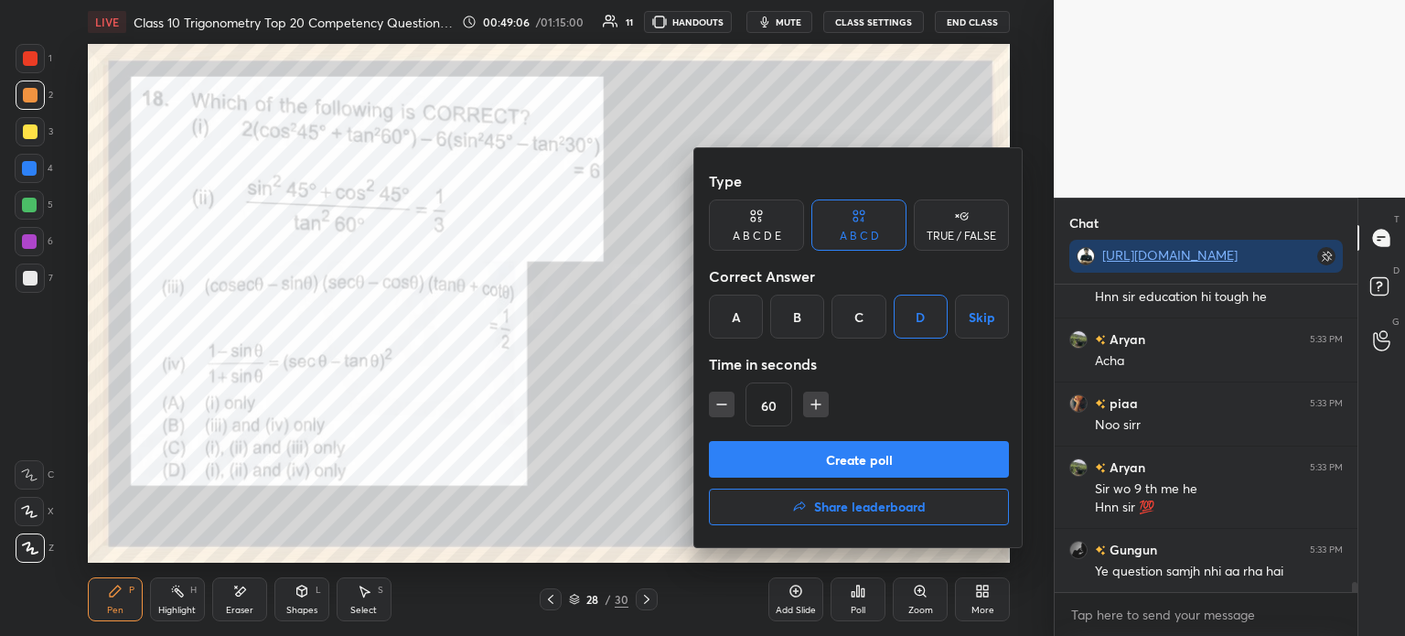
scroll to position [8819, 0]
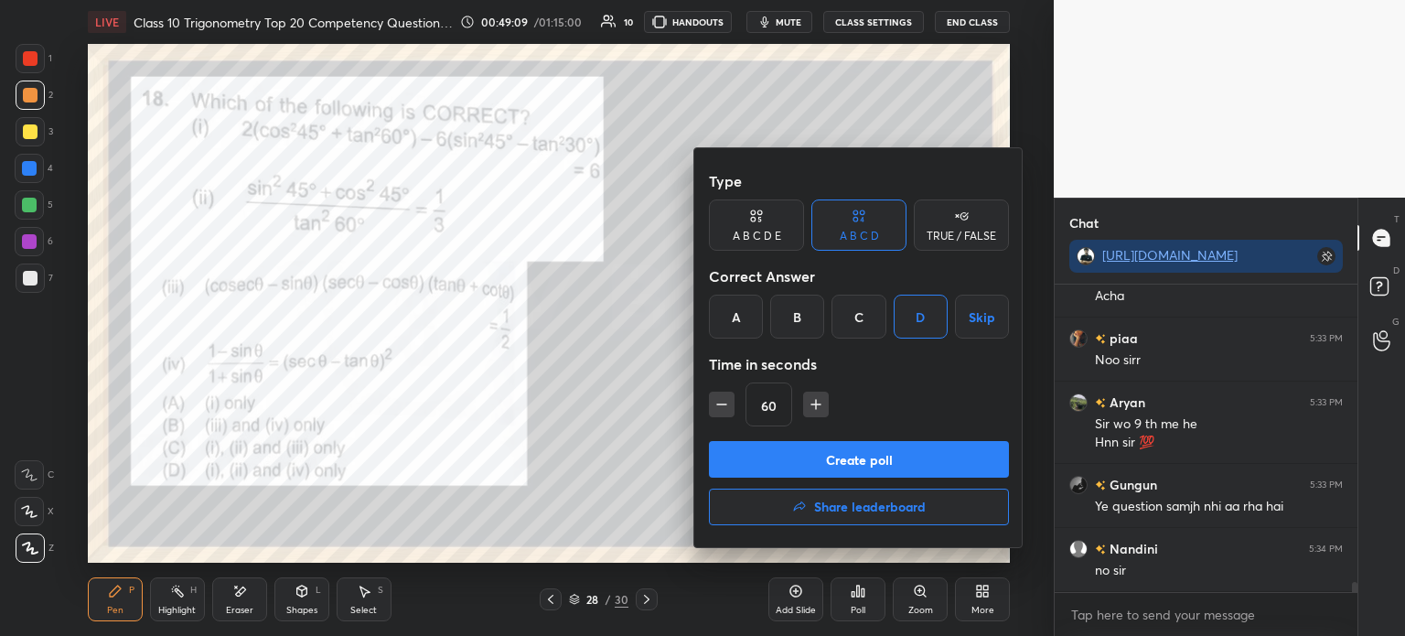
click at [856, 457] on button "Create poll" at bounding box center [859, 459] width 300 height 37
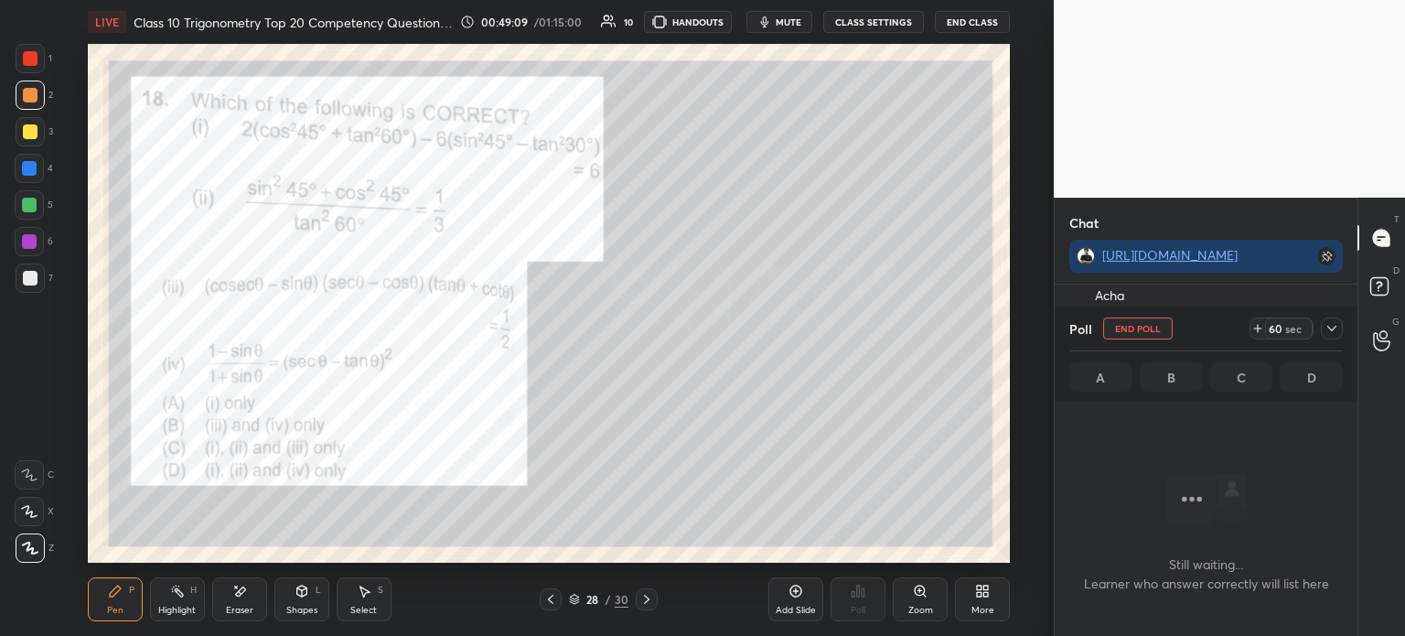
scroll to position [207, 297]
click at [1336, 332] on icon at bounding box center [1332, 328] width 15 height 15
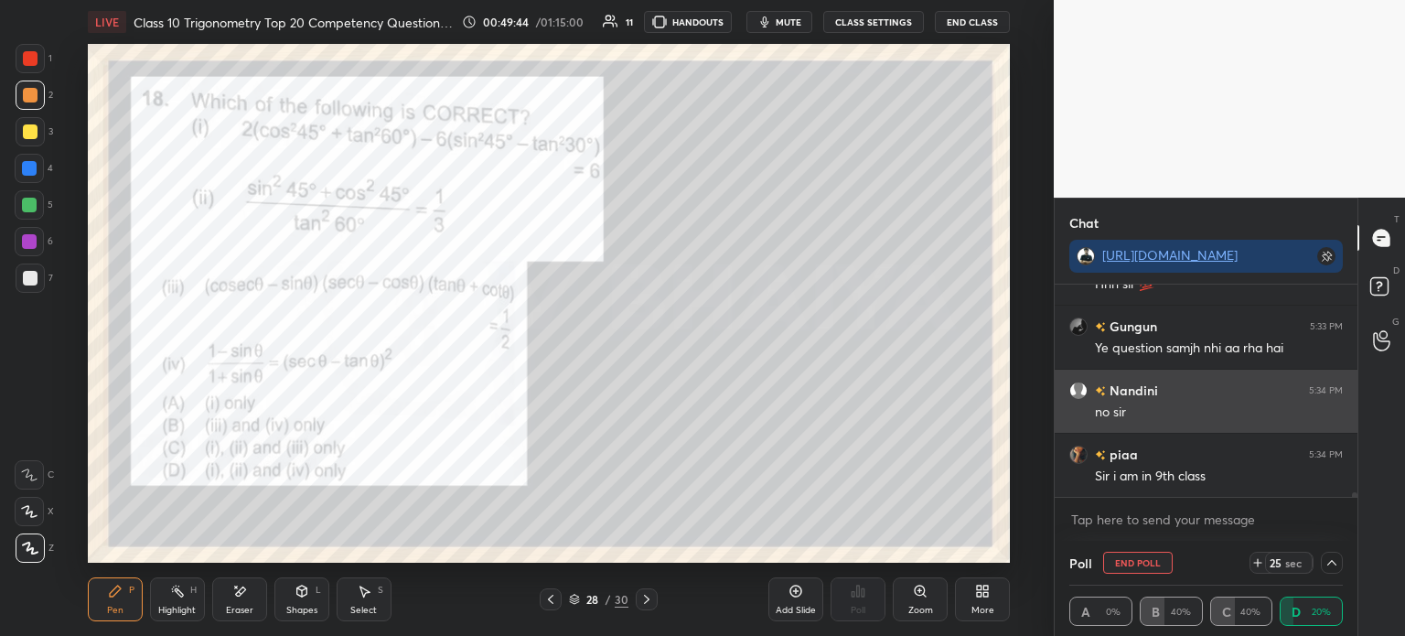
scroll to position [8978, 0]
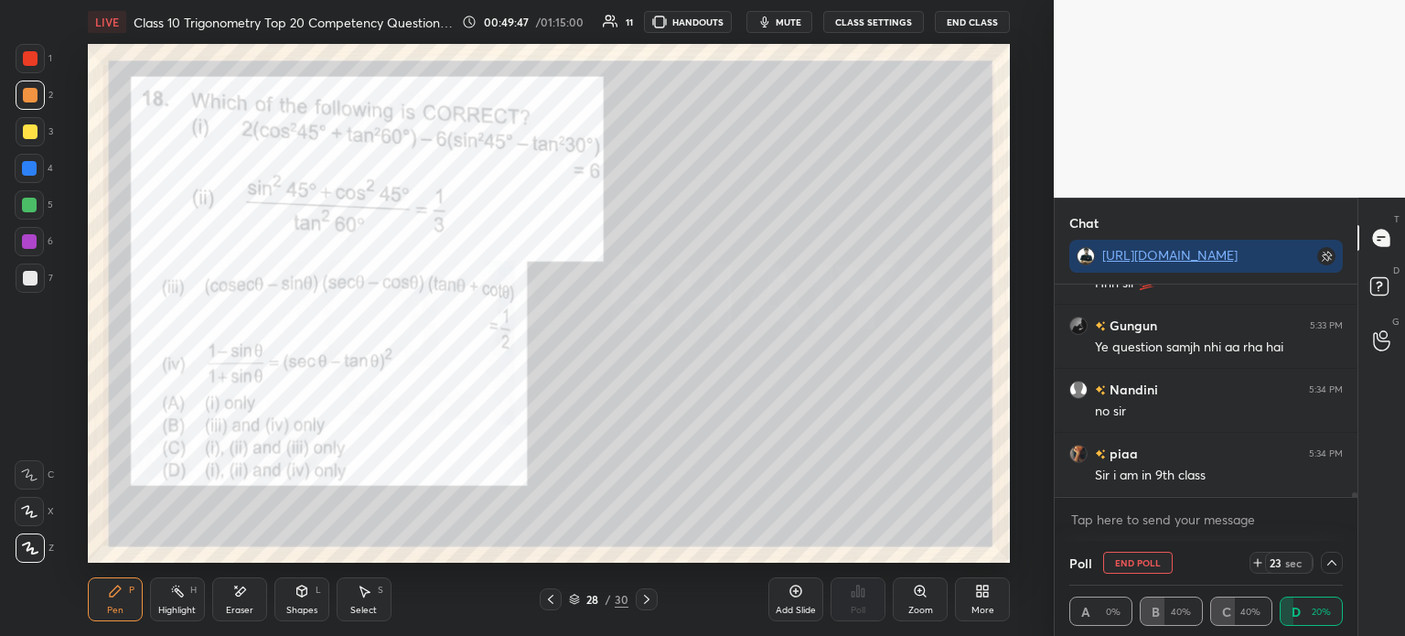
click at [1333, 564] on icon at bounding box center [1332, 562] width 15 height 15
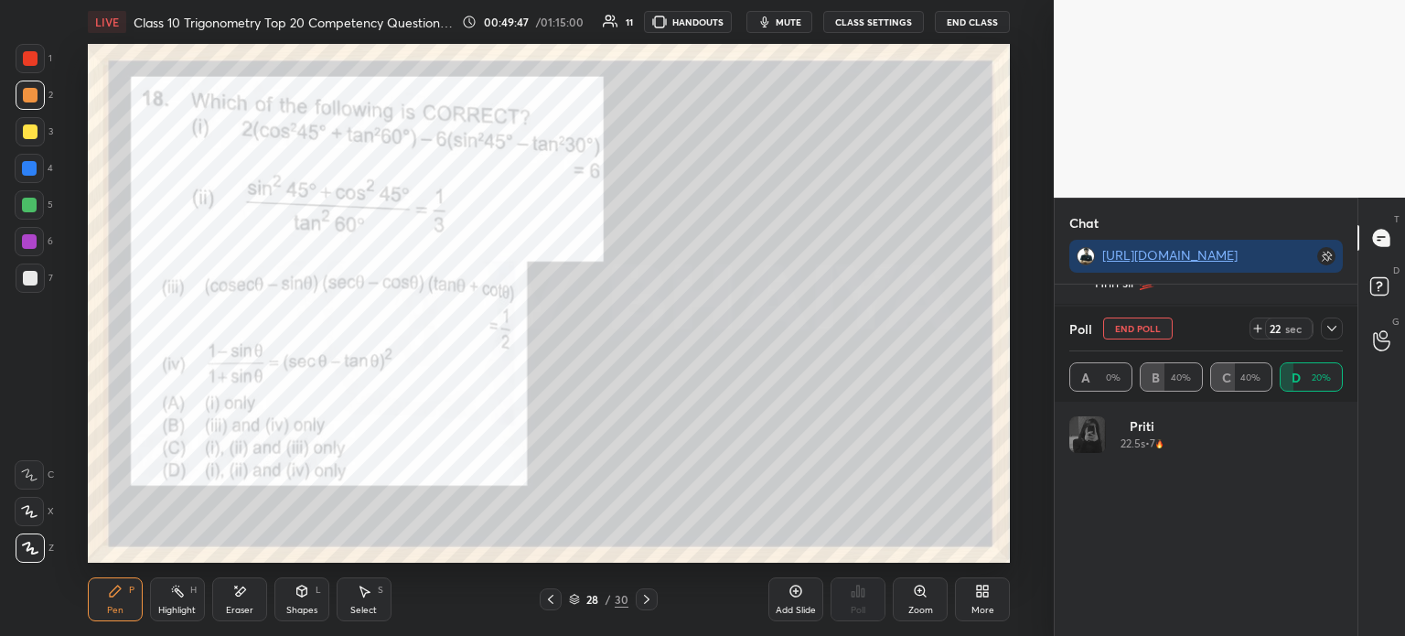
scroll to position [214, 268]
click at [1336, 335] on icon at bounding box center [1332, 328] width 15 height 15
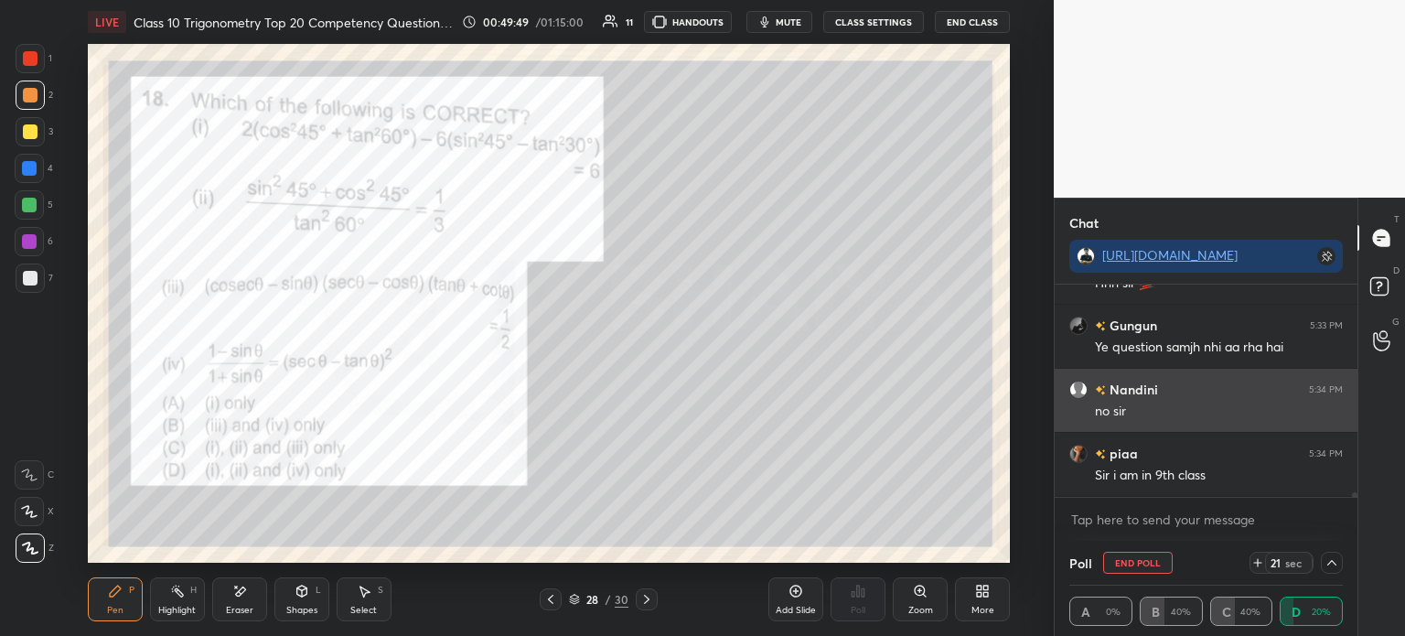
scroll to position [0, 5]
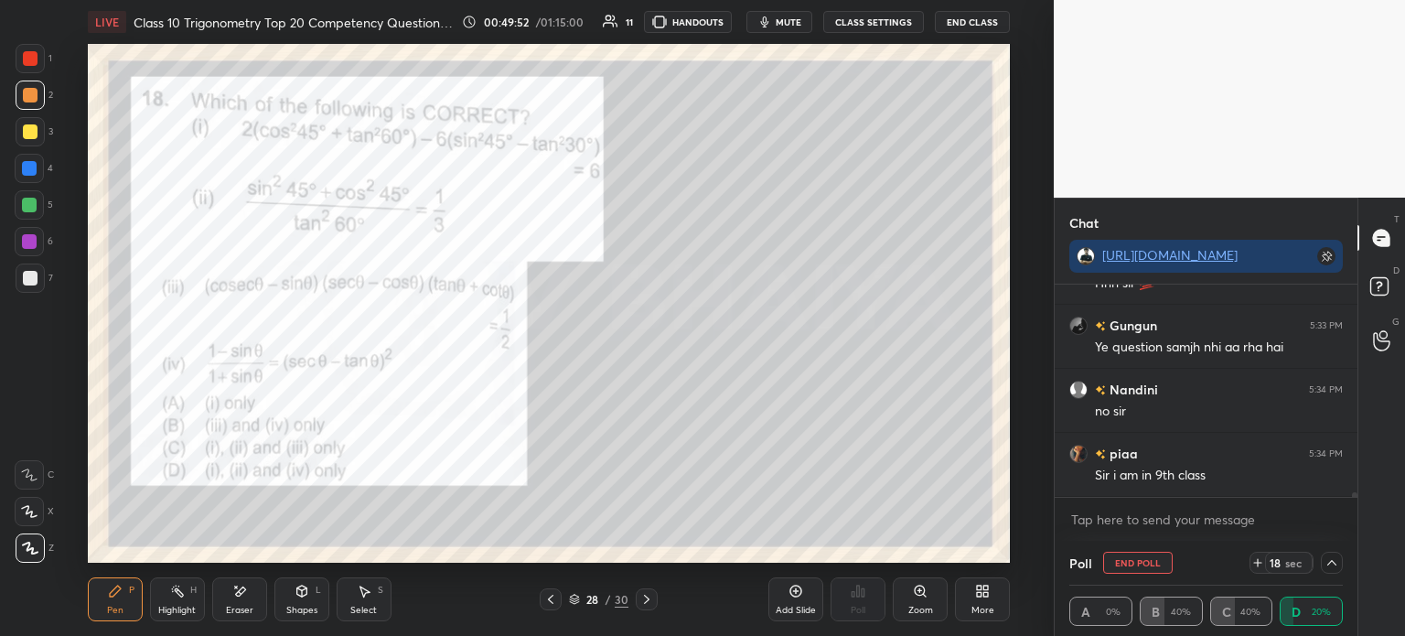
click at [30, 283] on div at bounding box center [30, 278] width 15 height 15
click at [1331, 564] on icon at bounding box center [1332, 562] width 15 height 15
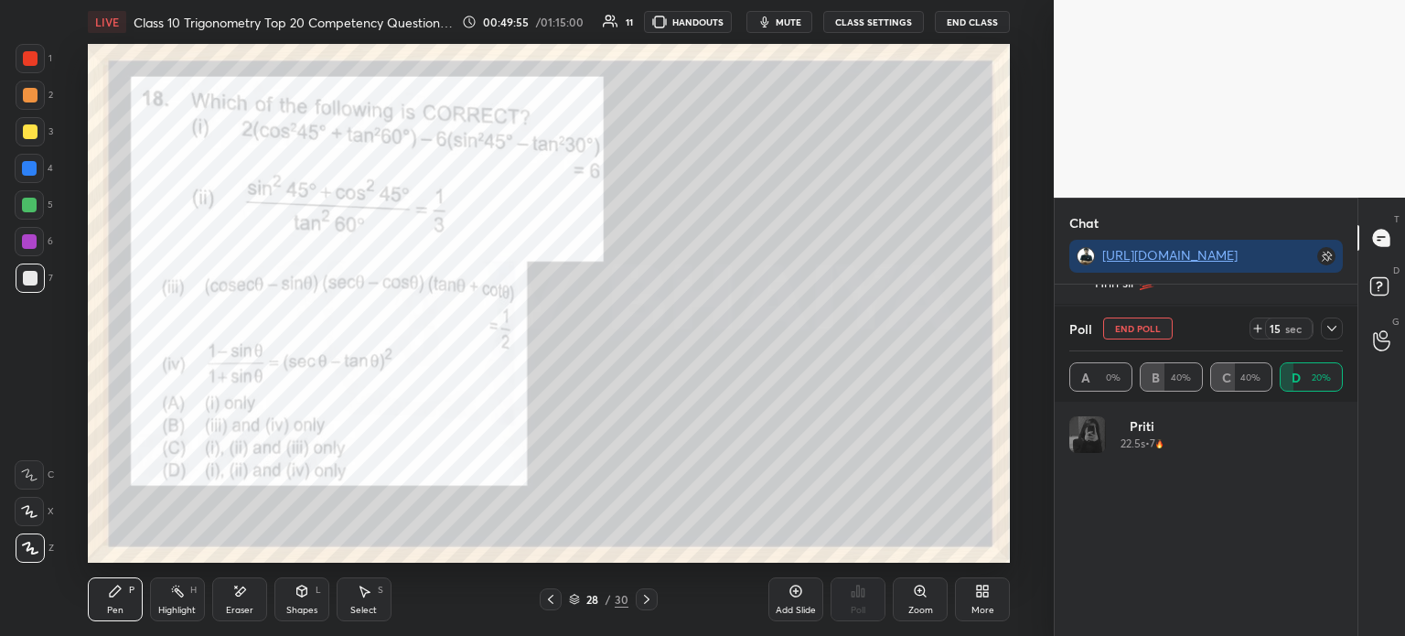
scroll to position [5, 5]
click at [1336, 333] on icon at bounding box center [1332, 328] width 15 height 15
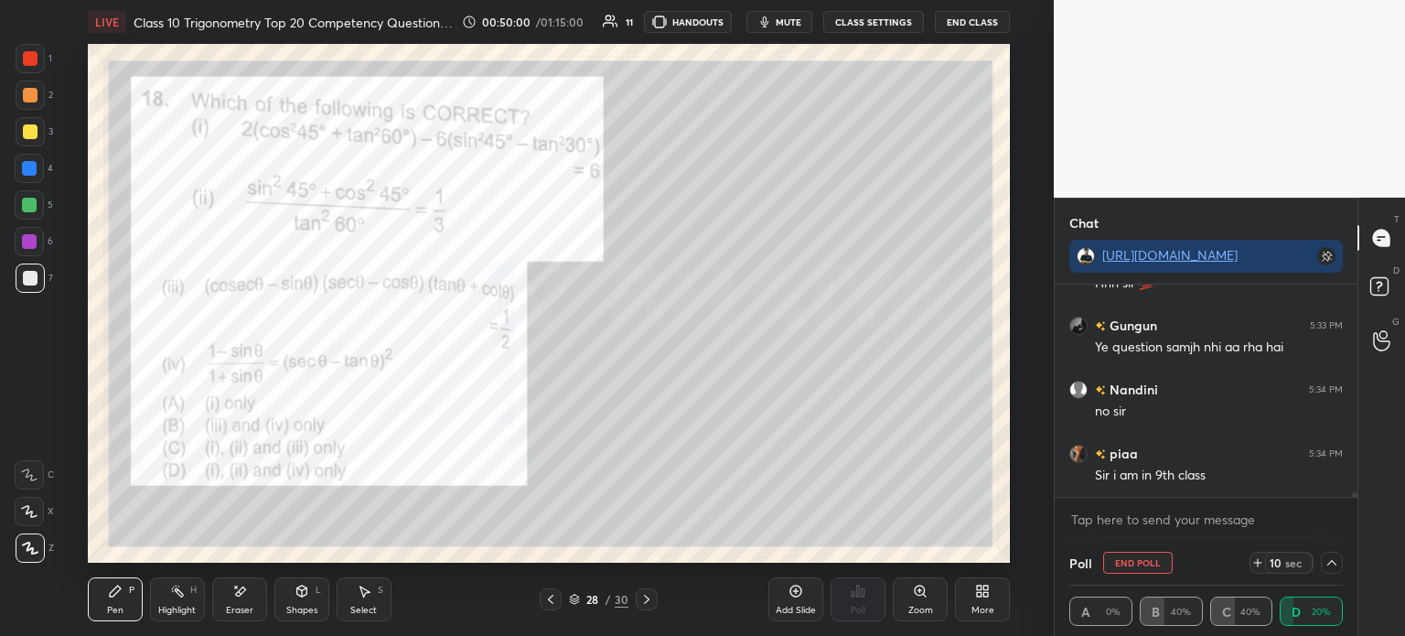
click at [39, 65] on div at bounding box center [30, 58] width 29 height 29
click at [40, 276] on div at bounding box center [30, 277] width 29 height 29
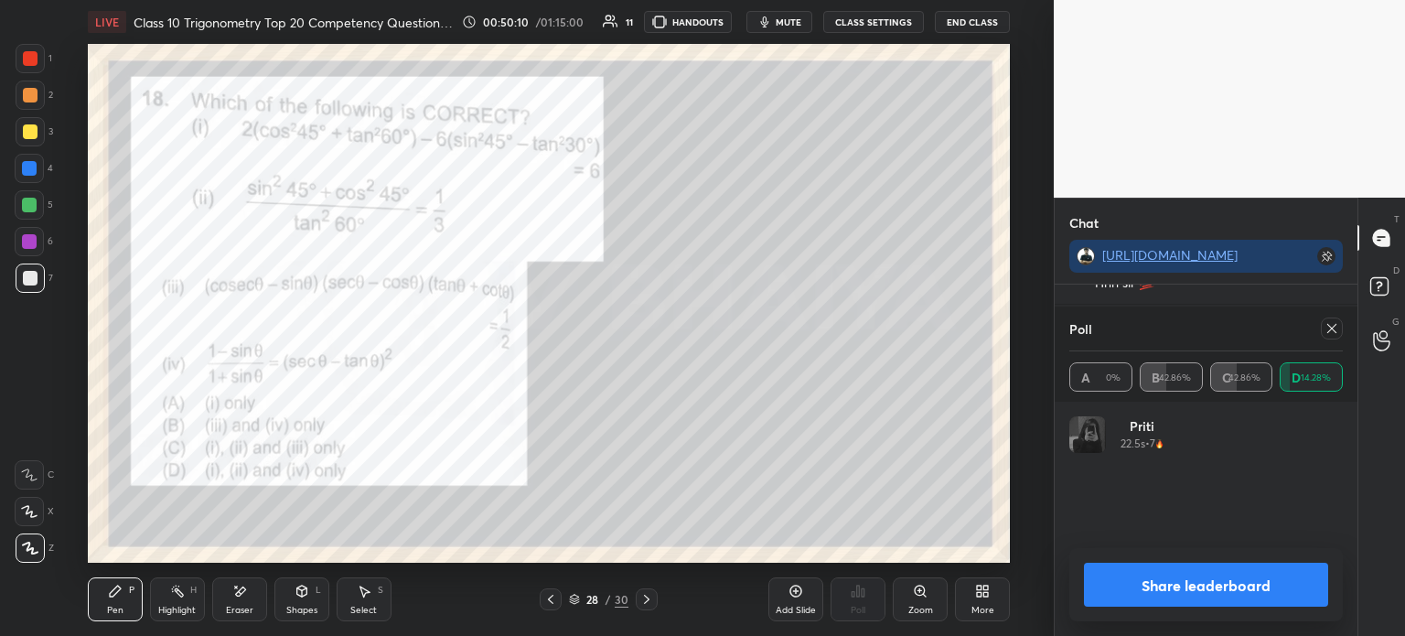
scroll to position [9042, 0]
click at [1148, 582] on button "Share leaderboard" at bounding box center [1206, 585] width 244 height 44
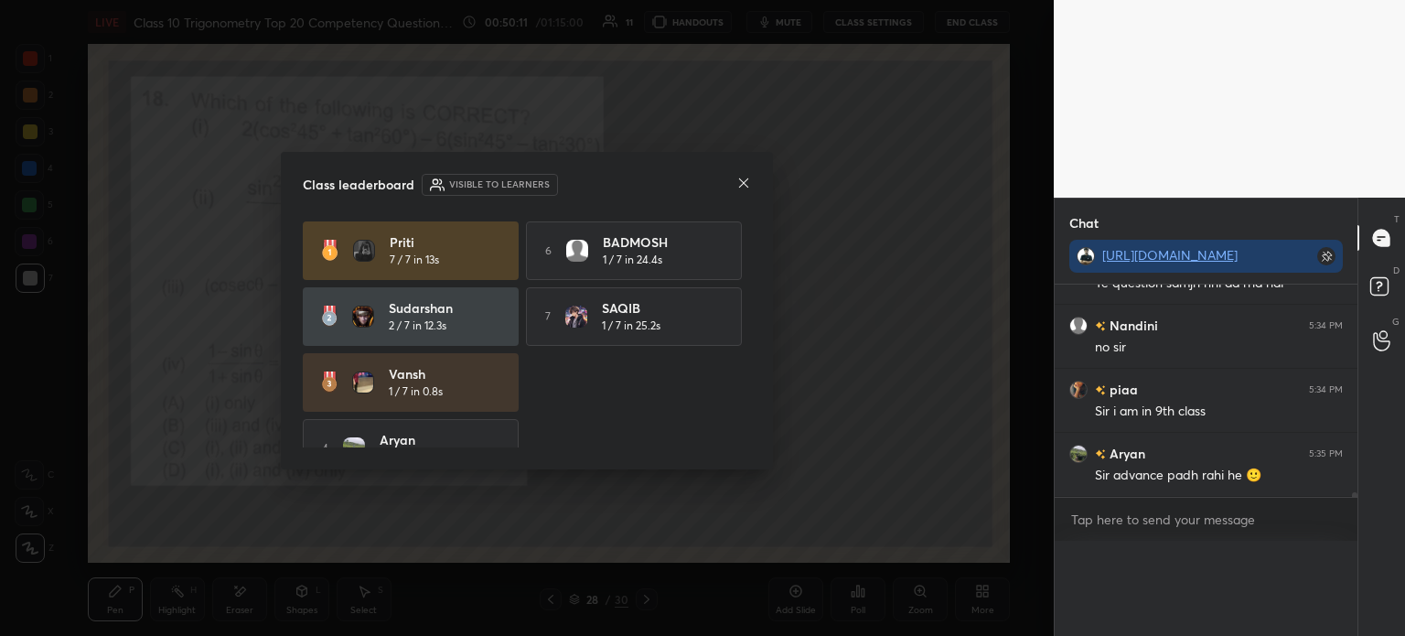
scroll to position [0, 0]
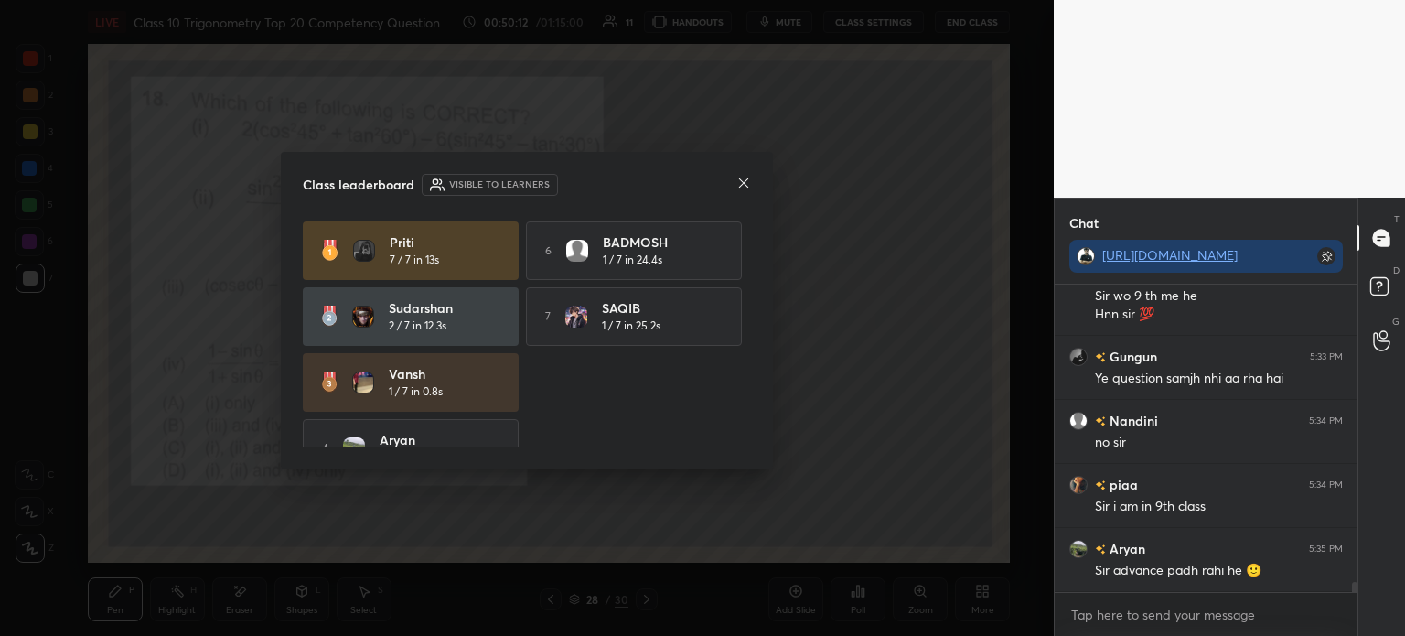
click at [743, 192] on div at bounding box center [743, 184] width 15 height 19
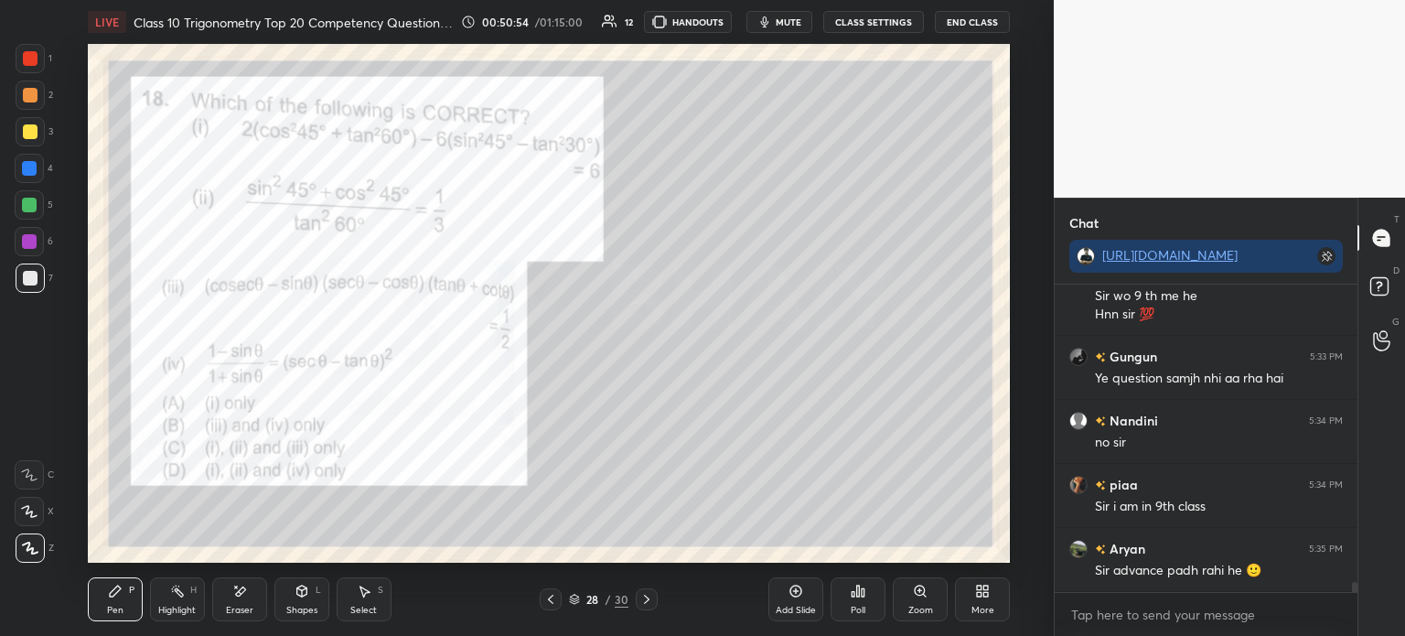
click at [38, 65] on div at bounding box center [30, 58] width 29 height 29
click at [36, 274] on div at bounding box center [30, 278] width 15 height 15
click at [38, 72] on div at bounding box center [30, 58] width 29 height 29
click at [40, 278] on div at bounding box center [30, 277] width 29 height 29
click at [797, 595] on icon at bounding box center [796, 591] width 15 height 15
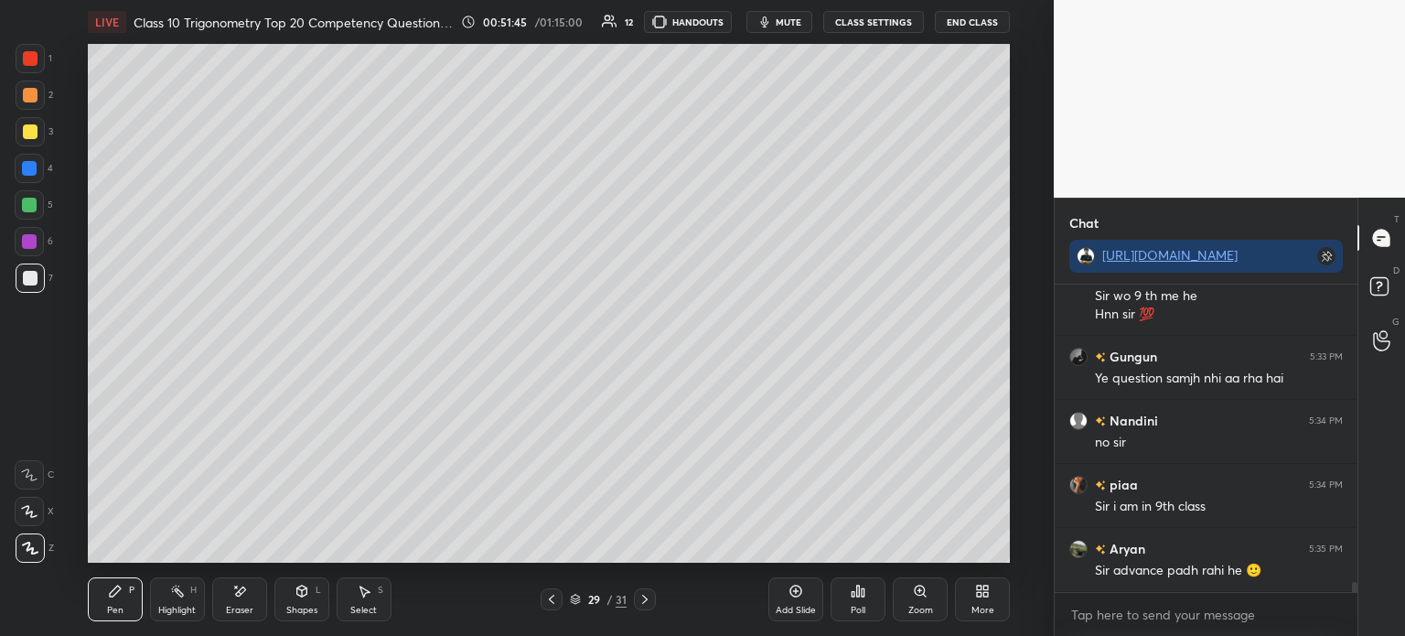
click at [549, 604] on icon at bounding box center [551, 599] width 15 height 15
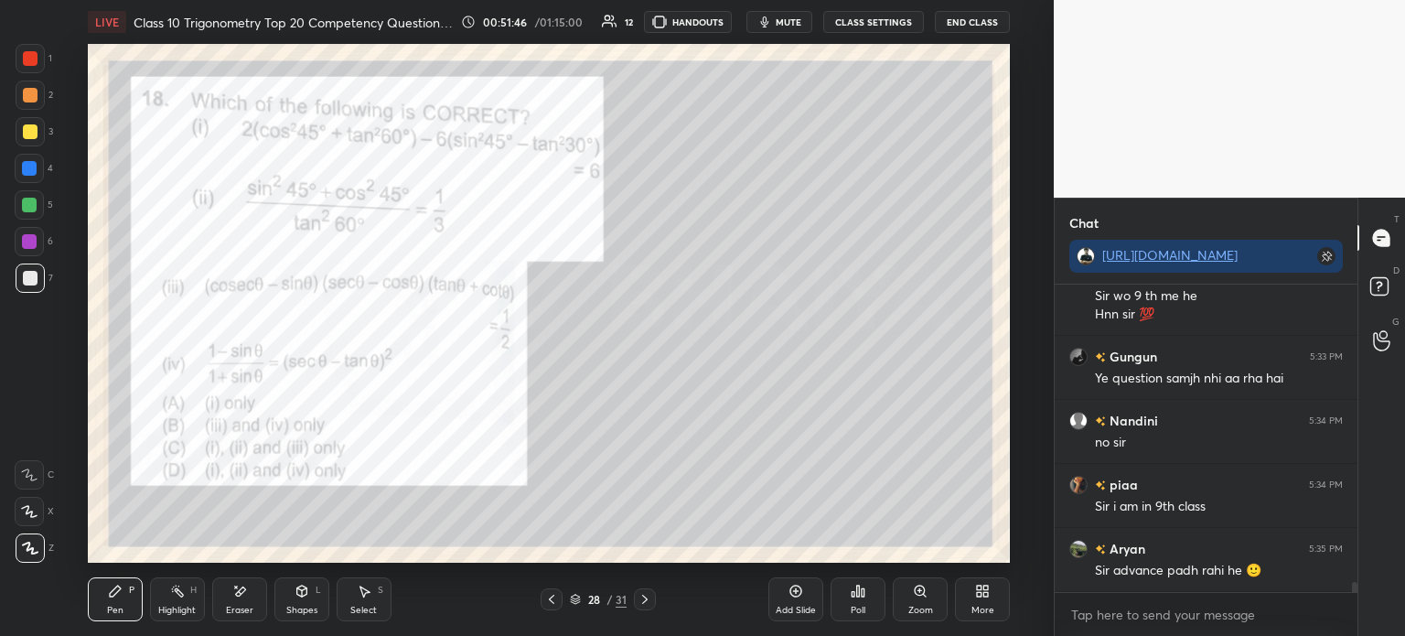
click at [648, 599] on icon at bounding box center [645, 599] width 15 height 15
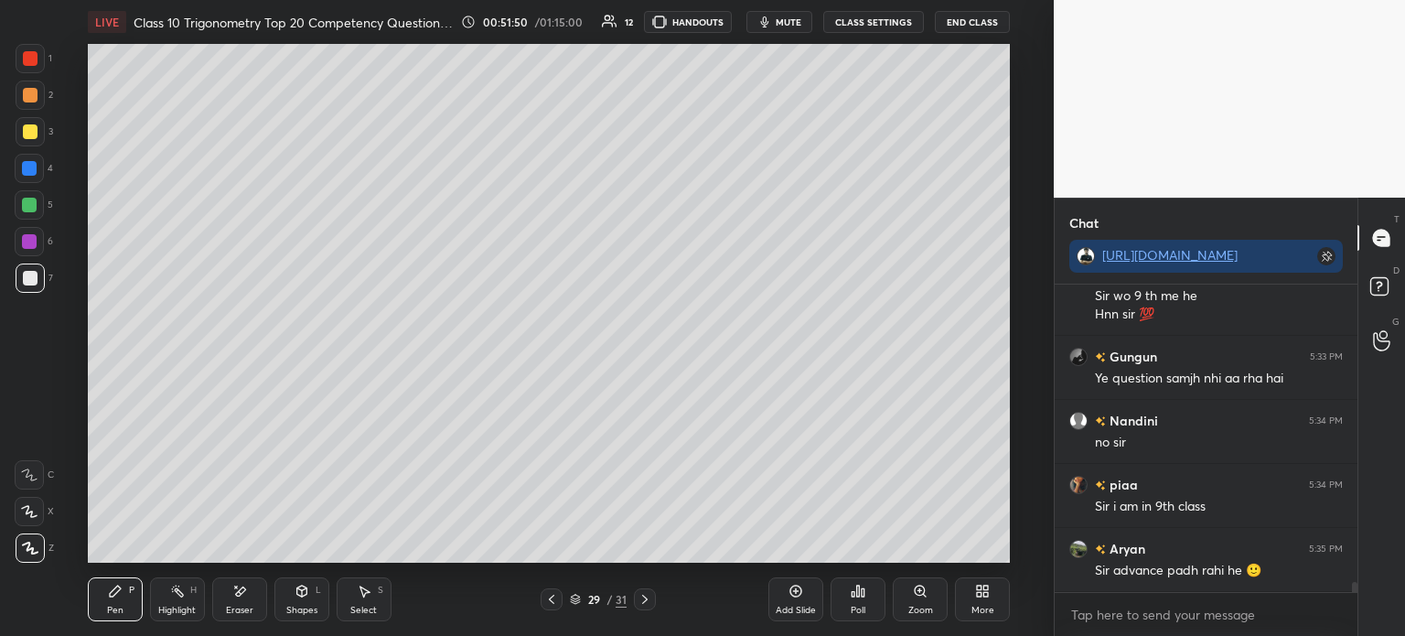
click at [549, 607] on div at bounding box center [552, 599] width 22 height 22
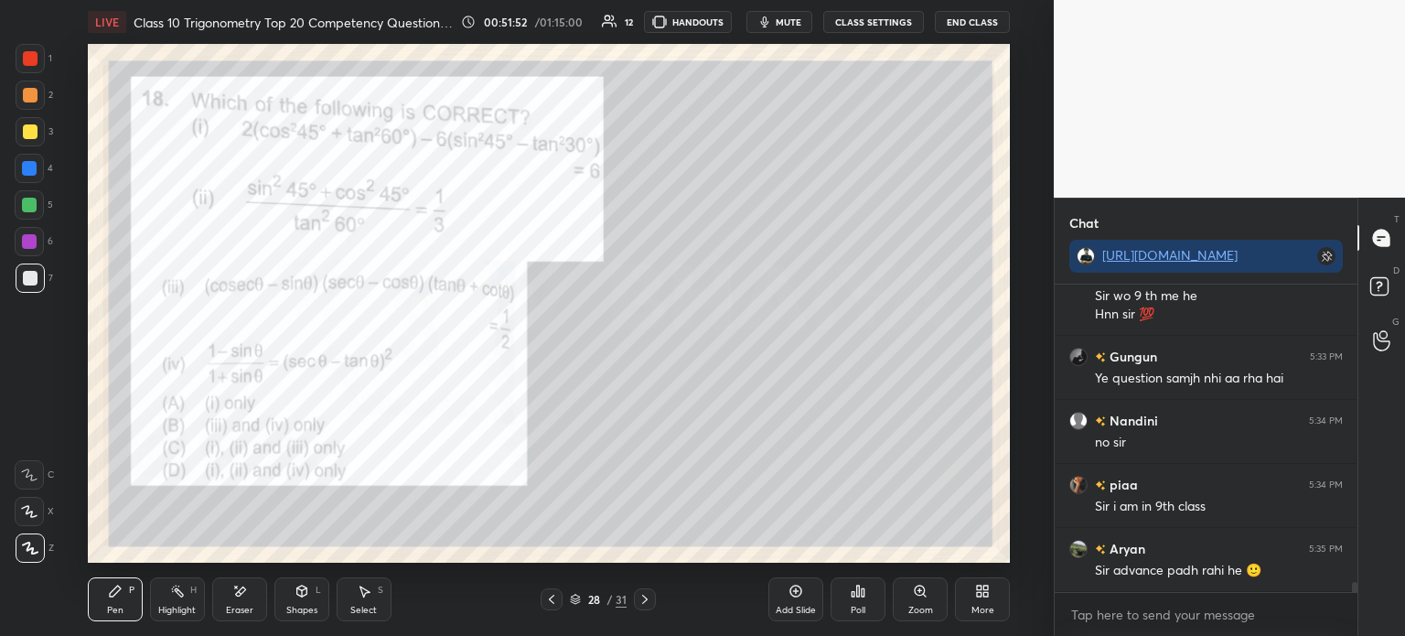
click at [640, 603] on icon at bounding box center [645, 599] width 15 height 15
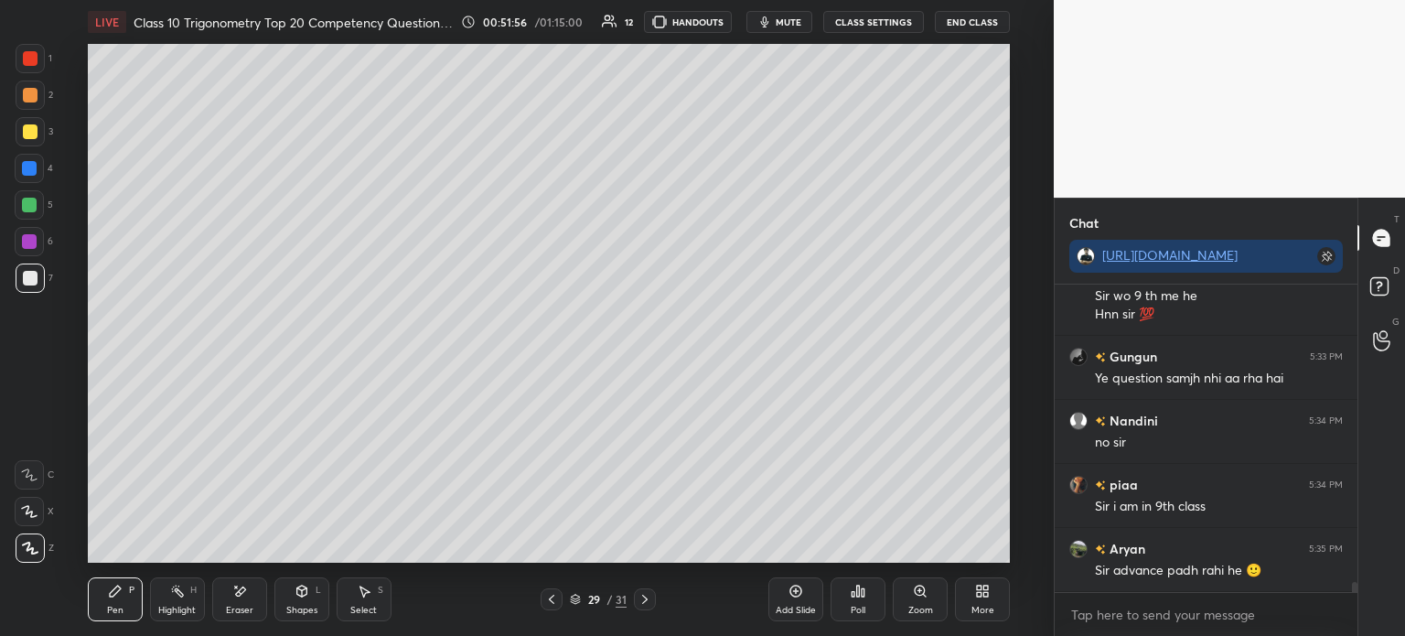
scroll to position [9028, 0]
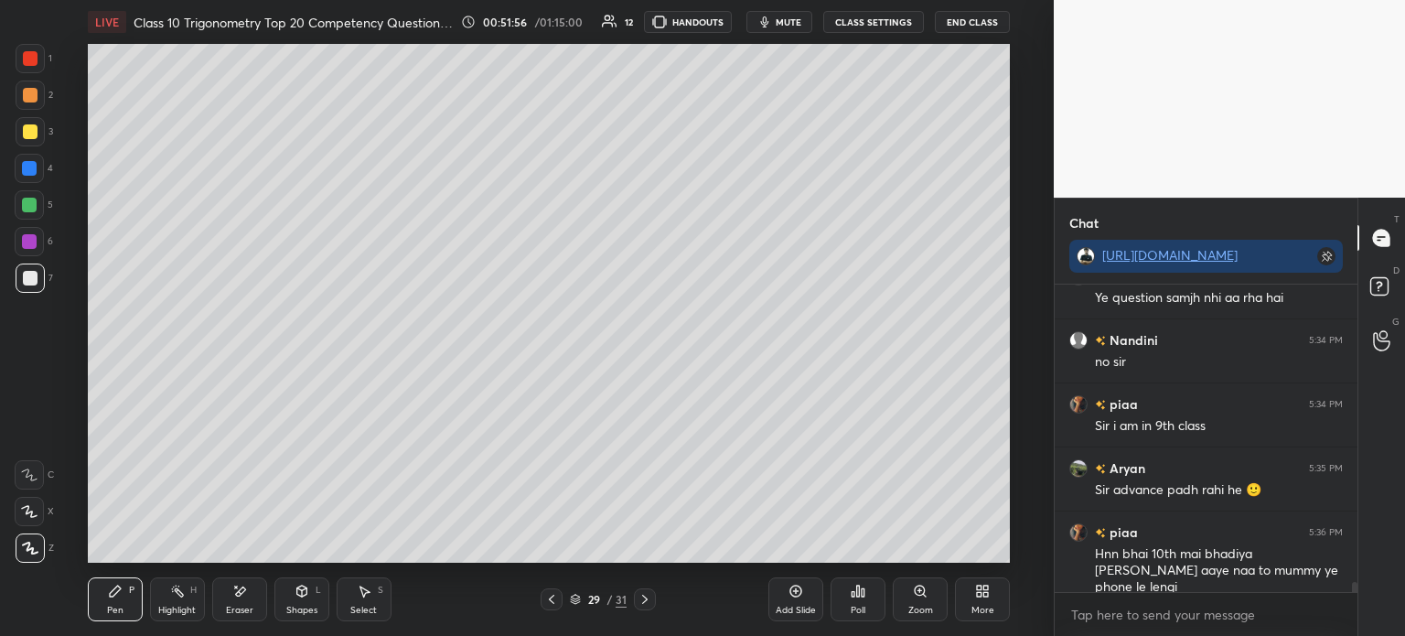
click at [551, 599] on icon at bounding box center [551, 599] width 5 height 9
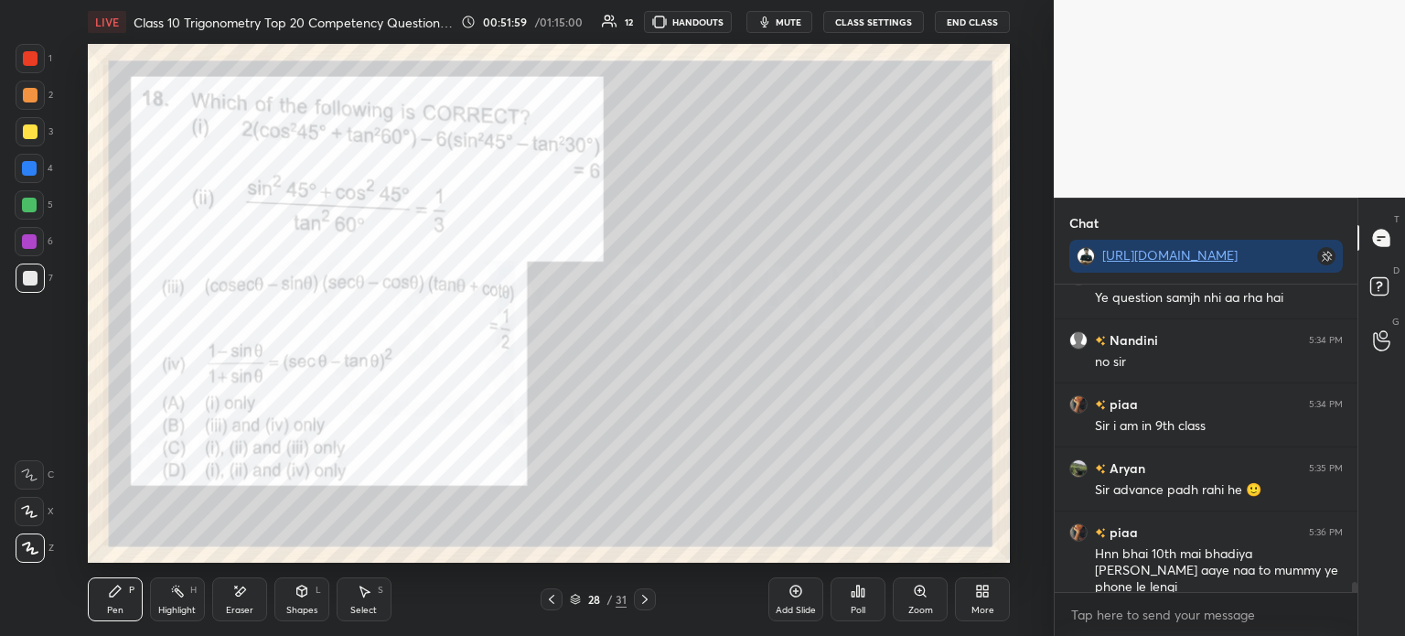
click at [647, 598] on icon at bounding box center [645, 599] width 15 height 15
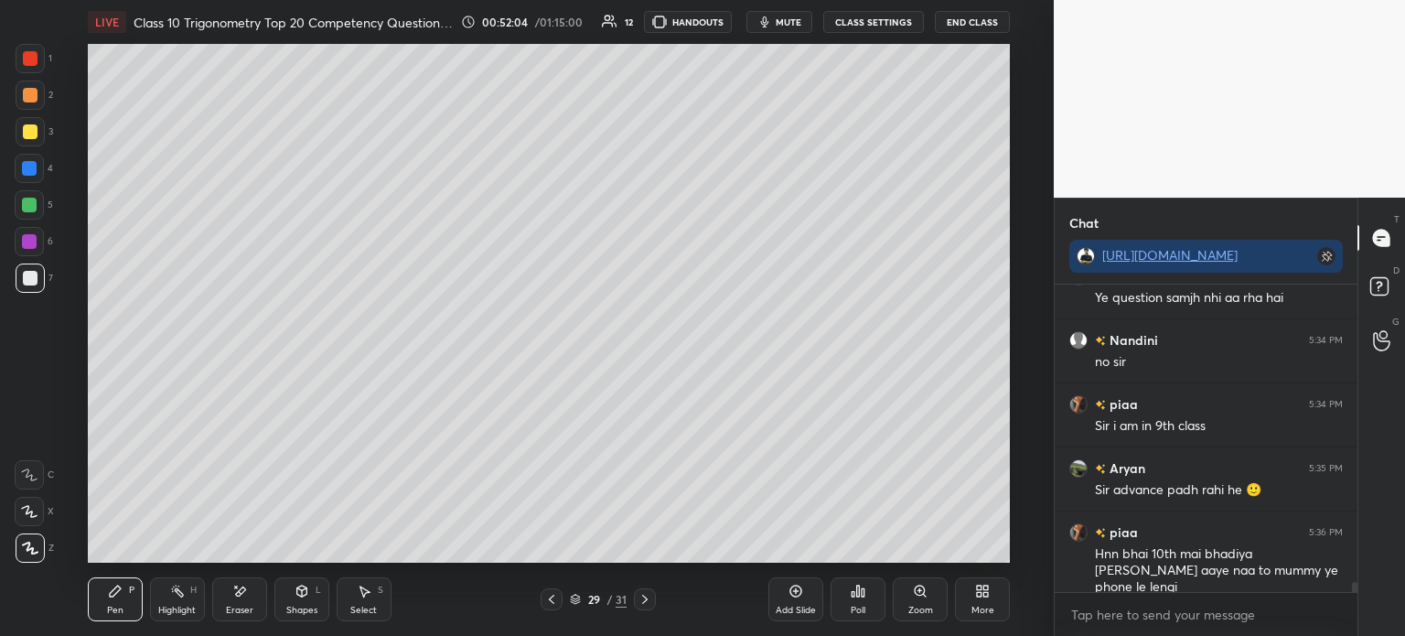
click at [556, 603] on icon at bounding box center [551, 599] width 15 height 15
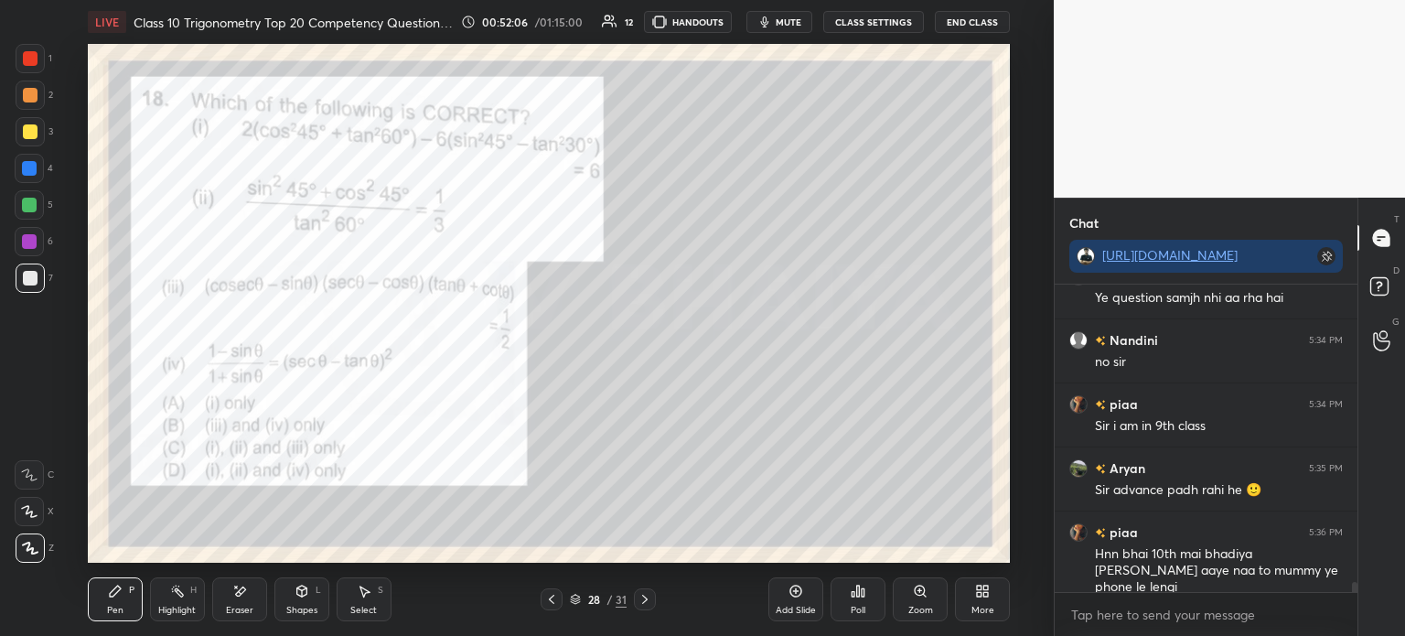
click at [640, 604] on icon at bounding box center [645, 599] width 15 height 15
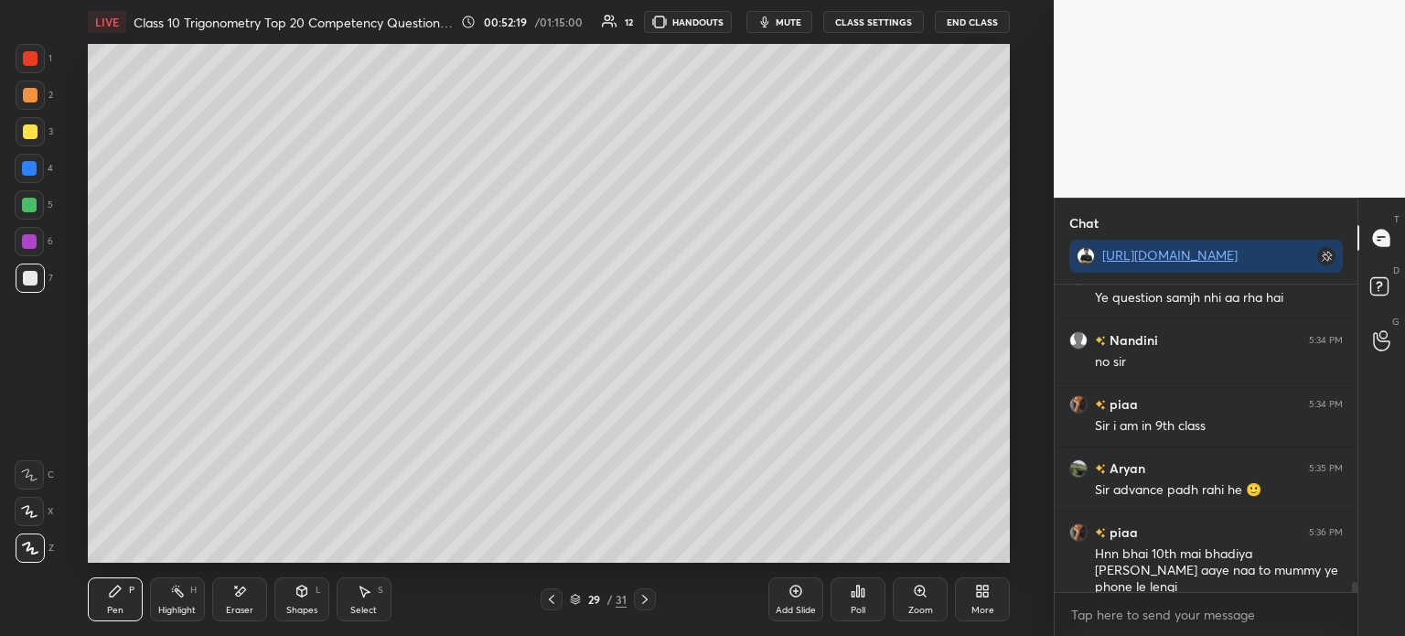
scroll to position [9091, 0]
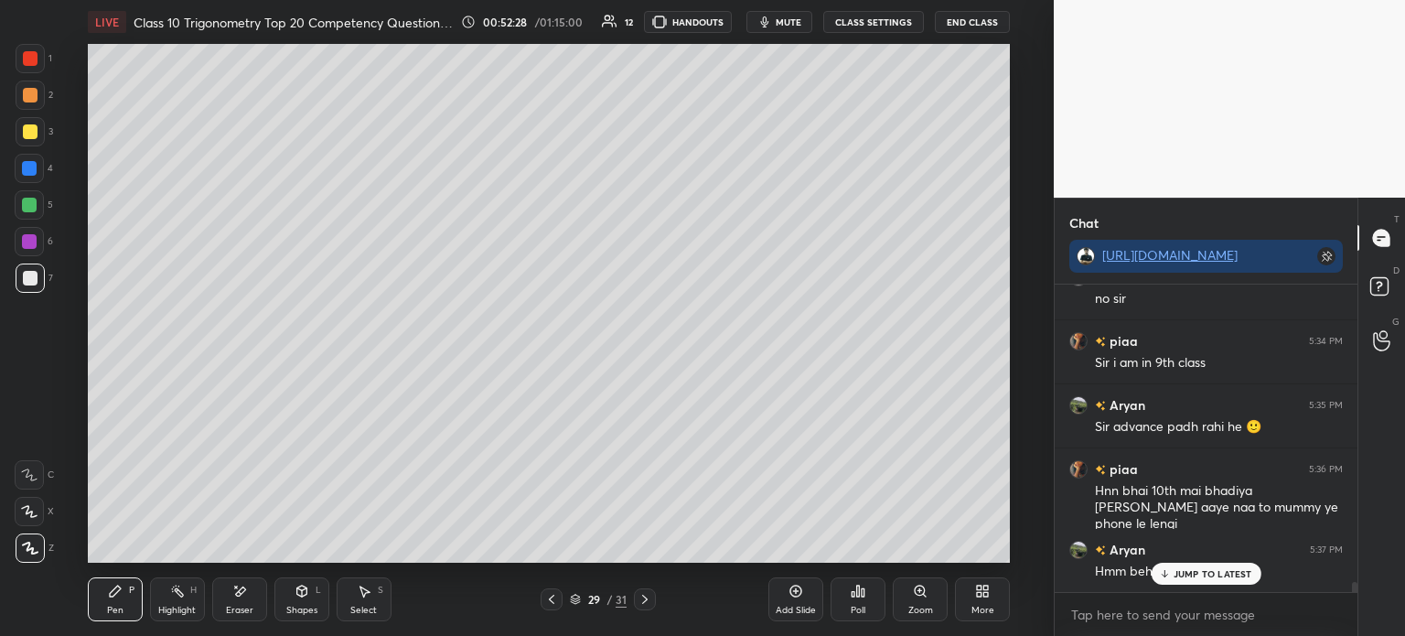
click at [550, 596] on icon at bounding box center [551, 599] width 15 height 15
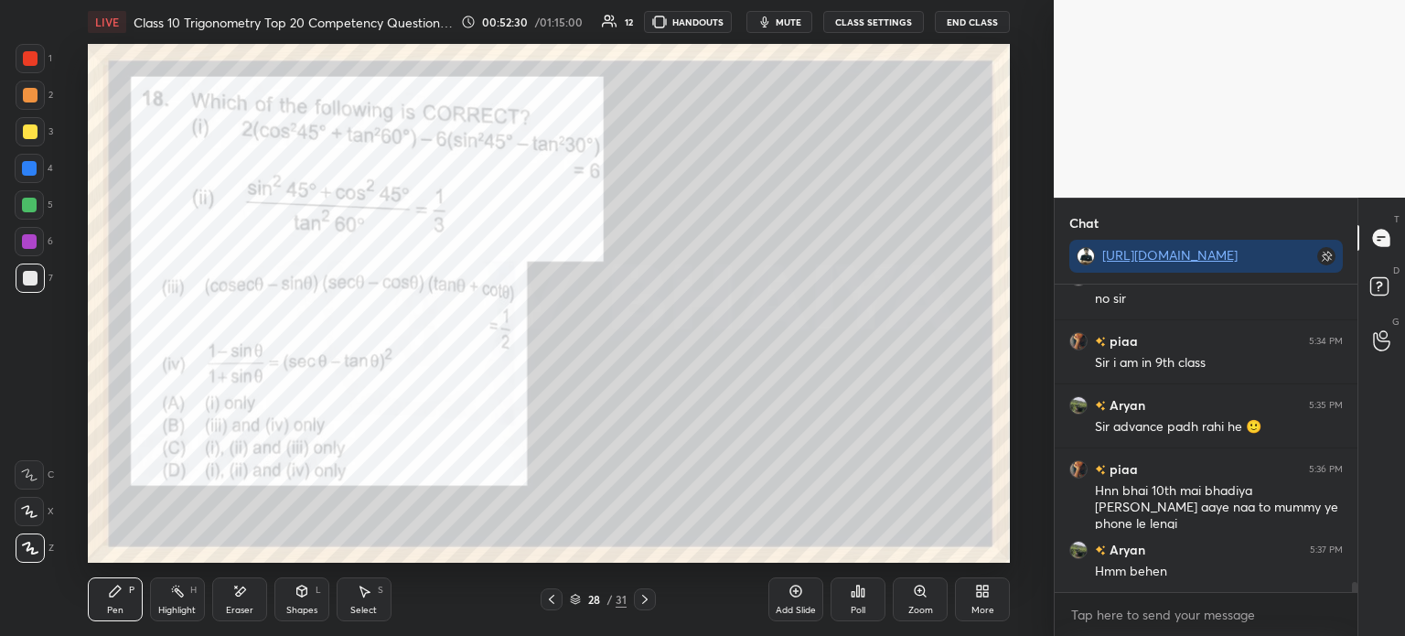
scroll to position [9156, 0]
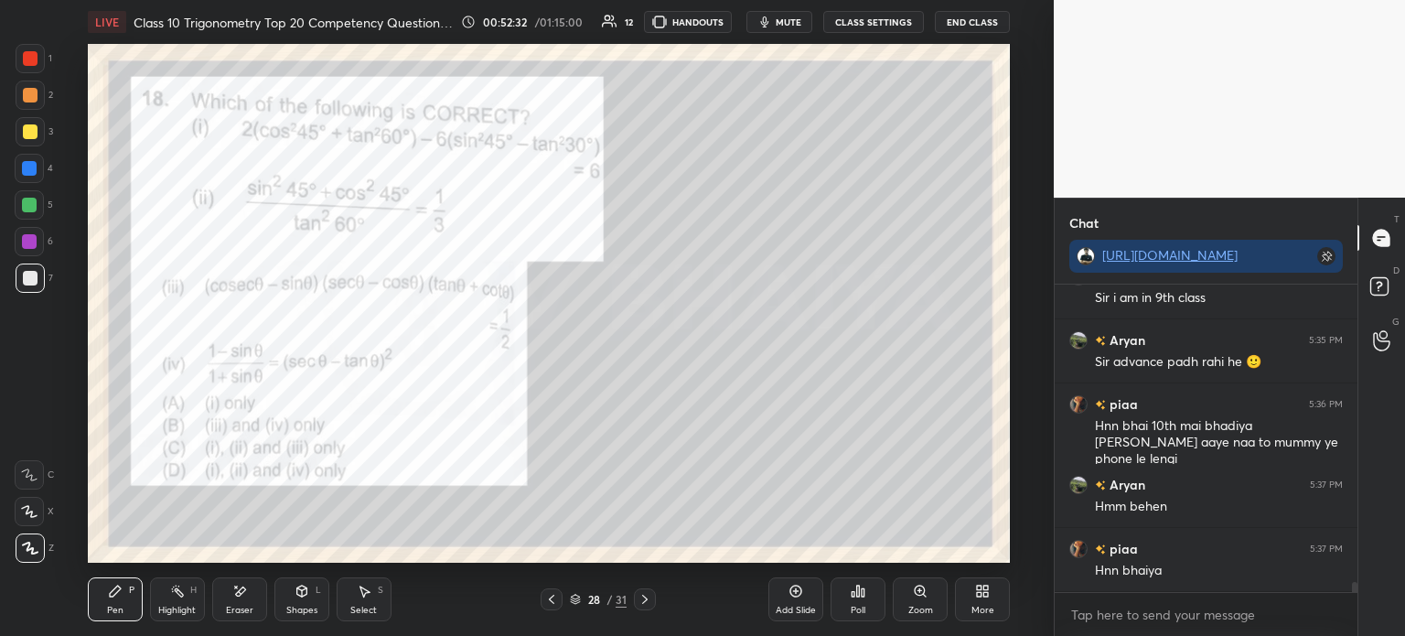
click at [31, 73] on div "1" at bounding box center [34, 62] width 37 height 37
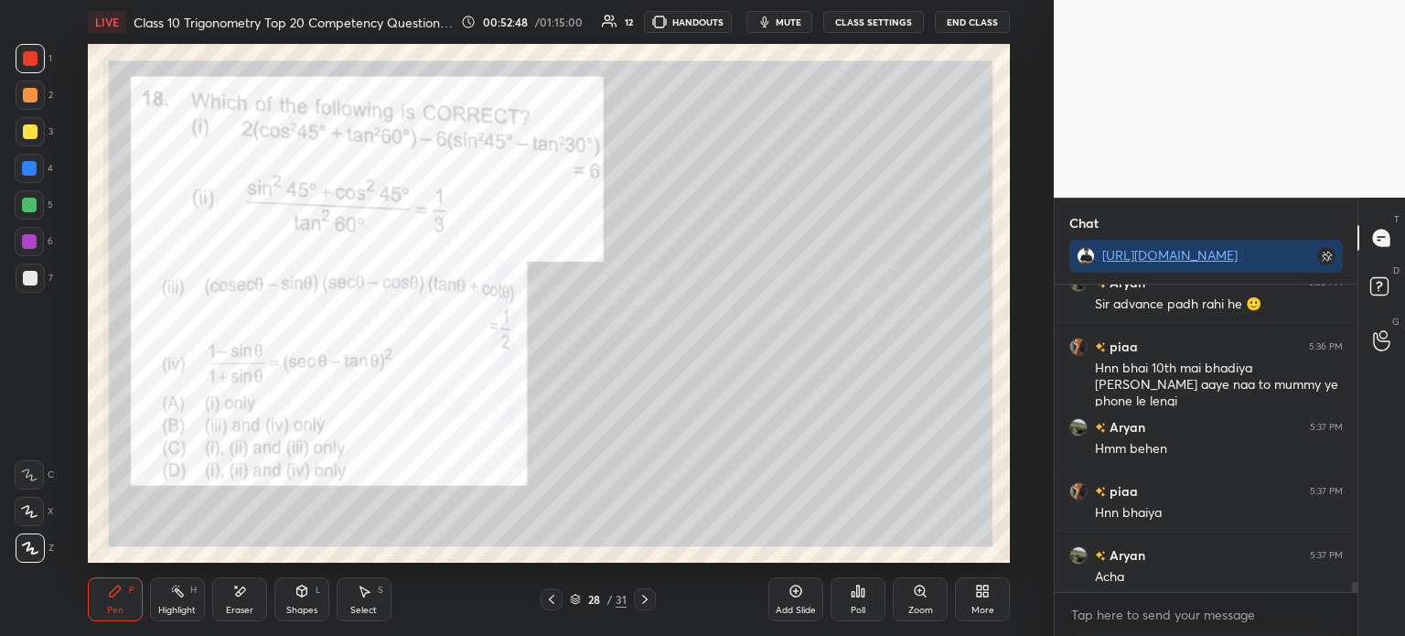
scroll to position [9220, 0]
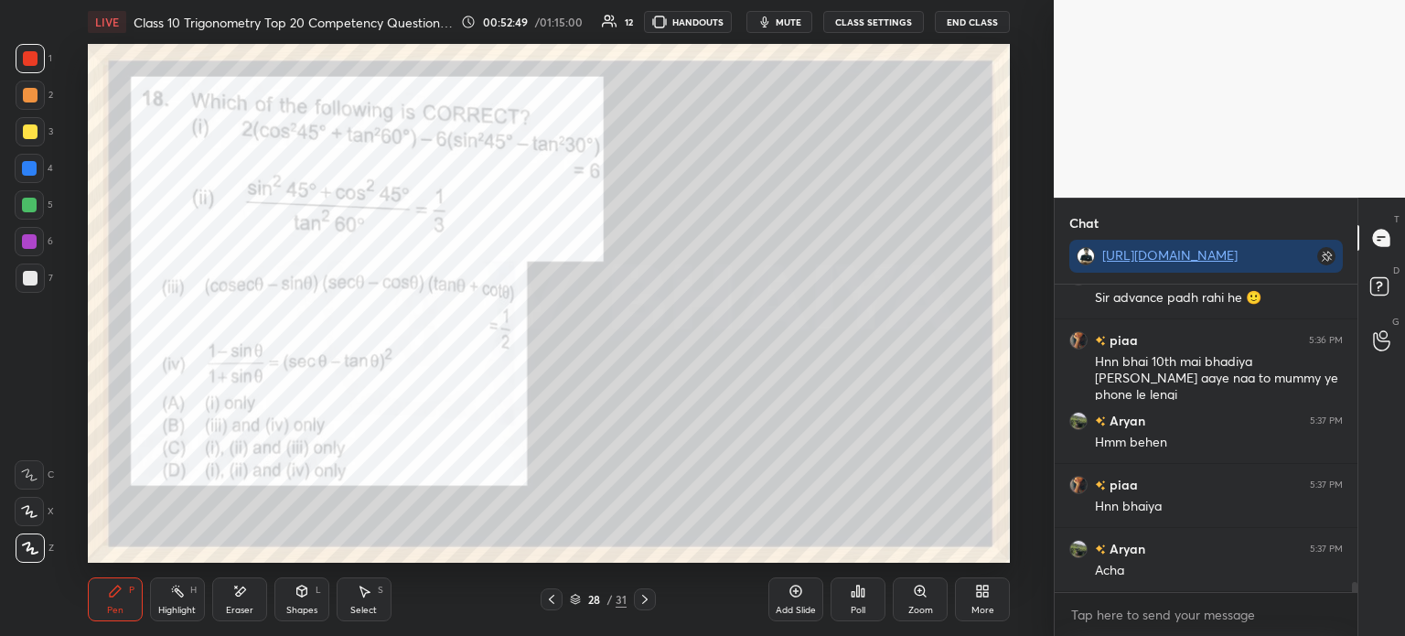
click at [644, 601] on icon at bounding box center [645, 599] width 15 height 15
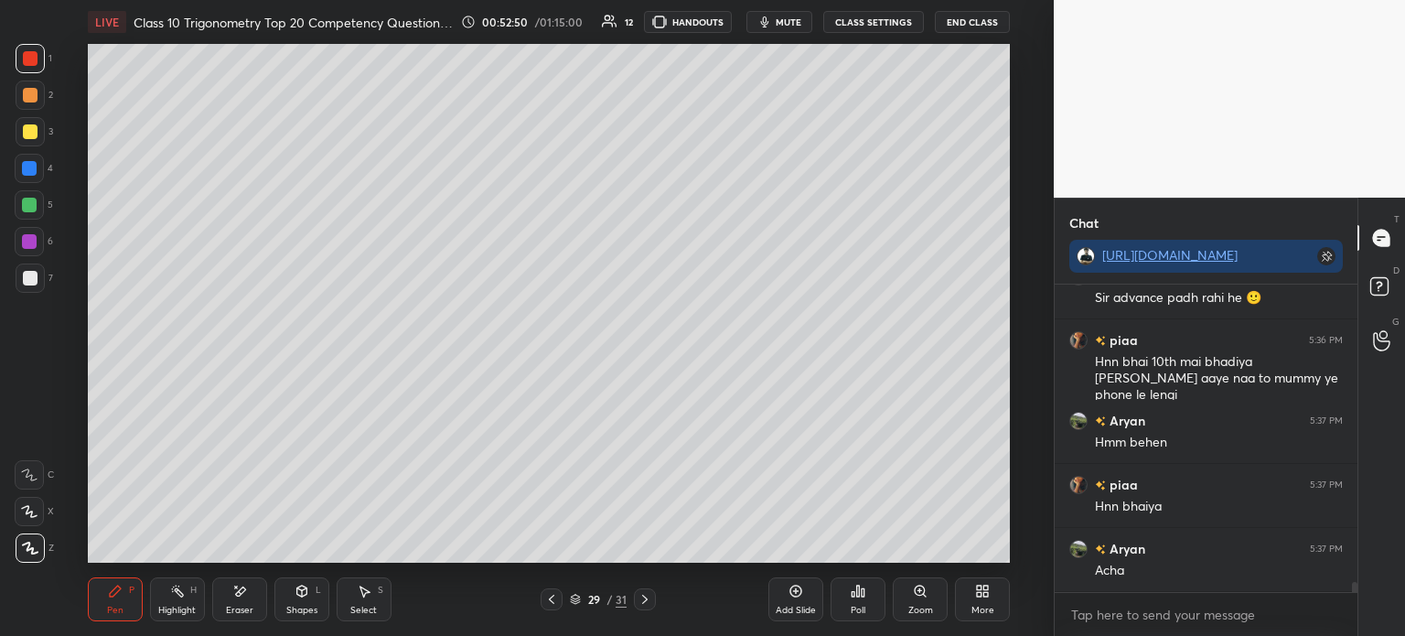
click at [644, 603] on icon at bounding box center [644, 599] width 5 height 9
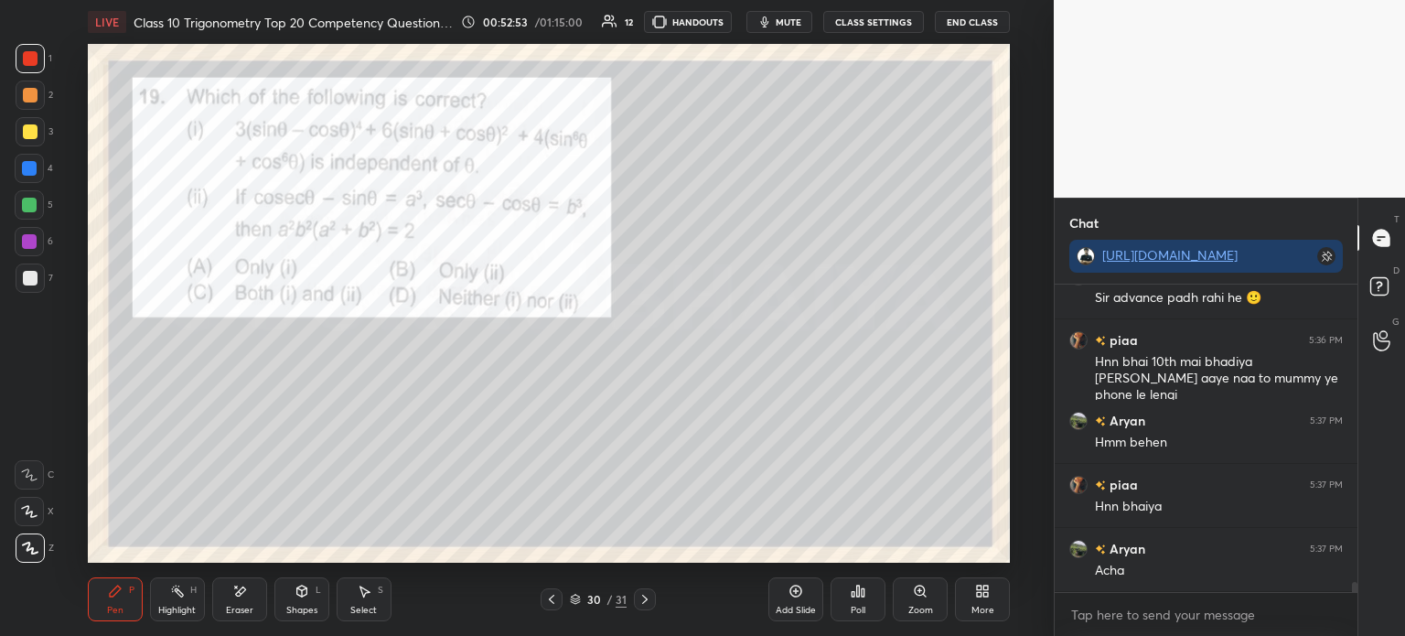
click at [649, 603] on icon at bounding box center [645, 599] width 15 height 15
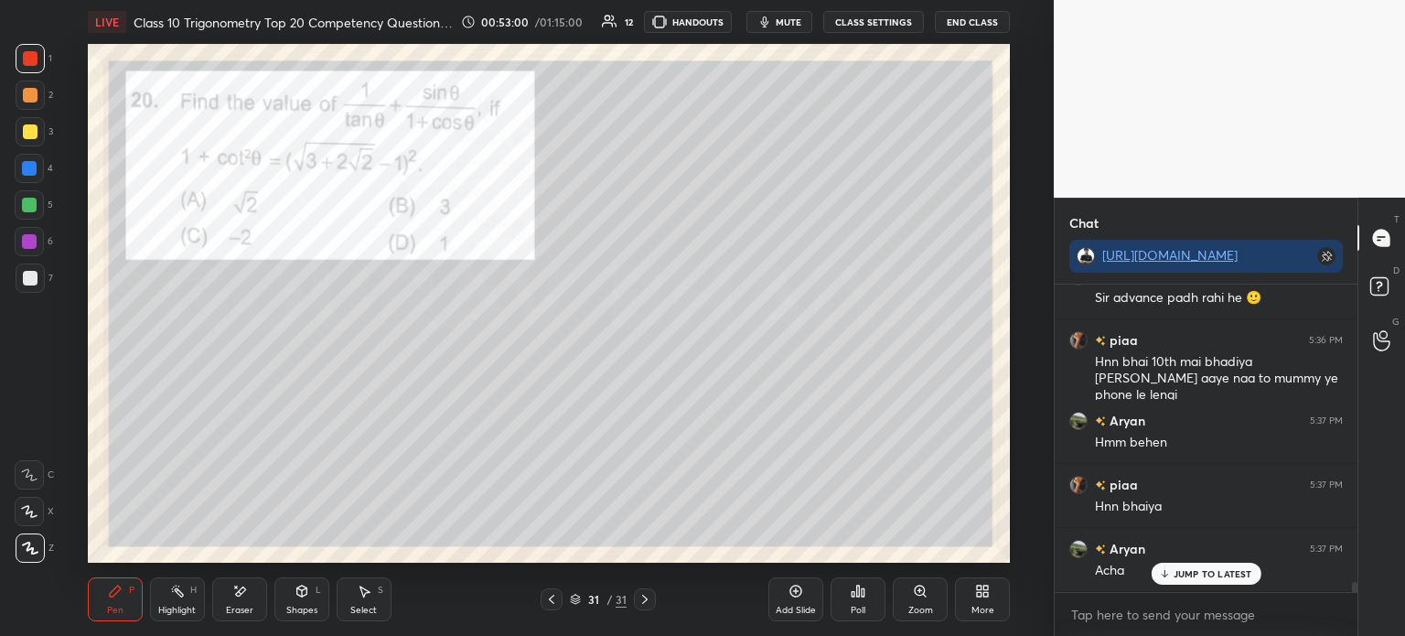
scroll to position [9299, 0]
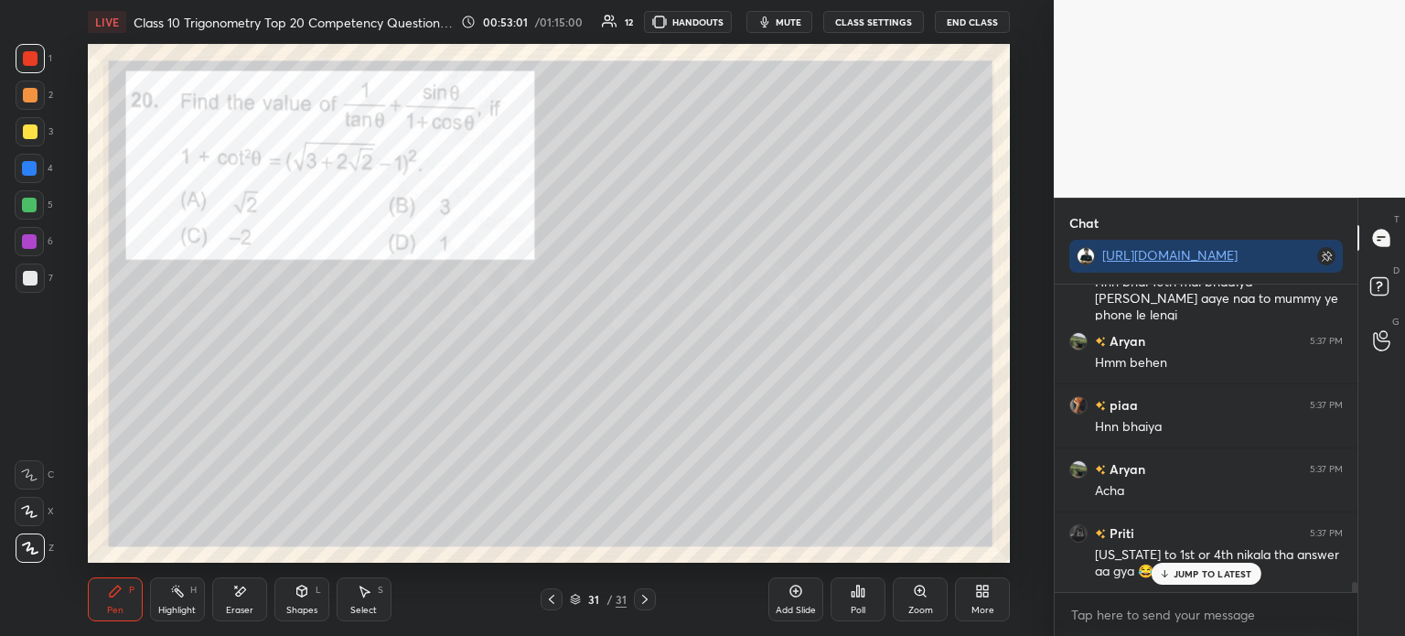
click at [34, 155] on div at bounding box center [29, 168] width 29 height 29
click at [41, 140] on div at bounding box center [30, 131] width 29 height 29
click at [856, 611] on div "Poll" at bounding box center [858, 610] width 15 height 9
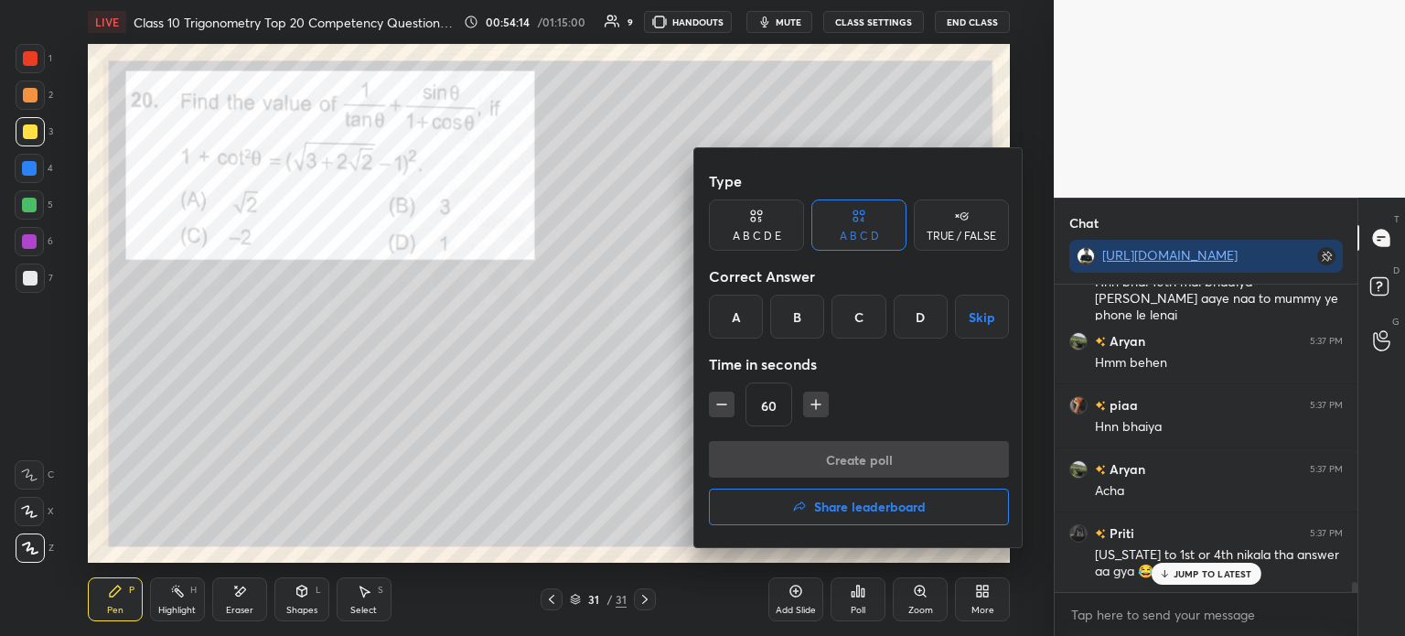
click at [732, 326] on div "A" at bounding box center [736, 317] width 54 height 44
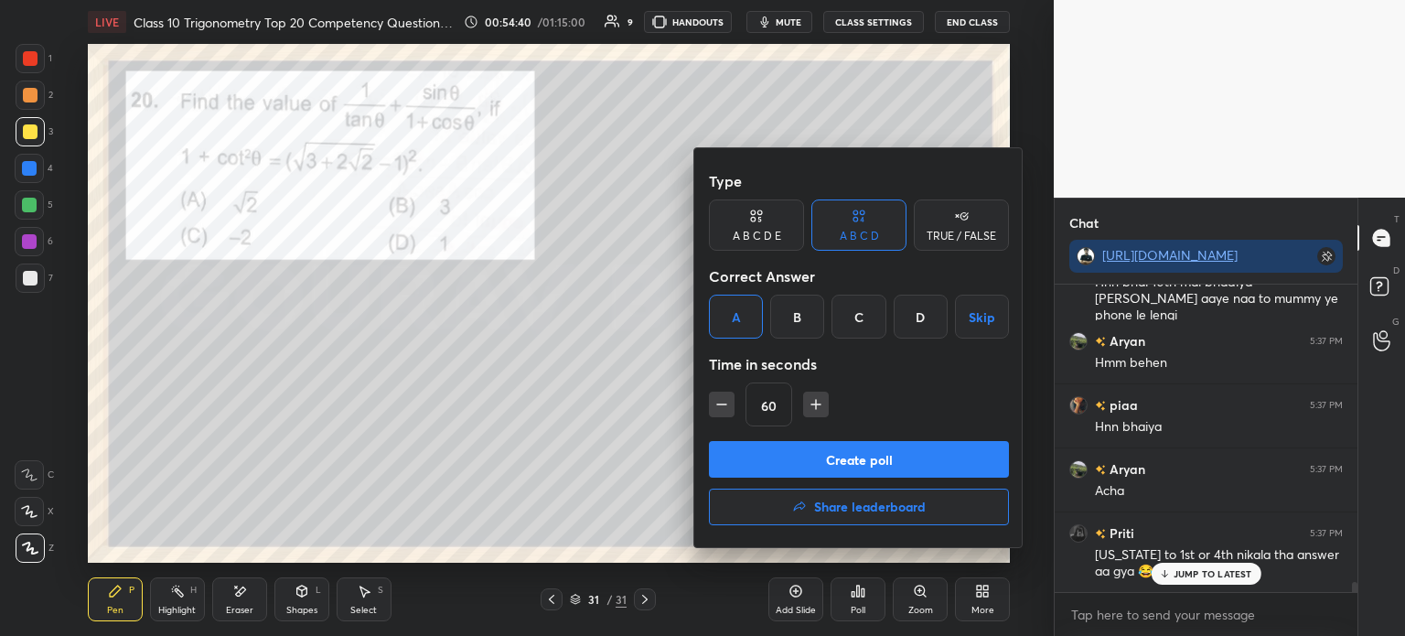
click at [902, 462] on button "Create poll" at bounding box center [859, 459] width 300 height 37
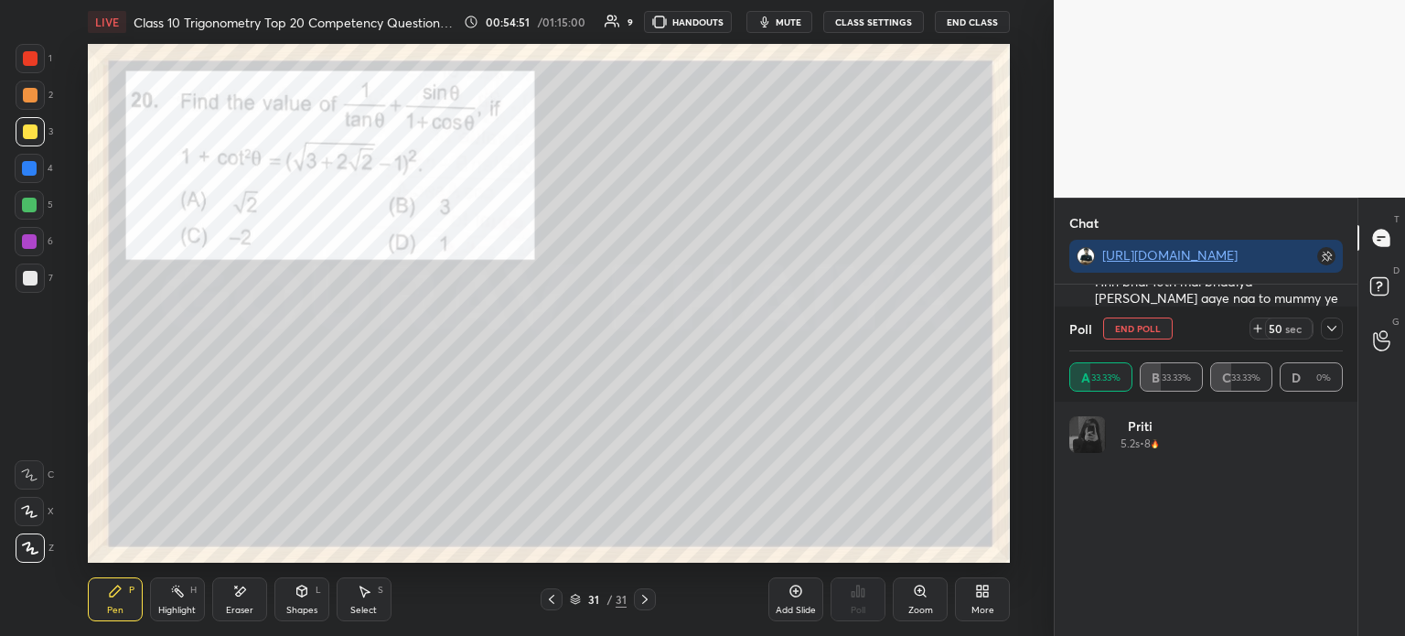
scroll to position [9460, 0]
click at [1332, 334] on icon at bounding box center [1332, 328] width 15 height 15
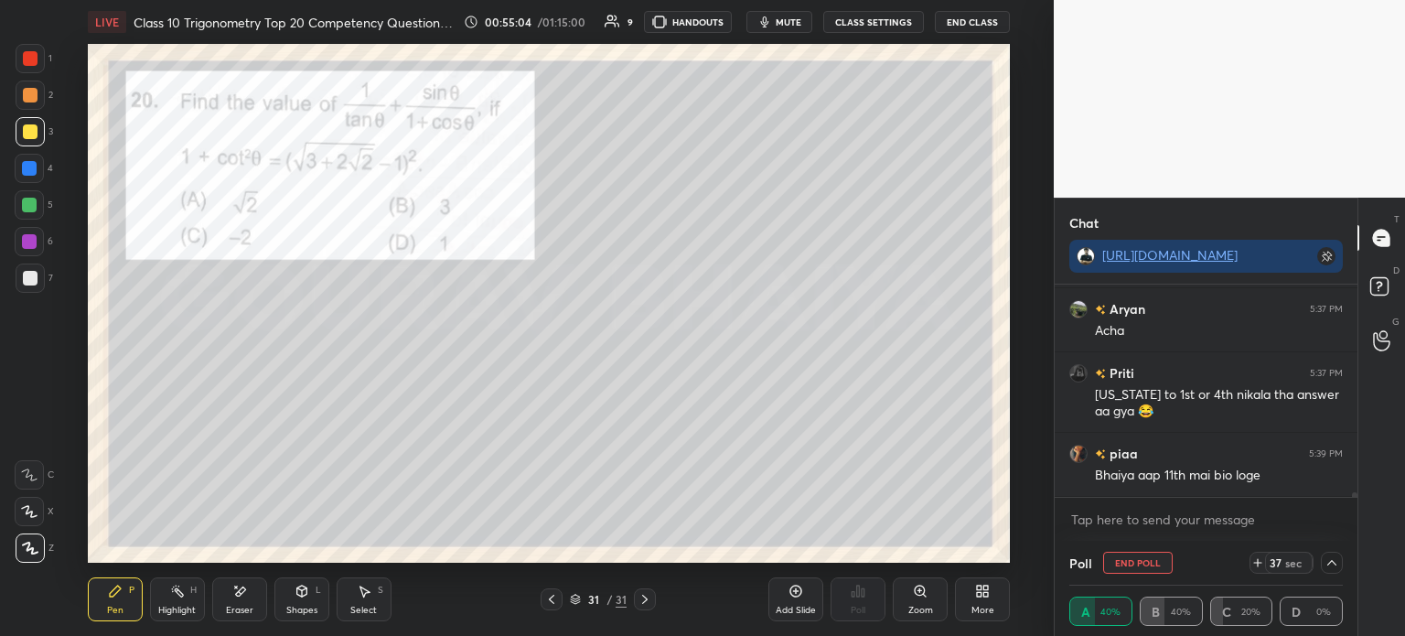
click at [14, 91] on div "1 2 3 4 5 6 7 C X Z E E Erase all H H" at bounding box center [29, 303] width 59 height 519
click at [33, 58] on div at bounding box center [30, 58] width 15 height 15
click at [33, 102] on div at bounding box center [30, 95] width 15 height 15
click at [37, 145] on div at bounding box center [30, 131] width 29 height 29
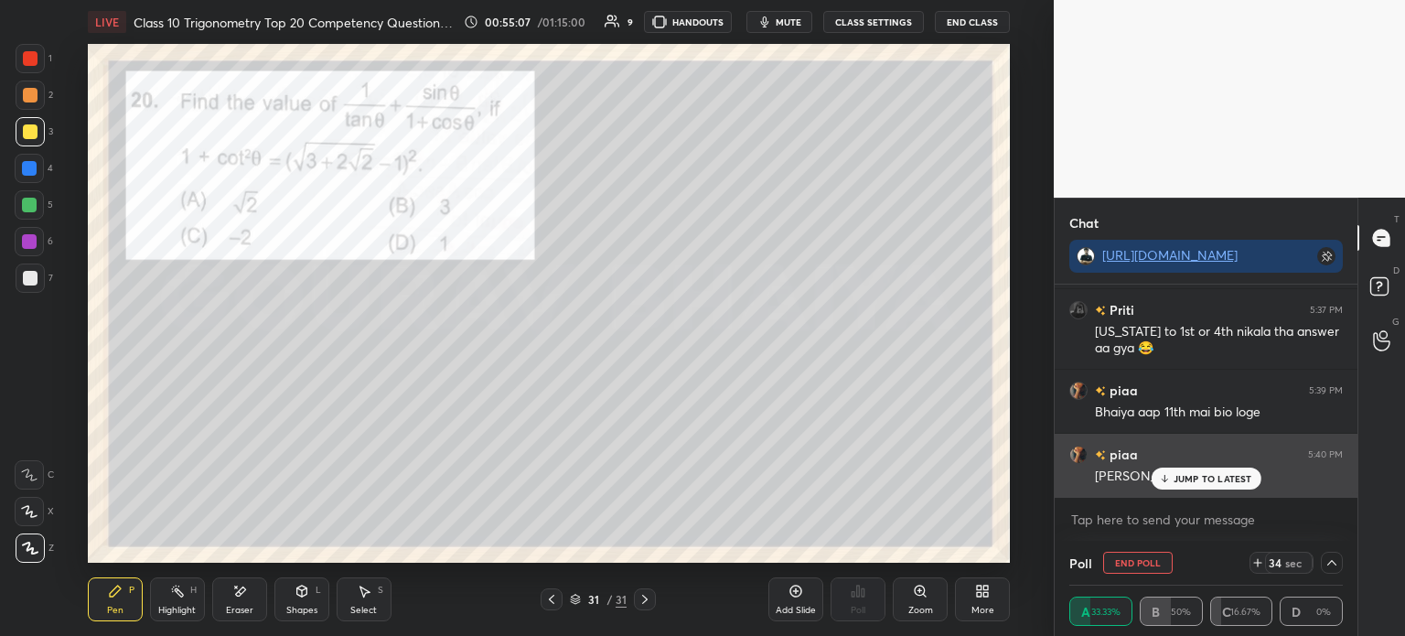
click at [1223, 479] on p "JUMP TO LATEST" at bounding box center [1213, 478] width 79 height 11
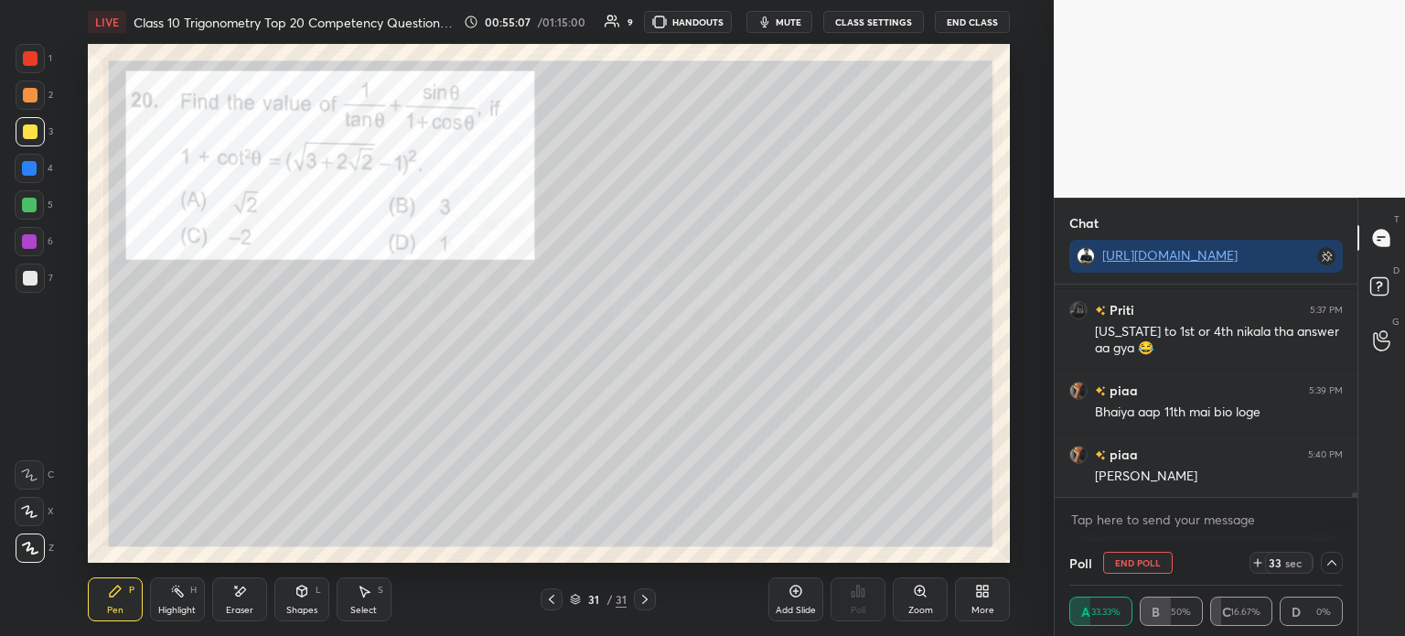
click at [1332, 563] on icon at bounding box center [1331, 562] width 9 height 5
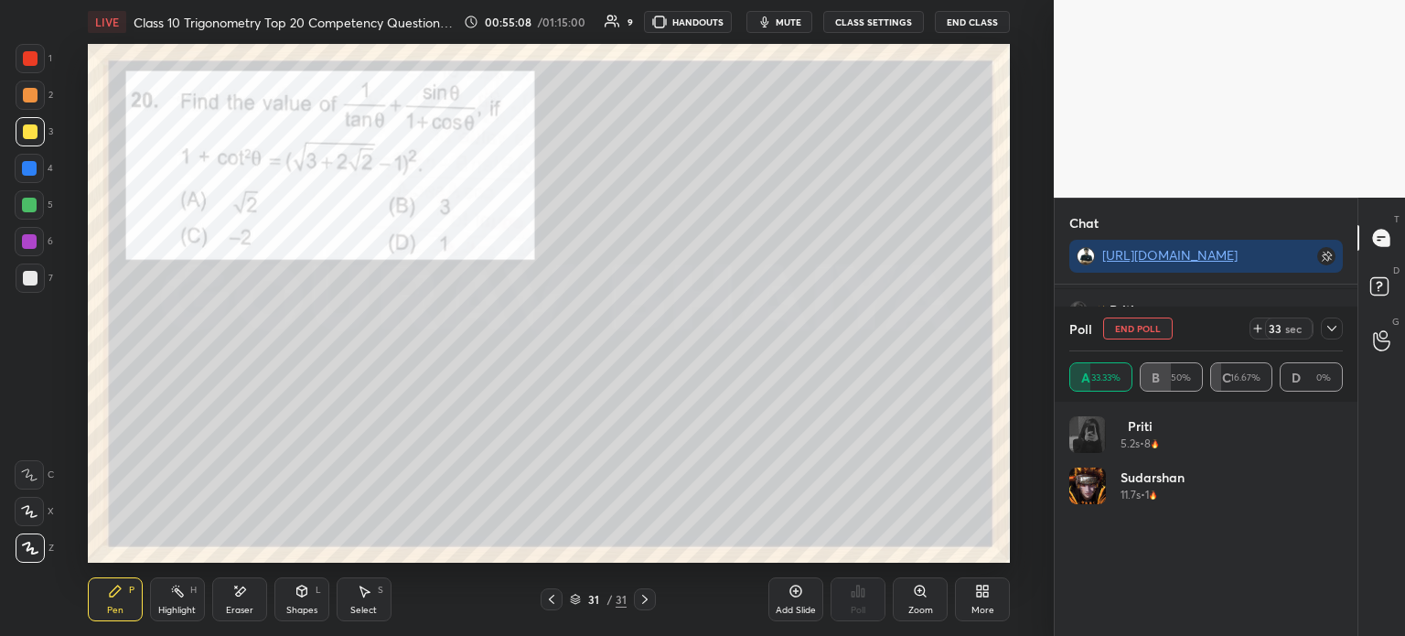
scroll to position [214, 268]
click at [1336, 335] on icon at bounding box center [1332, 328] width 15 height 15
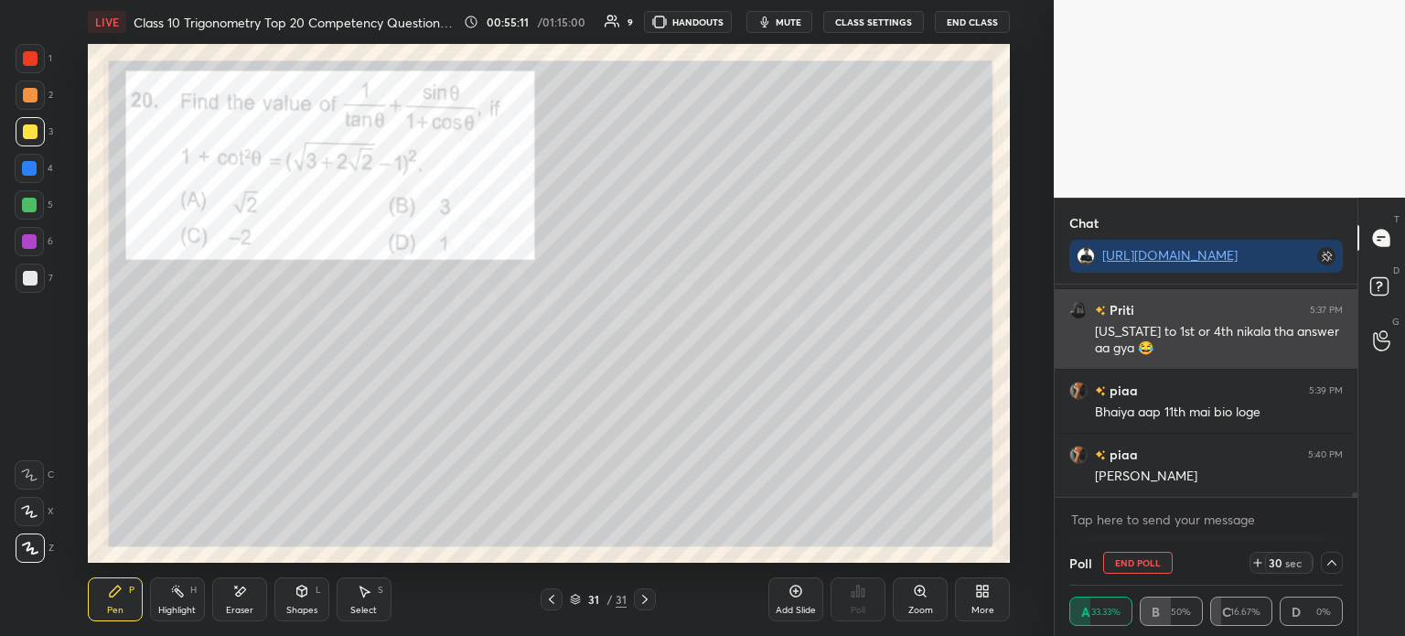
scroll to position [9524, 0]
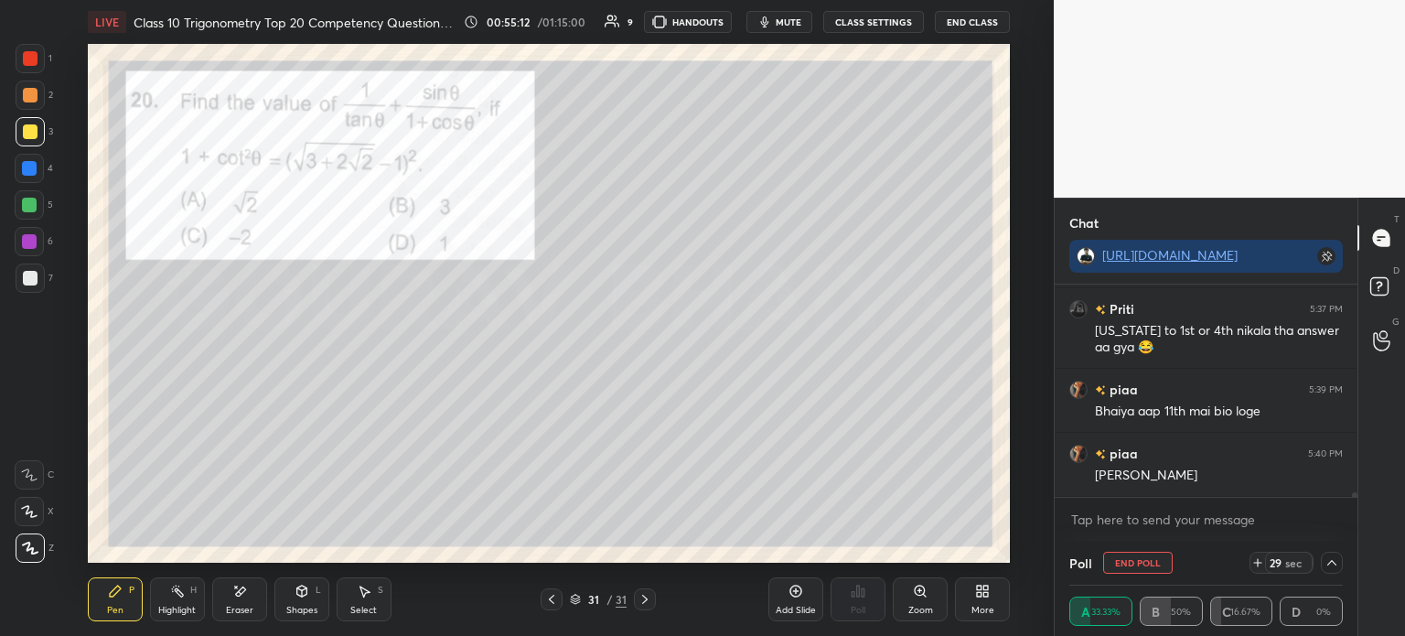
click at [1332, 564] on icon at bounding box center [1332, 562] width 15 height 15
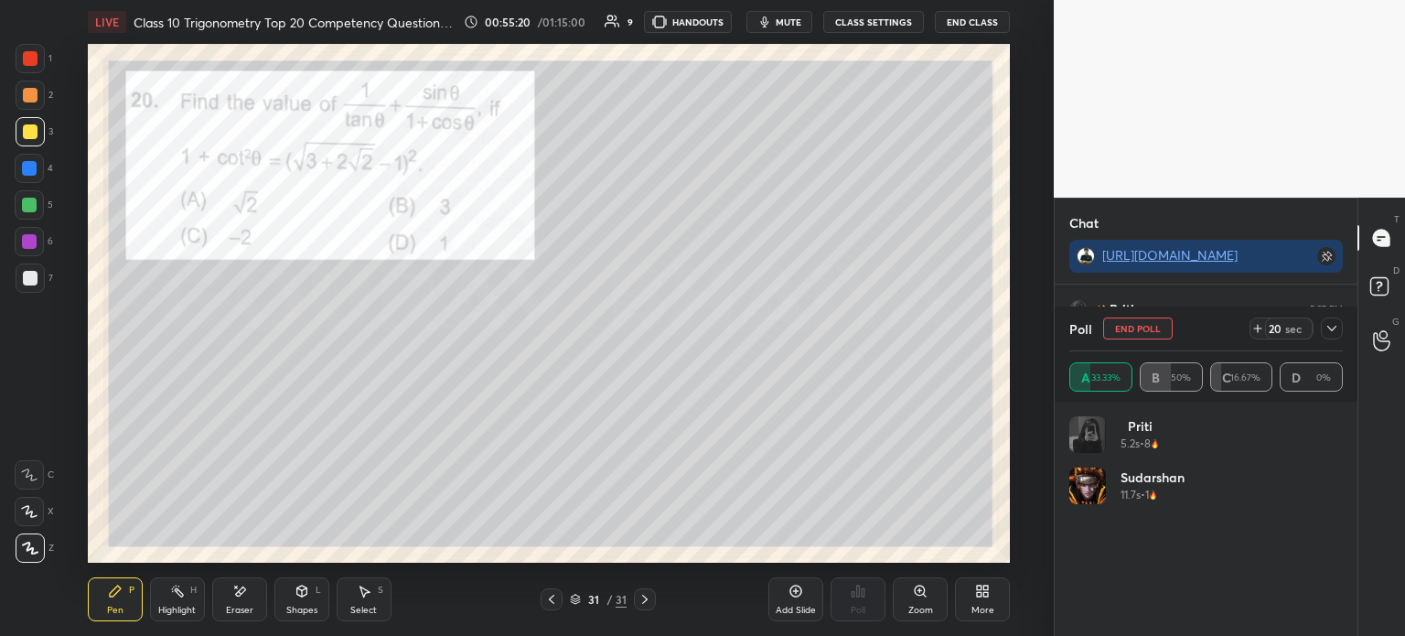
click at [1336, 329] on icon at bounding box center [1332, 328] width 15 height 15
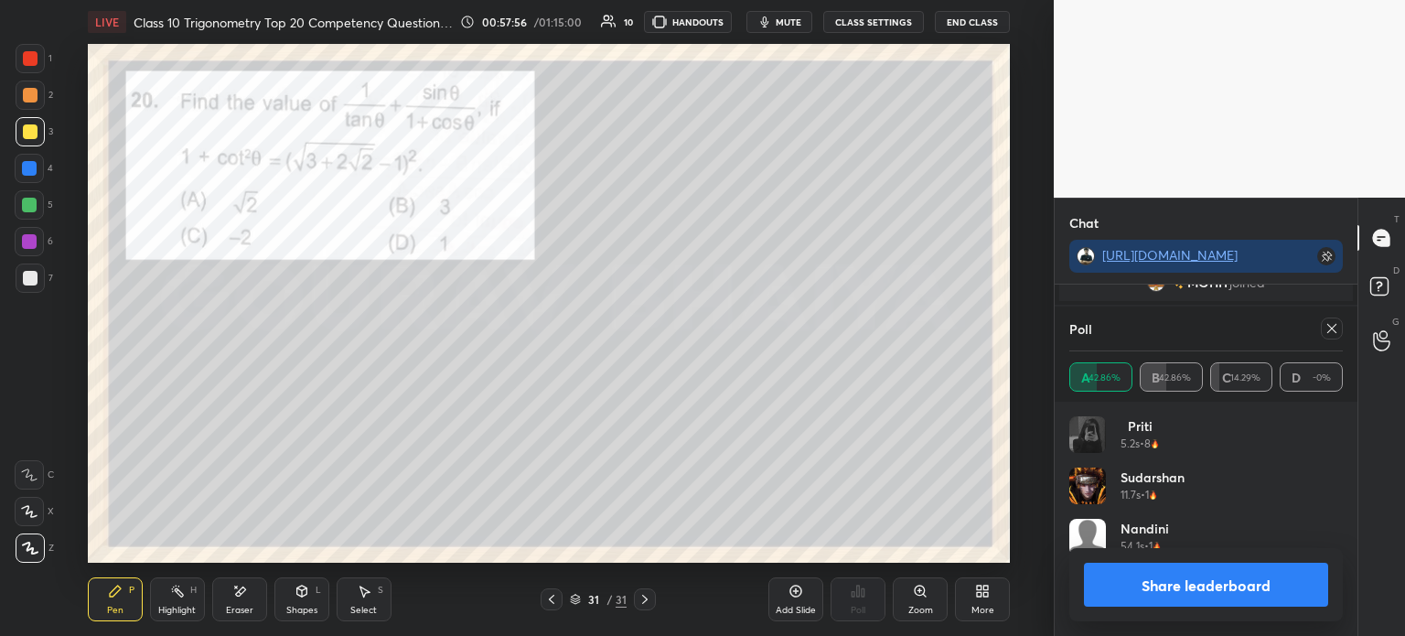
scroll to position [10372, 0]
click at [808, 600] on div "Add Slide" at bounding box center [795, 599] width 55 height 44
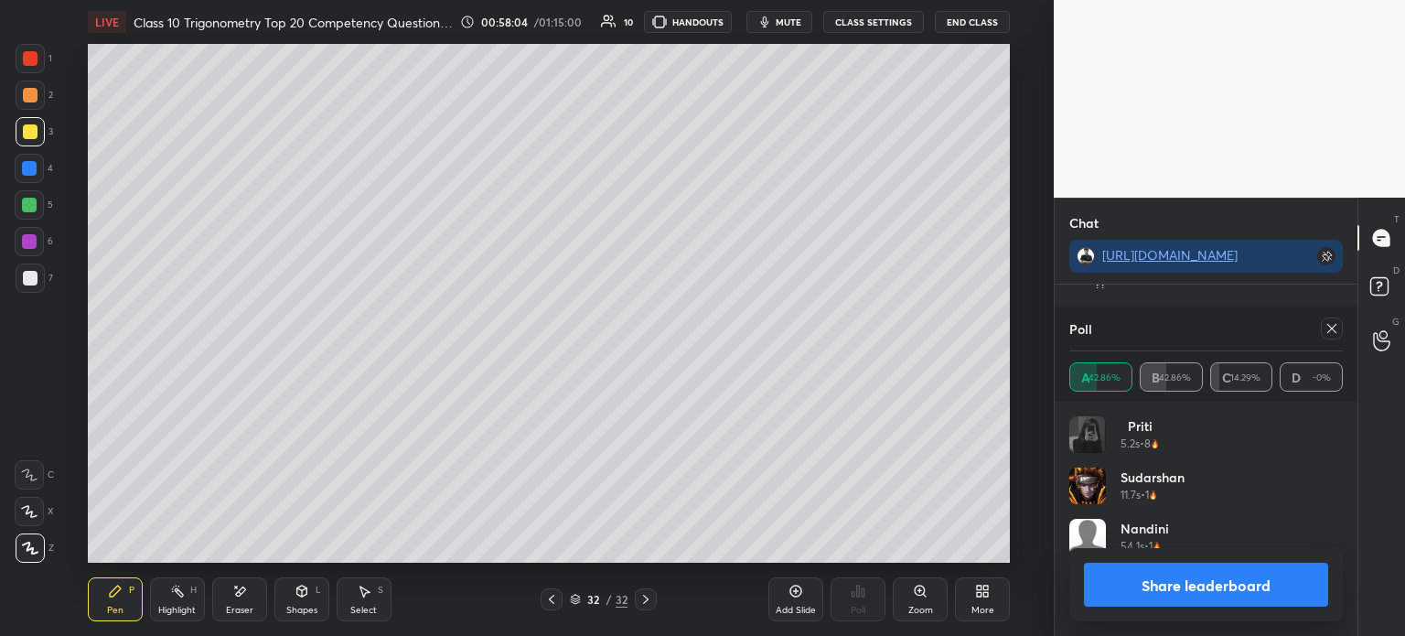
click at [553, 595] on icon at bounding box center [551, 599] width 15 height 15
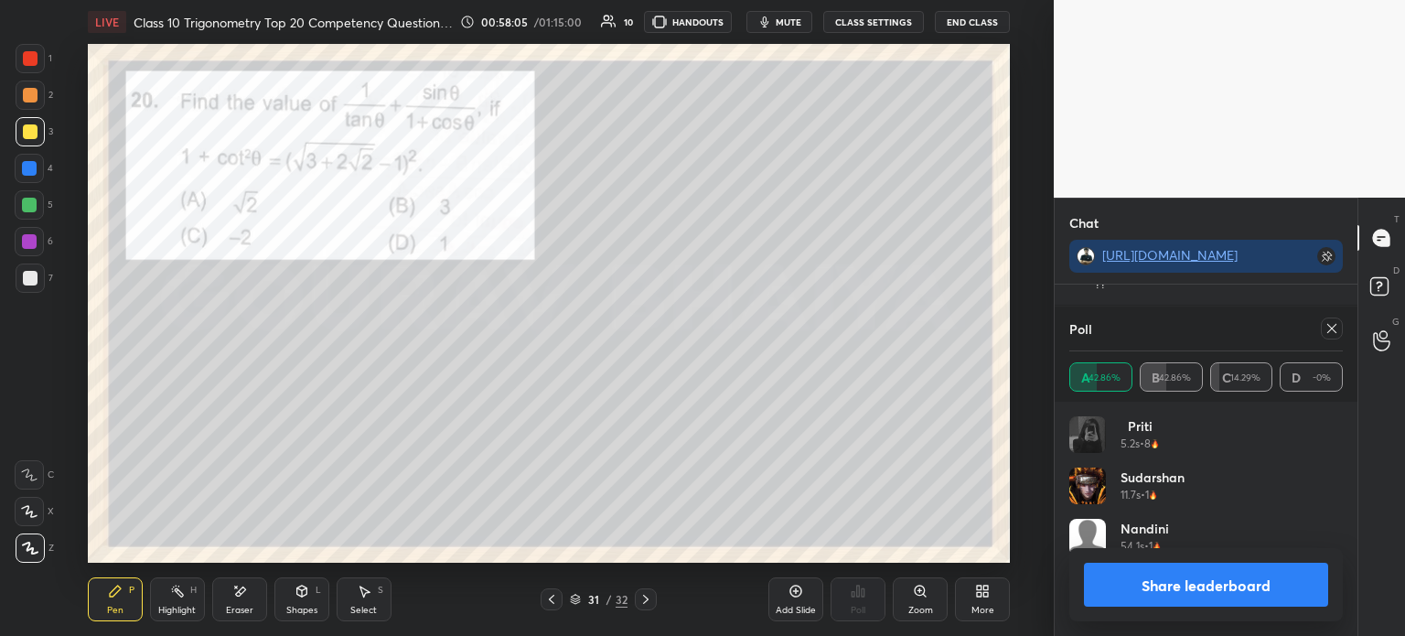
click at [644, 594] on icon at bounding box center [646, 599] width 15 height 15
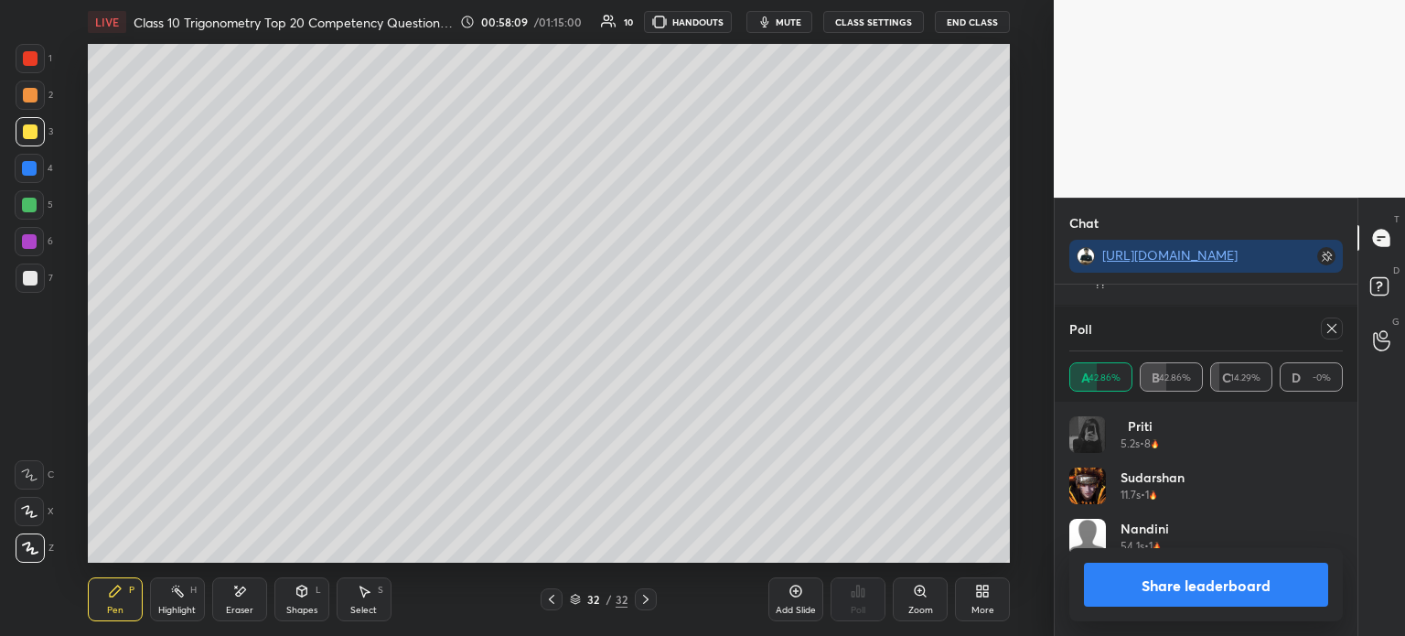
click at [557, 600] on icon at bounding box center [551, 599] width 15 height 15
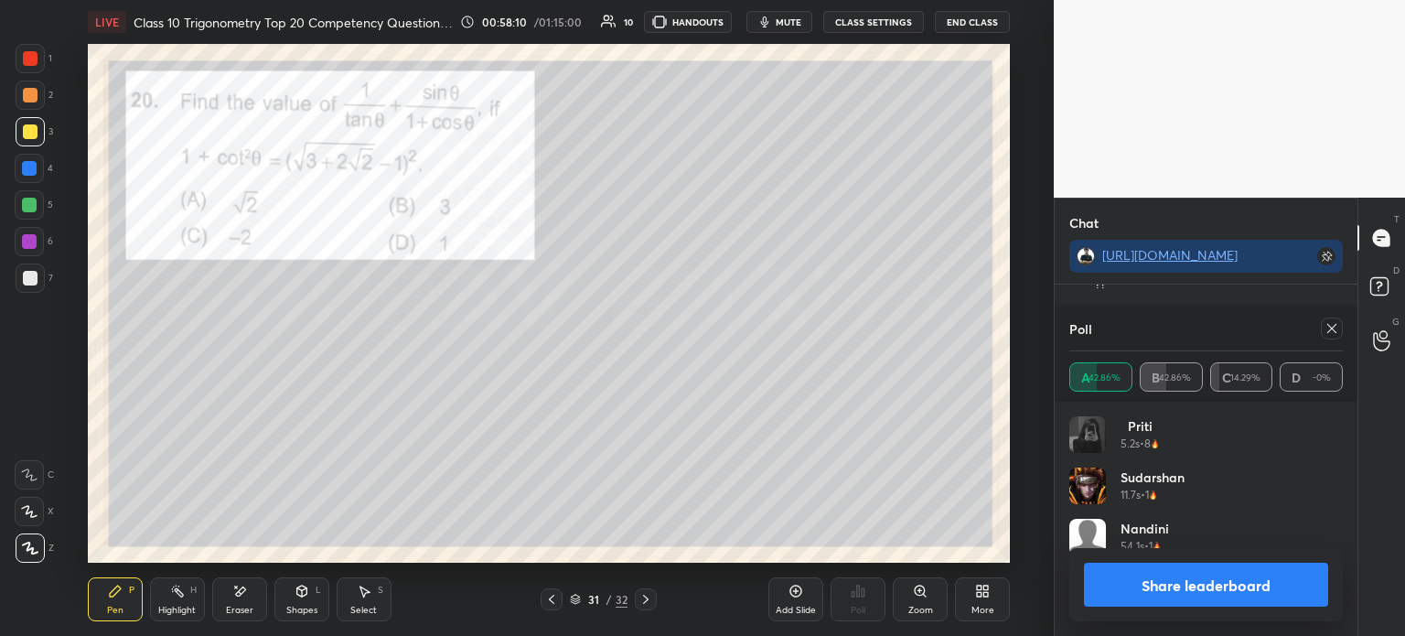
click at [639, 596] on icon at bounding box center [646, 599] width 15 height 15
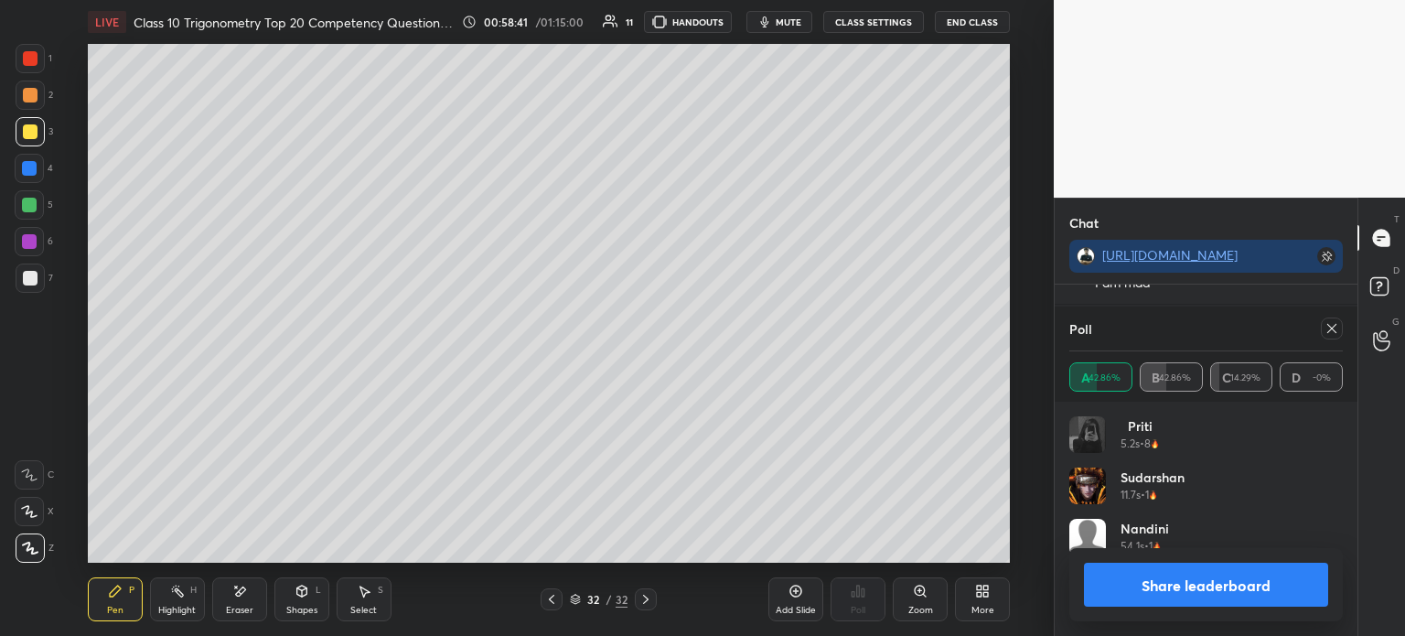
scroll to position [10628, 0]
click at [548, 597] on icon at bounding box center [551, 599] width 15 height 15
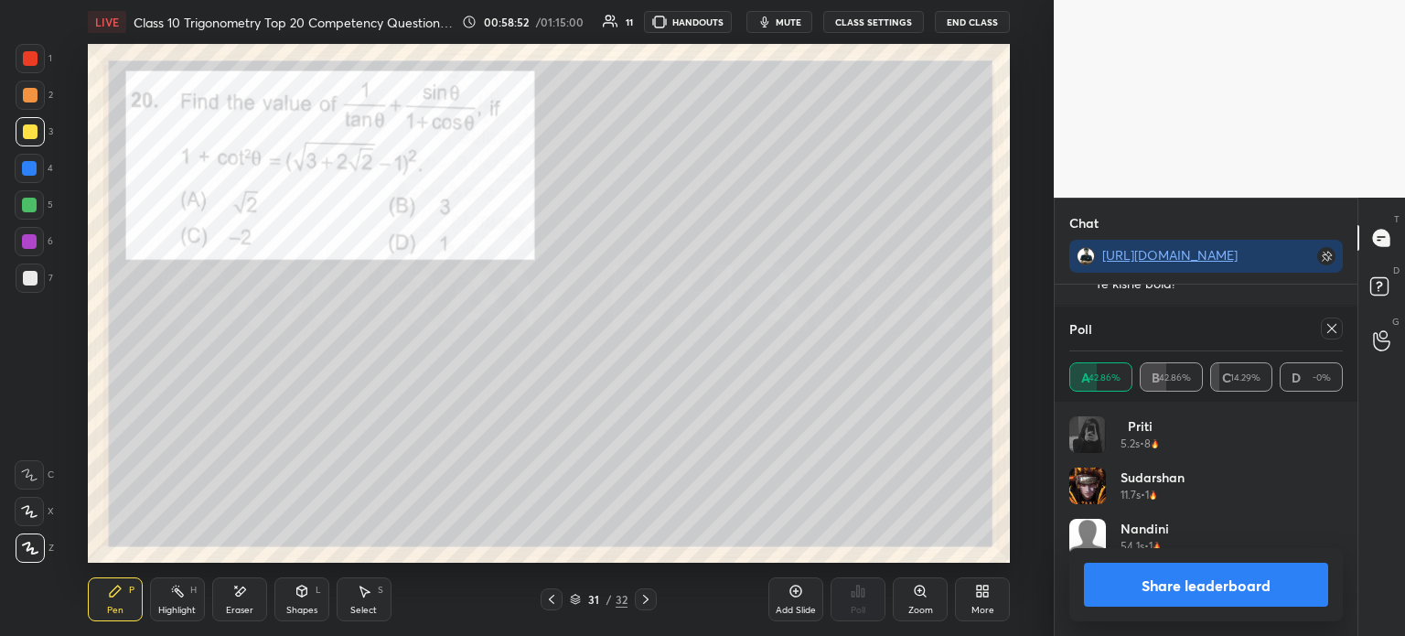
click at [38, 58] on div at bounding box center [30, 58] width 29 height 29
click at [1190, 568] on button "Share leaderboard" at bounding box center [1206, 585] width 244 height 44
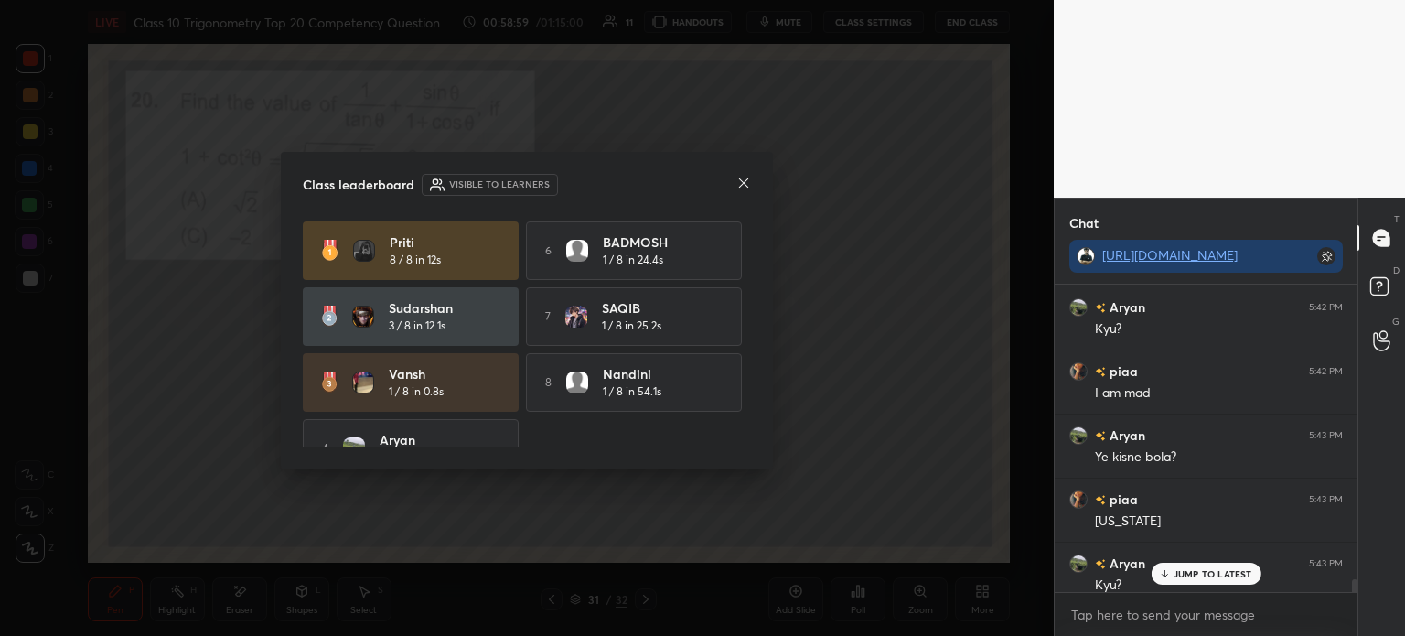
scroll to position [10598, 0]
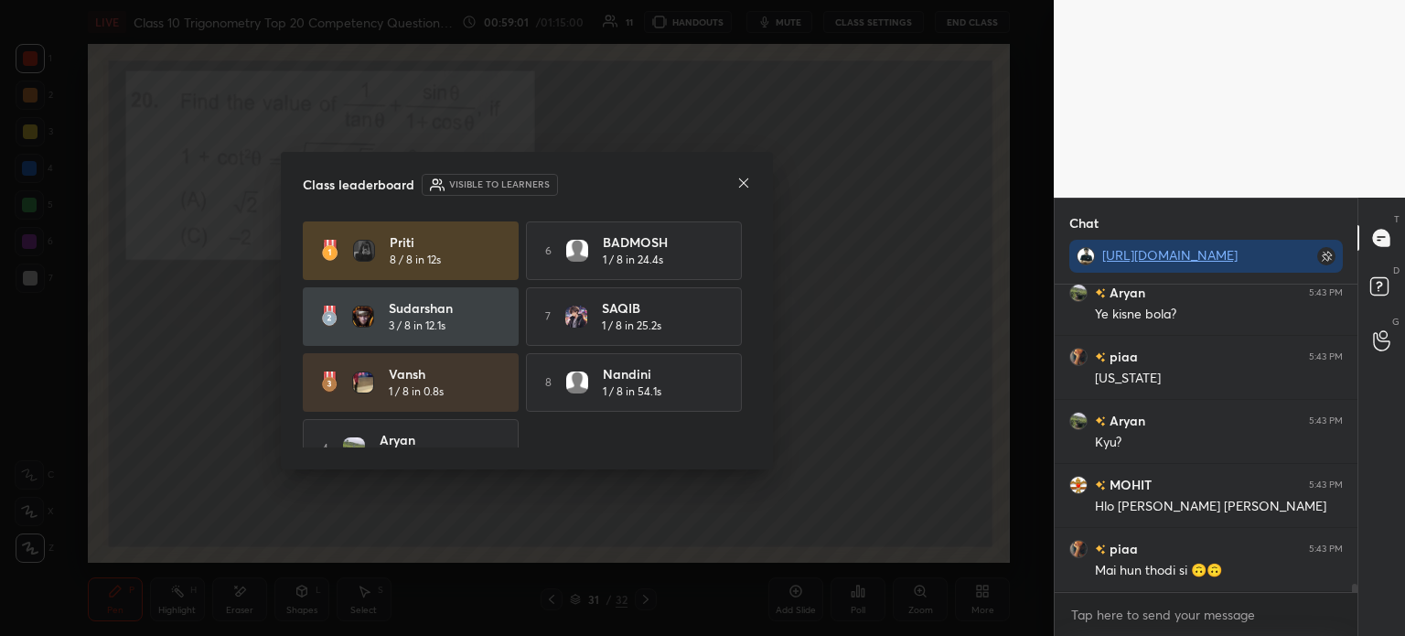
click at [734, 188] on div "Class leaderboard Visible to learners" at bounding box center [527, 185] width 448 height 22
click at [737, 179] on icon at bounding box center [743, 183] width 15 height 15
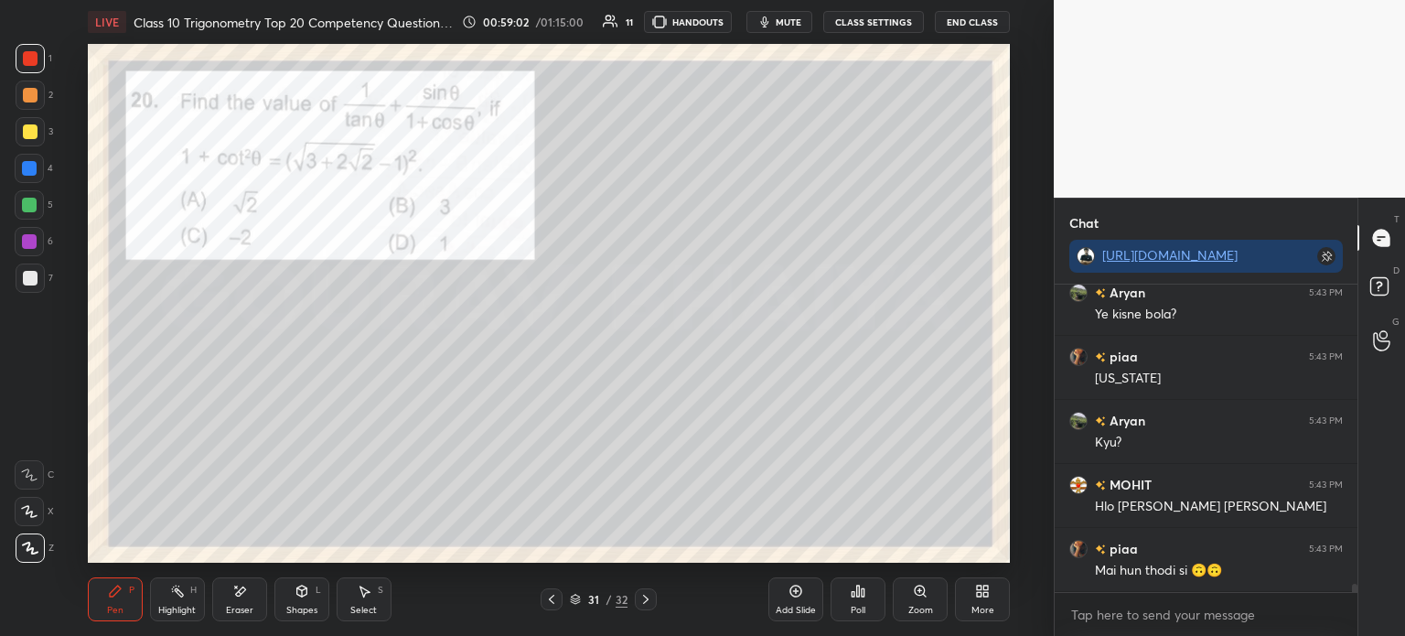
click at [644, 596] on icon at bounding box center [645, 599] width 5 height 9
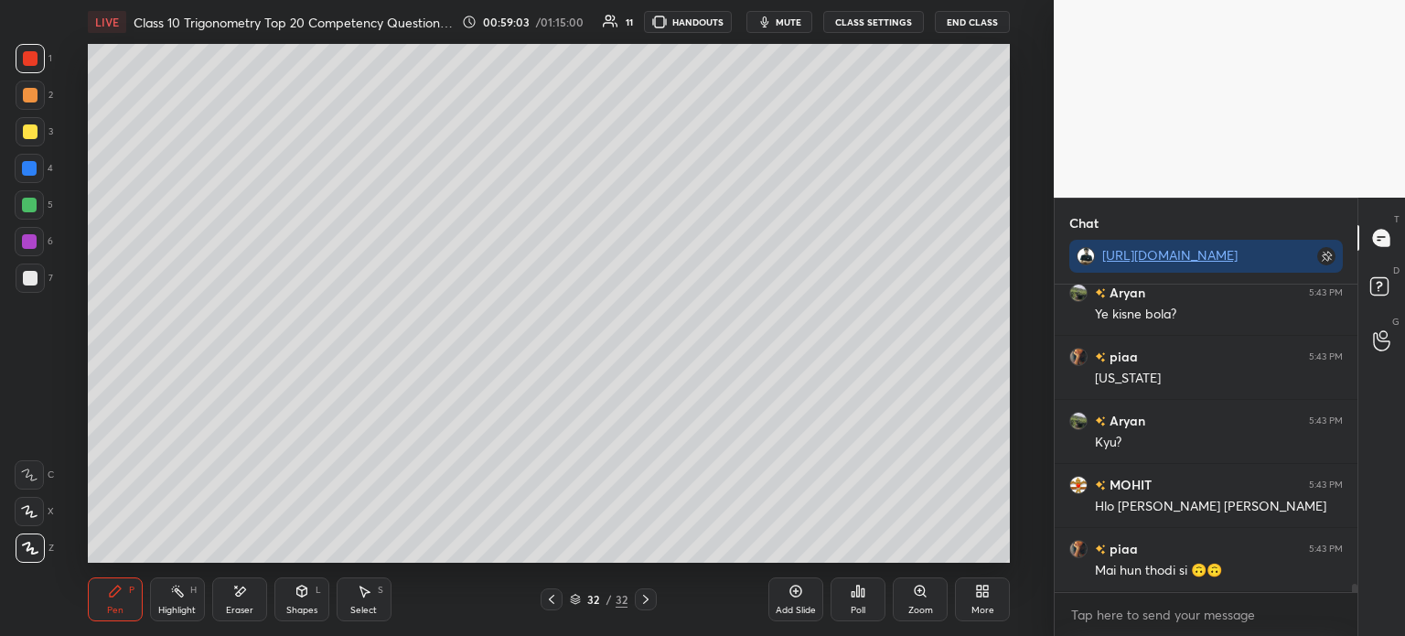
scroll to position [10661, 0]
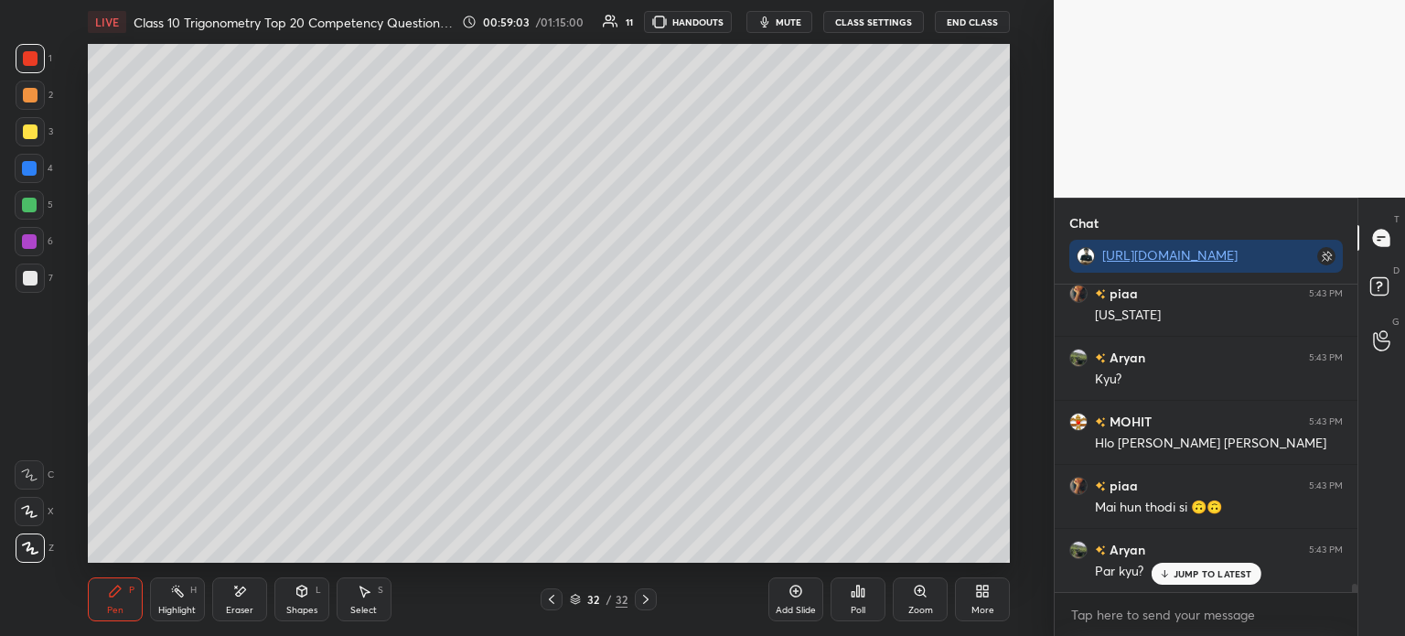
click at [640, 597] on icon at bounding box center [646, 599] width 15 height 15
click at [574, 603] on icon at bounding box center [575, 599] width 11 height 11
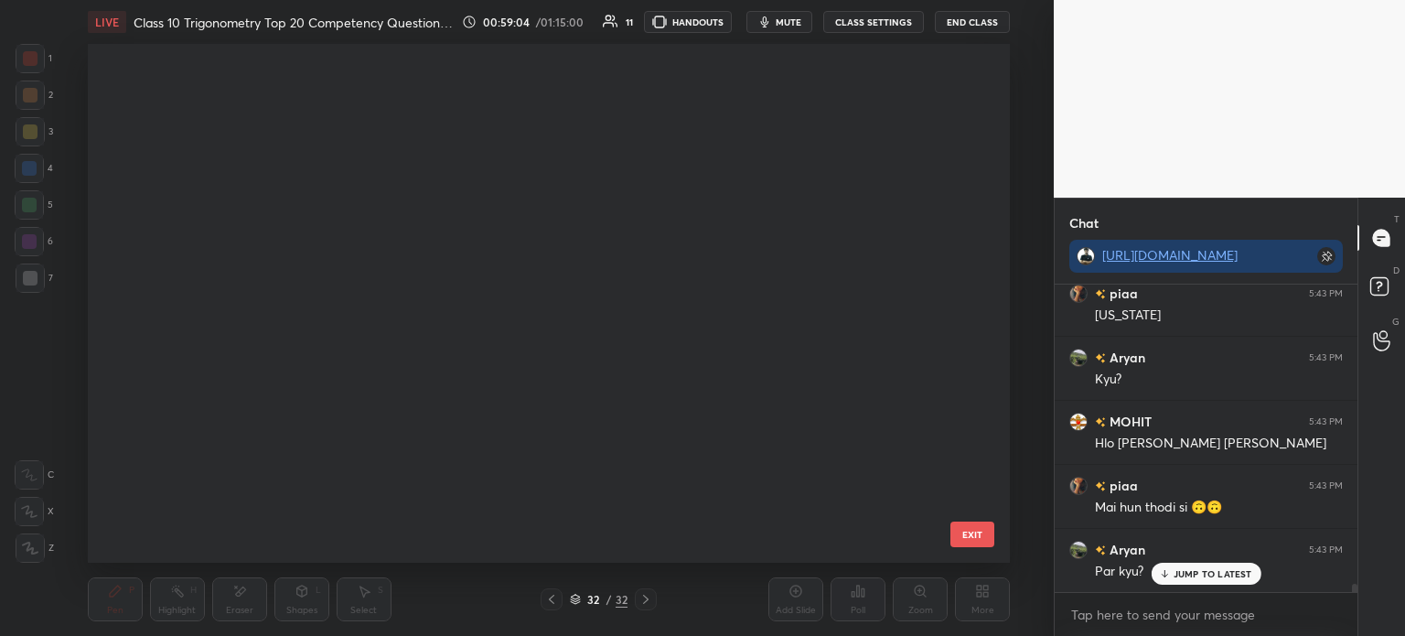
scroll to position [513, 914]
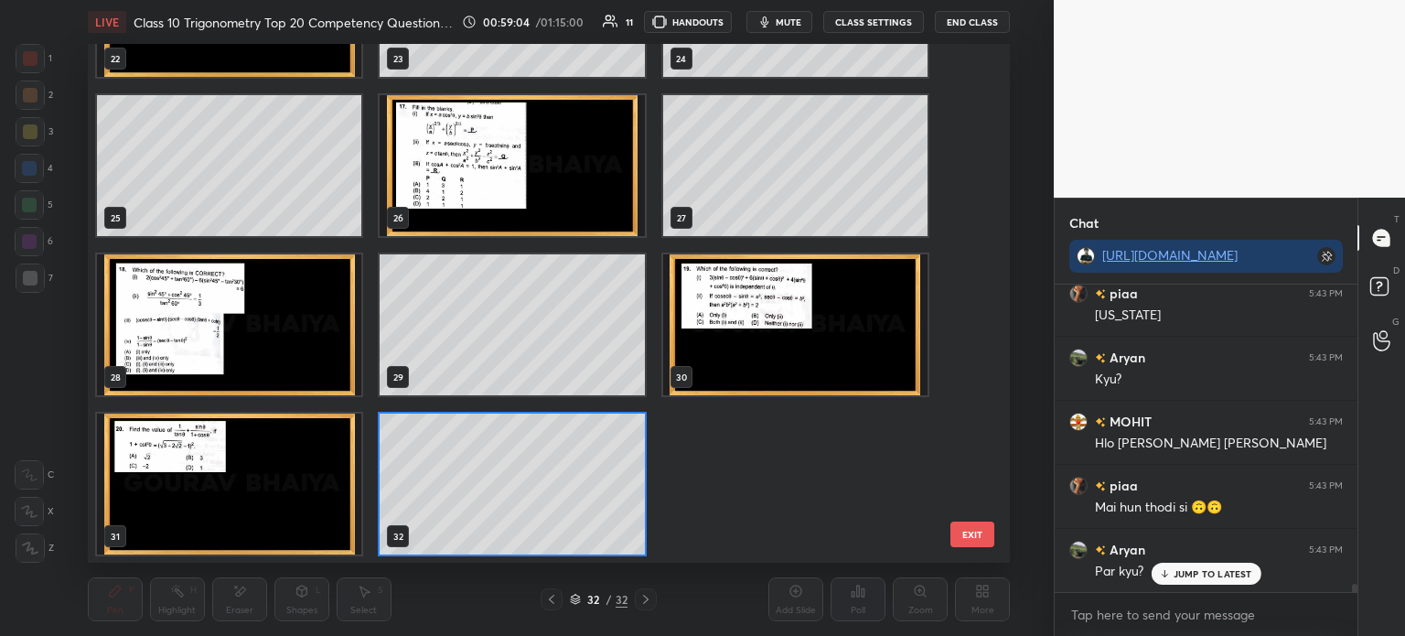
click at [554, 603] on div at bounding box center [552, 599] width 22 height 22
click at [253, 462] on img "grid" at bounding box center [229, 484] width 264 height 141
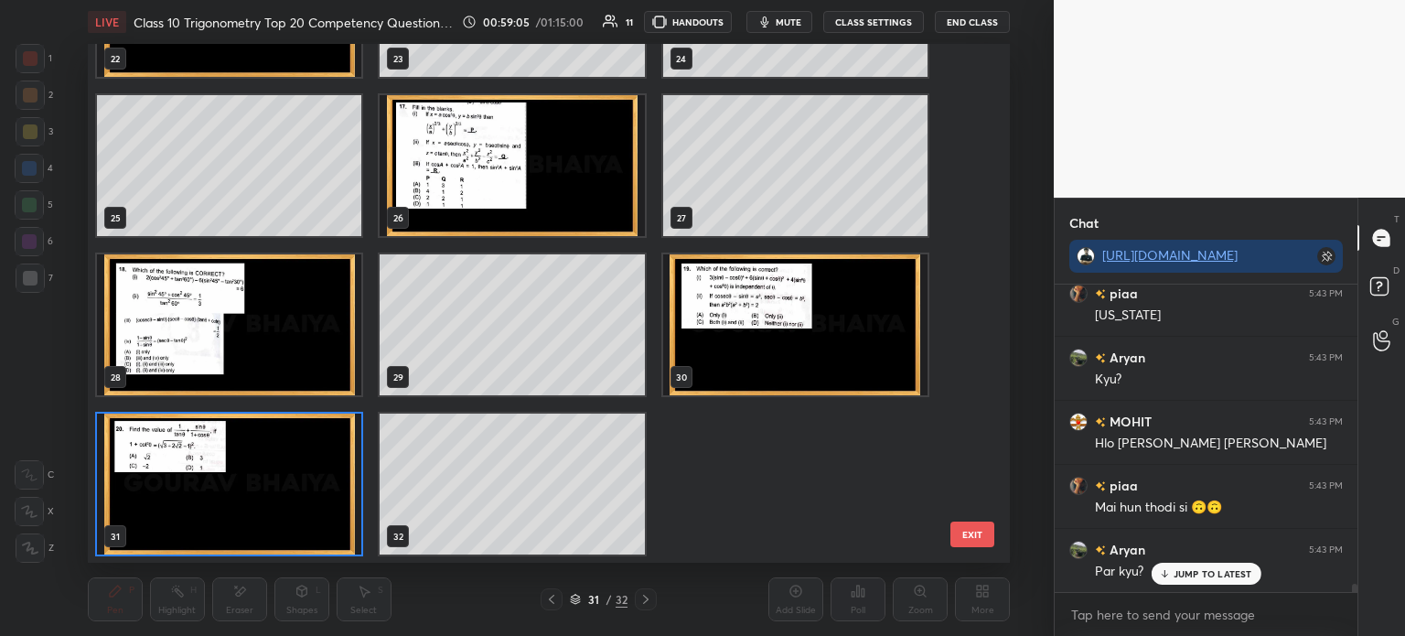
click at [267, 458] on img "grid" at bounding box center [229, 484] width 264 height 141
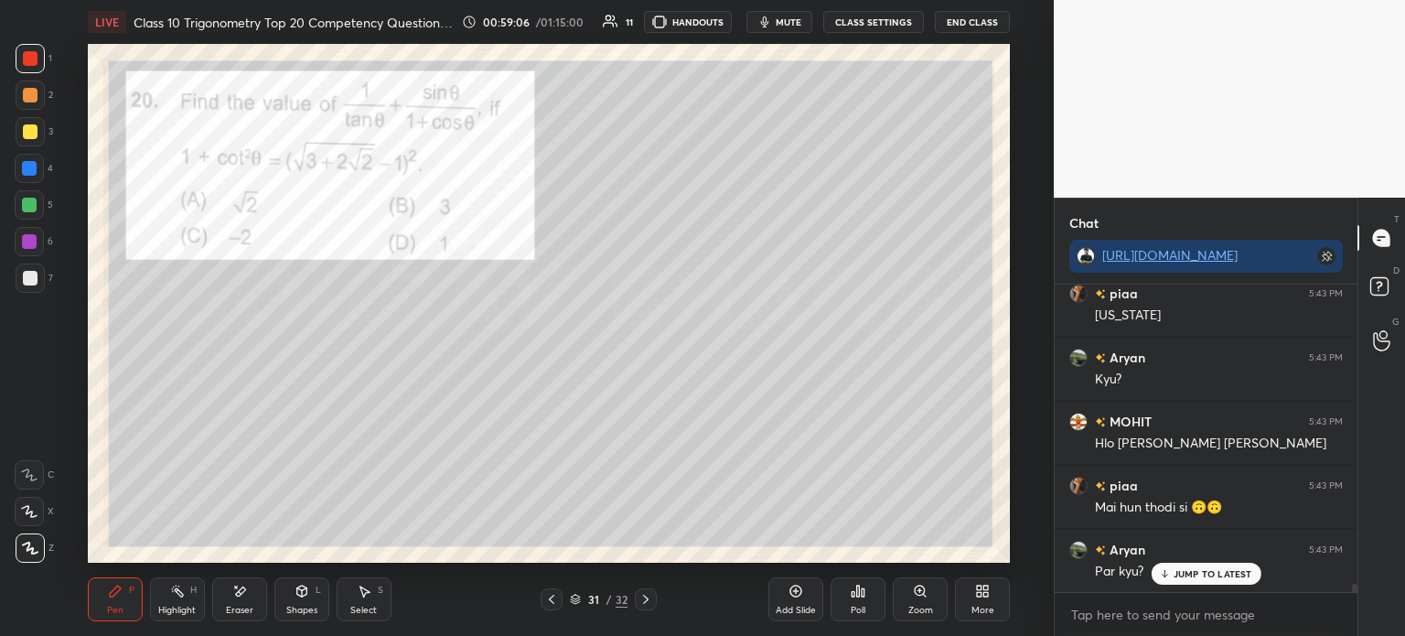
click at [544, 599] on icon at bounding box center [551, 599] width 15 height 15
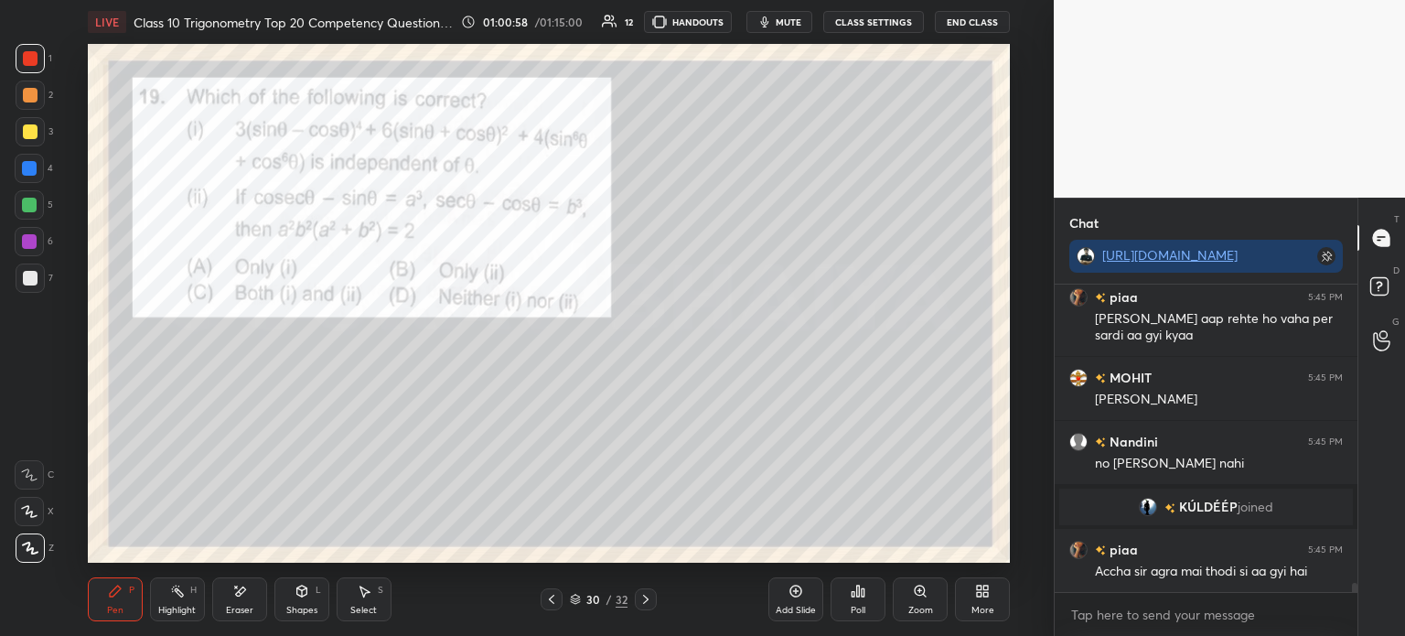
scroll to position [10082, 0]
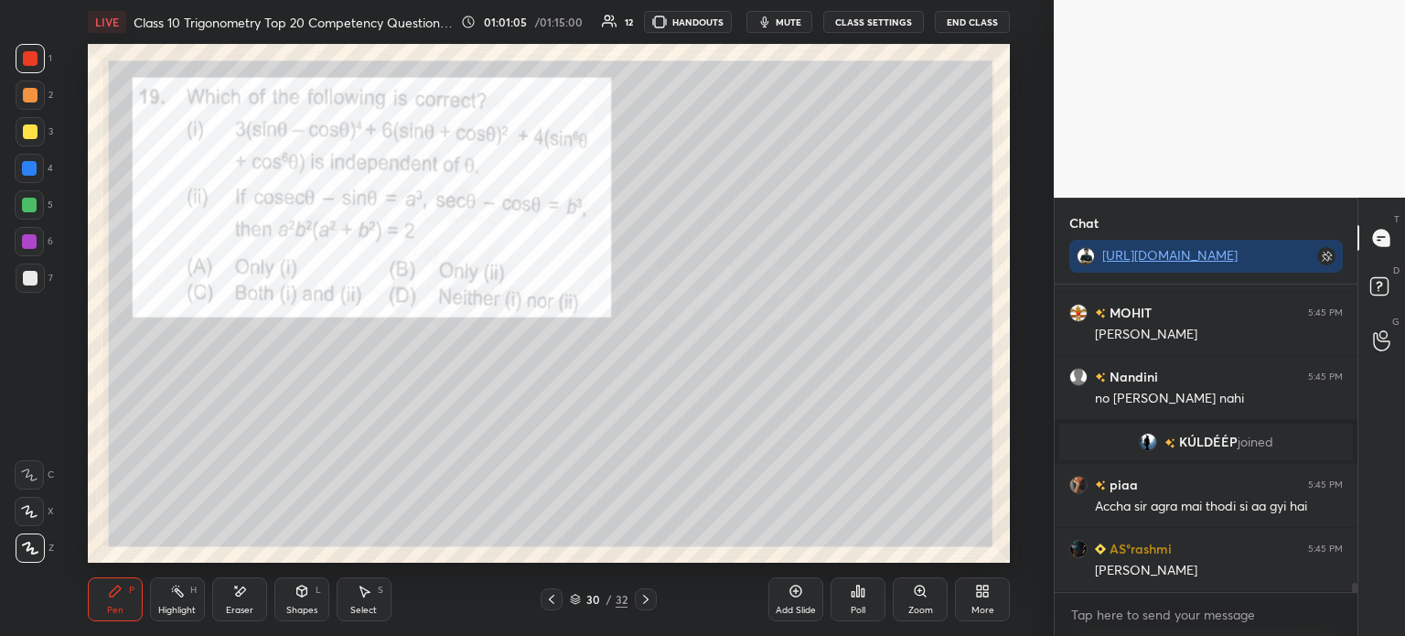
click at [29, 153] on div "3" at bounding box center [35, 135] width 38 height 37
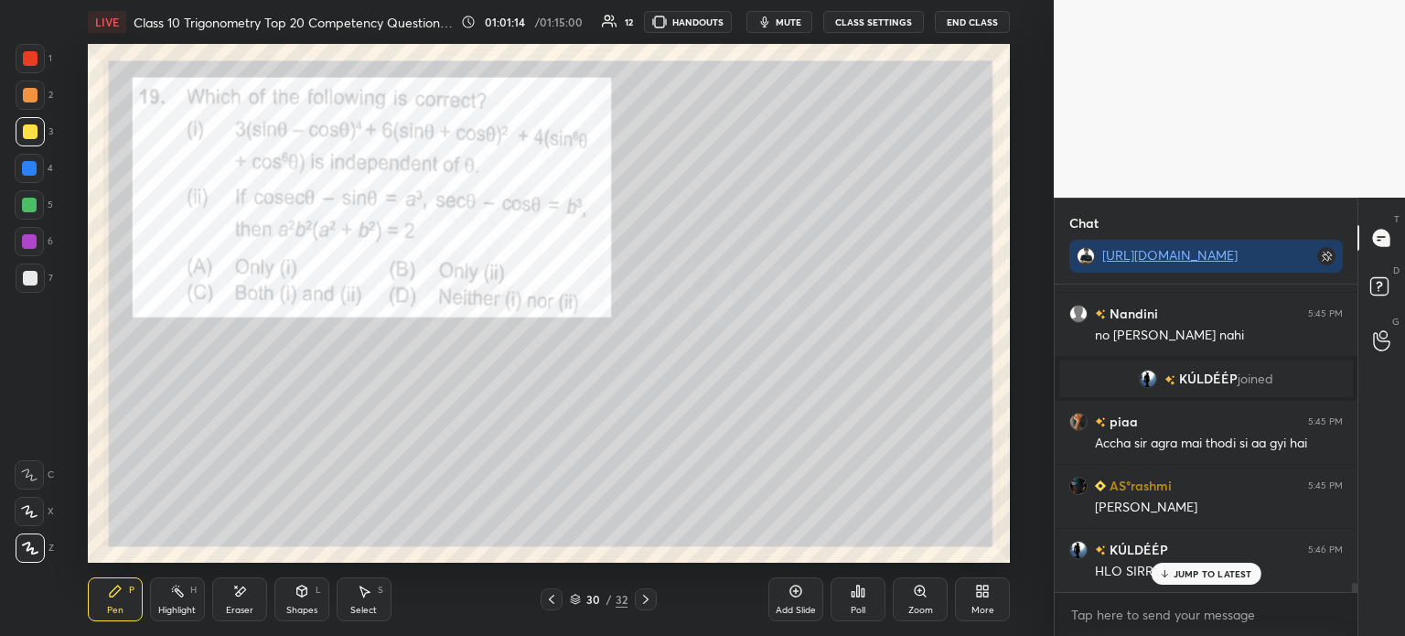
click at [27, 92] on div at bounding box center [30, 95] width 15 height 15
click at [29, 70] on div at bounding box center [30, 58] width 29 height 29
click at [28, 131] on div at bounding box center [30, 131] width 15 height 15
click at [37, 75] on div "1" at bounding box center [34, 62] width 37 height 37
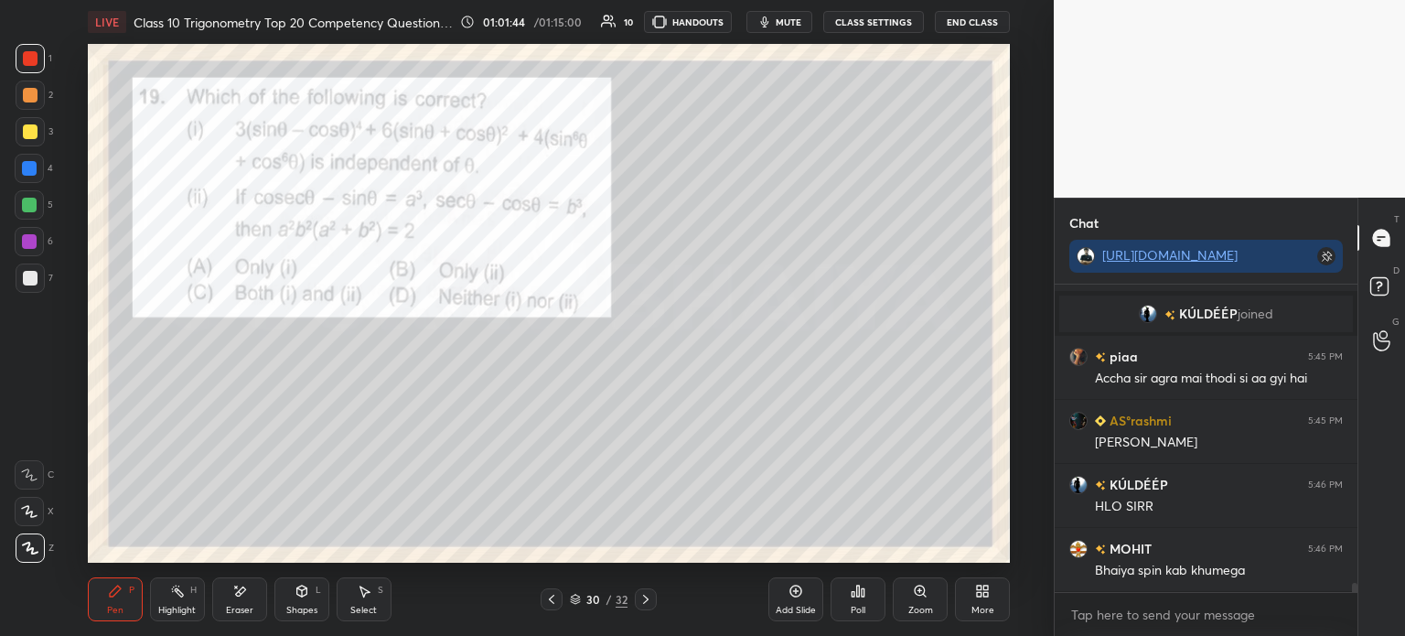
scroll to position [10273, 0]
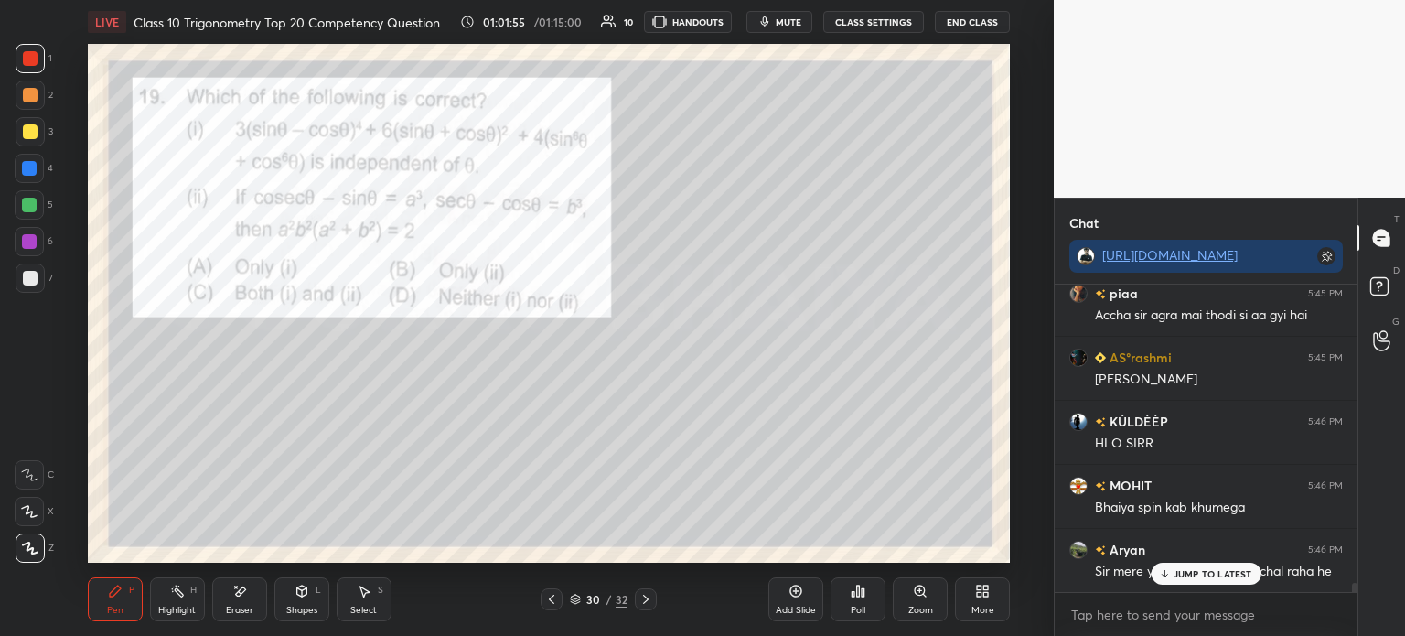
click at [854, 611] on div "Poll" at bounding box center [858, 610] width 15 height 9
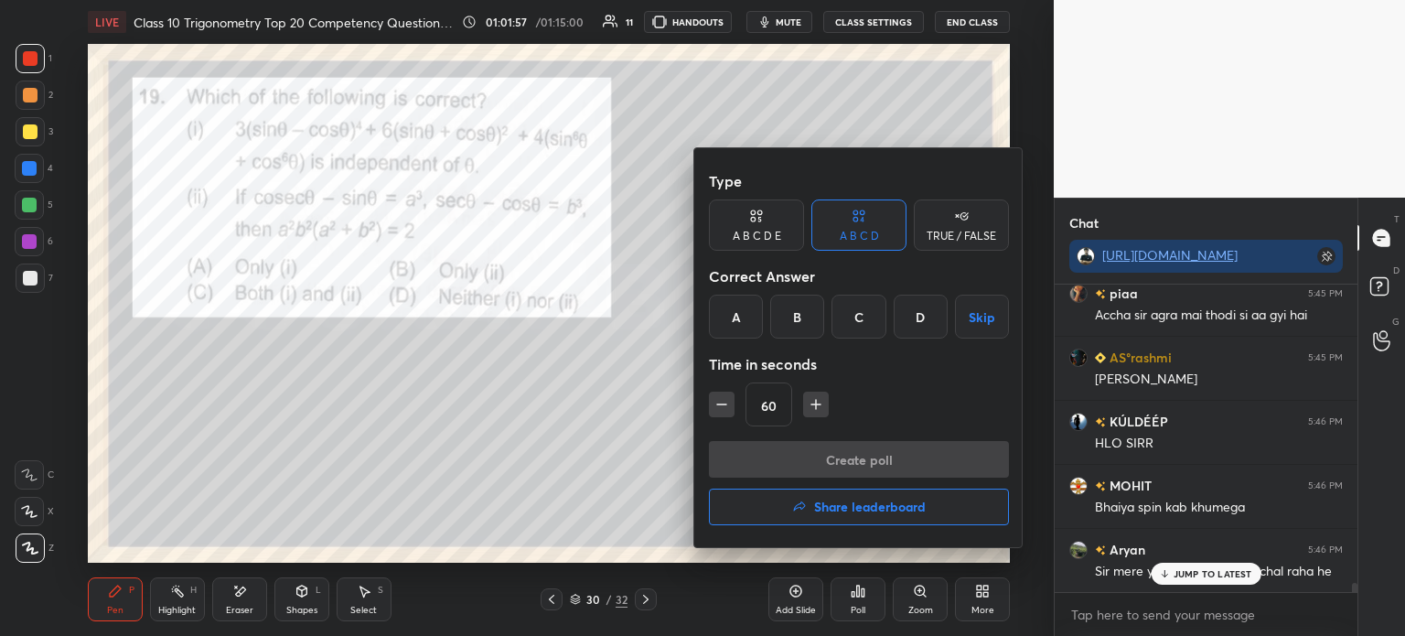
click at [734, 324] on div "A" at bounding box center [736, 317] width 54 height 44
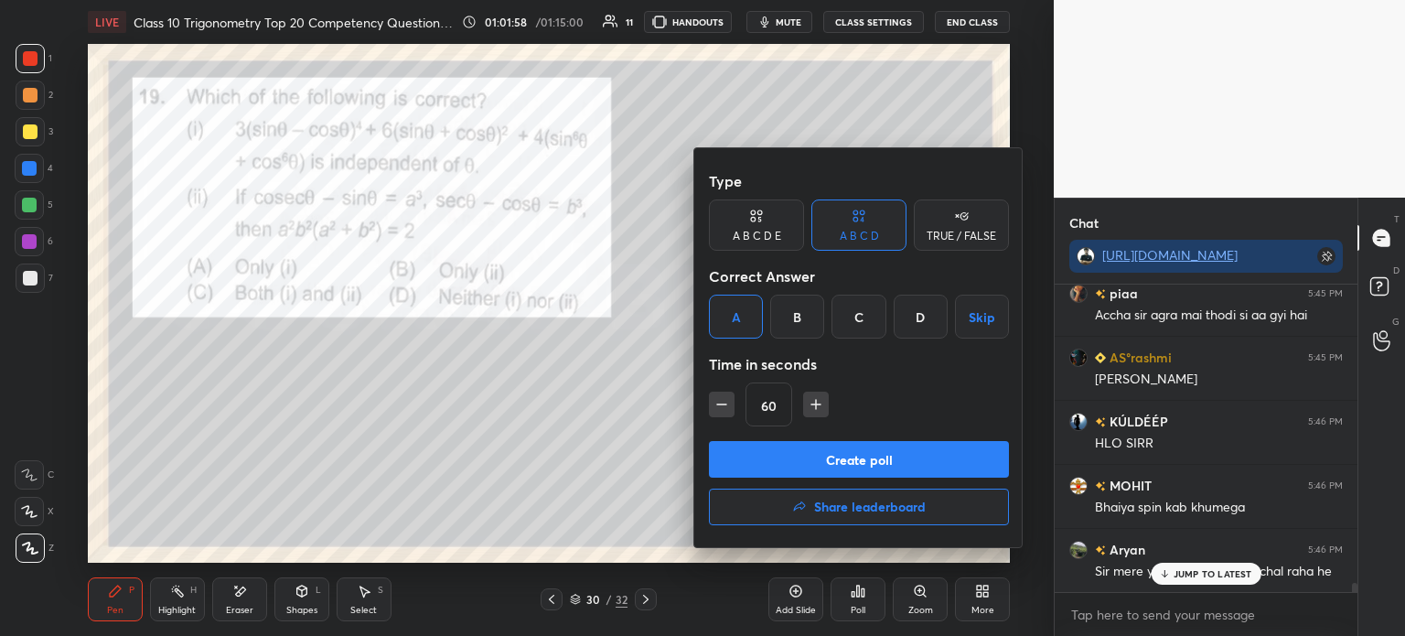
click at [762, 457] on button "Create poll" at bounding box center [859, 459] width 300 height 37
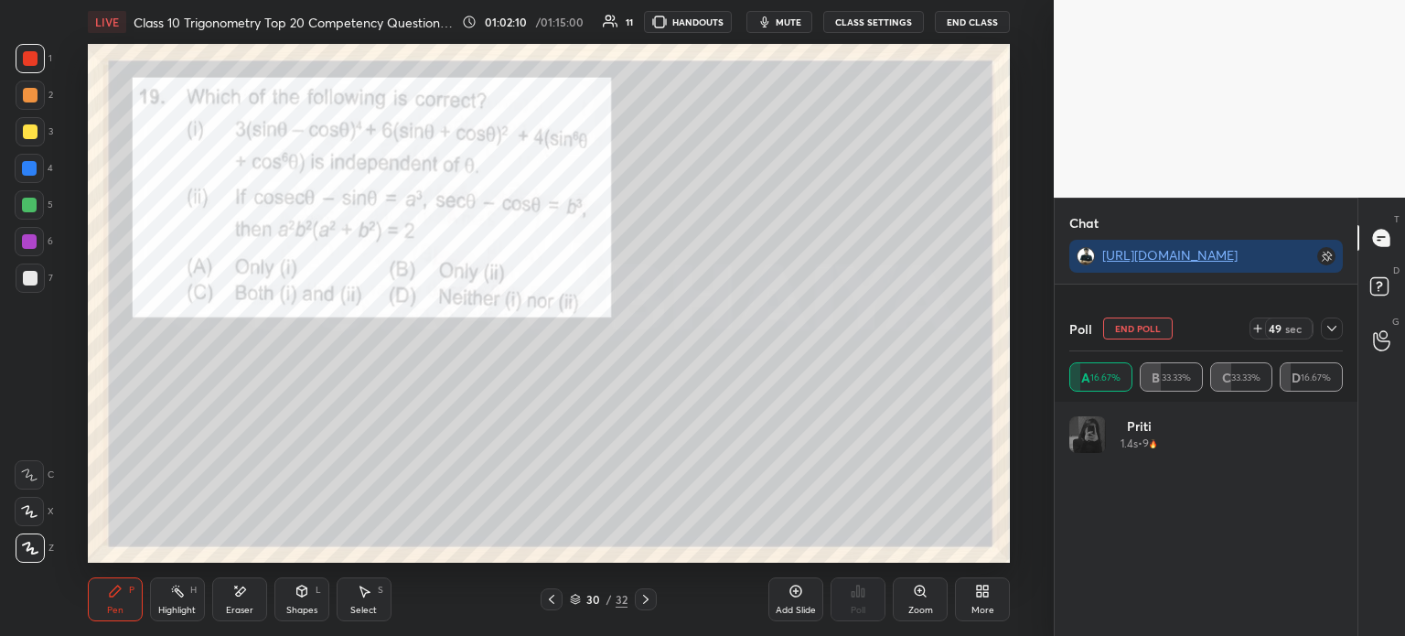
scroll to position [10433, 0]
click at [1336, 328] on icon at bounding box center [1332, 328] width 15 height 15
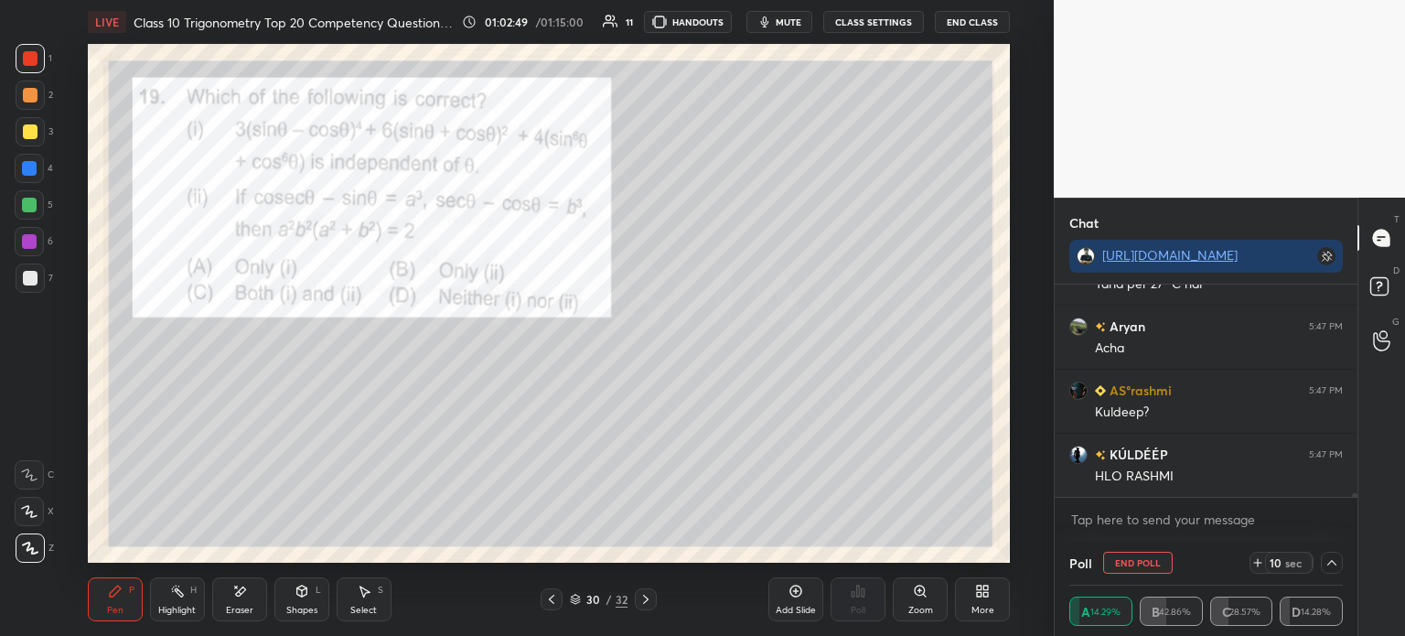
scroll to position [10817, 0]
click at [1327, 563] on icon at bounding box center [1332, 562] width 15 height 15
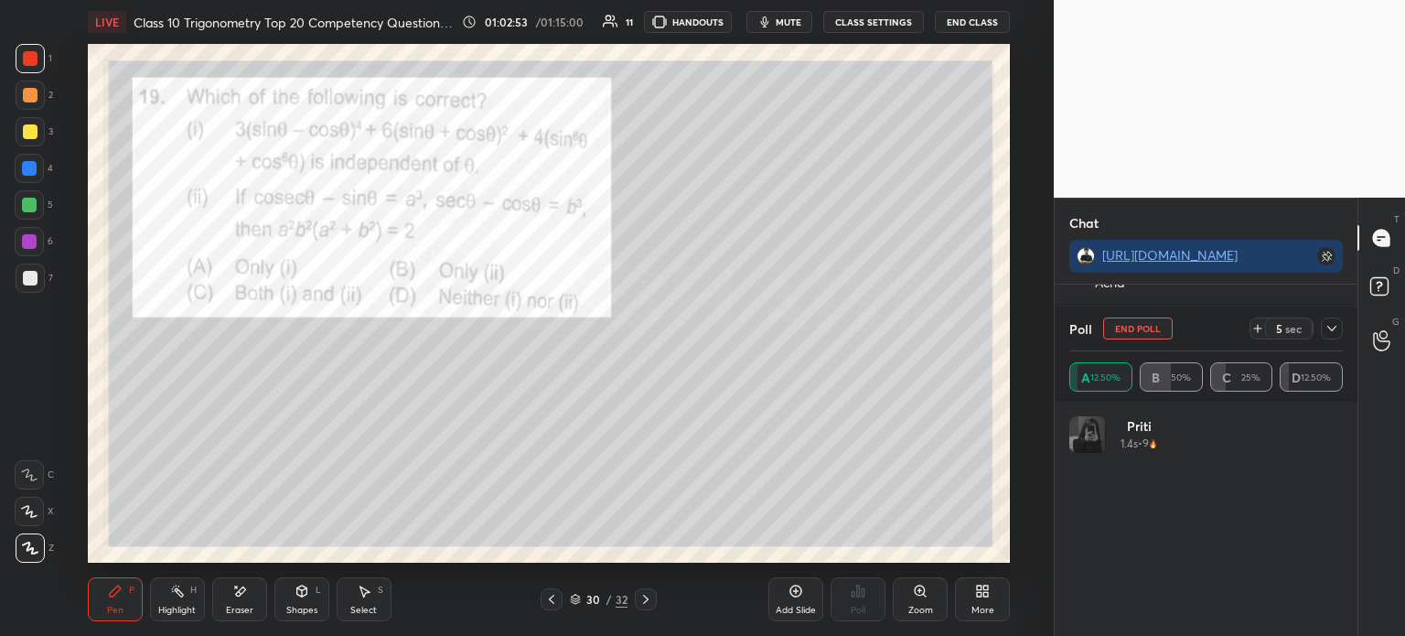
scroll to position [5, 5]
click at [1332, 327] on icon at bounding box center [1332, 328] width 15 height 15
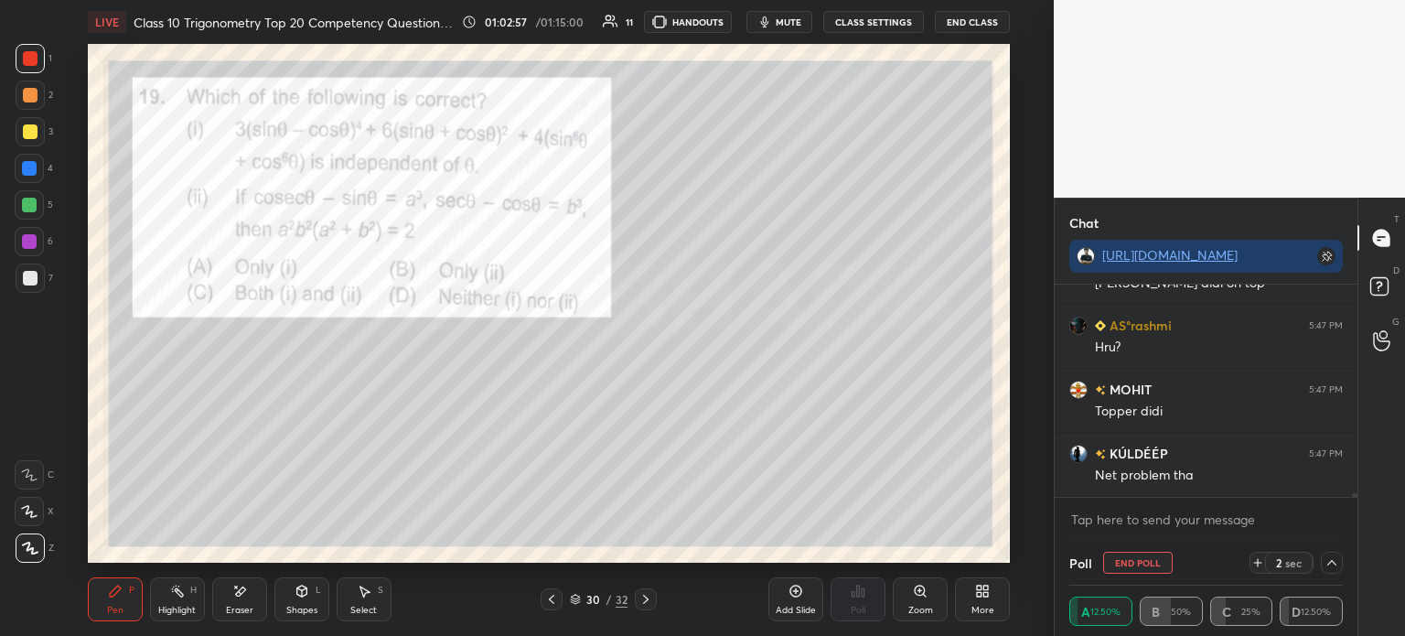
click at [29, 277] on div at bounding box center [30, 278] width 15 height 15
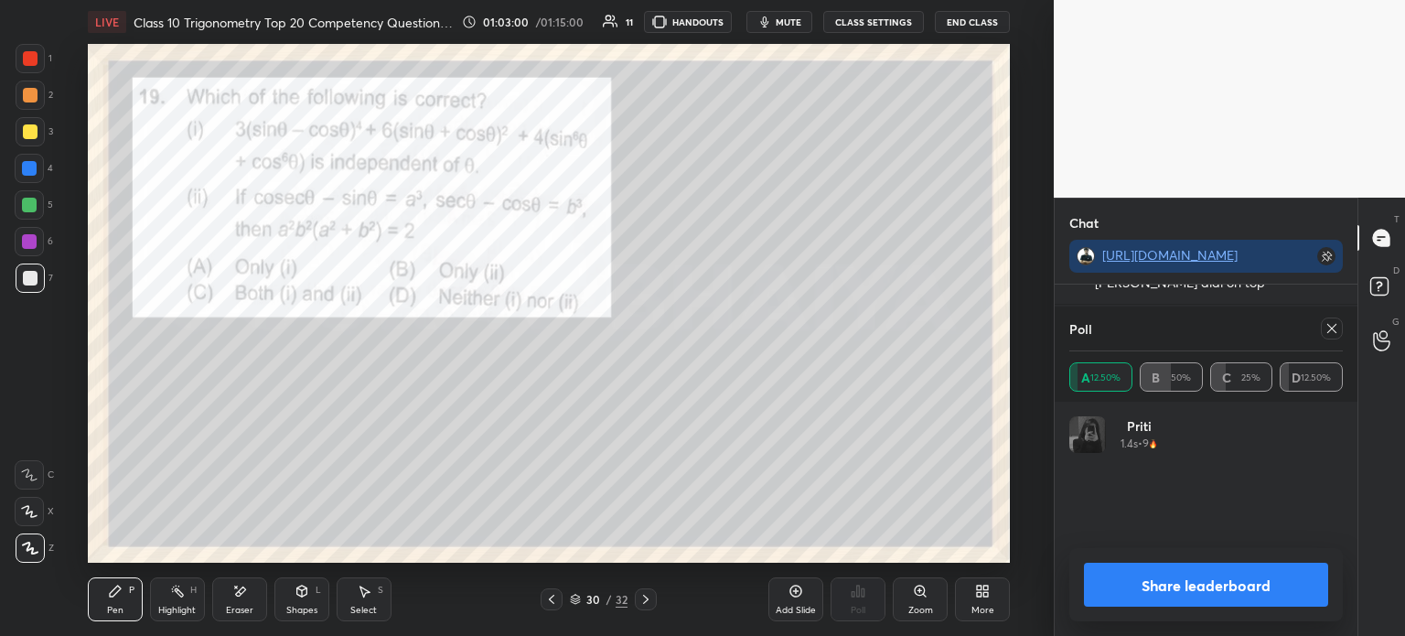
click at [1116, 591] on button "Share leaderboard" at bounding box center [1206, 585] width 244 height 44
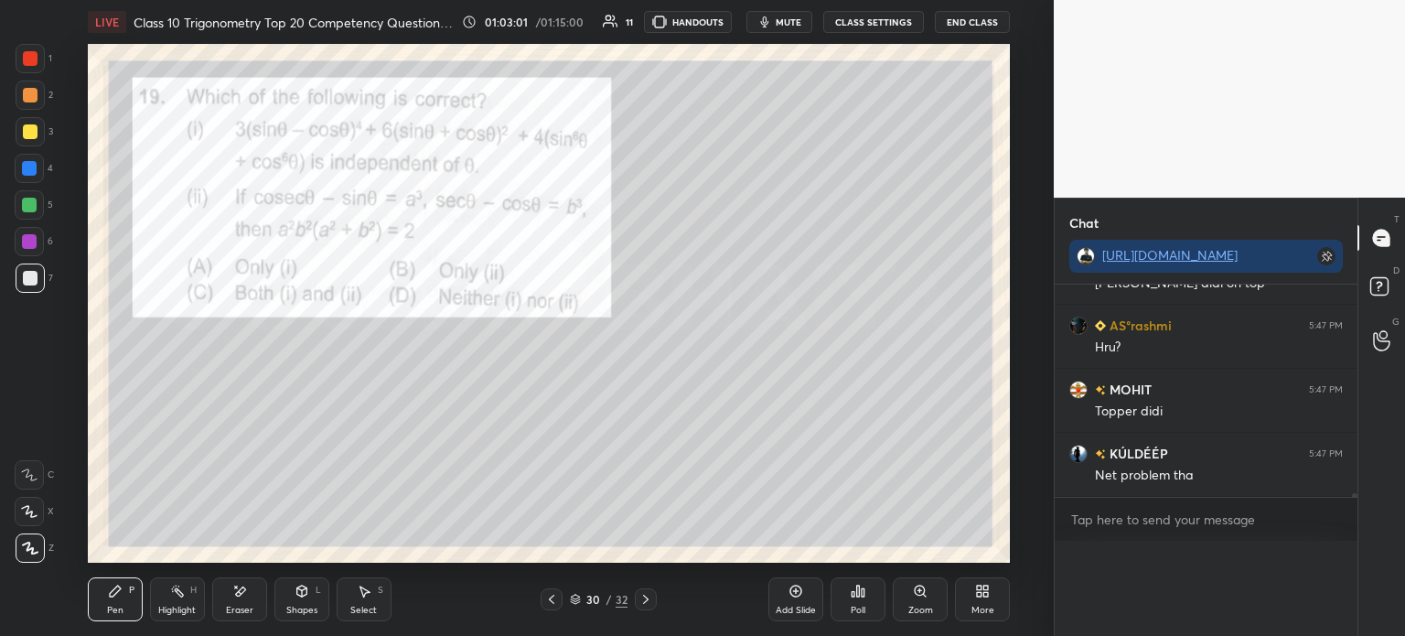
scroll to position [110, 268]
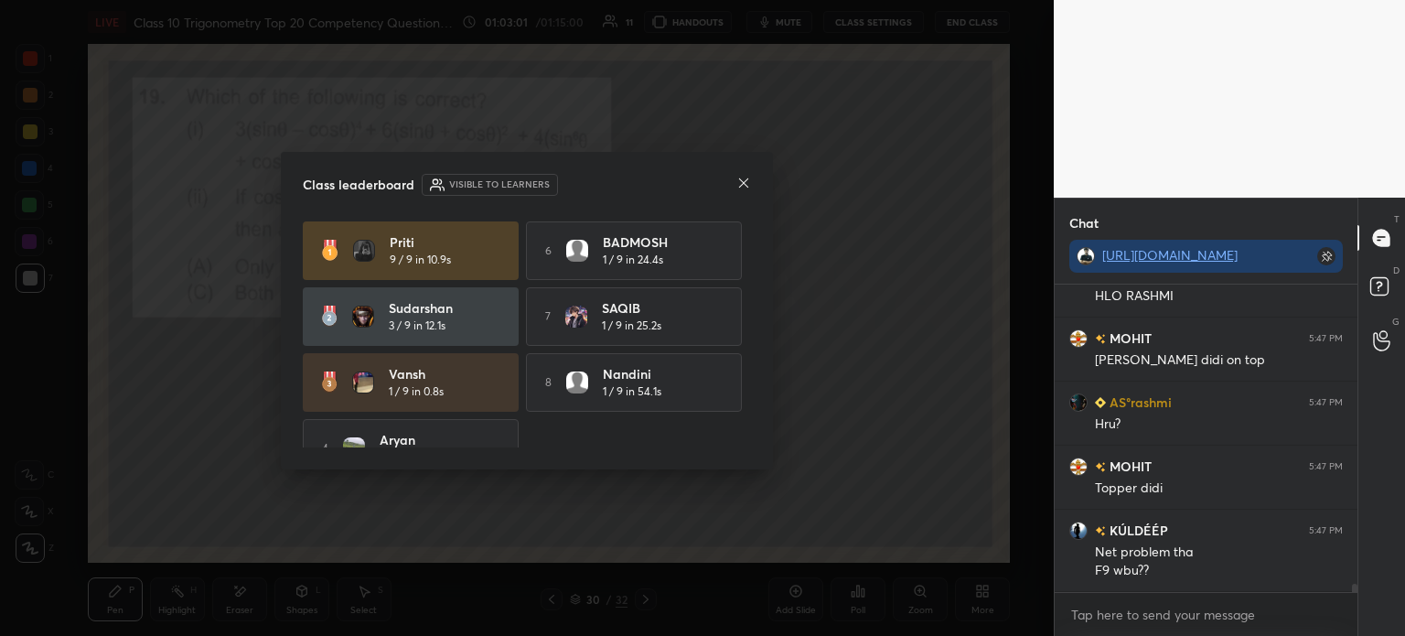
click at [742, 186] on icon at bounding box center [743, 183] width 15 height 15
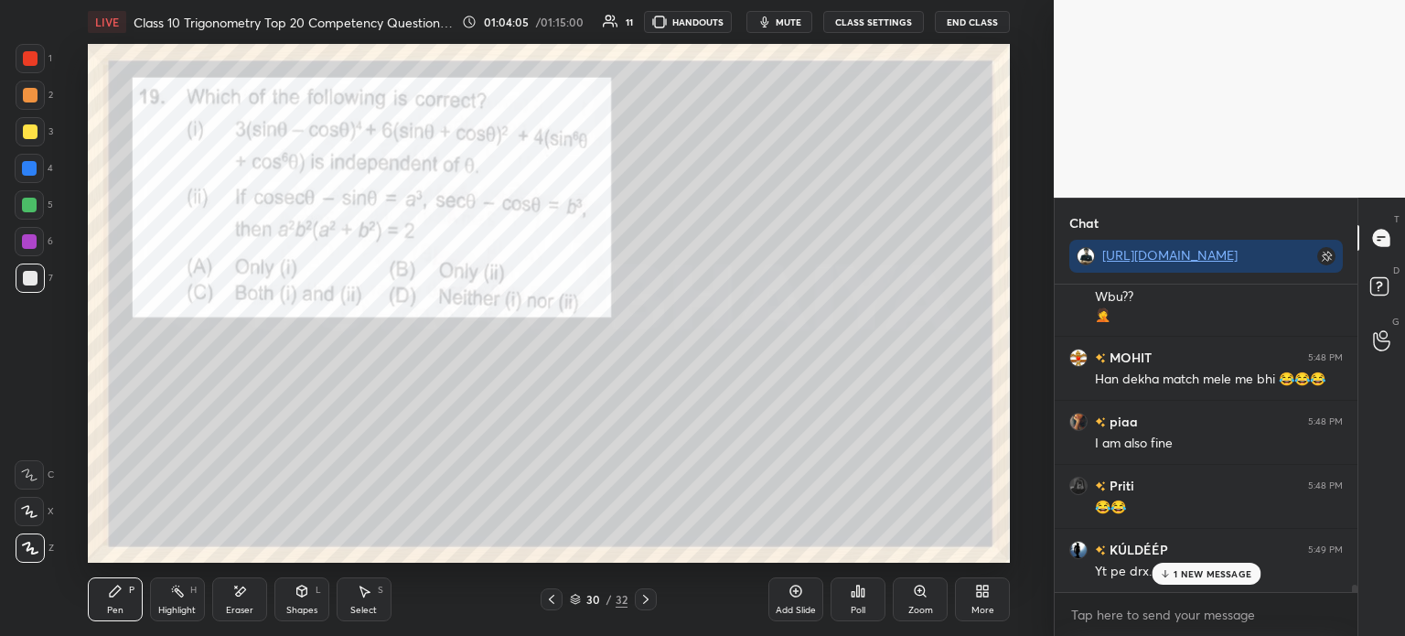
scroll to position [11966, 0]
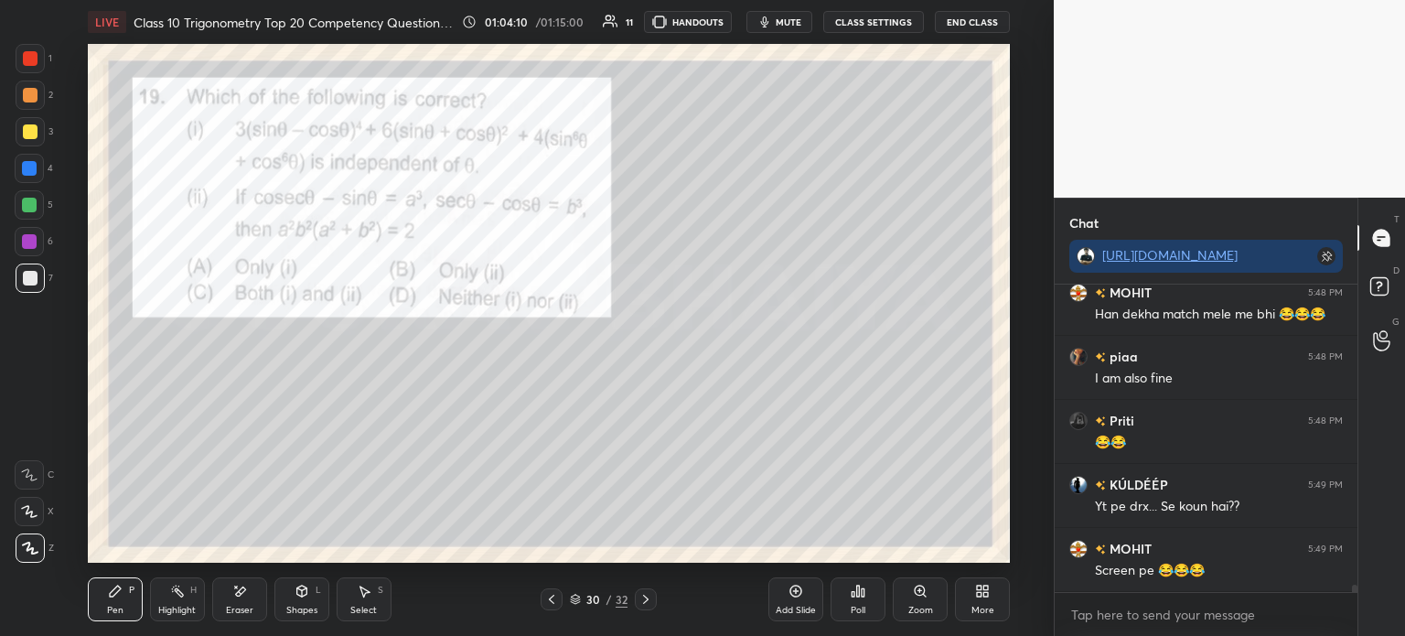
click at [793, 603] on div "Add Slide" at bounding box center [795, 599] width 55 height 44
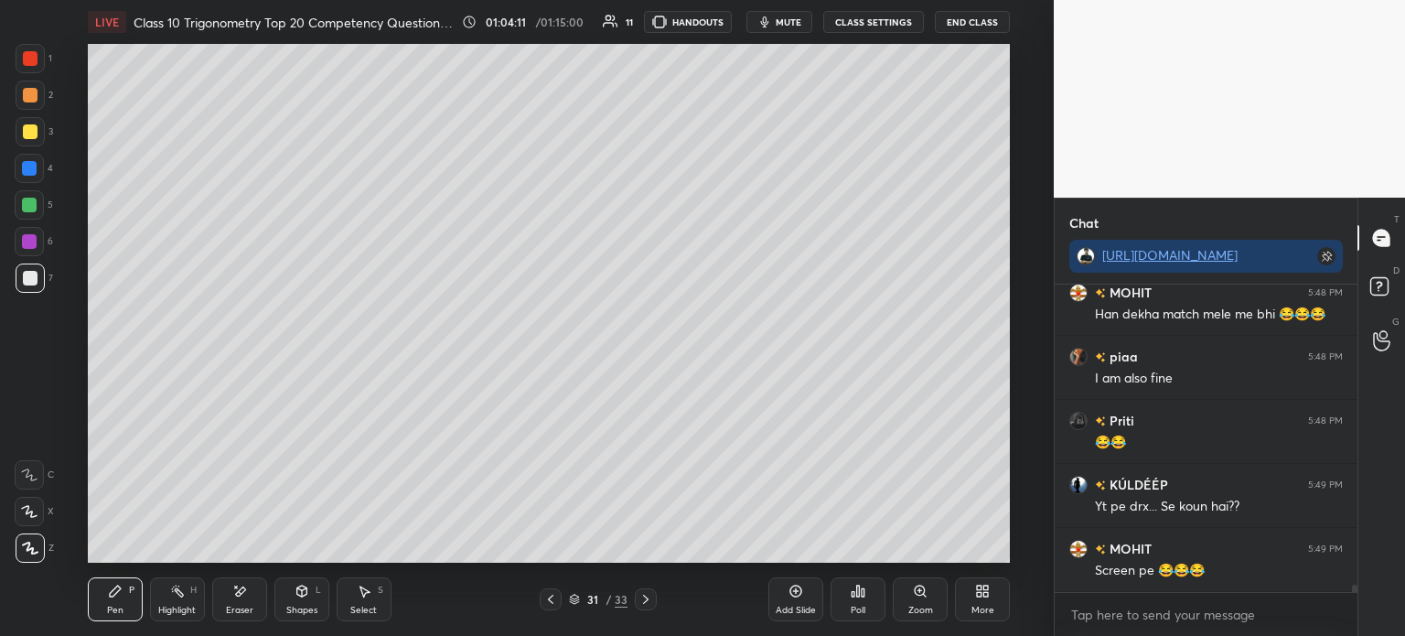
click at [549, 603] on icon at bounding box center [550, 599] width 15 height 15
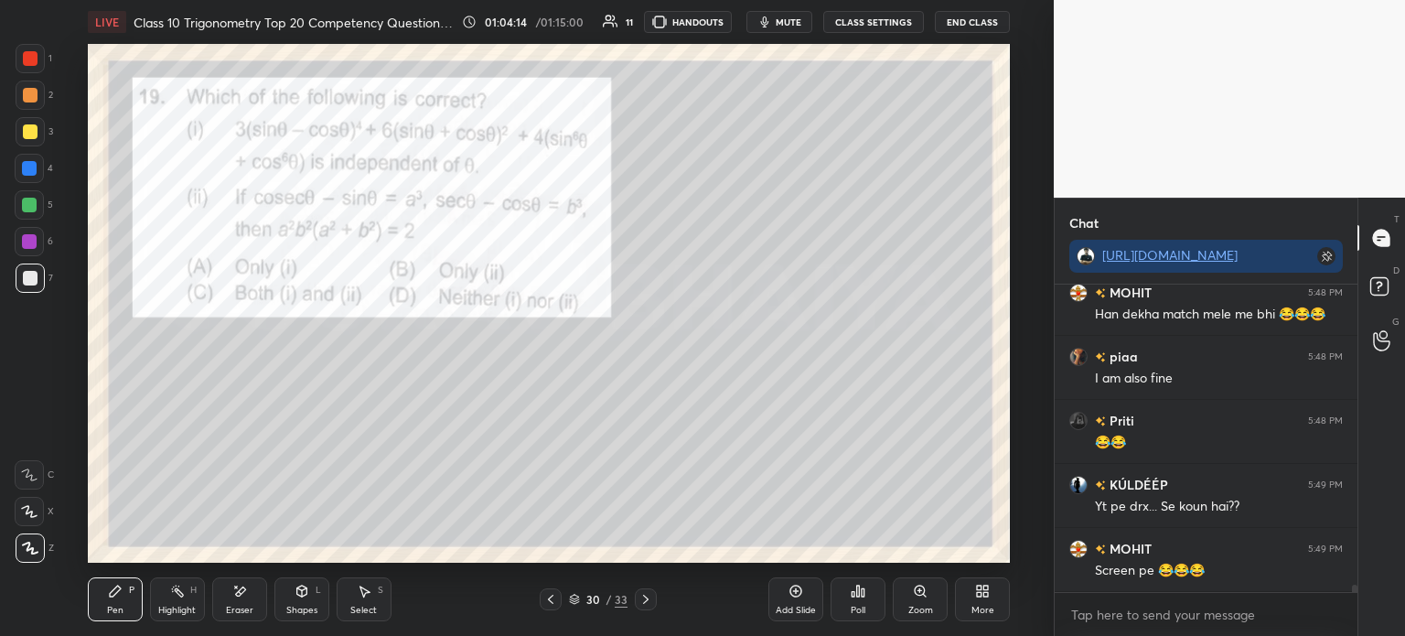
scroll to position [12029, 0]
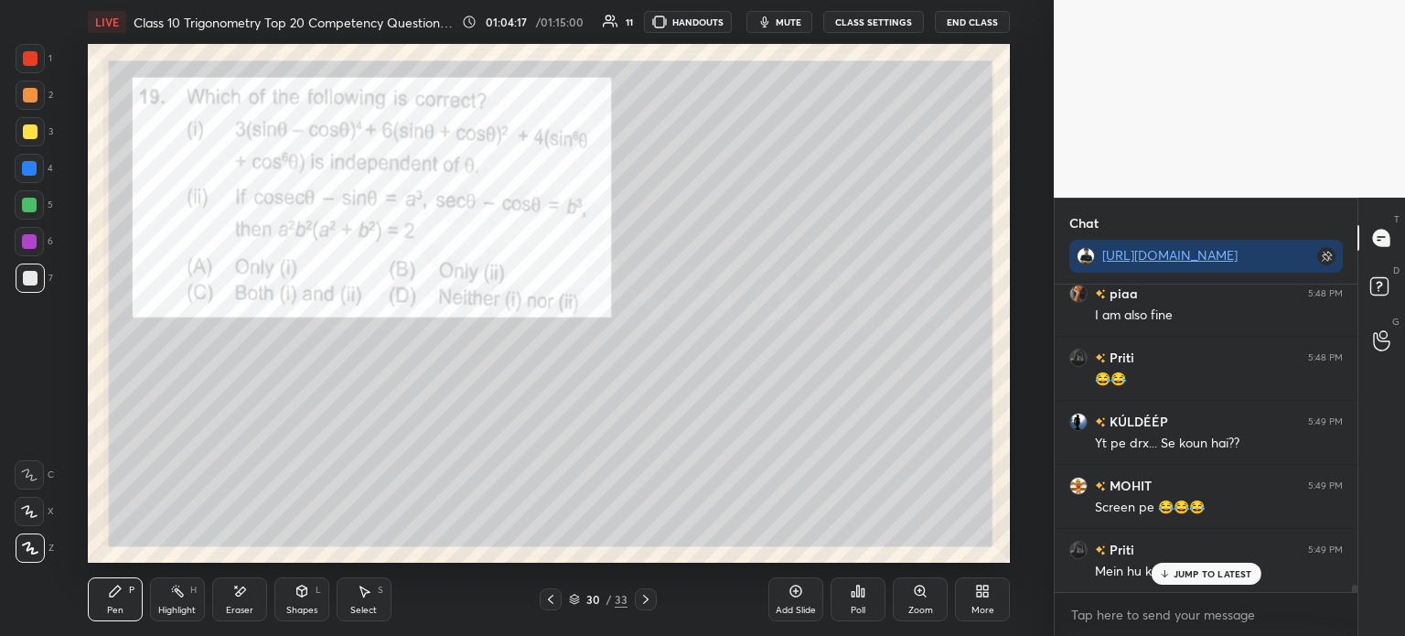
click at [648, 599] on icon at bounding box center [645, 599] width 5 height 9
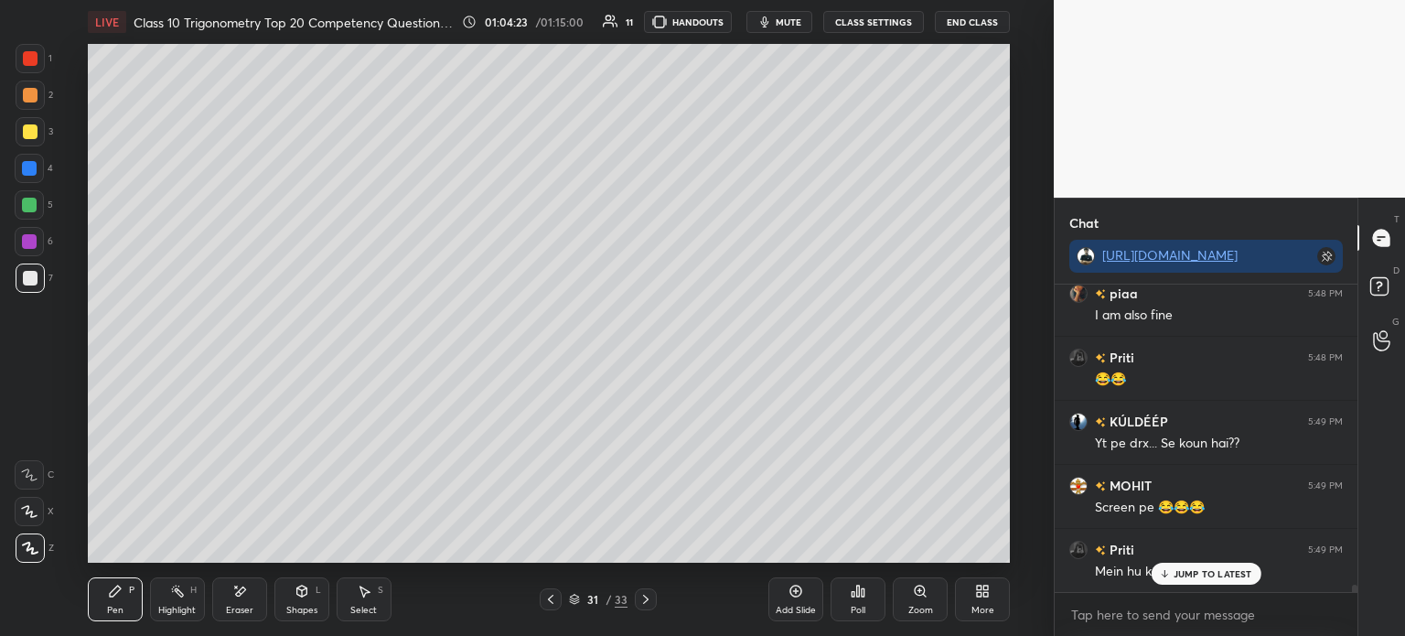
click at [543, 607] on div at bounding box center [551, 599] width 22 height 22
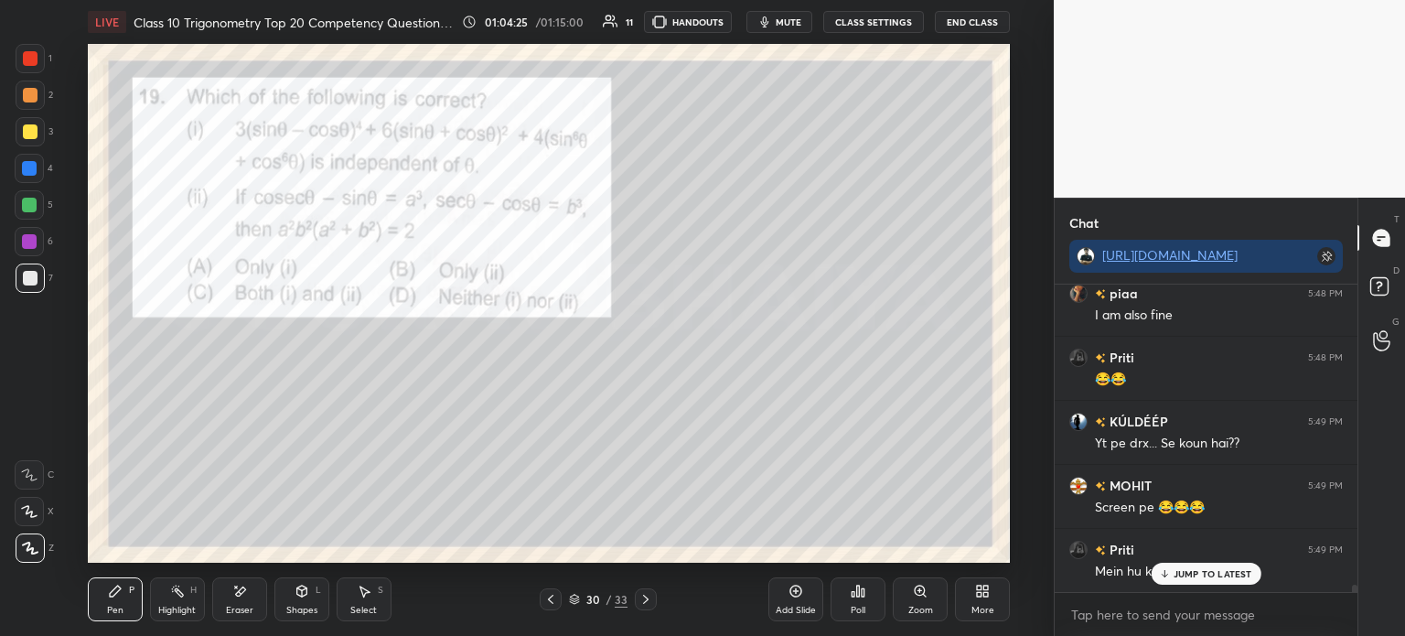
scroll to position [12094, 0]
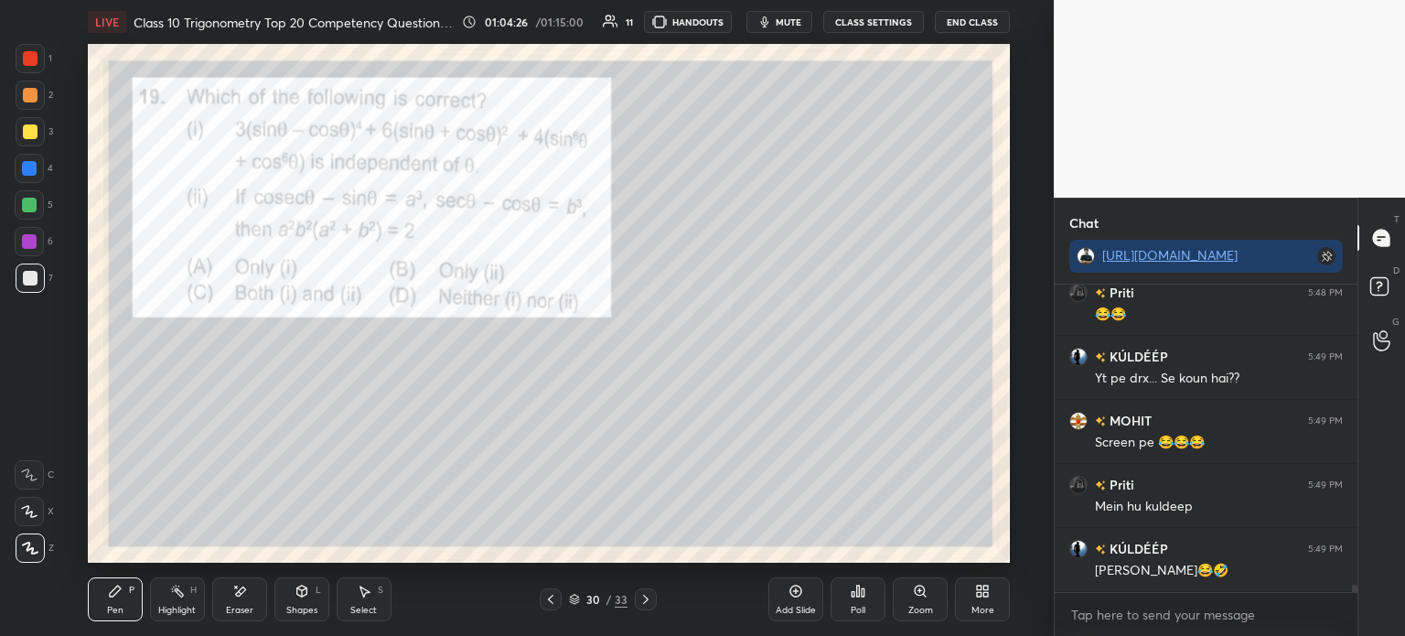
click at [647, 603] on icon at bounding box center [646, 599] width 15 height 15
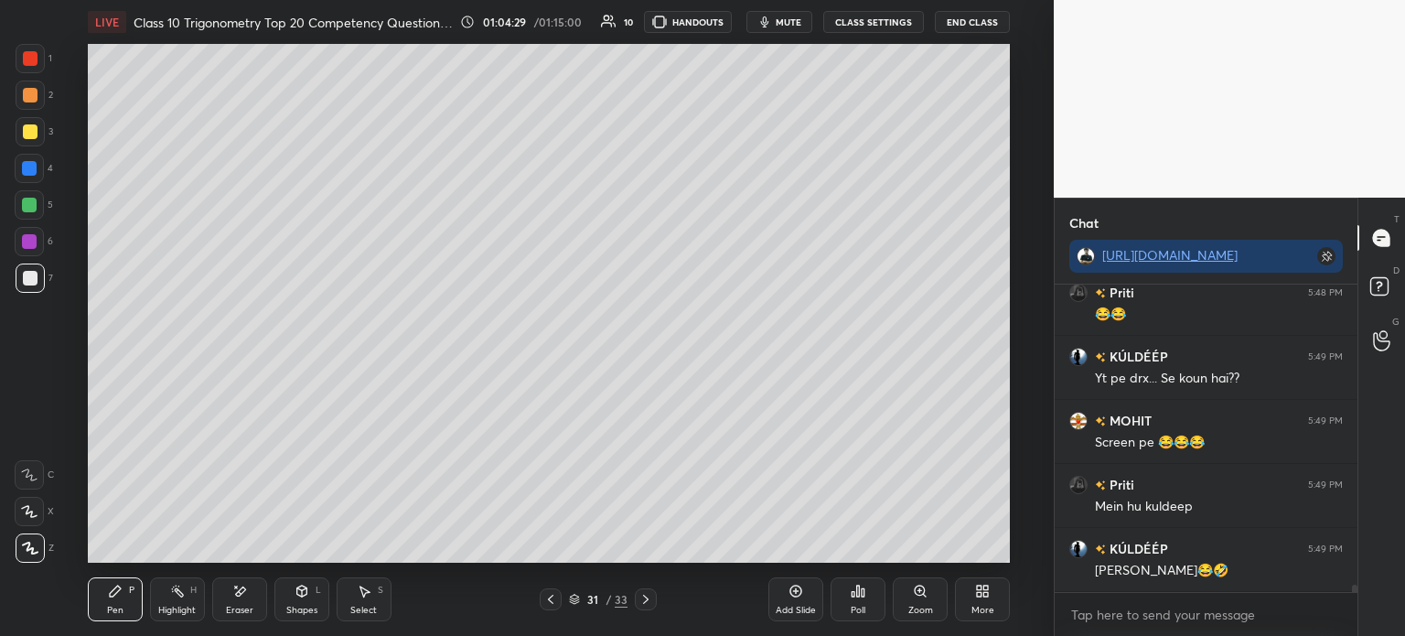
click at [551, 601] on icon at bounding box center [550, 599] width 5 height 9
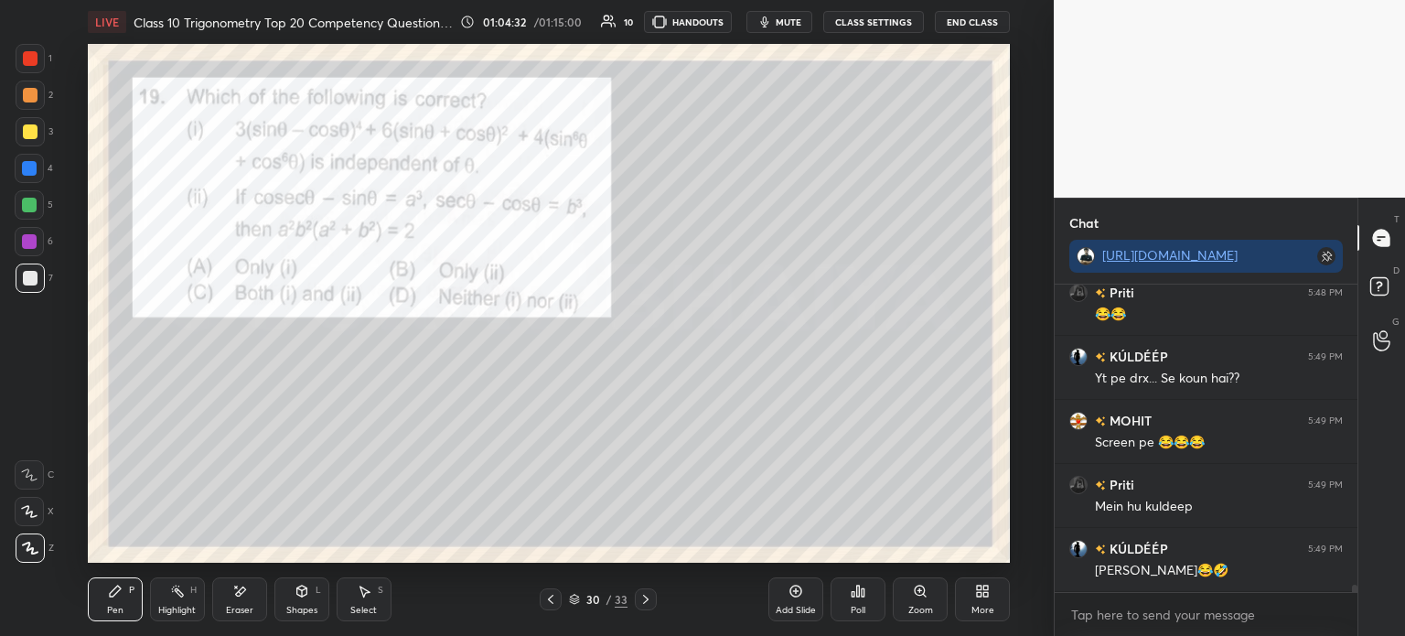
click at [639, 595] on icon at bounding box center [646, 599] width 15 height 15
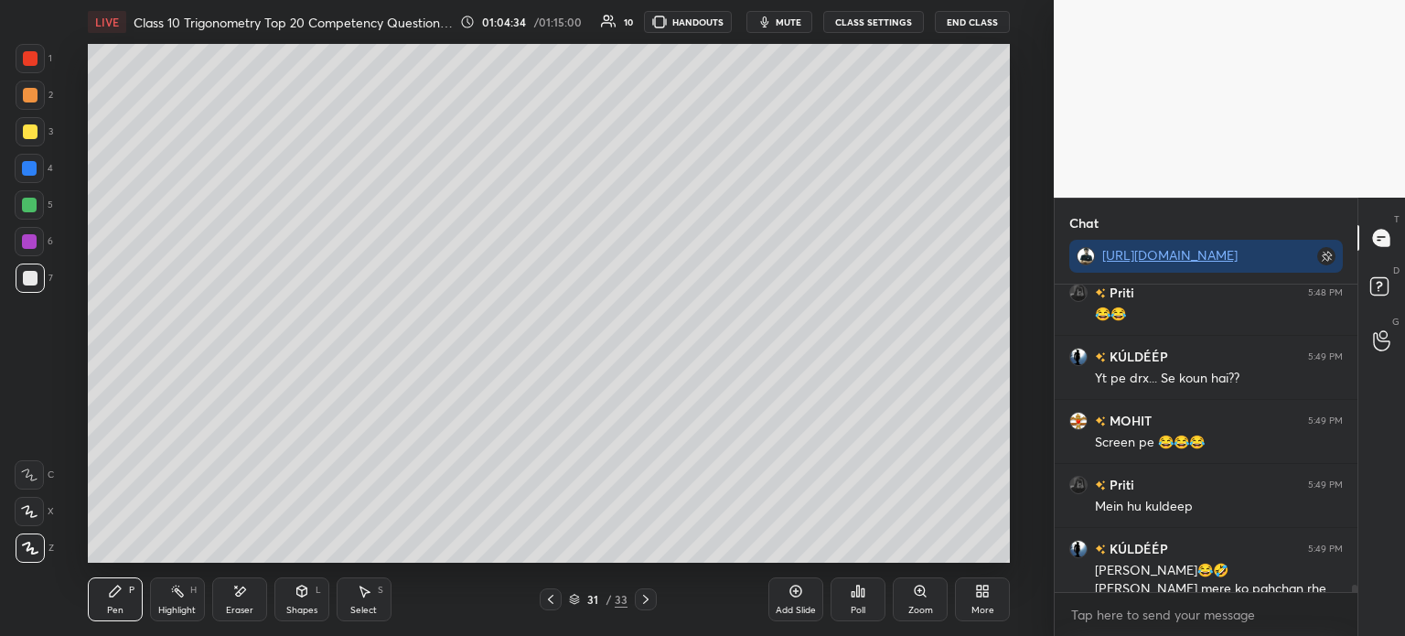
scroll to position [12113, 0]
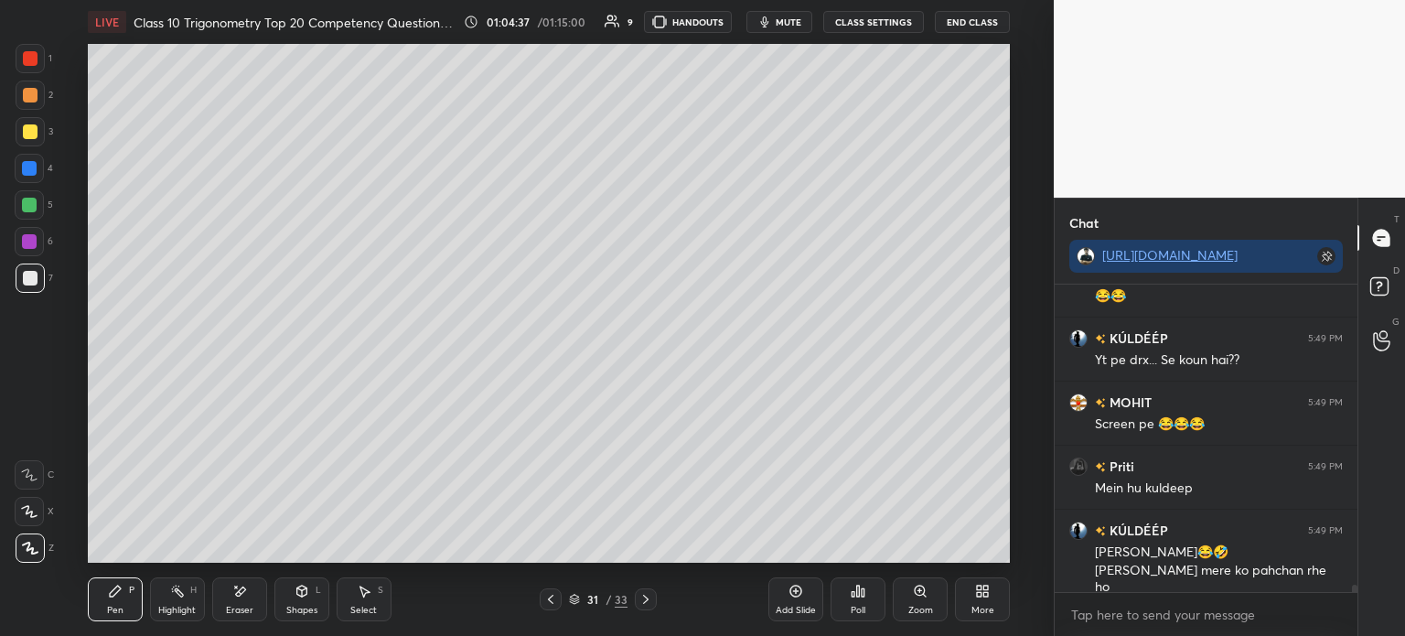
click at [545, 609] on div at bounding box center [551, 599] width 22 height 22
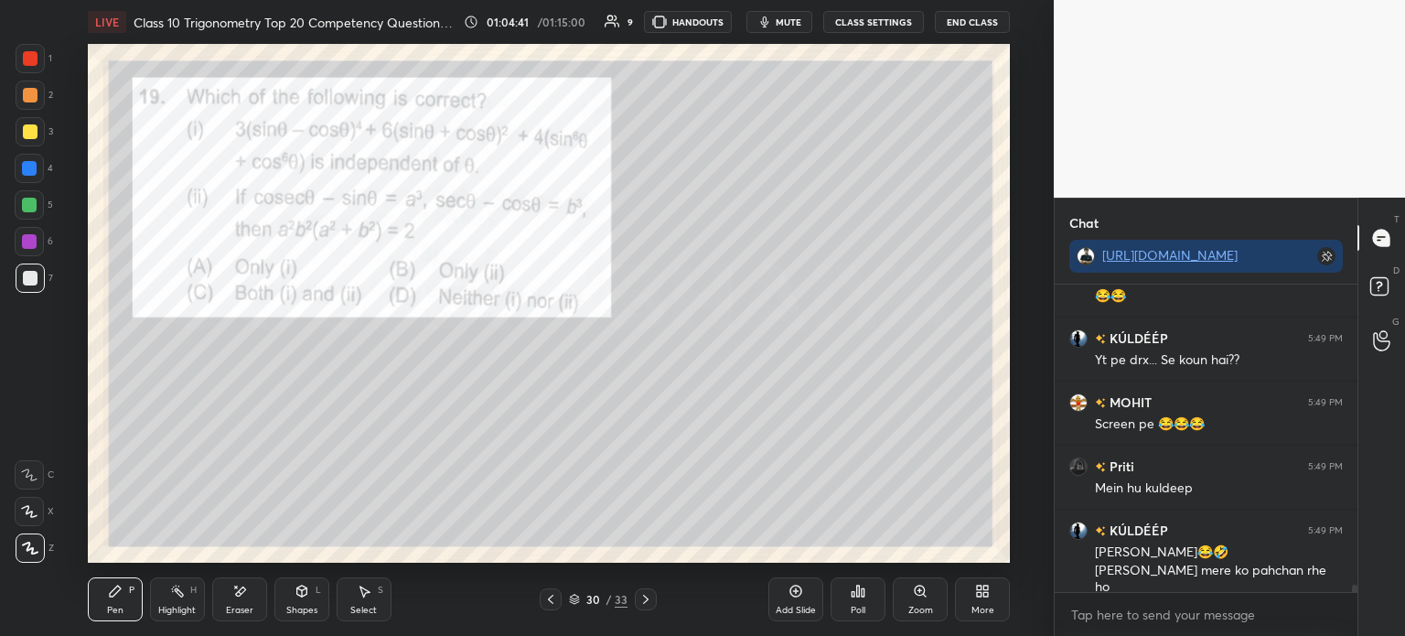
click at [644, 599] on icon at bounding box center [646, 599] width 15 height 15
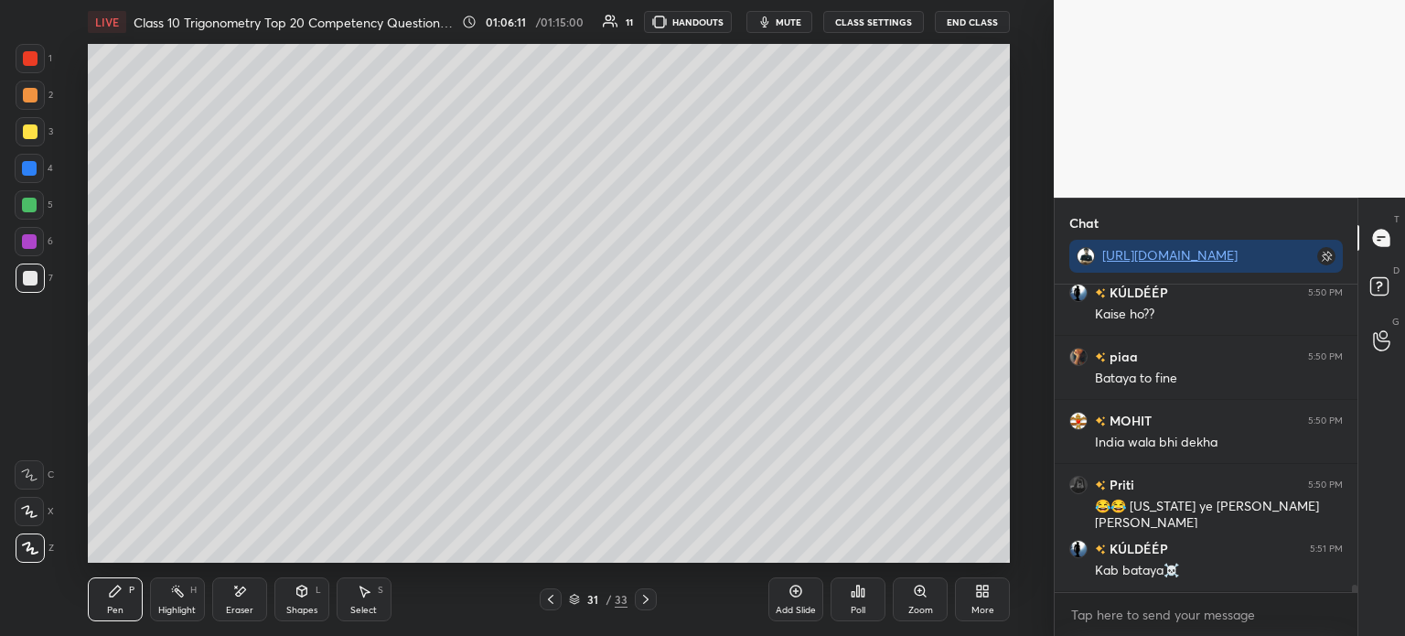
scroll to position [13080, 0]
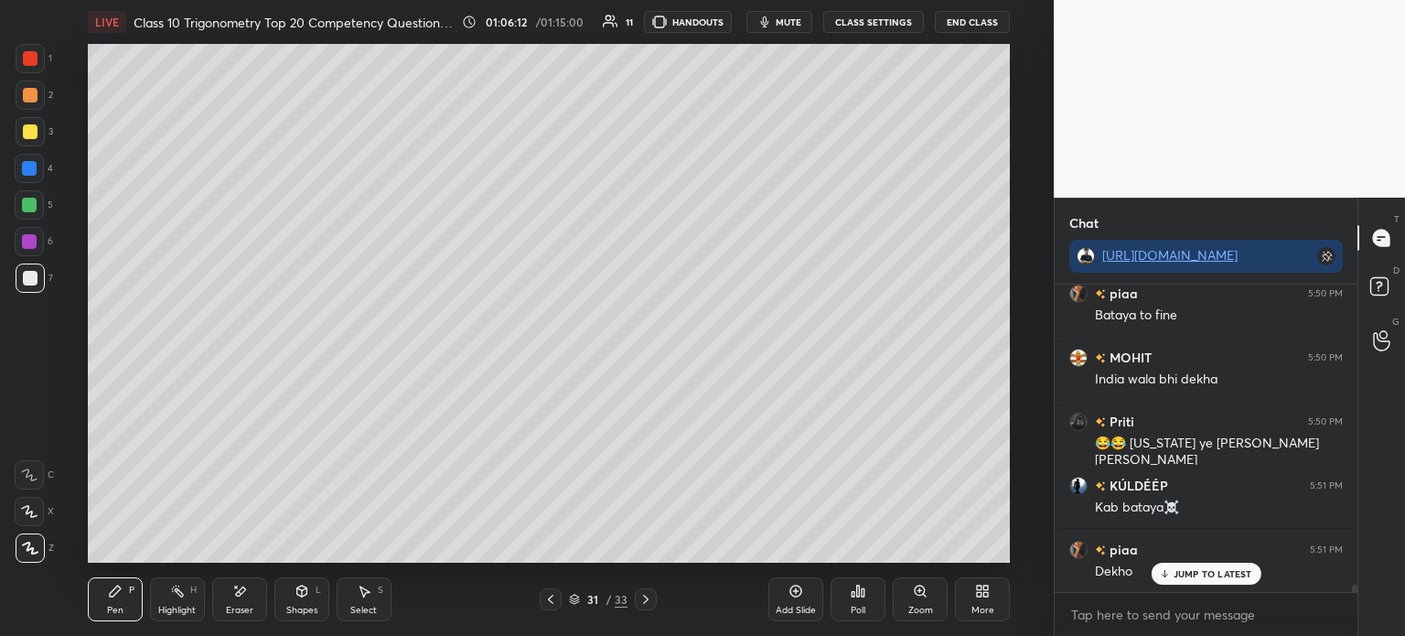
click at [790, 606] on div "Add Slide" at bounding box center [796, 610] width 40 height 9
click at [545, 595] on icon at bounding box center [550, 599] width 15 height 15
click at [640, 599] on icon at bounding box center [646, 599] width 15 height 15
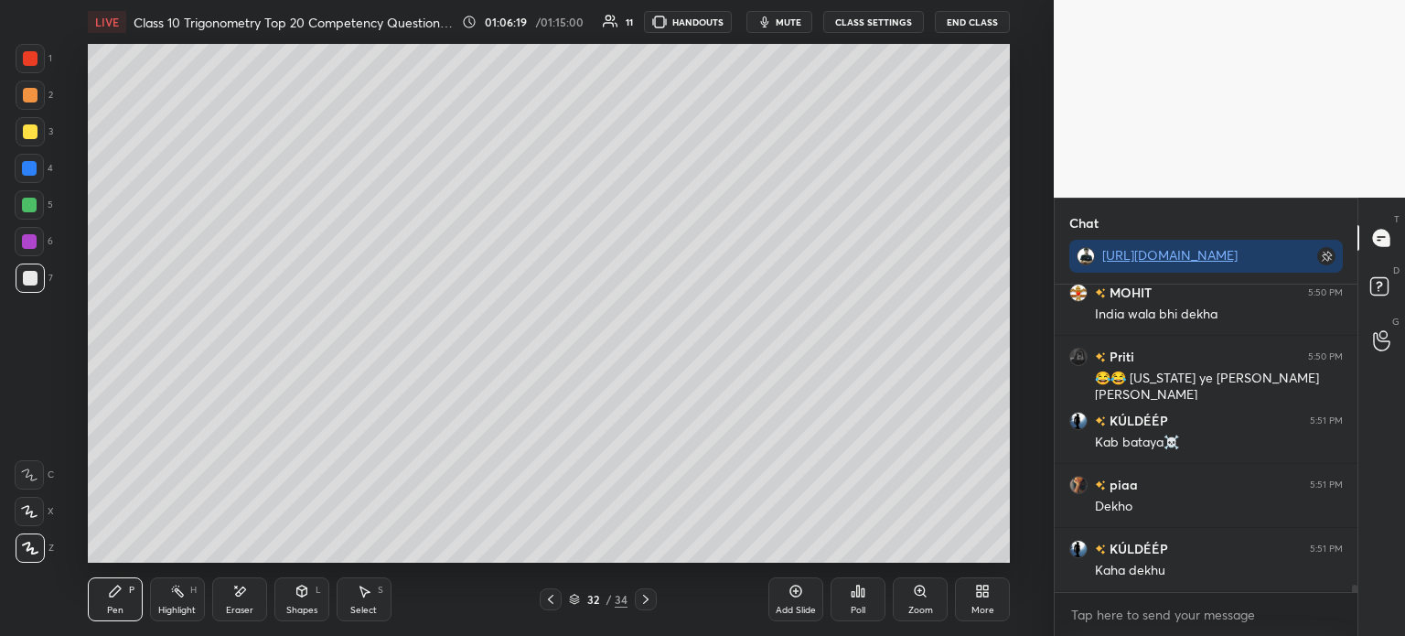
click at [541, 593] on div at bounding box center [551, 599] width 22 height 22
click at [640, 599] on icon at bounding box center [646, 599] width 15 height 15
click at [545, 599] on icon at bounding box center [550, 599] width 15 height 15
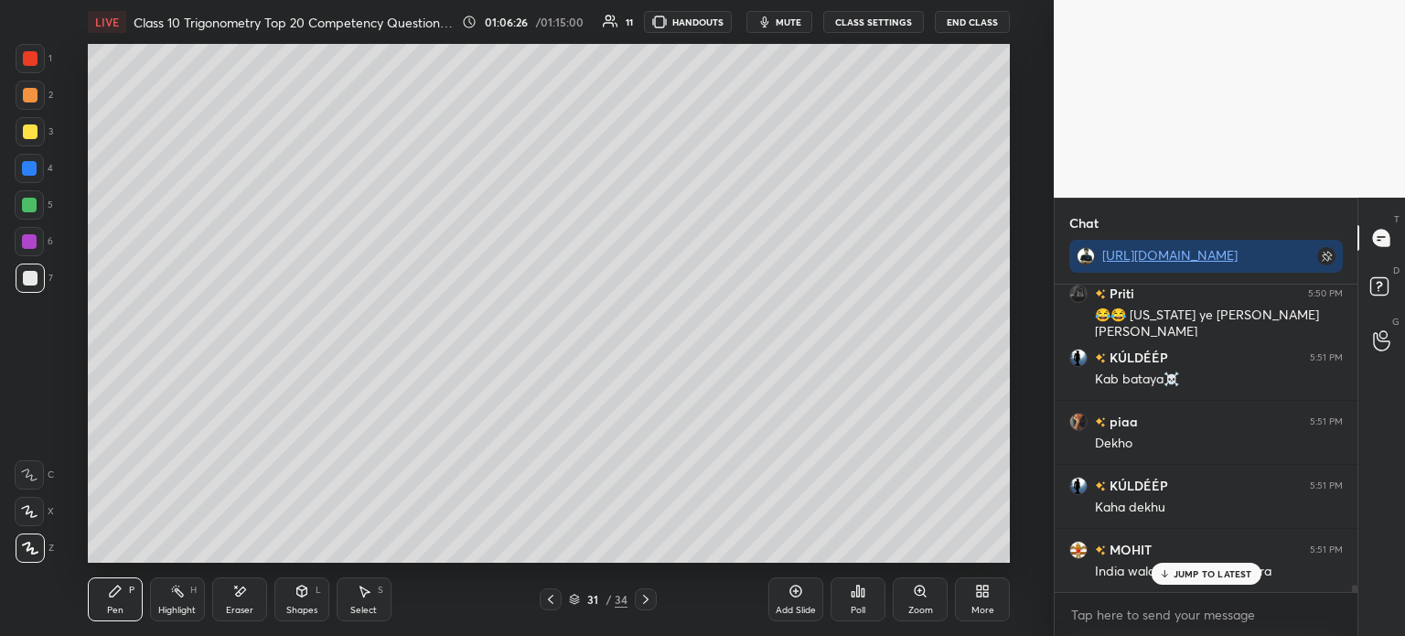
click at [646, 603] on icon at bounding box center [646, 599] width 15 height 15
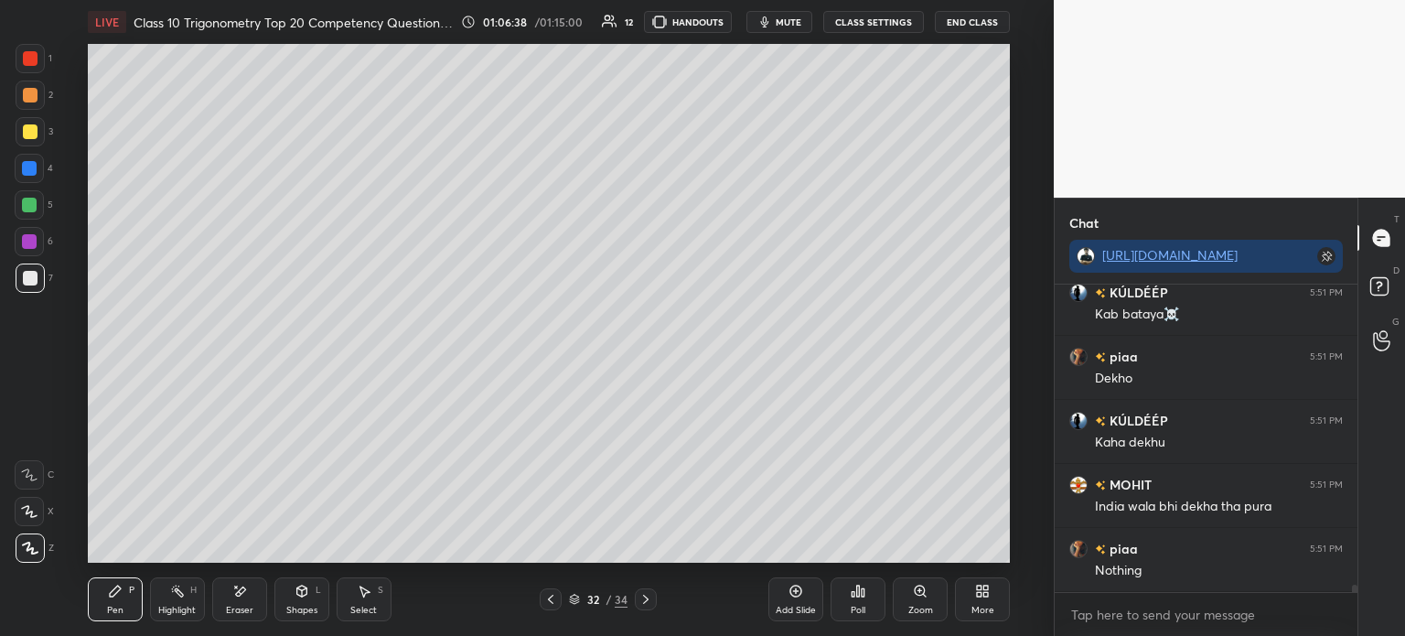
click at [553, 595] on icon at bounding box center [550, 599] width 15 height 15
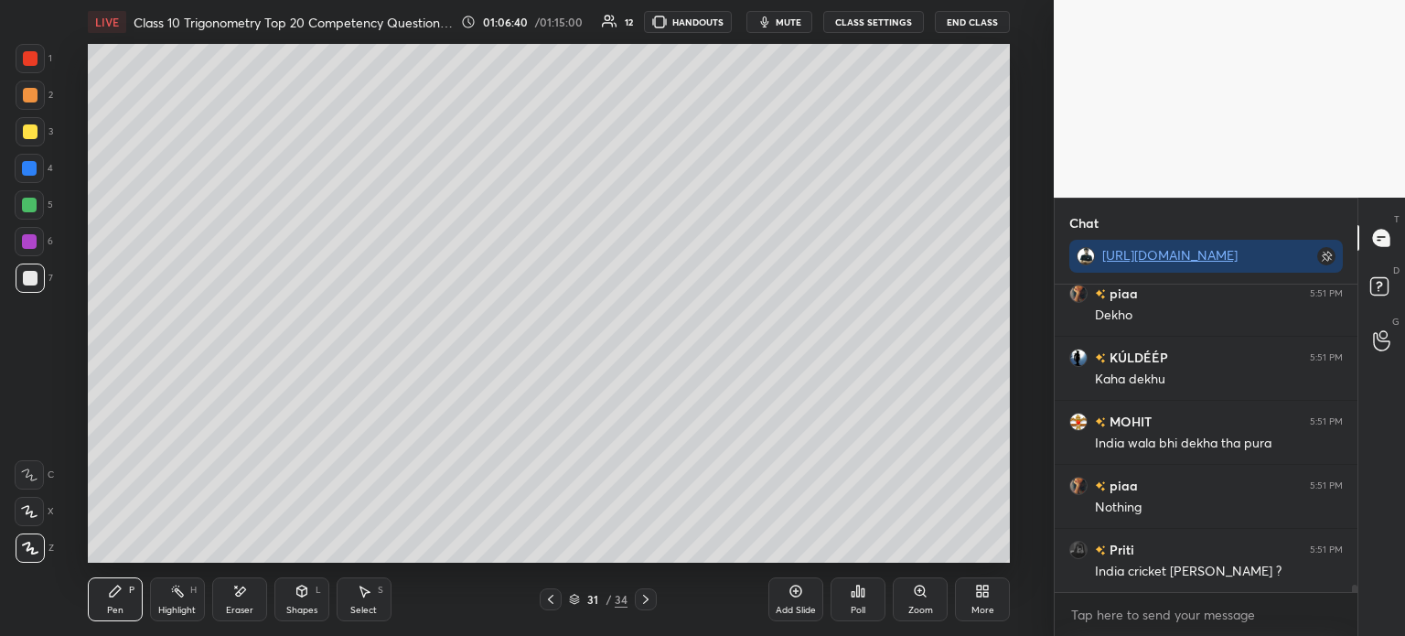
scroll to position [13401, 0]
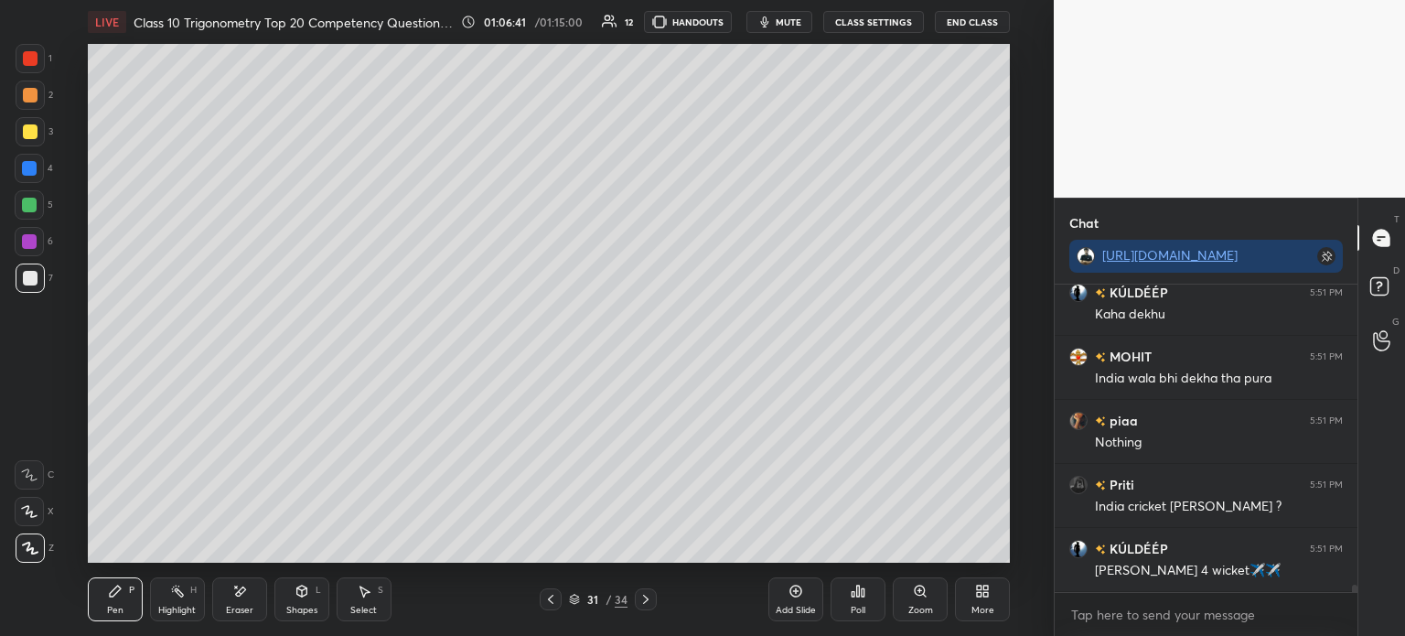
click at [642, 586] on div "Pen P Highlight H Eraser Shapes L Select S 31 / 34 Add Slide Poll Zoom More" at bounding box center [549, 599] width 922 height 73
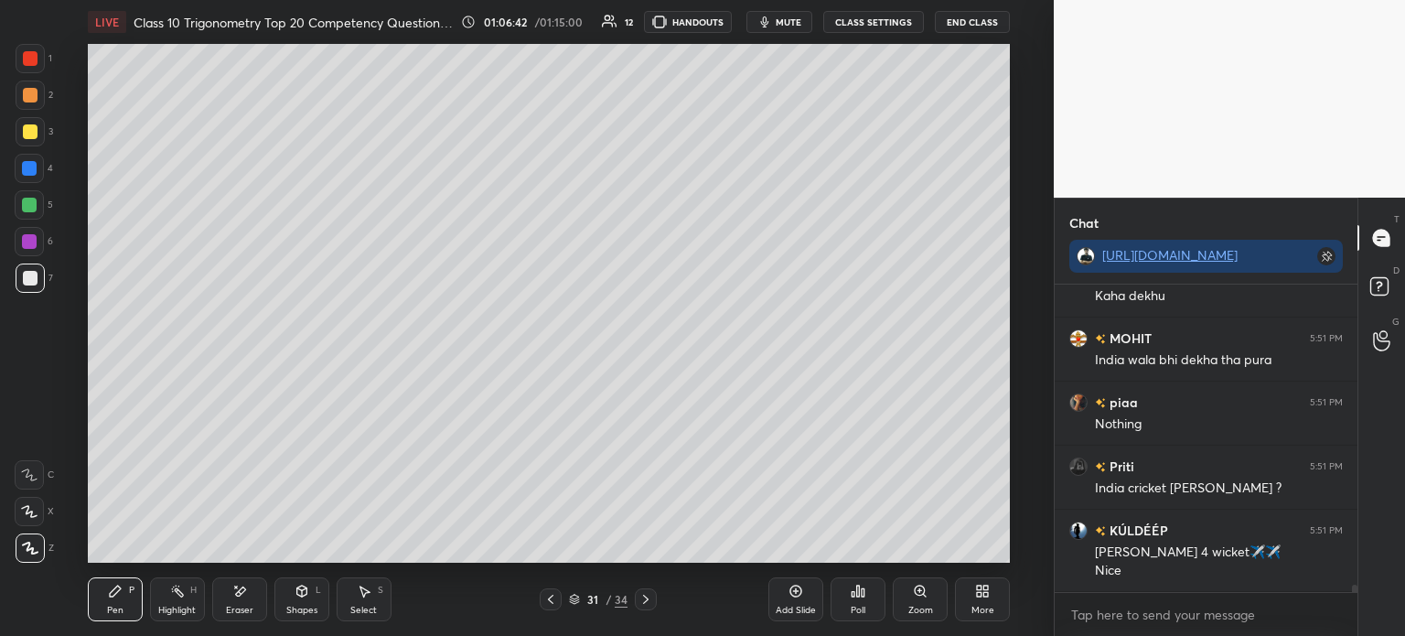
click at [637, 595] on div at bounding box center [646, 599] width 22 height 22
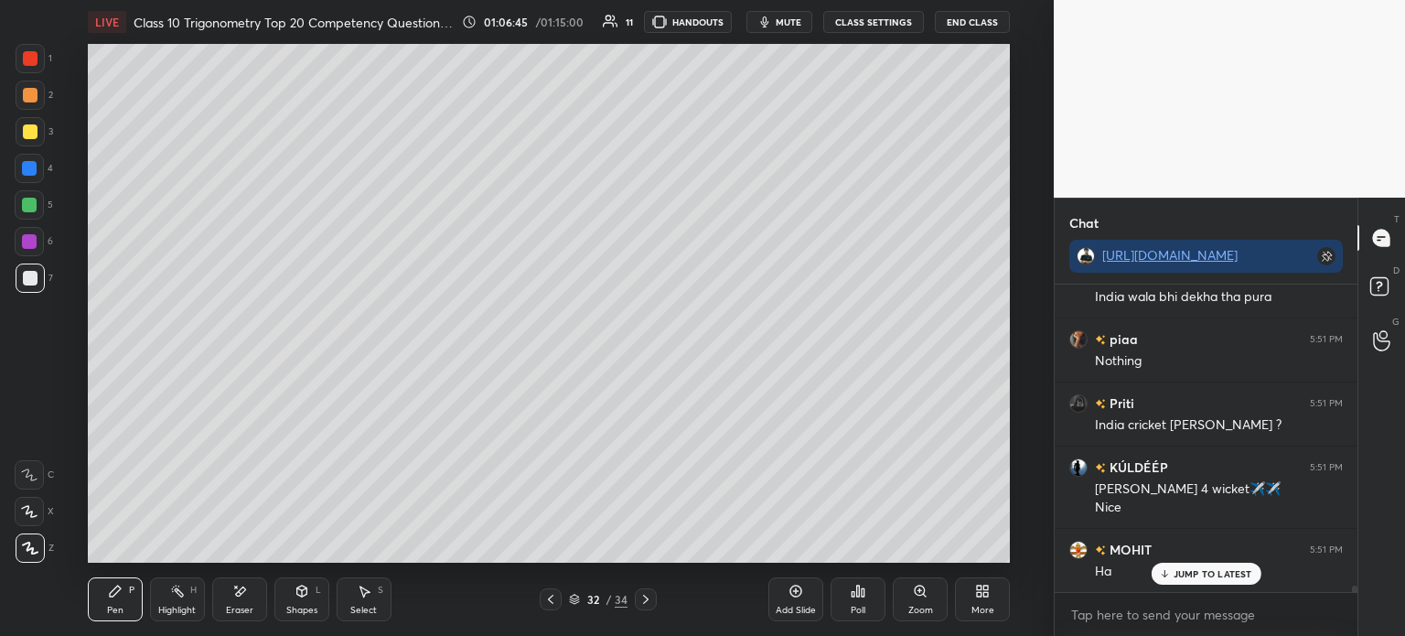
click at [547, 600] on icon at bounding box center [550, 599] width 15 height 15
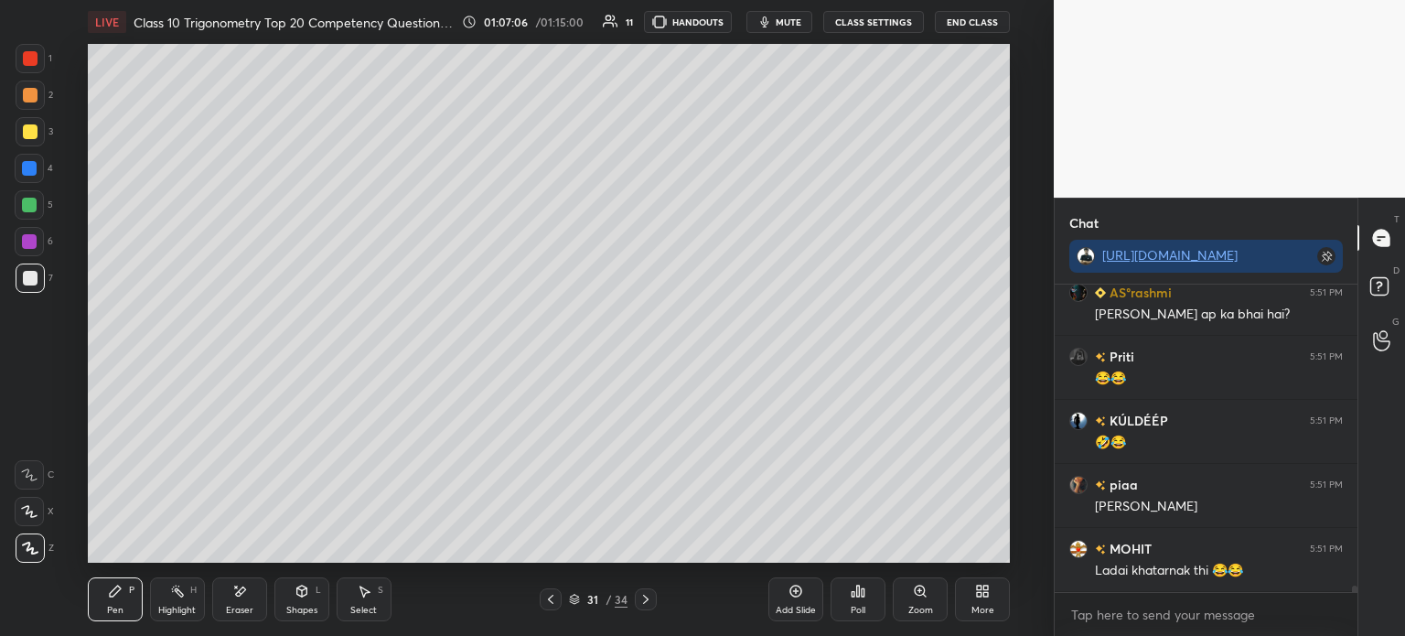
scroll to position [13866, 0]
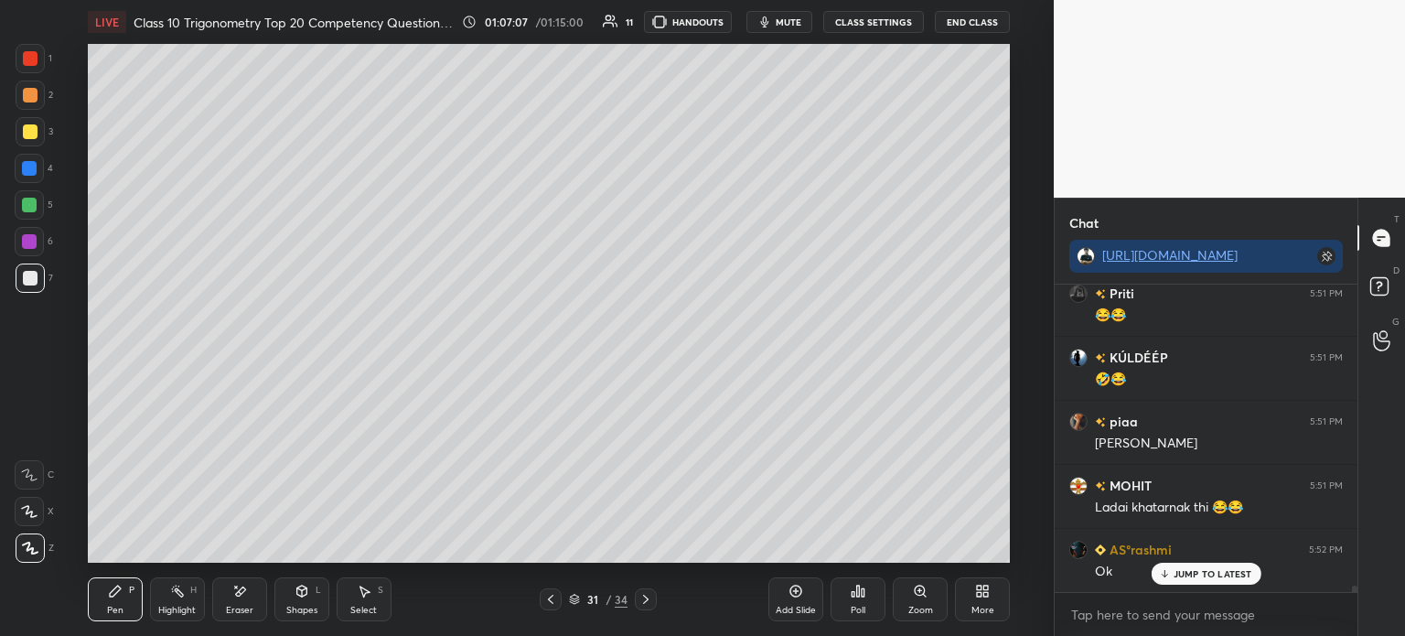
click at [648, 601] on icon at bounding box center [646, 599] width 15 height 15
click at [541, 610] on div at bounding box center [551, 599] width 22 height 22
click at [640, 599] on icon at bounding box center [646, 599] width 15 height 15
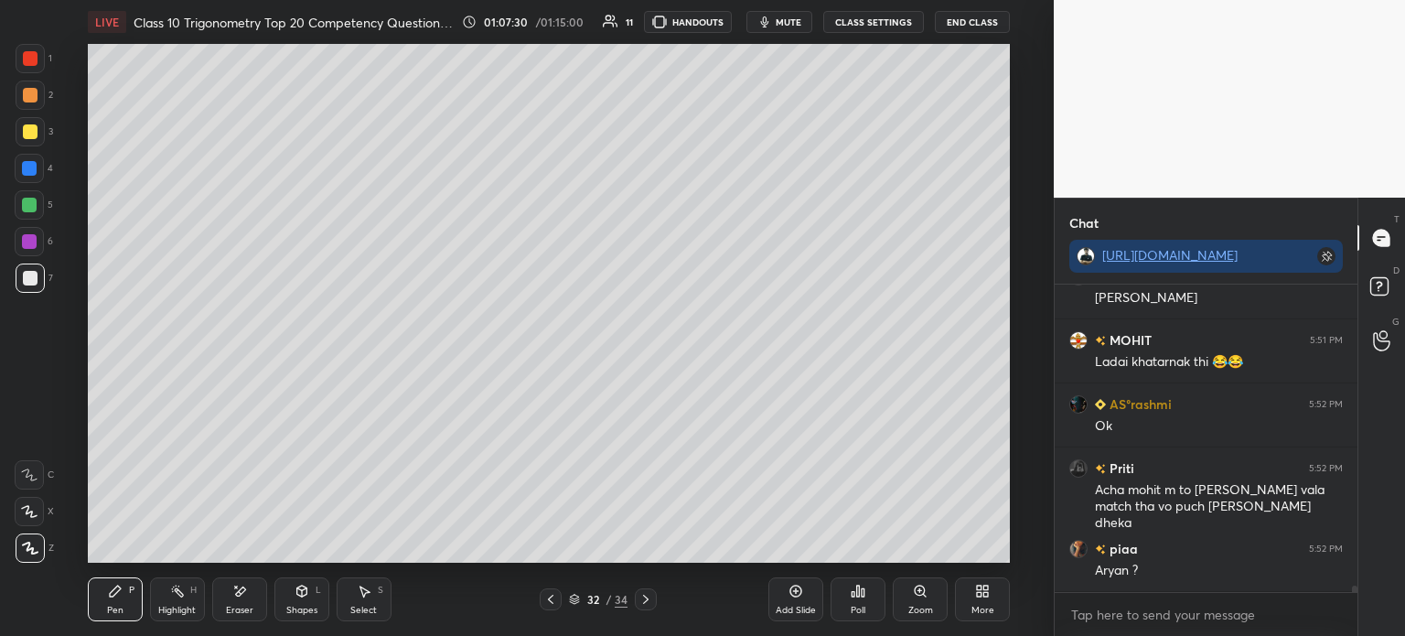
scroll to position [14075, 0]
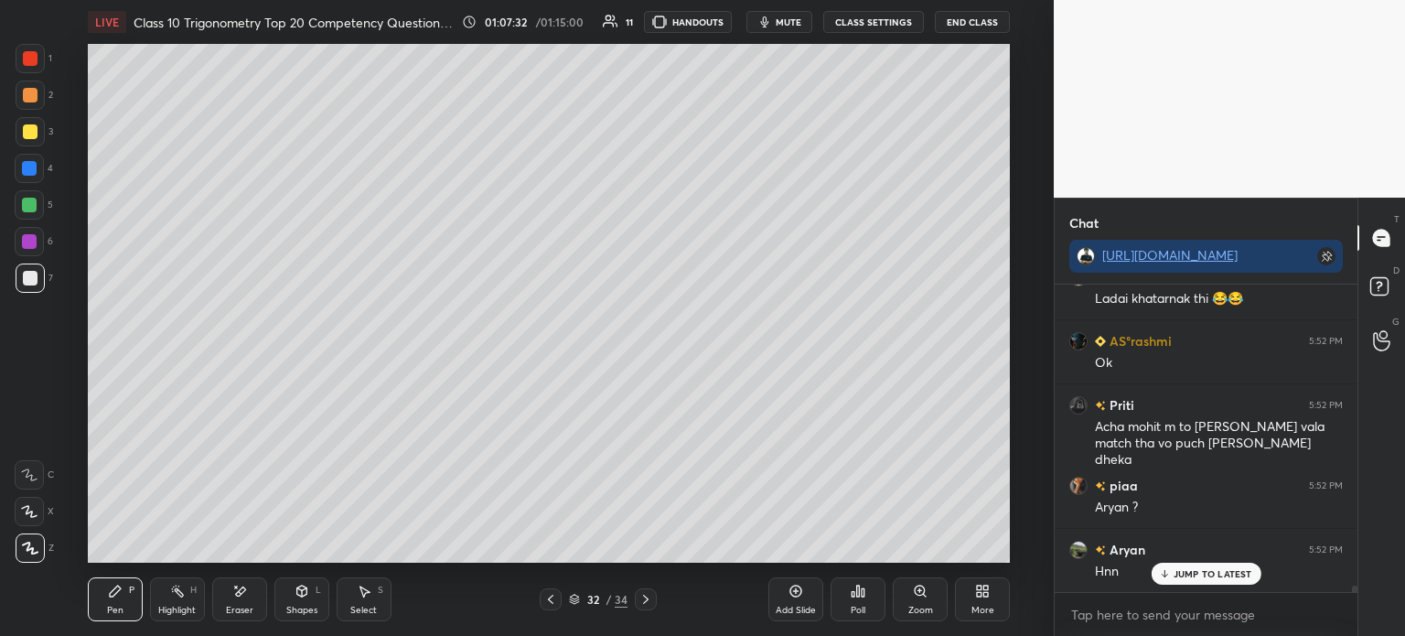
click at [551, 593] on icon at bounding box center [550, 599] width 15 height 15
click at [551, 595] on icon at bounding box center [550, 599] width 15 height 15
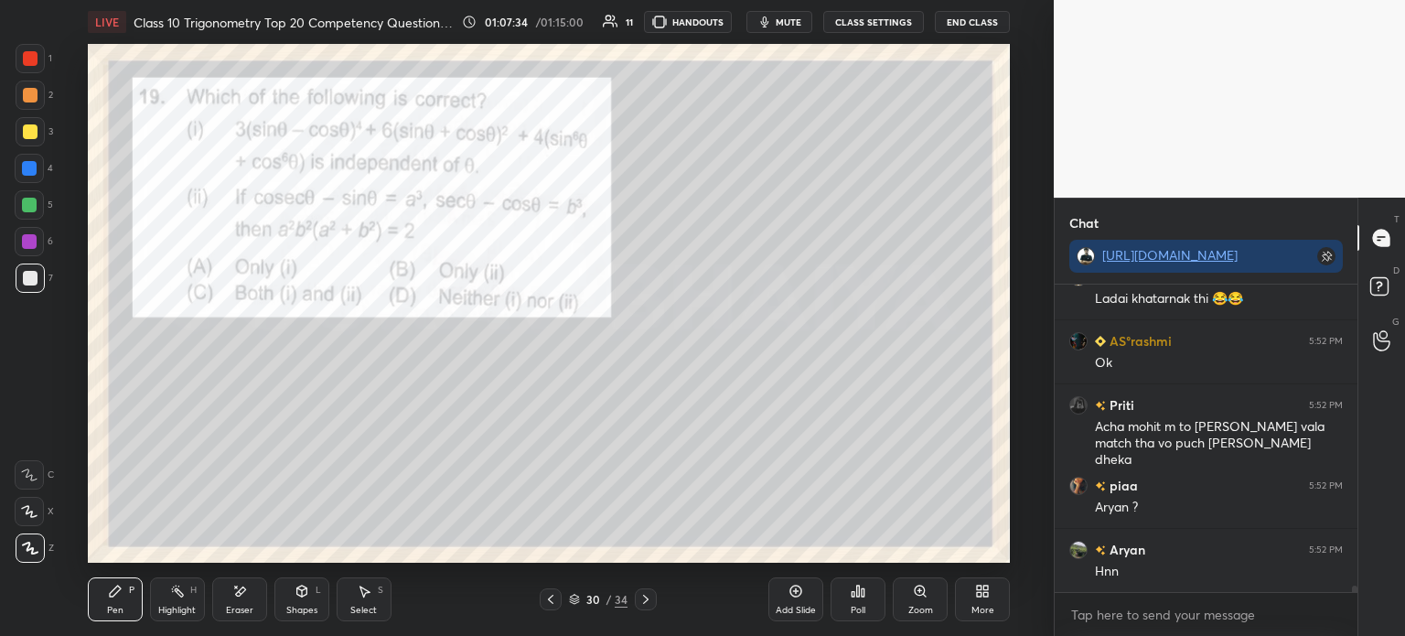
scroll to position [14140, 0]
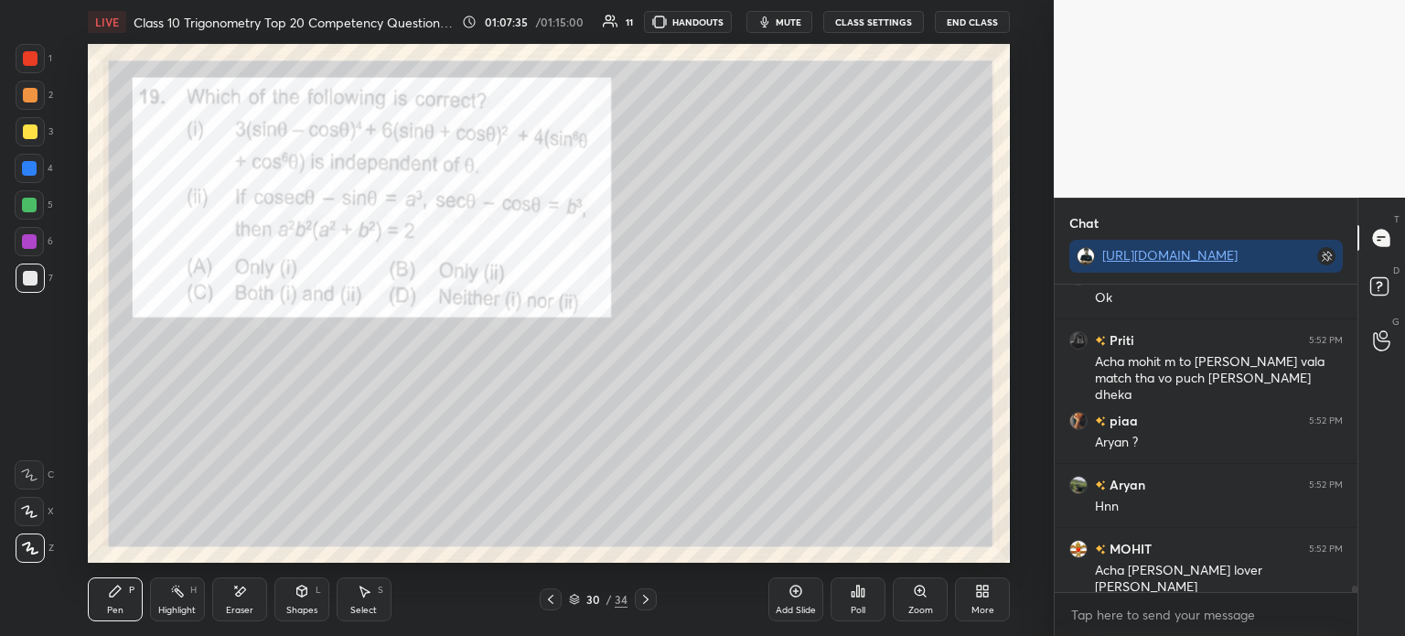
click at [32, 54] on div at bounding box center [30, 58] width 15 height 15
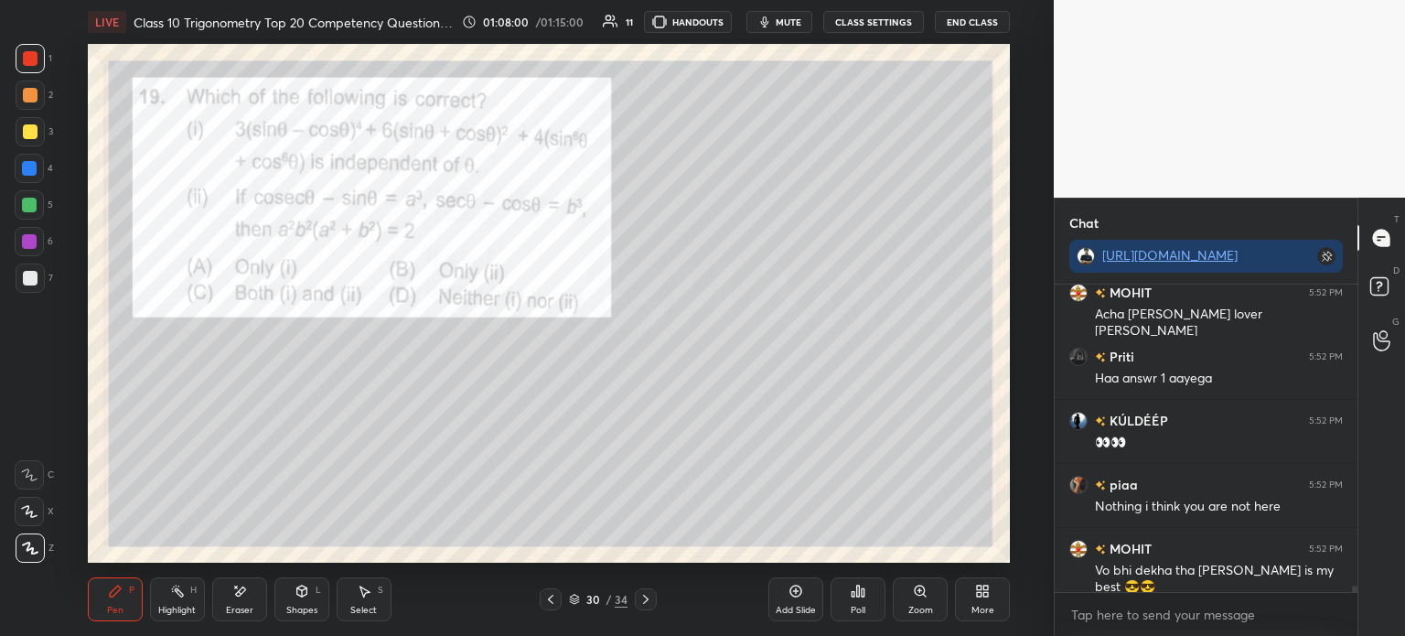
scroll to position [14459, 0]
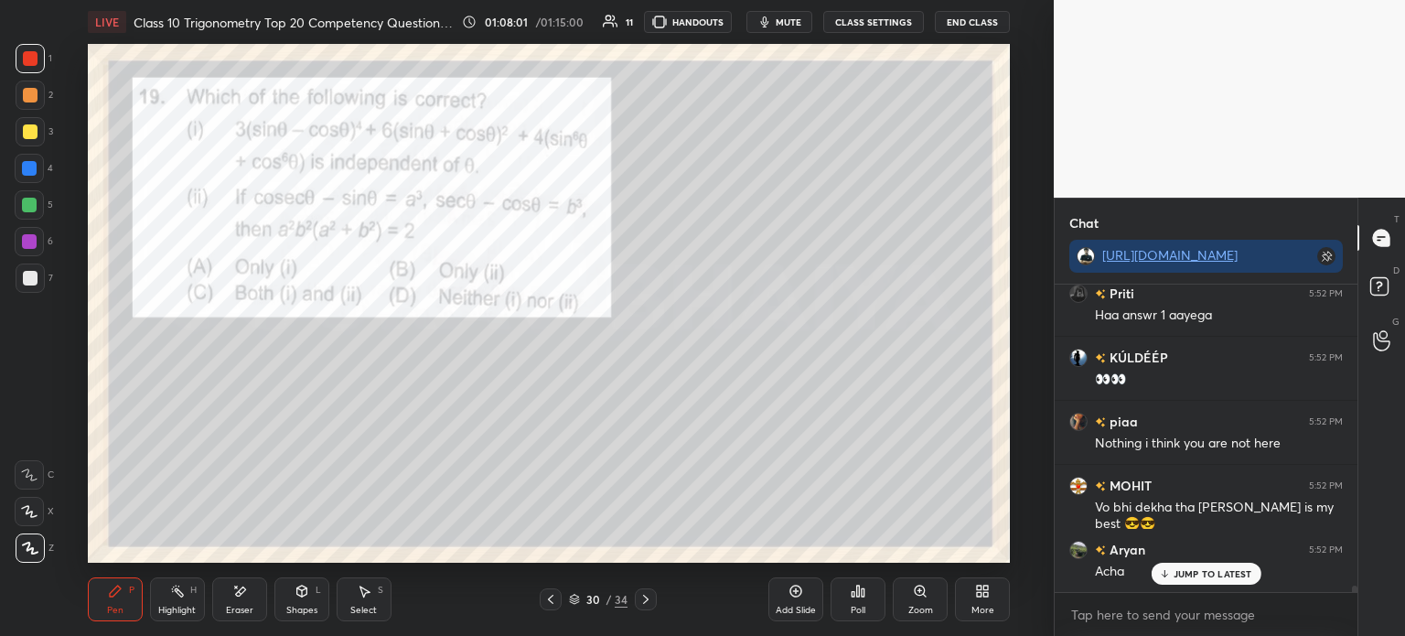
click at [553, 604] on icon at bounding box center [550, 599] width 15 height 15
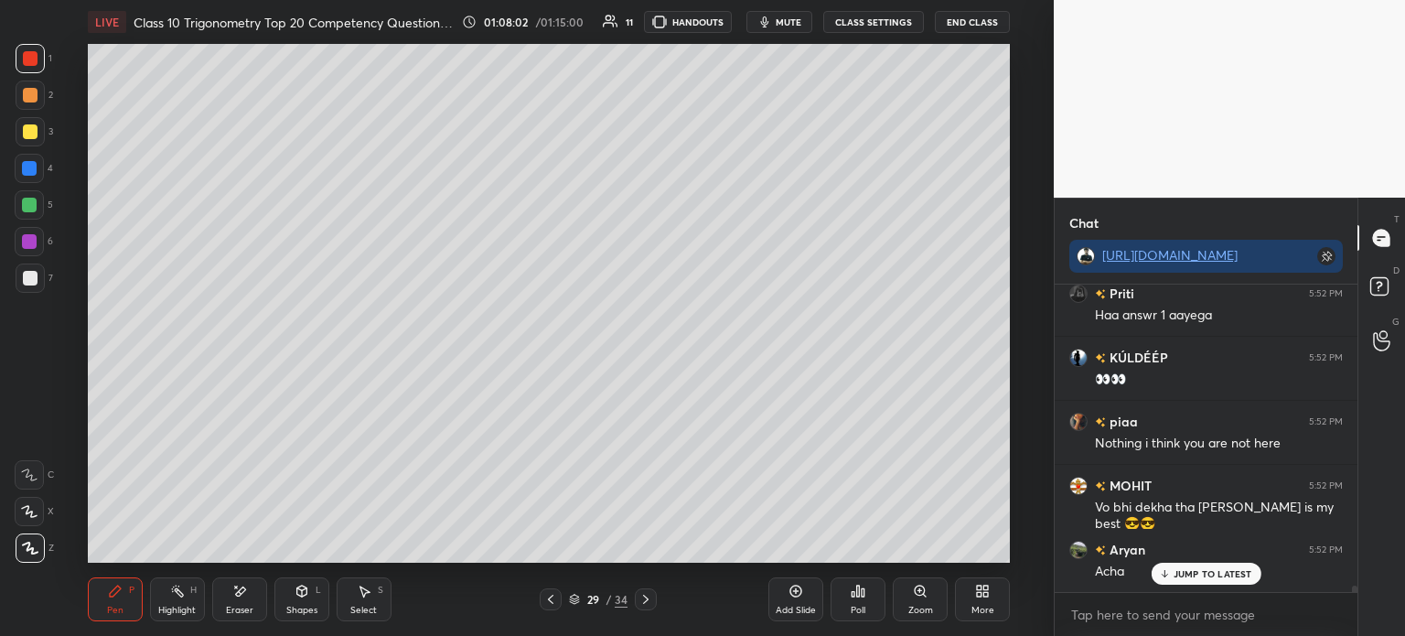
click at [549, 607] on icon at bounding box center [550, 599] width 15 height 15
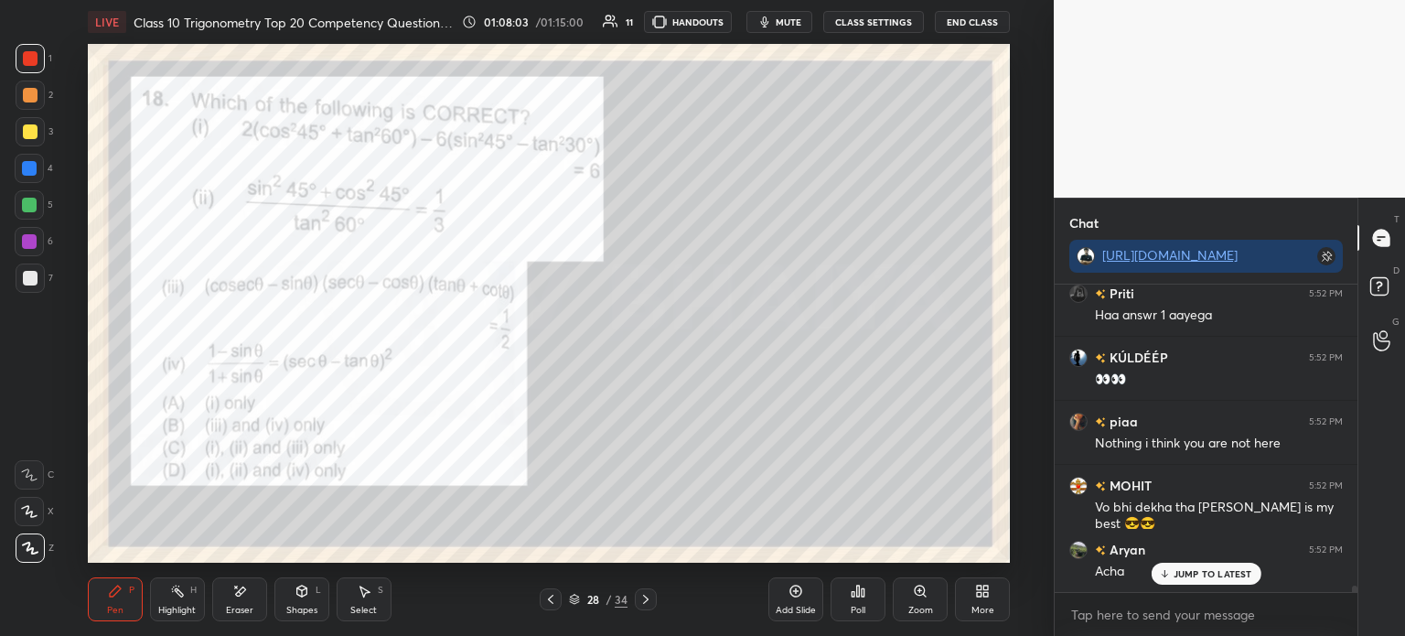
click at [553, 607] on icon at bounding box center [550, 599] width 15 height 15
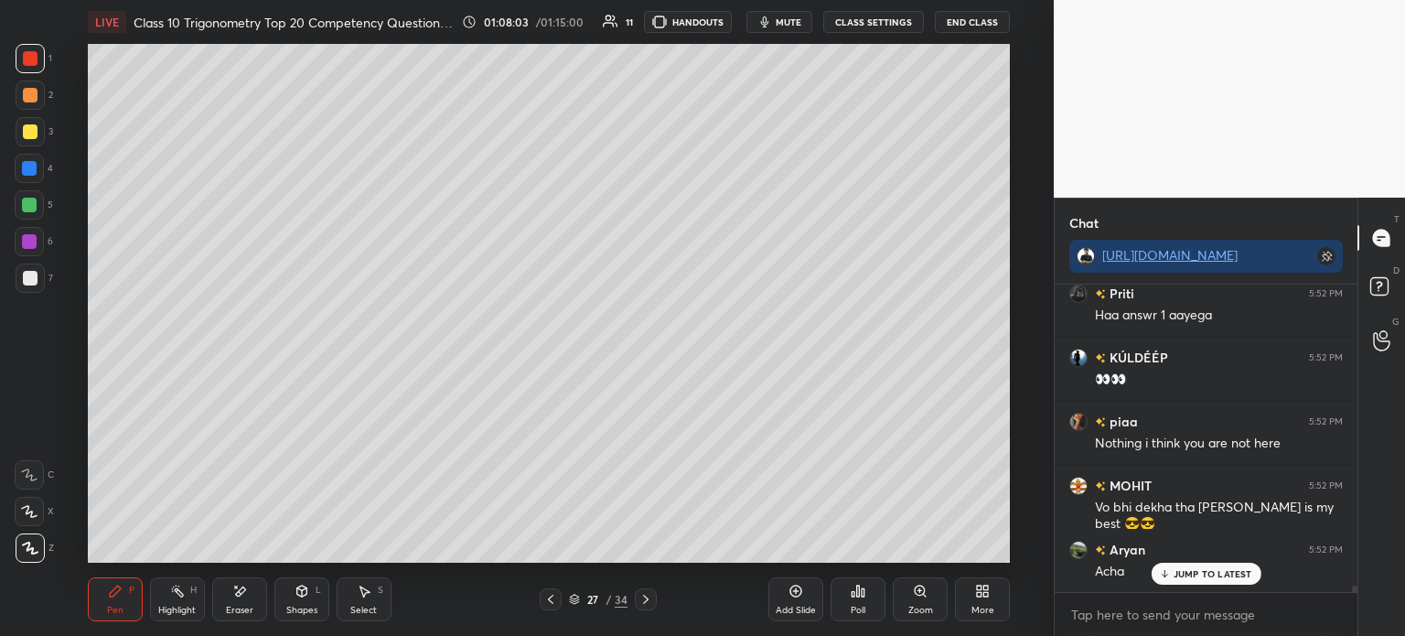
click at [553, 609] on div at bounding box center [551, 599] width 22 height 22
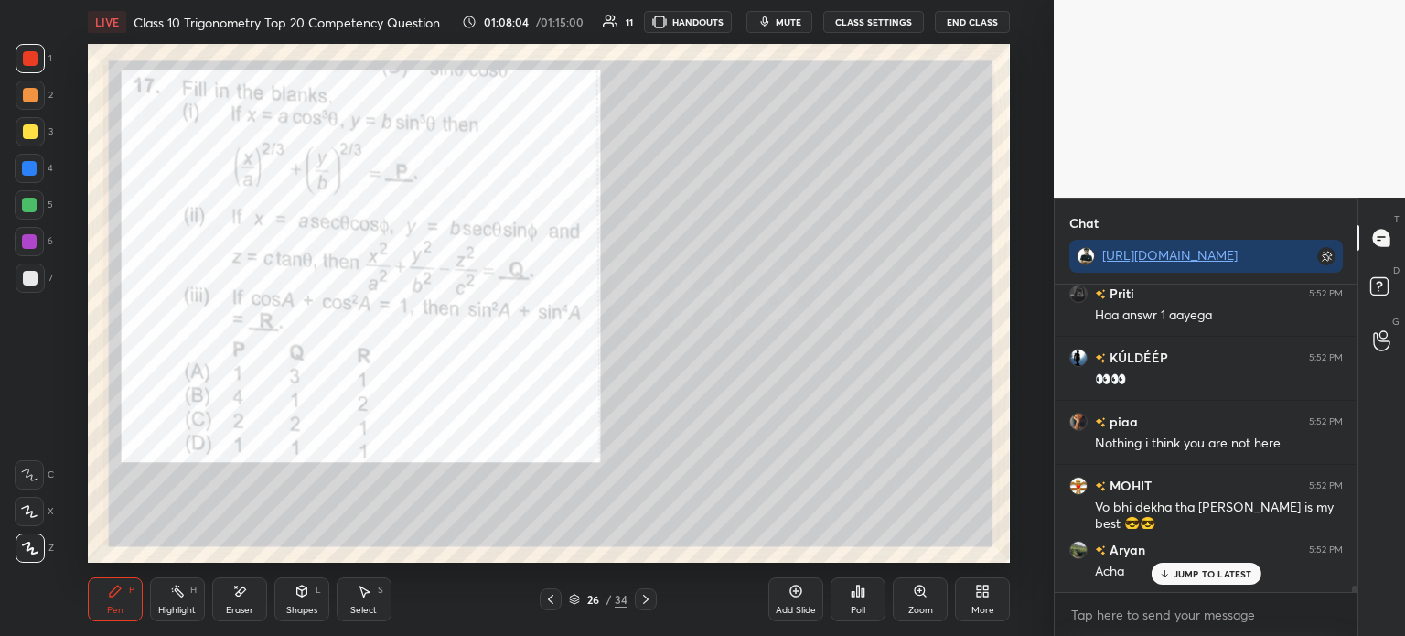
click at [553, 603] on icon at bounding box center [550, 599] width 15 height 15
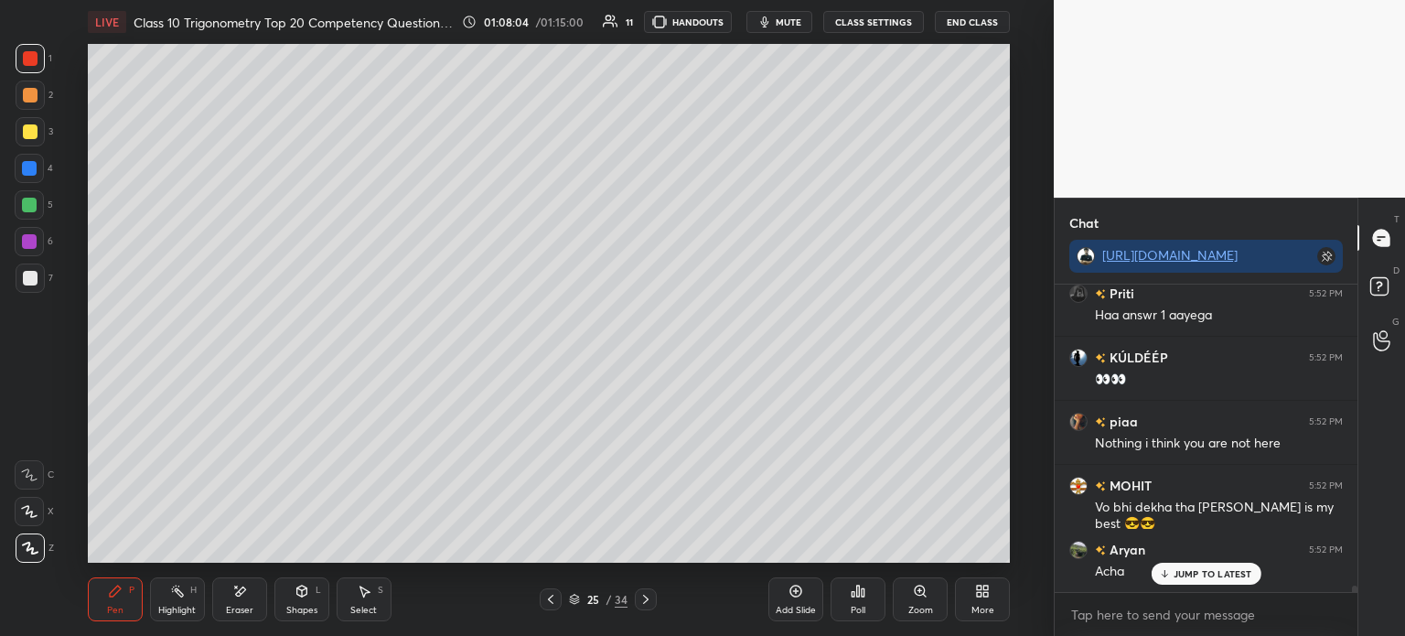
click at [553, 603] on icon at bounding box center [550, 599] width 5 height 9
click at [551, 602] on icon at bounding box center [550, 599] width 5 height 9
click at [553, 603] on icon at bounding box center [550, 599] width 15 height 15
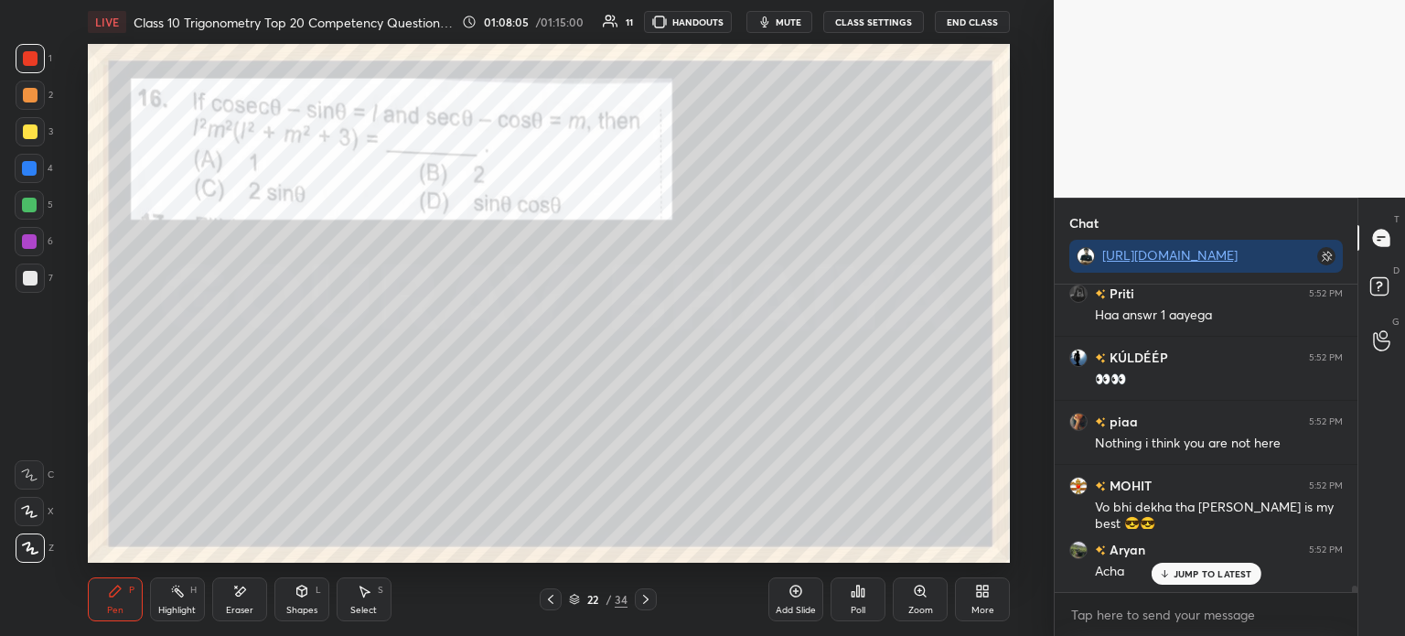
click at [553, 603] on icon at bounding box center [550, 599] width 15 height 15
click at [553, 599] on icon at bounding box center [550, 599] width 15 height 15
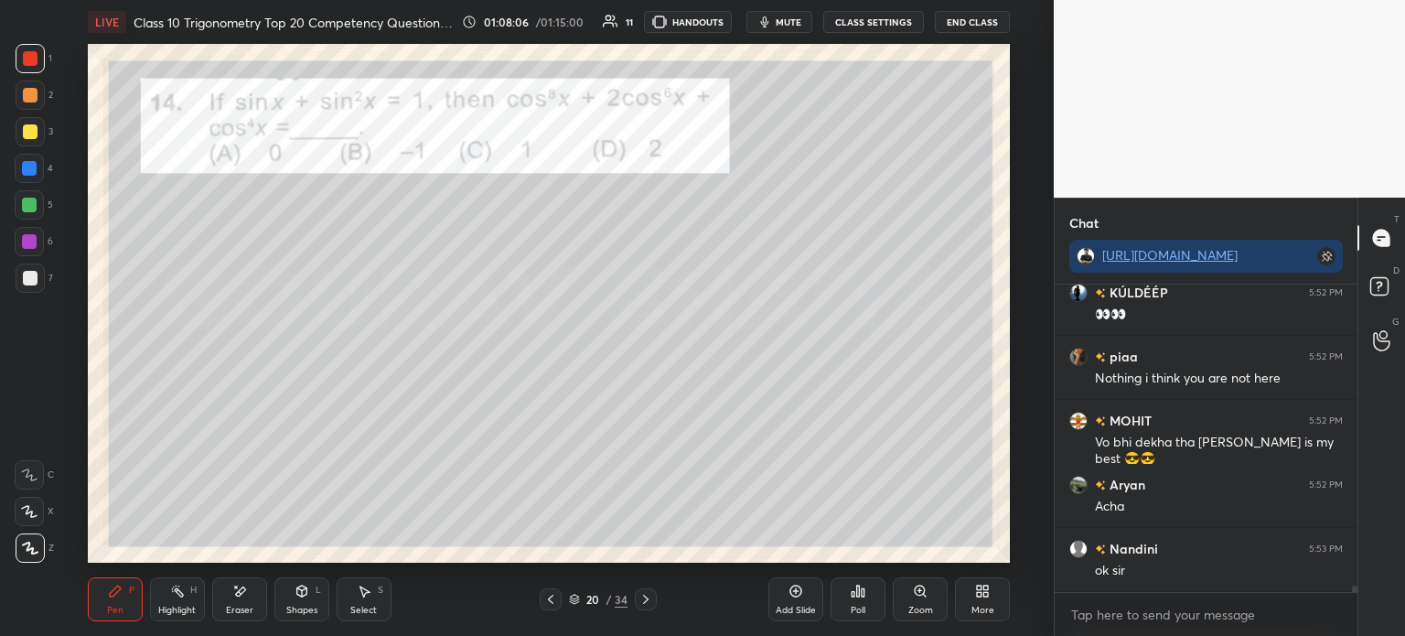
click at [549, 600] on icon at bounding box center [550, 599] width 15 height 15
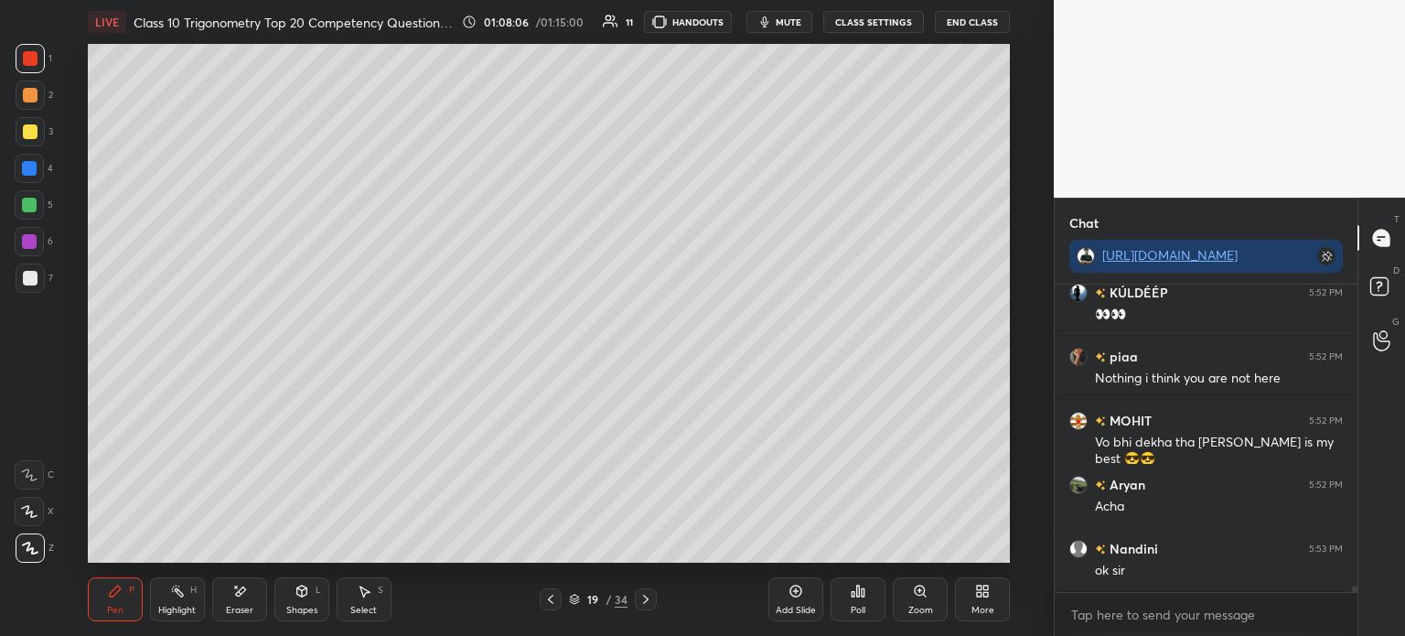
scroll to position [14587, 0]
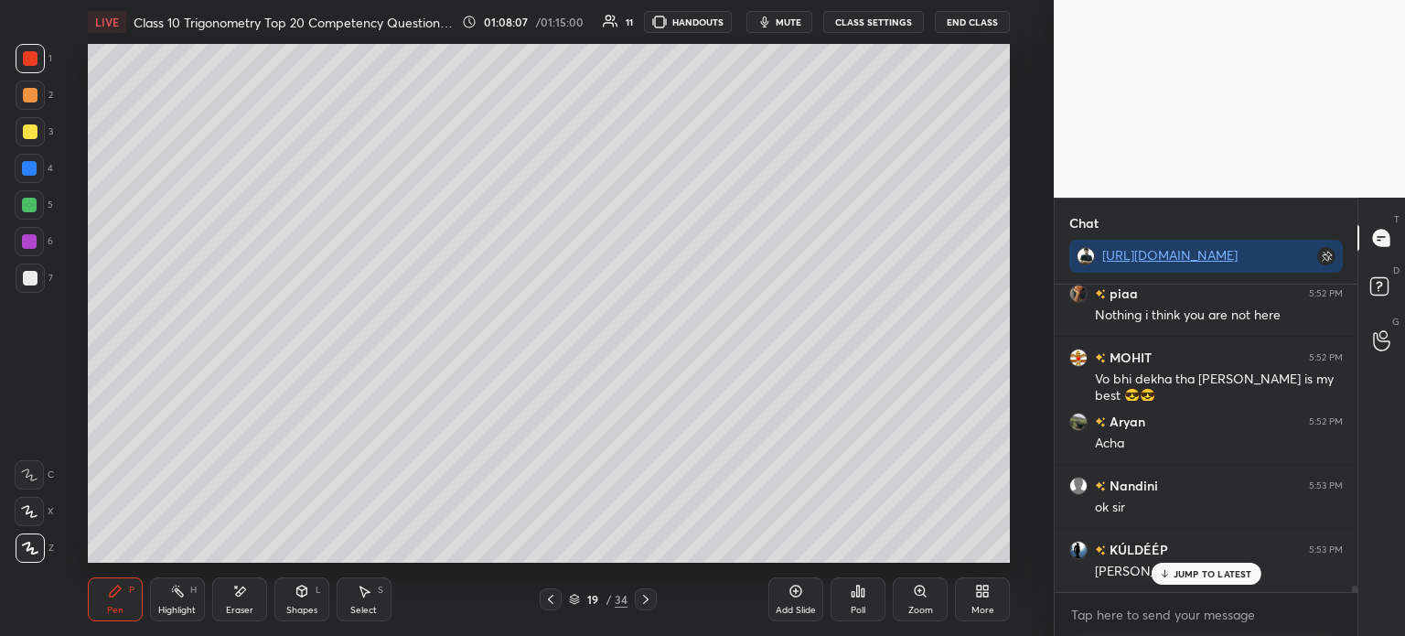
click at [650, 605] on icon at bounding box center [646, 599] width 15 height 15
click at [648, 602] on icon at bounding box center [646, 599] width 15 height 15
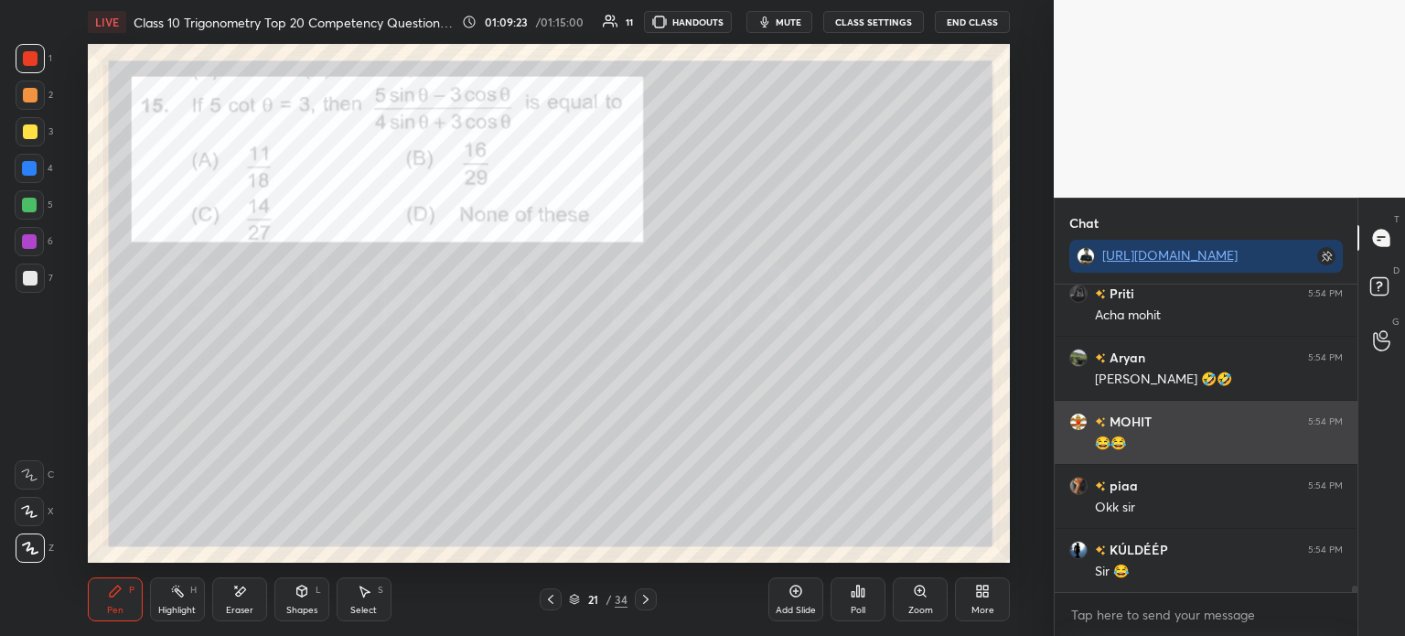
scroll to position [15503, 0]
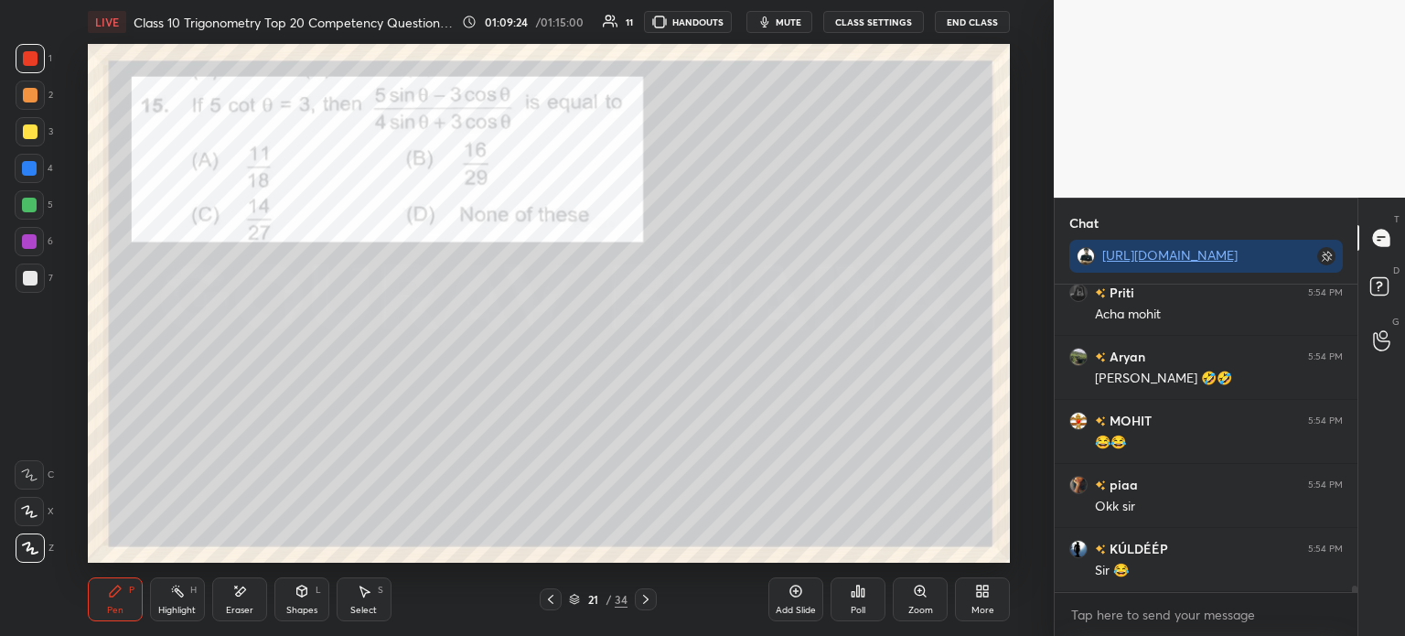
click at [860, 597] on icon at bounding box center [858, 591] width 15 height 15
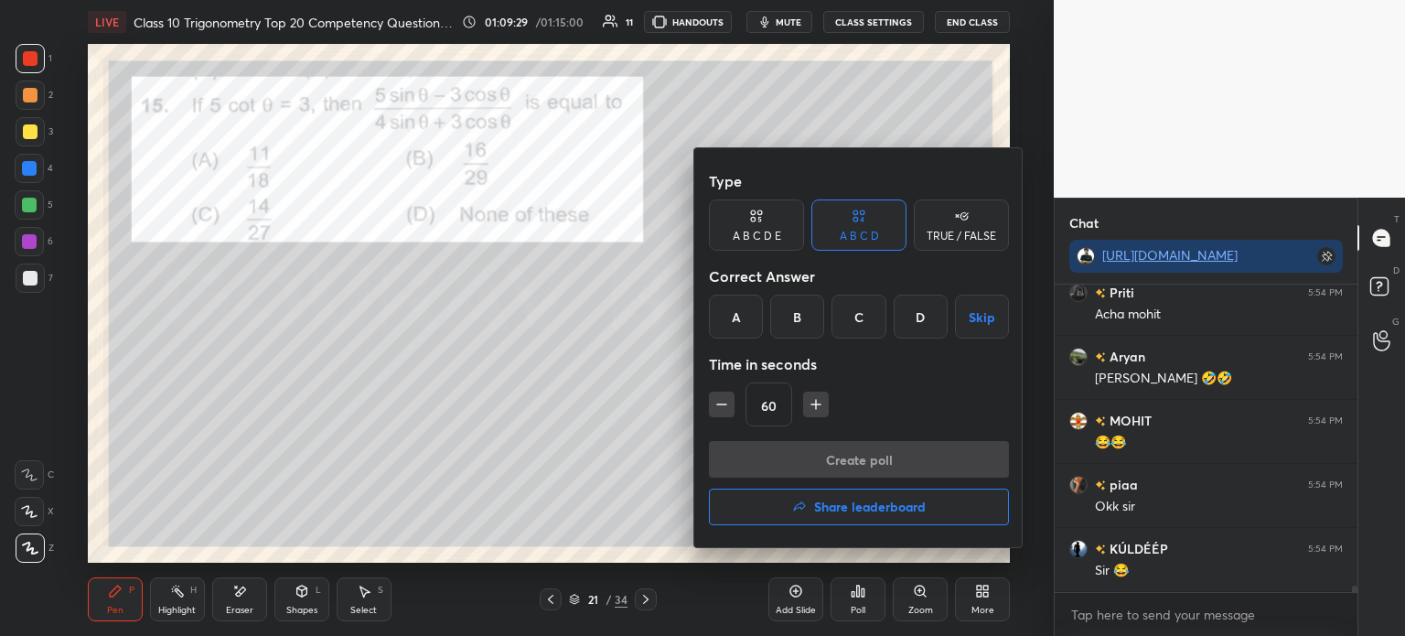
scroll to position [15567, 0]
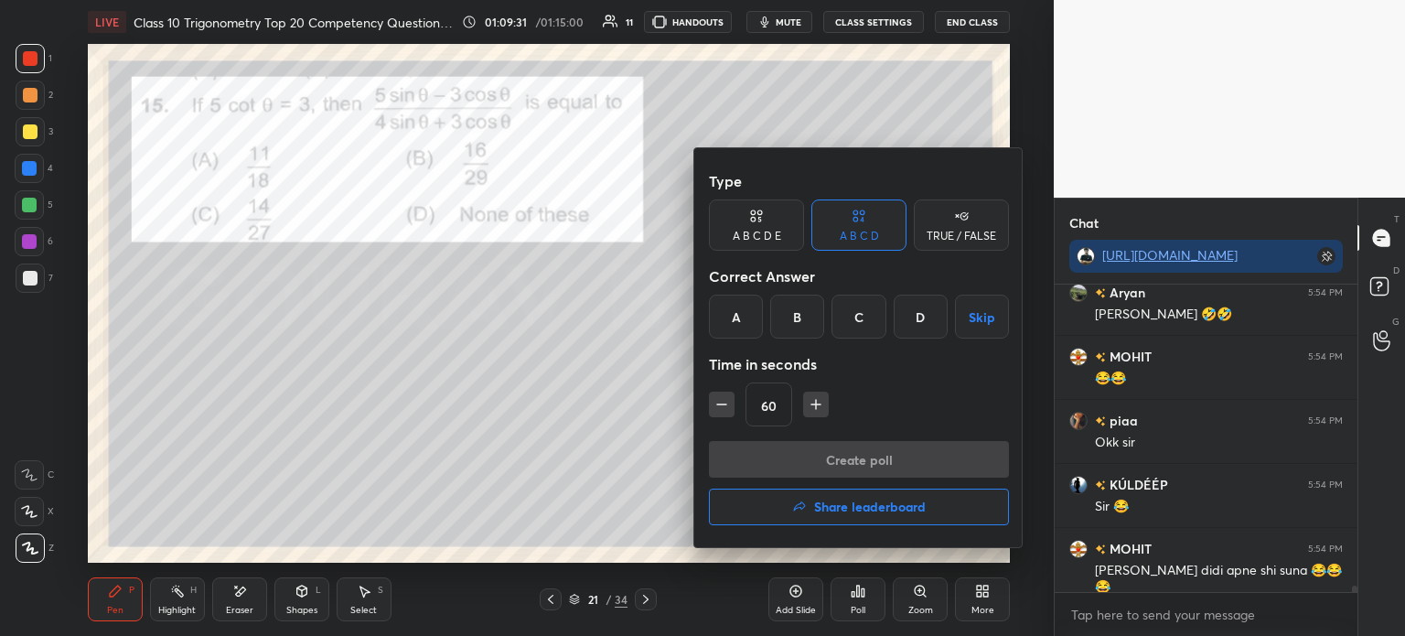
click at [809, 313] on div "B" at bounding box center [797, 317] width 54 height 44
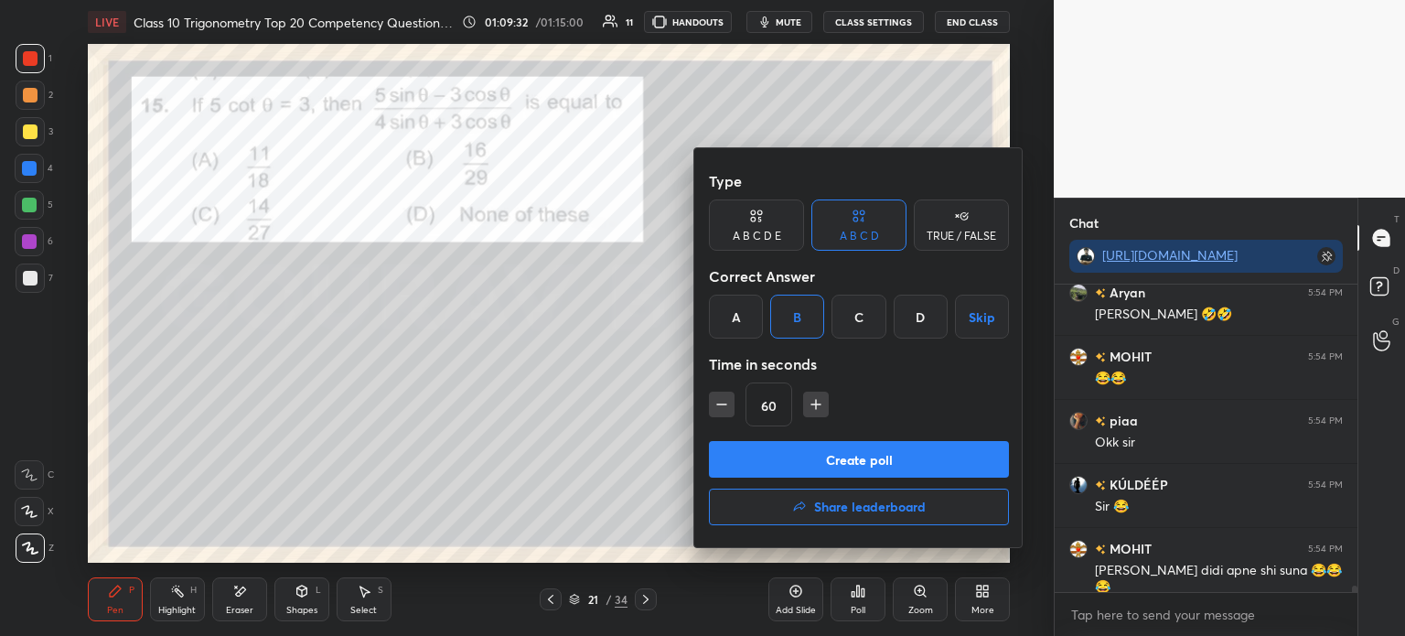
click at [799, 459] on button "Create poll" at bounding box center [859, 459] width 300 height 37
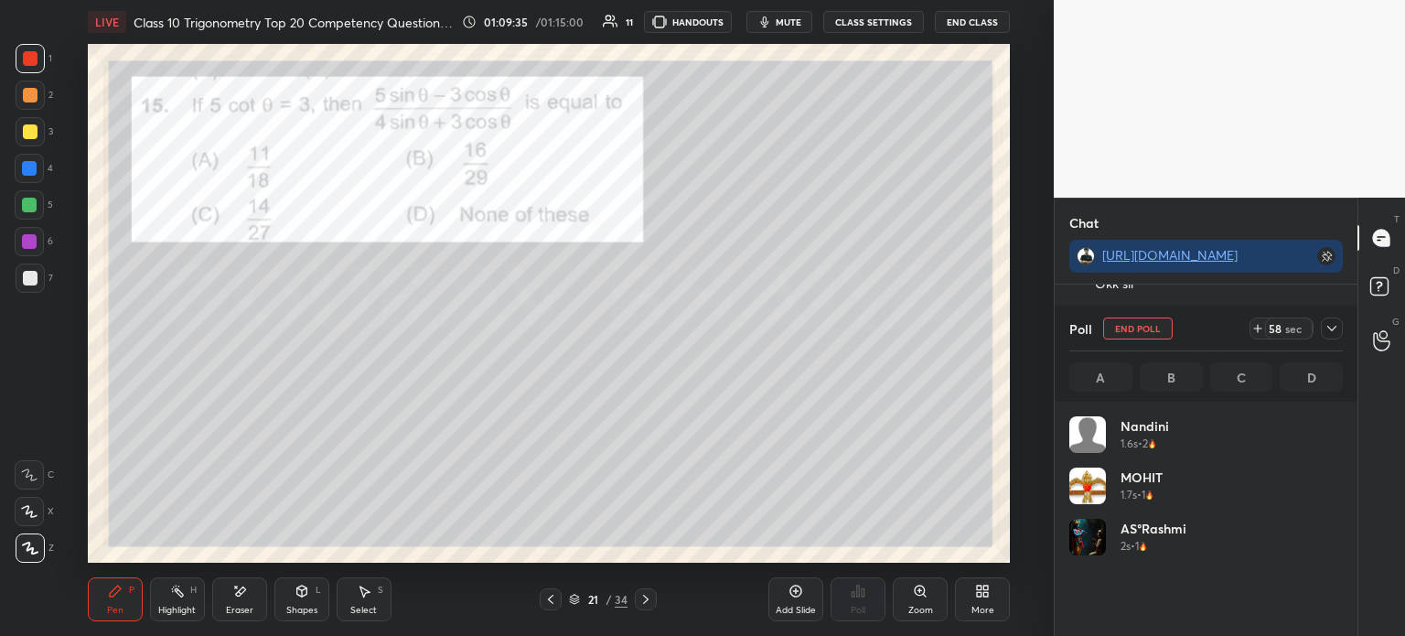
scroll to position [214, 268]
click at [1334, 336] on div at bounding box center [1332, 328] width 22 height 22
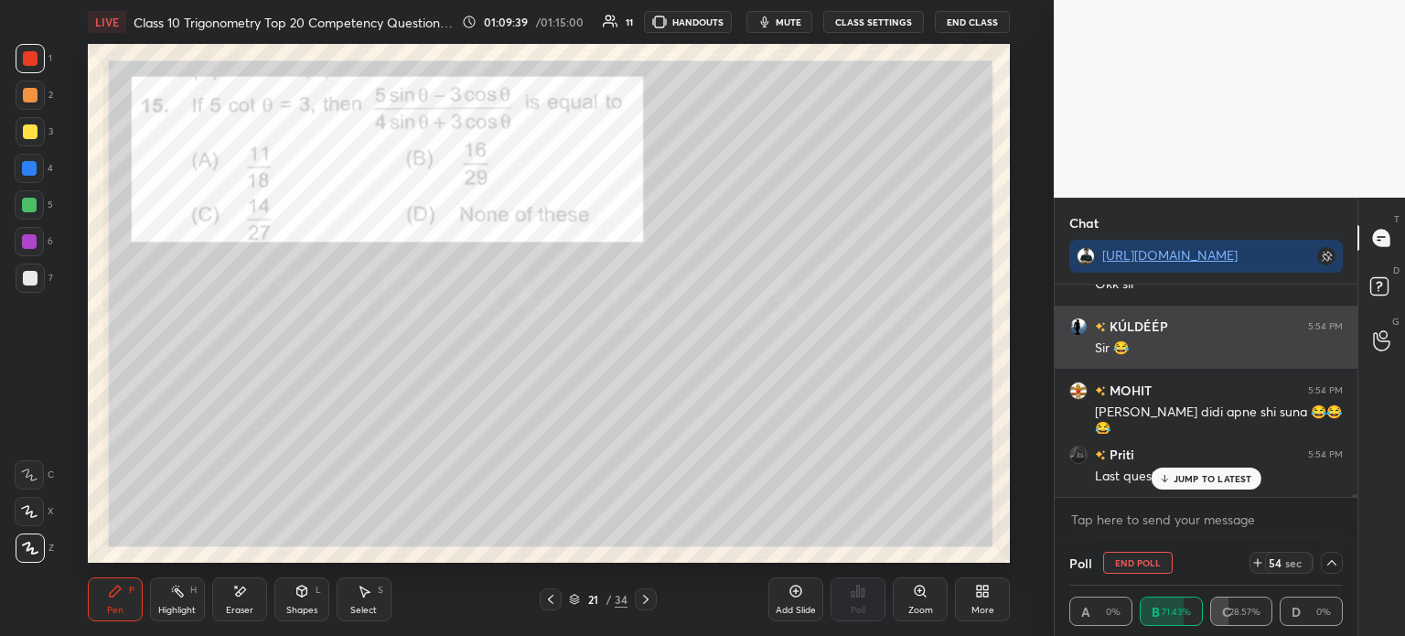
scroll to position [0, 0]
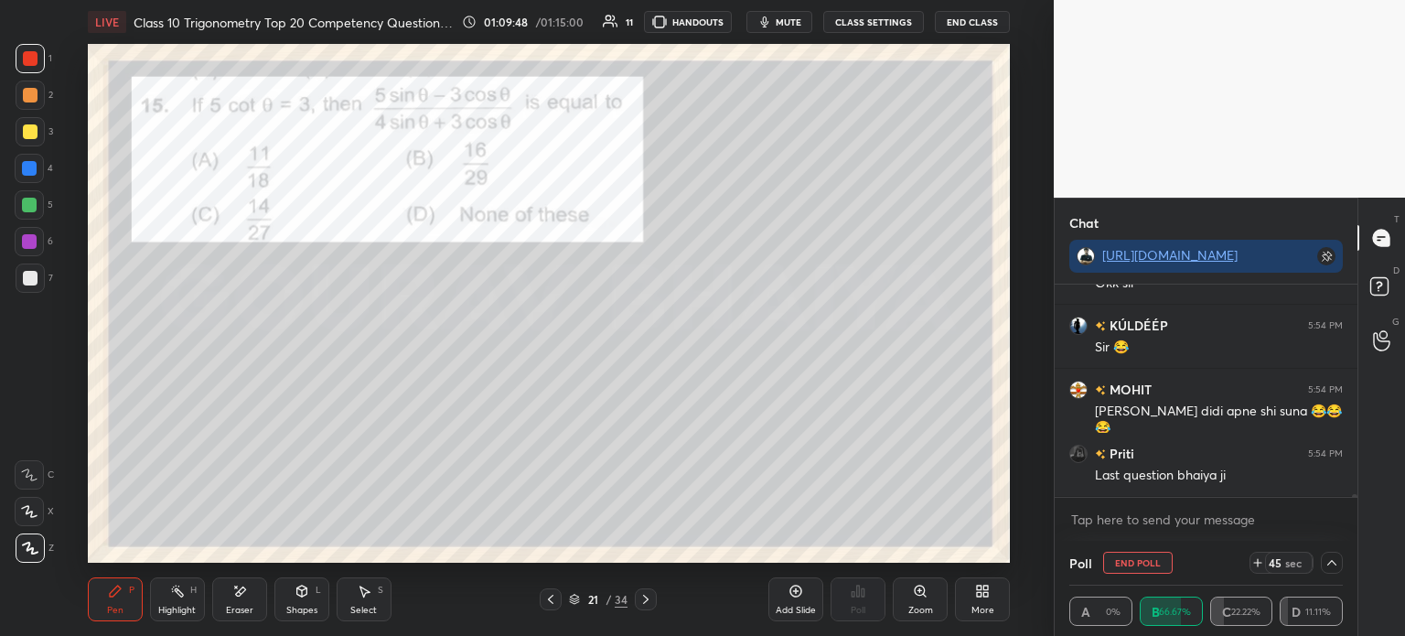
click at [40, 129] on div at bounding box center [30, 131] width 29 height 29
click at [1338, 564] on icon at bounding box center [1332, 562] width 15 height 15
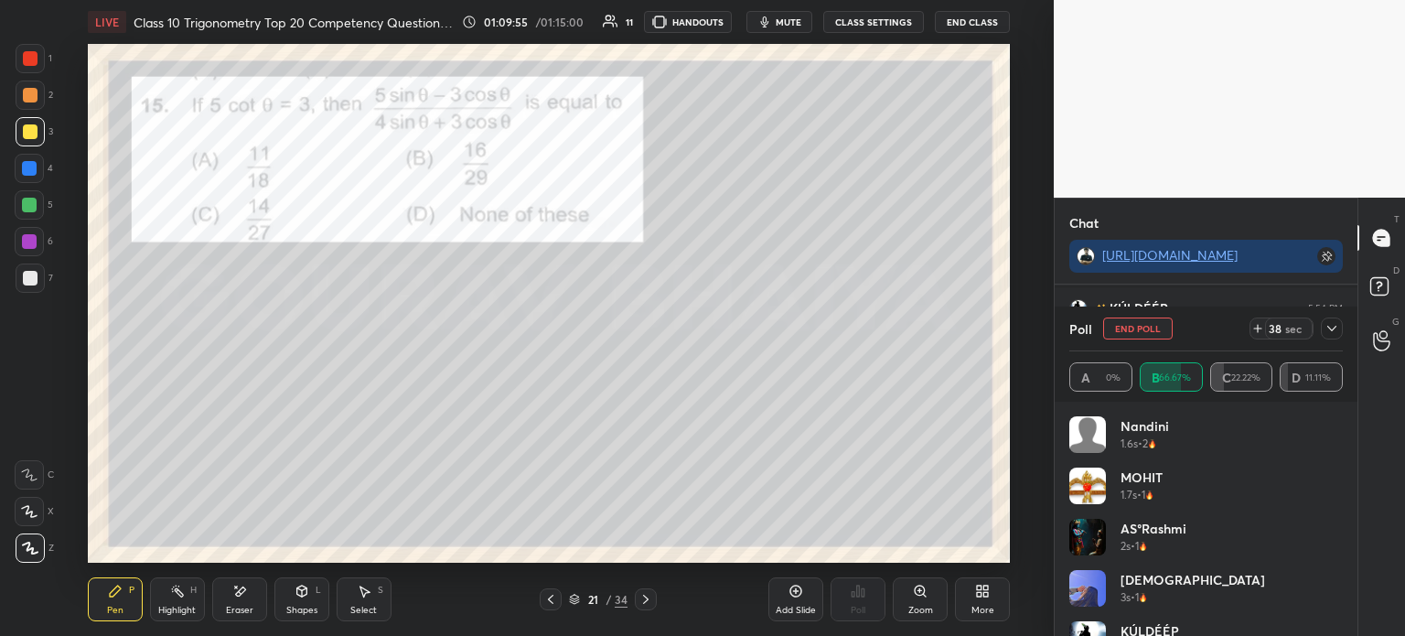
click at [1346, 336] on div "Poll End Poll 38 sec A 0% B 66.67% C 22.22% D 11.11%" at bounding box center [1206, 353] width 303 height 95
click at [1336, 332] on icon at bounding box center [1332, 328] width 15 height 15
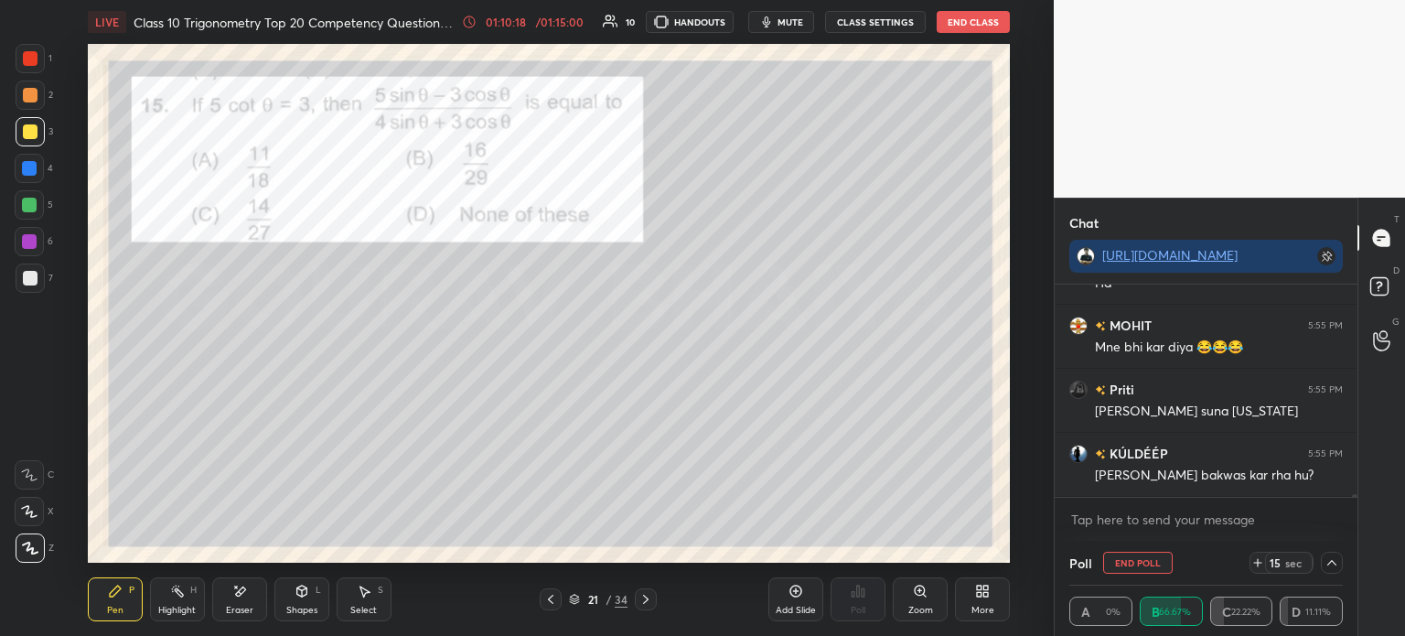
click at [33, 271] on div at bounding box center [30, 278] width 15 height 15
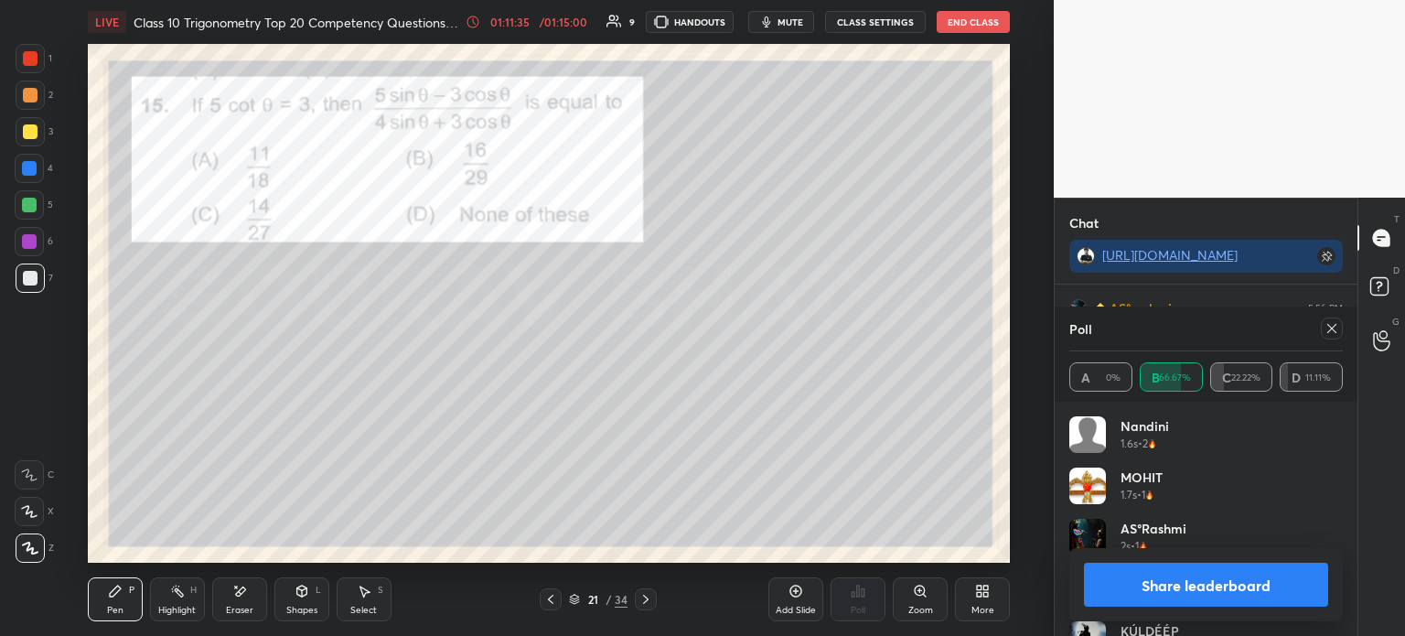
scroll to position [16932, 0]
click at [36, 60] on div at bounding box center [30, 58] width 15 height 15
click at [1147, 570] on button "Share leaderboard" at bounding box center [1206, 585] width 244 height 44
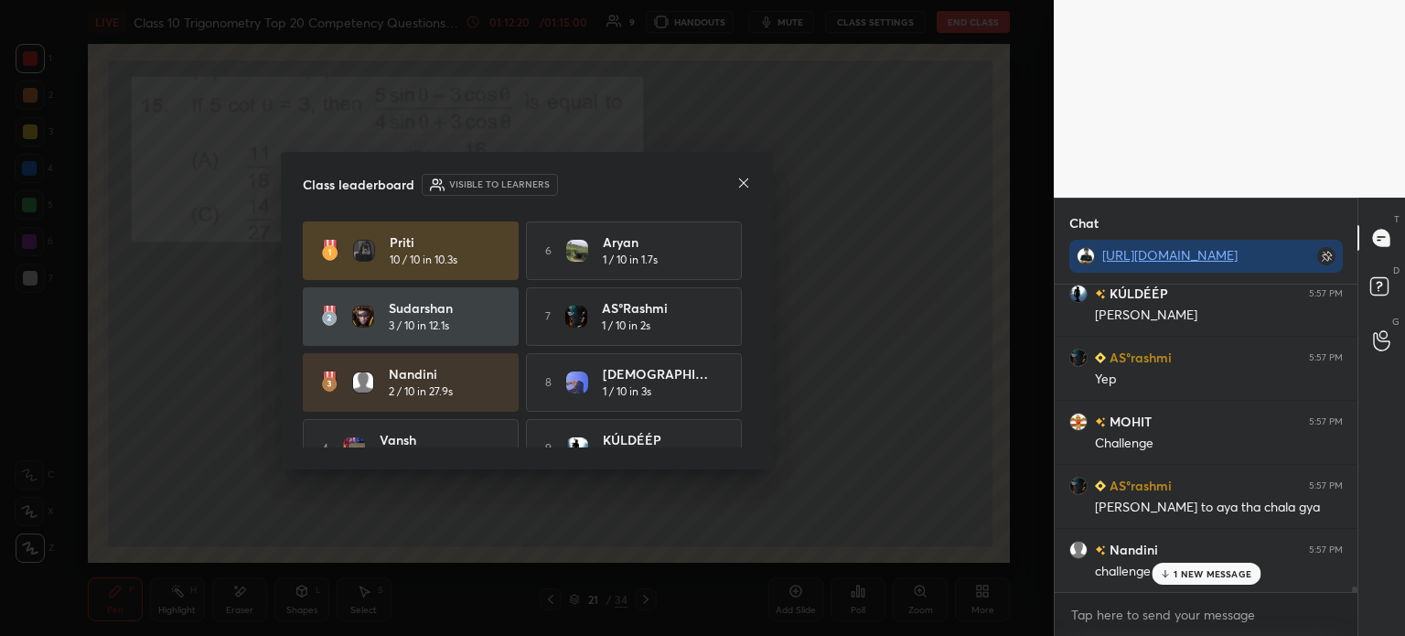
scroll to position [17624, 0]
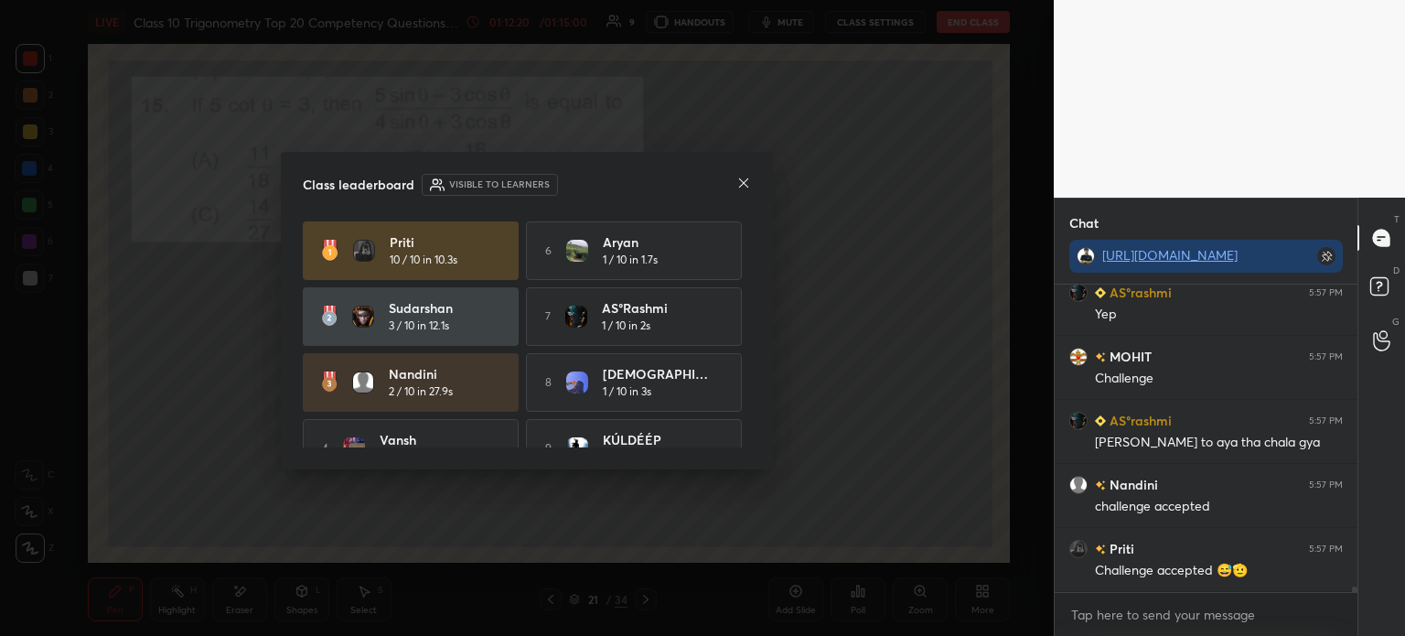
click at [747, 185] on icon at bounding box center [743, 183] width 15 height 15
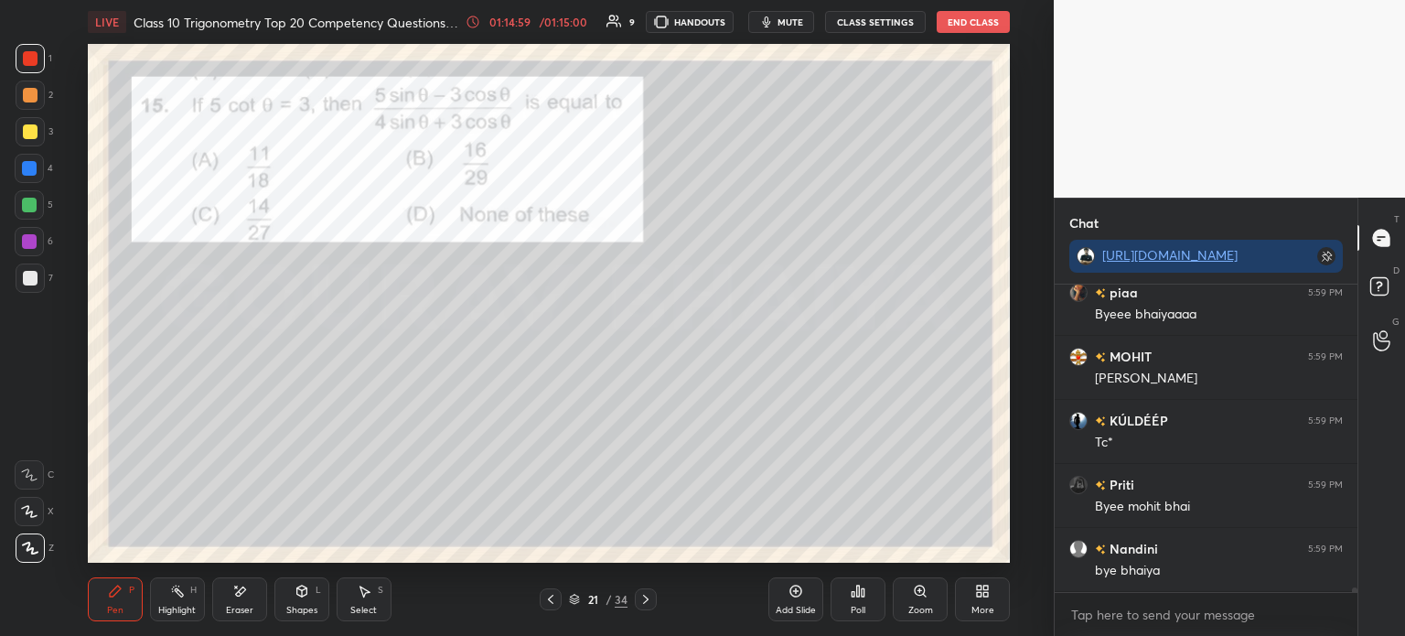
scroll to position [20190, 0]
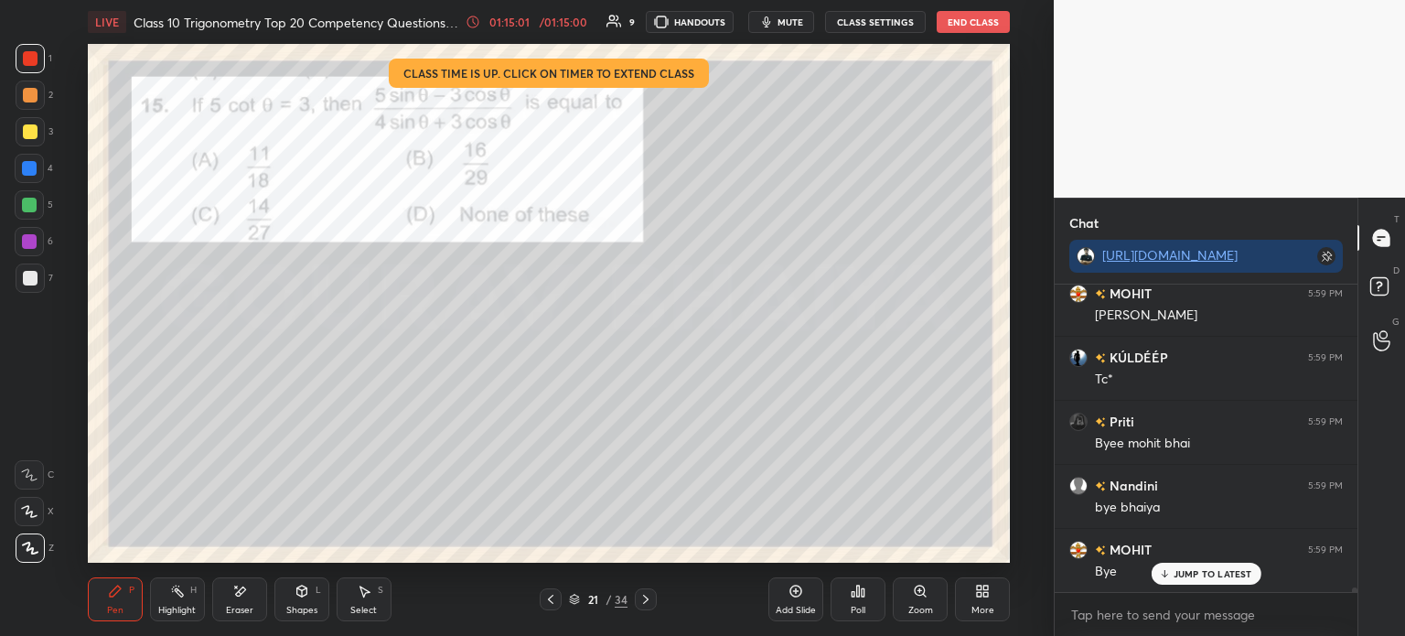
click at [968, 24] on button "End Class" at bounding box center [973, 22] width 73 height 22
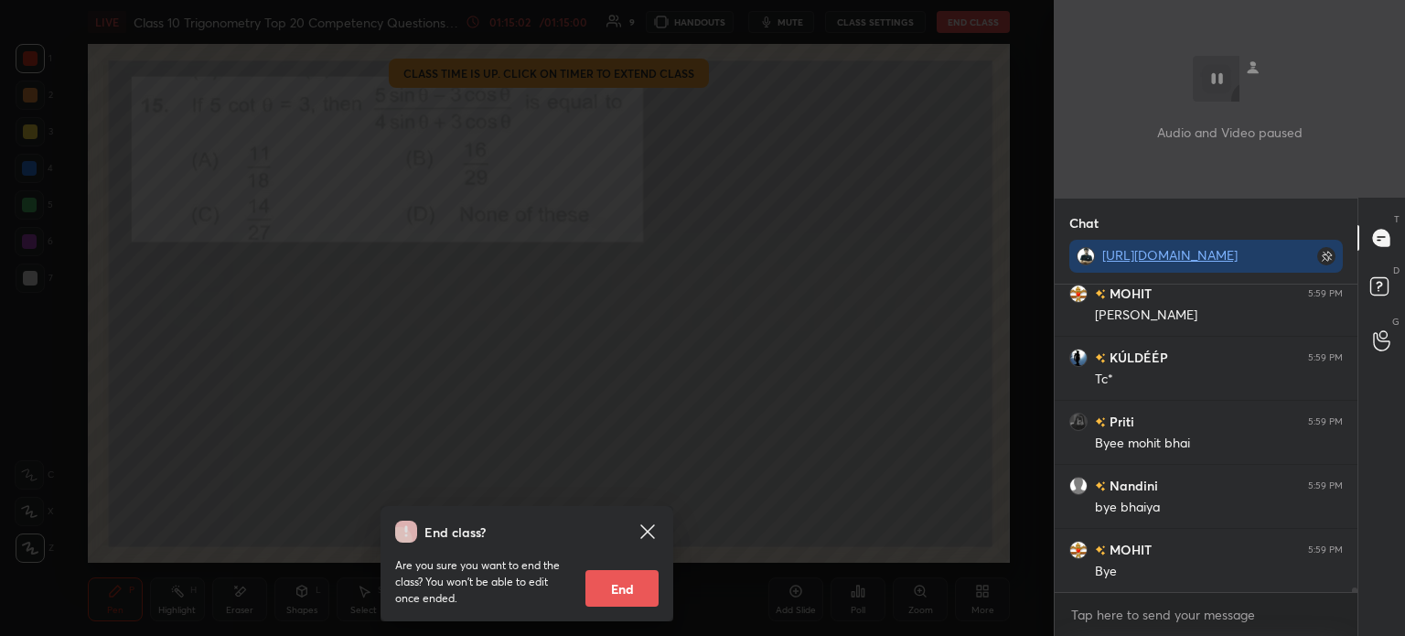
scroll to position [20255, 0]
click at [629, 586] on button "End" at bounding box center [622, 588] width 73 height 37
type textarea "x"
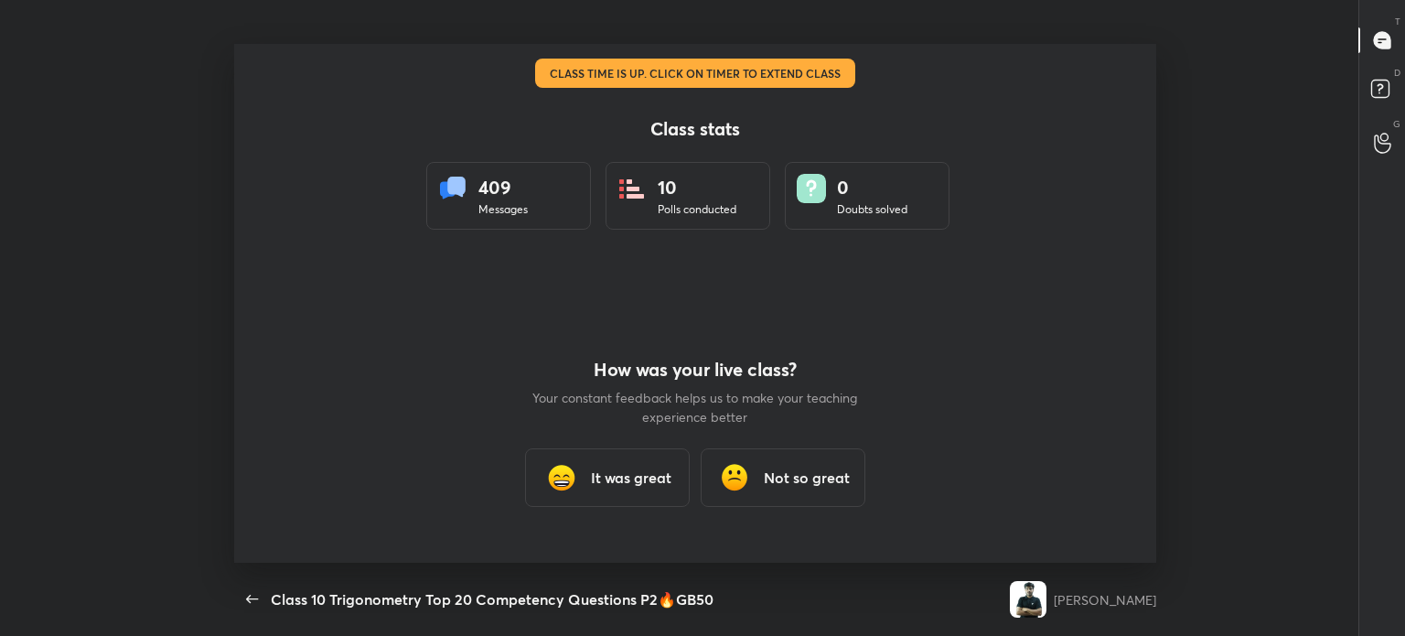
scroll to position [90965, 90095]
click at [604, 503] on div "It was great" at bounding box center [607, 477] width 165 height 59
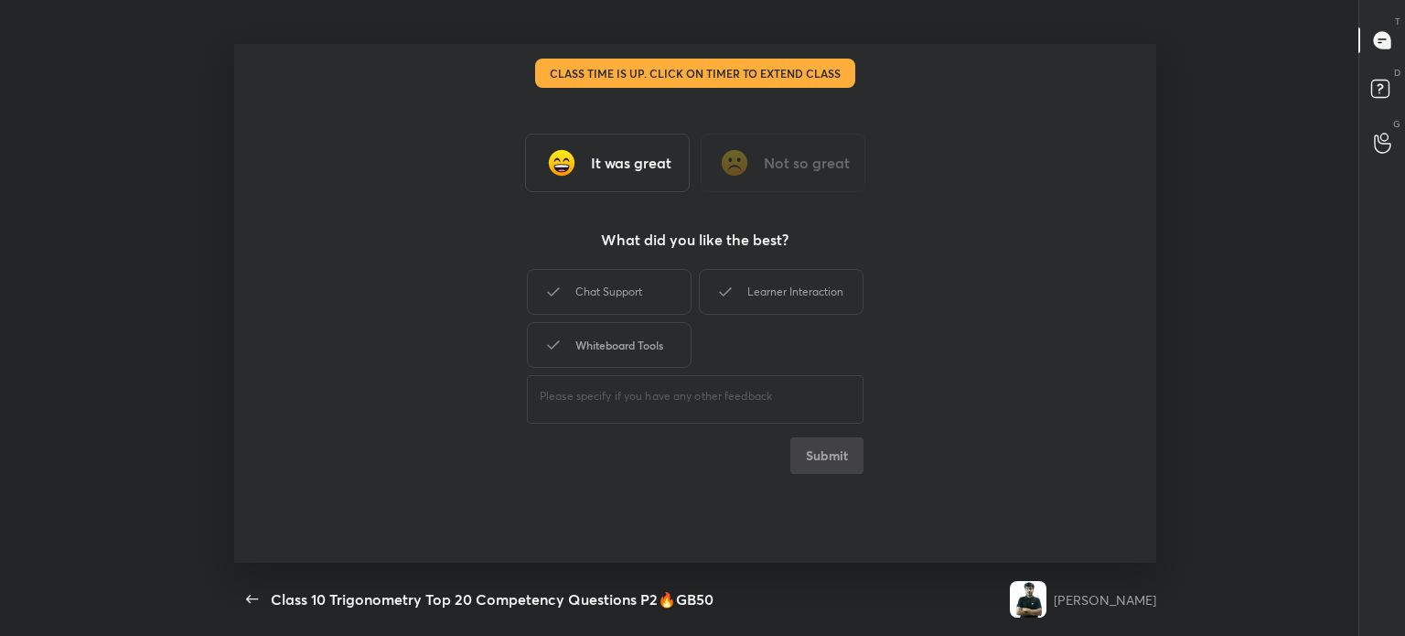
click at [637, 344] on div "Whiteboard Tools" at bounding box center [609, 345] width 165 height 46
click at [624, 295] on div "Chat Support" at bounding box center [609, 292] width 165 height 46
click at [803, 268] on div "Chat Support Learner Interaction Whiteboard Tools" at bounding box center [695, 318] width 337 height 106
click at [803, 277] on div "Learner Interaction" at bounding box center [781, 292] width 165 height 46
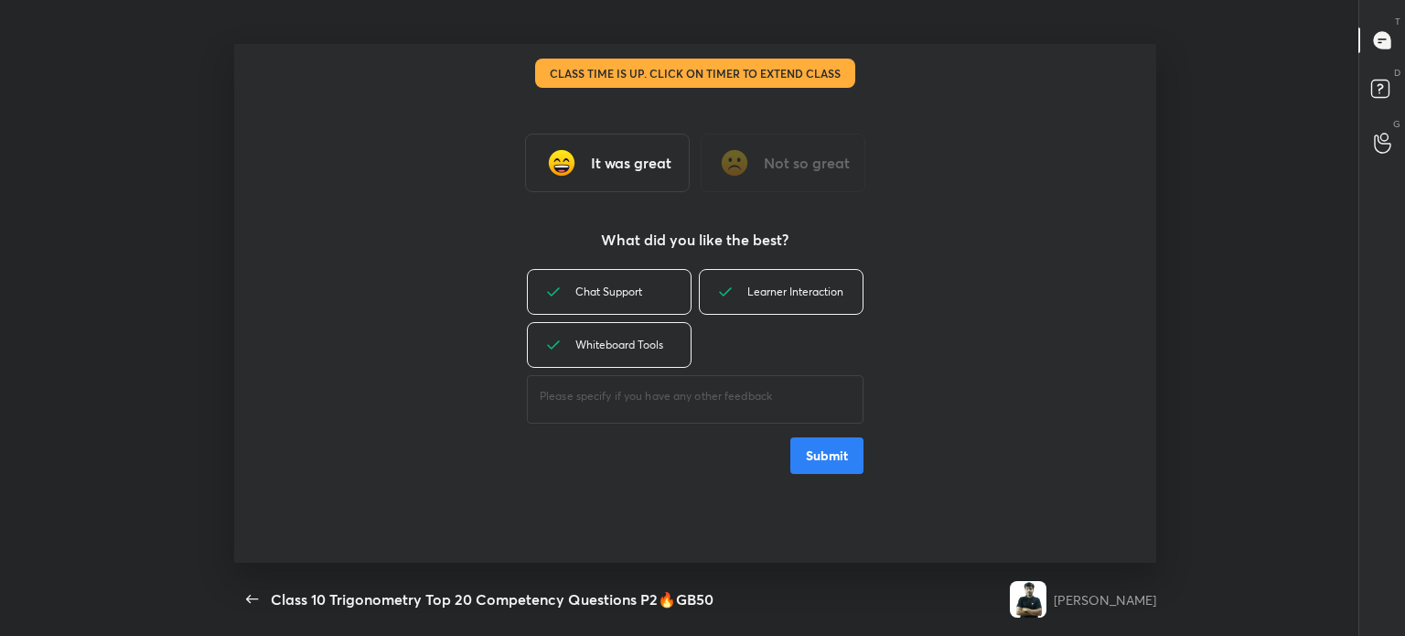
click at [825, 447] on button "Submit" at bounding box center [826, 455] width 73 height 37
